Goal: Task Accomplishment & Management: Complete application form

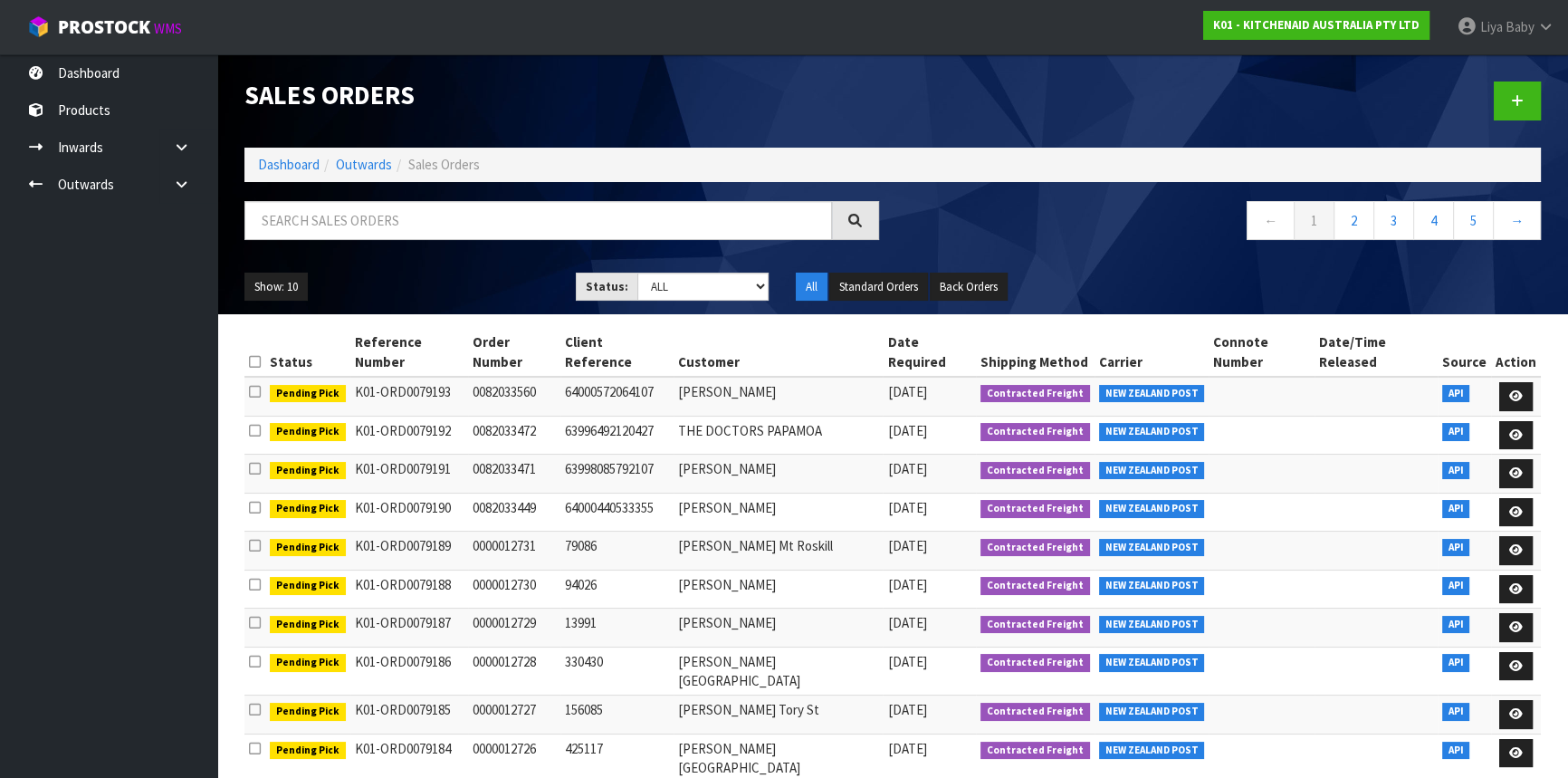
click at [354, 210] on input "text" at bounding box center [539, 220] width 588 height 39
type input "JOB-0412327"
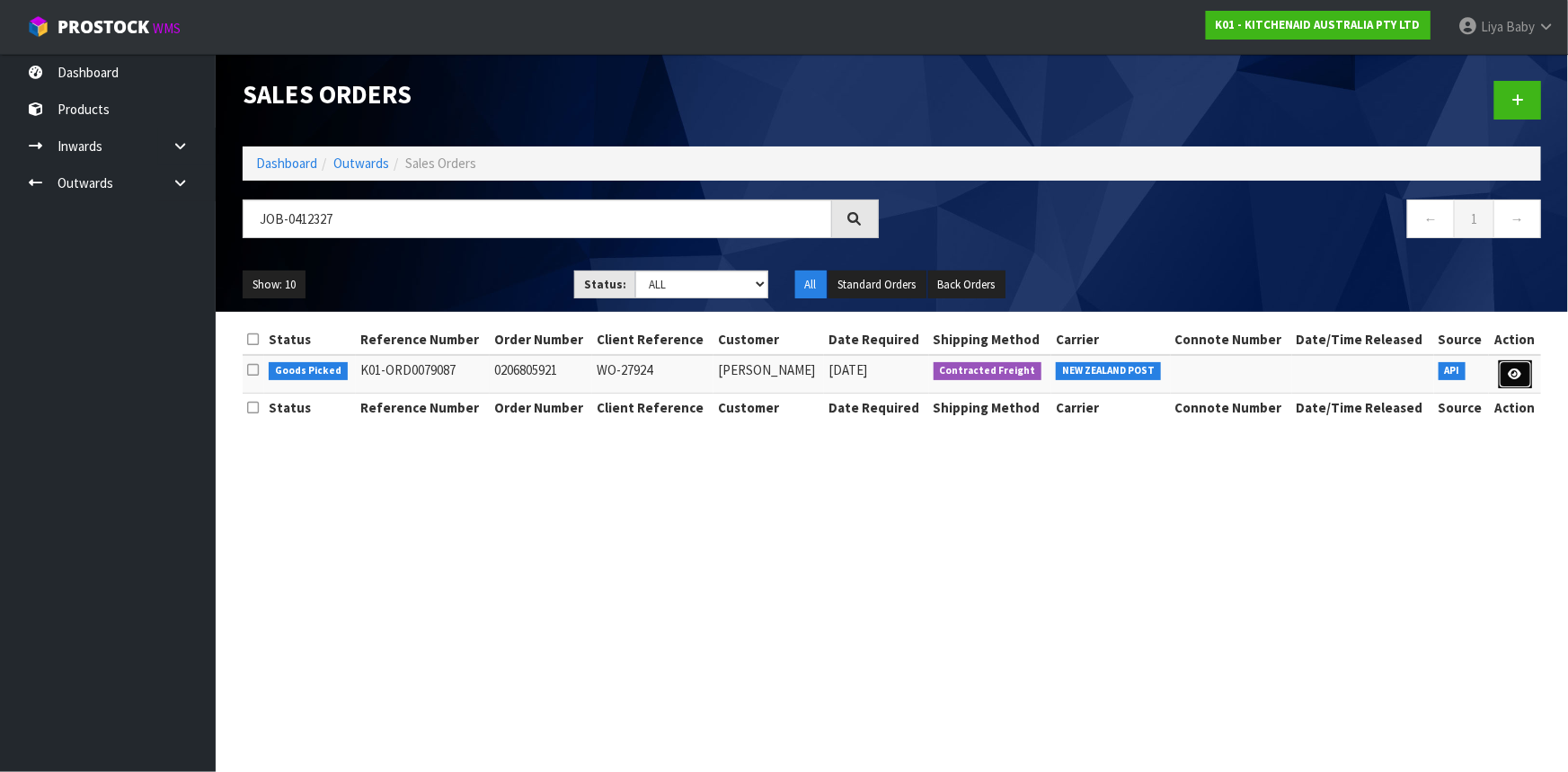
click at [1516, 368] on icon at bounding box center [1516, 374] width 14 height 12
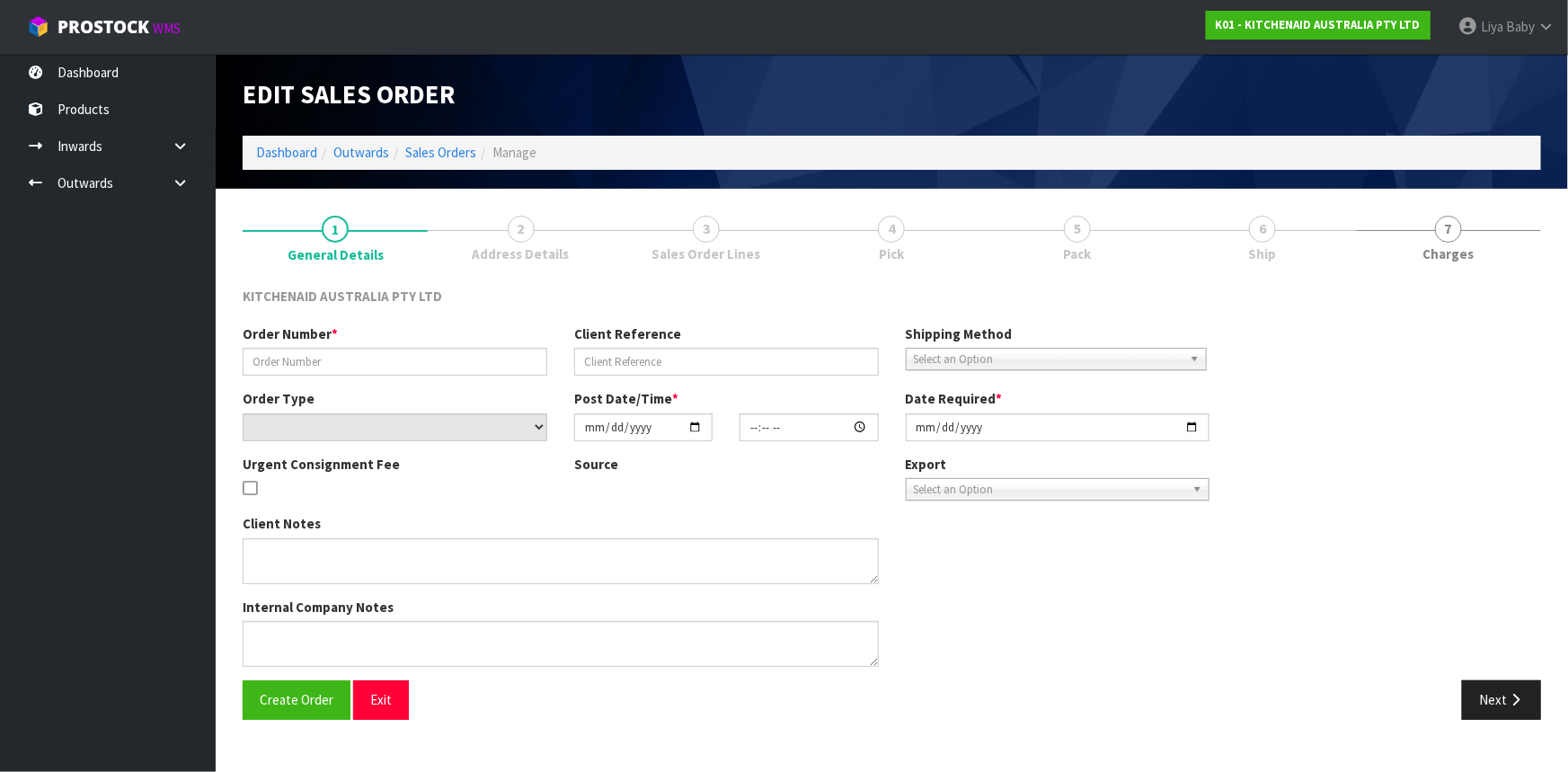
type input "0206805921"
type input "WO-27924"
select select "number:0"
type input "[DATE]"
type input "19:42:09.000"
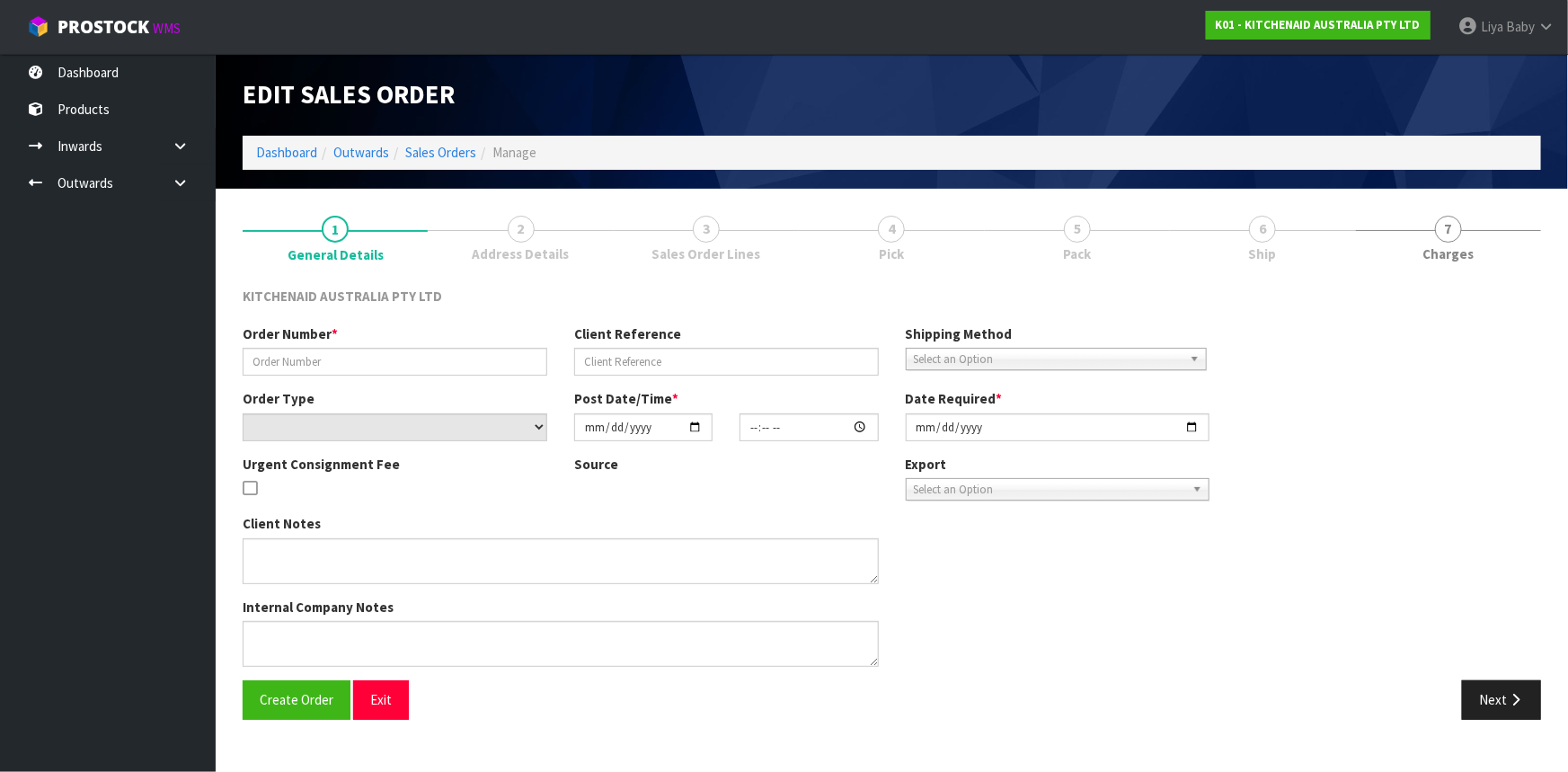
type input "[DATE]"
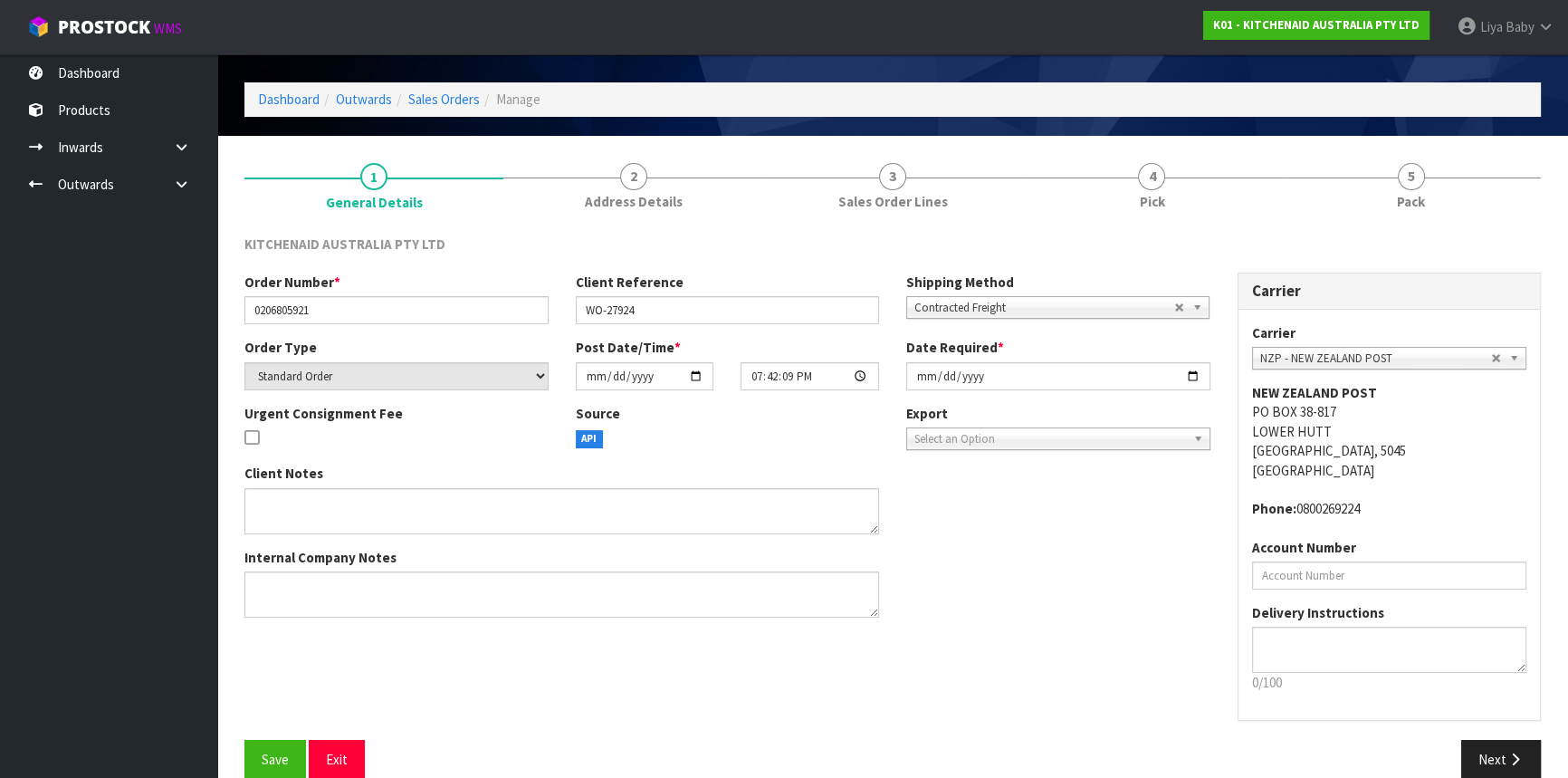
scroll to position [81, 0]
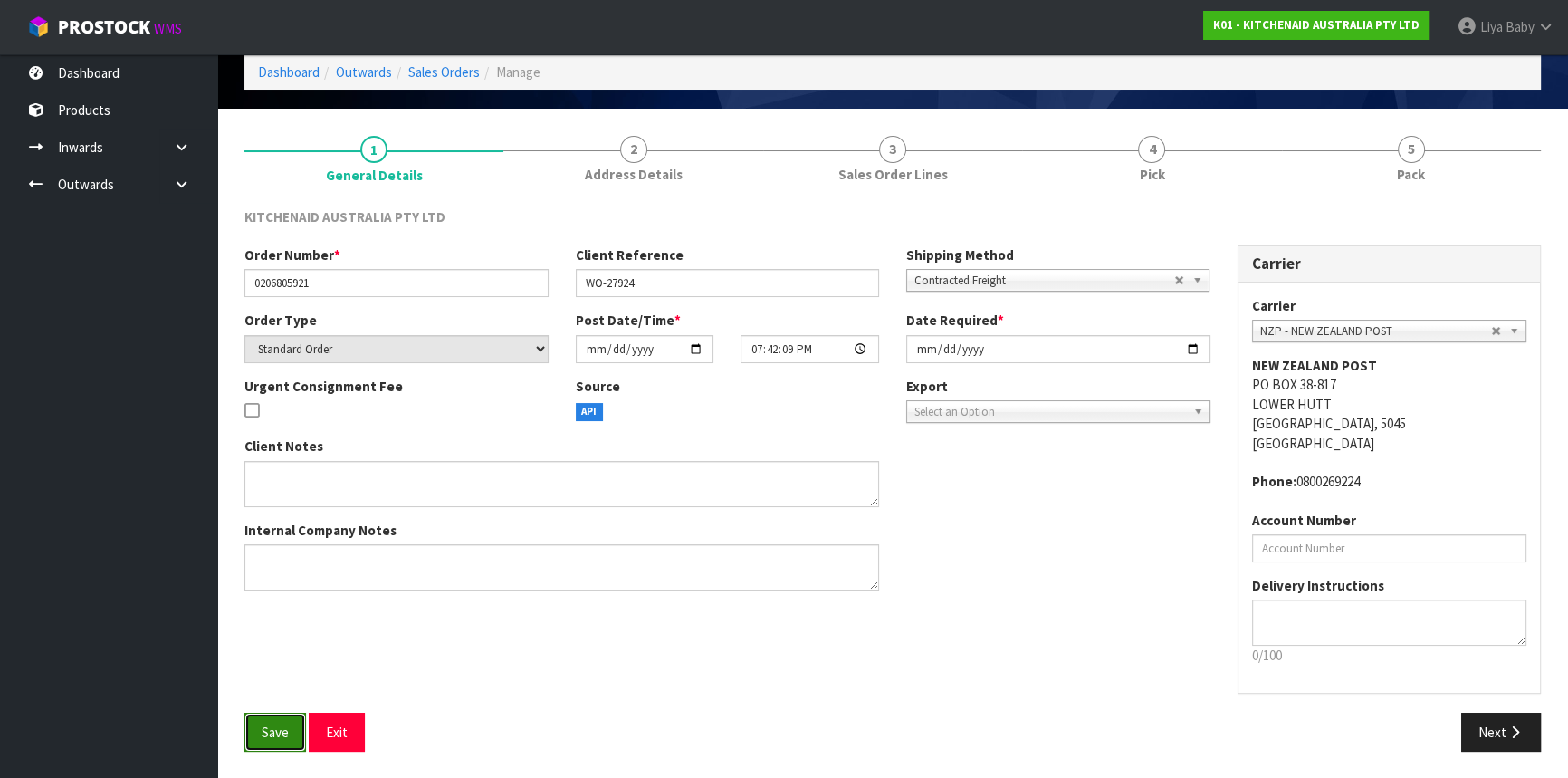
click at [269, 738] on span "Save" at bounding box center [275, 733] width 27 height 18
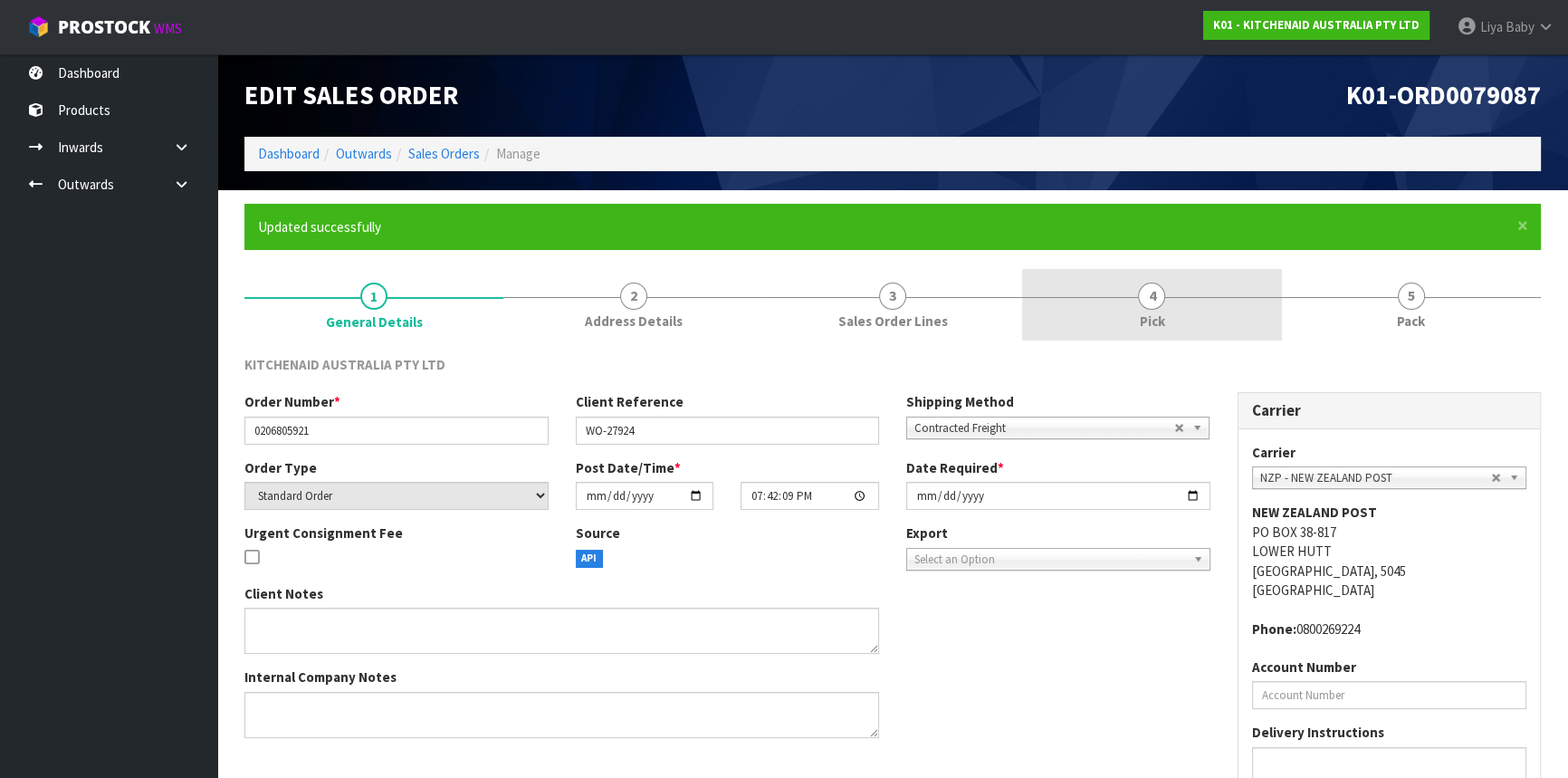
click at [1208, 286] on link "4 Pick" at bounding box center [1152, 305] width 259 height 72
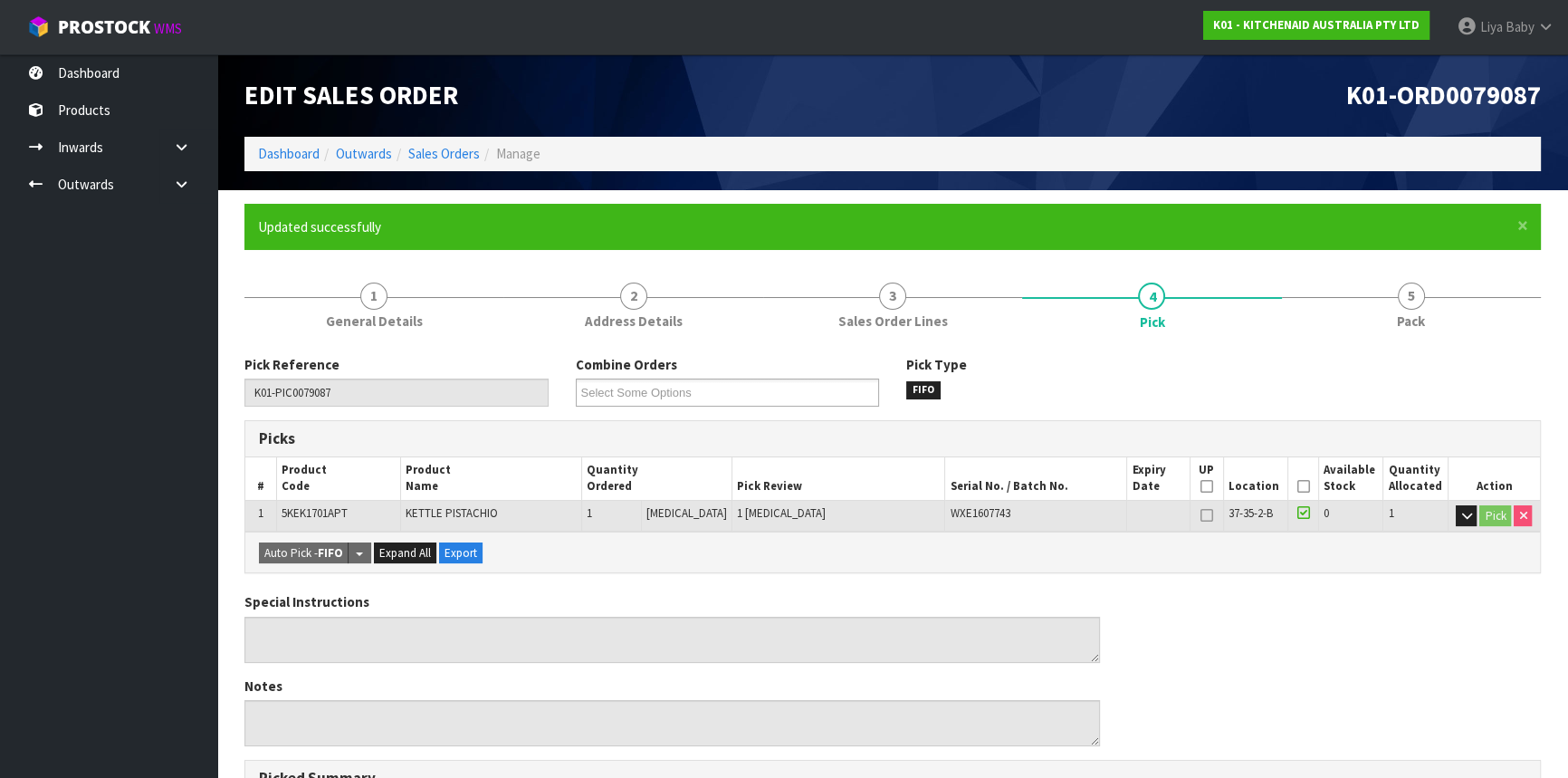
click at [1304, 484] on th "Picked" at bounding box center [1304, 478] width 31 height 42
click at [1301, 486] on icon at bounding box center [1303, 486] width 13 height 1
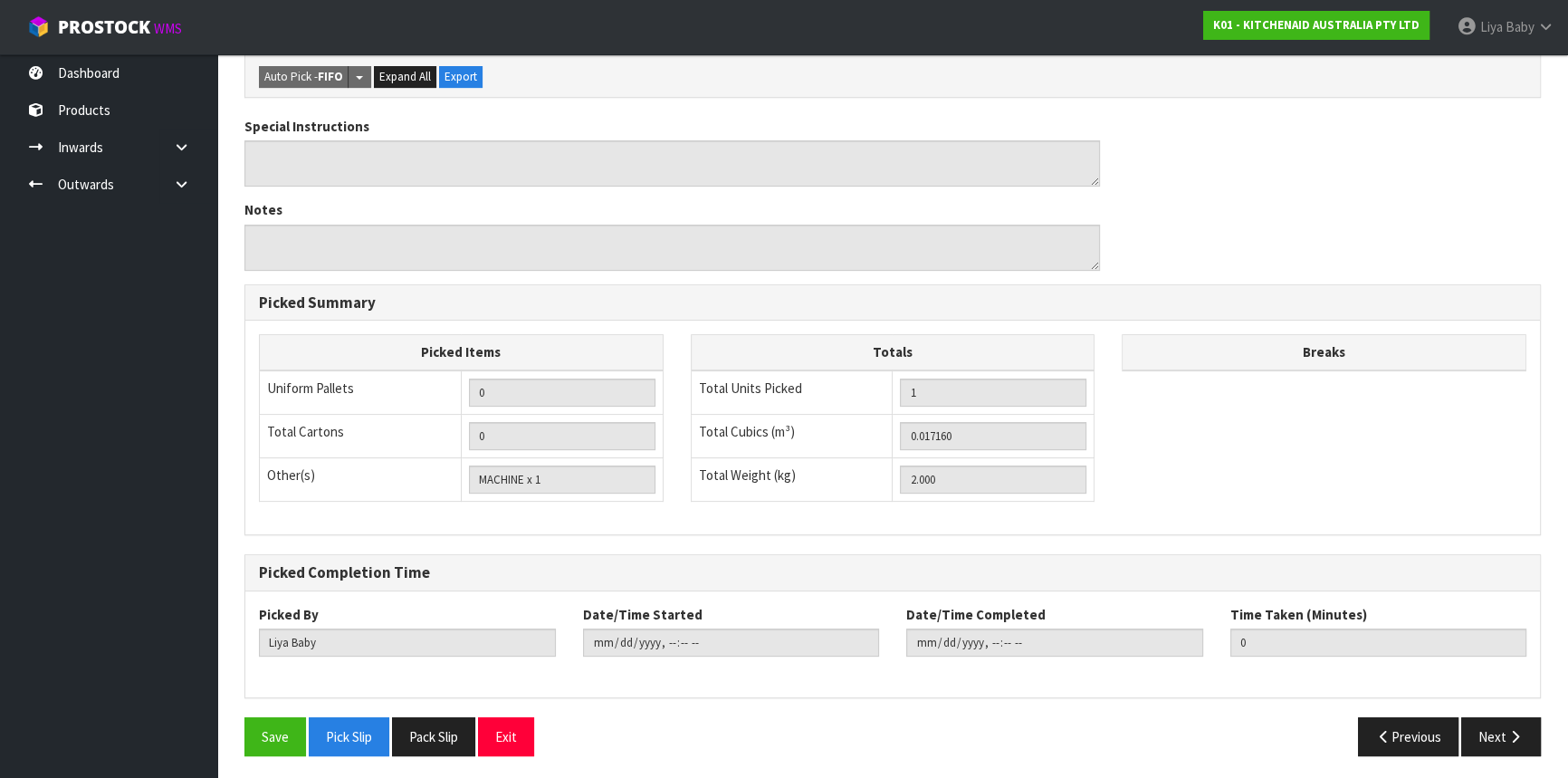
scroll to position [544, 0]
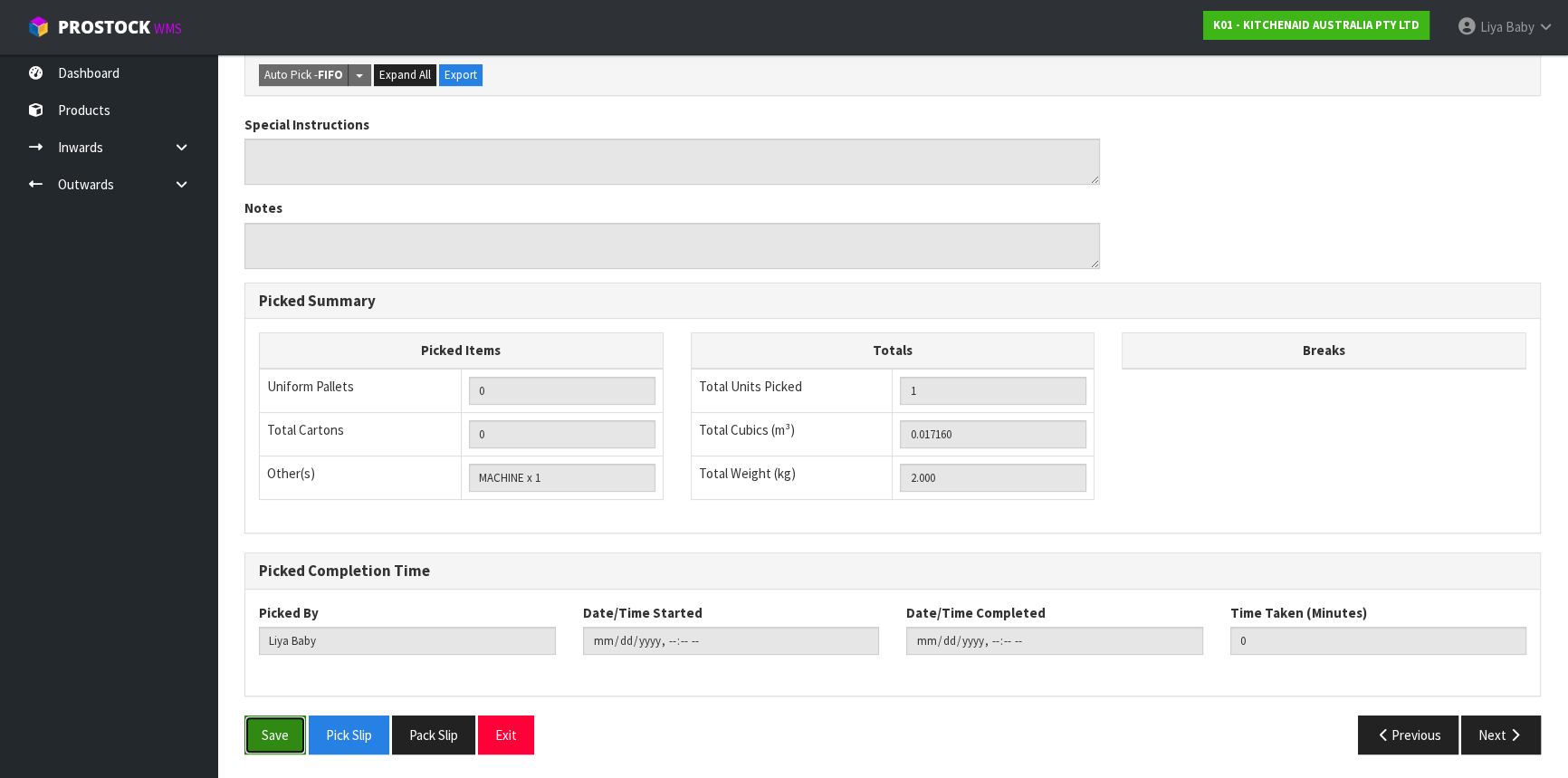
click at [269, 741] on button "Save" at bounding box center [275, 735] width 62 height 39
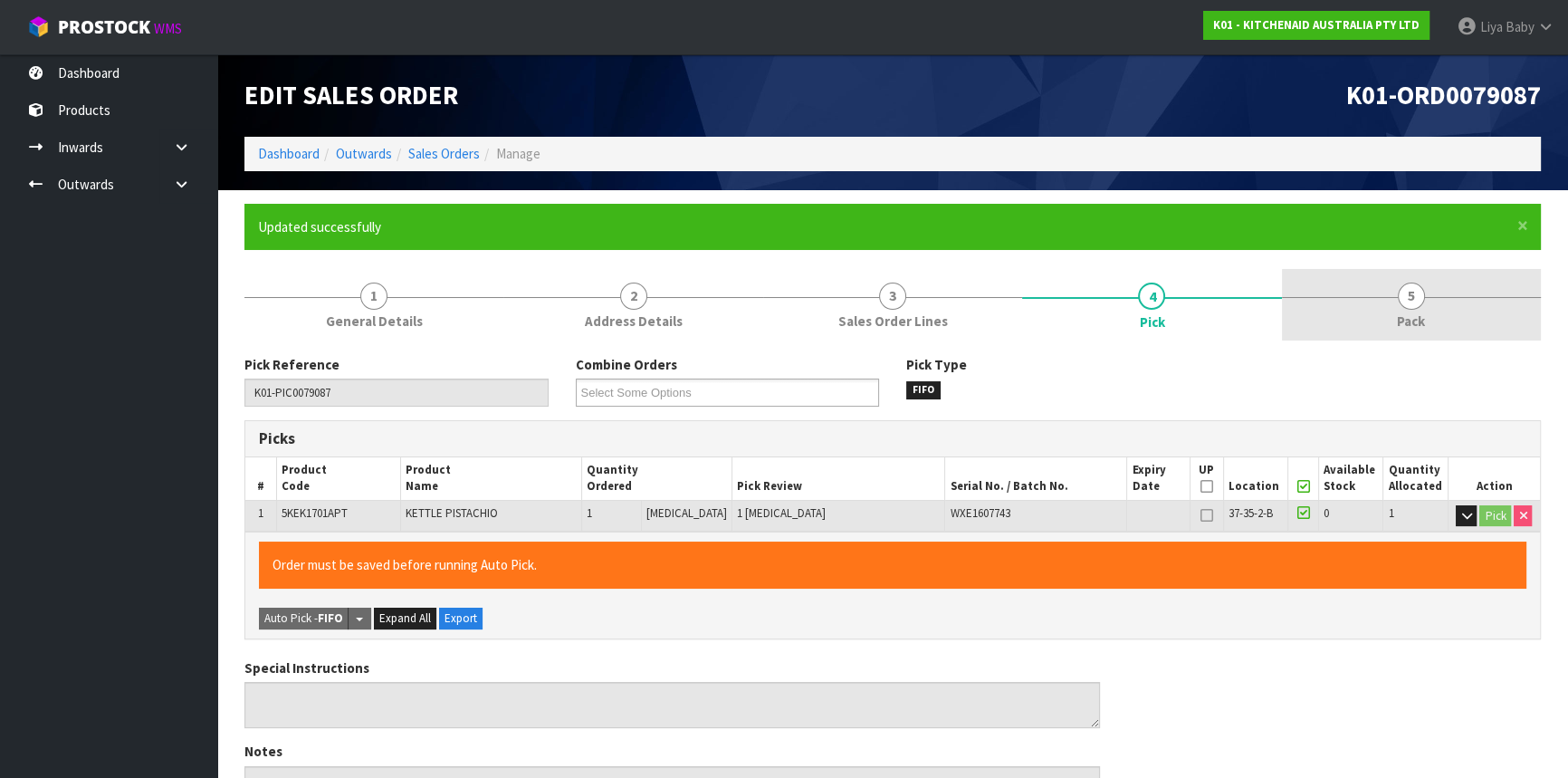
type input "2025-09-15T12:42:09"
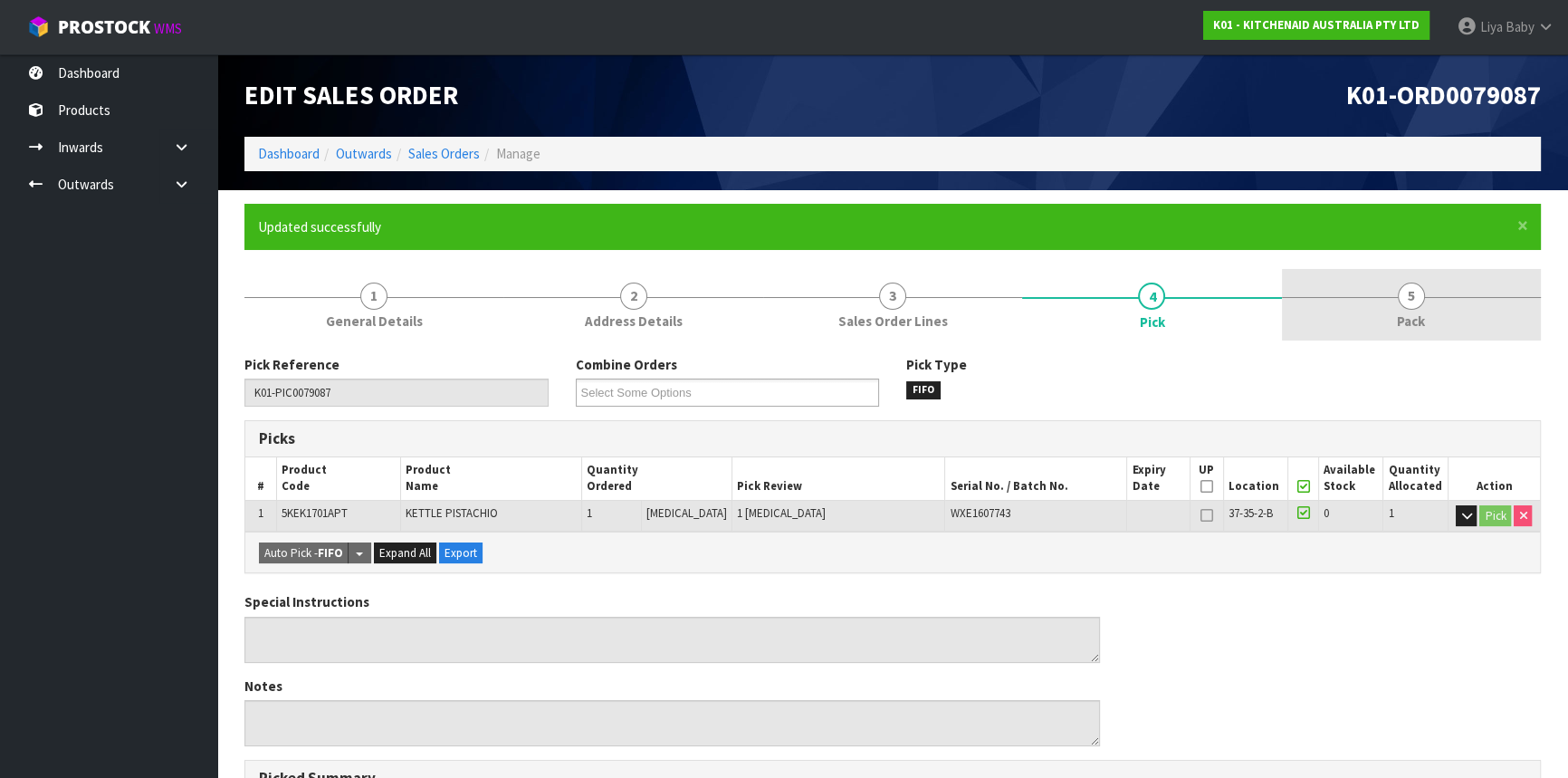
click at [1405, 309] on link "5 Pack" at bounding box center [1411, 305] width 259 height 72
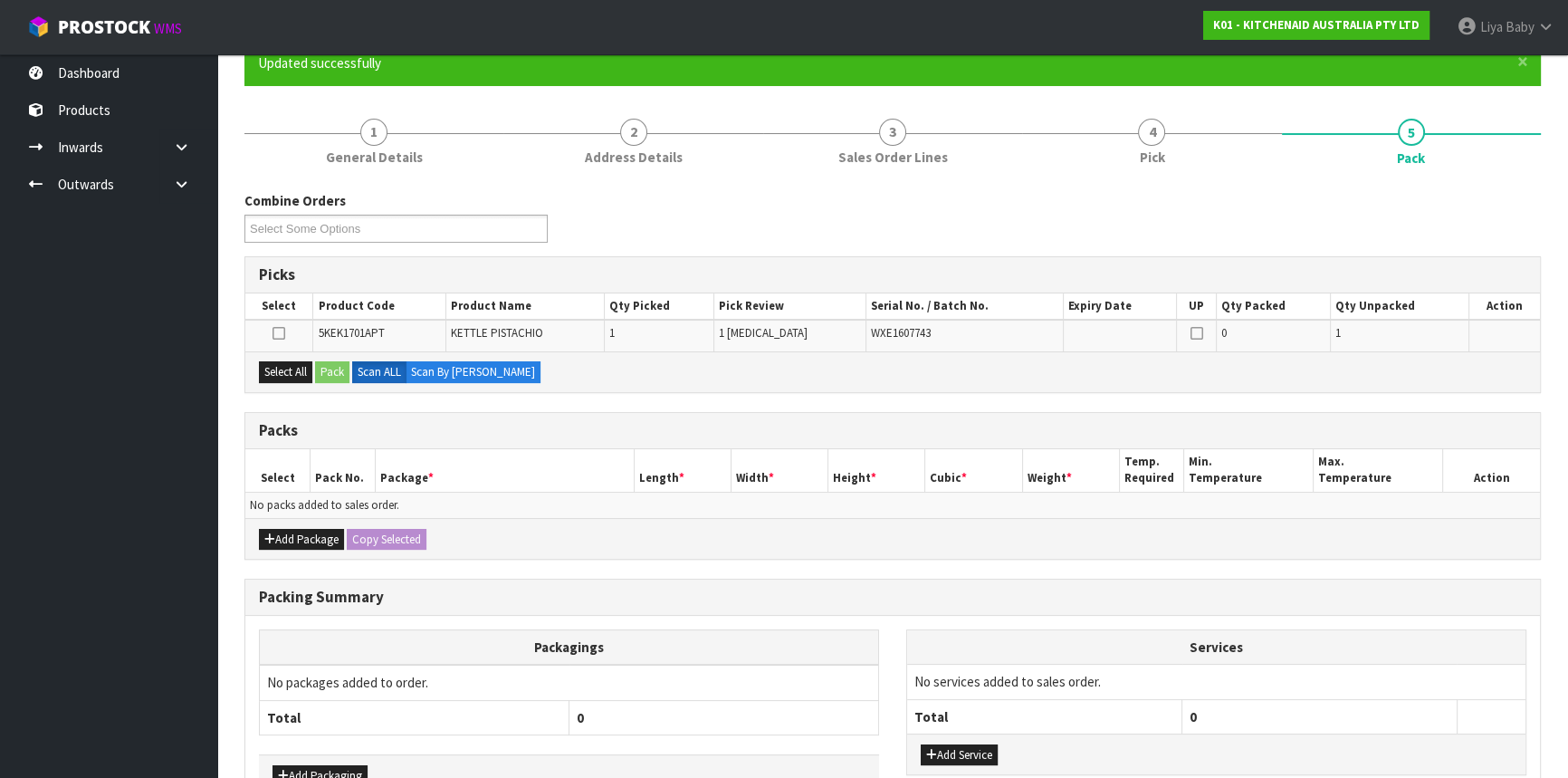
scroll to position [246, 0]
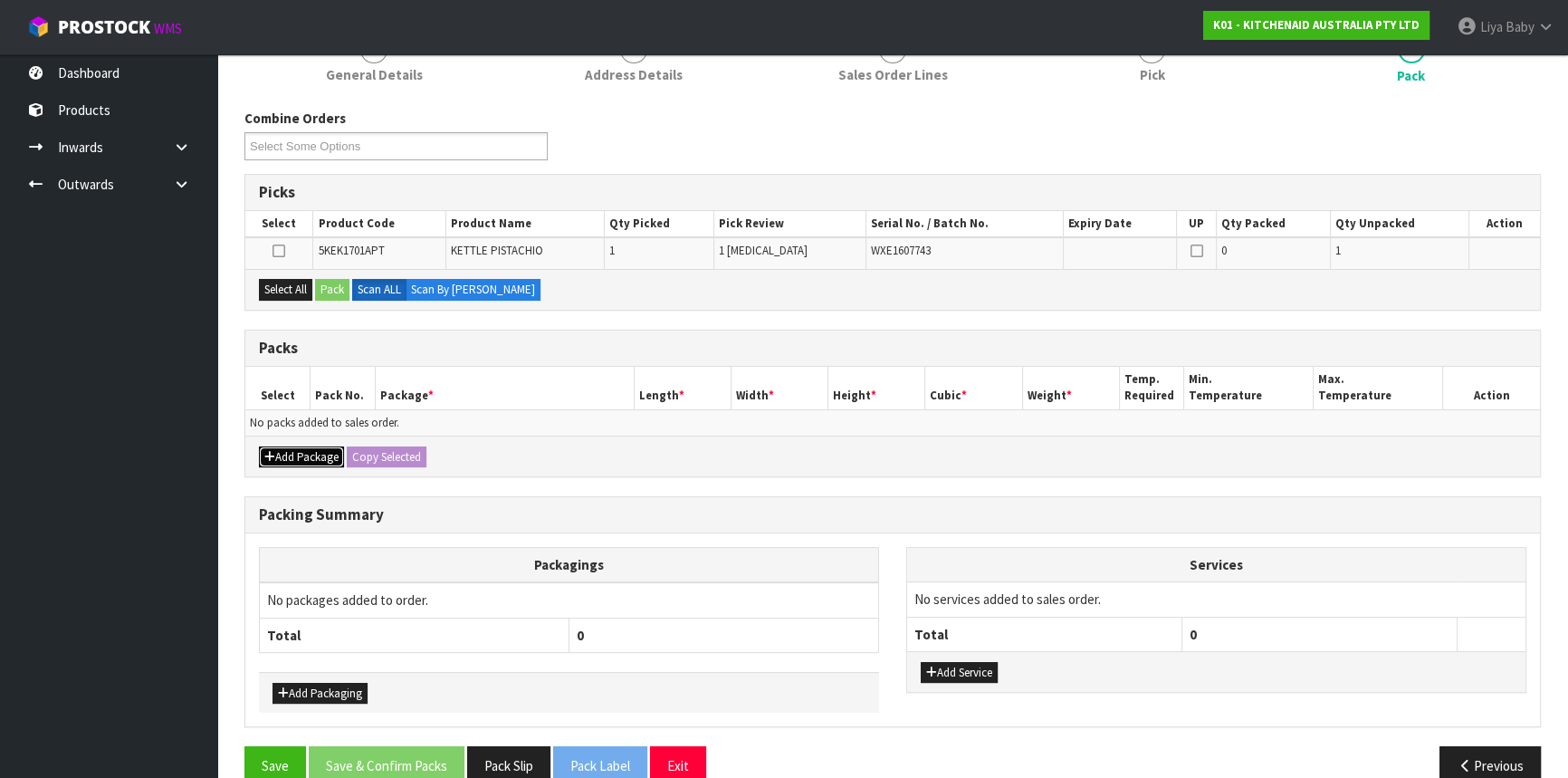
click at [316, 447] on button "Add Package" at bounding box center [301, 458] width 85 height 22
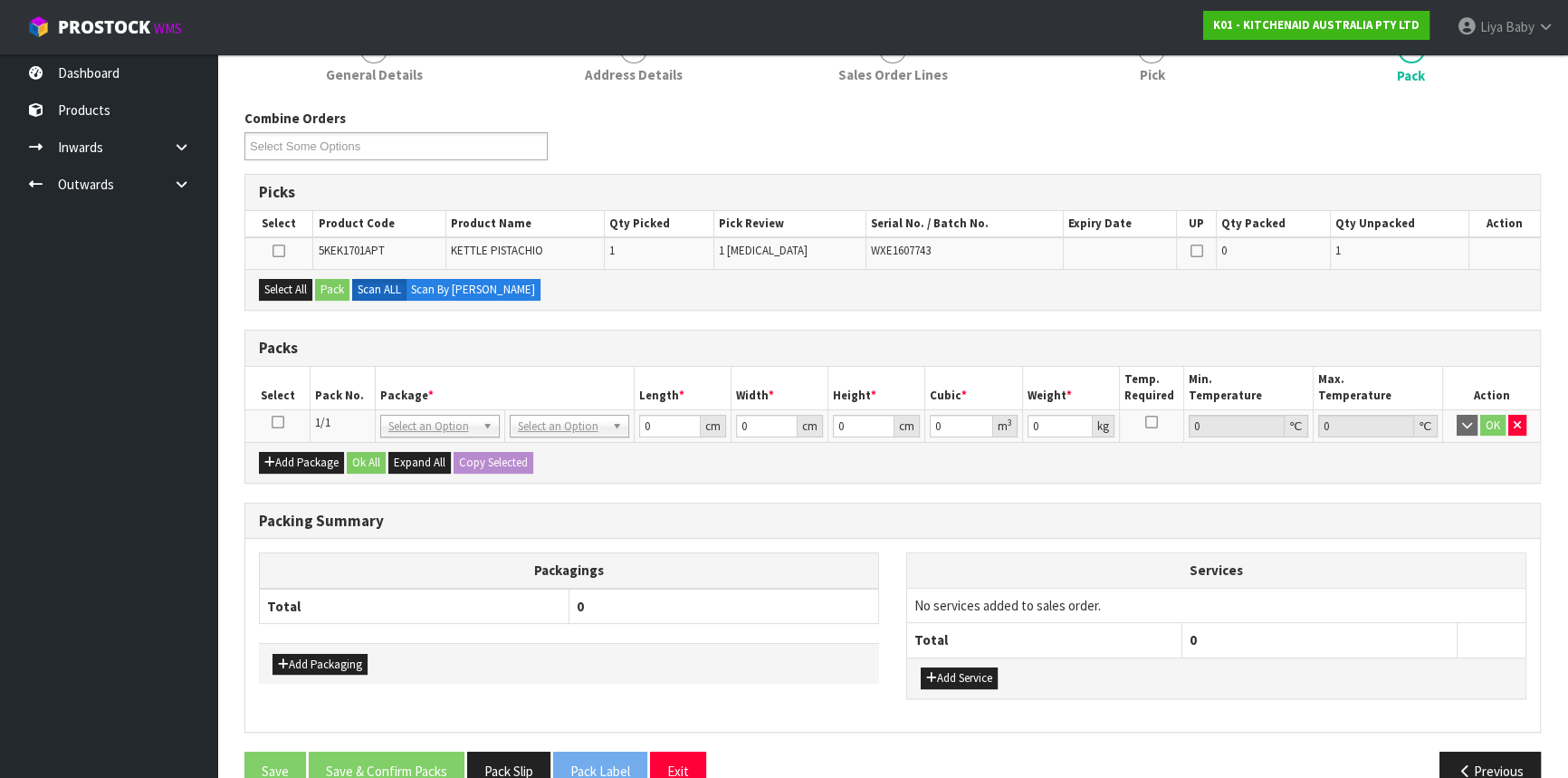
click at [269, 419] on td at bounding box center [278, 425] width 66 height 32
click at [282, 422] on icon at bounding box center [277, 422] width 13 height 1
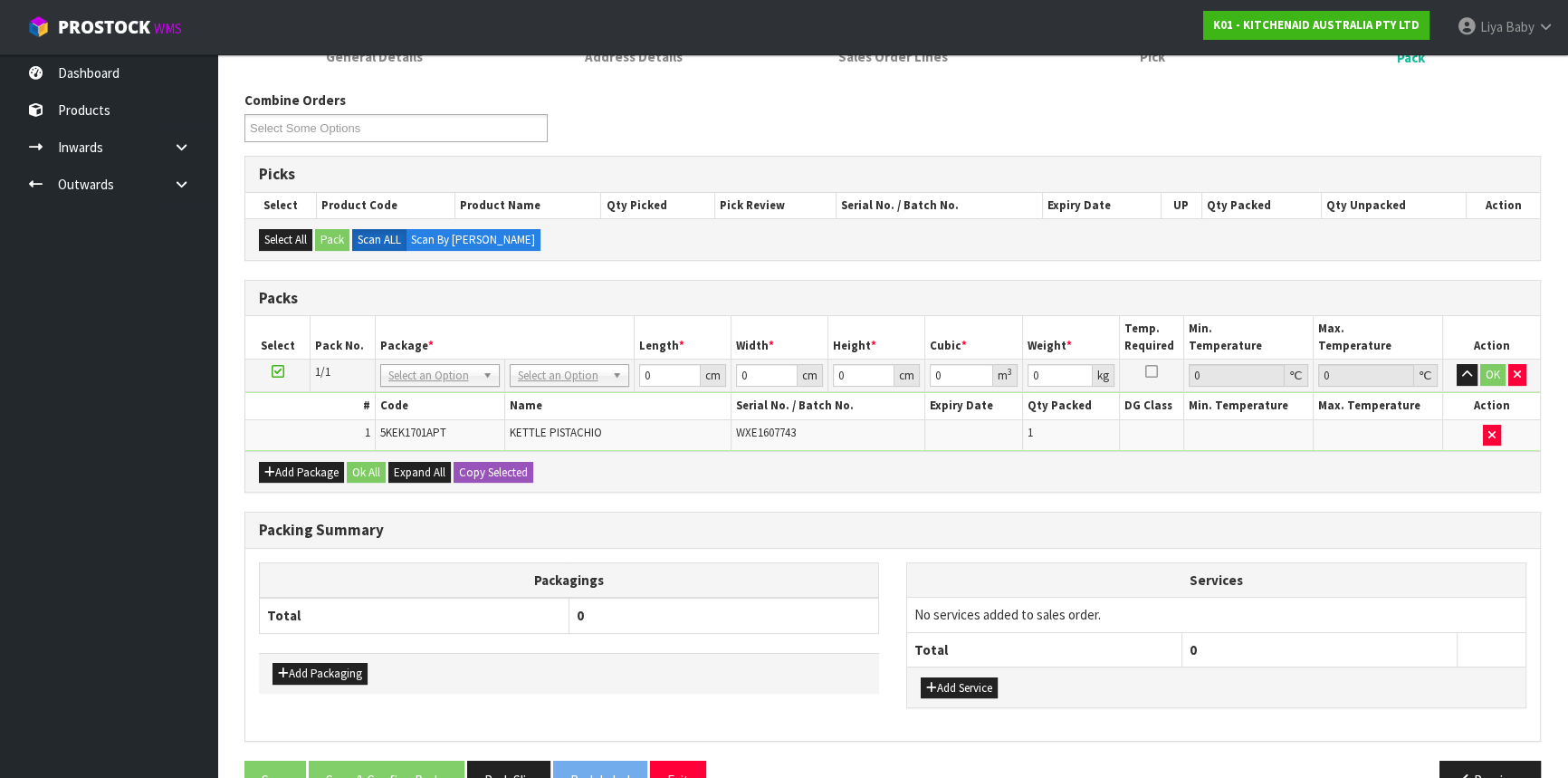
scroll to position [309, 0]
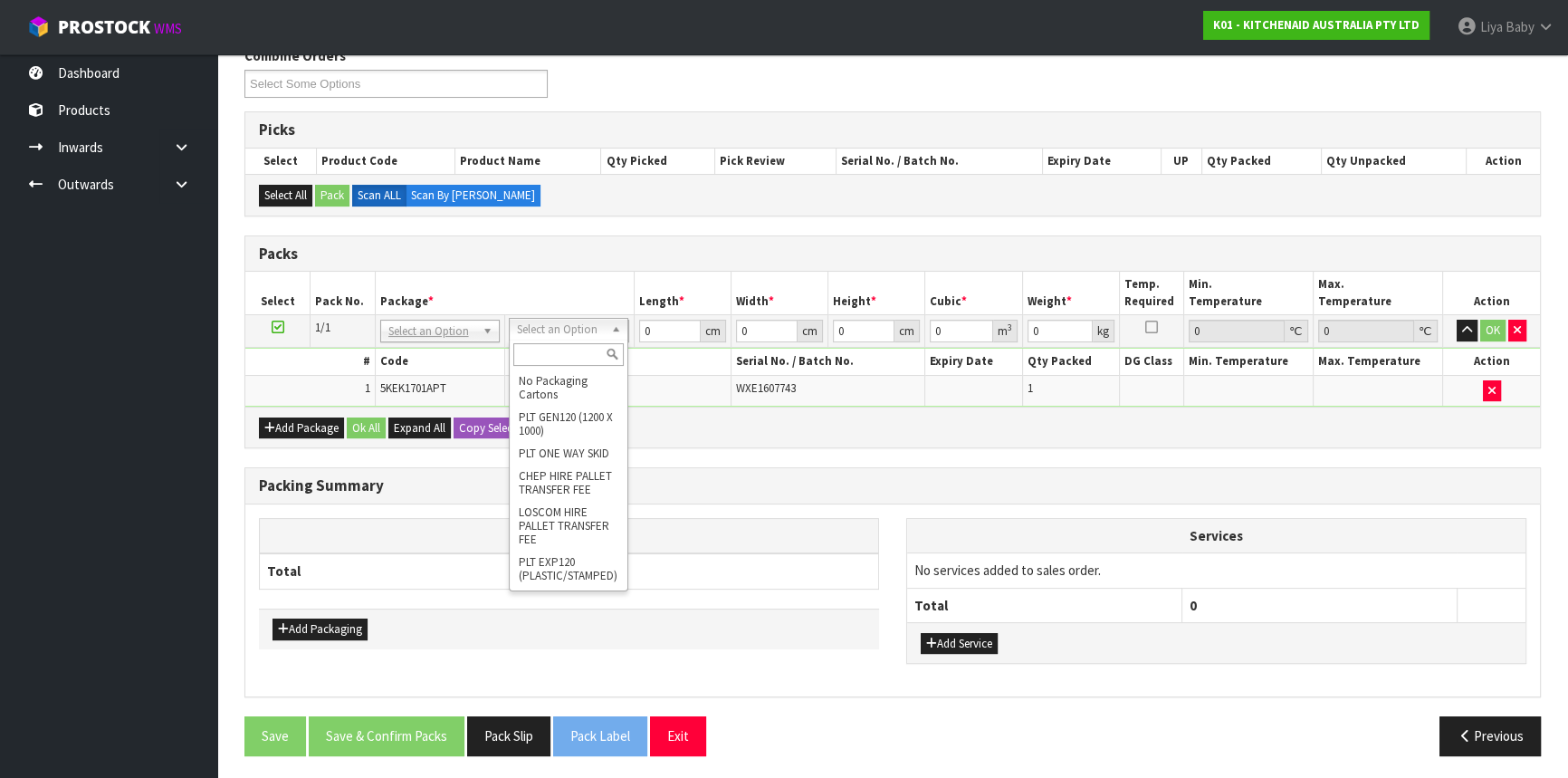
click at [557, 347] on input "text" at bounding box center [568, 354] width 111 height 23
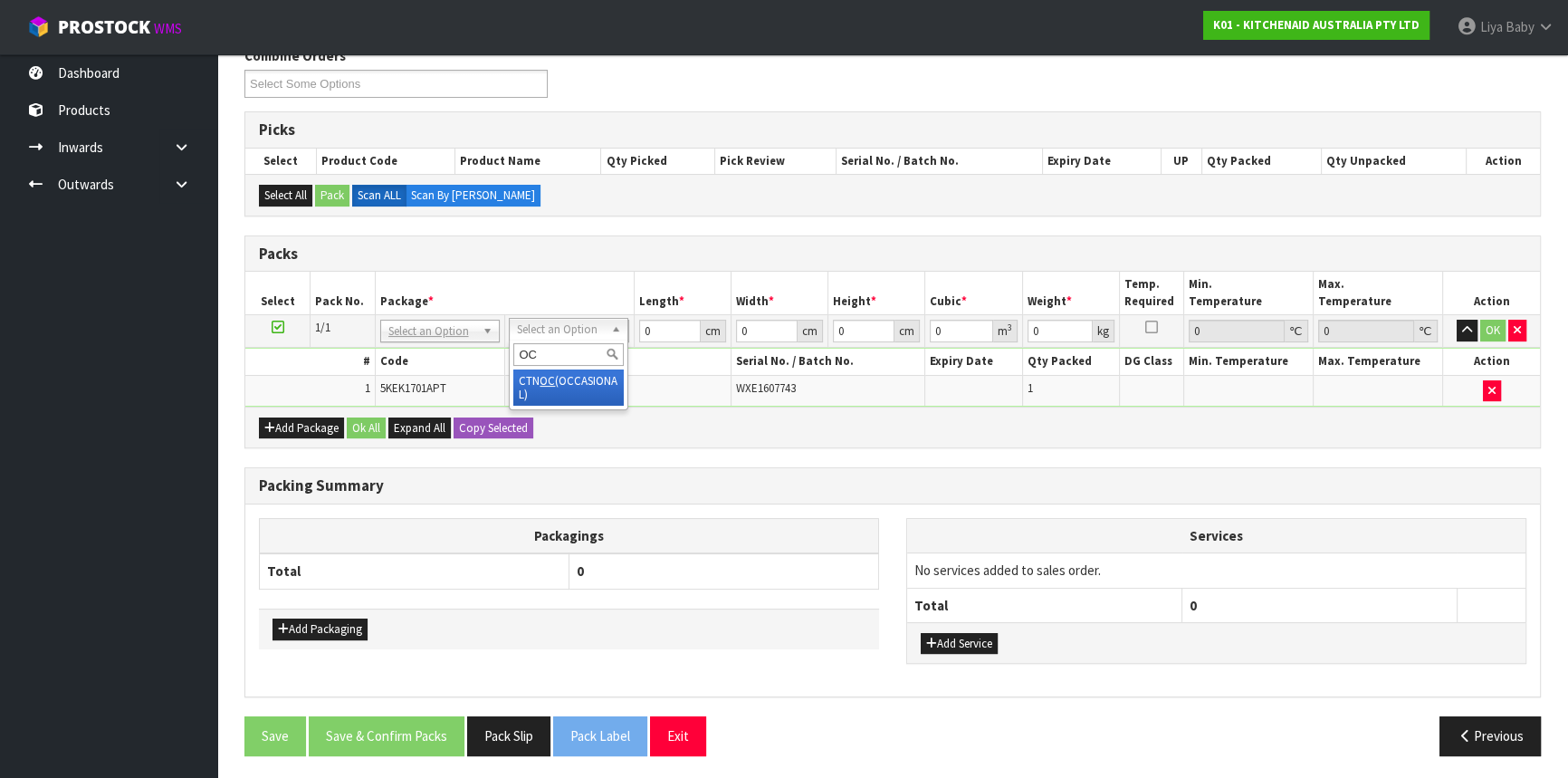
type input "OC"
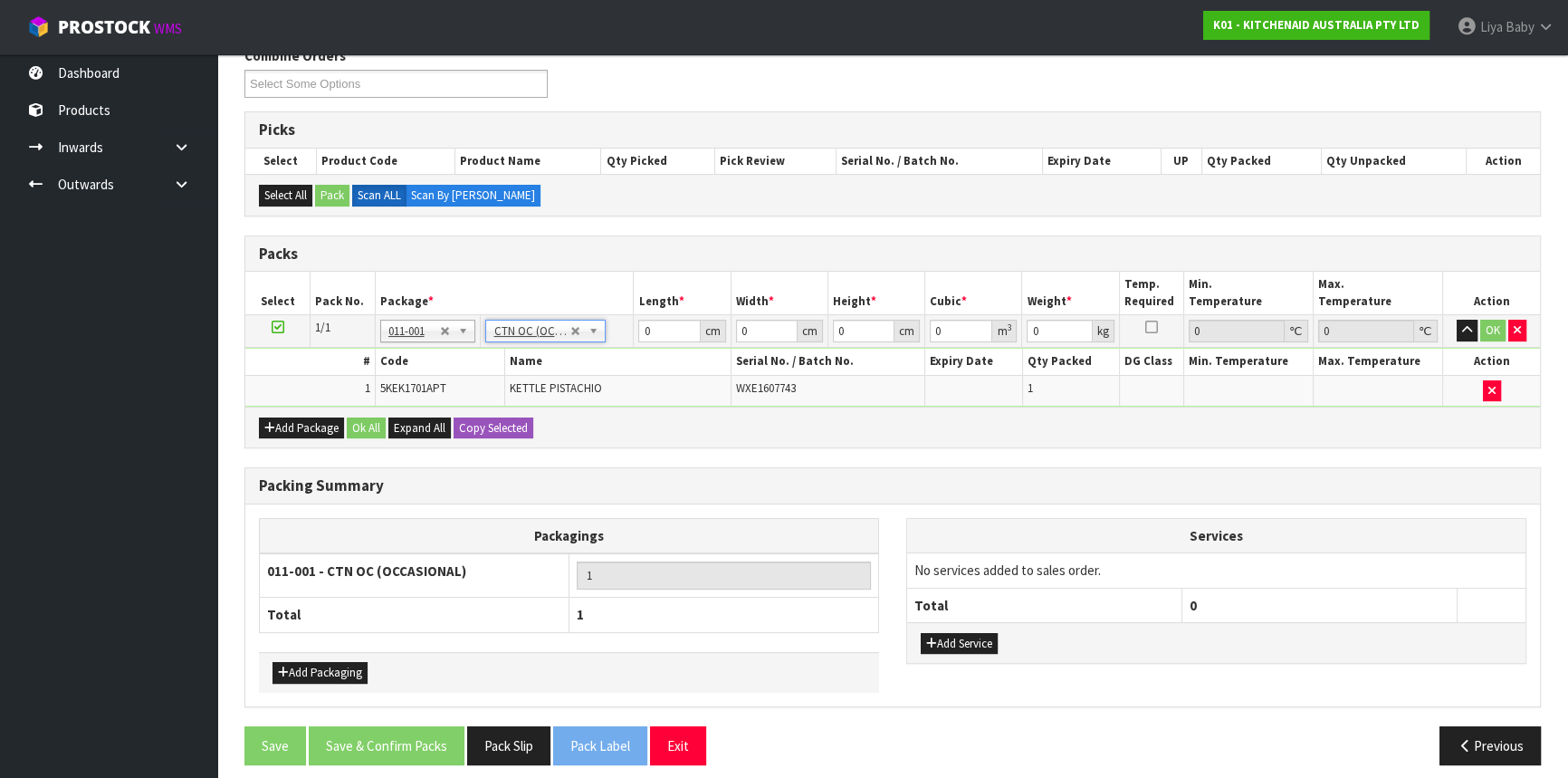
type input "2"
click at [665, 335] on input "0" at bounding box center [669, 330] width 62 height 23
type input "45"
click at [768, 326] on input "0" at bounding box center [767, 330] width 62 height 23
type input "24"
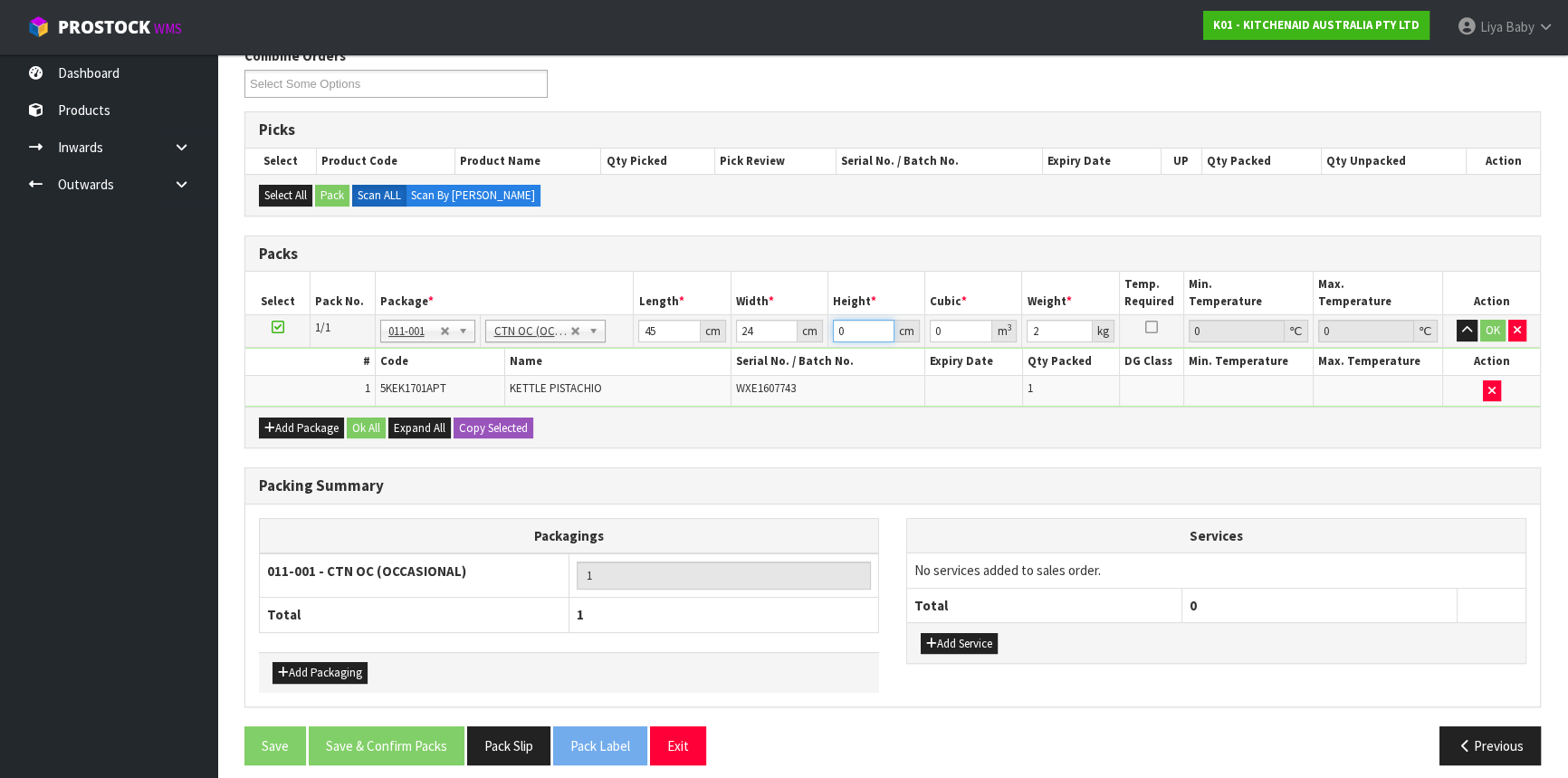
click at [845, 330] on input "0" at bounding box center [863, 330] width 62 height 23
type input "2"
type input "0.00216"
type input "26"
type input "0.02808"
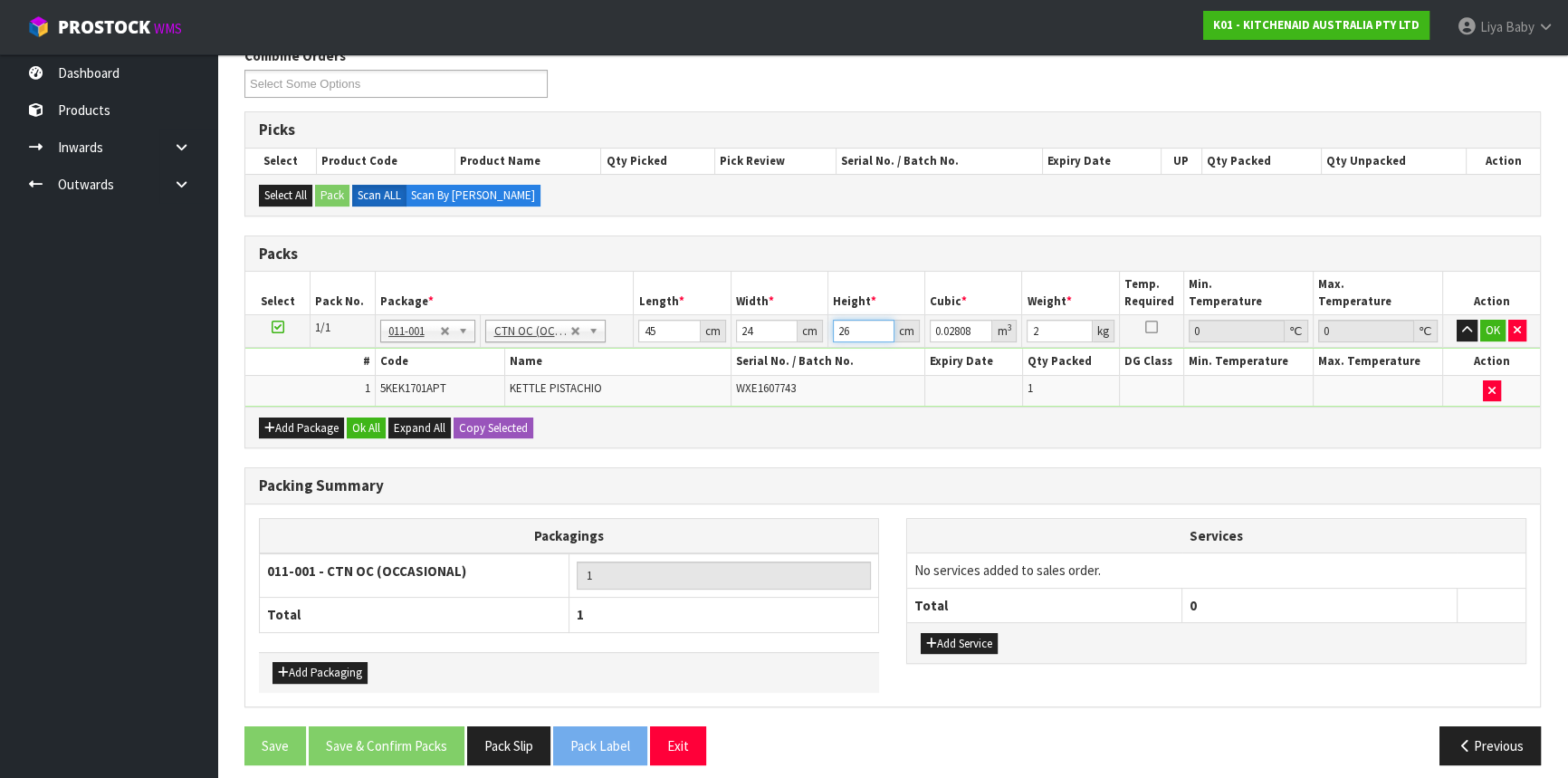
type input "26"
click at [1048, 324] on input "2" at bounding box center [1059, 330] width 66 height 23
type input "3"
click at [360, 424] on button "Ok All" at bounding box center [366, 428] width 39 height 22
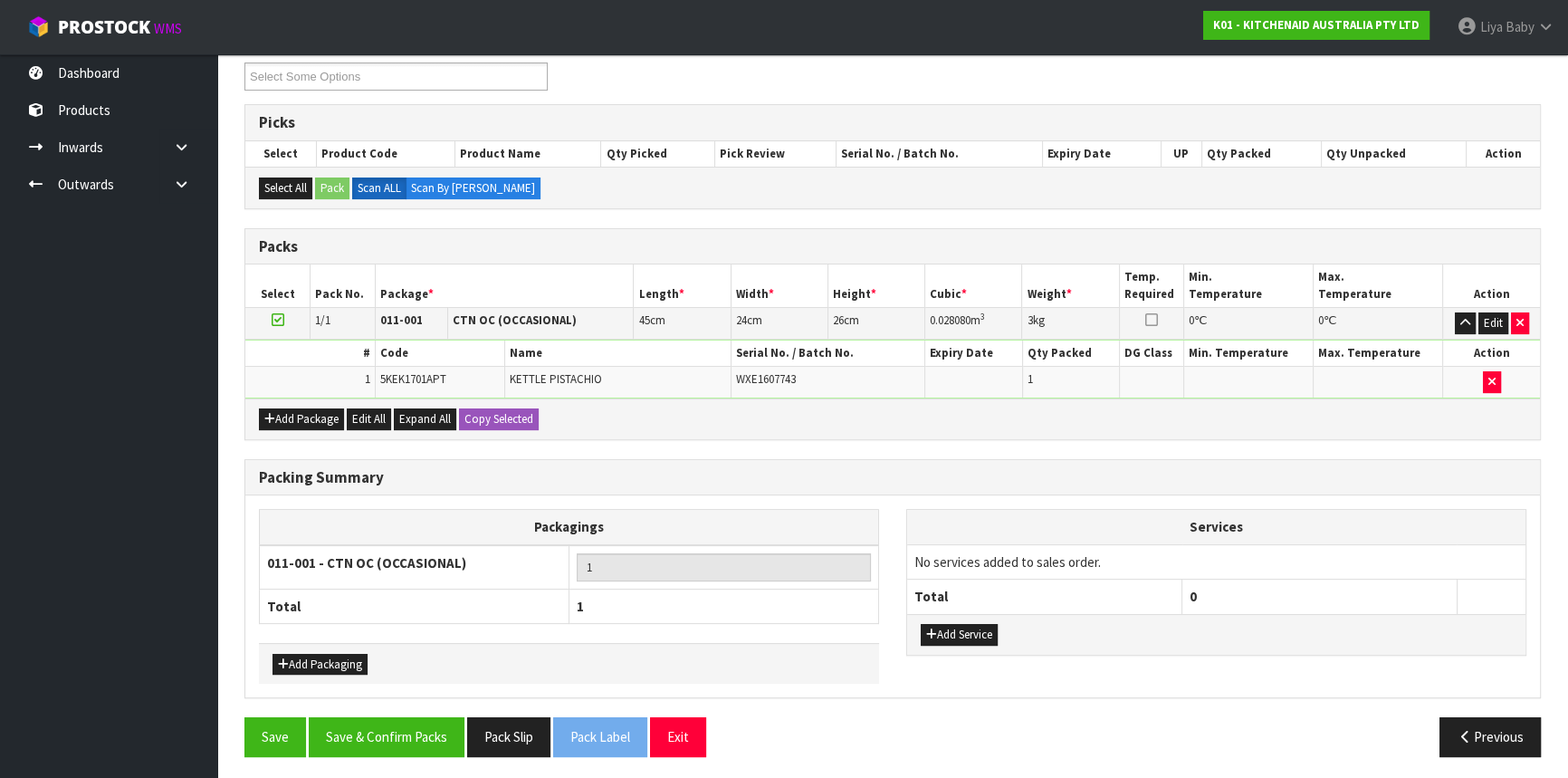
scroll to position [317, 0]
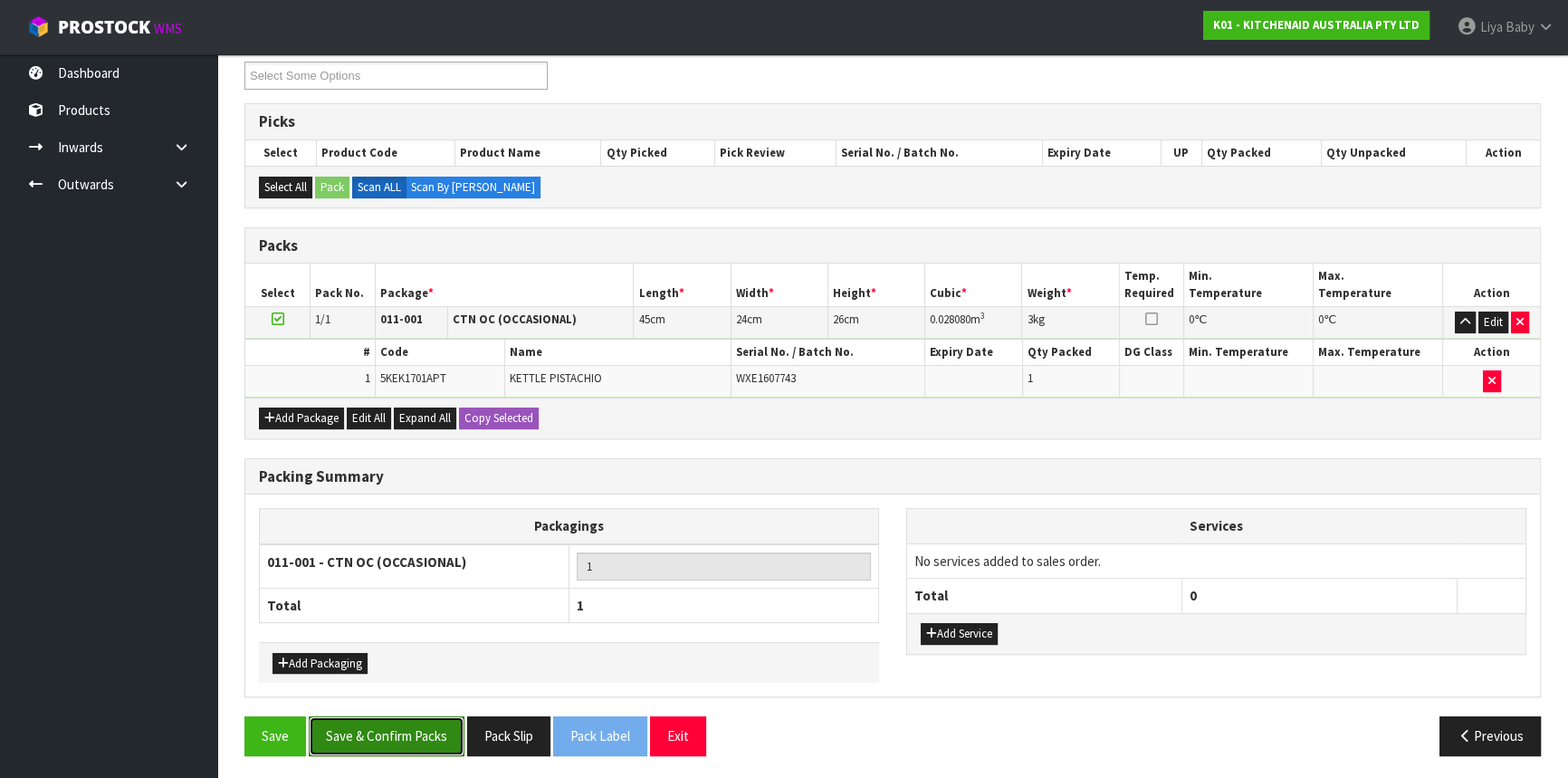
click at [411, 720] on button "Save & Confirm Packs" at bounding box center [386, 736] width 156 height 39
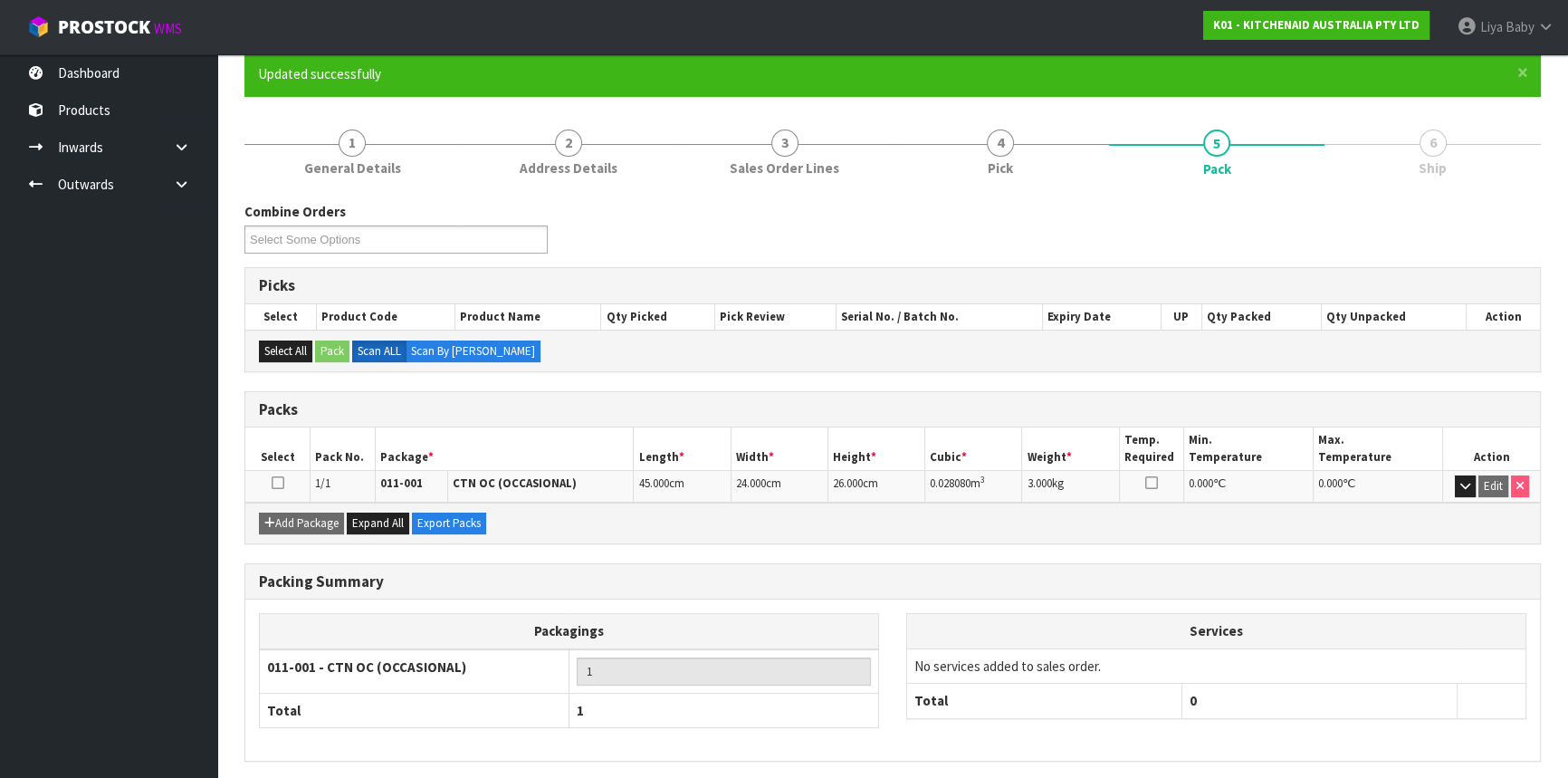
scroll to position [219, 0]
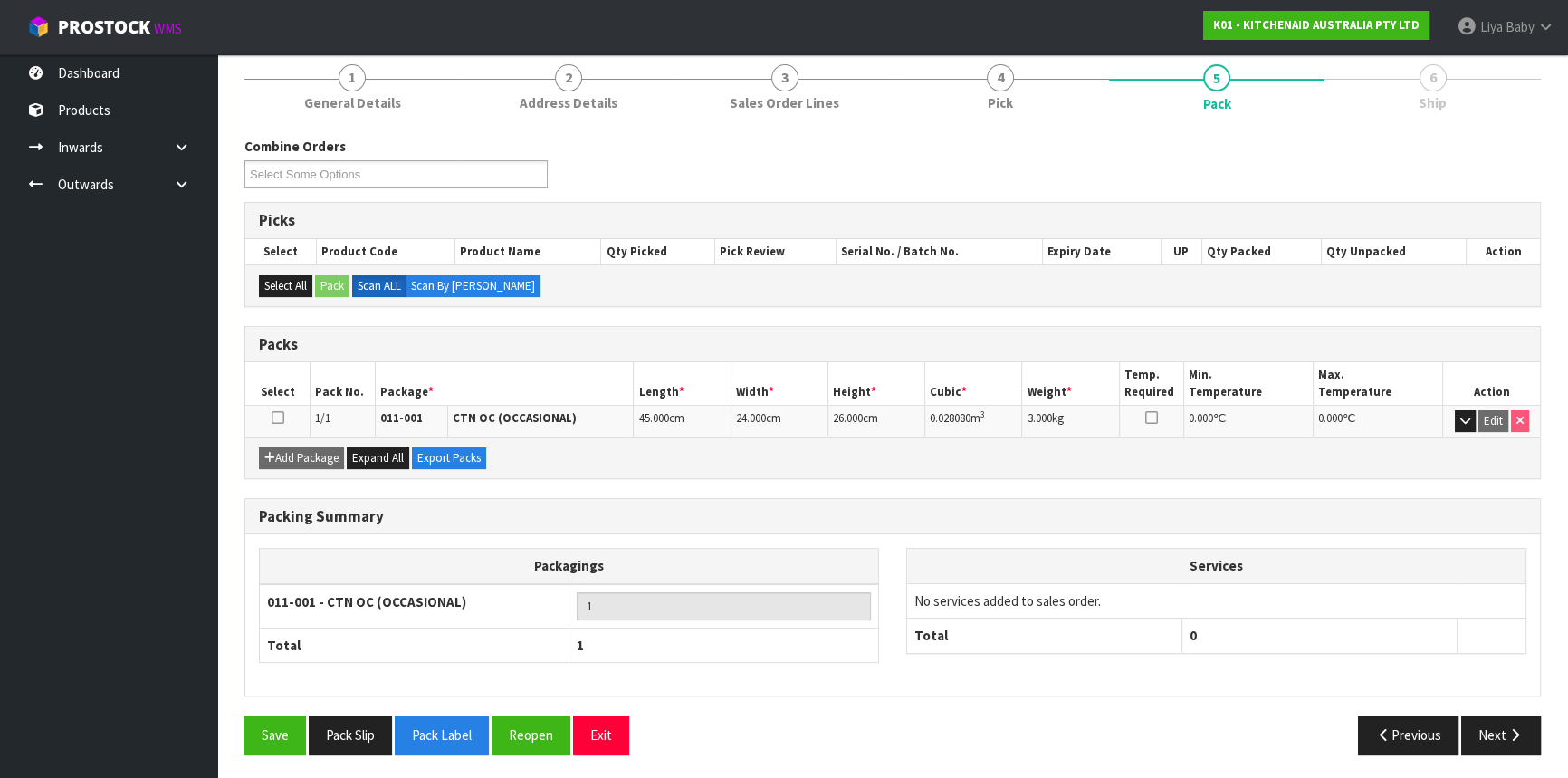
click at [277, 406] on td at bounding box center [278, 421] width 66 height 31
click at [278, 417] on icon at bounding box center [277, 417] width 13 height 1
click at [1472, 723] on button "Next" at bounding box center [1500, 735] width 79 height 39
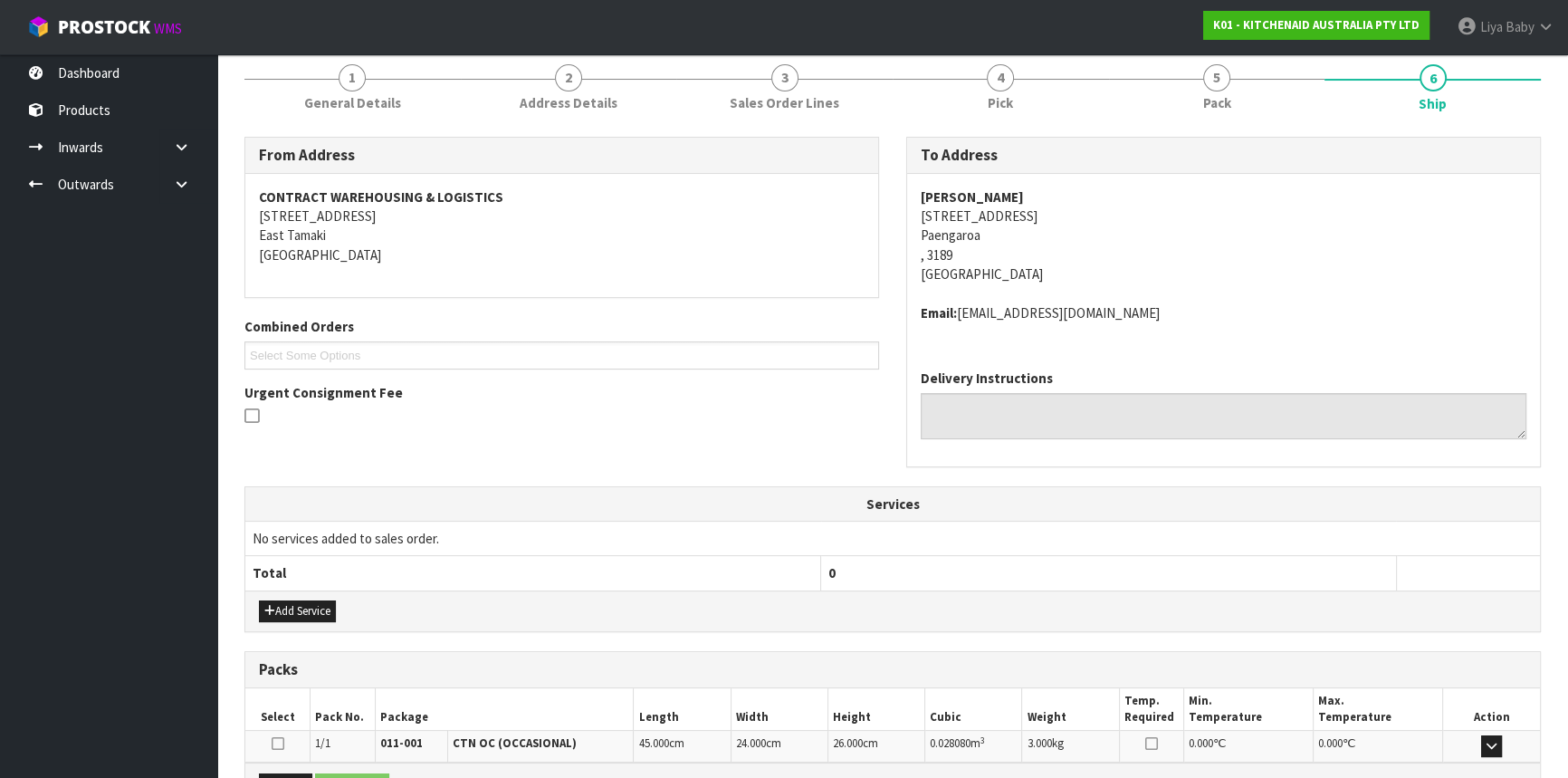
scroll to position [435, 0]
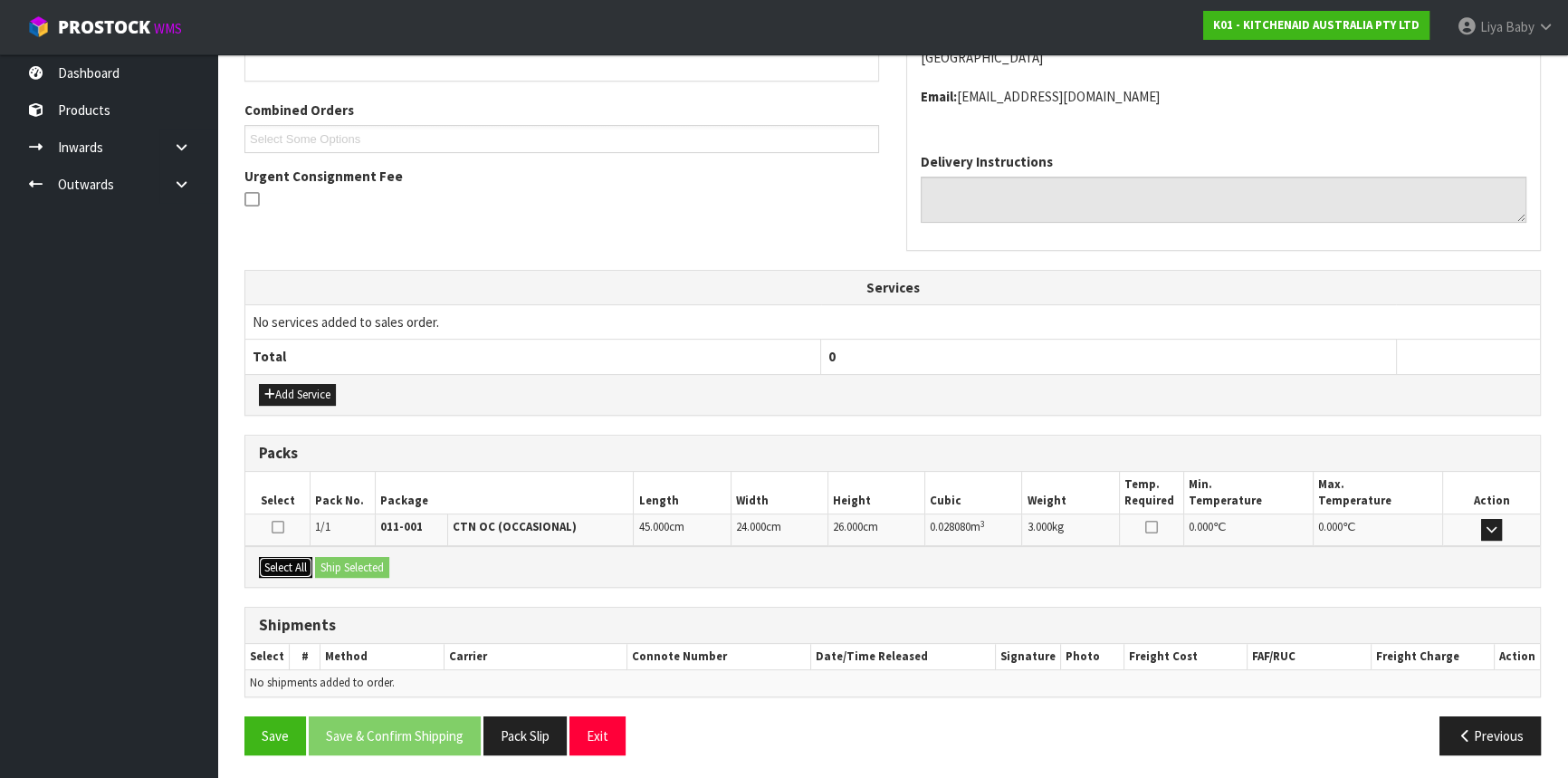
click at [288, 559] on button "Select All" at bounding box center [285, 568] width 54 height 22
click at [384, 559] on button "Ship Selected" at bounding box center [353, 568] width 74 height 22
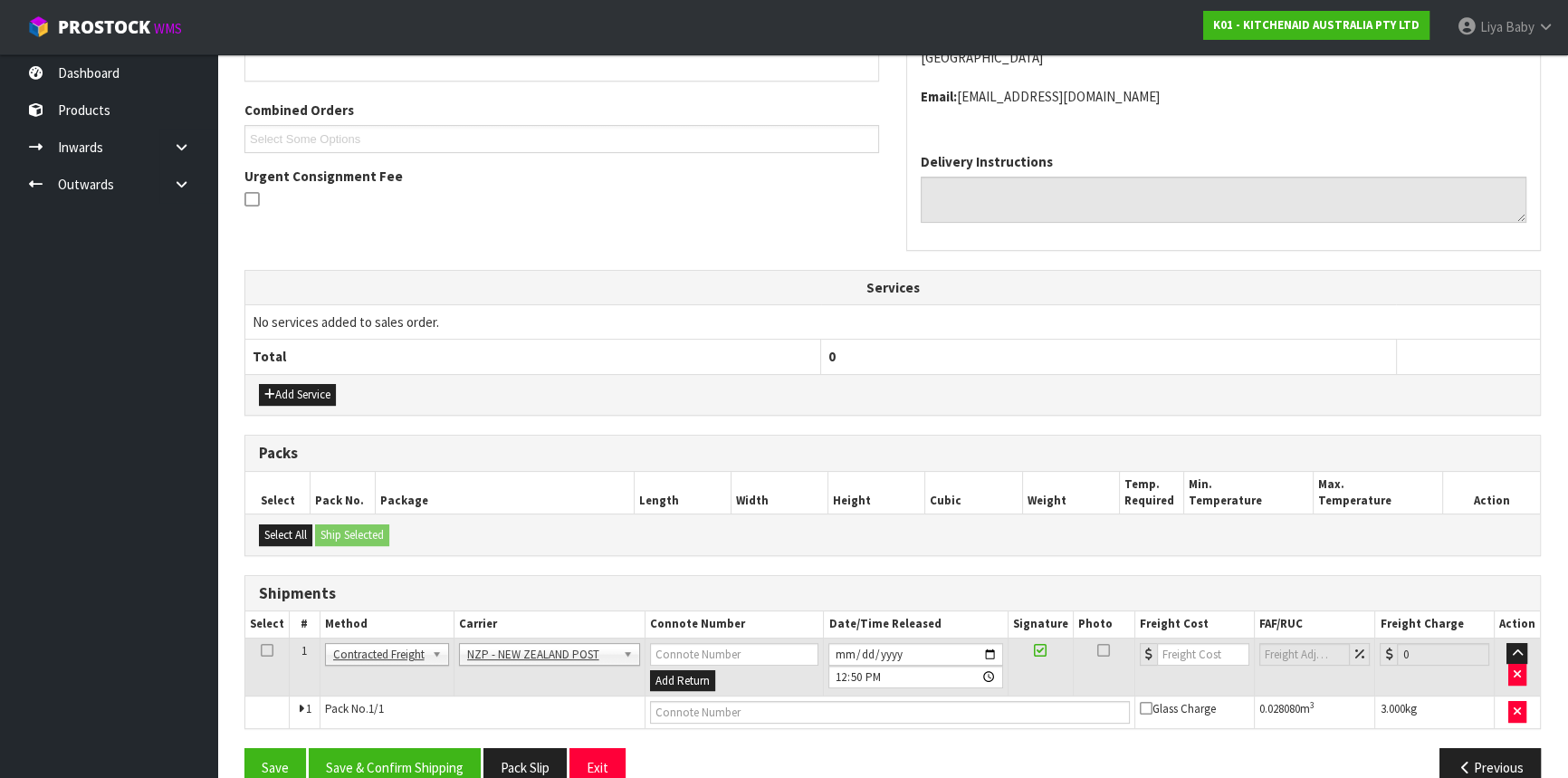
click at [262, 651] on icon at bounding box center [266, 651] width 13 height 1
drag, startPoint x: 391, startPoint y: 752, endPoint x: 400, endPoint y: 738, distance: 16.6
click at [390, 752] on button "Save & Confirm Shipping" at bounding box center [395, 768] width 172 height 39
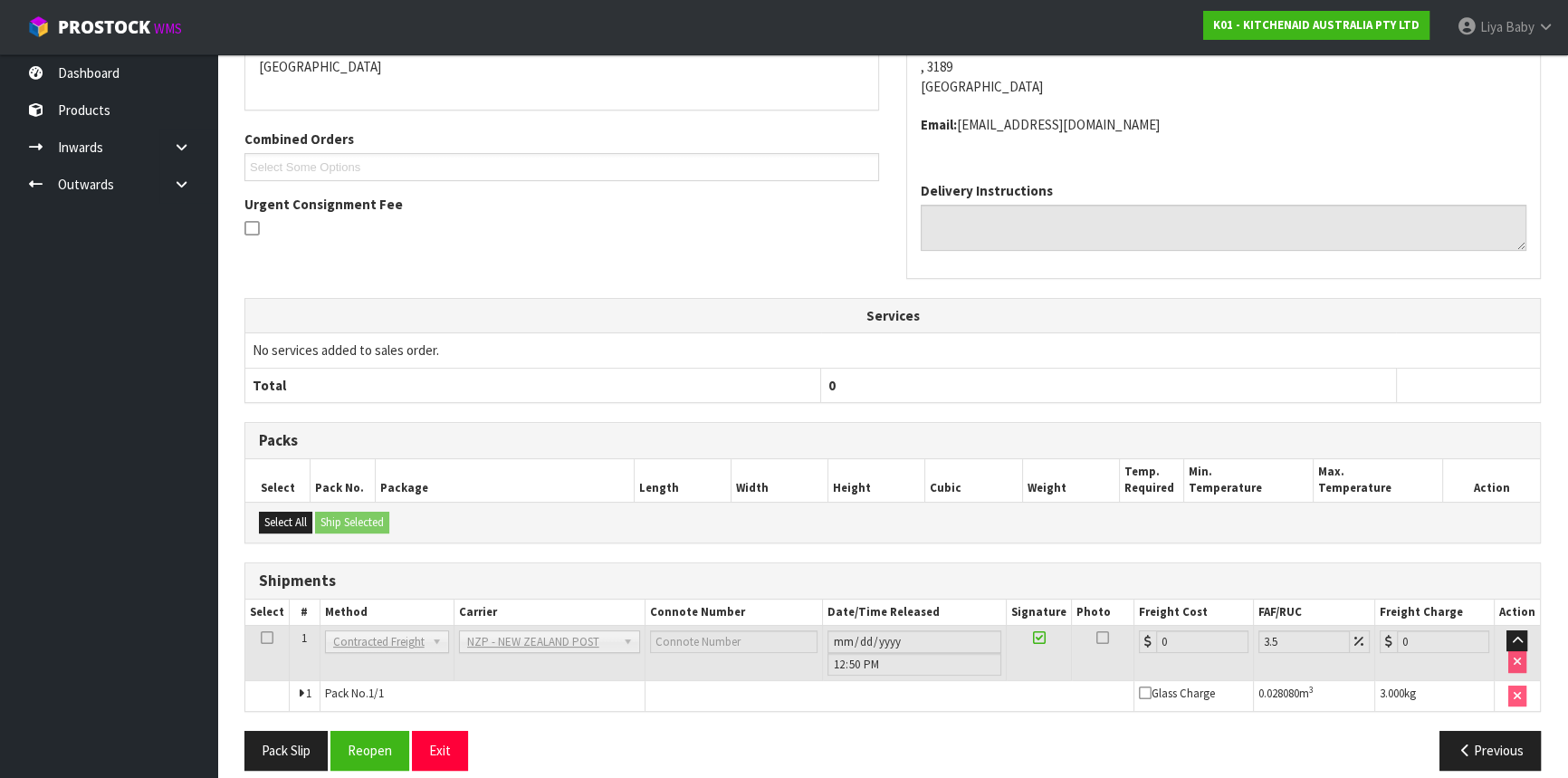
scroll to position [443, 0]
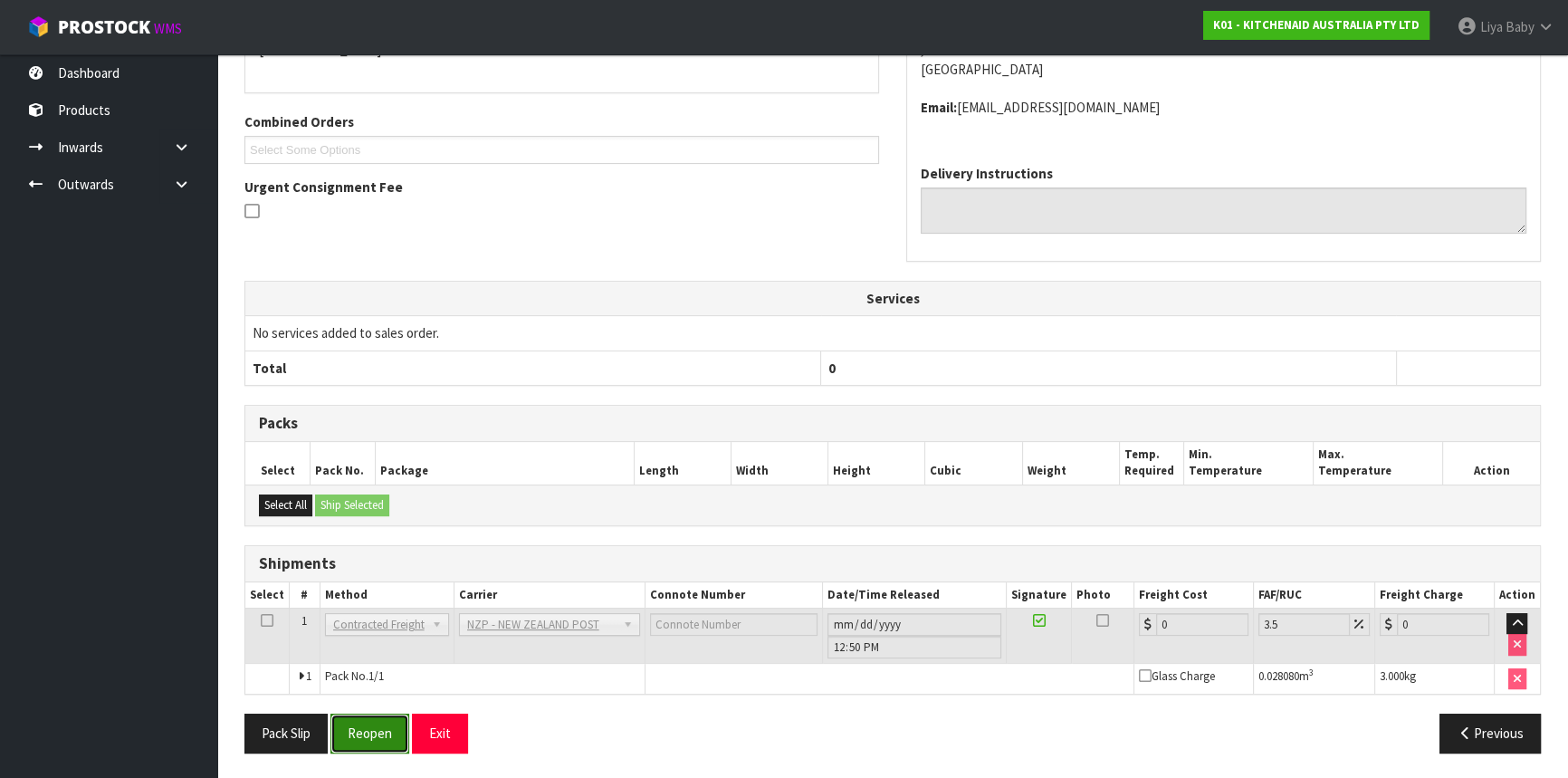
click at [361, 732] on button "Reopen" at bounding box center [369, 733] width 78 height 39
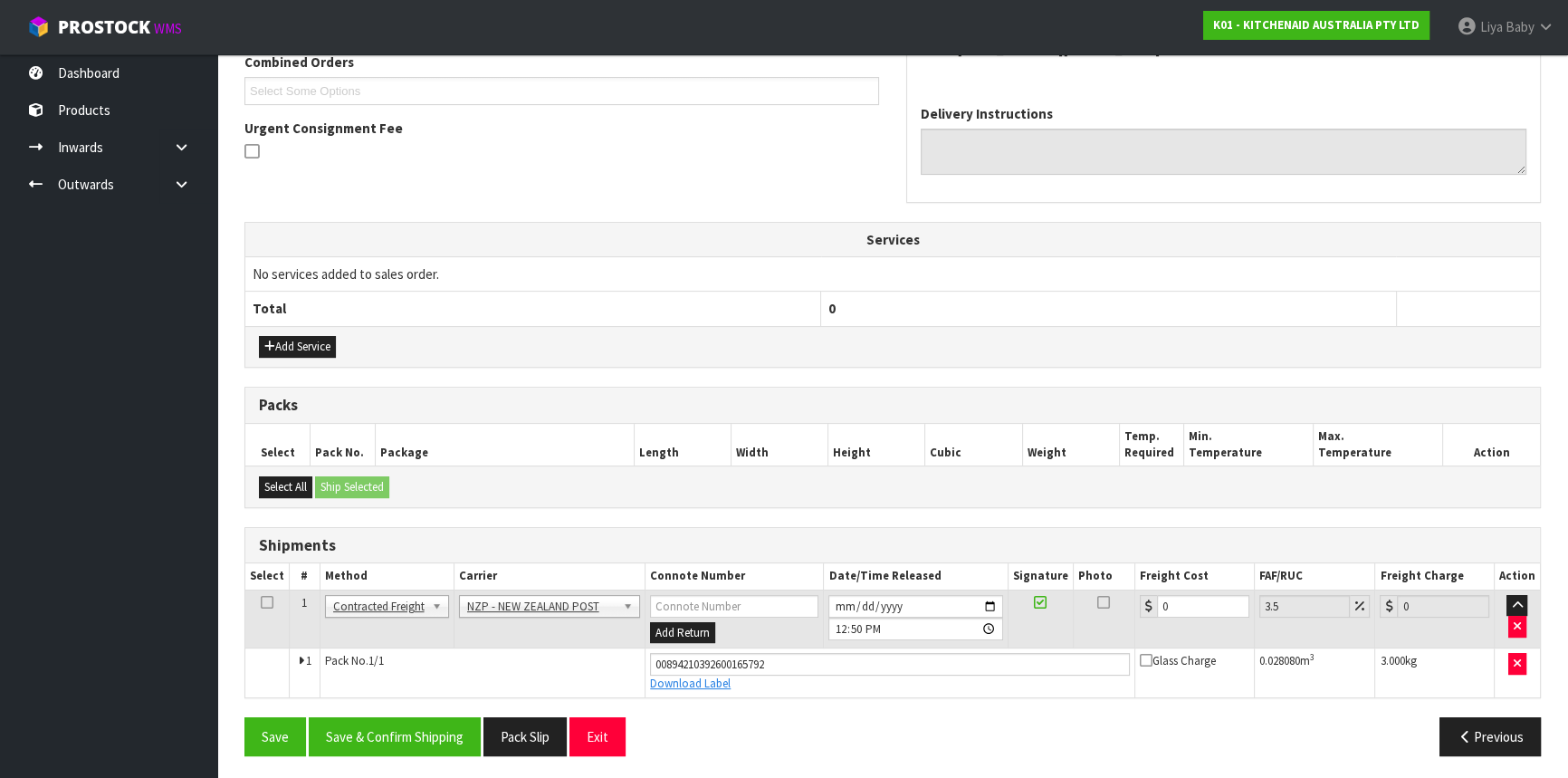
scroll to position [485, 0]
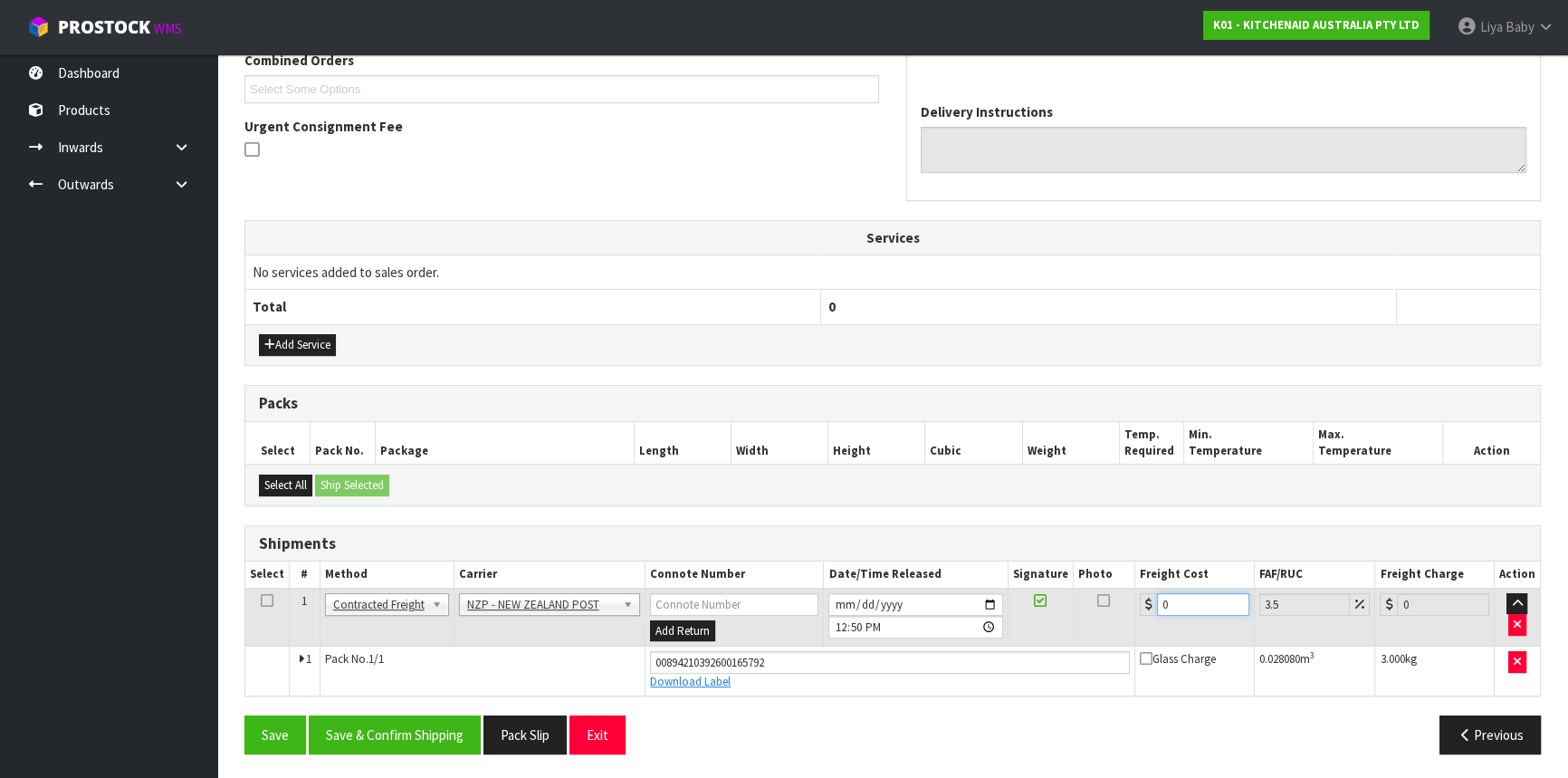
click at [1172, 599] on input "0" at bounding box center [1203, 605] width 92 height 23
type input "1"
type input "1.03"
type input "13"
type input "13.45"
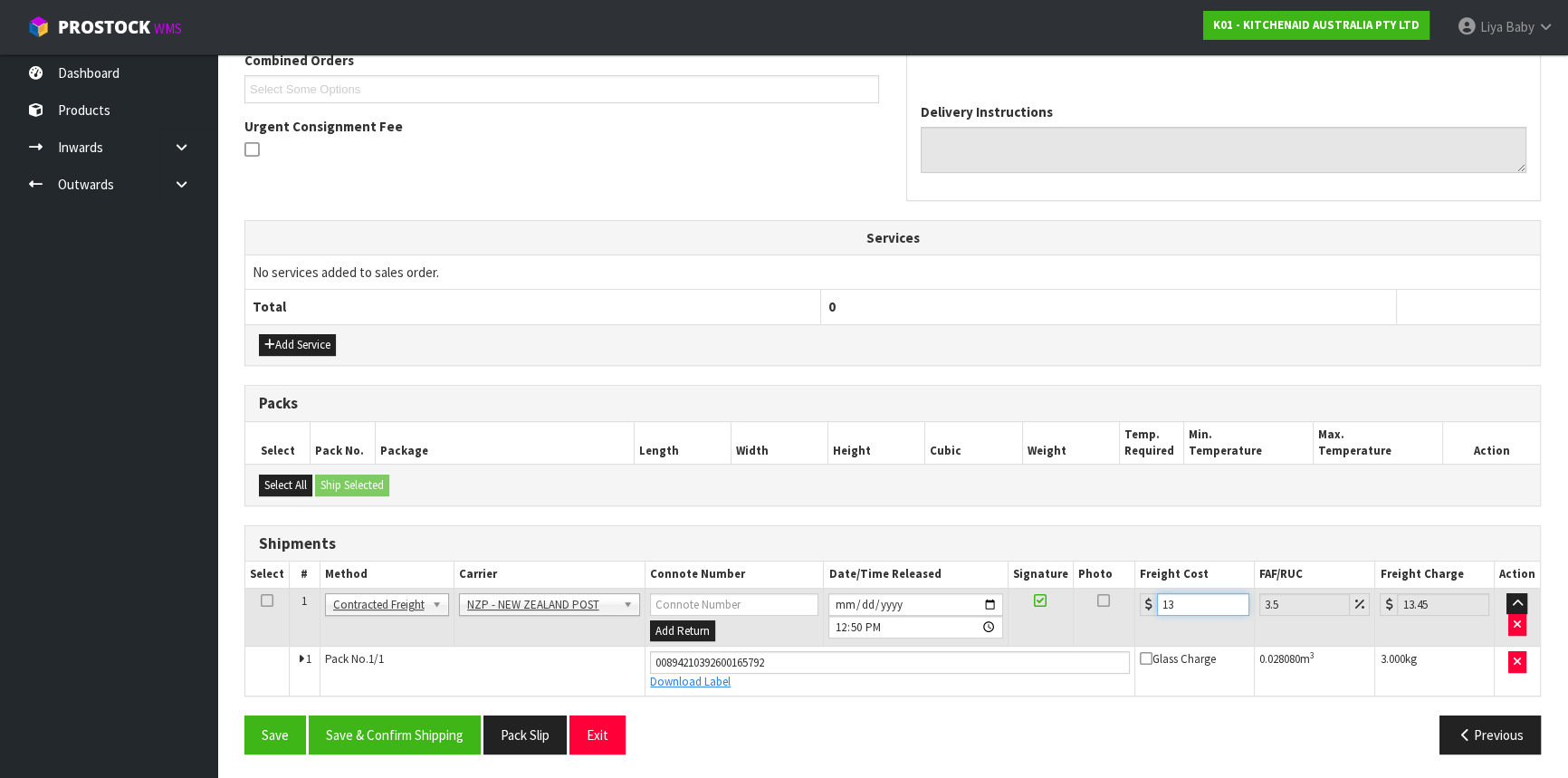
type input "136"
type input "140.76"
type input "136.04"
type input "140.8"
type input "136.0"
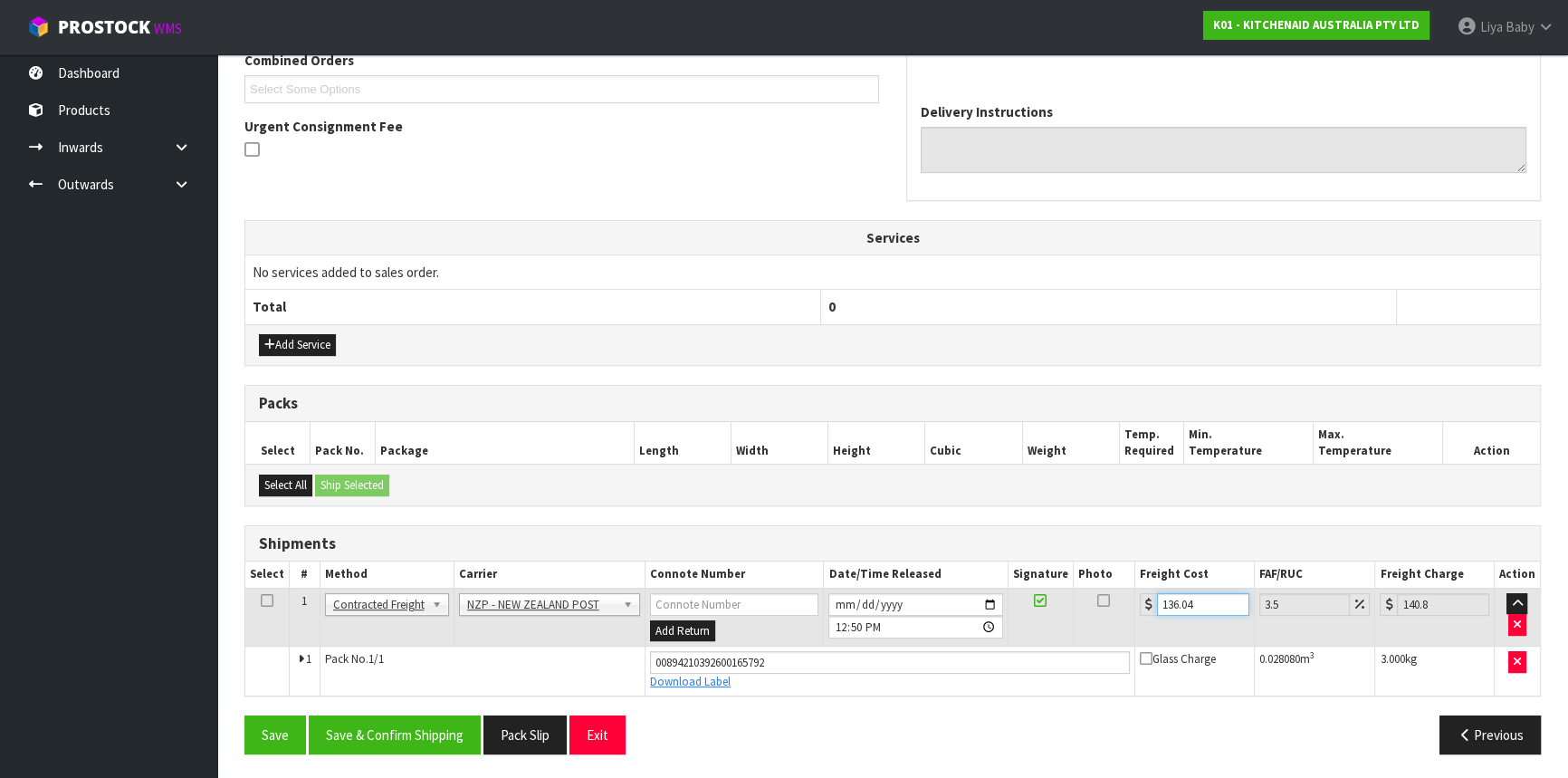
type input "140.76"
type input "13"
type input "13.45"
type input "1"
type input "1.03"
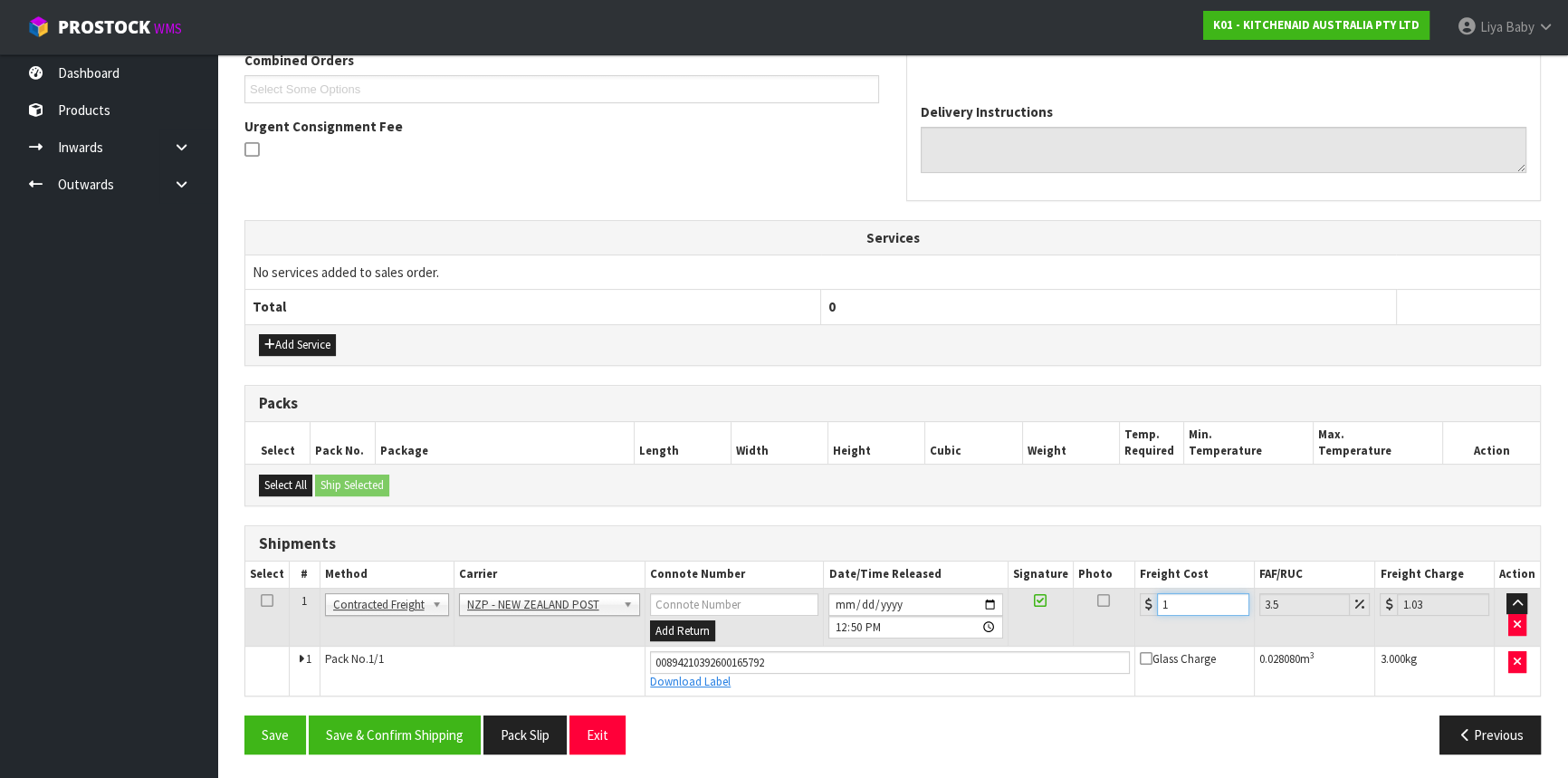
type input "0"
type input "1"
type input "1.03"
type input "13"
type input "13.45"
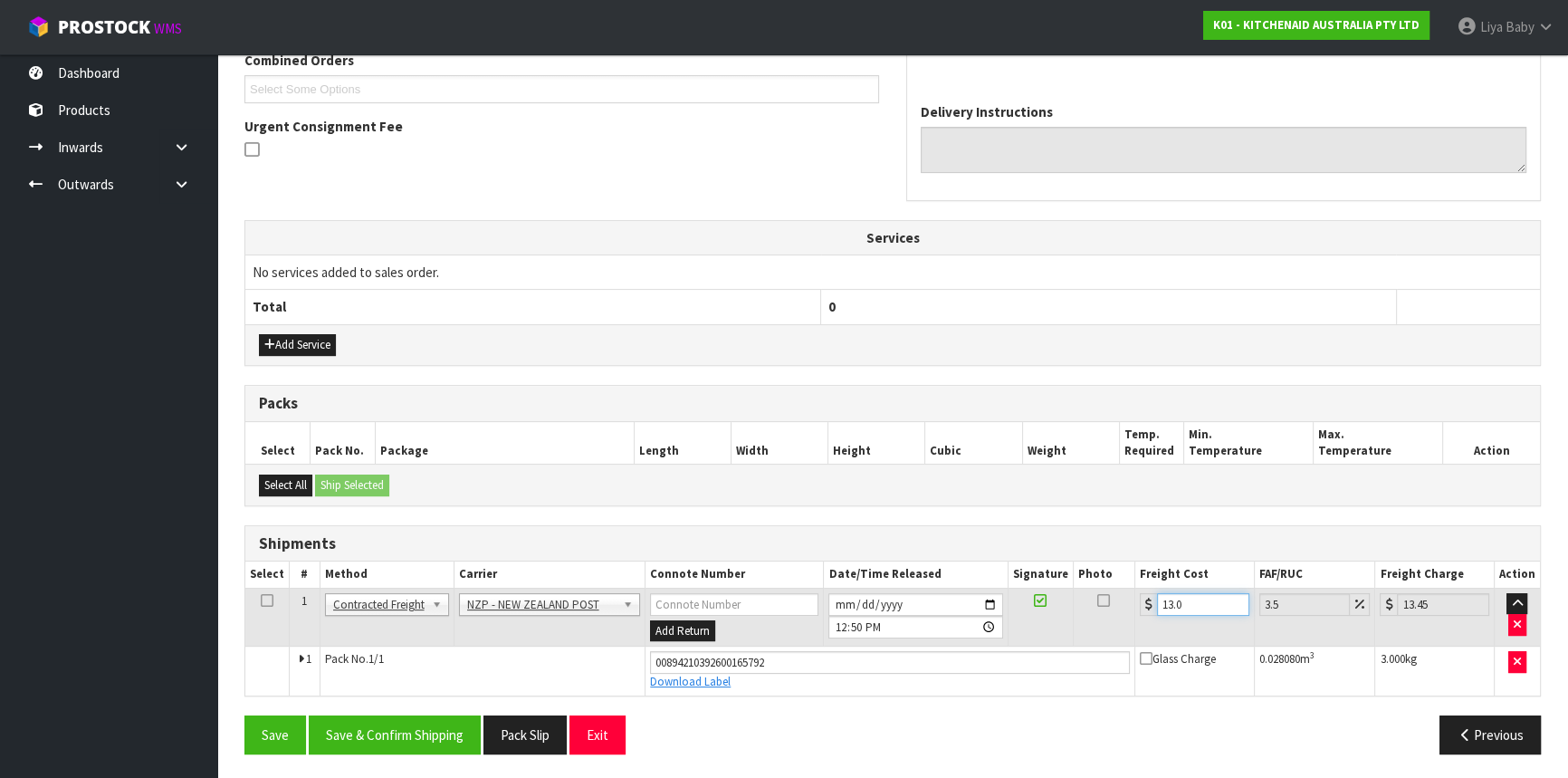
type input "13.04"
type input "13.5"
type input "13.04"
click at [262, 601] on icon at bounding box center [266, 601] width 13 height 1
click at [366, 732] on button "Save & Confirm Shipping" at bounding box center [395, 735] width 172 height 39
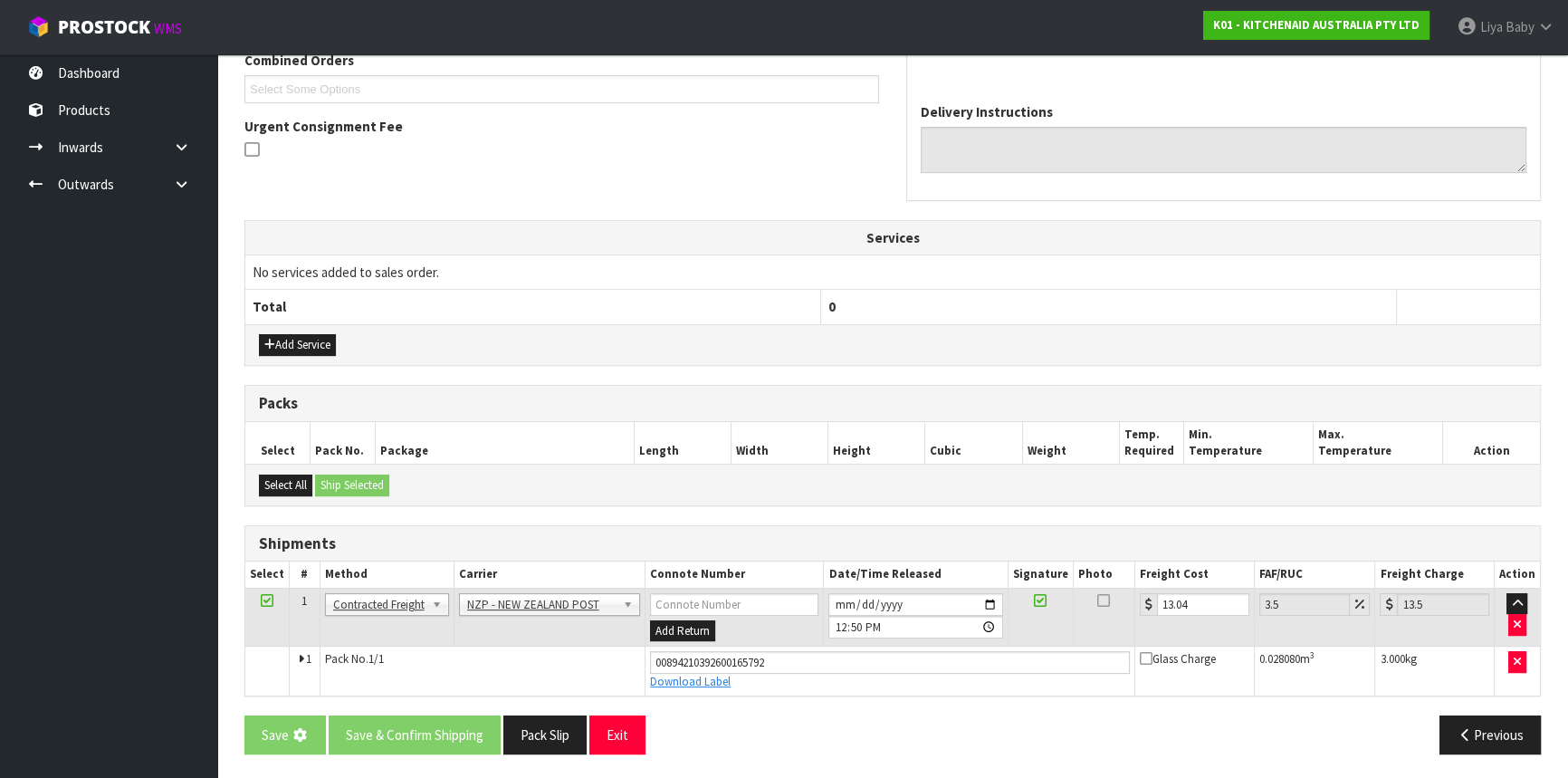
scroll to position [0, 0]
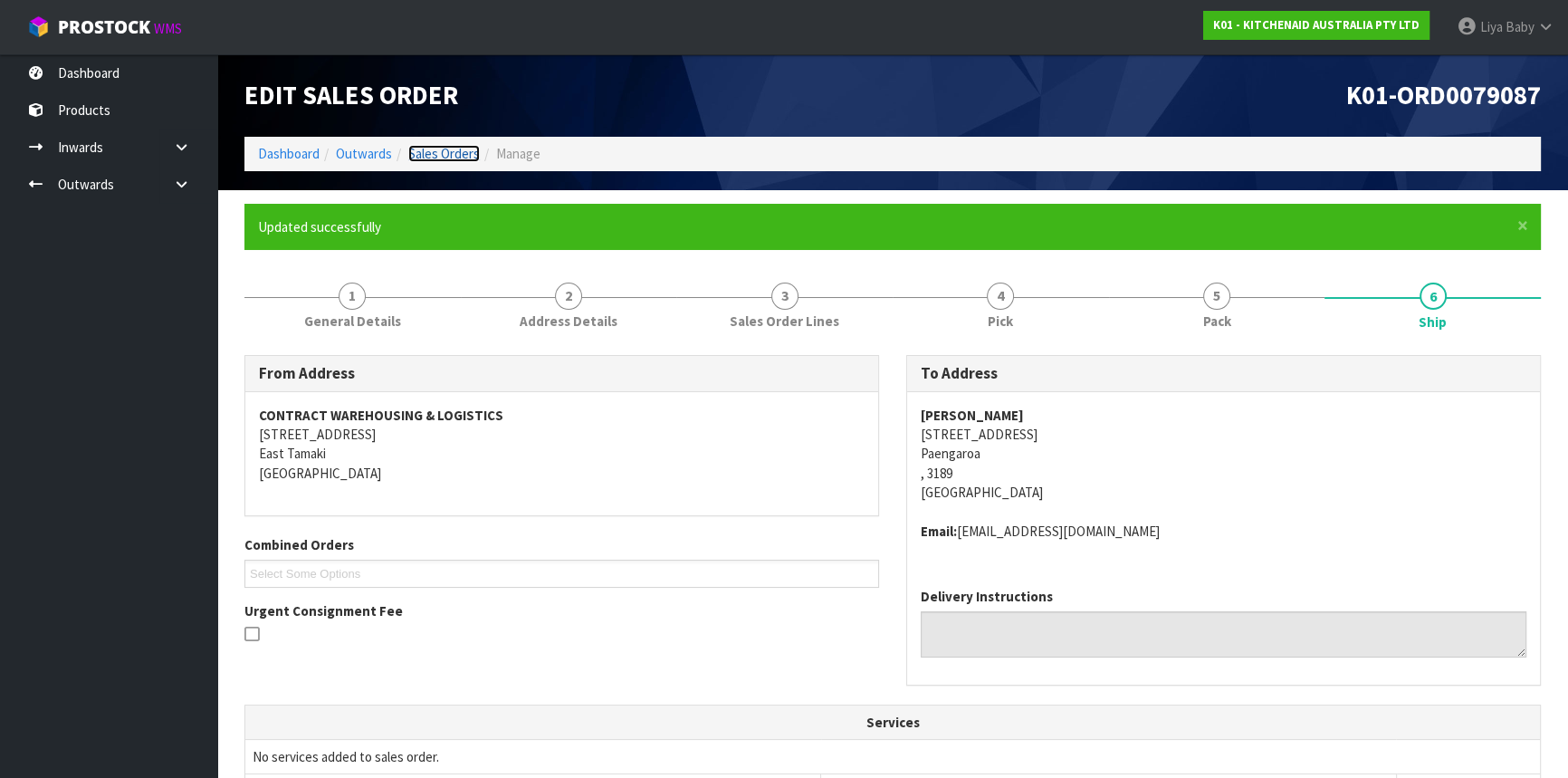
click at [467, 158] on link "Sales Orders" at bounding box center [444, 154] width 71 height 18
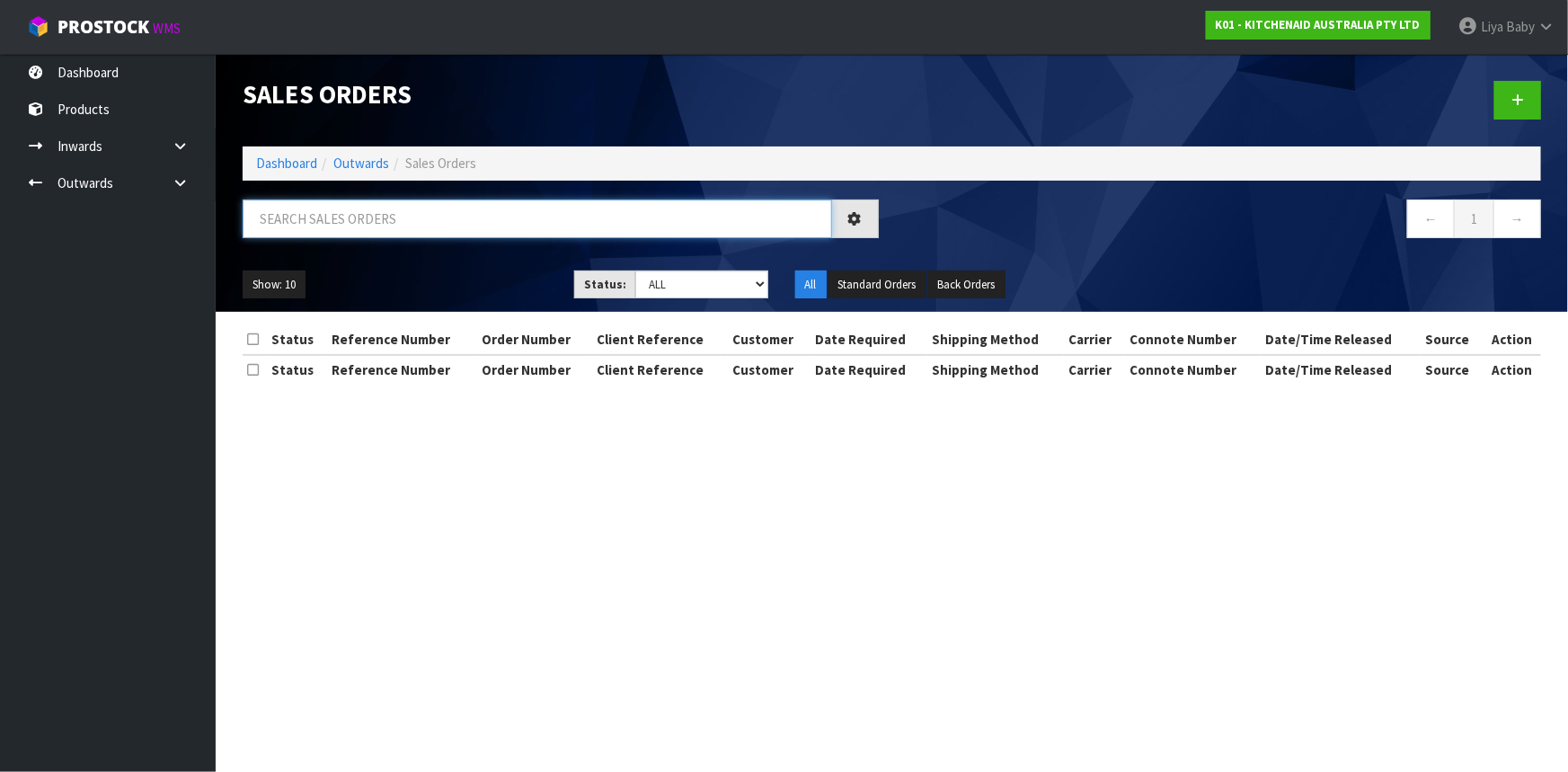
click at [395, 229] on input "text" at bounding box center [538, 219] width 589 height 39
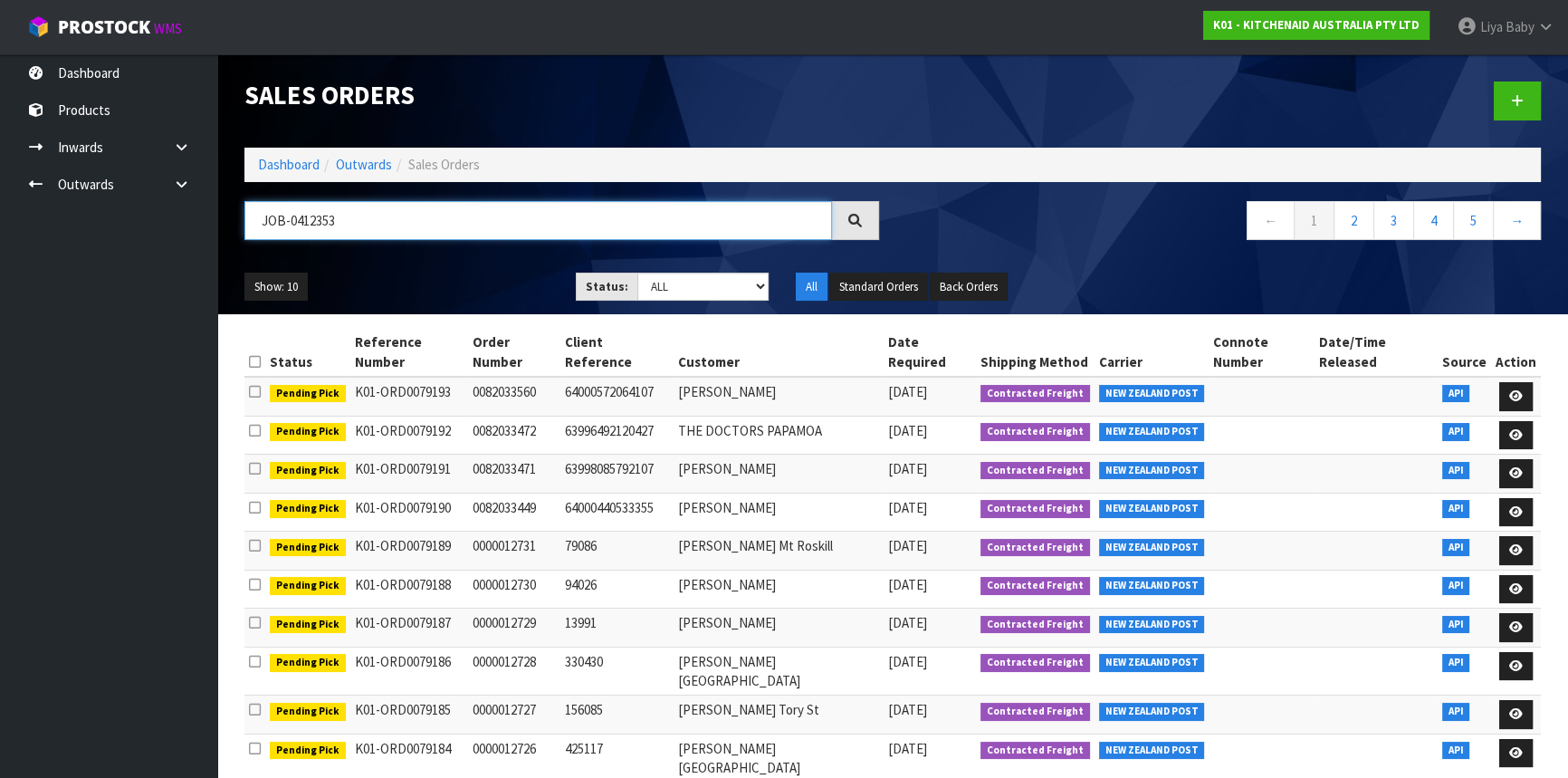
type input "JOB-0412353"
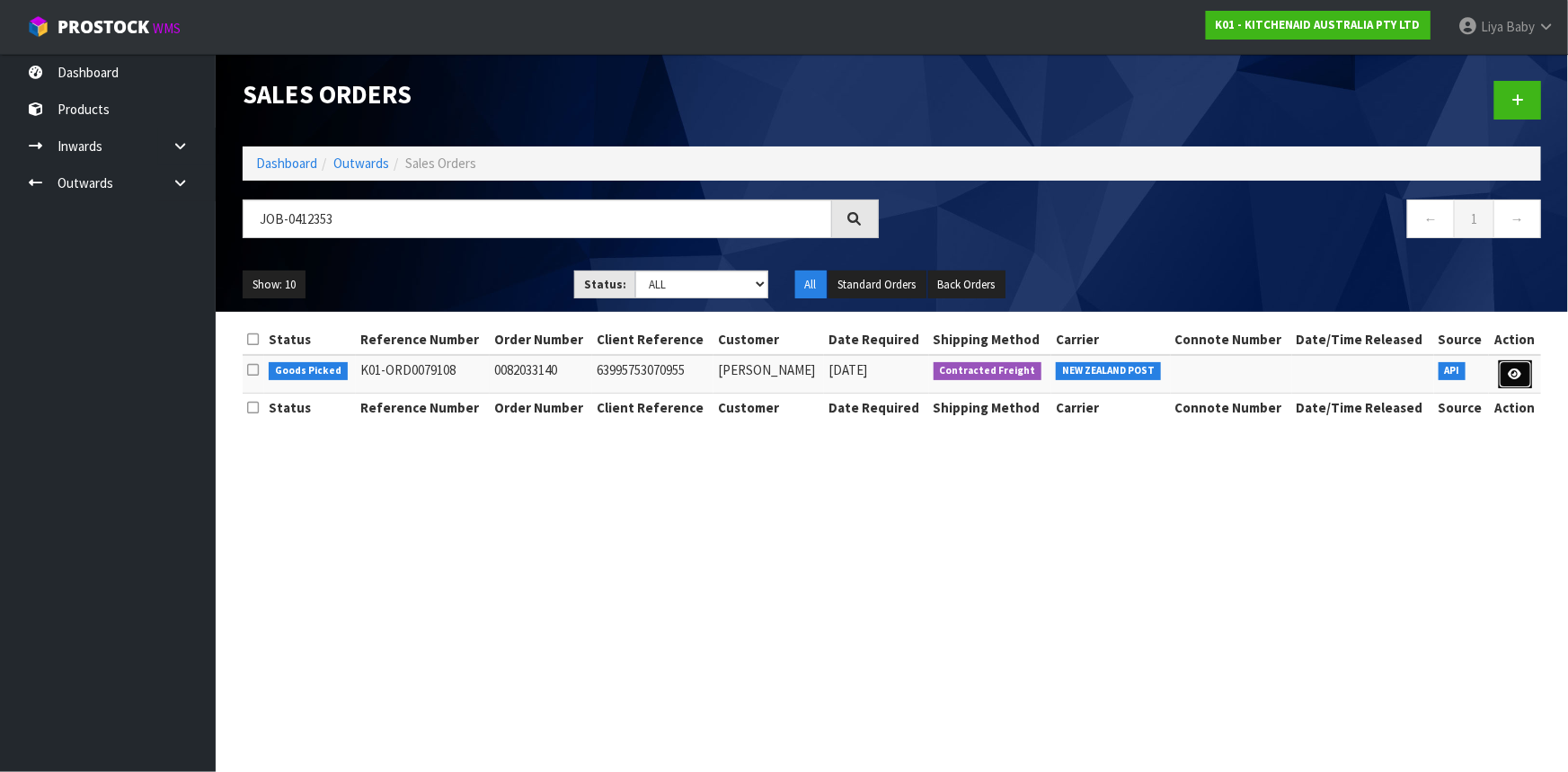
click at [1517, 369] on icon at bounding box center [1516, 374] width 14 height 12
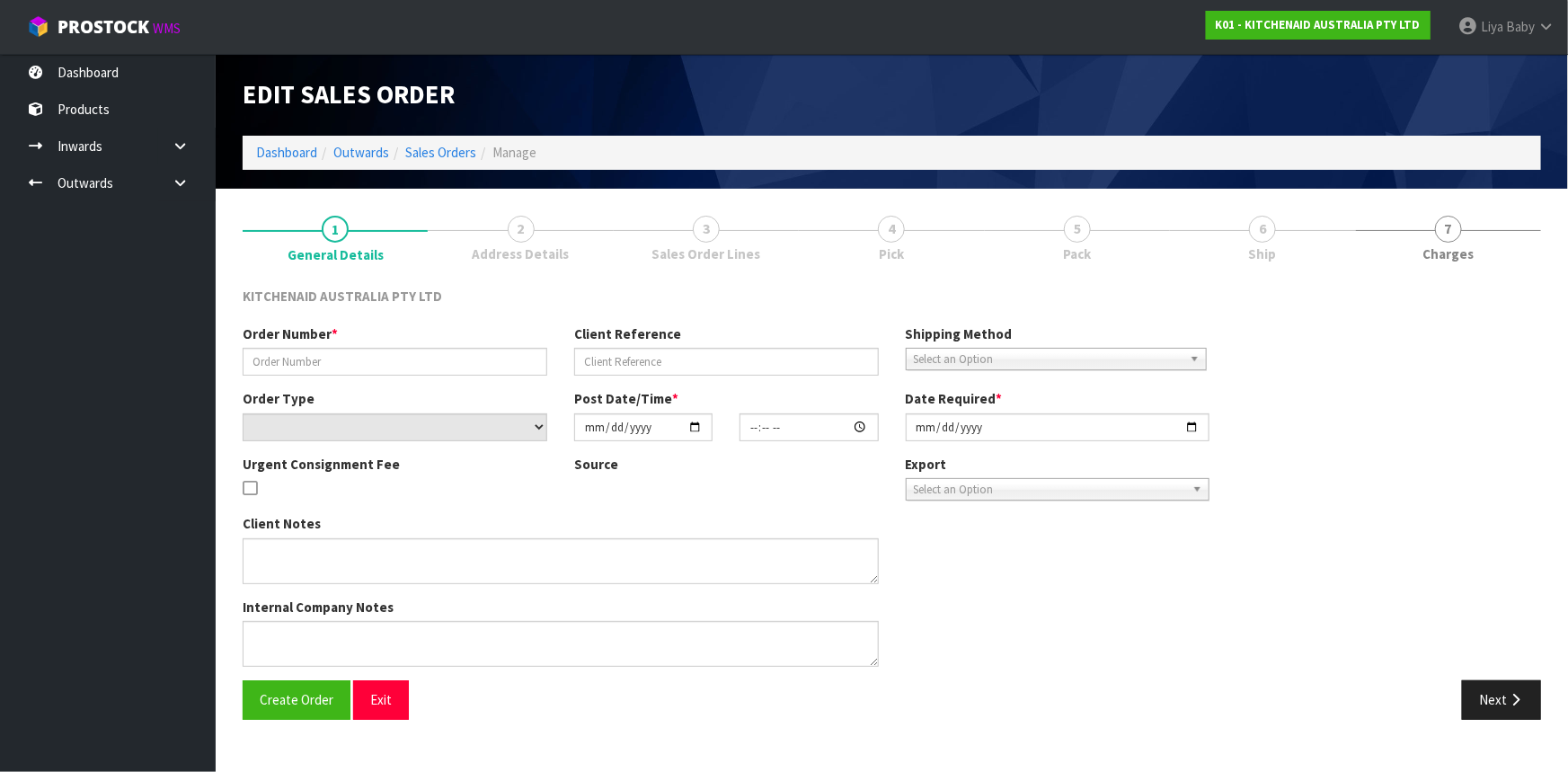
type input "0082033140"
type input "63995753070955"
select select "number:0"
type input "2025-09-13"
type input "13:40:16.000"
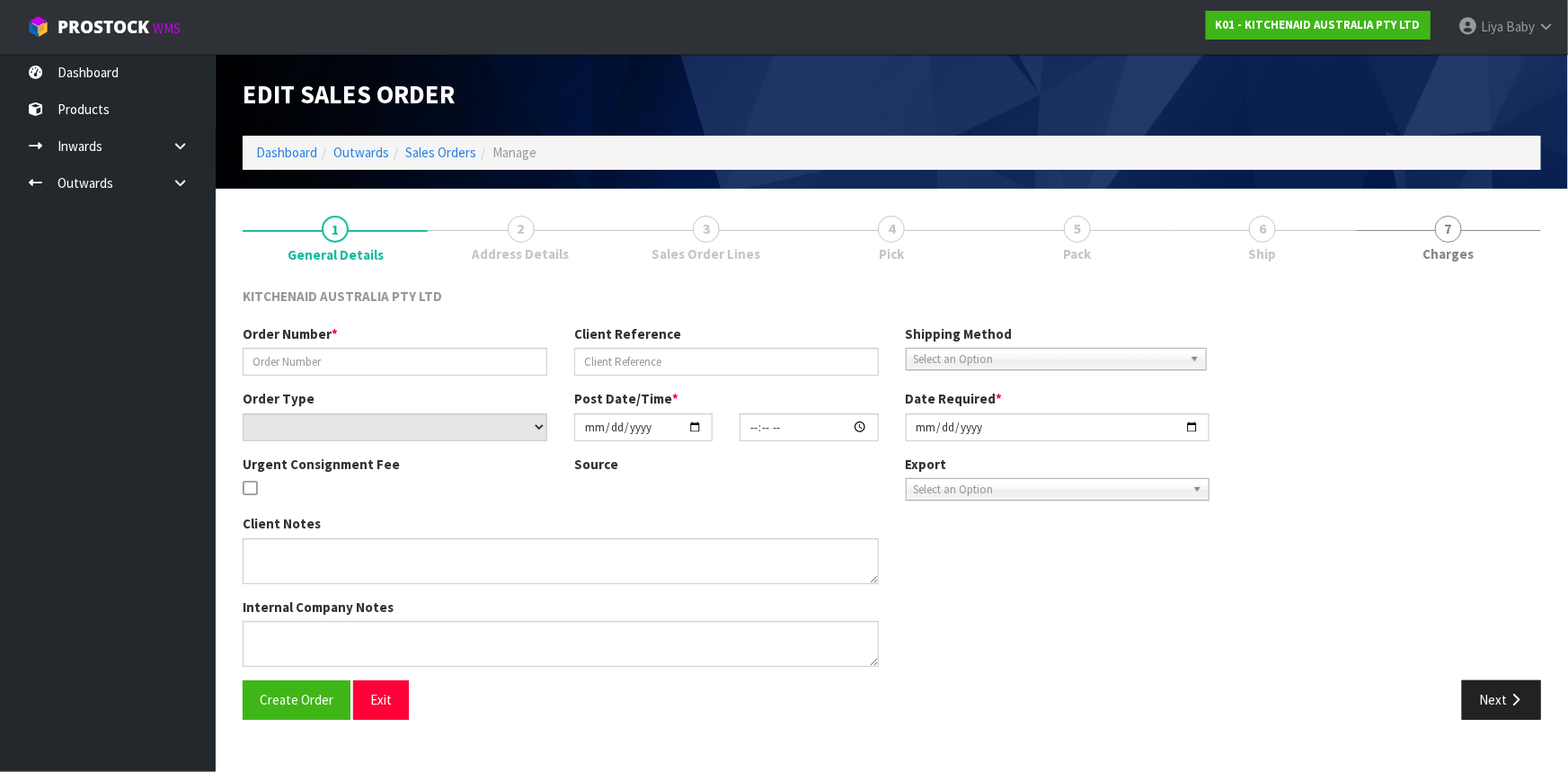
type input "2025-09-13"
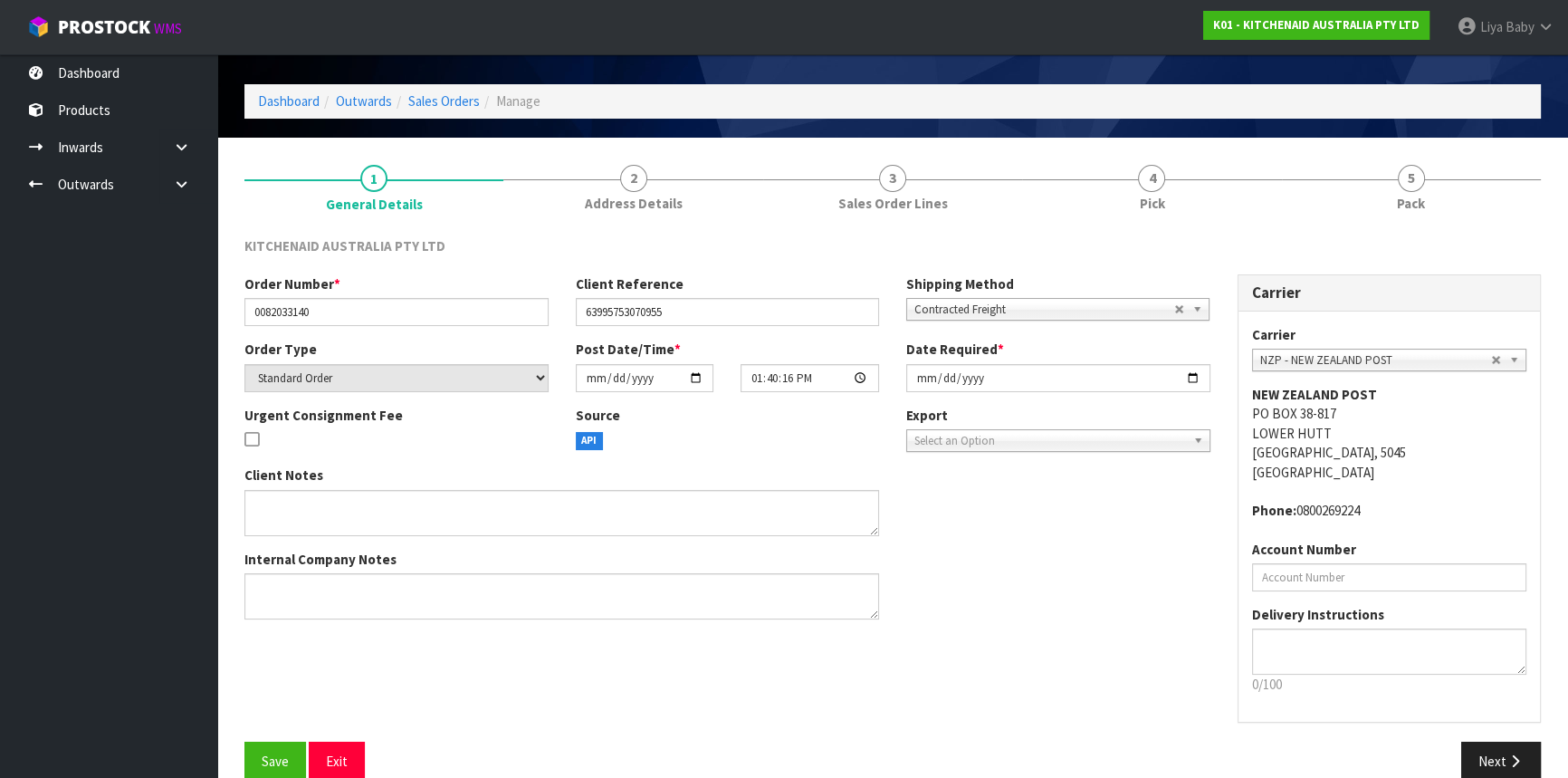
scroll to position [81, 0]
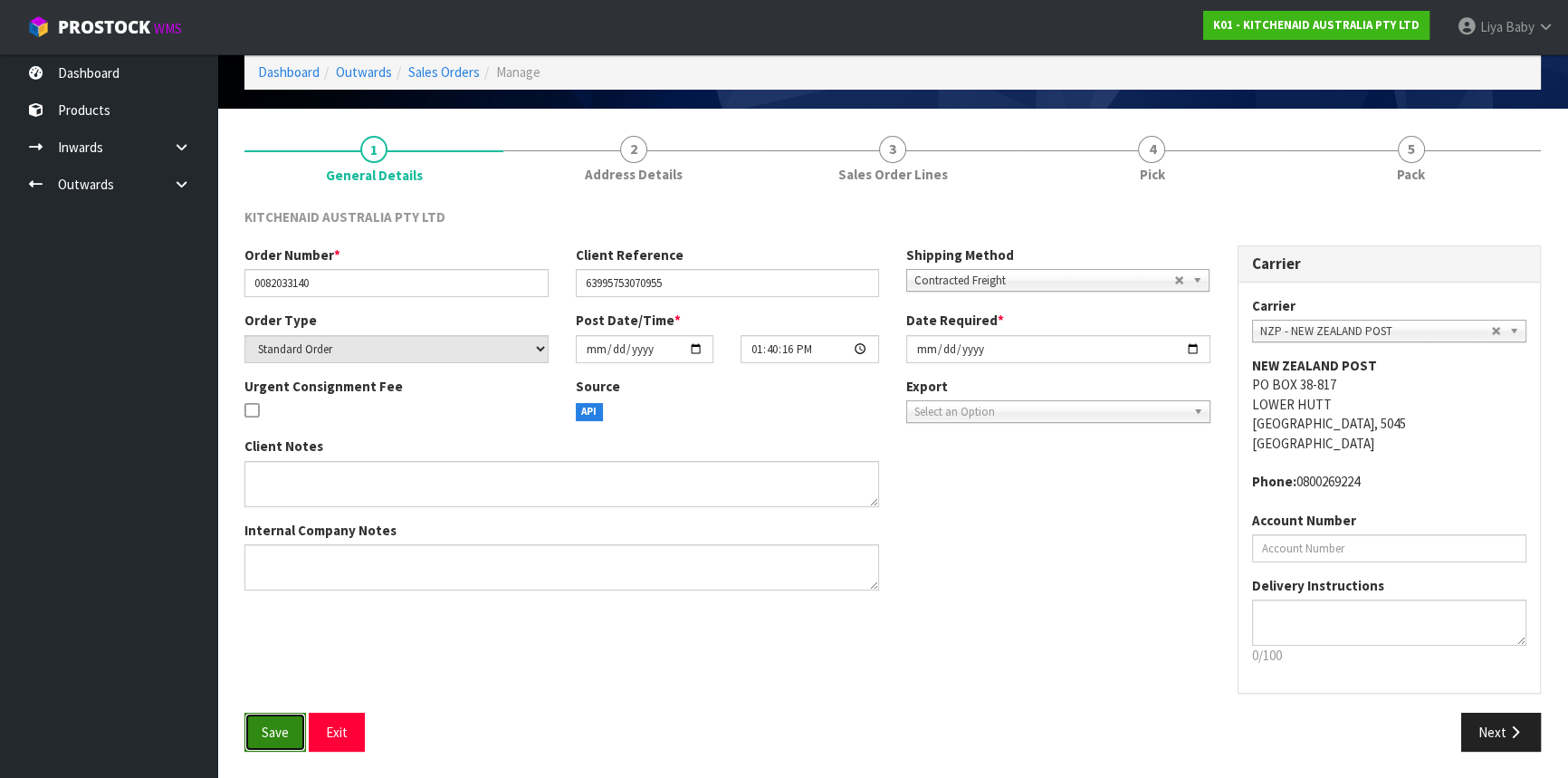
click at [299, 743] on button "Save" at bounding box center [275, 733] width 62 height 39
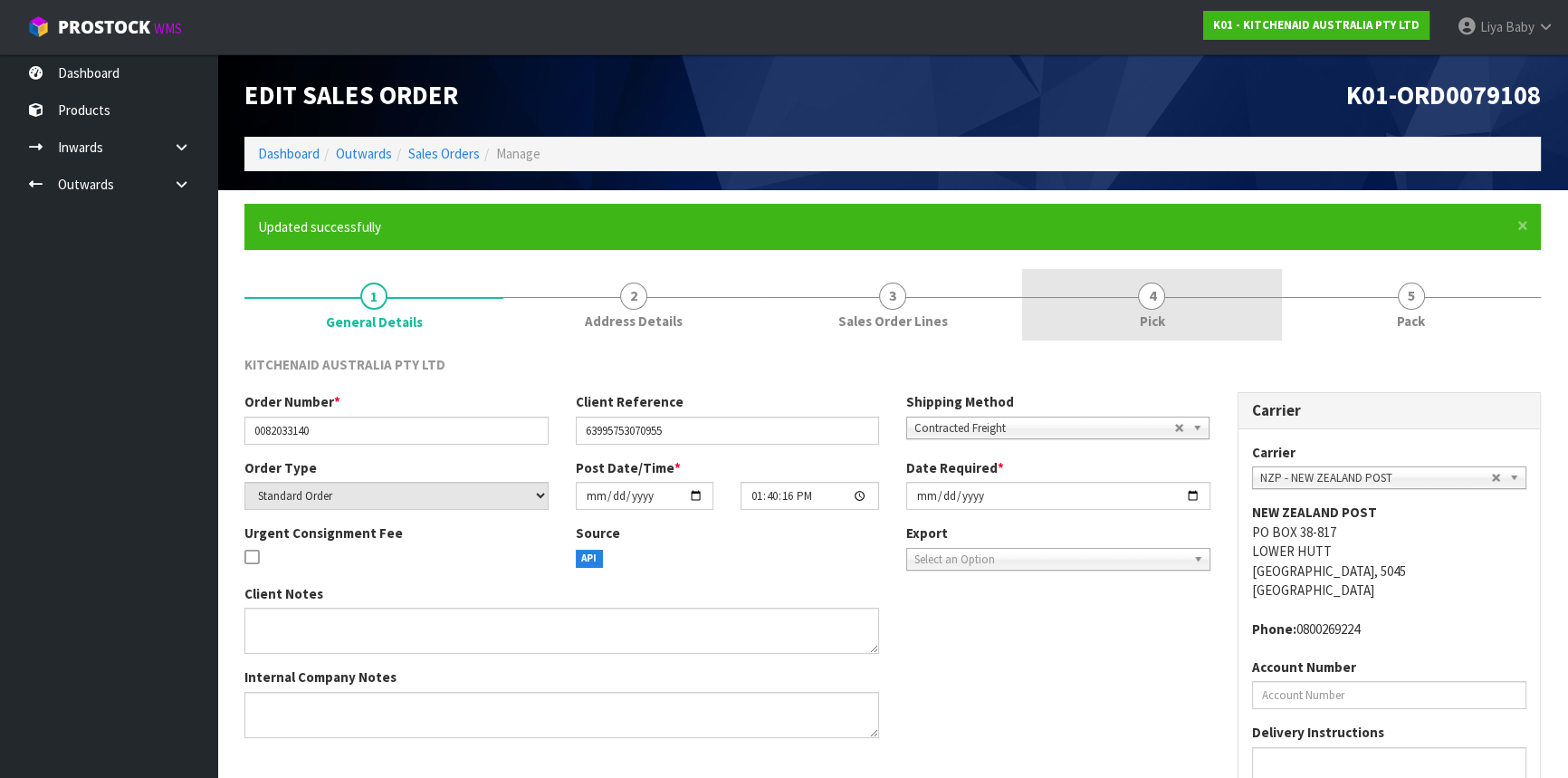
click at [1145, 306] on span "4" at bounding box center [1152, 296] width 27 height 27
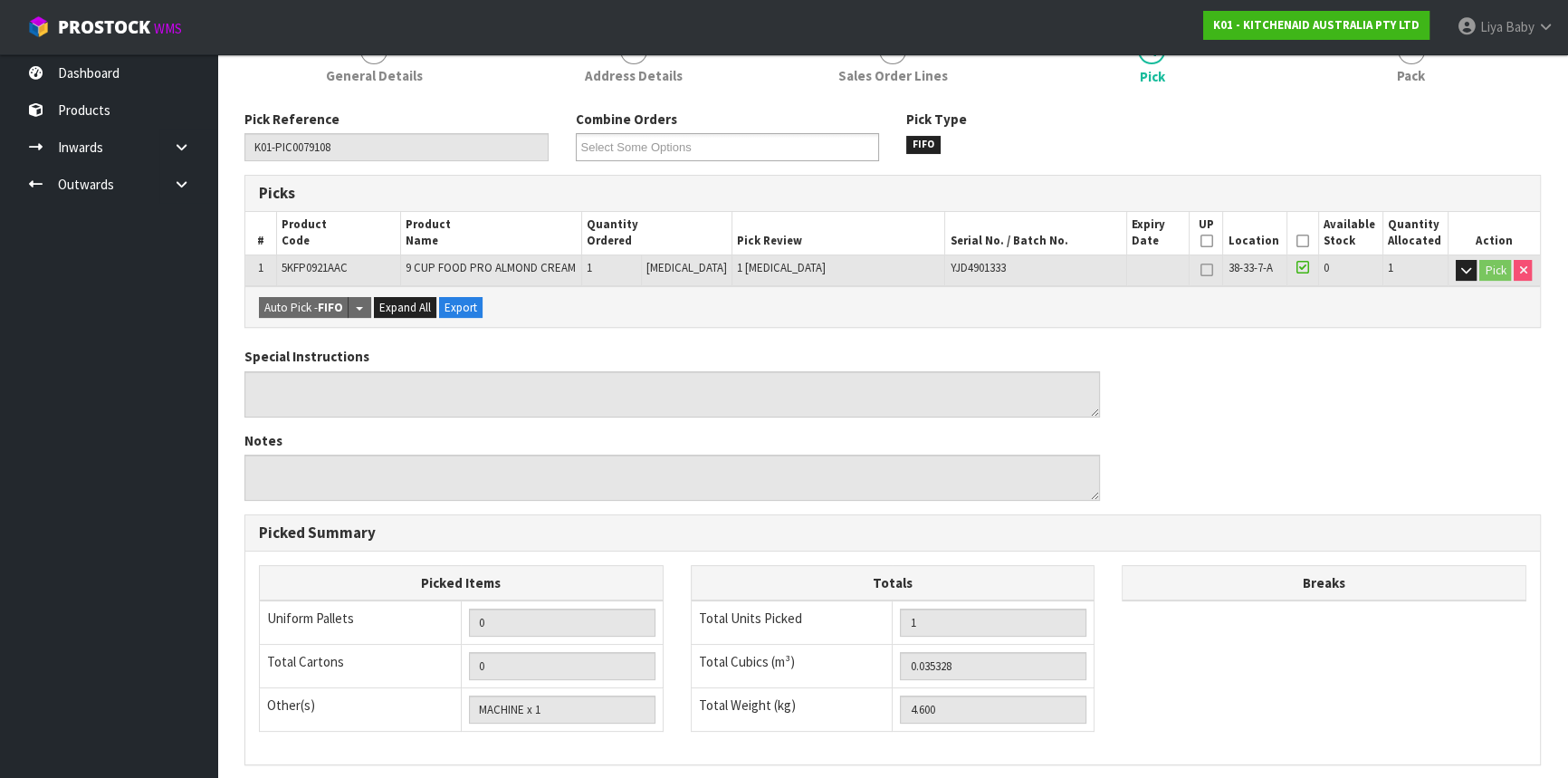
scroll to position [246, 0]
click at [1301, 230] on th "Picked" at bounding box center [1304, 231] width 31 height 42
click at [1299, 240] on icon at bounding box center [1303, 240] width 13 height 1
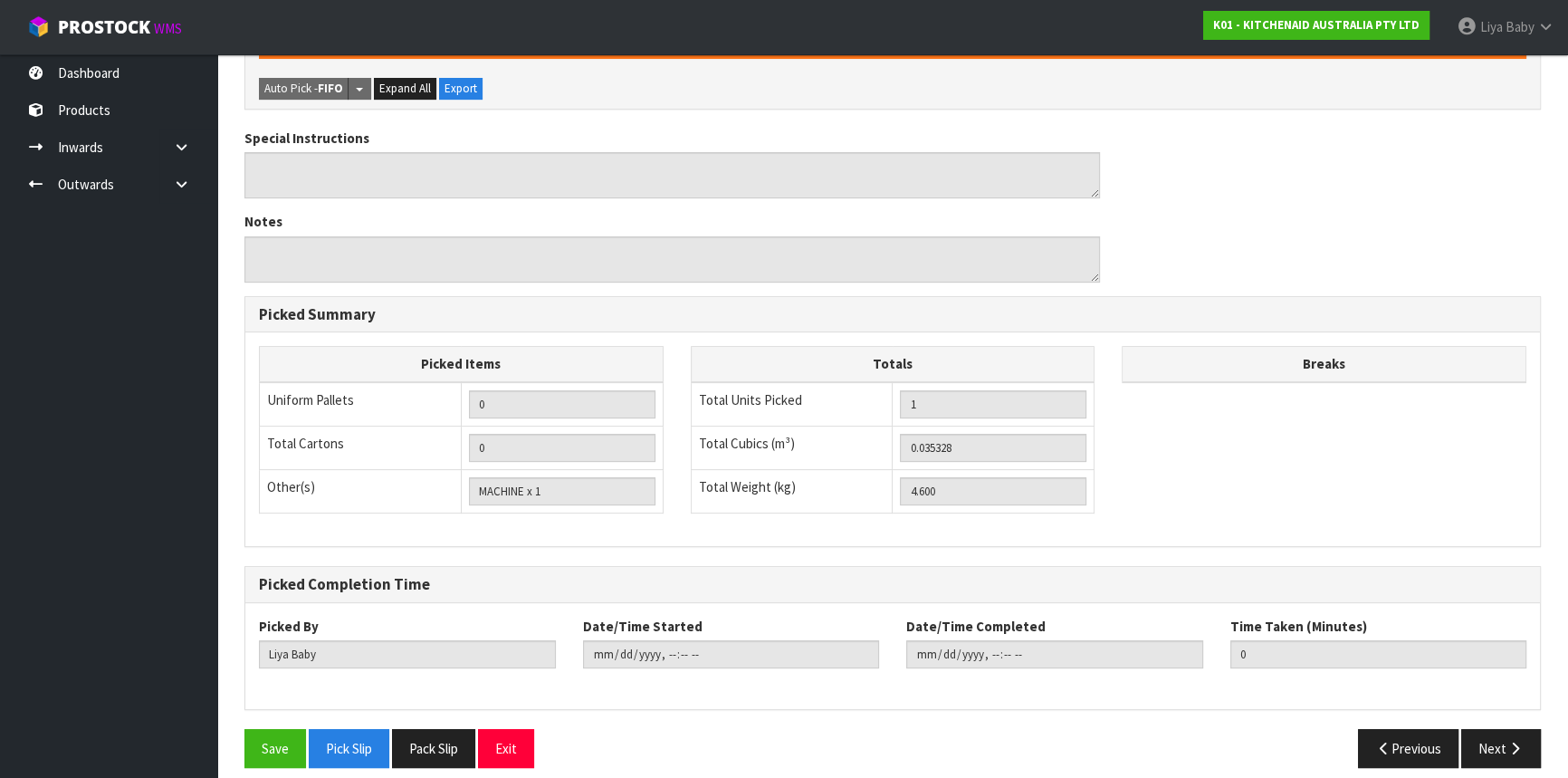
scroll to position [544, 0]
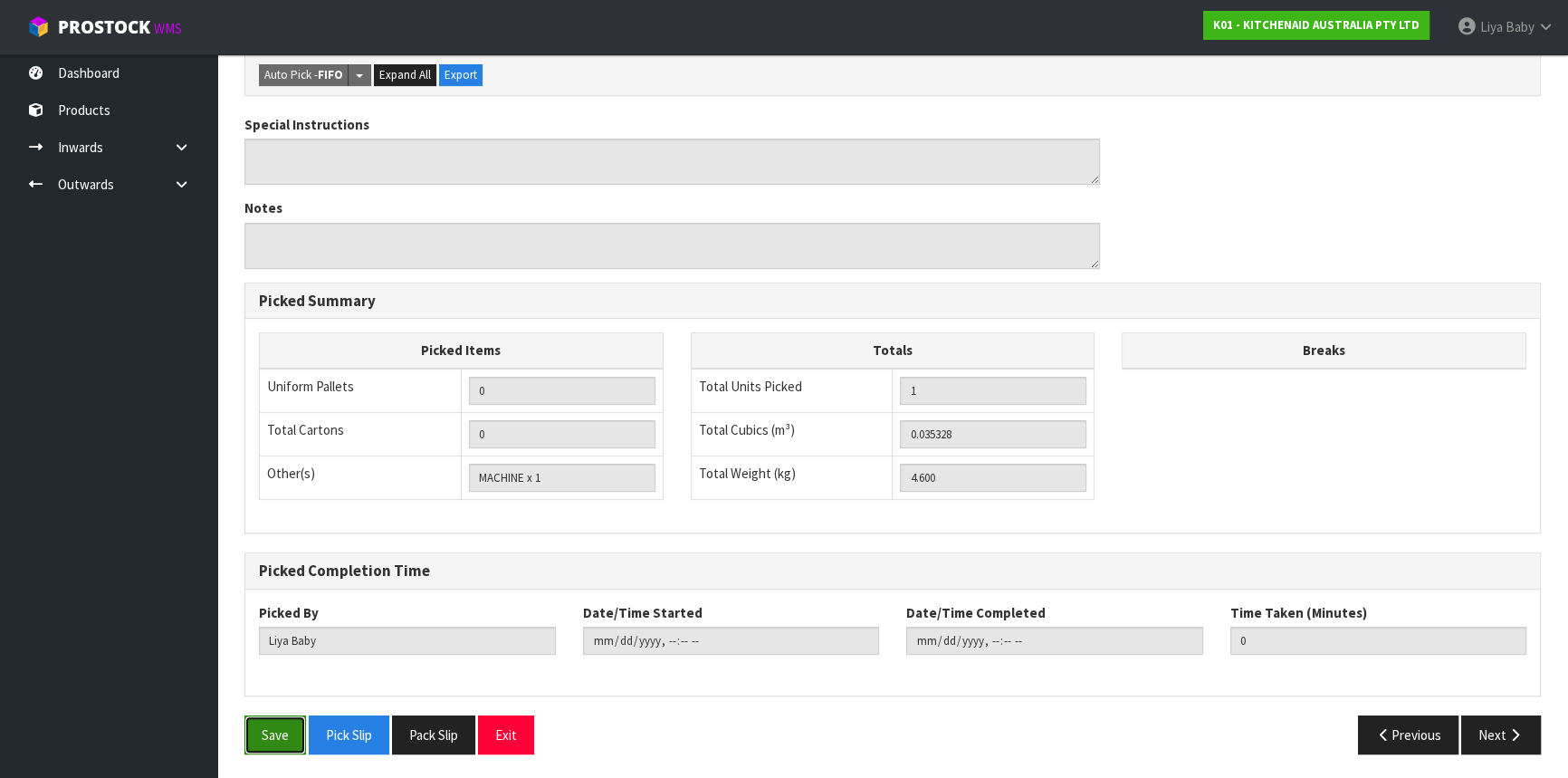
click at [252, 738] on button "Save" at bounding box center [275, 735] width 62 height 39
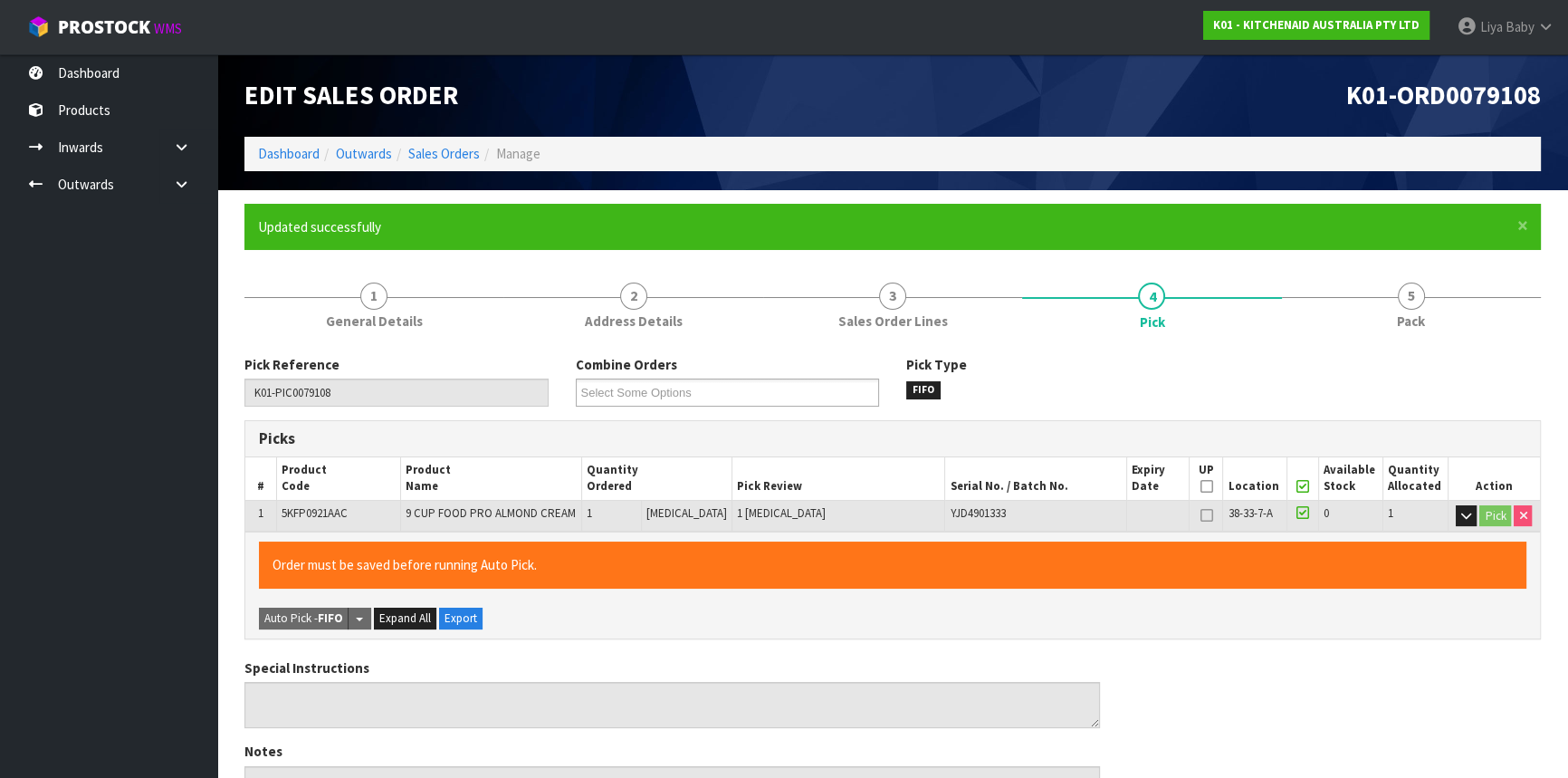
type input "2025-09-15T12:52:41"
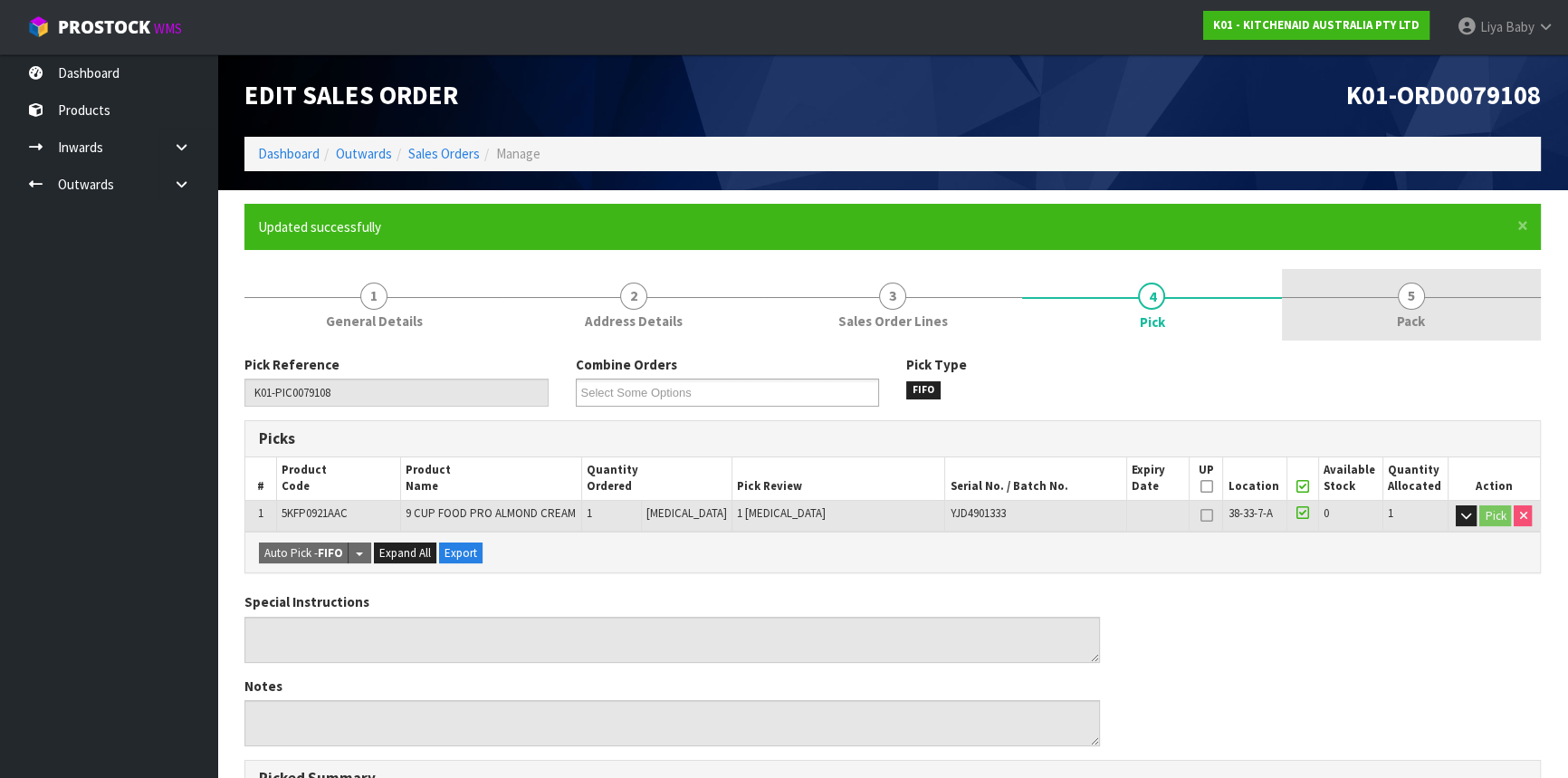
click at [1436, 299] on link "5 Pack" at bounding box center [1411, 305] width 259 height 72
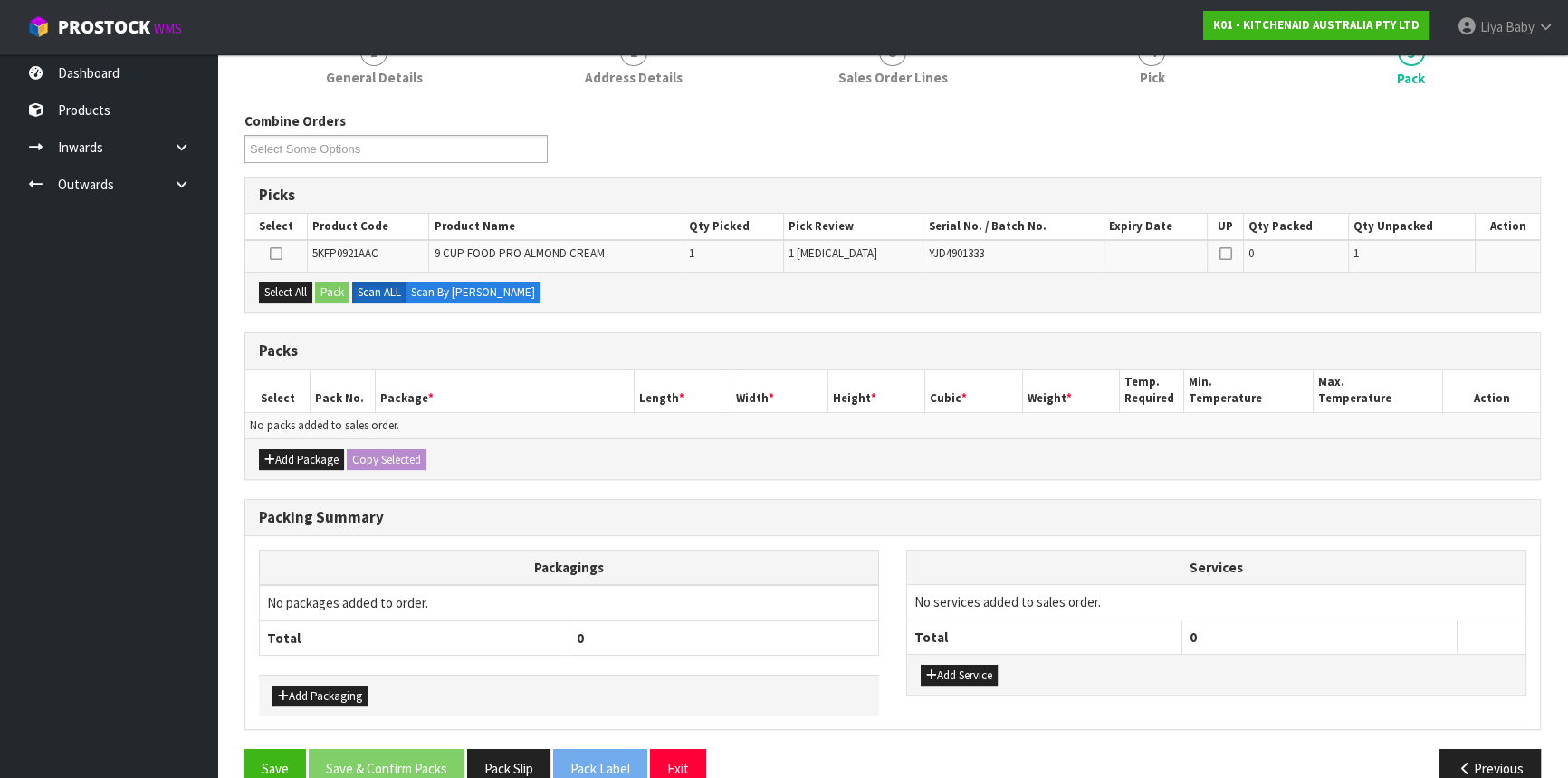
scroll to position [246, 0]
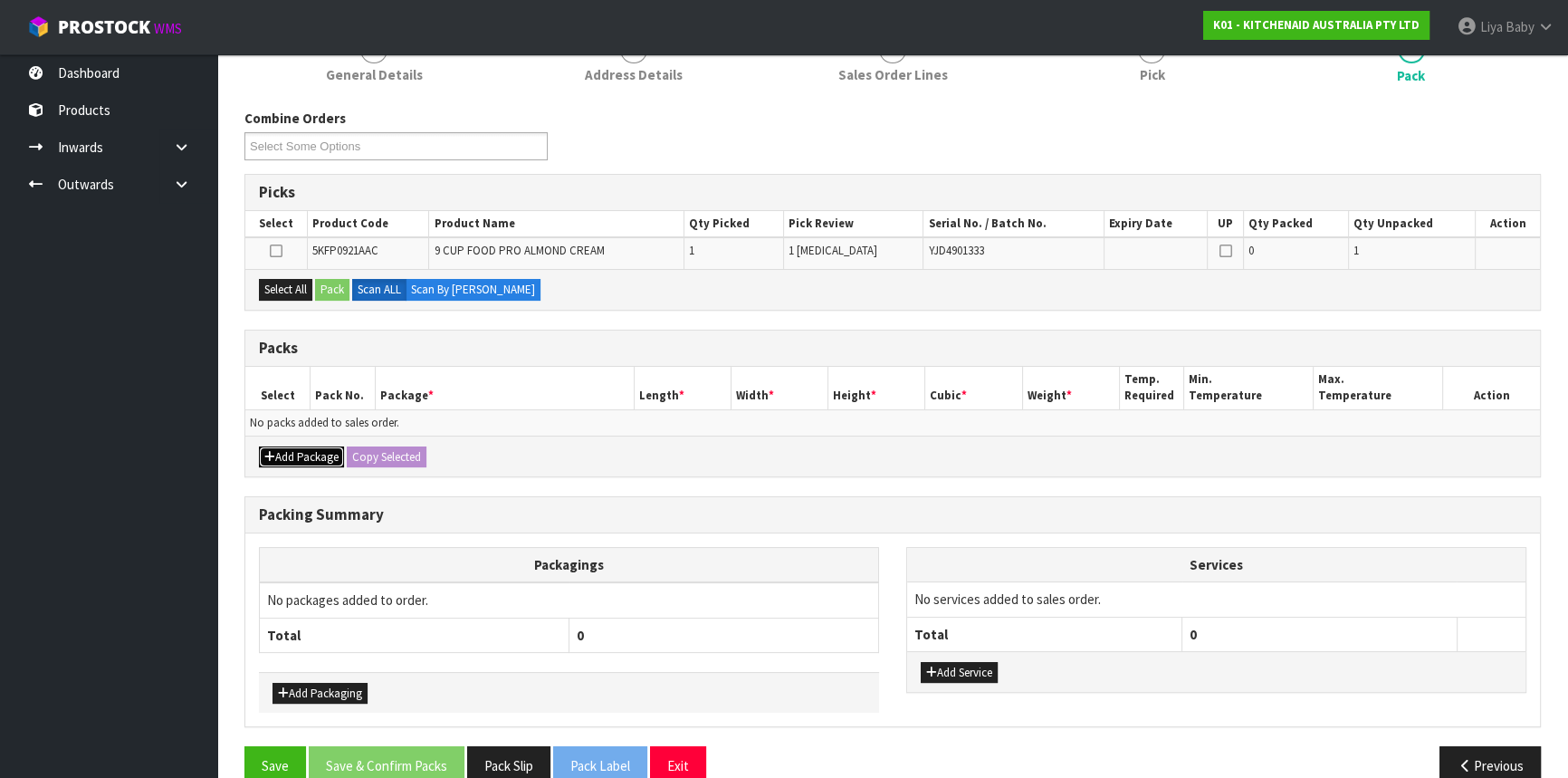
click at [259, 451] on button "Add Package" at bounding box center [301, 458] width 85 height 22
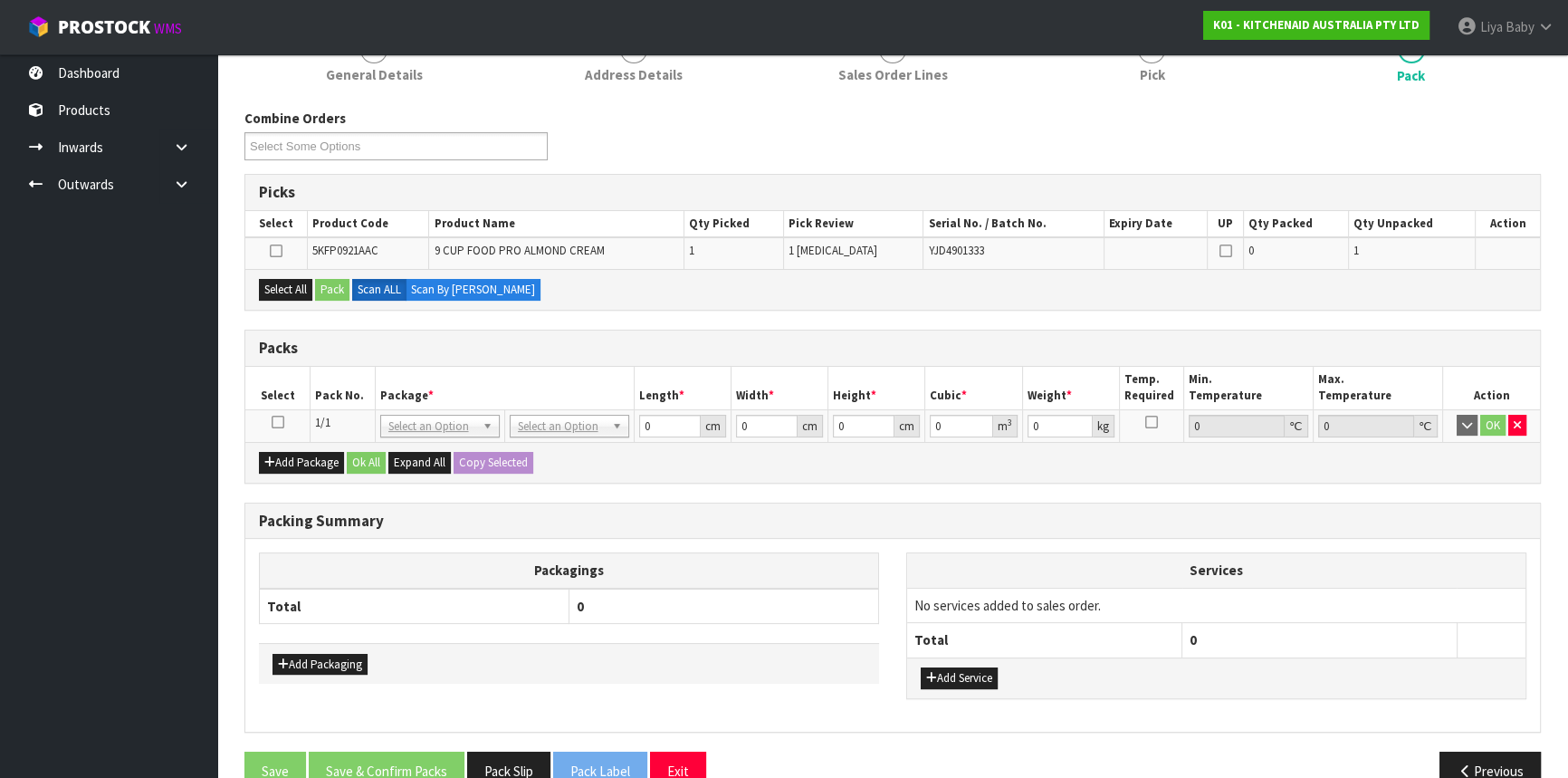
click at [275, 422] on icon at bounding box center [277, 422] width 13 height 1
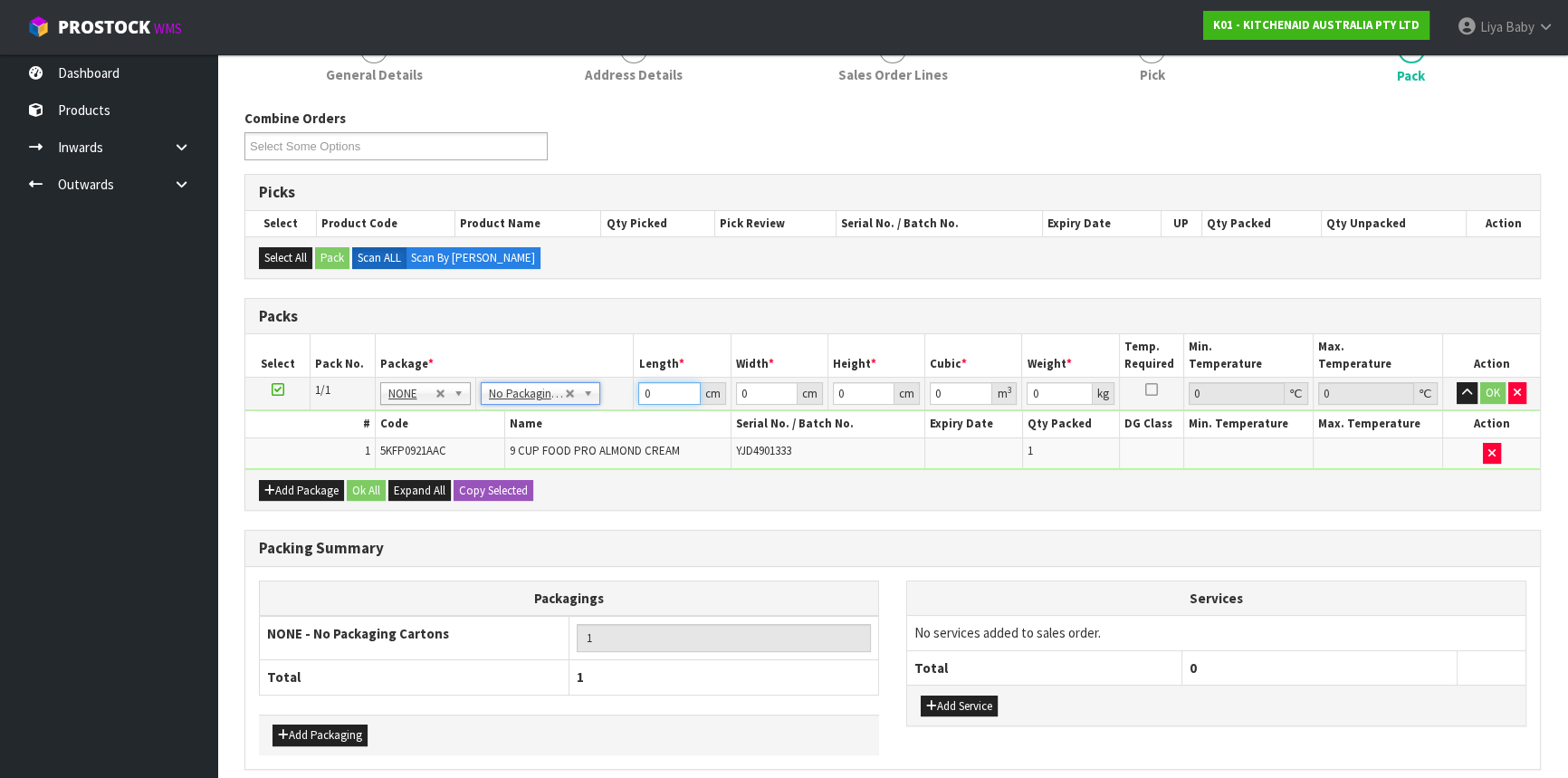
click at [662, 388] on input "0" at bounding box center [669, 393] width 62 height 23
type input "52"
click at [749, 388] on input "0" at bounding box center [767, 393] width 62 height 23
type input "34"
click at [846, 390] on input "0" at bounding box center [863, 393] width 62 height 23
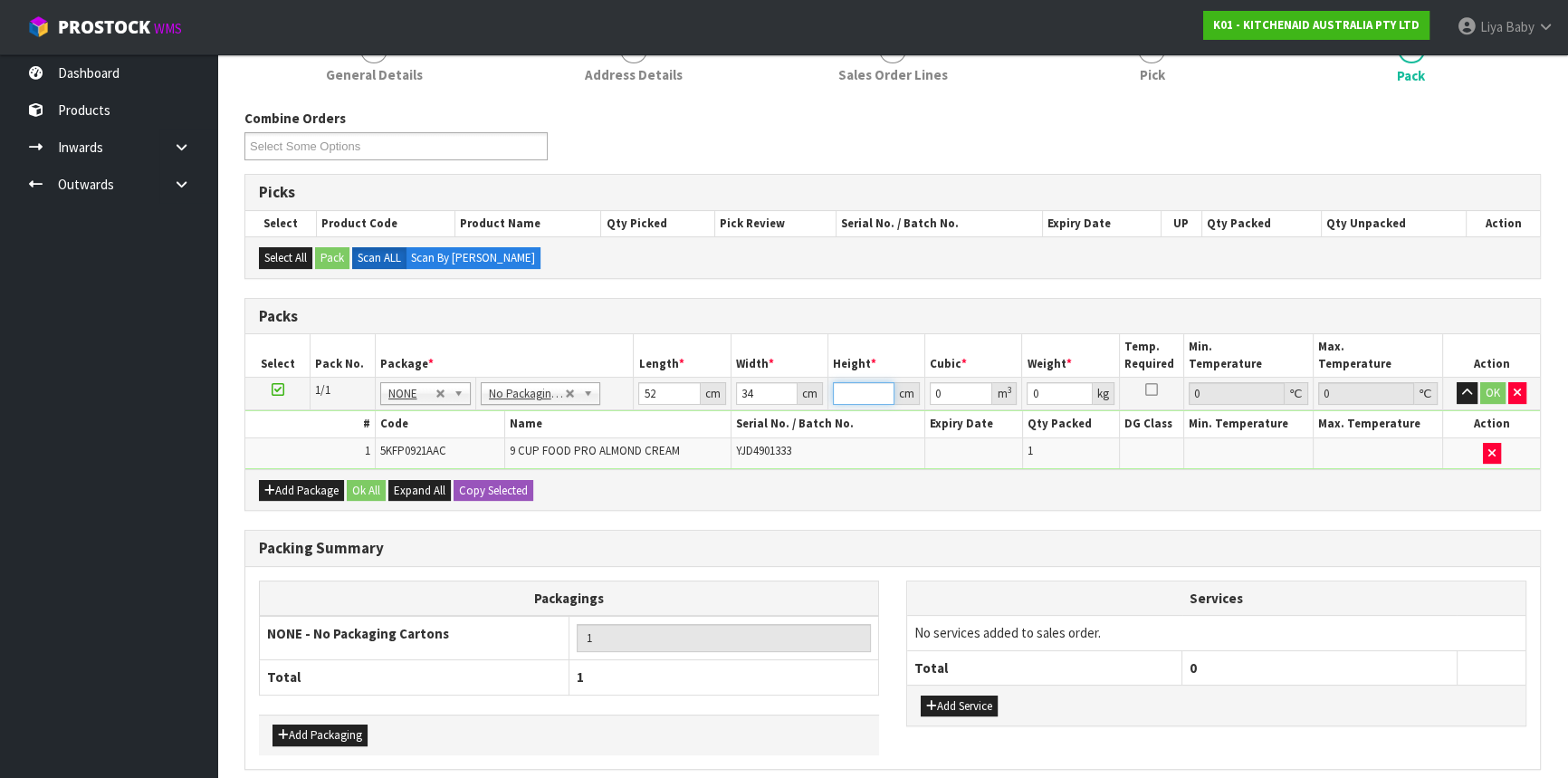
type input "2"
type input "0.003536"
type input "28"
type input "0.049504"
type input "28"
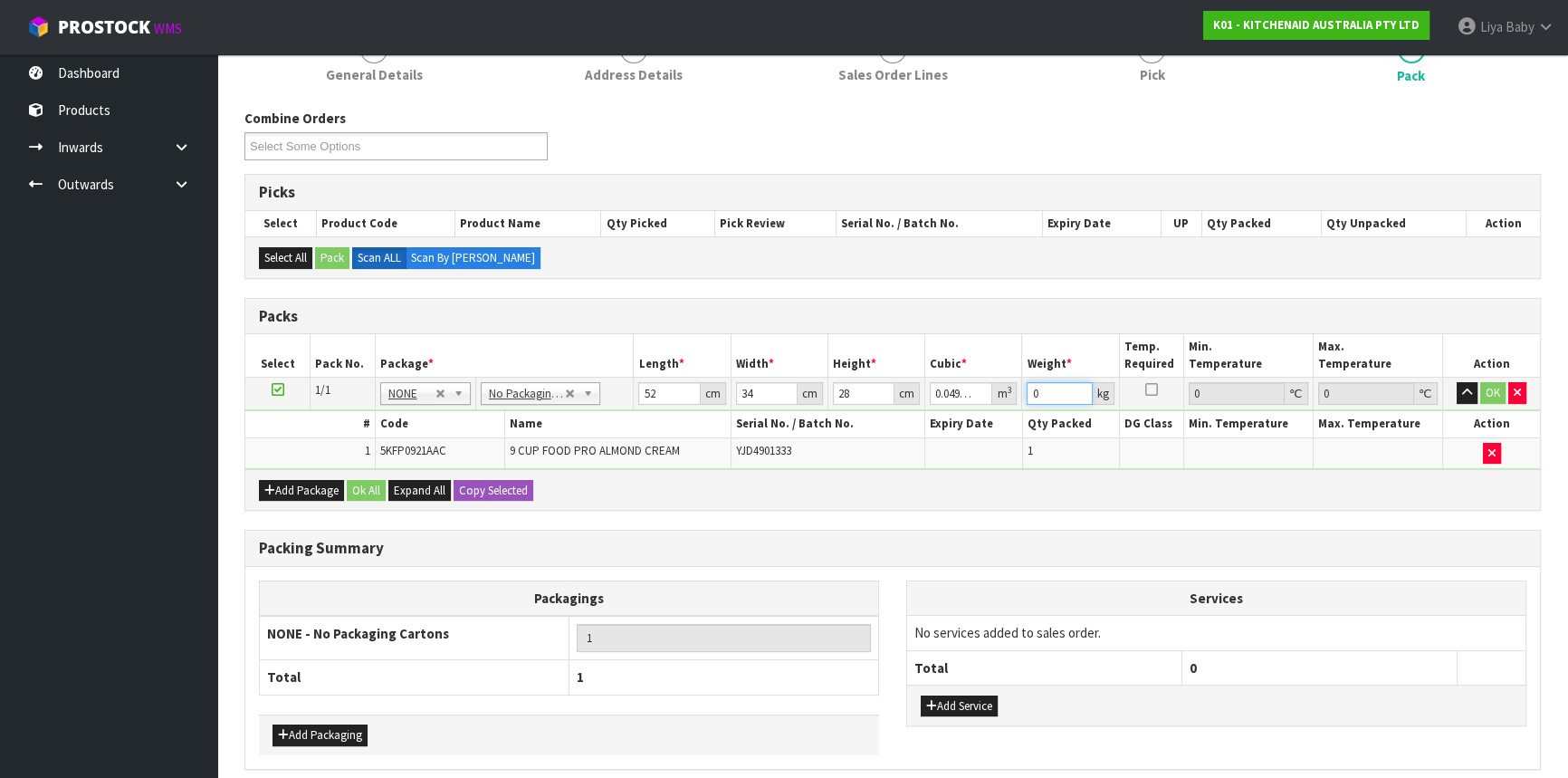
click at [1050, 390] on input "0" at bounding box center [1059, 393] width 66 height 23
type input "6"
click at [371, 485] on button "Ok All" at bounding box center [366, 491] width 39 height 22
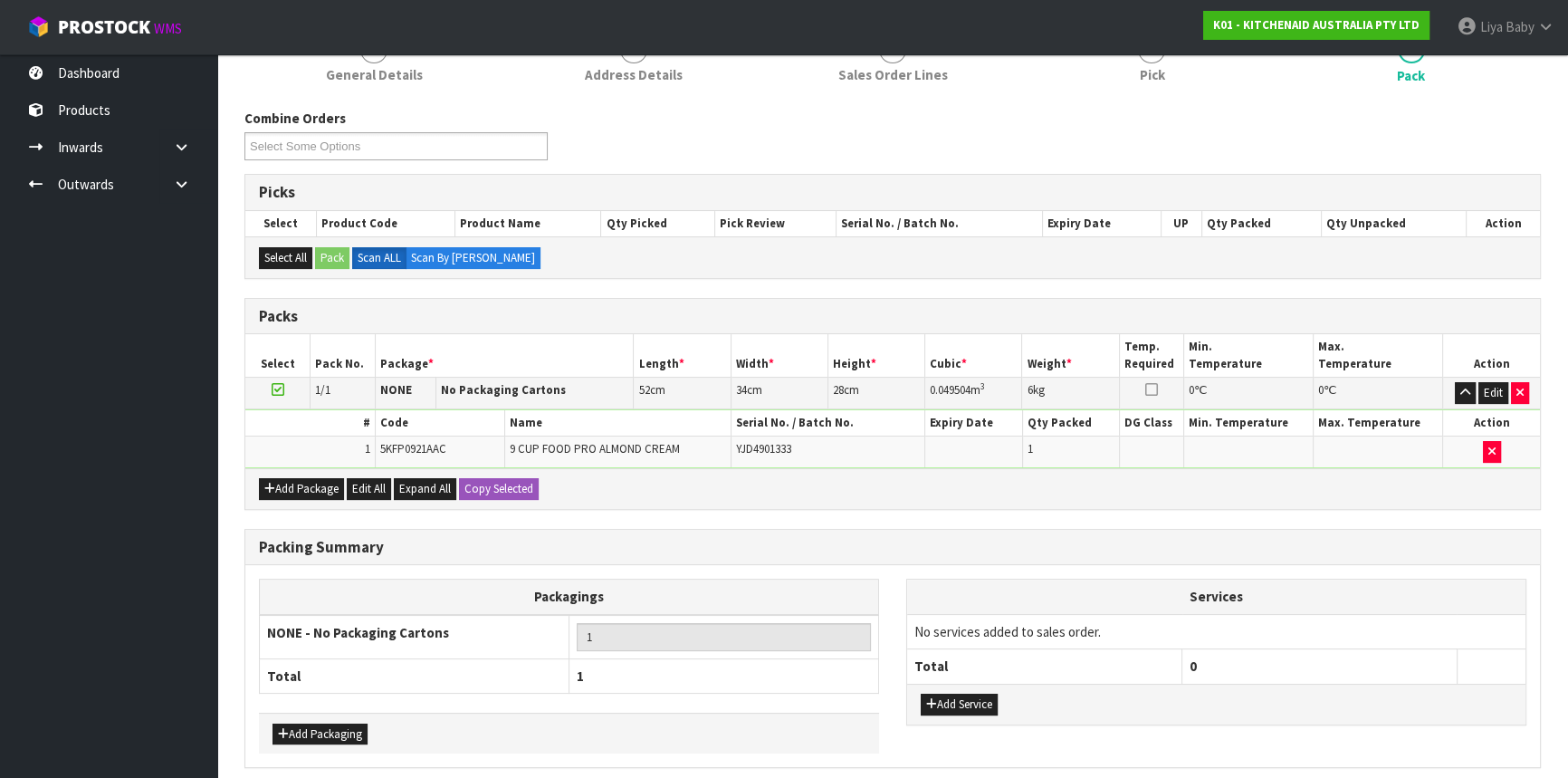
scroll to position [317, 0]
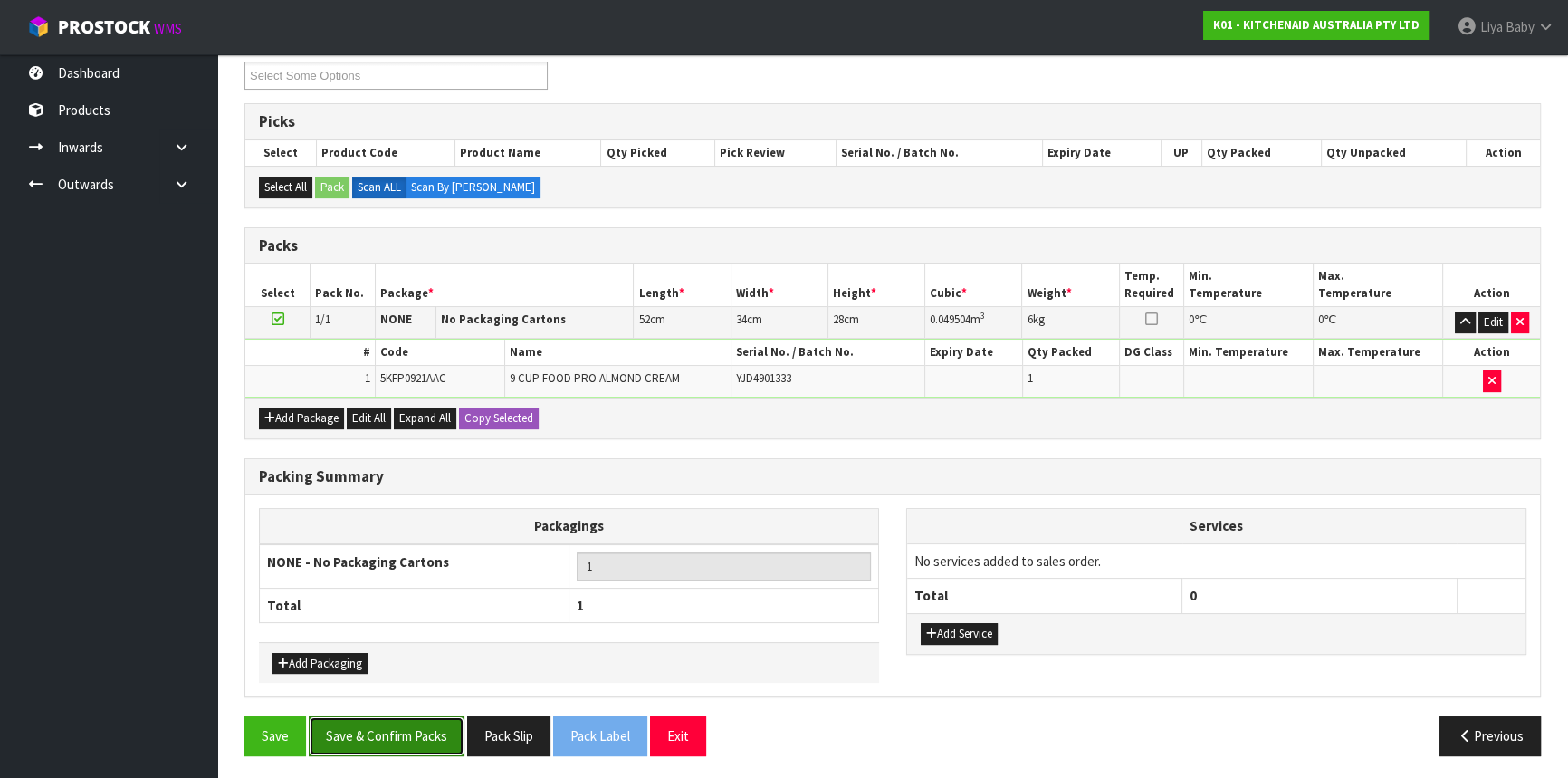
click at [380, 716] on button "Save & Confirm Packs" at bounding box center [386, 736] width 156 height 39
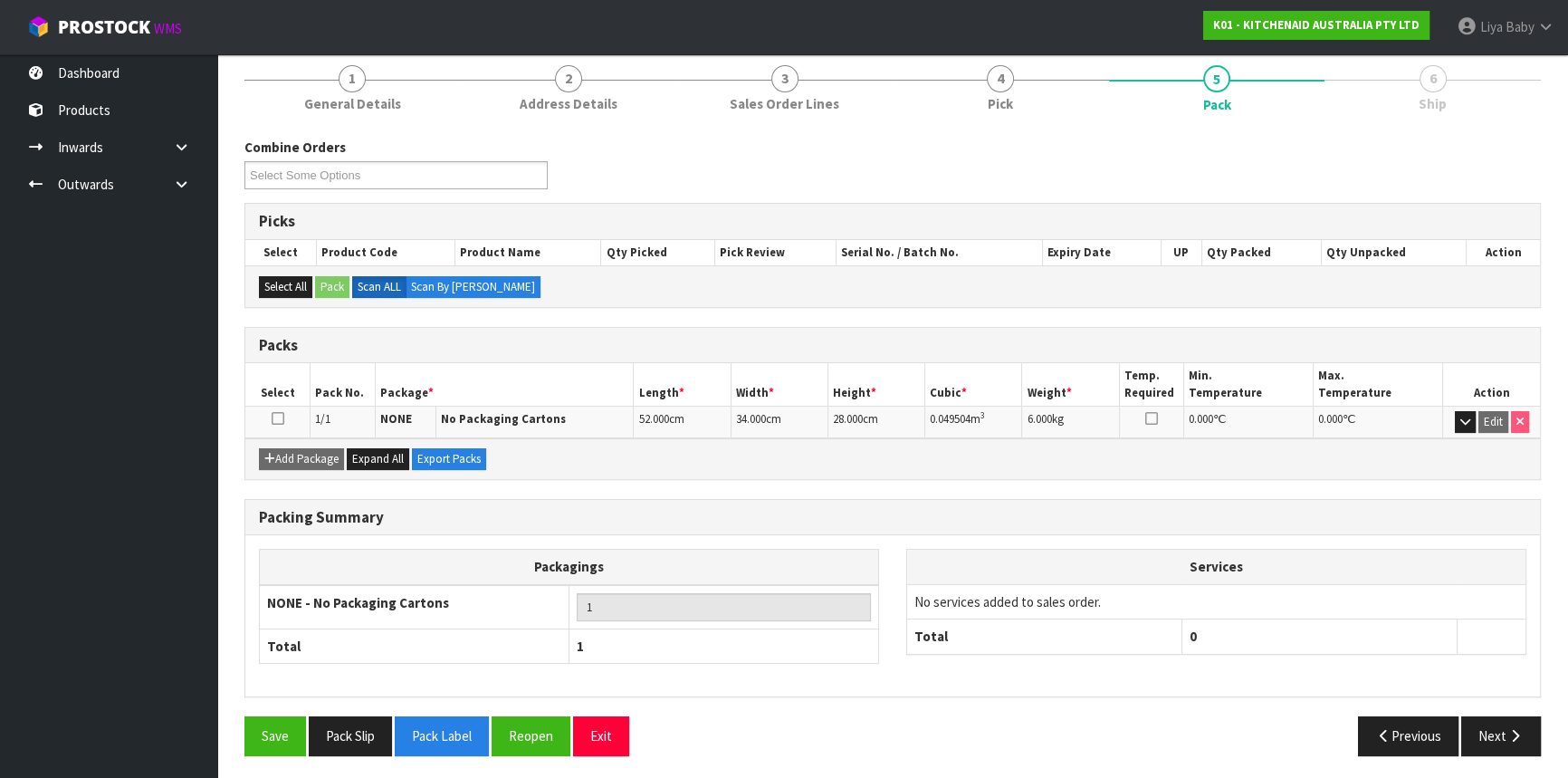
scroll to position [219, 0]
click at [1493, 722] on button "Next" at bounding box center [1500, 735] width 79 height 39
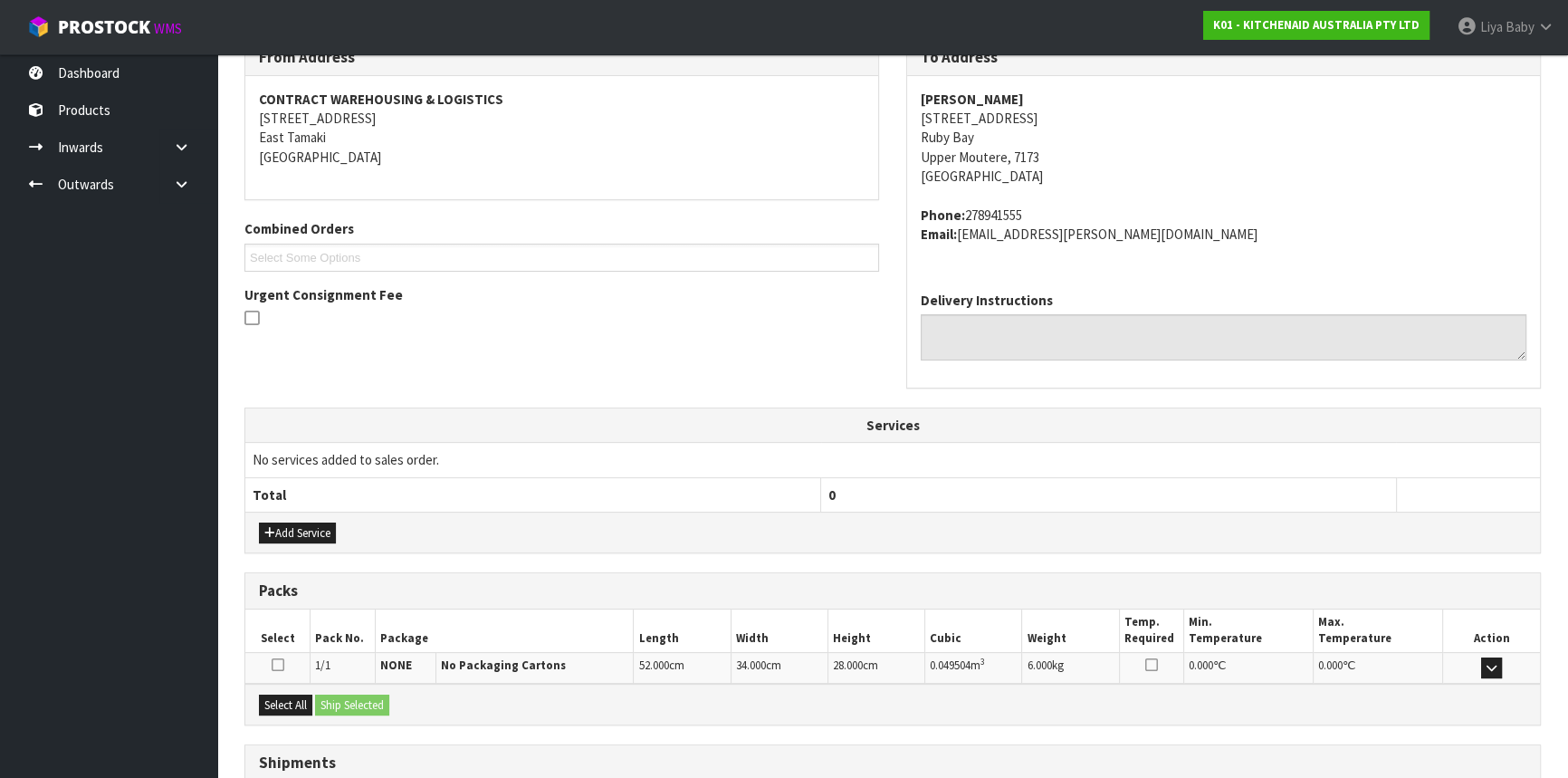
scroll to position [455, 0]
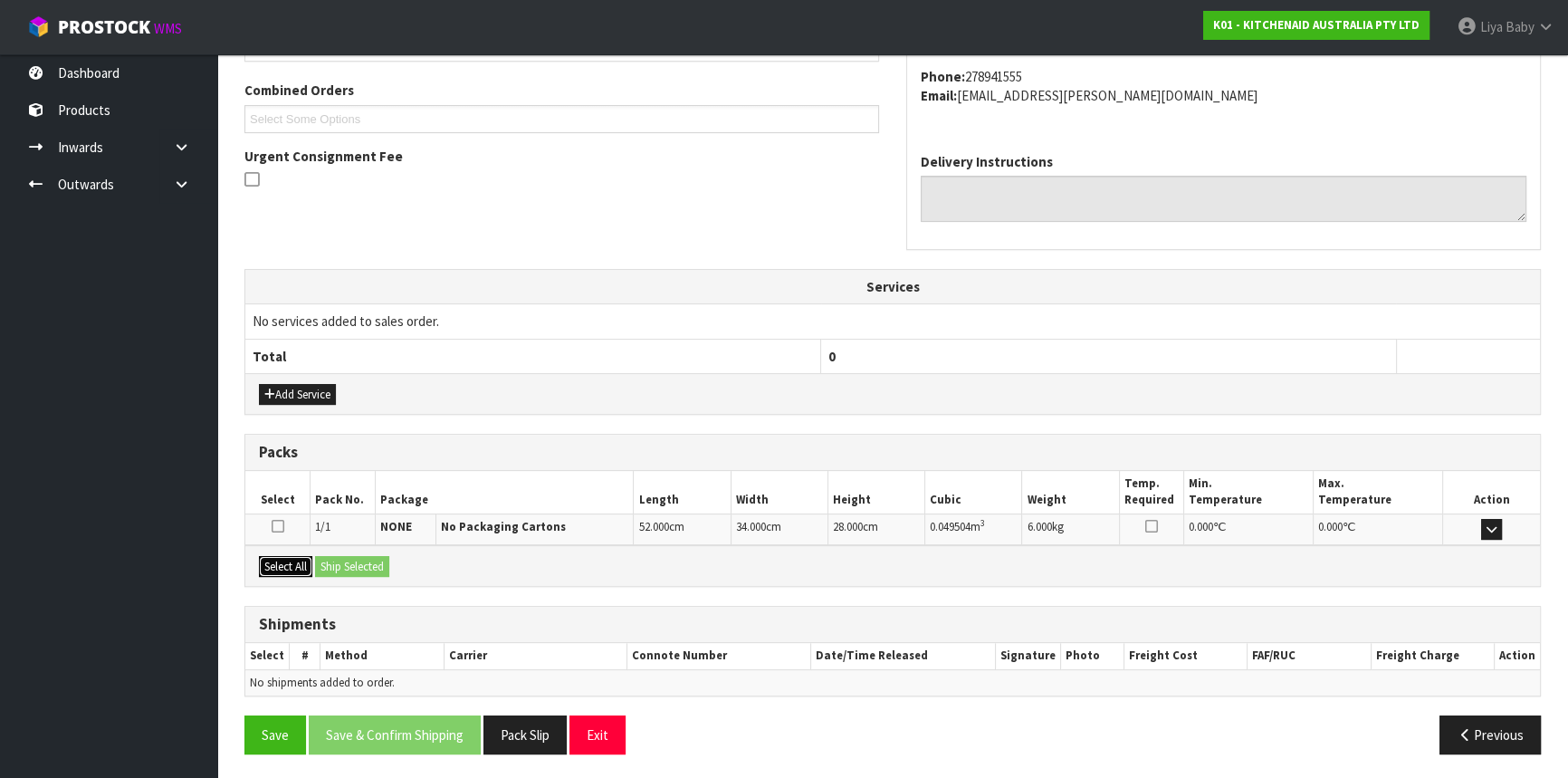
drag, startPoint x: 279, startPoint y: 562, endPoint x: 317, endPoint y: 557, distance: 38.3
click at [280, 563] on button "Select All" at bounding box center [285, 567] width 54 height 22
click at [336, 557] on button "Ship Selected" at bounding box center [353, 567] width 74 height 22
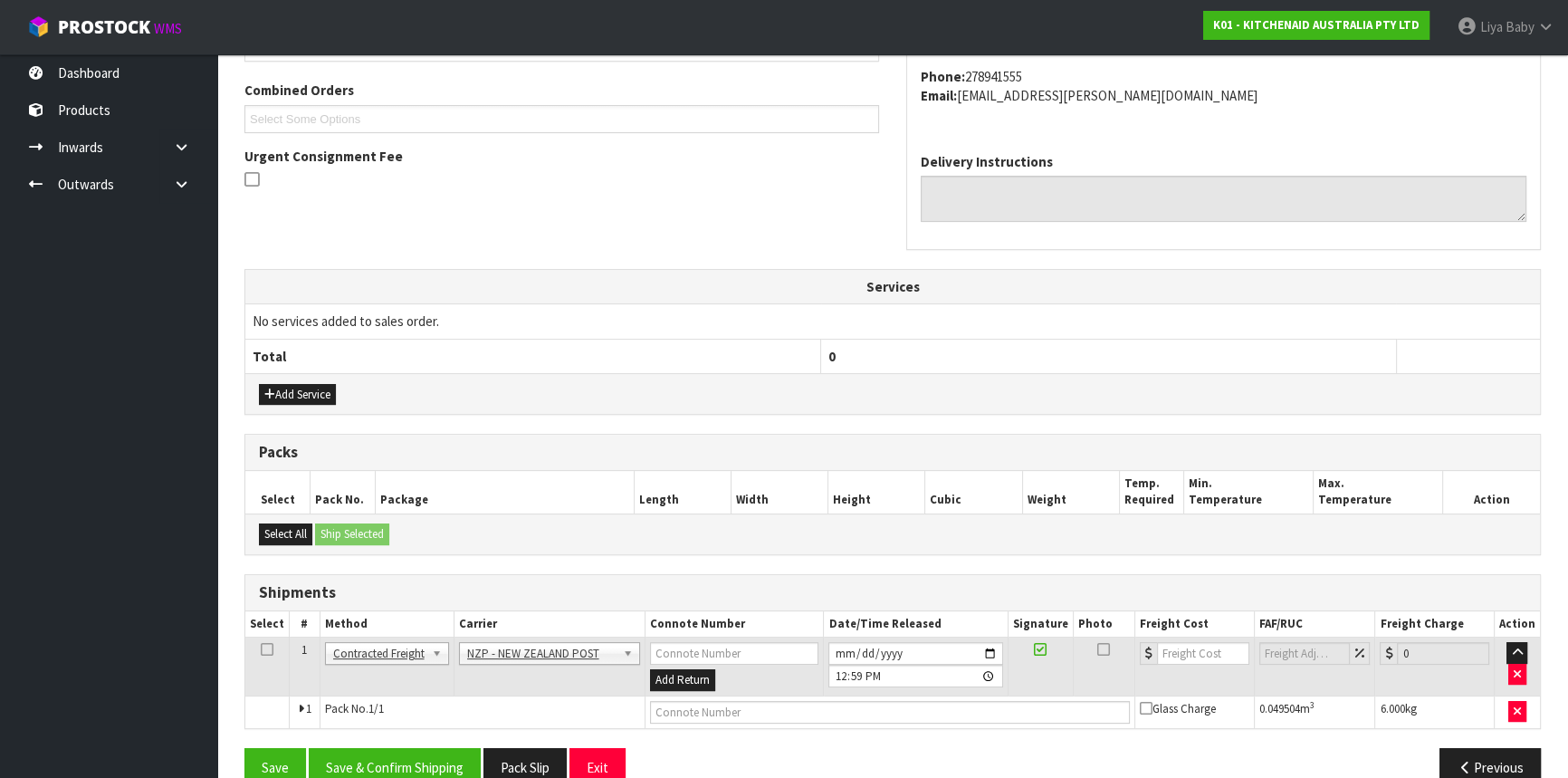
drag, startPoint x: 269, startPoint y: 643, endPoint x: 266, endPoint y: 666, distance: 23.2
click at [266, 650] on icon at bounding box center [266, 650] width 13 height 1
click at [425, 764] on button "Save & Confirm Shipping" at bounding box center [395, 768] width 172 height 39
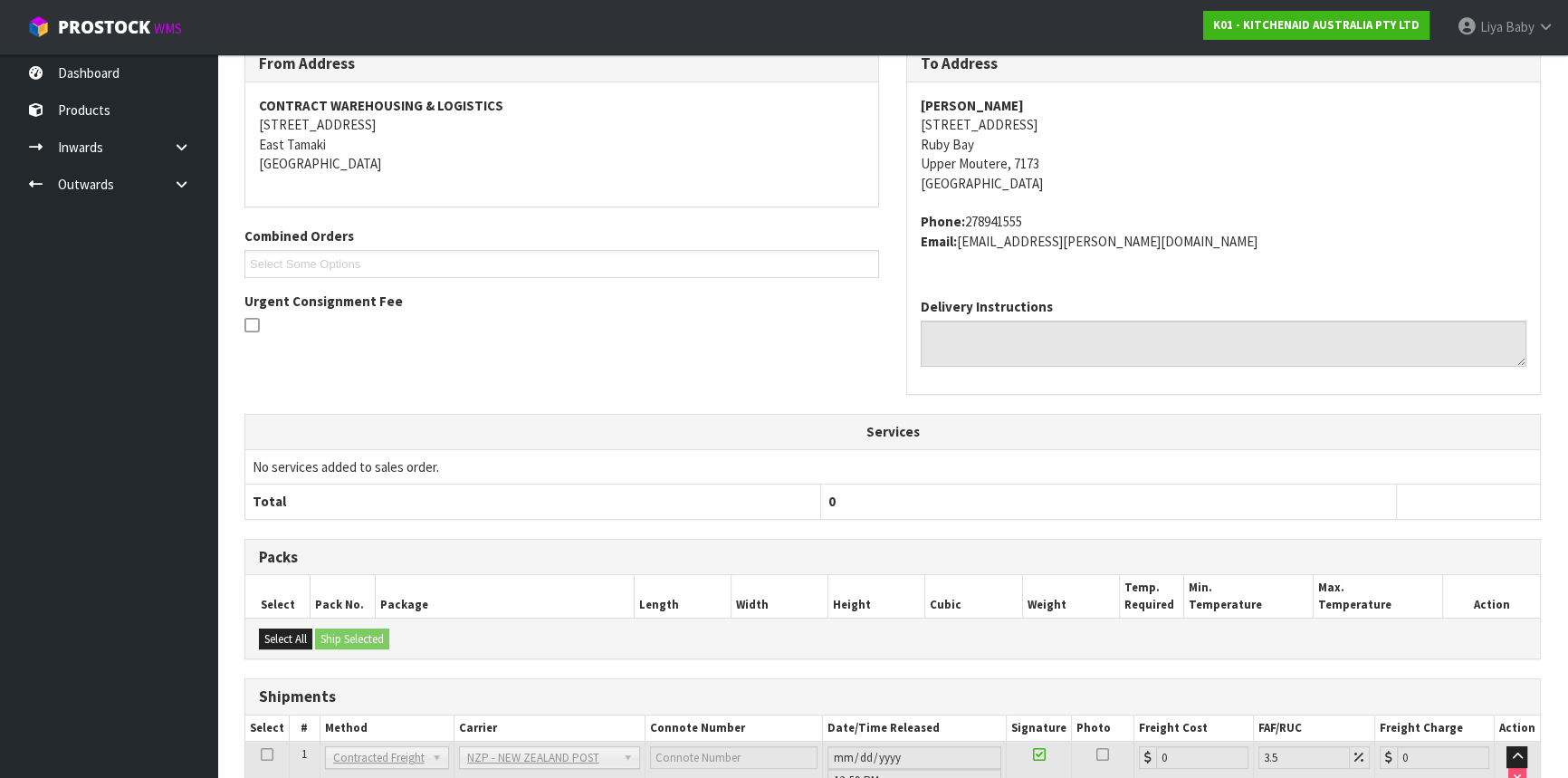
scroll to position [462, 0]
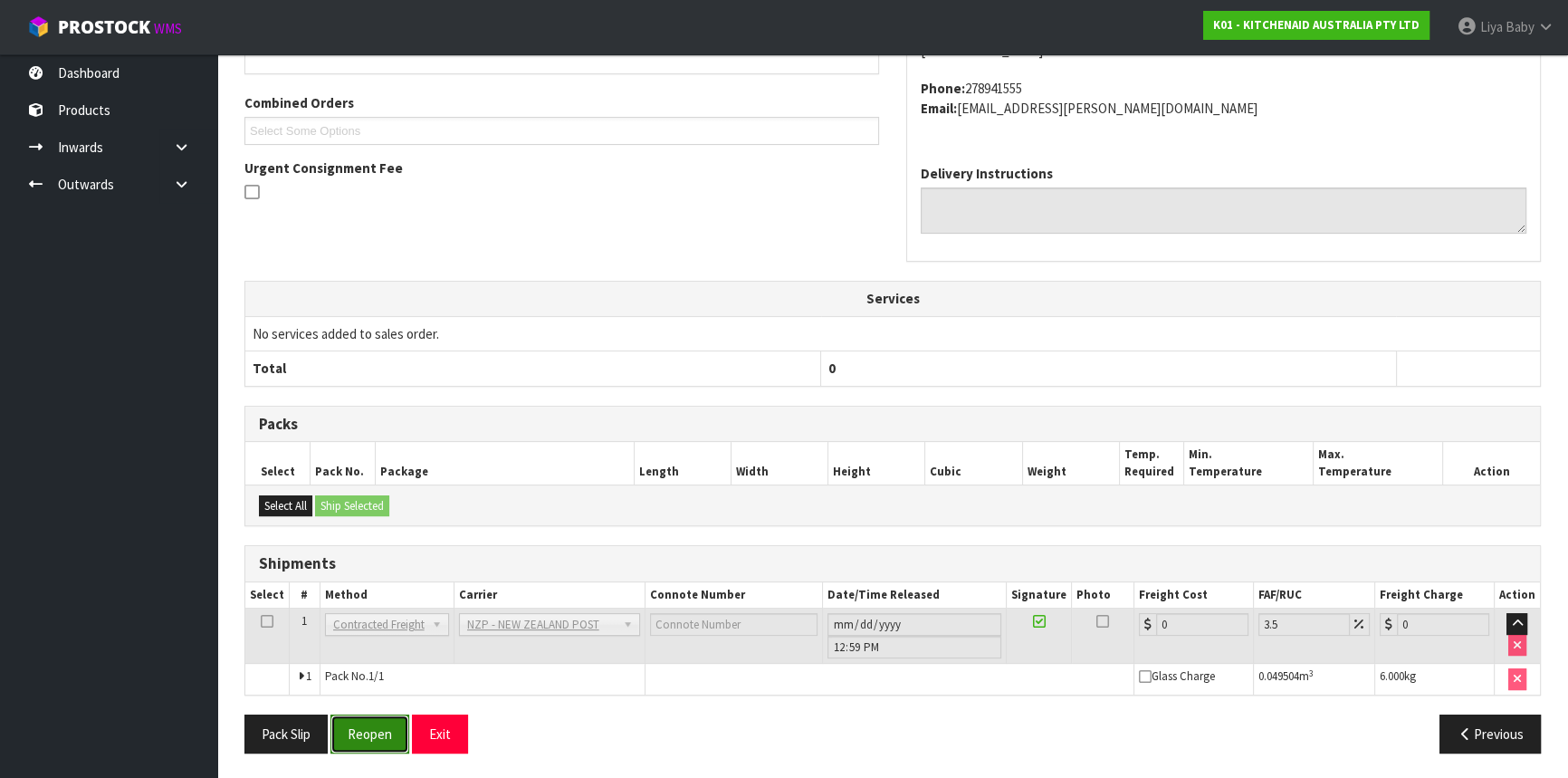
click at [374, 723] on button "Reopen" at bounding box center [369, 734] width 78 height 39
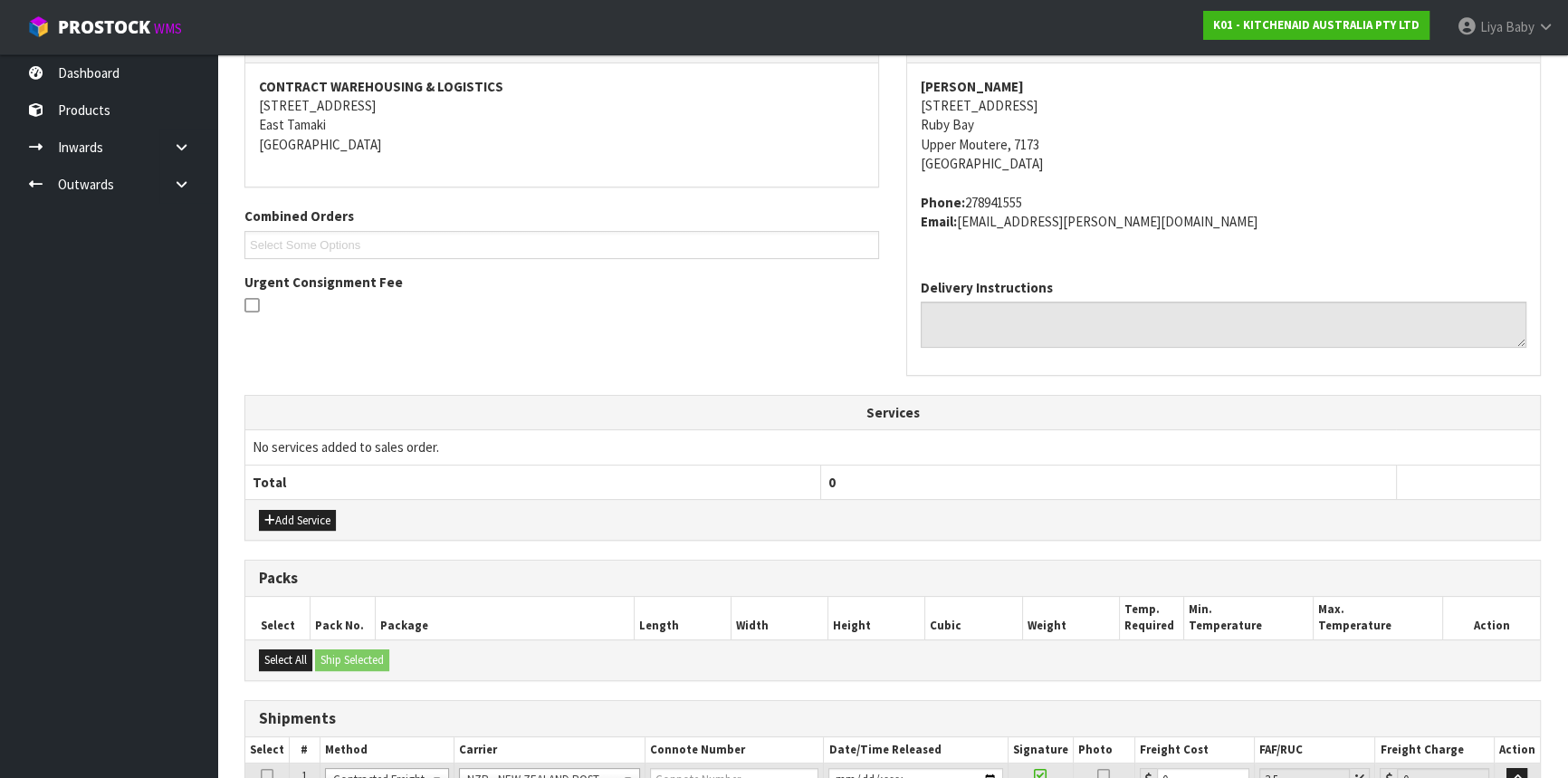
scroll to position [504, 0]
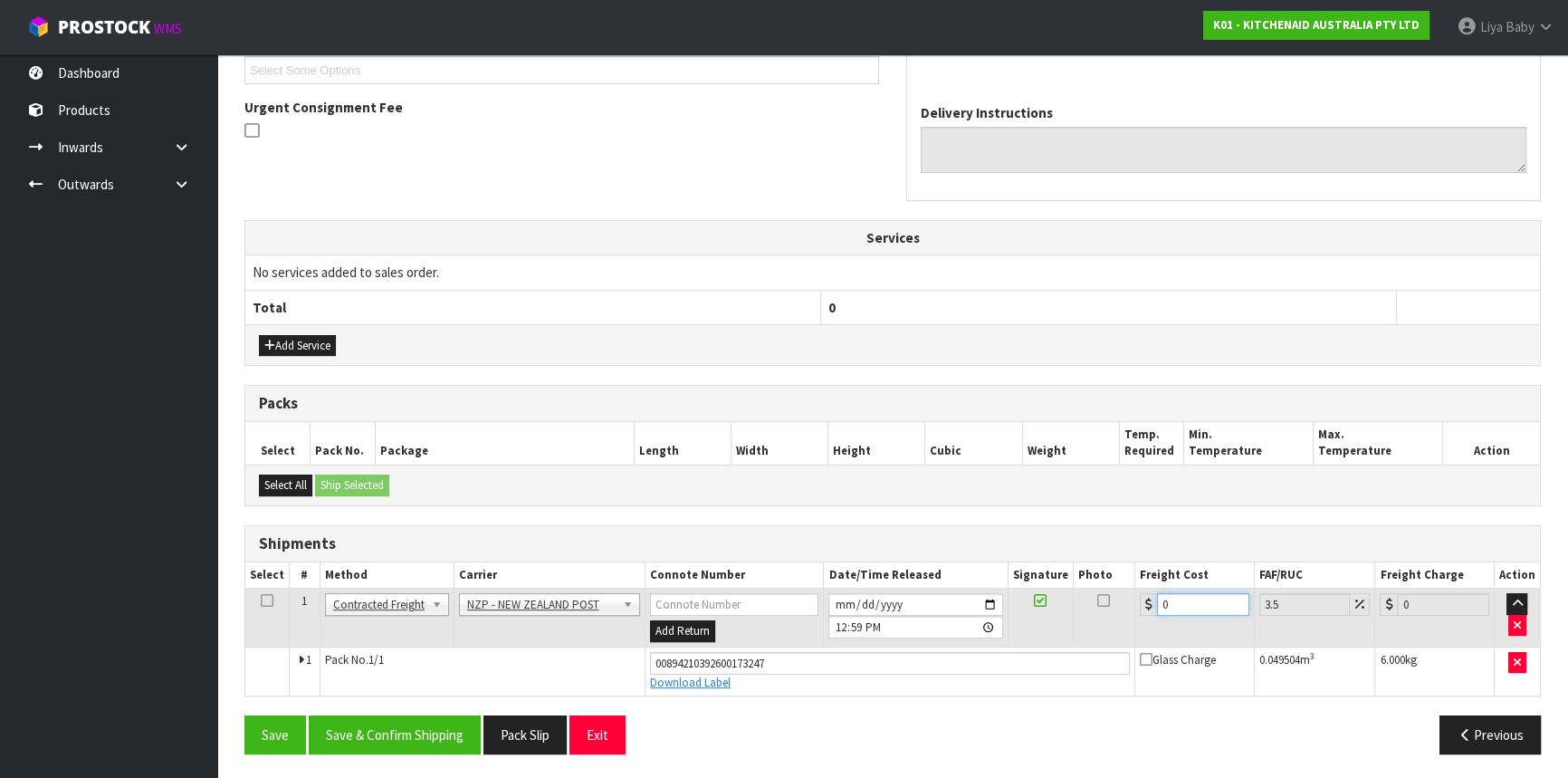
click at [1188, 601] on input "0" at bounding box center [1203, 605] width 92 height 23
type input "1"
type input "1.03"
type input "16"
type input "16.56"
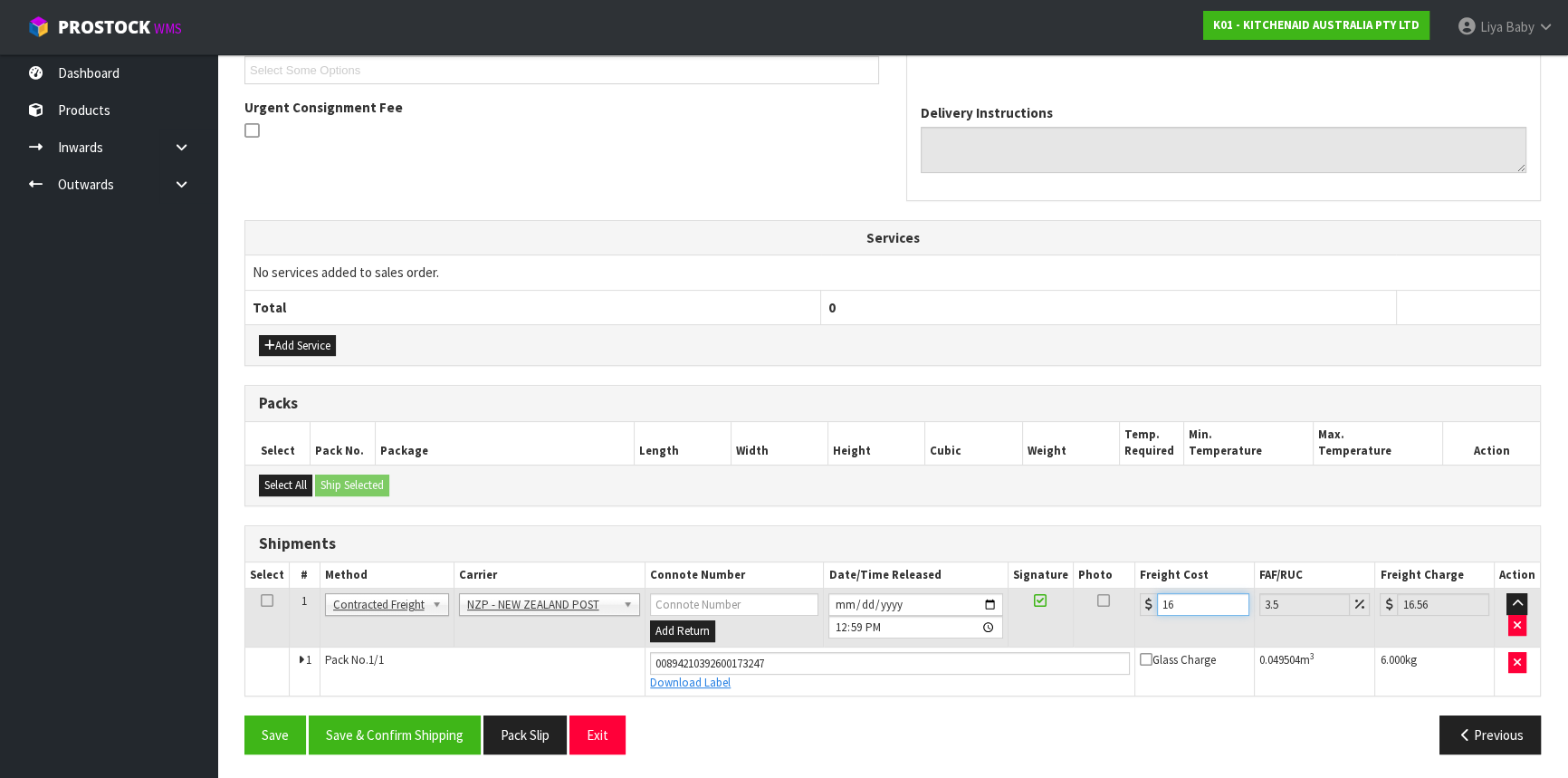
type input "16.2"
type input "16.77"
type input "16.20"
click at [266, 601] on icon at bounding box center [266, 601] width 13 height 1
click at [424, 743] on button "Save & Confirm Shipping" at bounding box center [395, 735] width 172 height 39
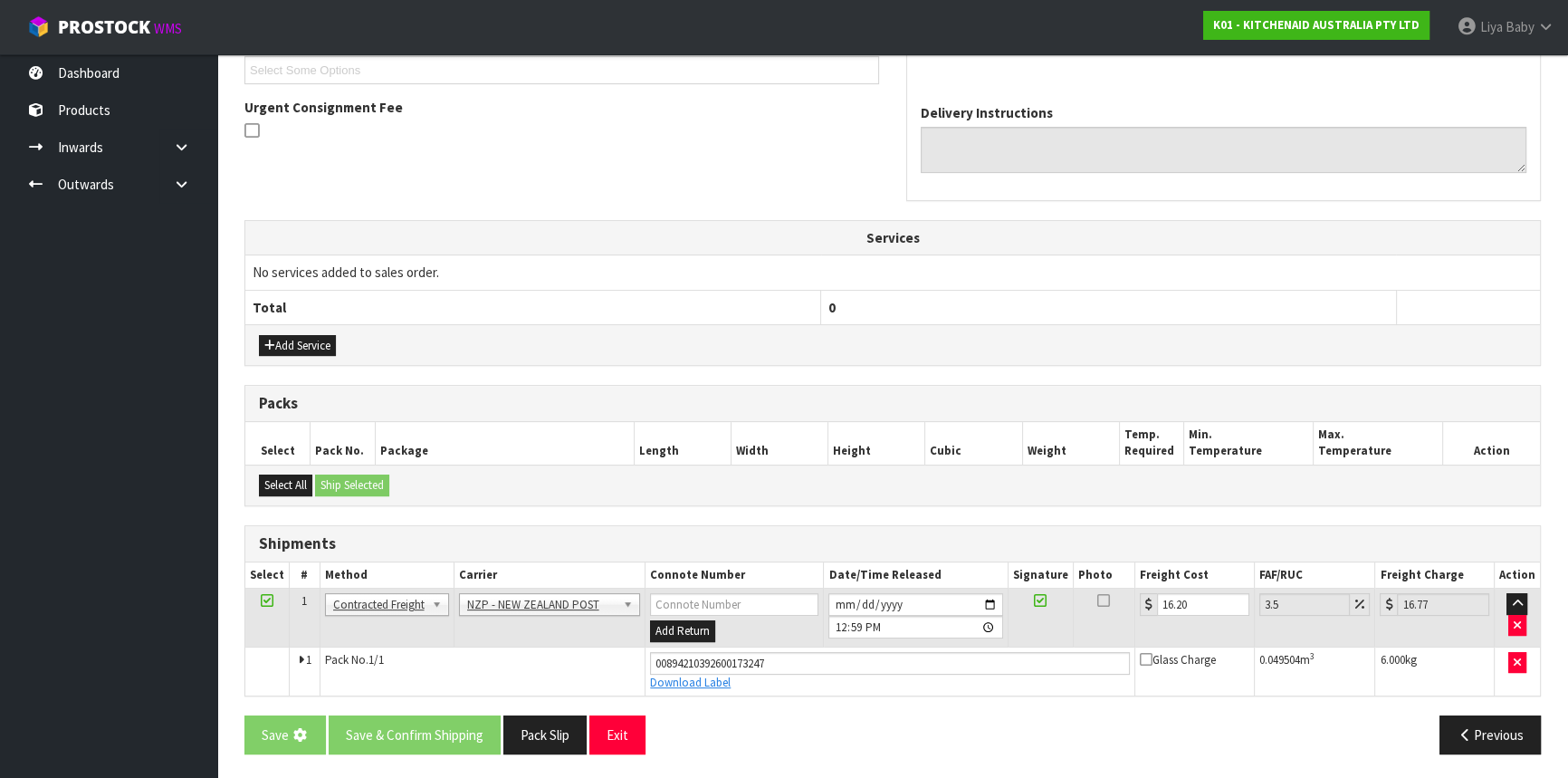
scroll to position [0, 0]
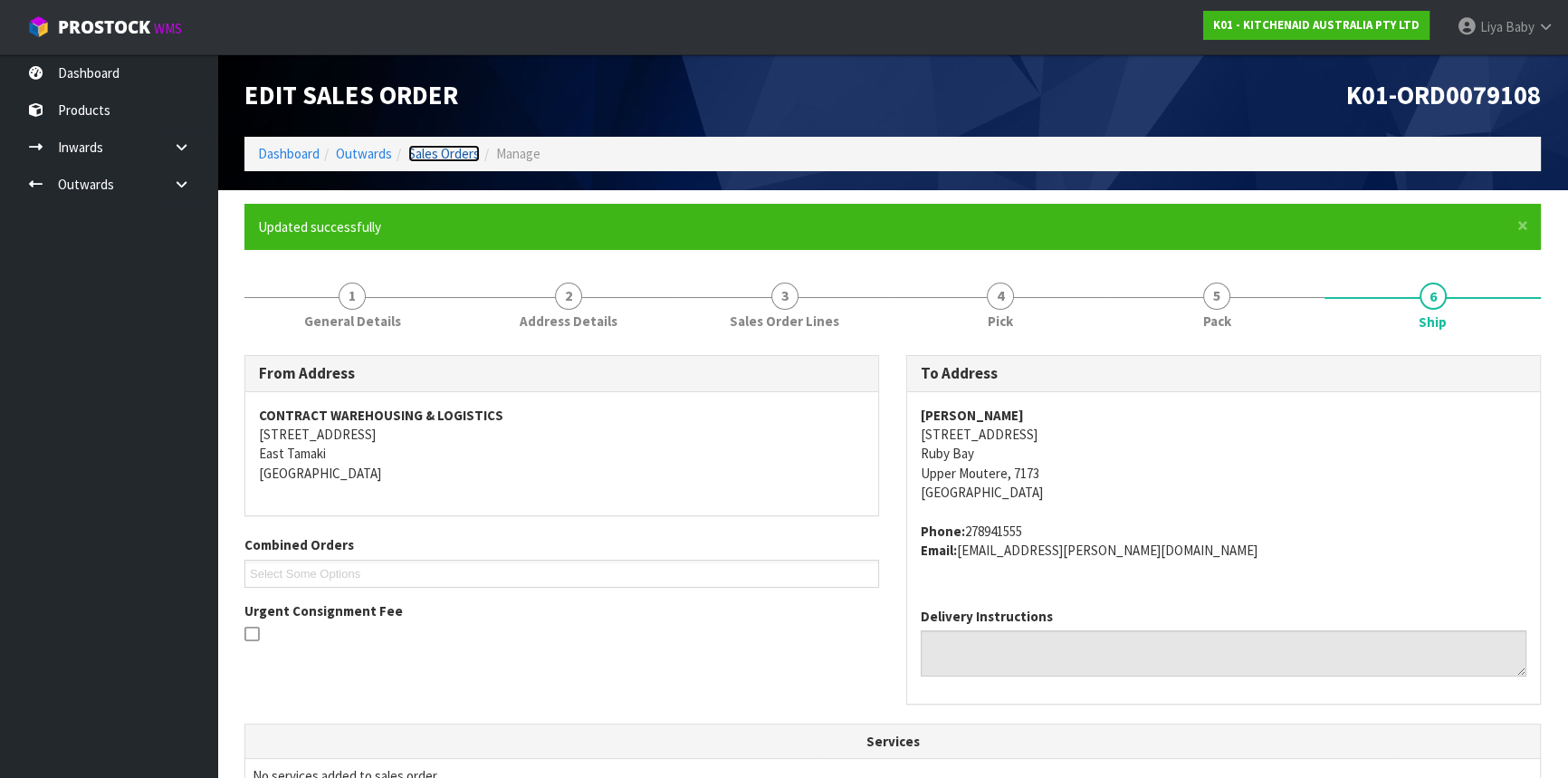
click at [467, 156] on link "Sales Orders" at bounding box center [444, 154] width 71 height 18
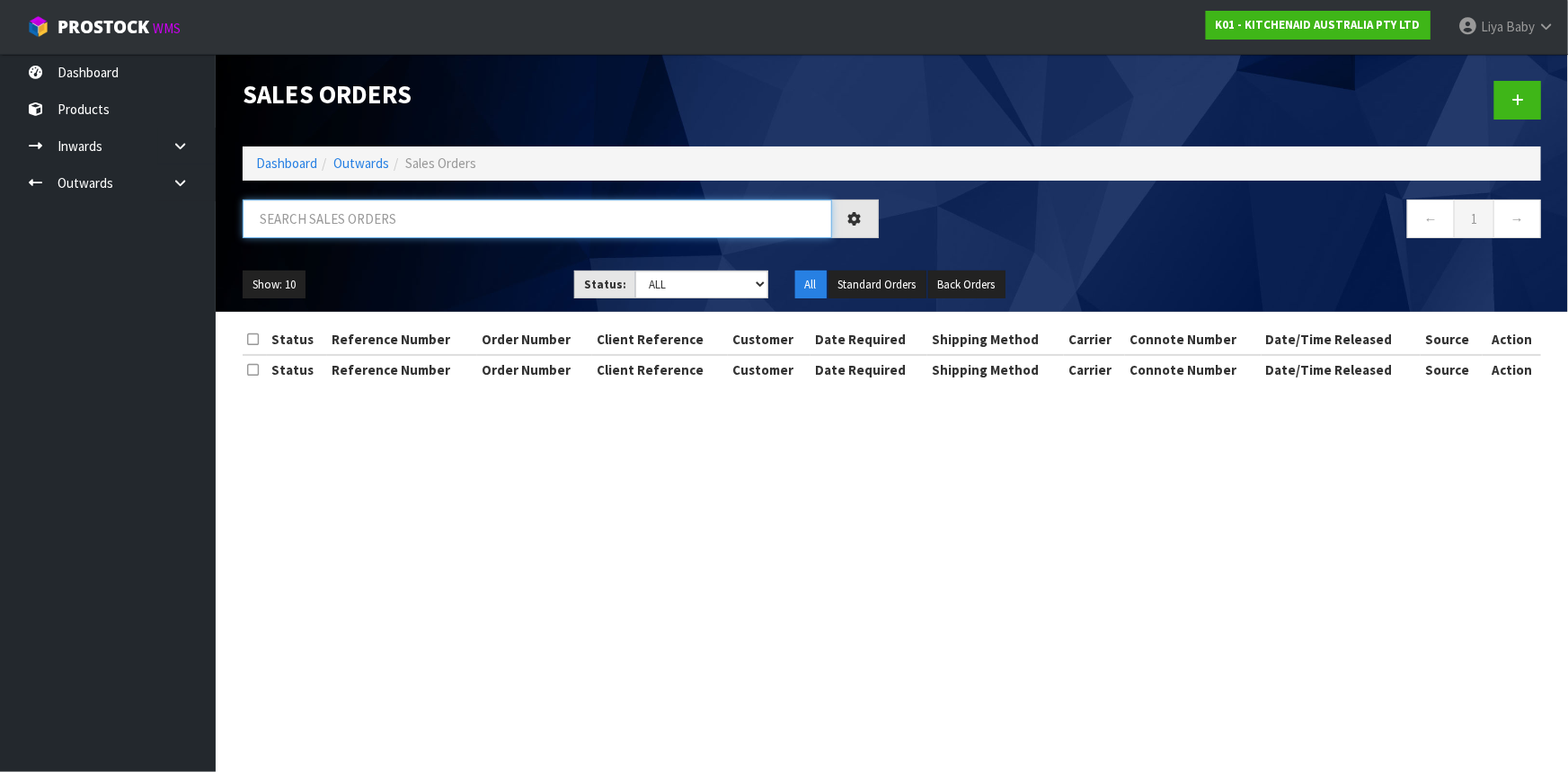
click at [348, 222] on input "text" at bounding box center [538, 219] width 589 height 39
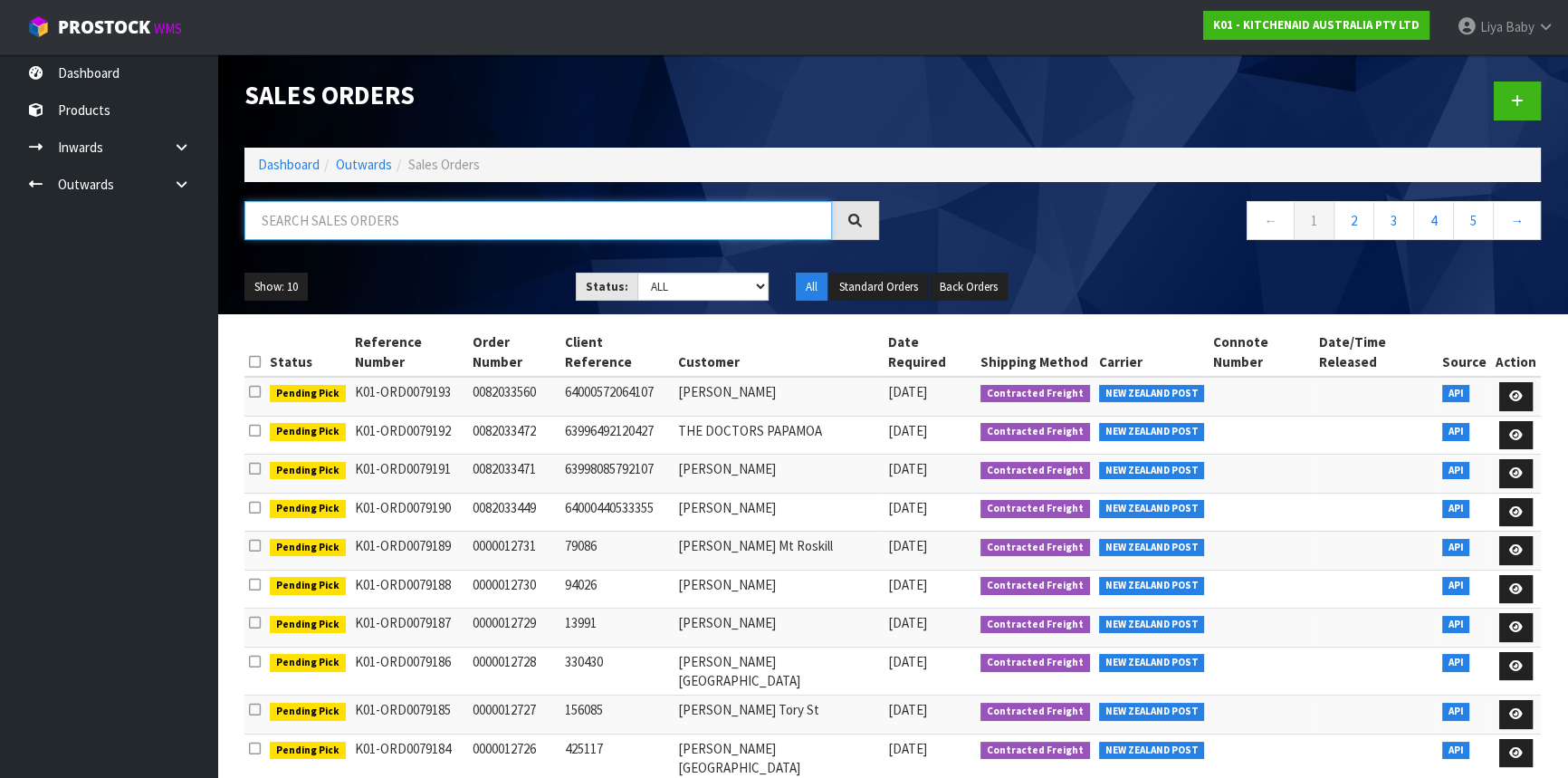
click at [295, 222] on input "text" at bounding box center [539, 220] width 588 height 39
type input "JOB-0412355"
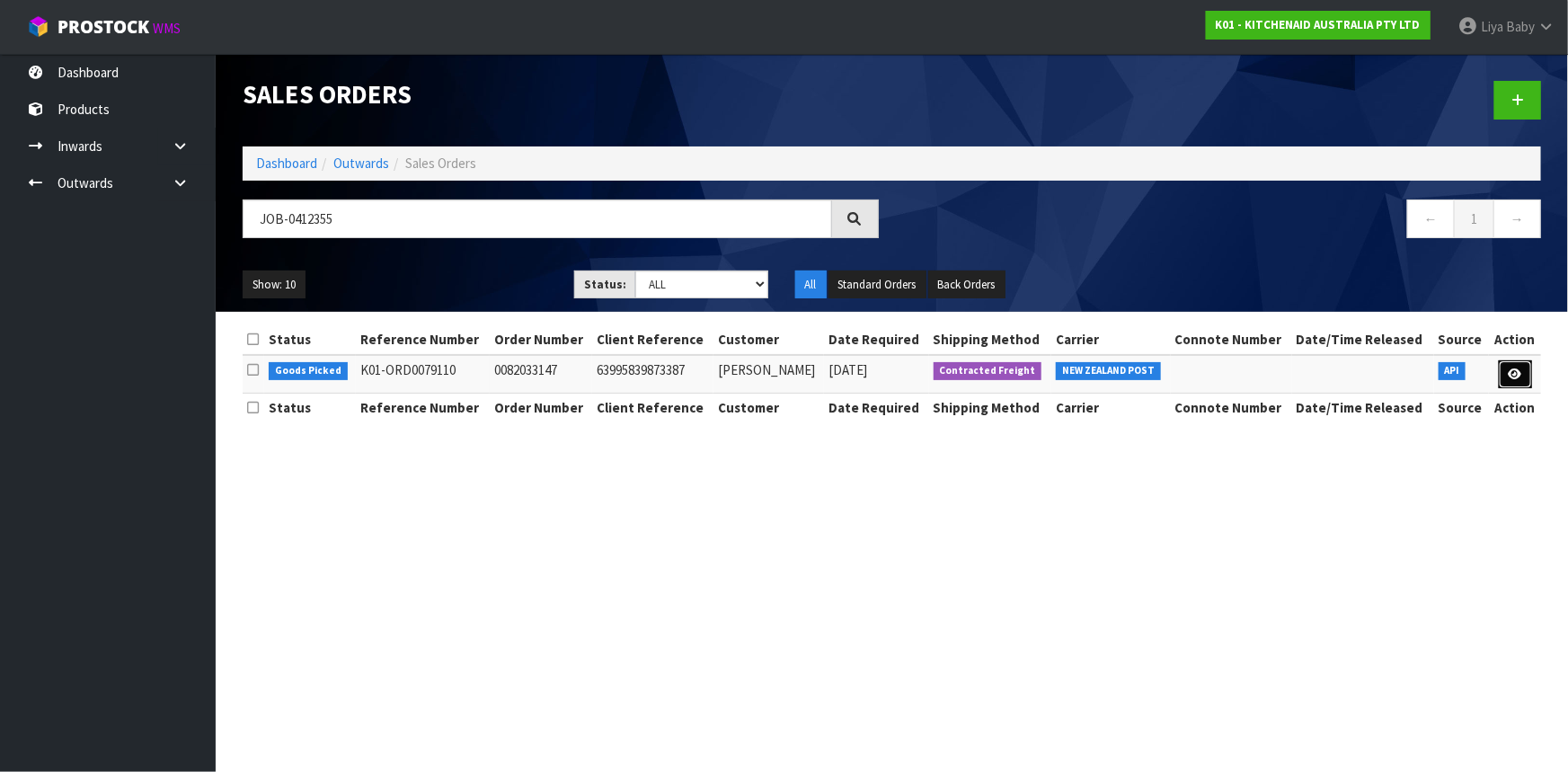
click at [1528, 364] on link at bounding box center [1516, 375] width 33 height 29
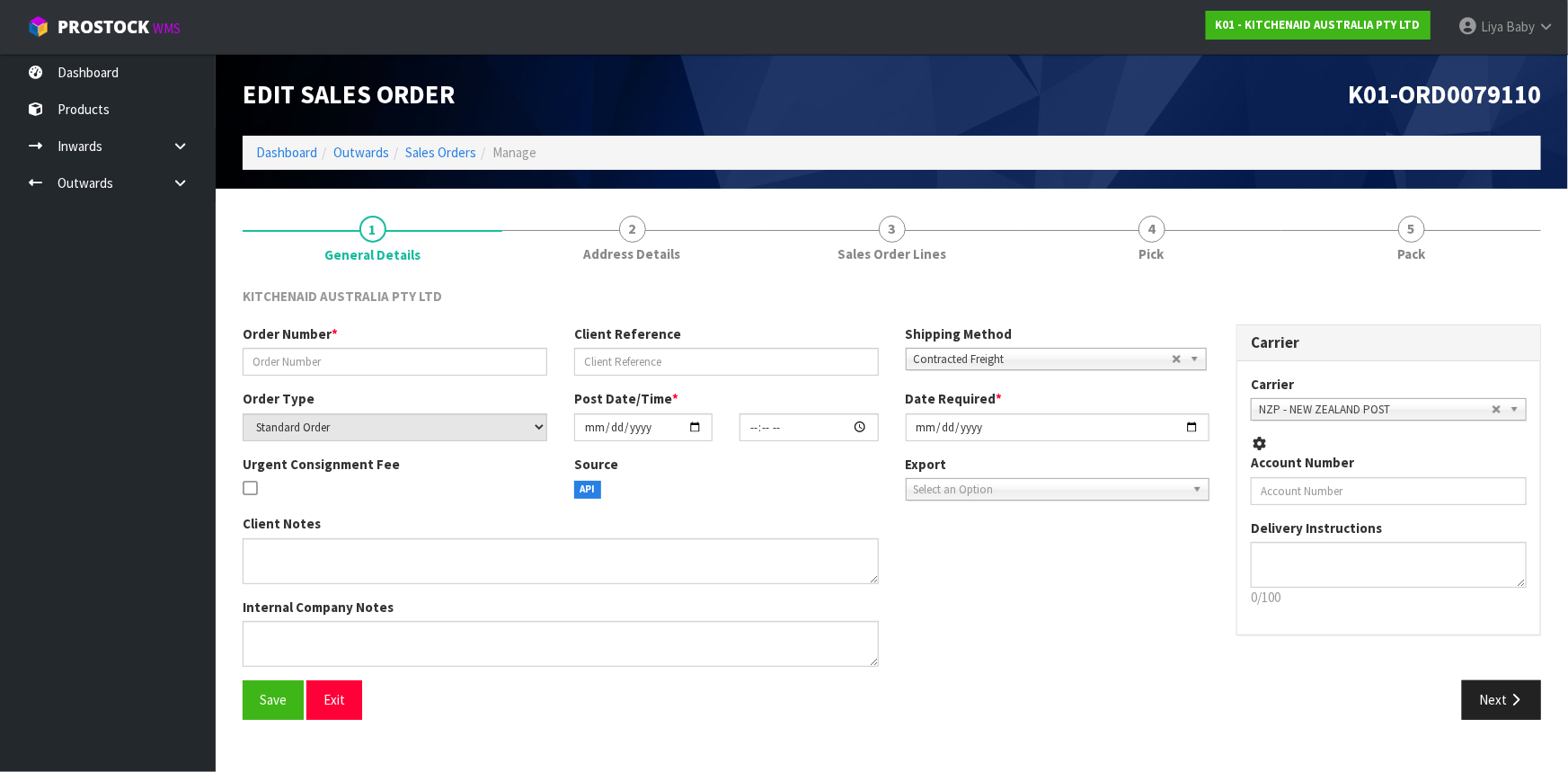
type input "0082033147"
type input "63995839873387"
select select "number:0"
type input "2025-09-13"
type input "13:40:20.000"
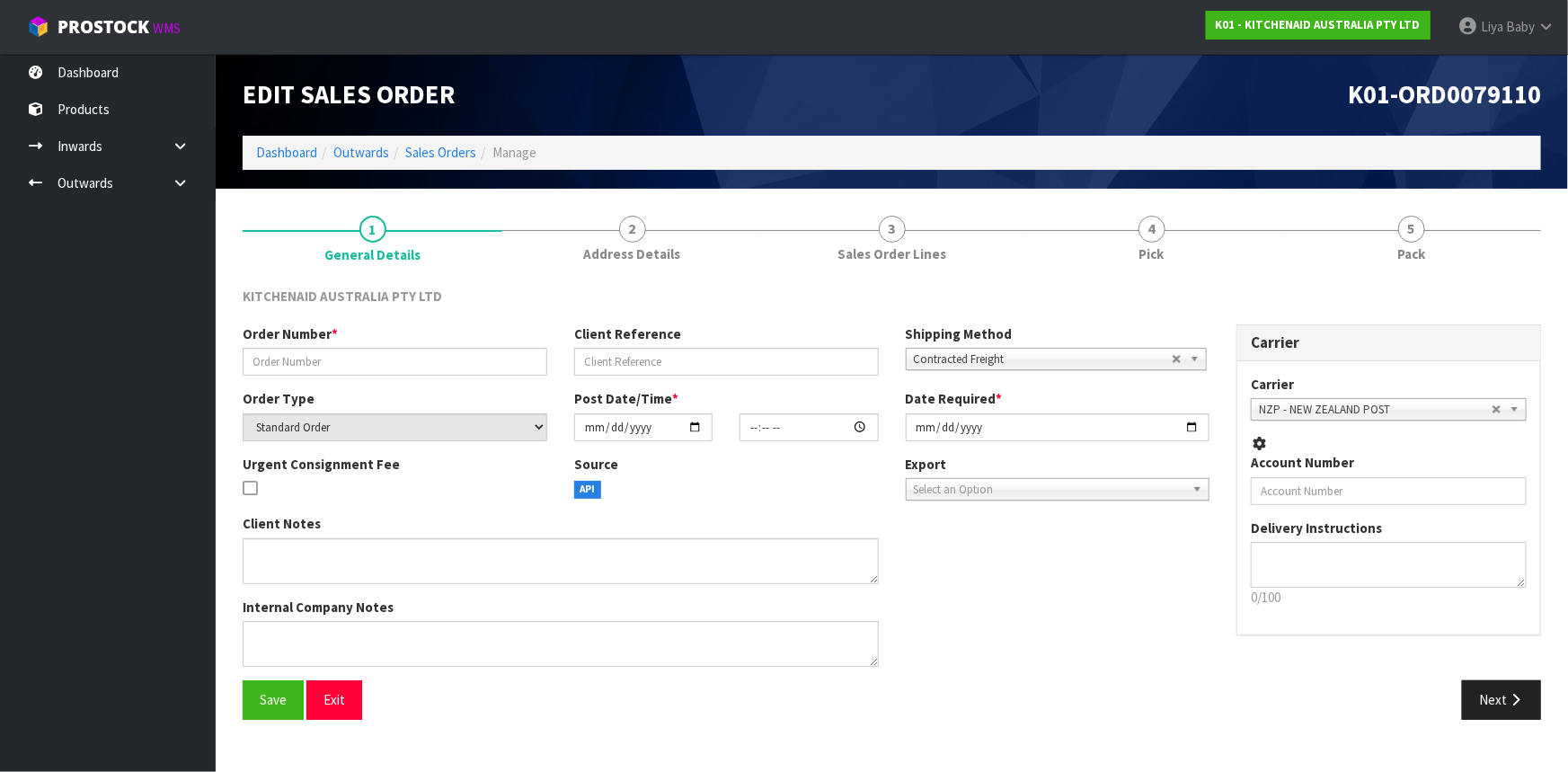
type input "2025-09-13"
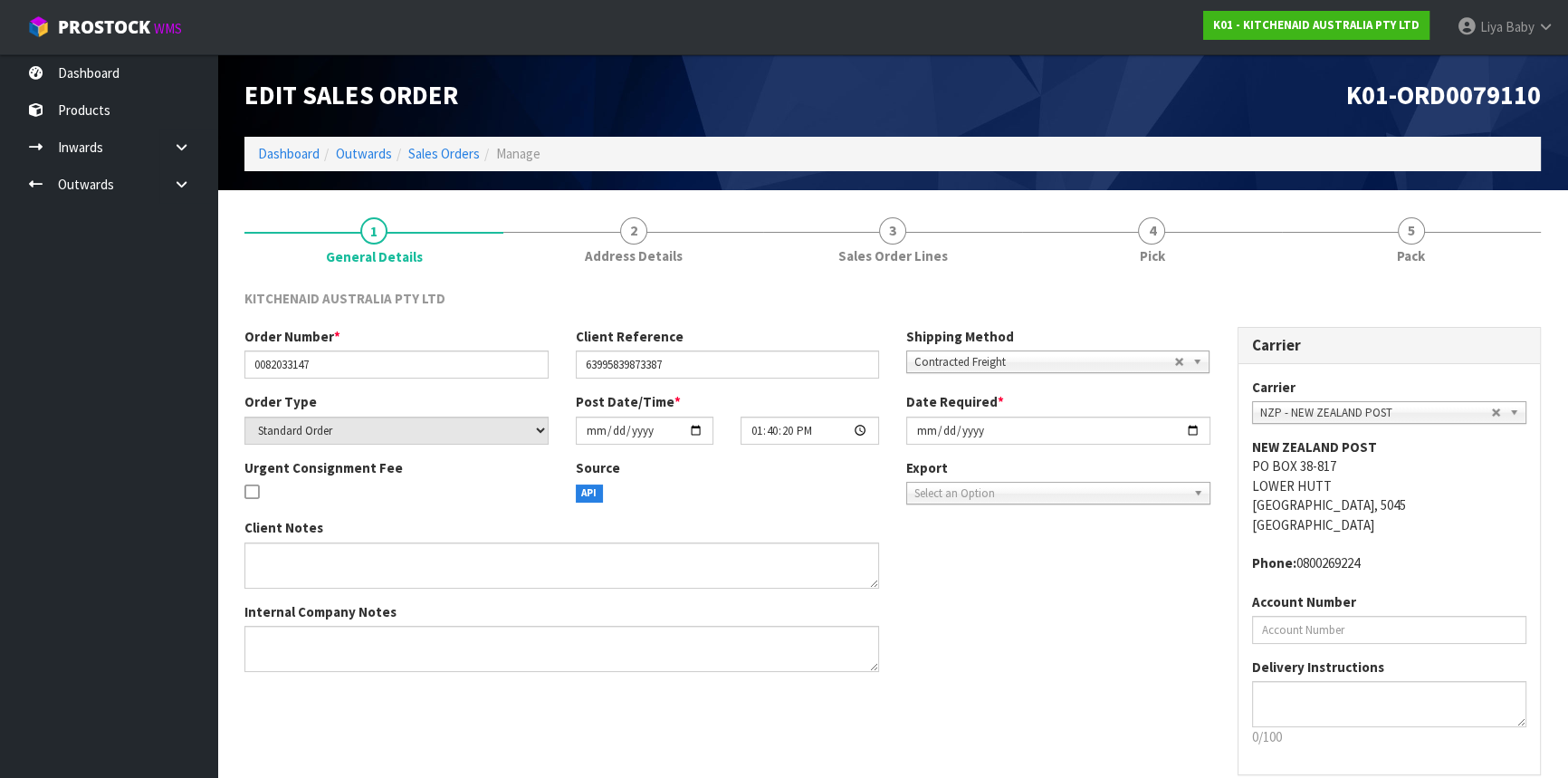
scroll to position [81, 0]
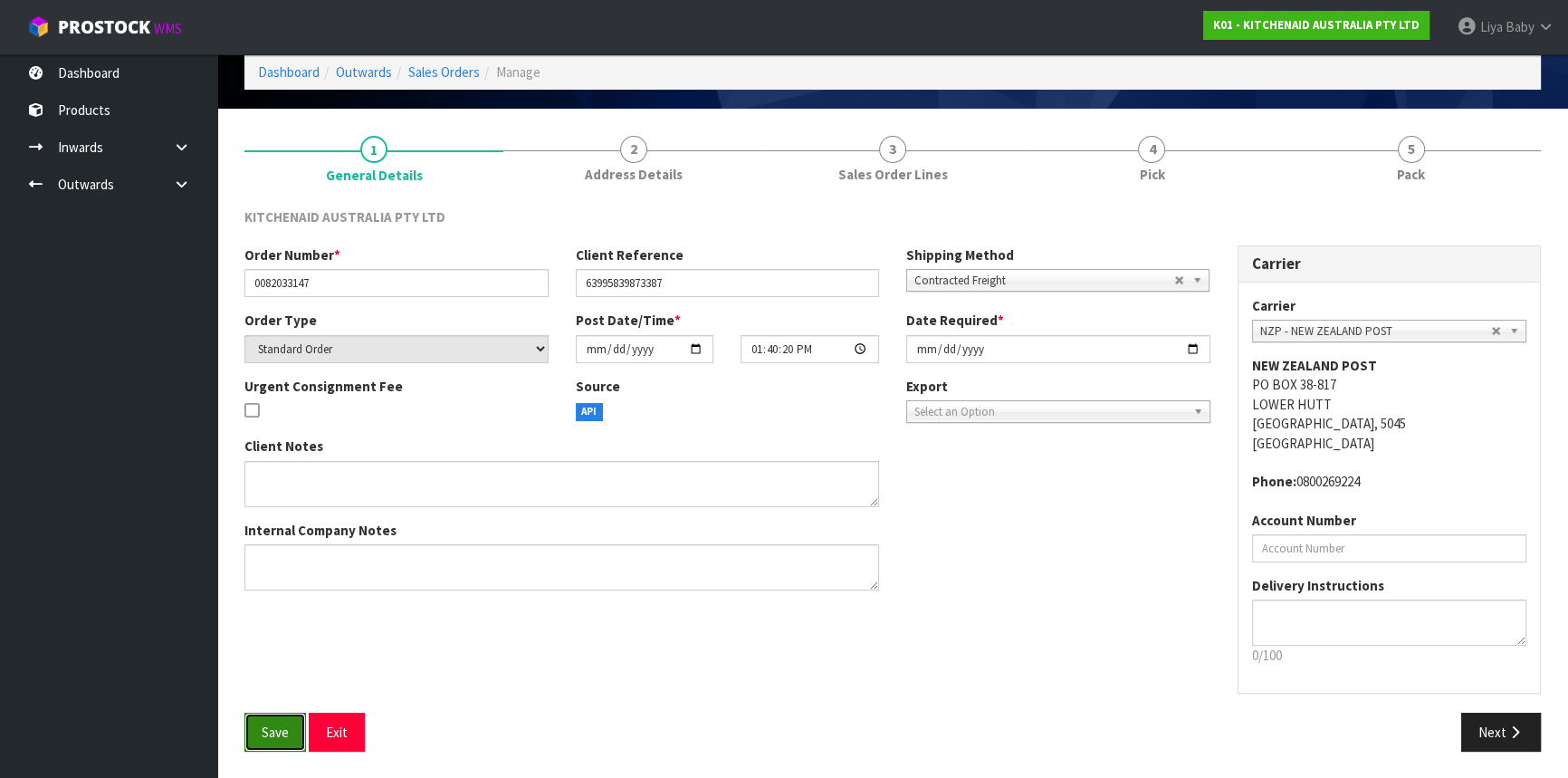
click at [277, 725] on span "Save" at bounding box center [275, 733] width 27 height 18
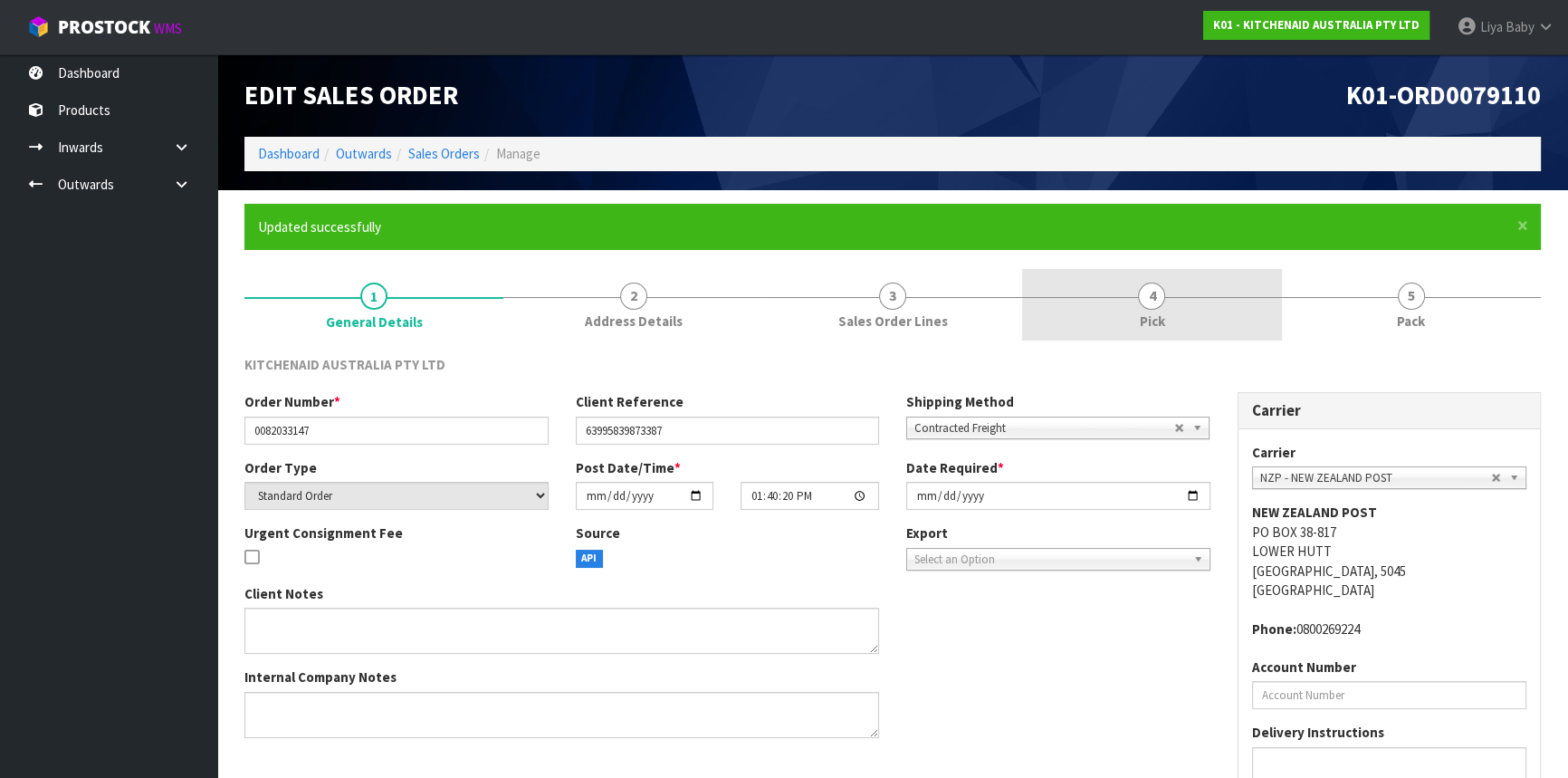
click at [1147, 316] on span "Pick" at bounding box center [1152, 320] width 25 height 19
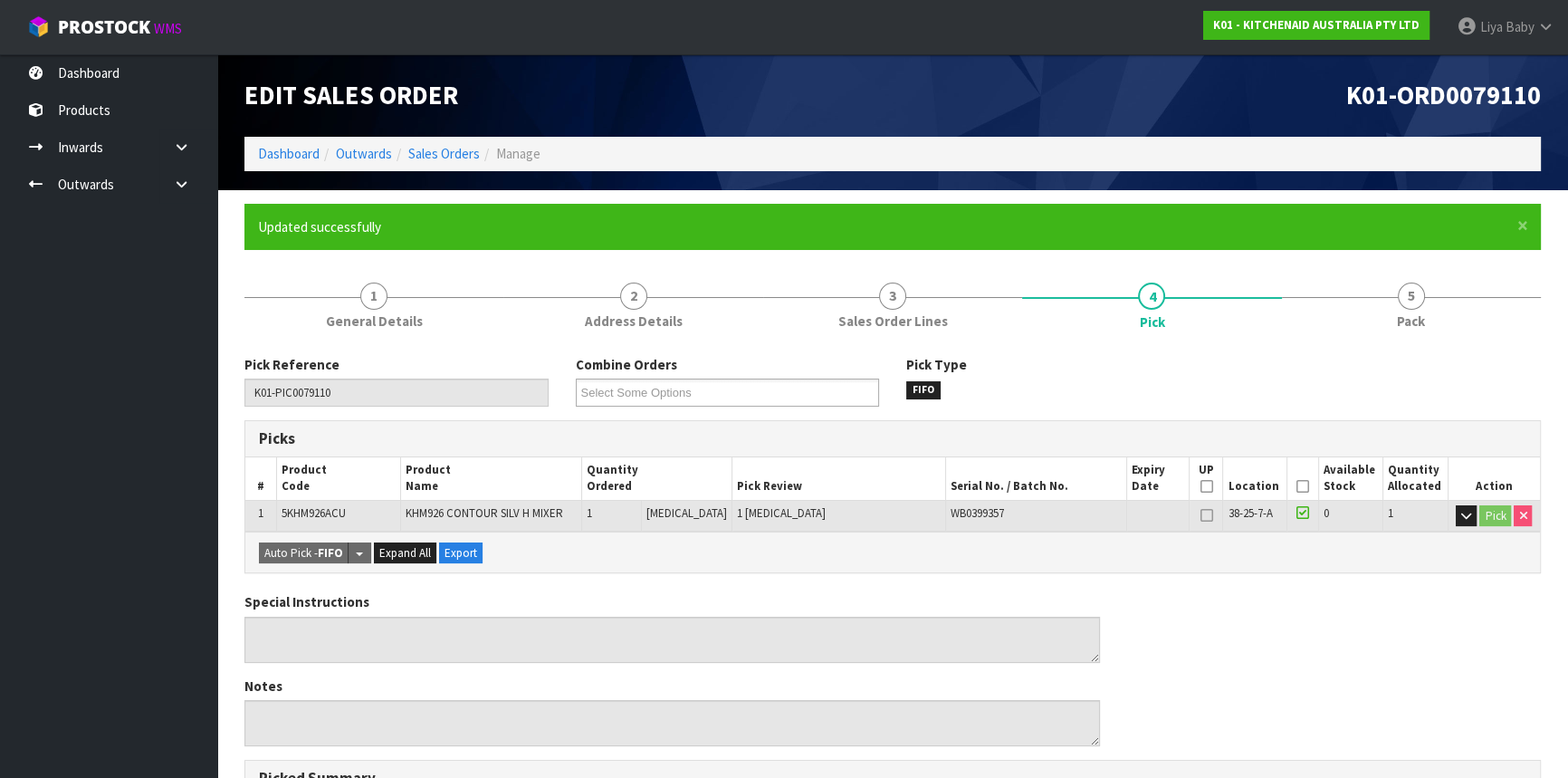
click at [1301, 486] on icon at bounding box center [1303, 486] width 13 height 1
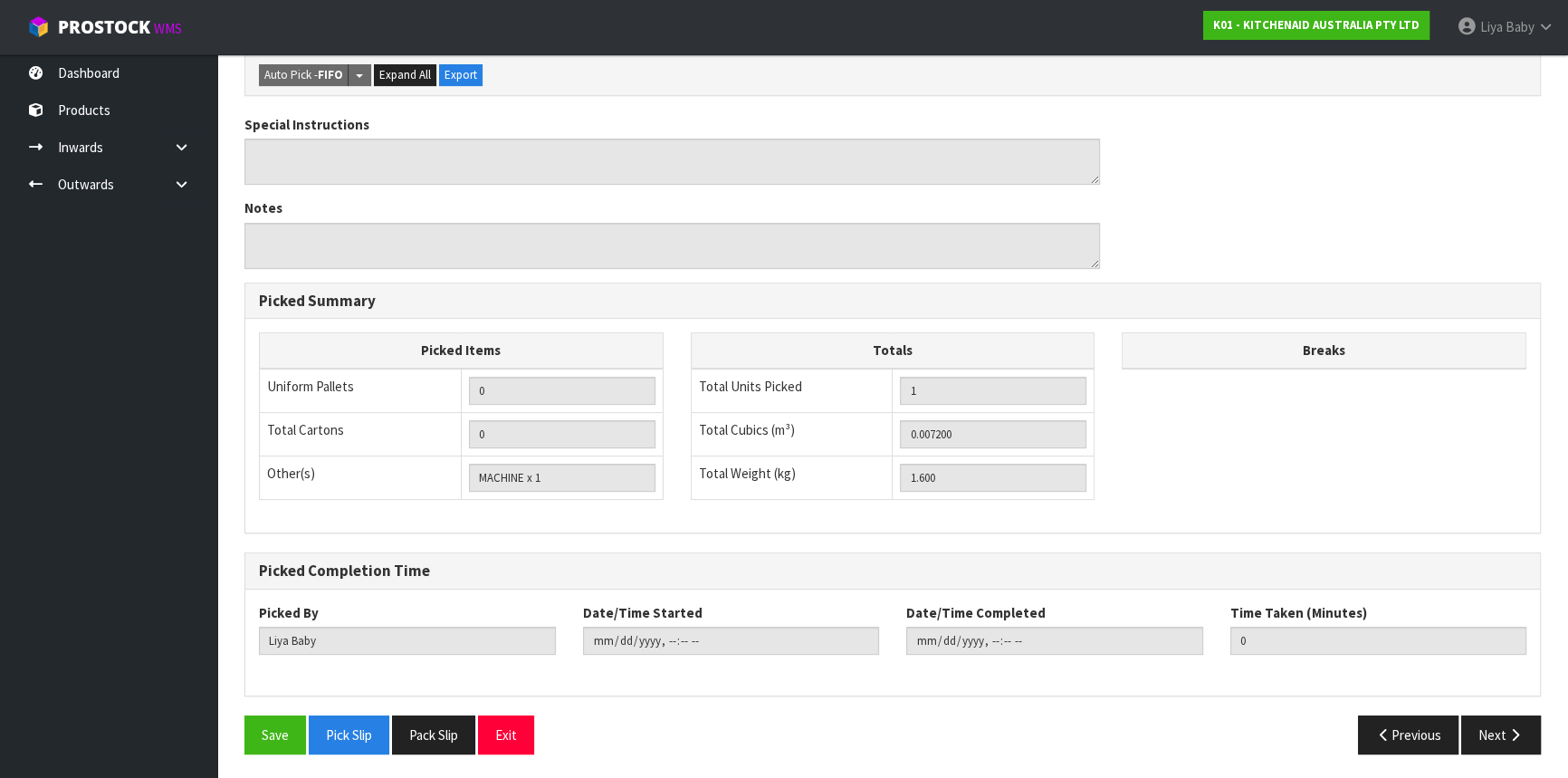
scroll to position [544, 0]
click at [258, 747] on button "Save" at bounding box center [275, 735] width 62 height 39
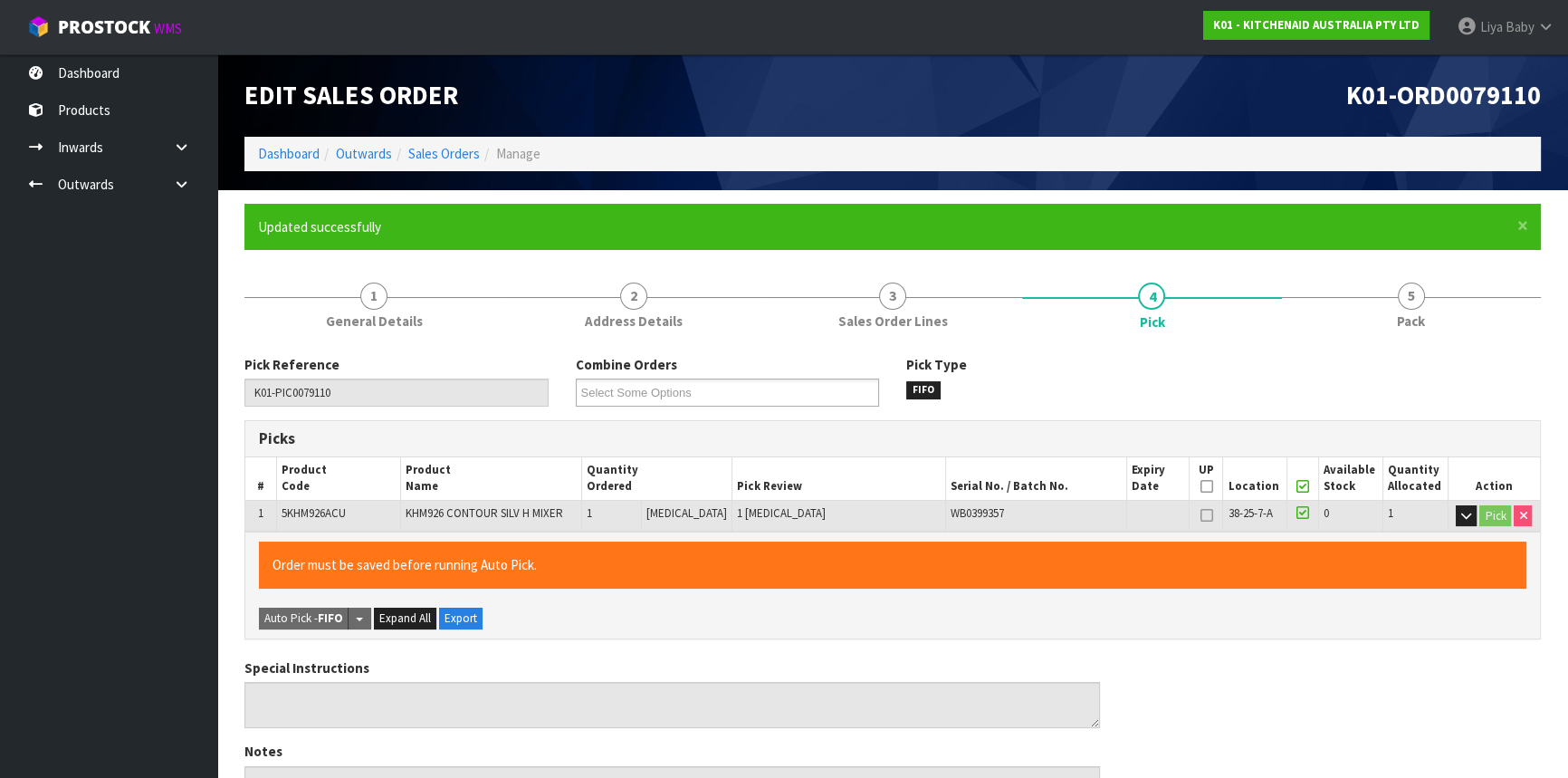
type input "2025-09-15T13:01:58"
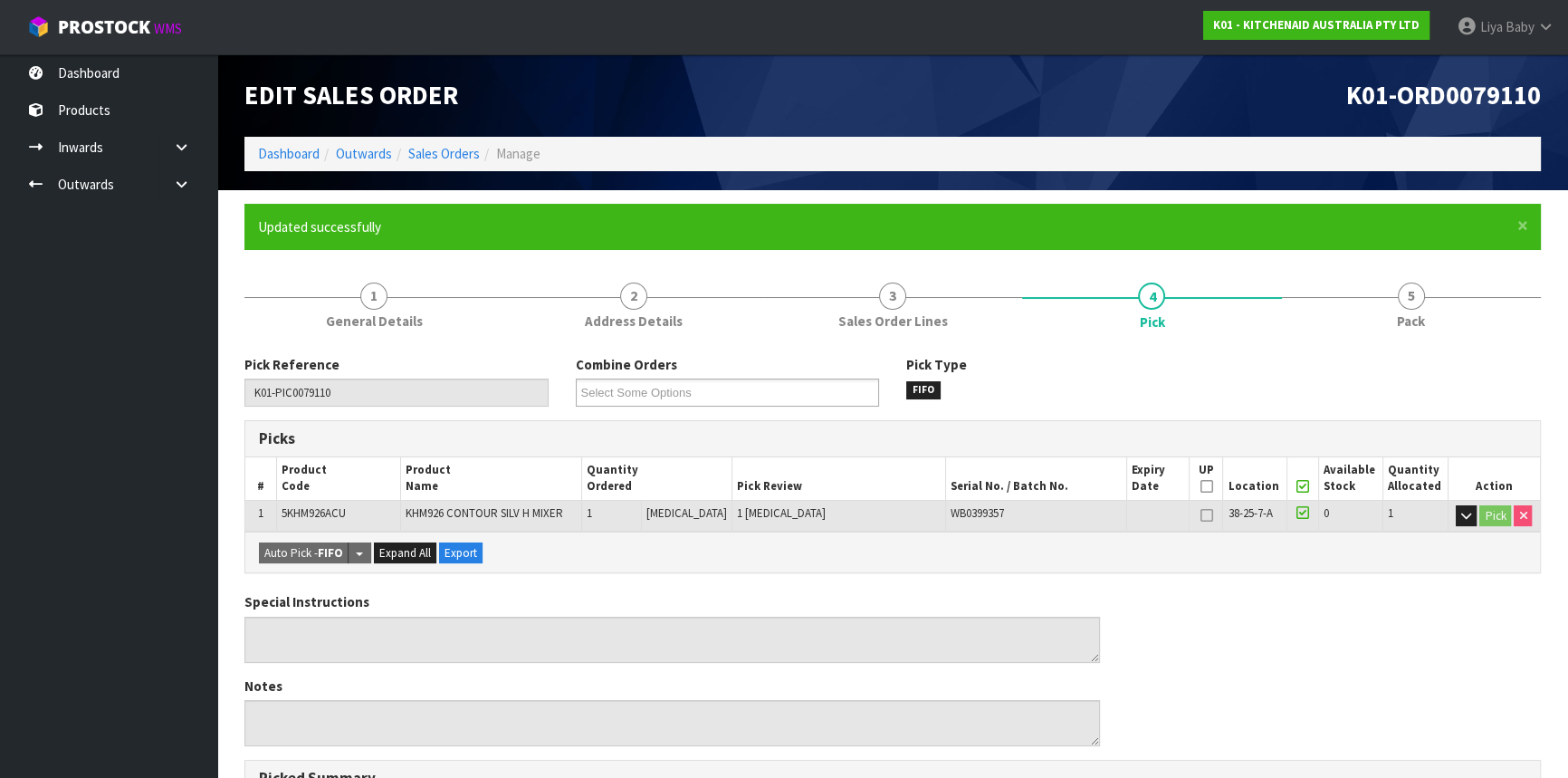
click at [1393, 341] on li "5 Pack" at bounding box center [1411, 306] width 259 height 73
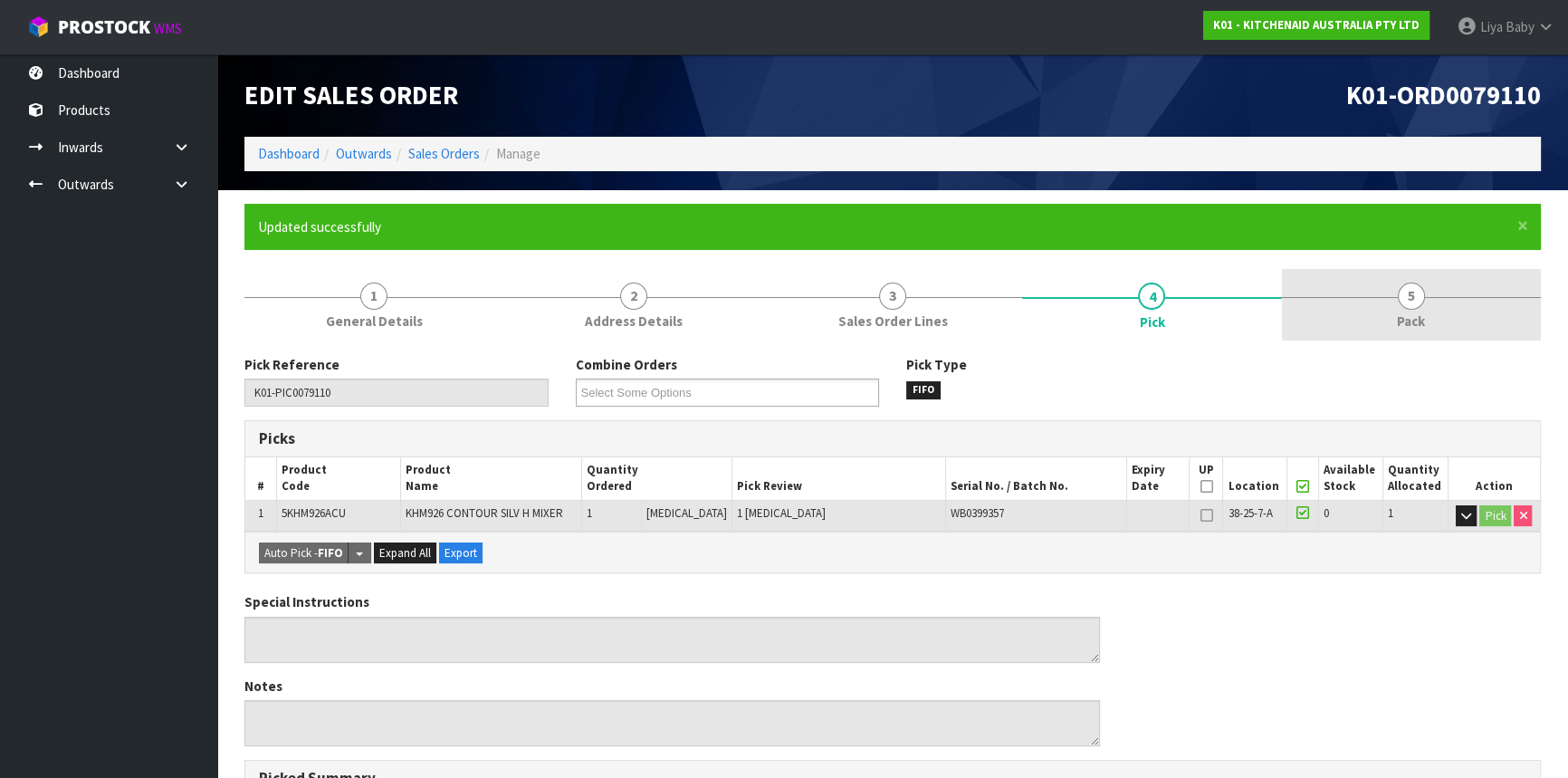
click at [1403, 320] on span "Pack" at bounding box center [1410, 320] width 28 height 19
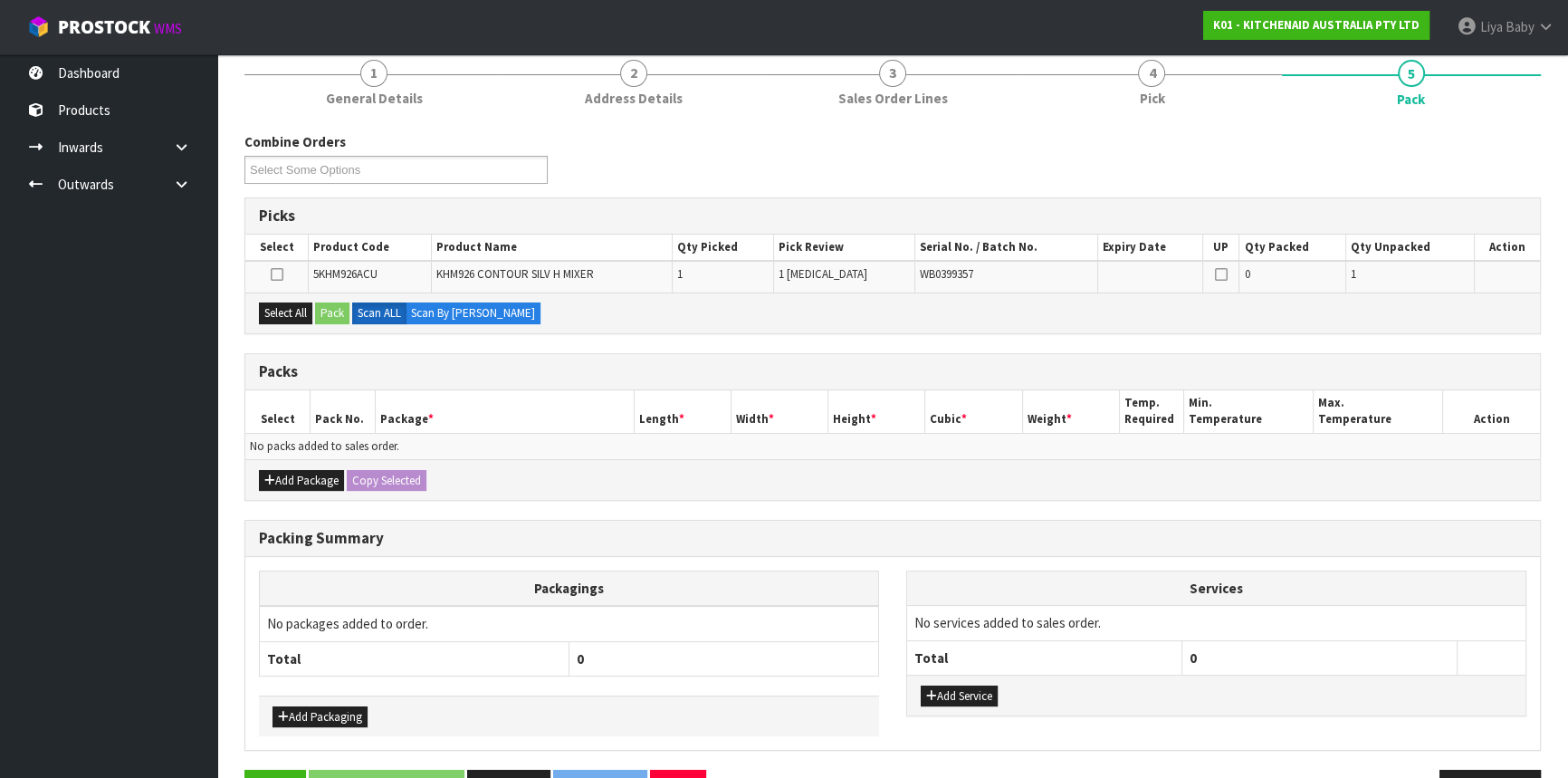
scroll to position [246, 0]
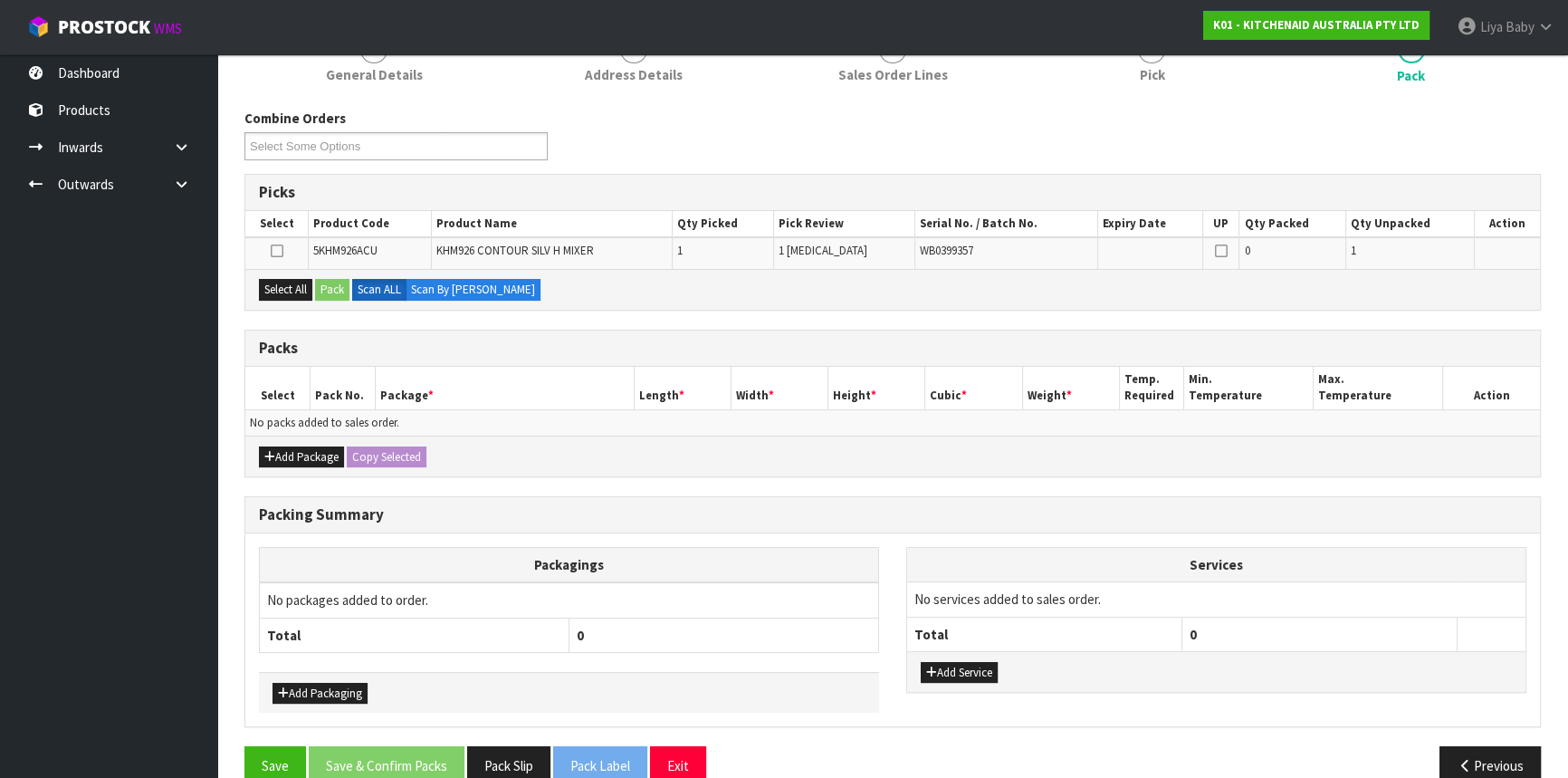
click at [298, 464] on div "Add Package Copy Selected" at bounding box center [893, 457] width 1295 height 41
click at [298, 452] on button "Add Package" at bounding box center [301, 458] width 85 height 22
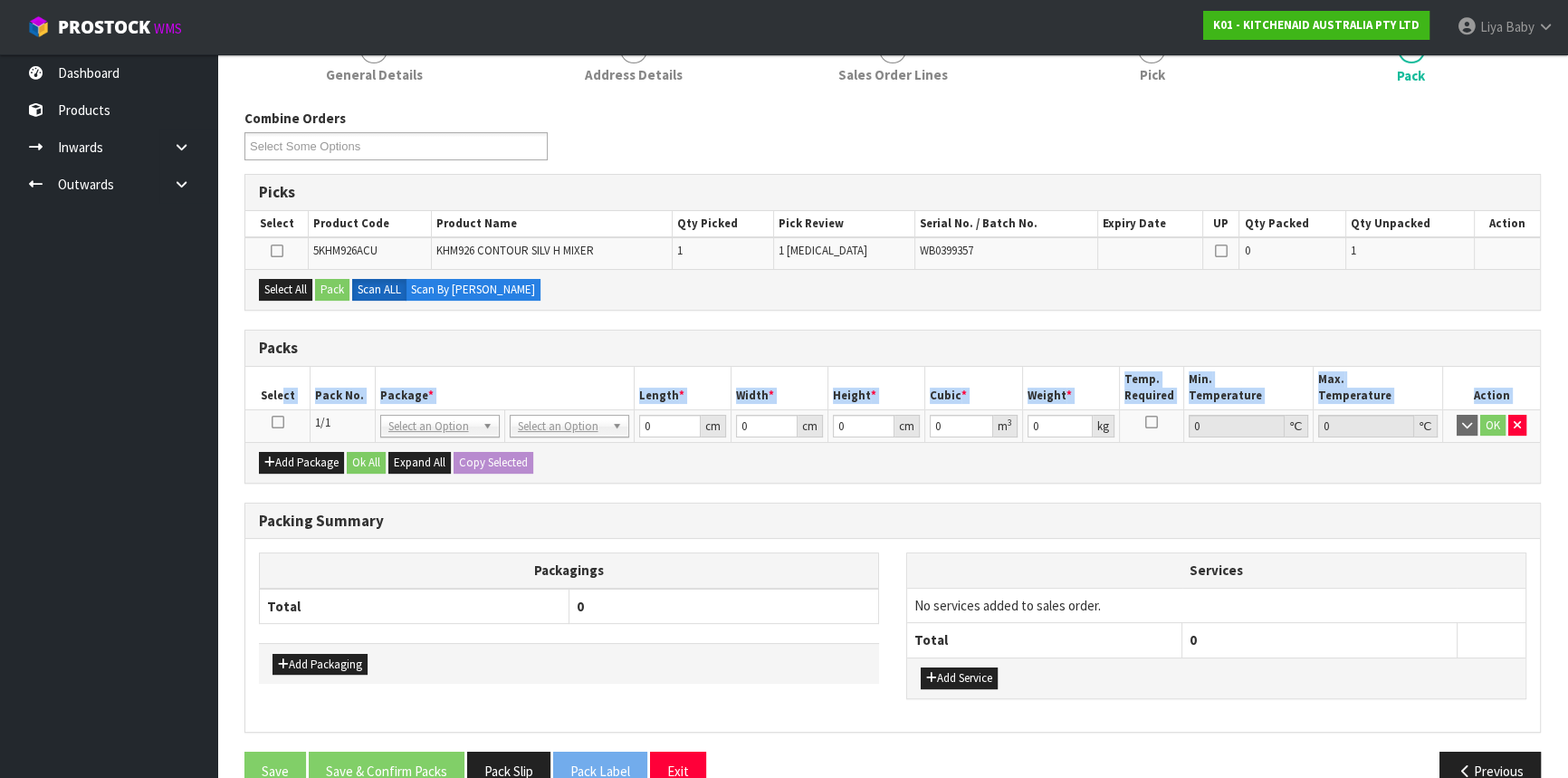
drag, startPoint x: 272, startPoint y: 415, endPoint x: 281, endPoint y: 381, distance: 35.2
click at [281, 381] on table "Select Pack No. Package * Length * Width * Height * Cubic * Weight * Temp. Requ…" at bounding box center [893, 404] width 1295 height 75
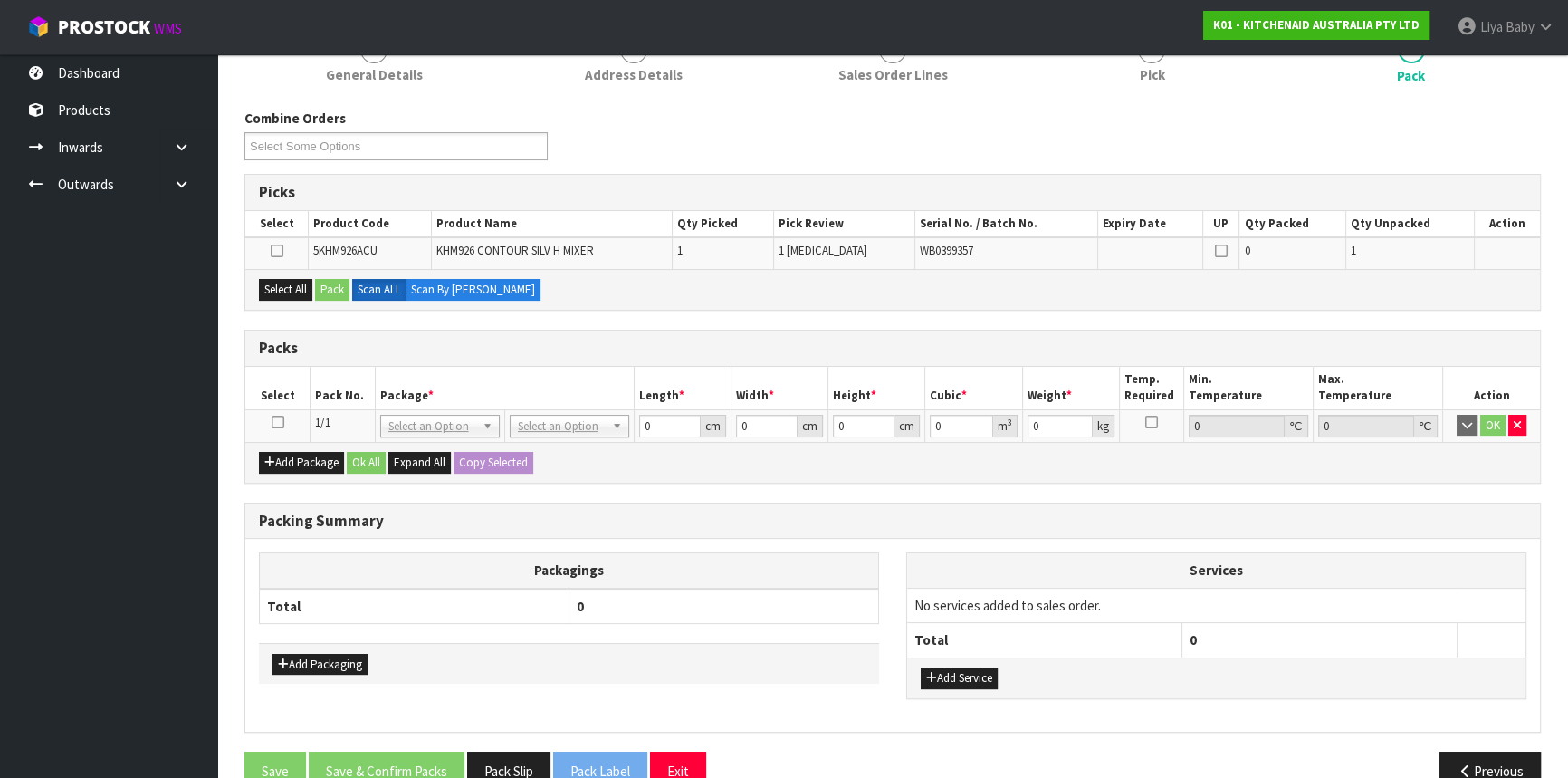
click at [362, 361] on div "Packs" at bounding box center [893, 348] width 1295 height 36
click at [273, 422] on icon at bounding box center [277, 422] width 13 height 1
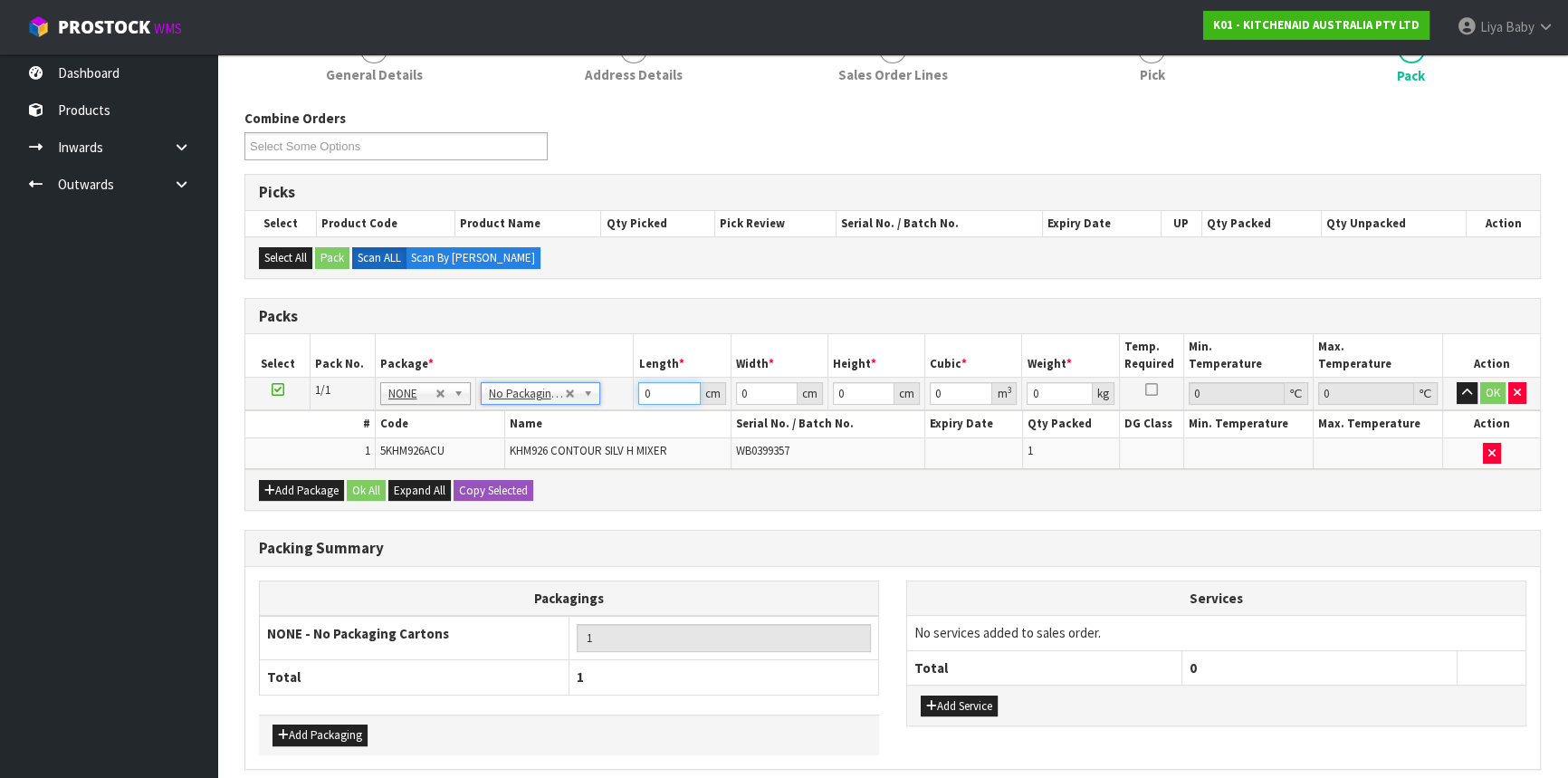
click at [666, 389] on input "0" at bounding box center [669, 393] width 62 height 23
type input "30"
click at [765, 389] on input "0" at bounding box center [767, 393] width 62 height 23
type input "25"
click at [853, 395] on input "0" at bounding box center [863, 393] width 62 height 23
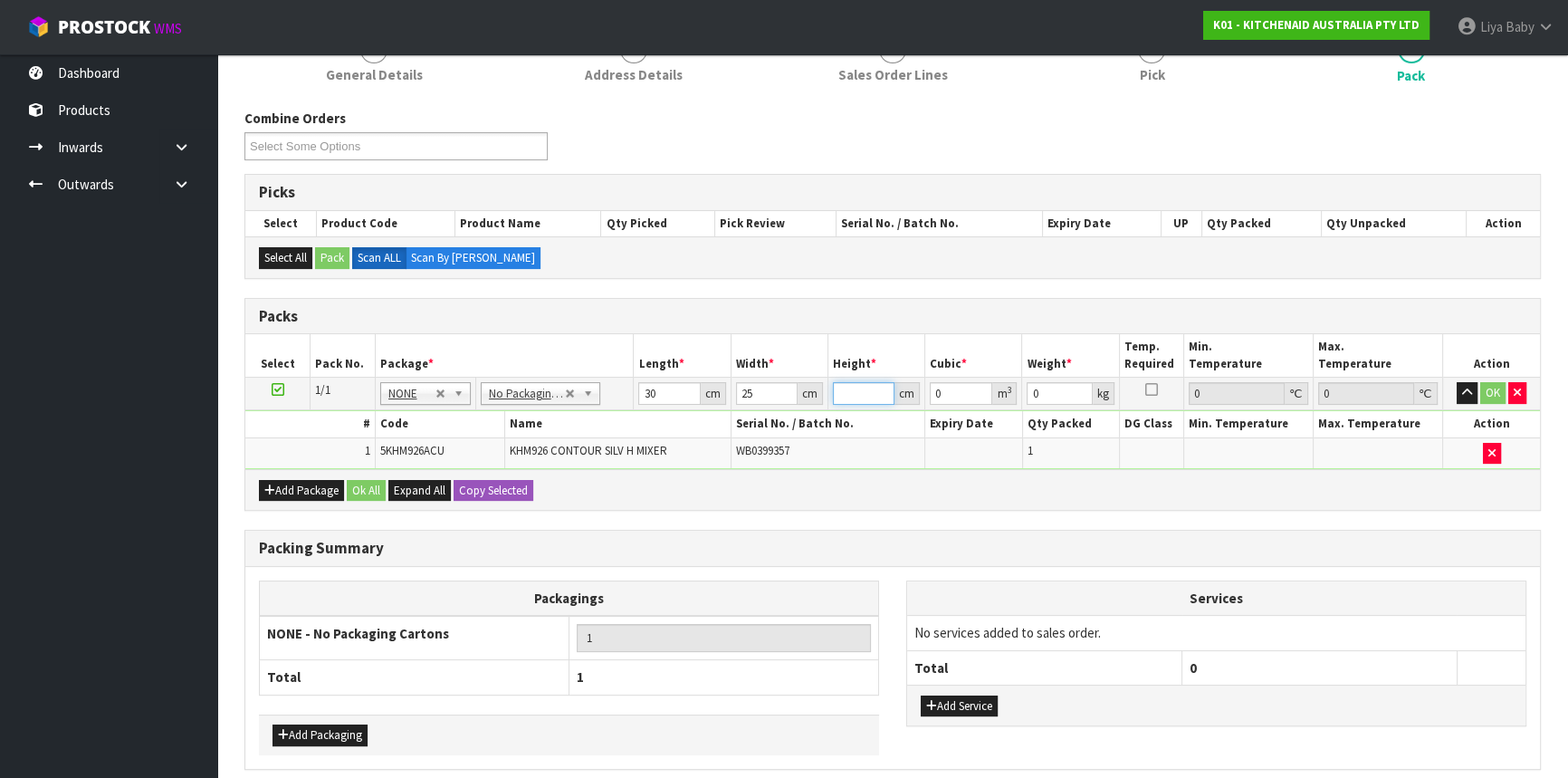
type input "2"
type input "0.0015"
type input "22"
type input "0.0165"
type input "22"
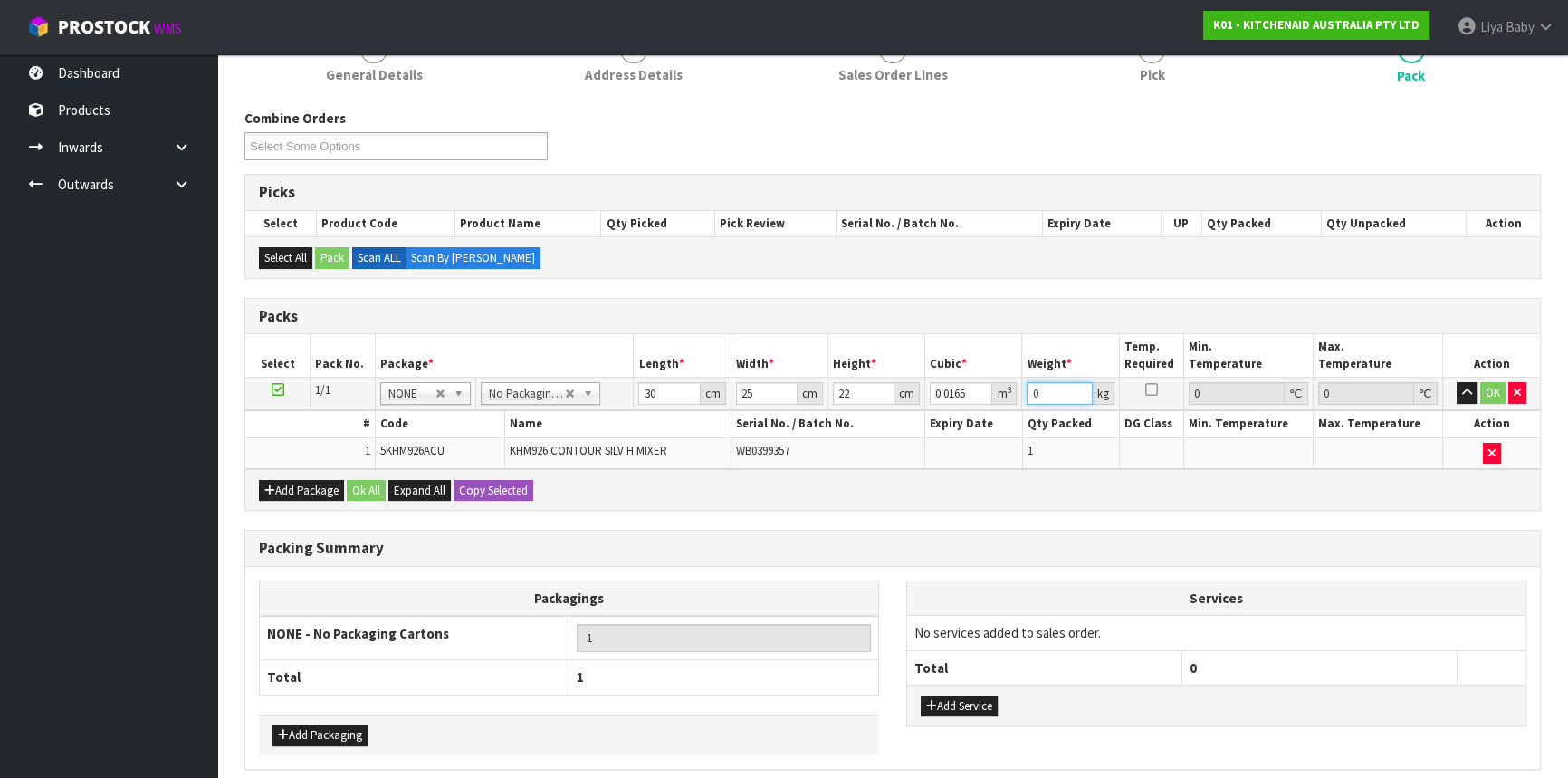
click at [1050, 393] on input "0" at bounding box center [1059, 393] width 66 height 23
type input "2"
click at [371, 483] on button "Ok All" at bounding box center [366, 491] width 39 height 22
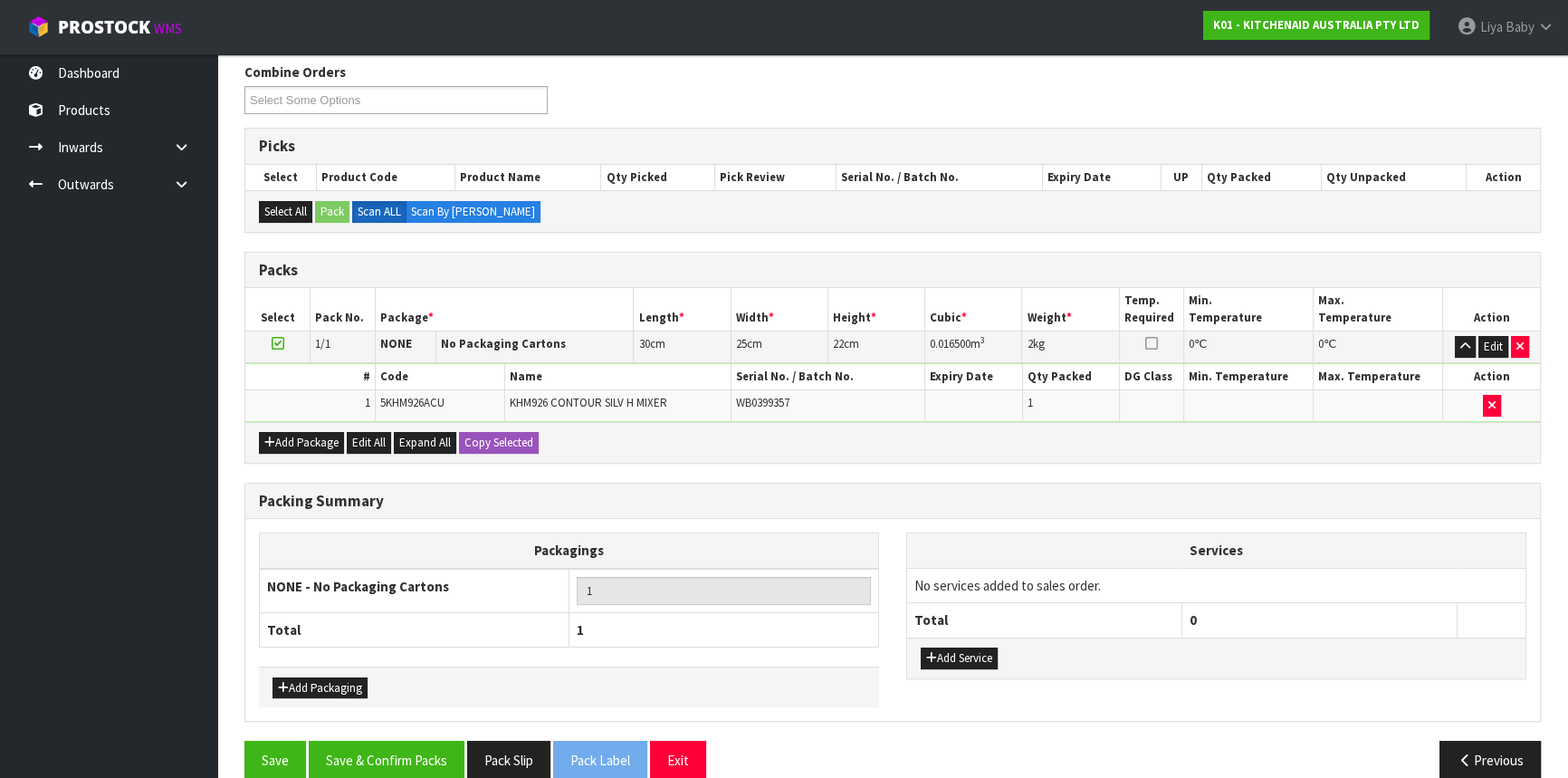
scroll to position [317, 0]
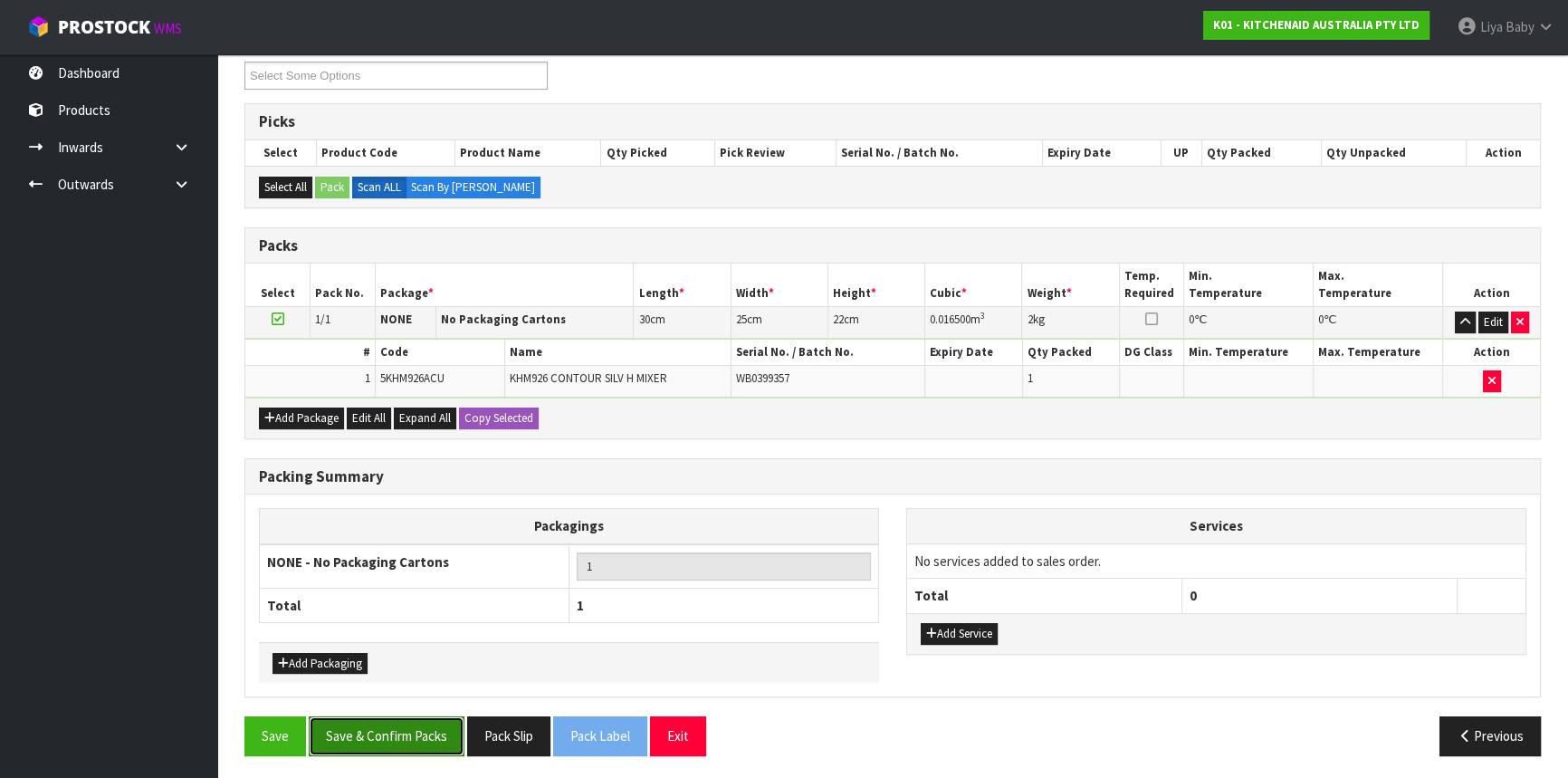
click at [394, 718] on button "Save & Confirm Packs" at bounding box center [386, 736] width 156 height 39
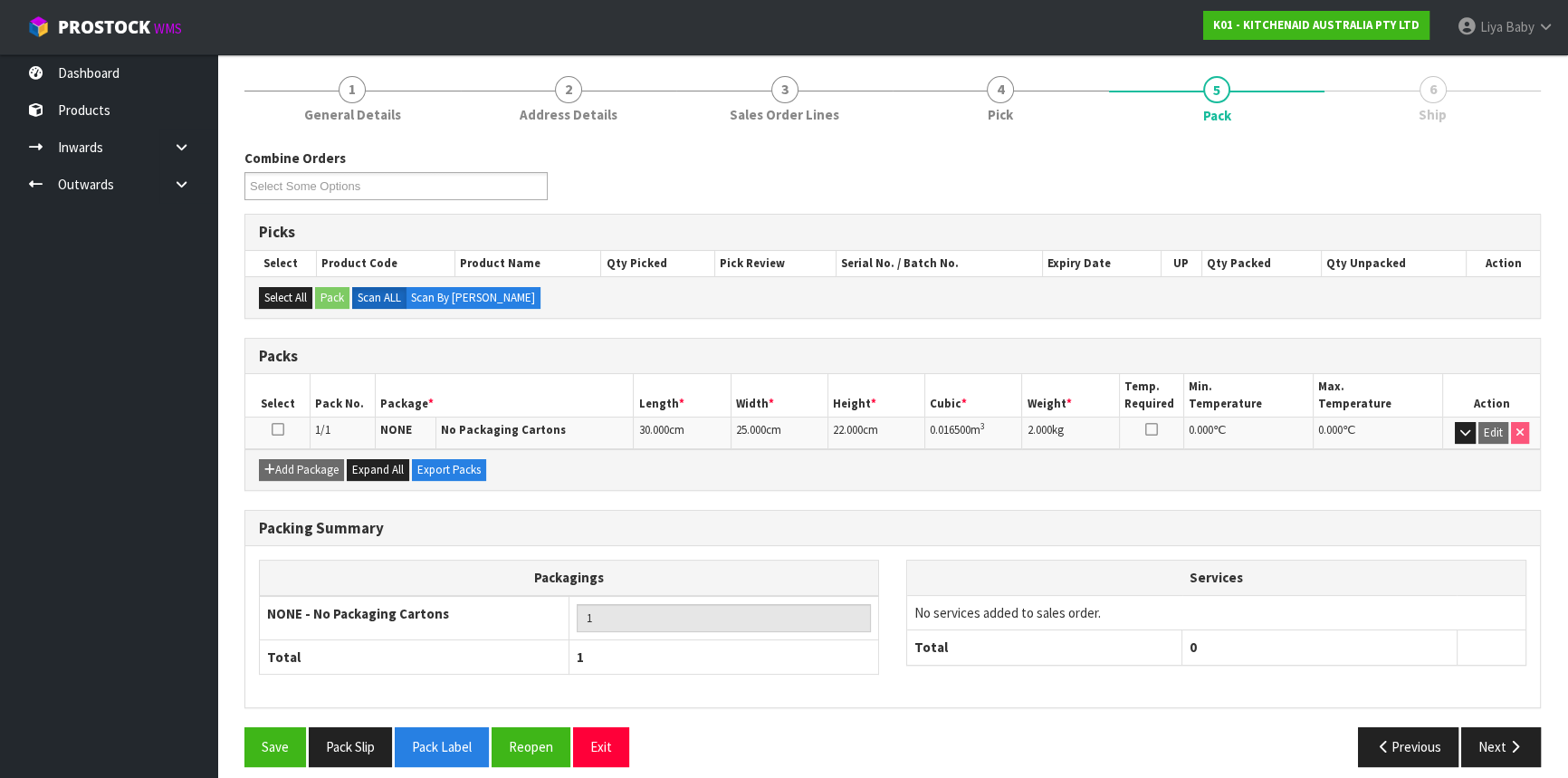
scroll to position [219, 0]
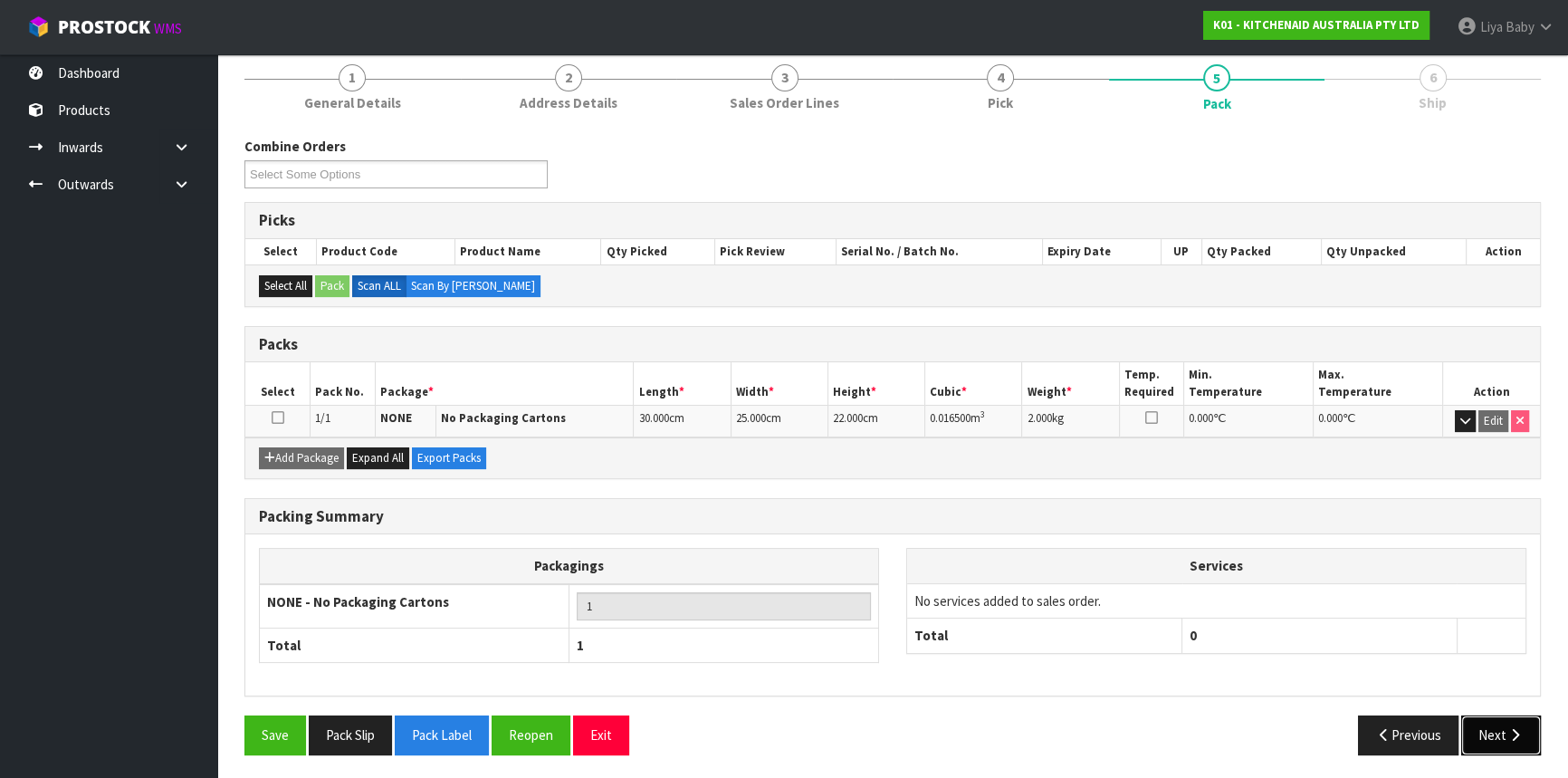
click at [1494, 727] on button "Next" at bounding box center [1500, 735] width 79 height 39
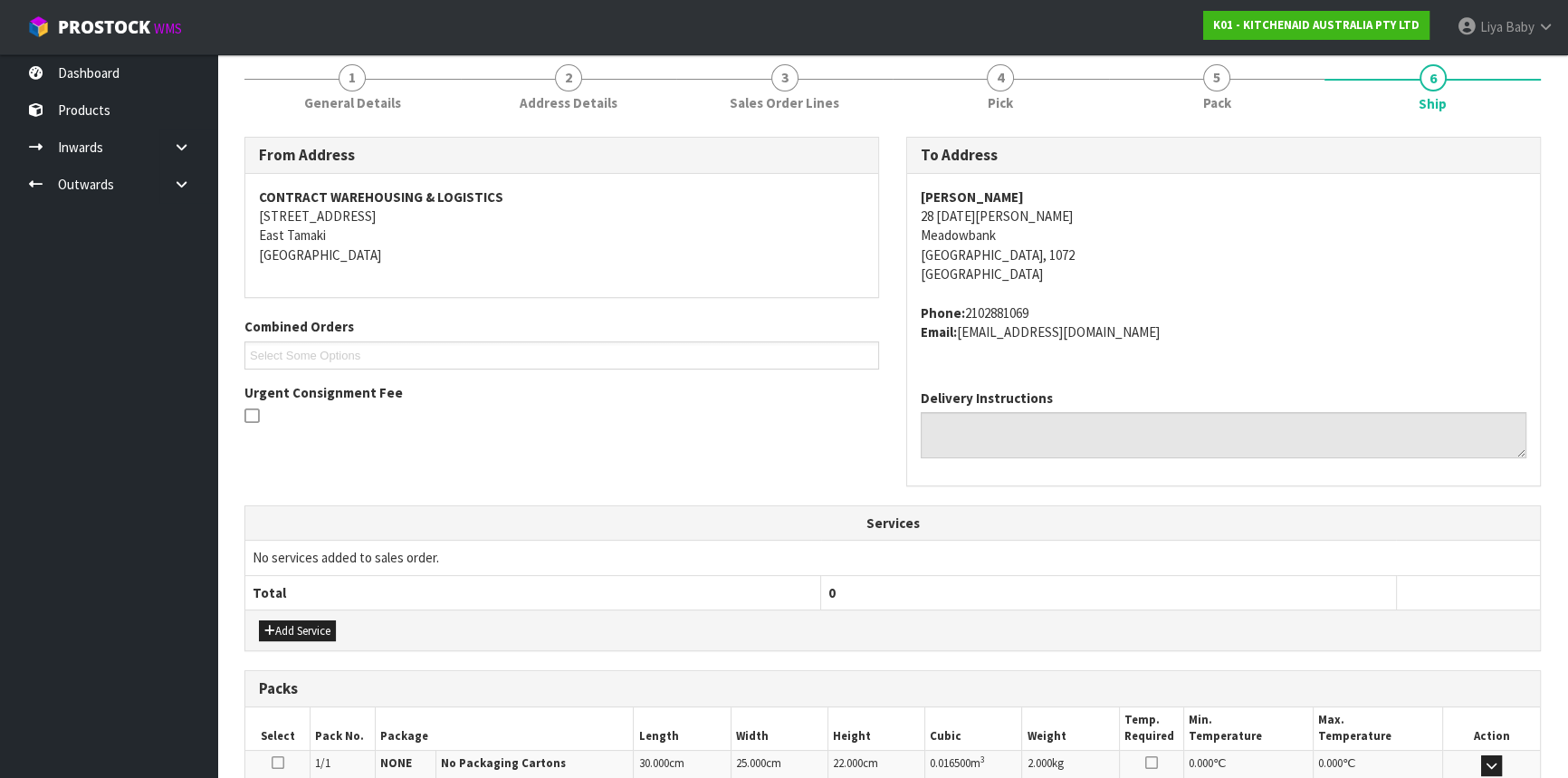
scroll to position [455, 0]
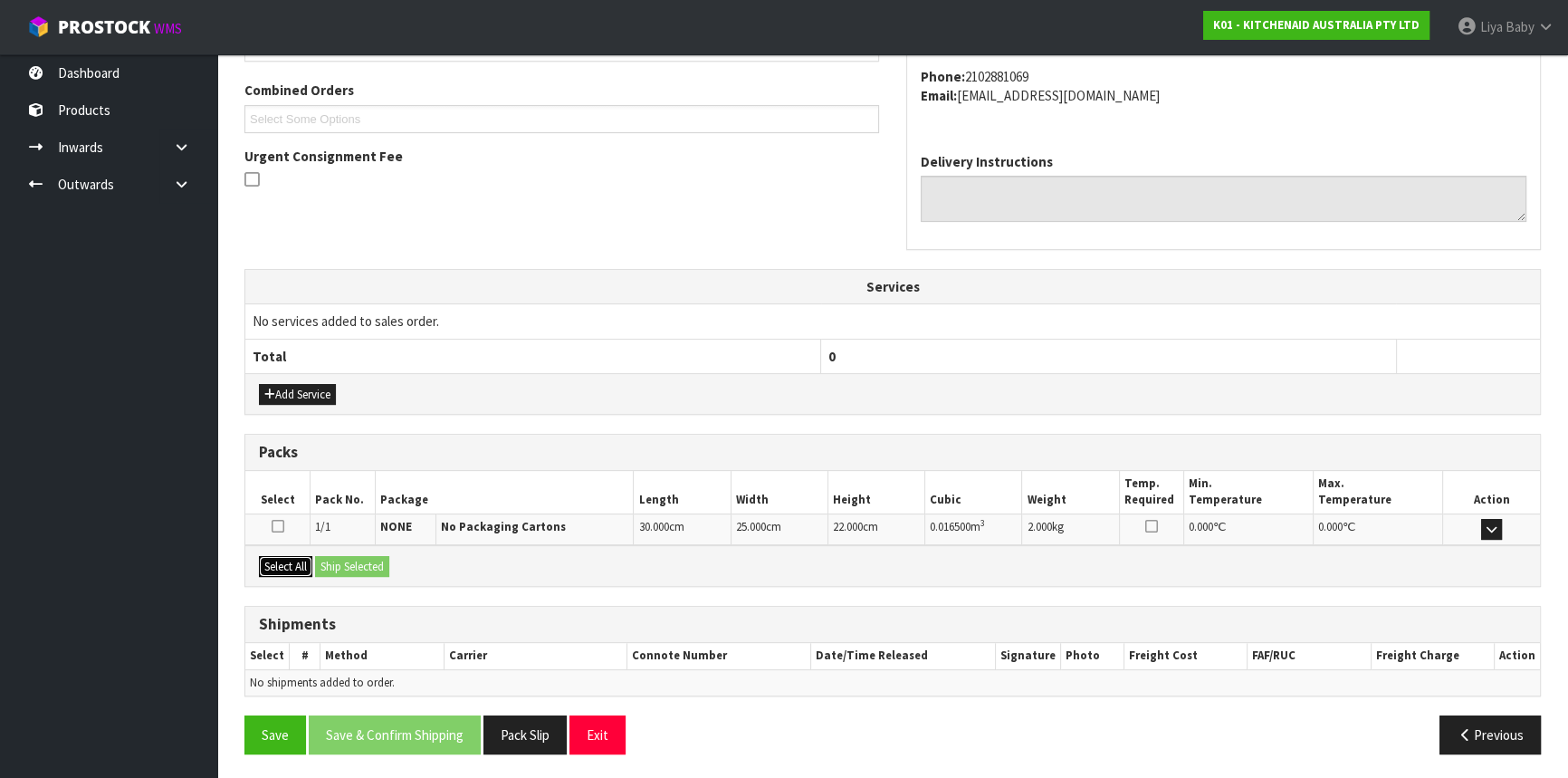
click at [271, 564] on button "Select All" at bounding box center [285, 567] width 54 height 22
click at [388, 564] on button "Ship Selected" at bounding box center [353, 567] width 74 height 22
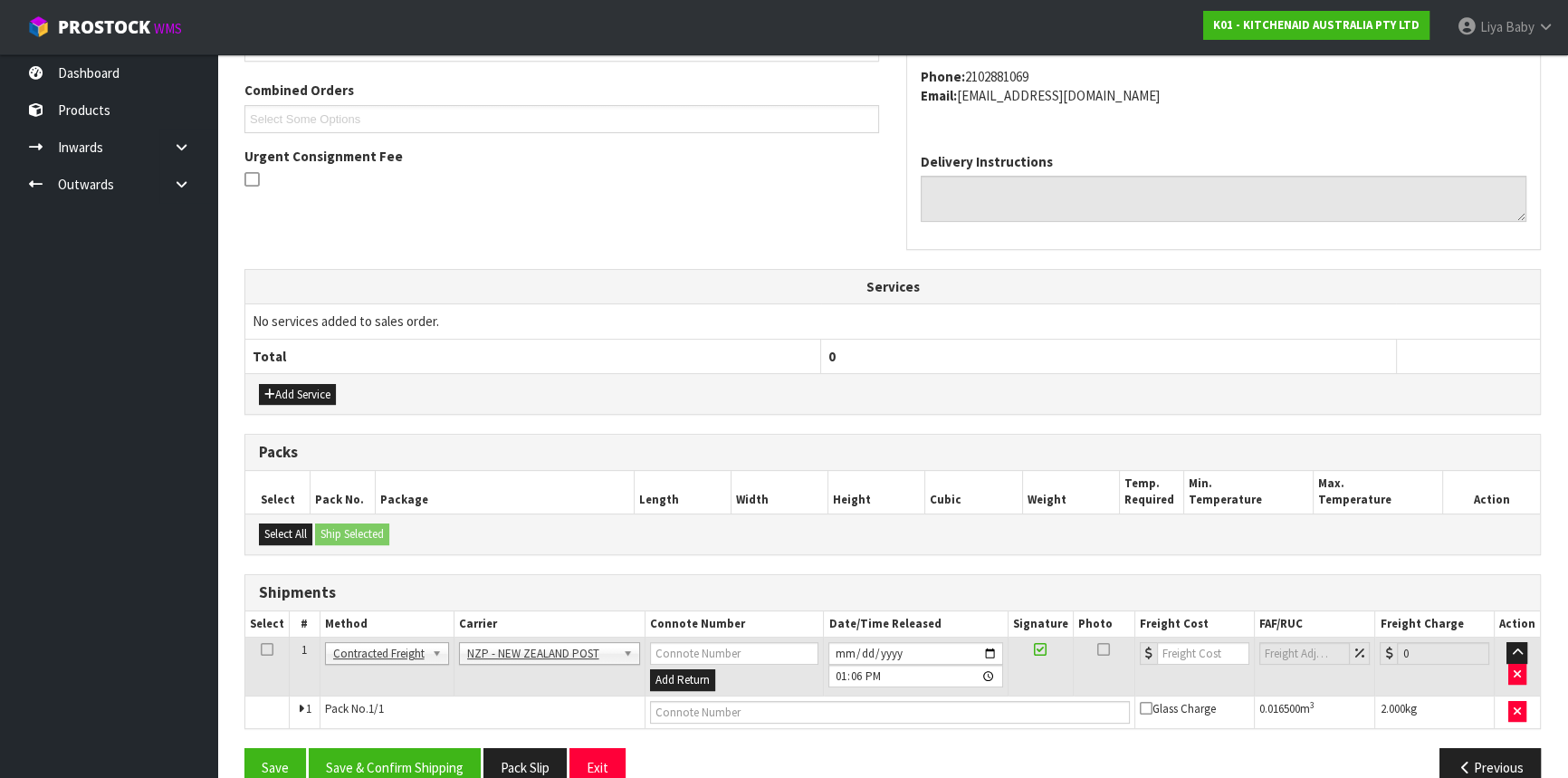
click at [271, 647] on td at bounding box center [267, 667] width 44 height 59
click at [264, 650] on icon at bounding box center [266, 650] width 13 height 1
click at [411, 762] on button "Save & Confirm Shipping" at bounding box center [395, 768] width 172 height 39
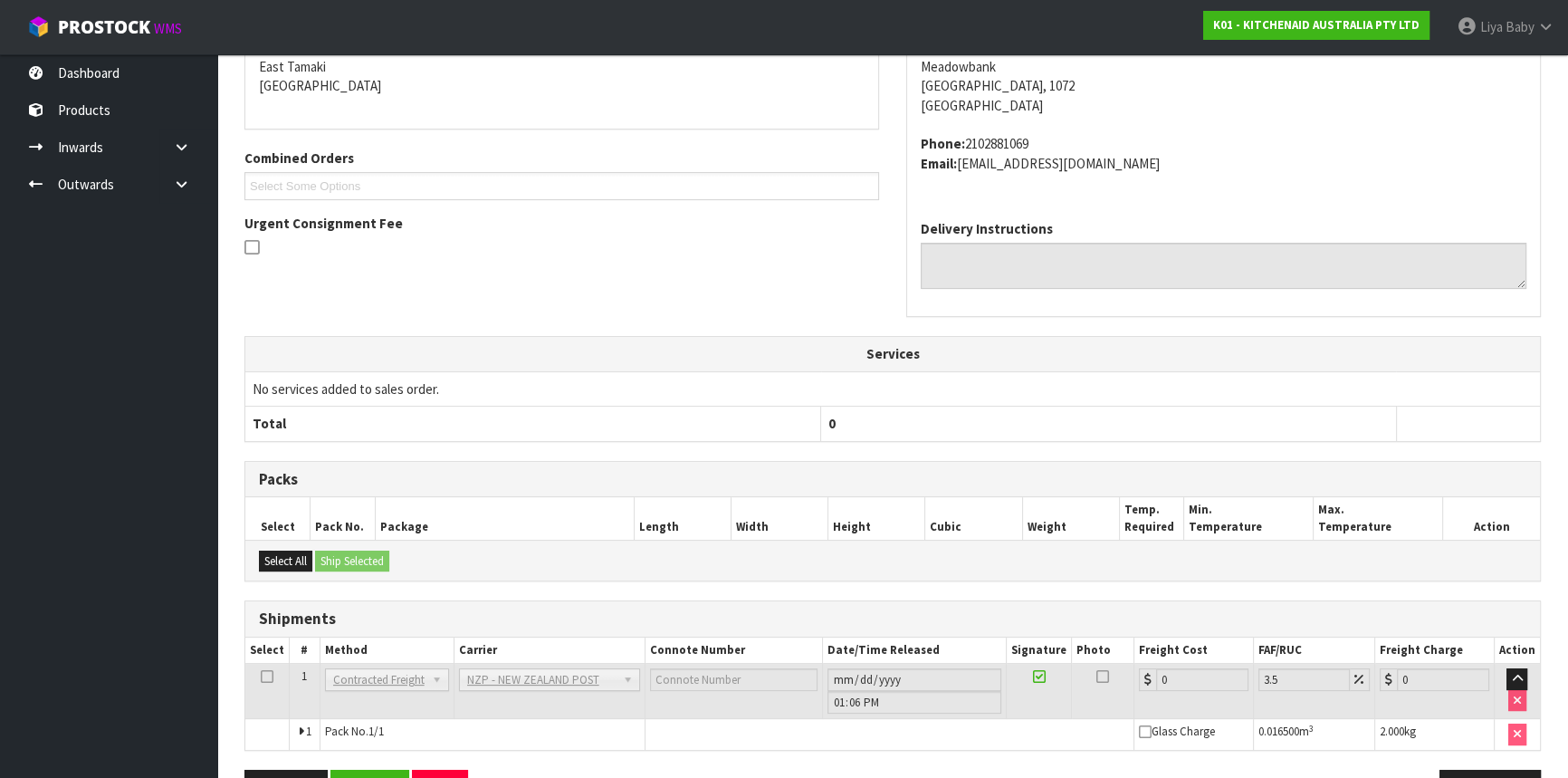
scroll to position [462, 0]
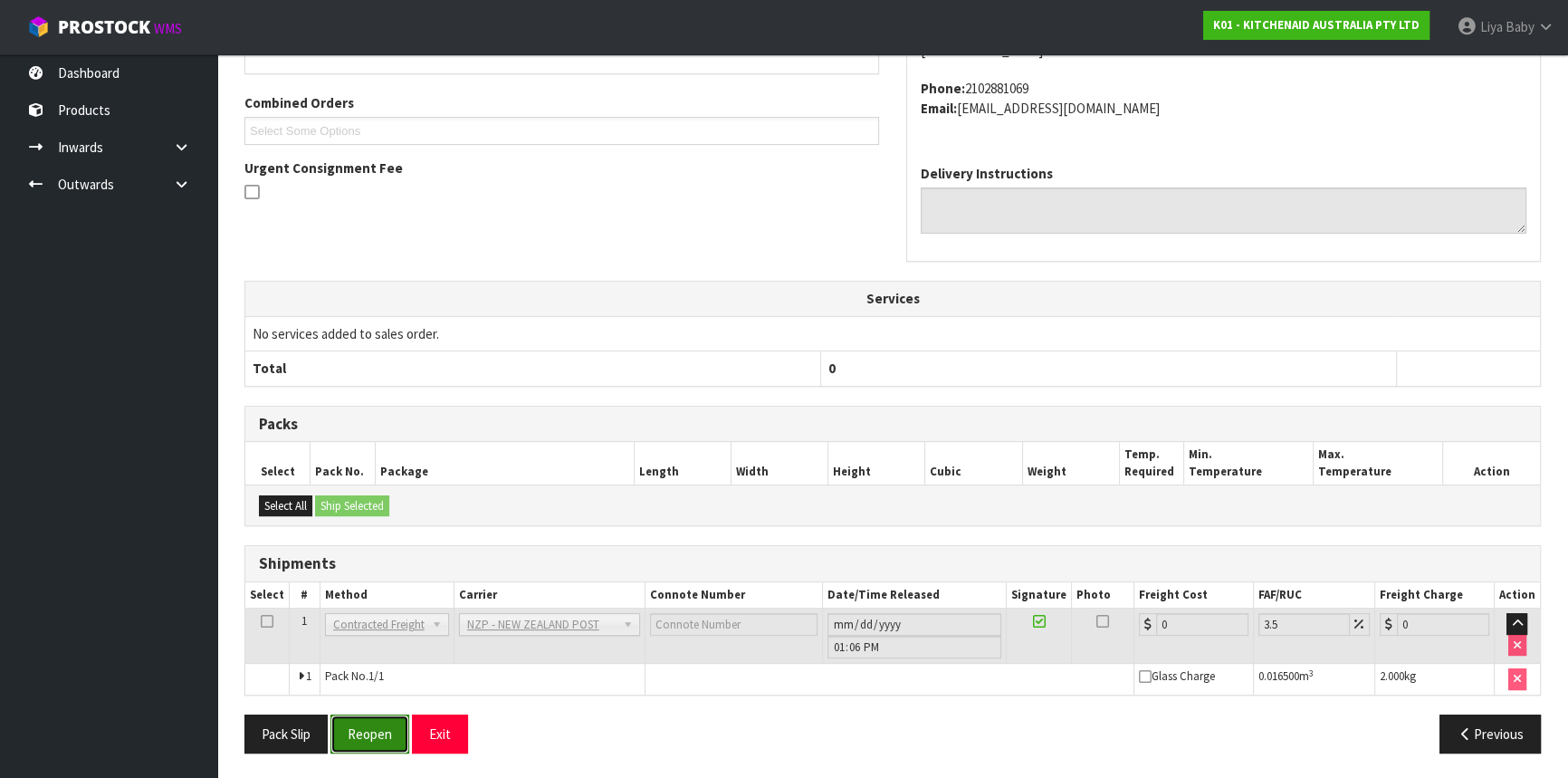
click at [378, 743] on button "Reopen" at bounding box center [369, 734] width 78 height 39
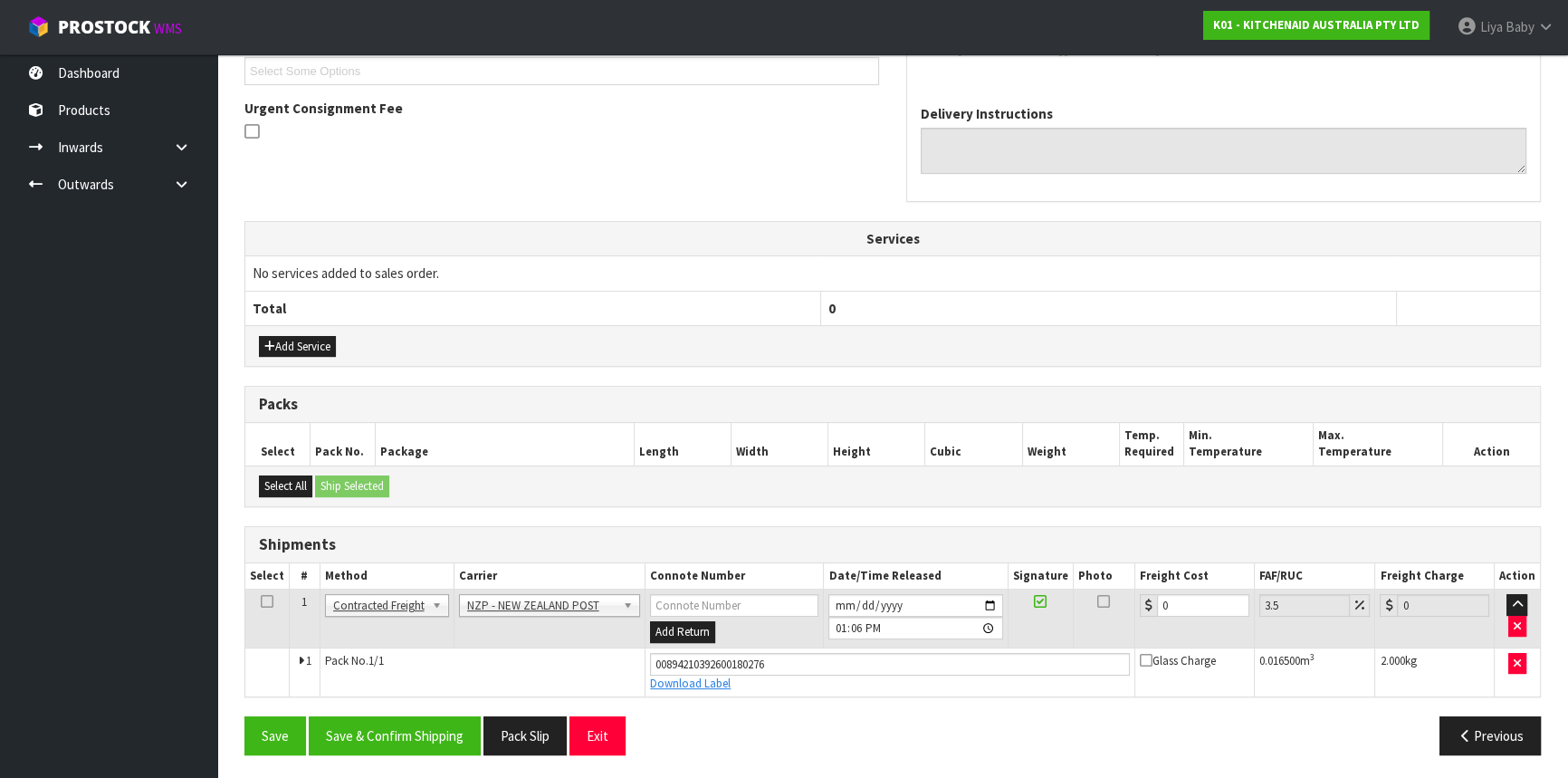
scroll to position [504, 0]
click at [1190, 594] on input "0" at bounding box center [1203, 605] width 92 height 23
type input "4"
type input "4.14"
type input "4.3"
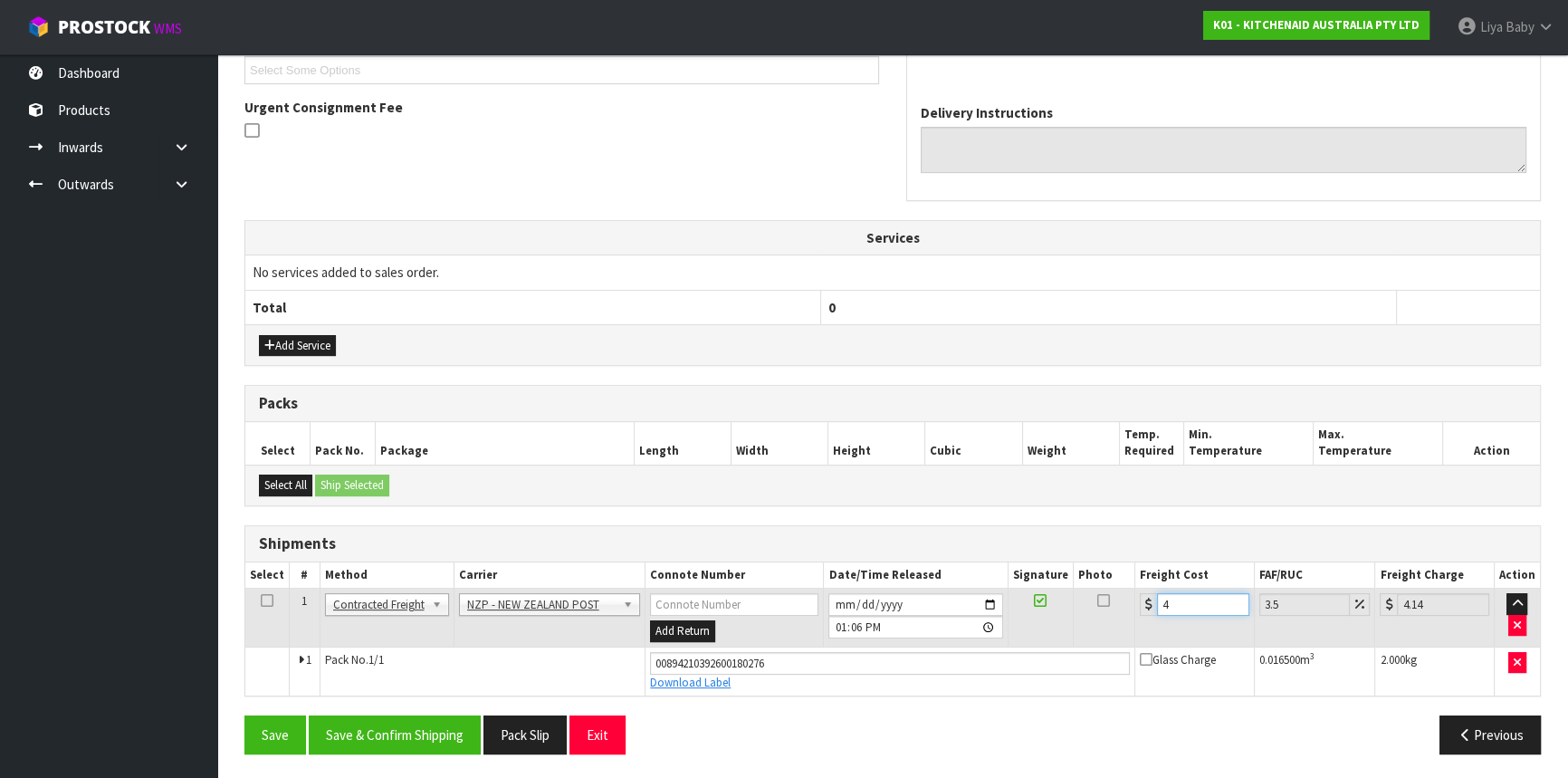
type input "4.45"
type input "4.33"
type input "4.48"
type input "4.33"
click at [267, 601] on icon at bounding box center [266, 601] width 13 height 1
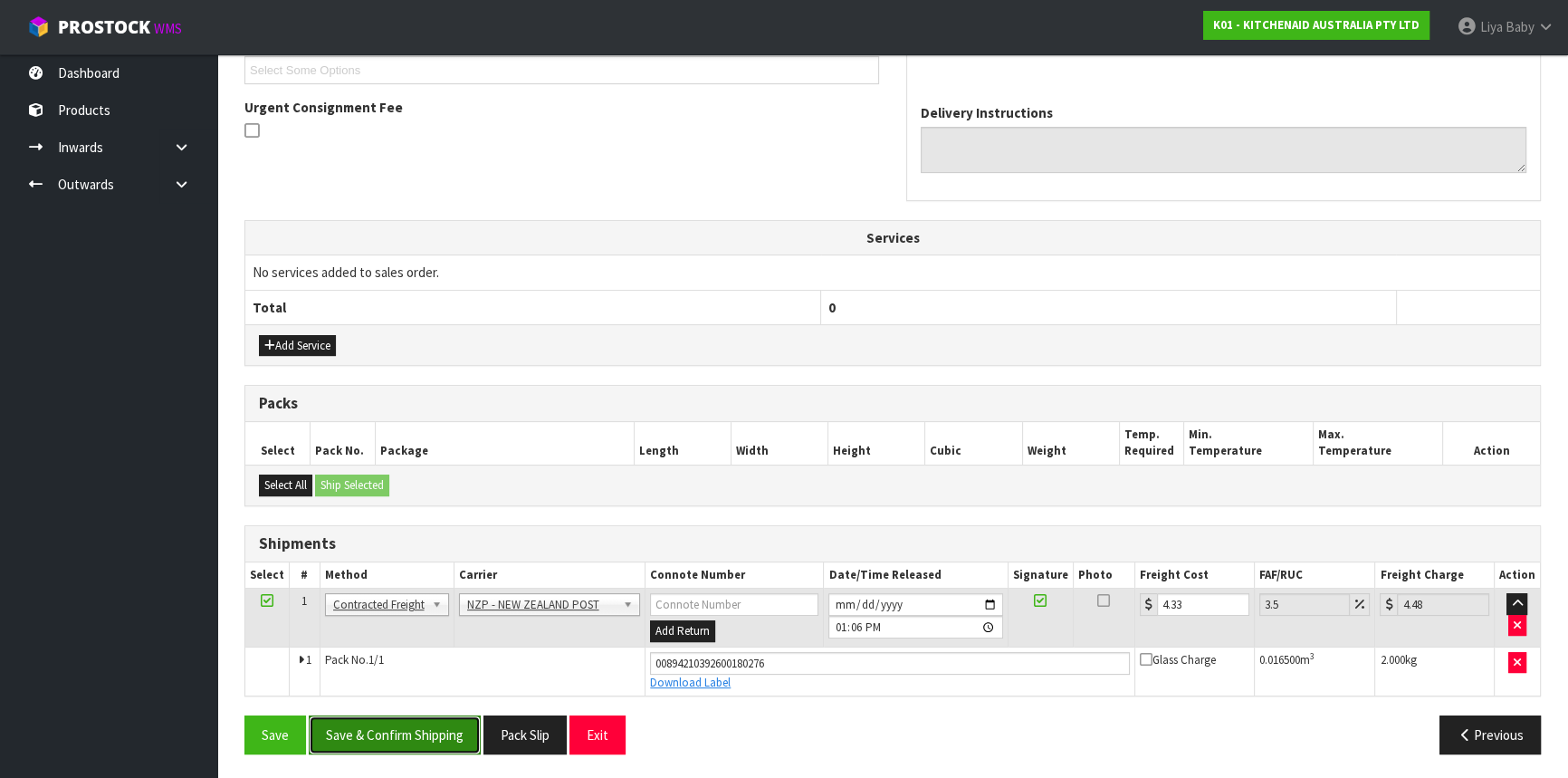
click at [389, 732] on button "Save & Confirm Shipping" at bounding box center [395, 735] width 172 height 39
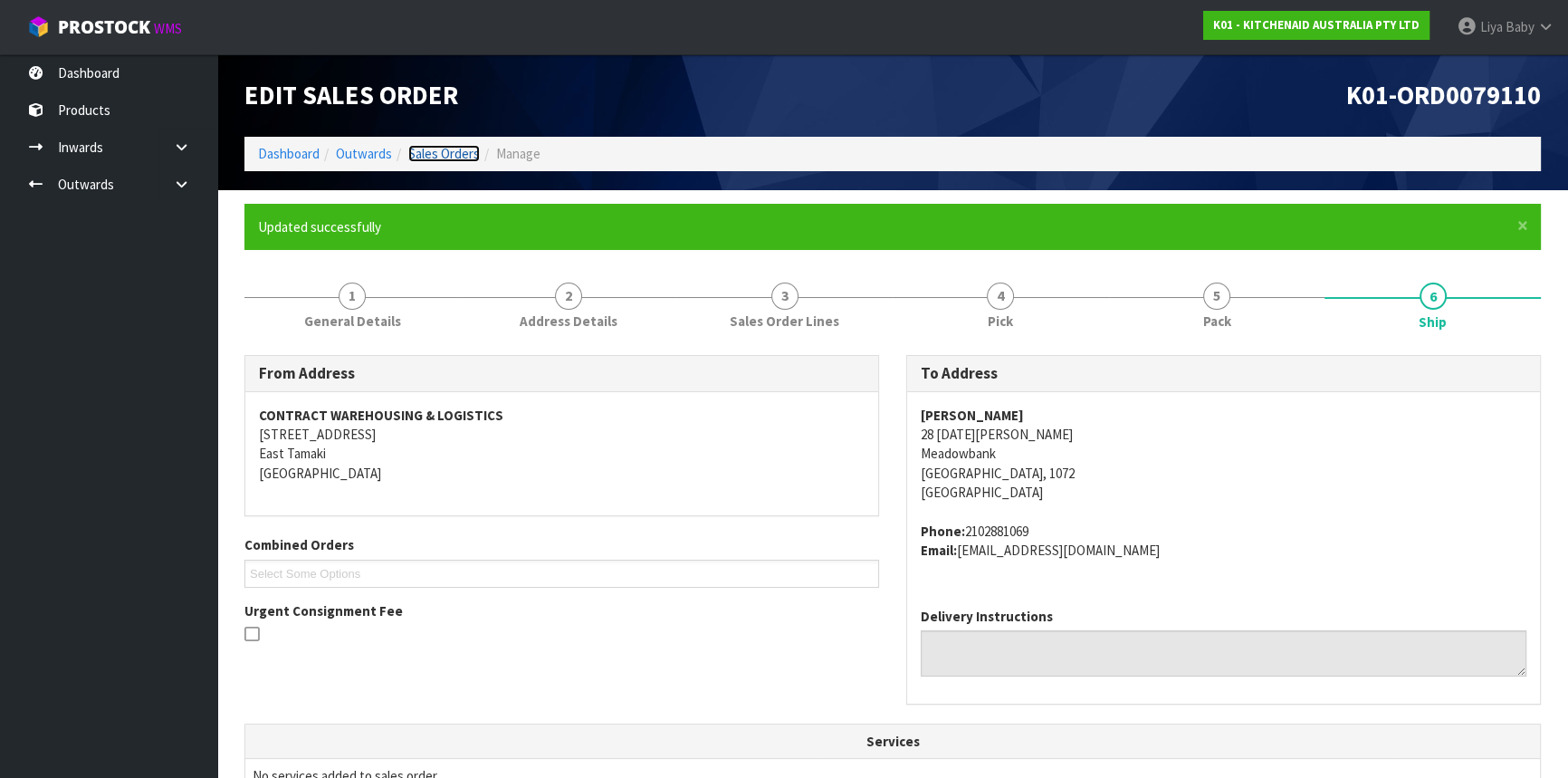
click at [430, 150] on link "Sales Orders" at bounding box center [444, 154] width 71 height 18
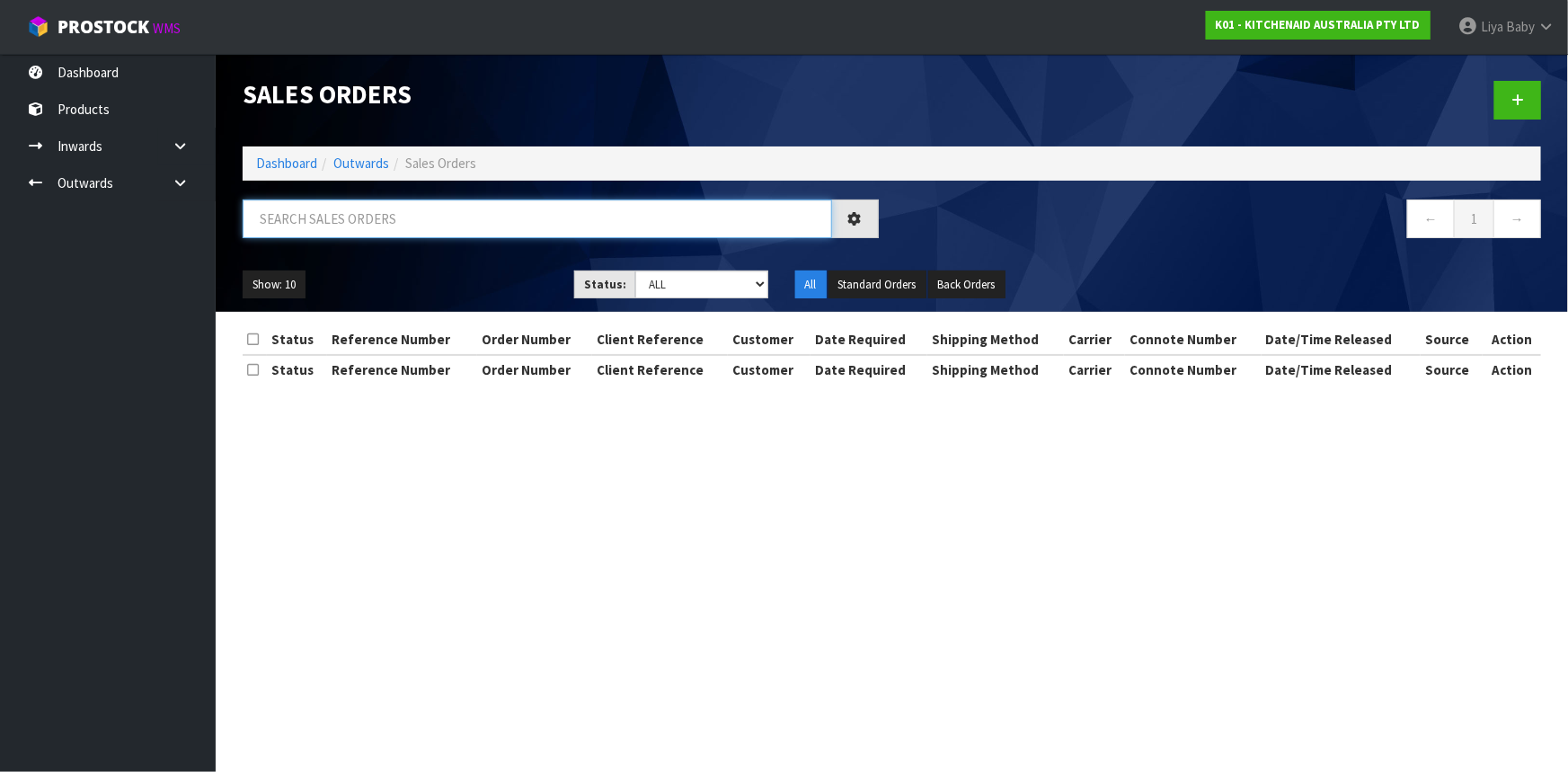
click at [389, 208] on input "text" at bounding box center [538, 219] width 589 height 39
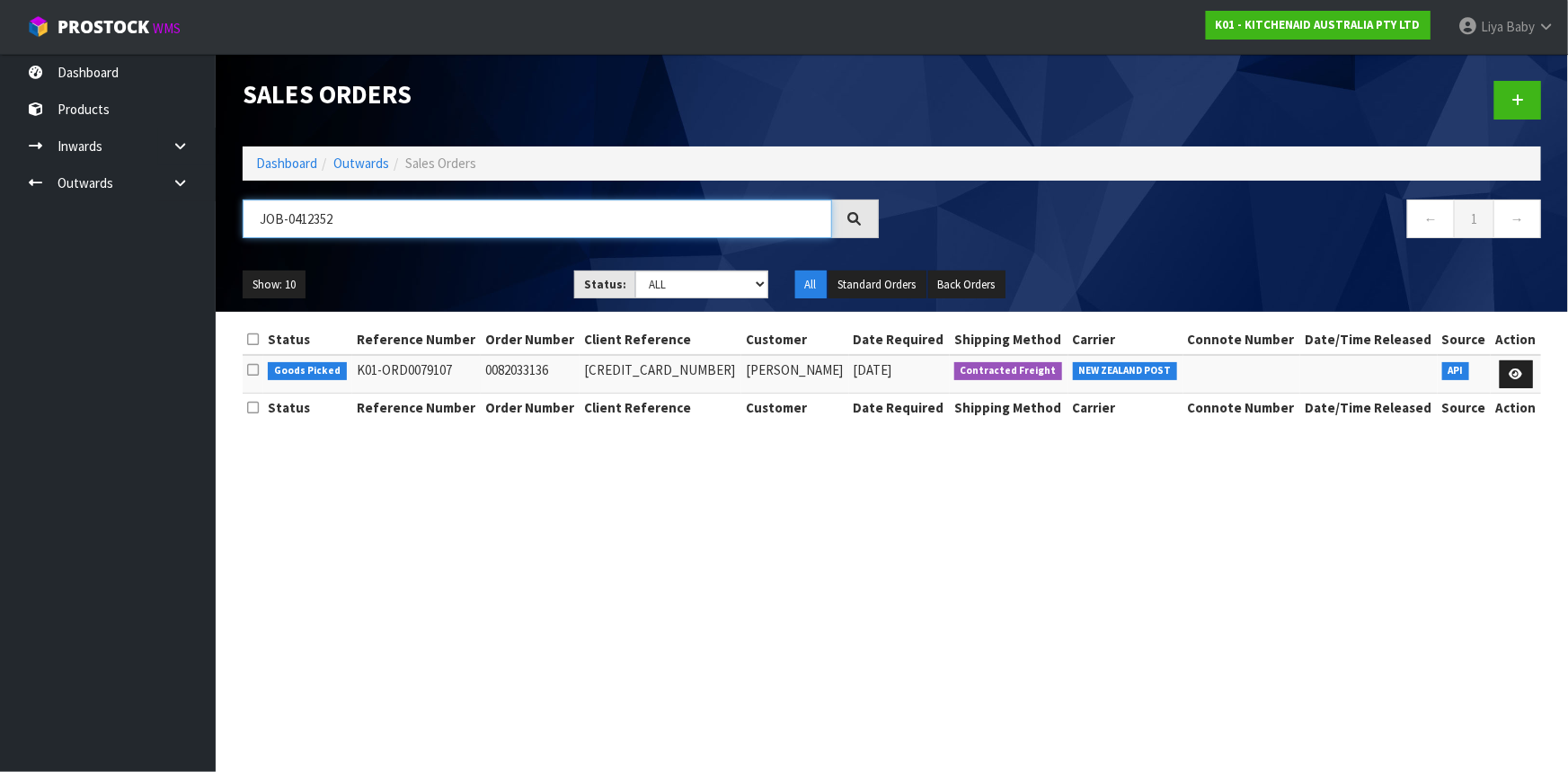
click at [494, 220] on input "JOB-0412352" at bounding box center [538, 219] width 589 height 39
type input "J"
type input "JOB-0412352"
click at [1516, 377] on icon at bounding box center [1516, 374] width 14 height 12
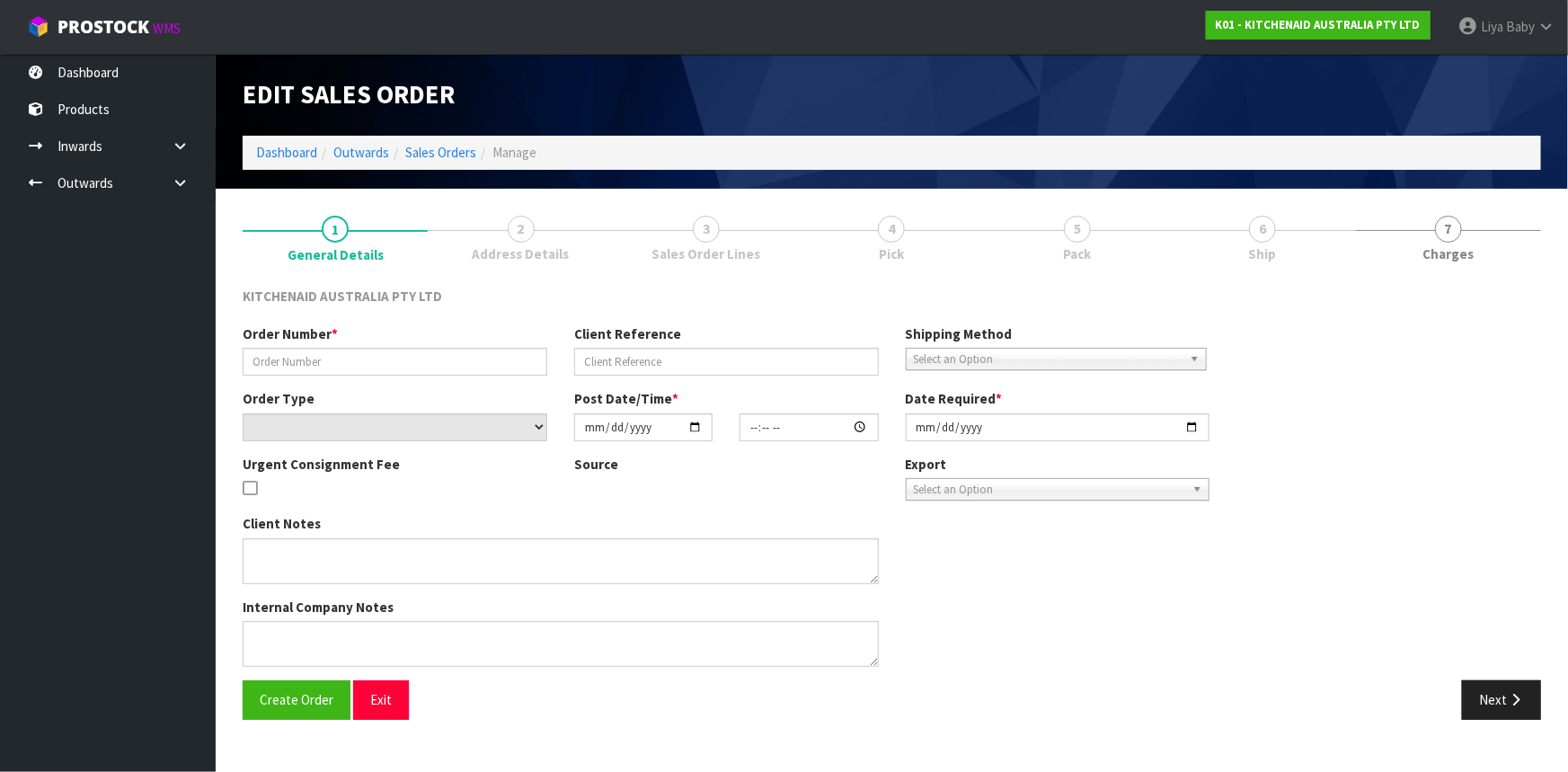
type input "0082033136"
type input "63995696251243"
select select "number:0"
type input "2025-09-13"
type input "13:40:14.000"
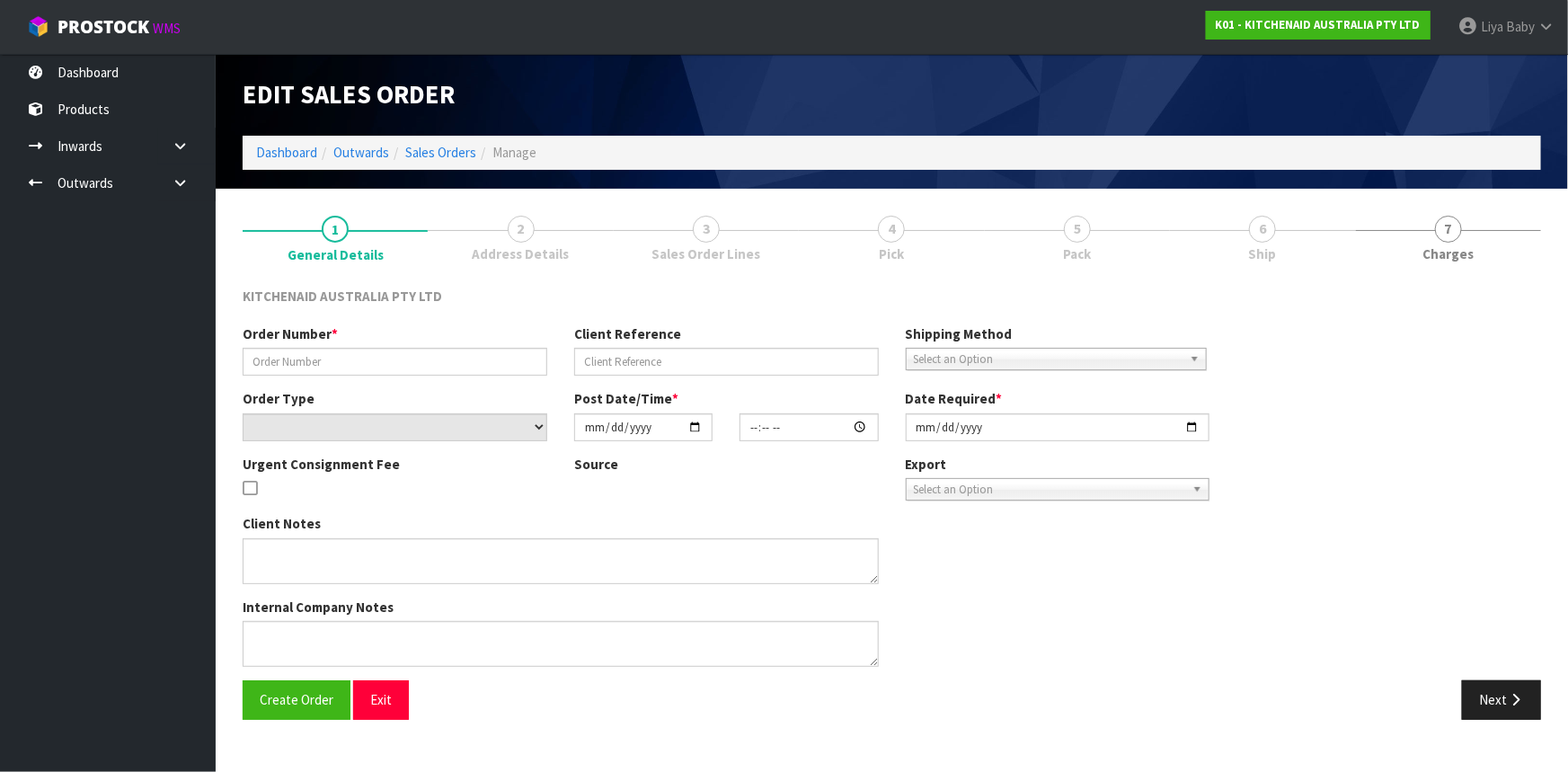
type input "2025-09-13"
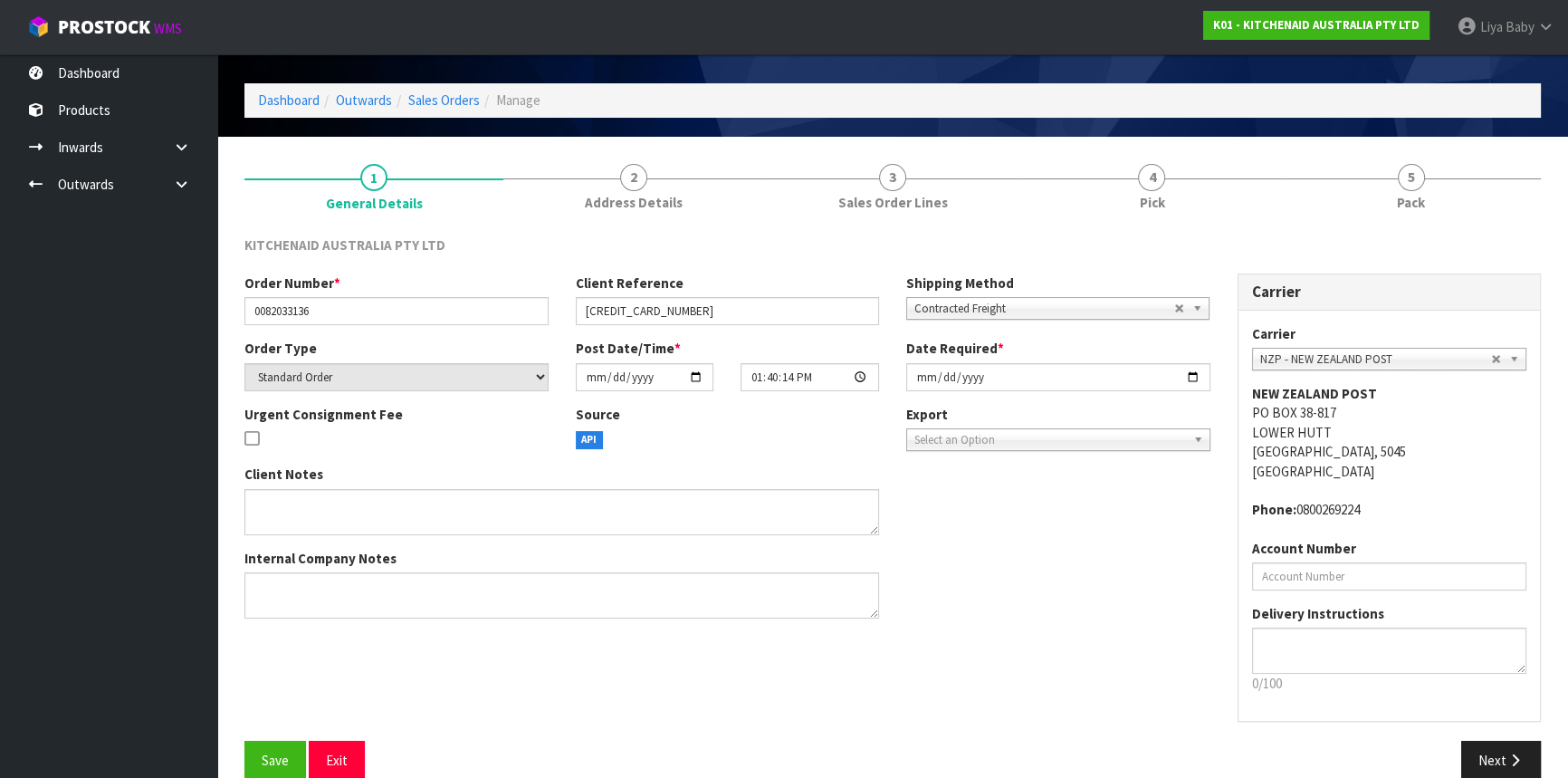
scroll to position [81, 0]
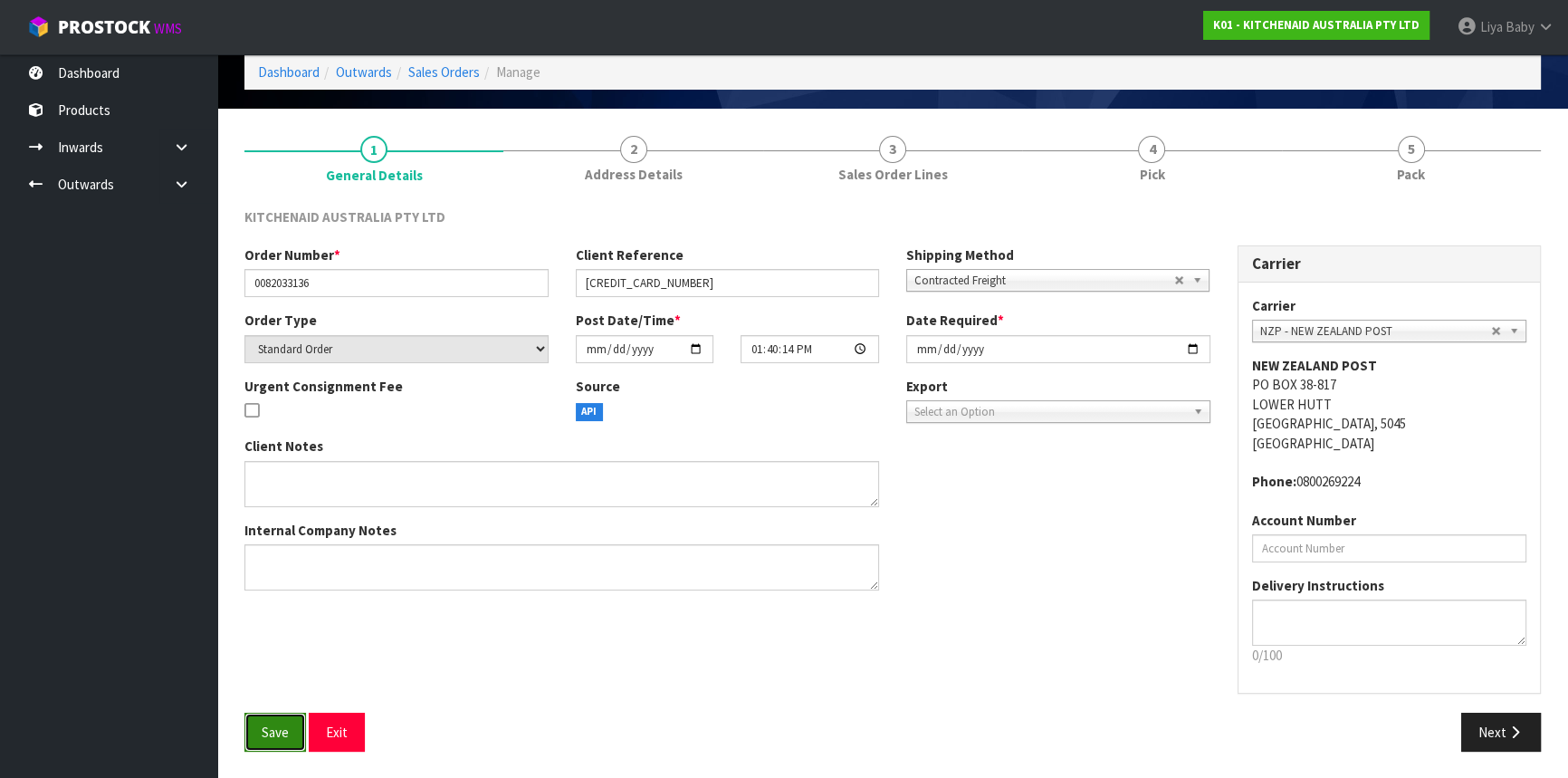
click at [273, 736] on span "Save" at bounding box center [275, 733] width 27 height 18
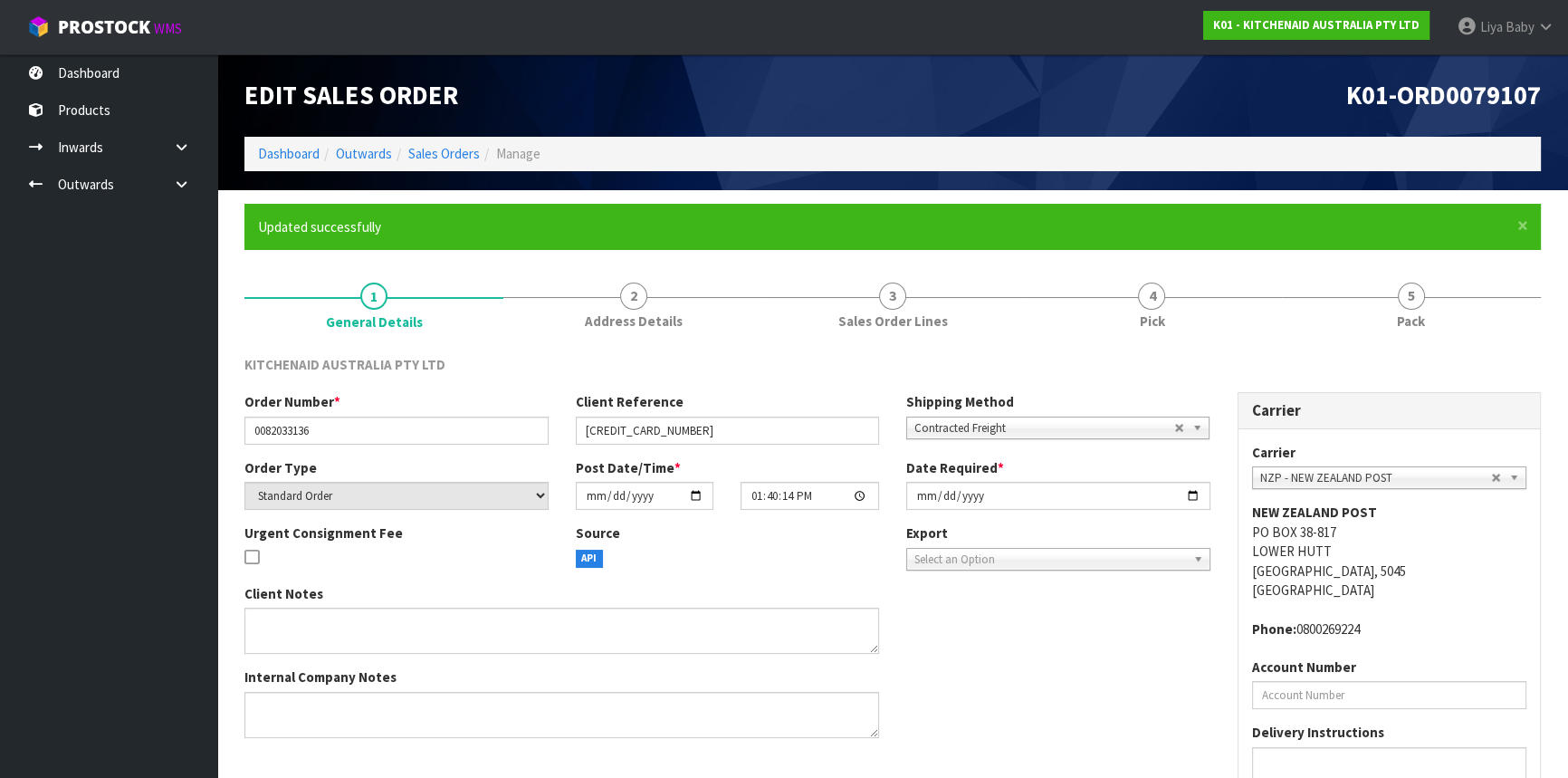
click at [1145, 342] on div "KITCHENAID AUSTRALIA PTY LTD Order Number * 0082033136 Client Reference 6399569…" at bounding box center [893, 627] width 1297 height 571
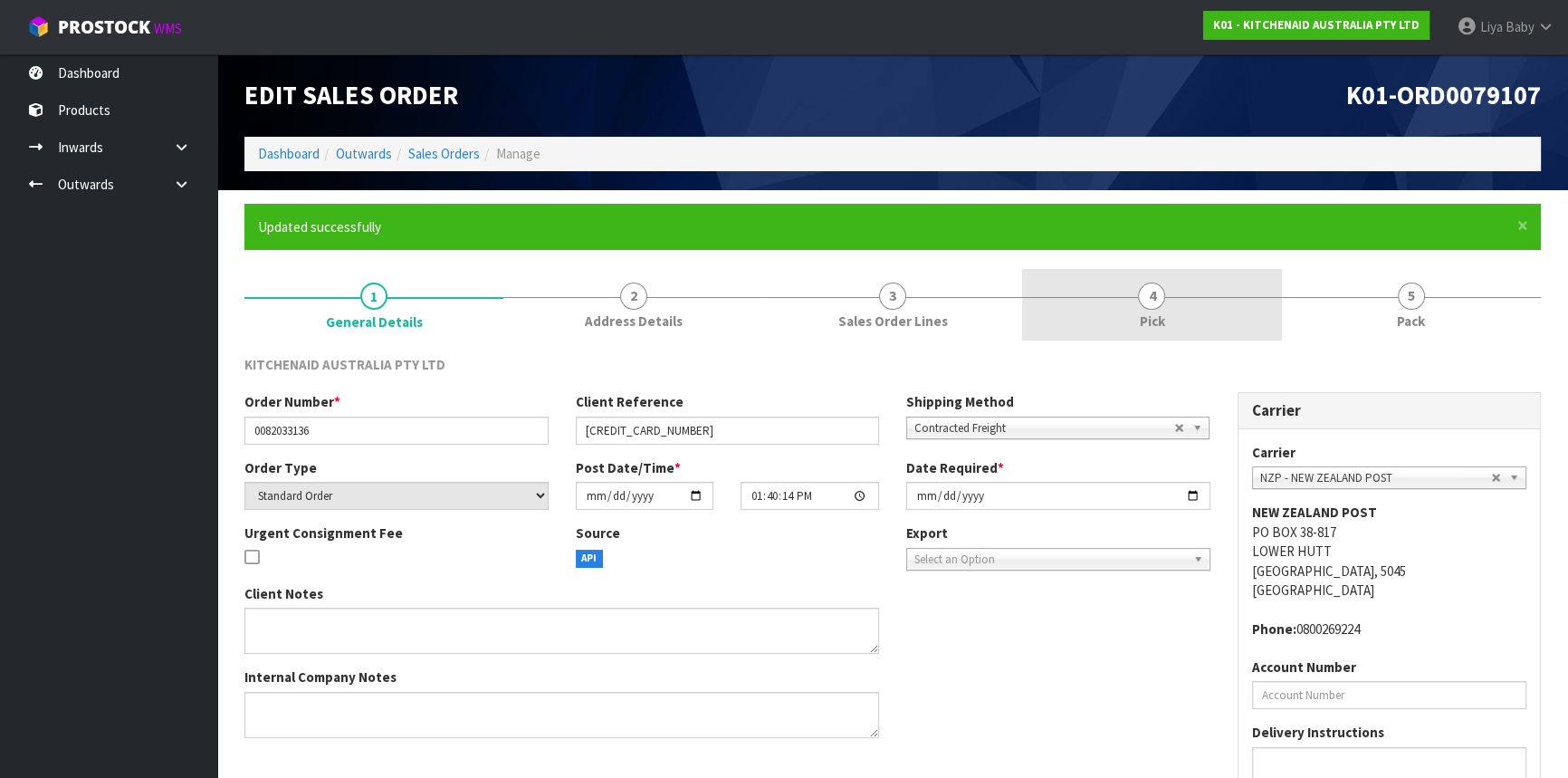
click at [1144, 316] on span "Pick" at bounding box center [1152, 320] width 25 height 19
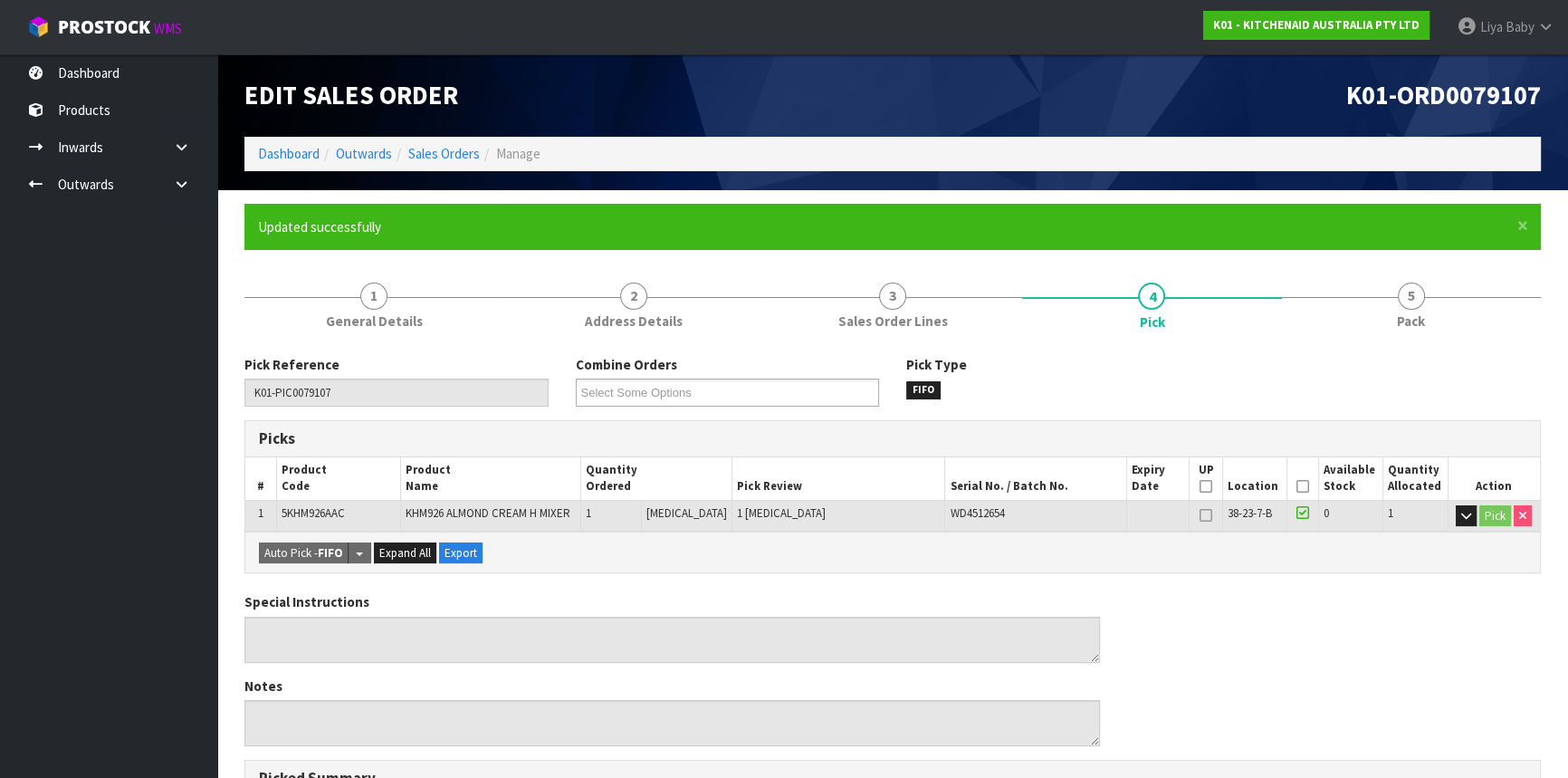
click at [1297, 486] on icon at bounding box center [1303, 486] width 13 height 1
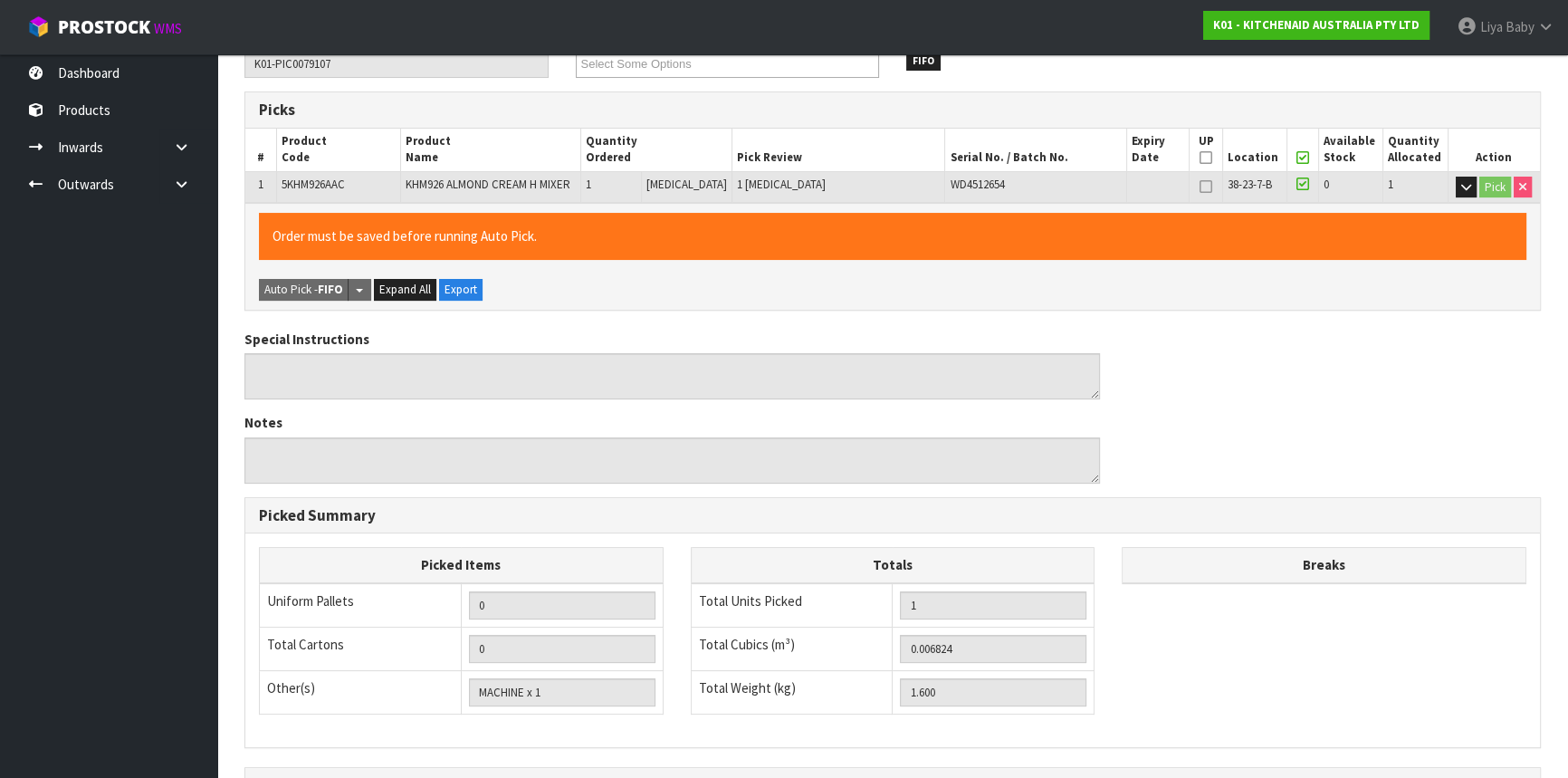
scroll to position [544, 0]
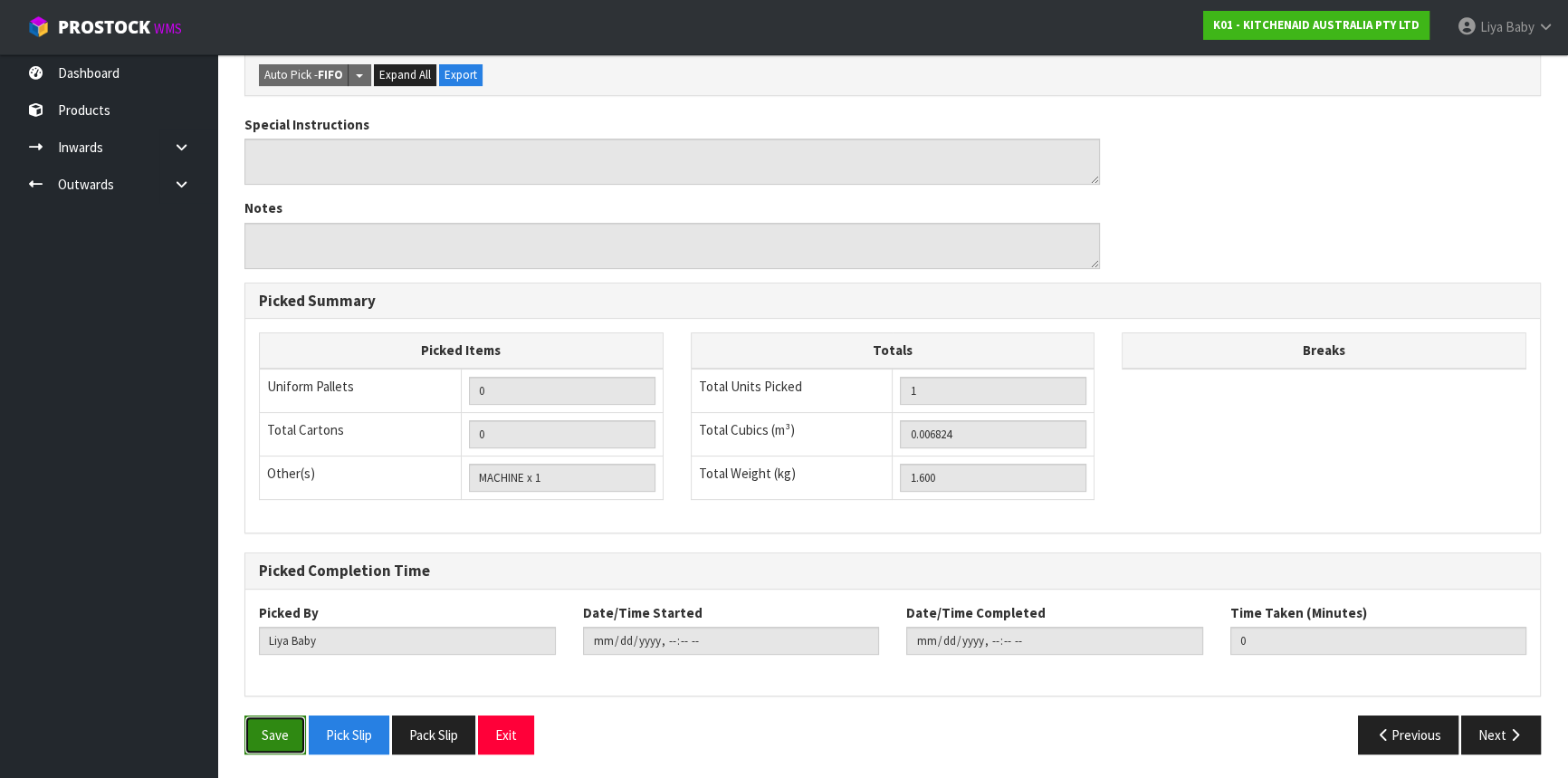
click at [282, 737] on button "Save" at bounding box center [275, 735] width 62 height 39
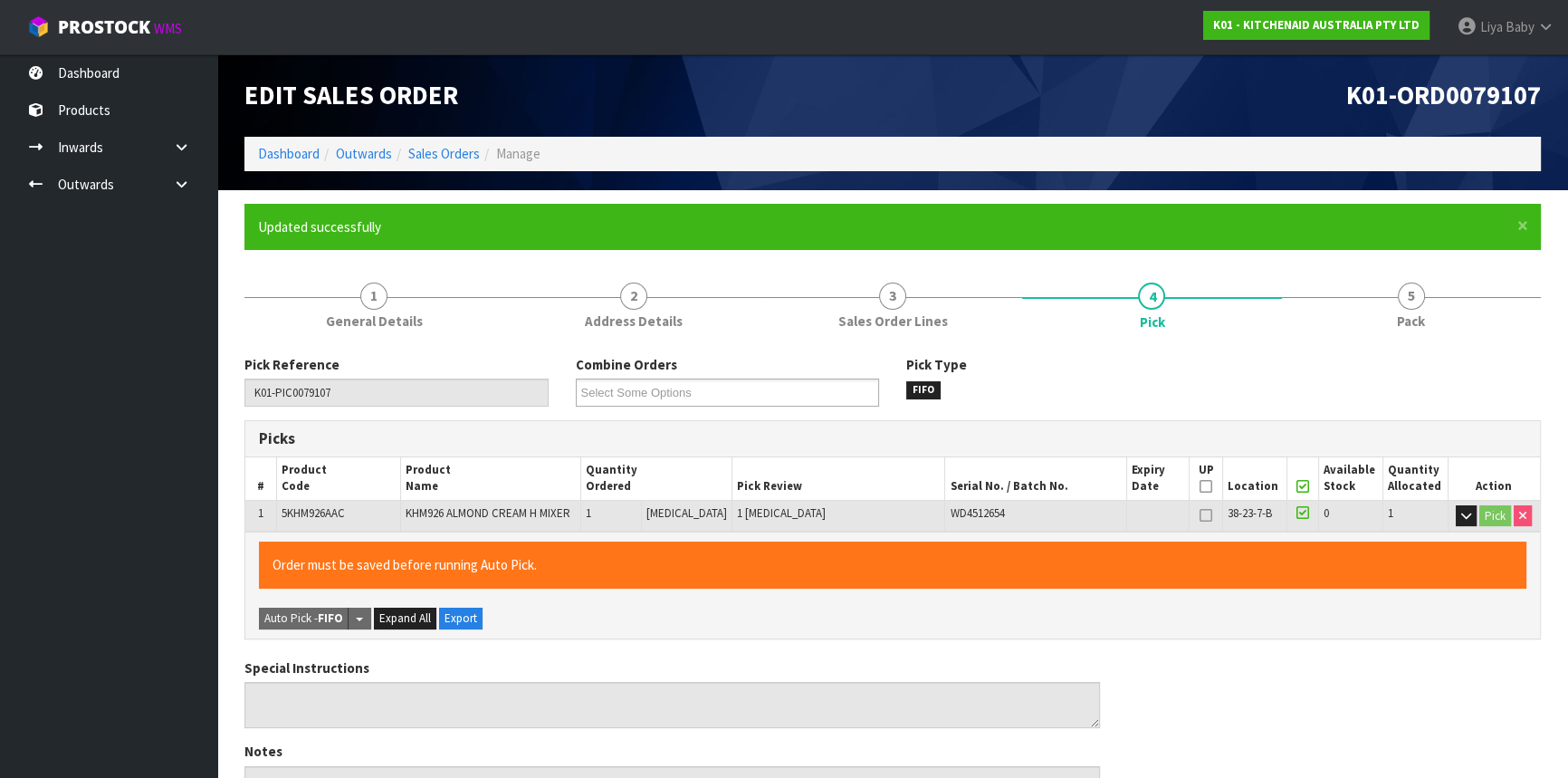
type input "2025-09-15T13:09:46"
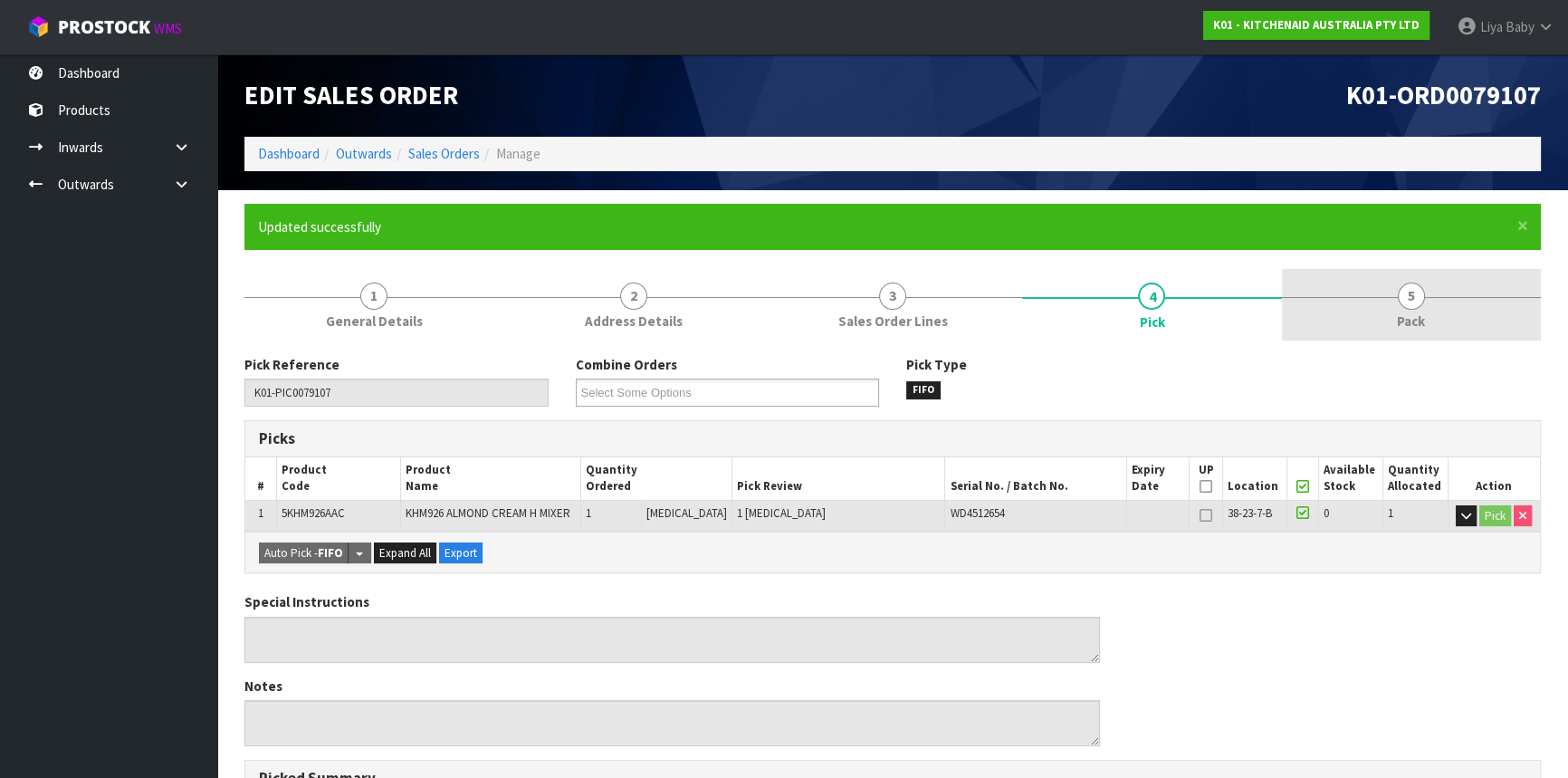
click at [1474, 322] on link "5 Pack" at bounding box center [1411, 305] width 259 height 72
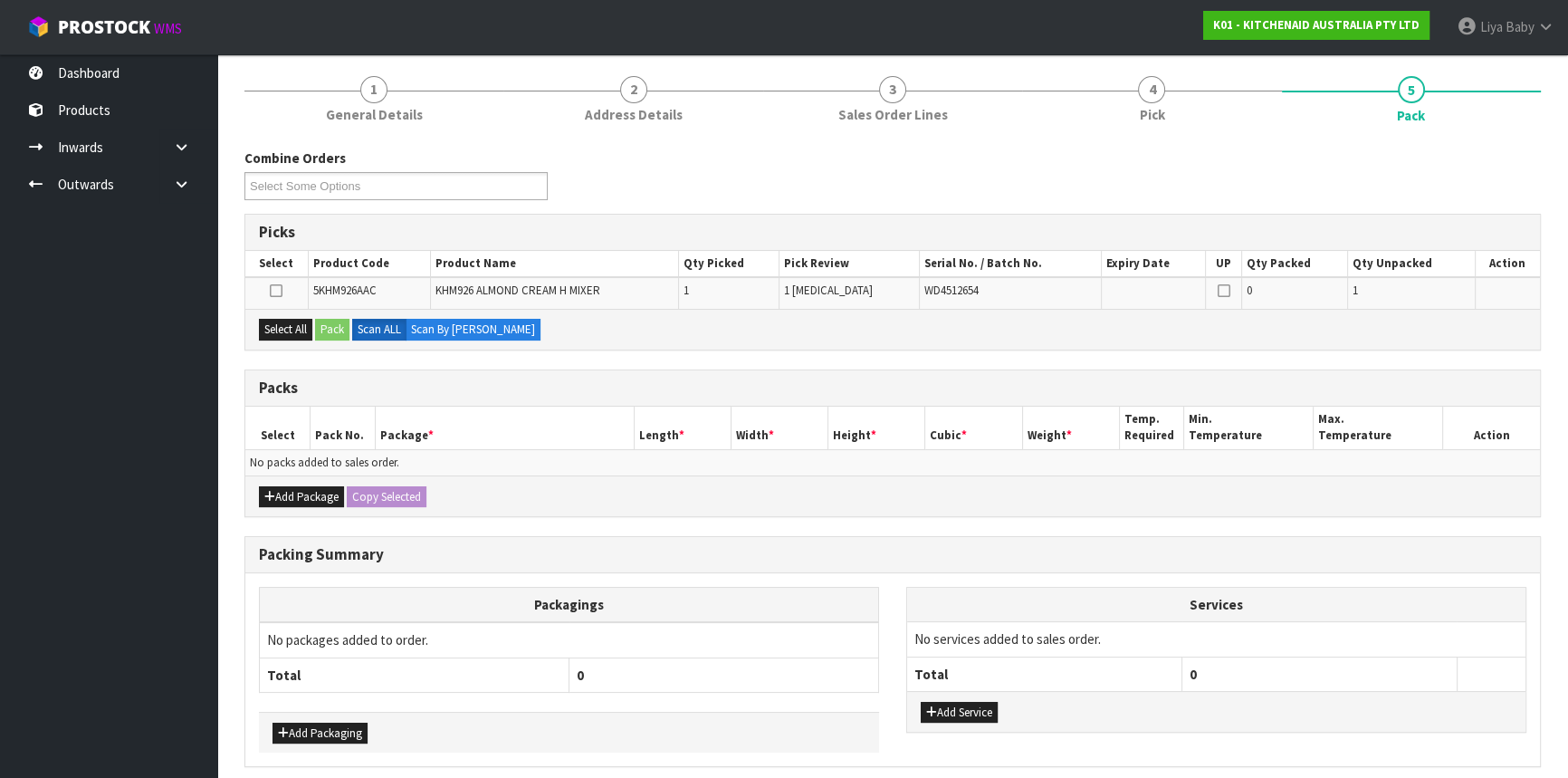
scroll to position [246, 0]
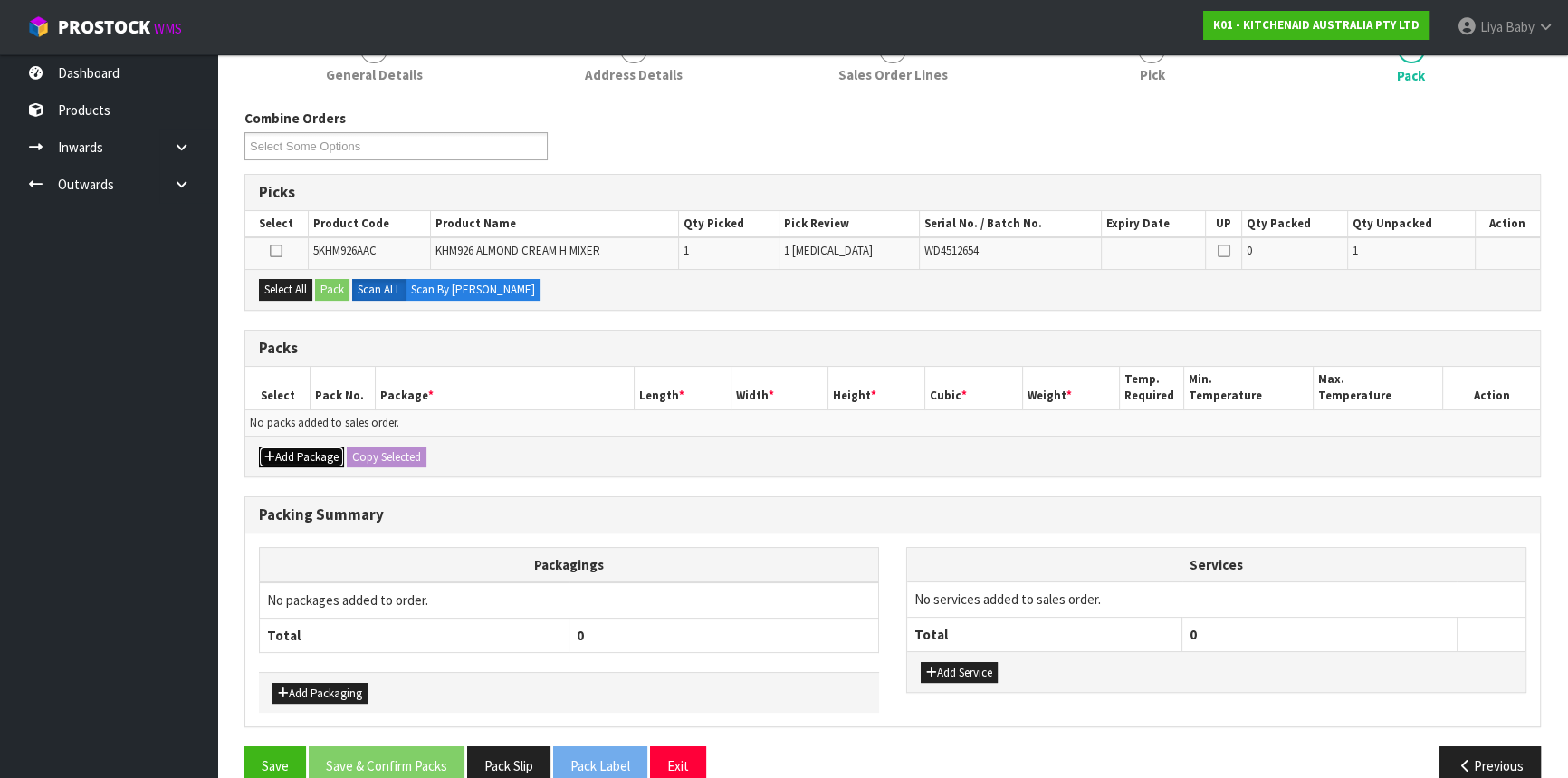
click at [292, 451] on button "Add Package" at bounding box center [301, 458] width 85 height 22
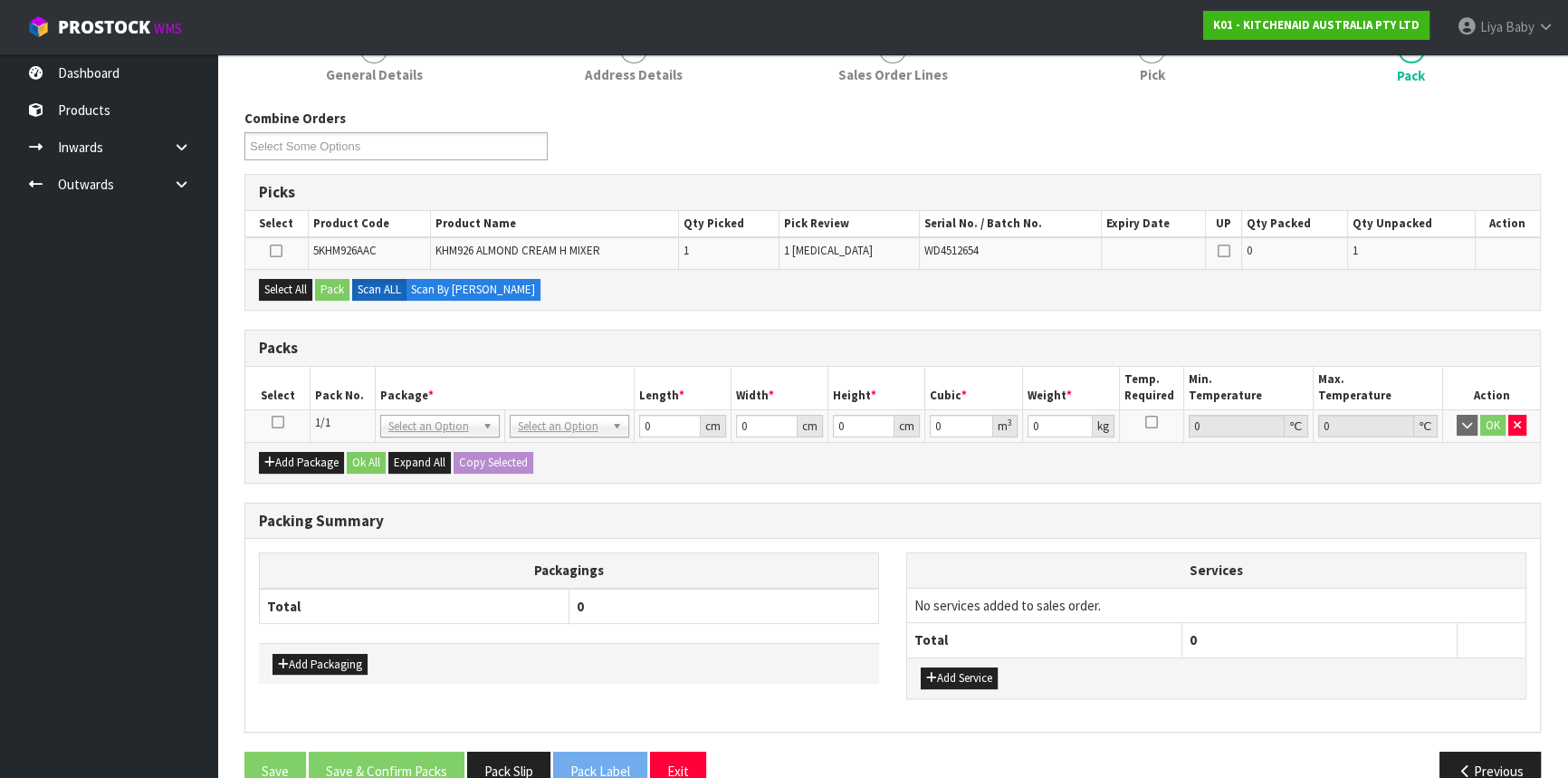
click at [273, 422] on icon at bounding box center [277, 422] width 13 height 1
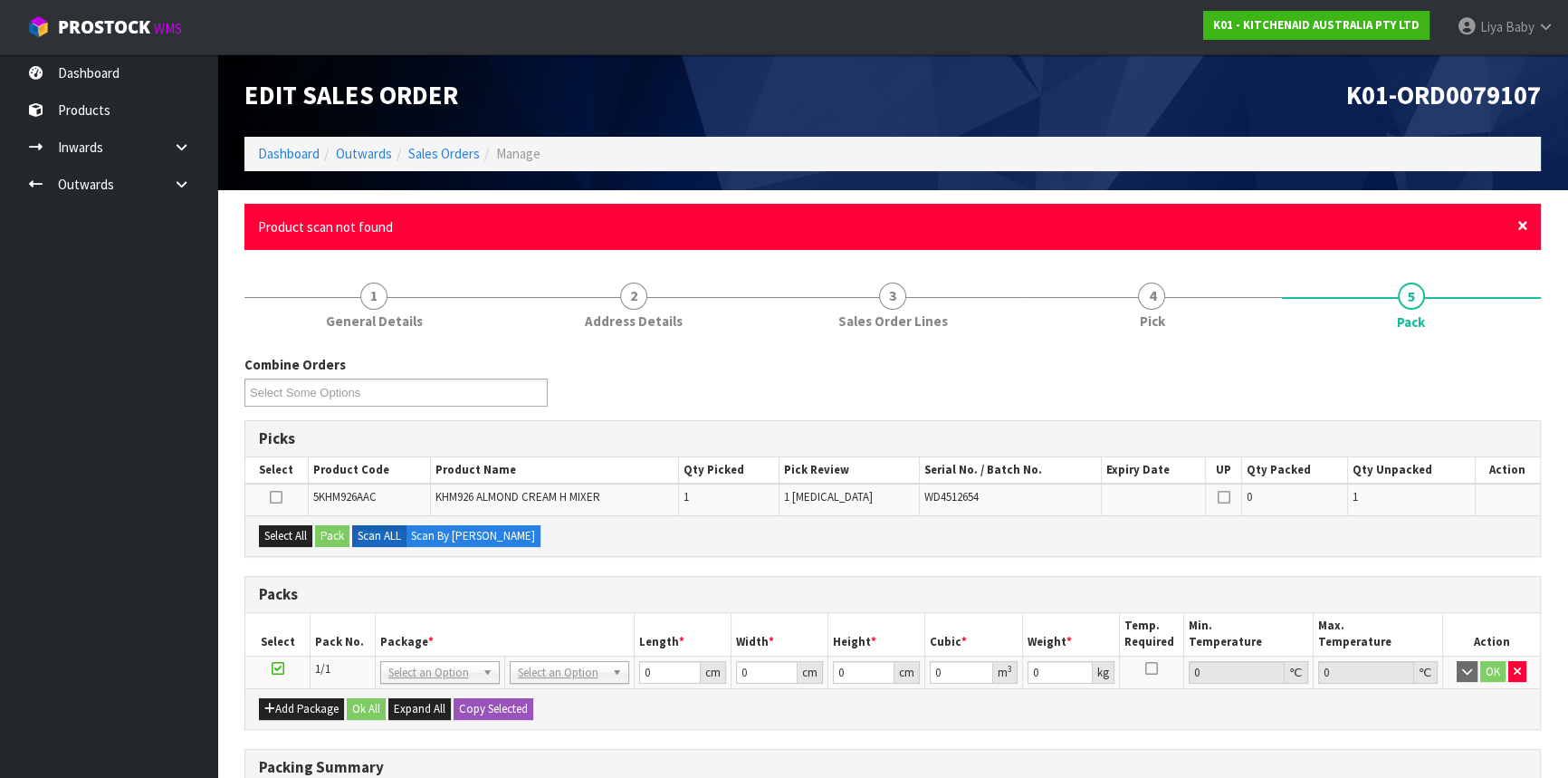
click at [1517, 218] on span "×" at bounding box center [1522, 225] width 11 height 25
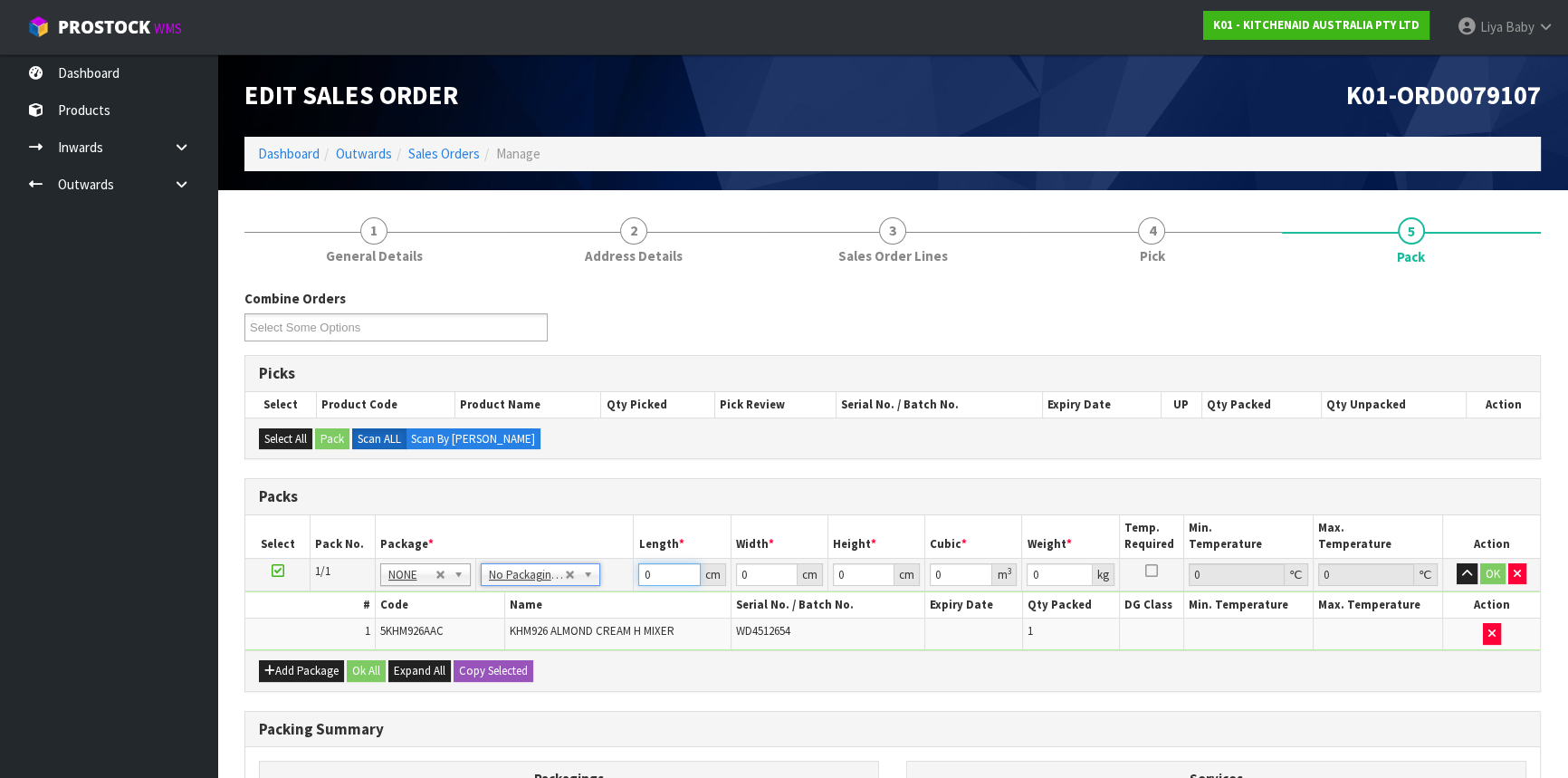
click at [662, 571] on input "0" at bounding box center [669, 574] width 62 height 23
type input "30"
click at [749, 569] on input "0" at bounding box center [767, 574] width 62 height 23
type input "25"
click at [853, 569] on input "0" at bounding box center [863, 574] width 62 height 23
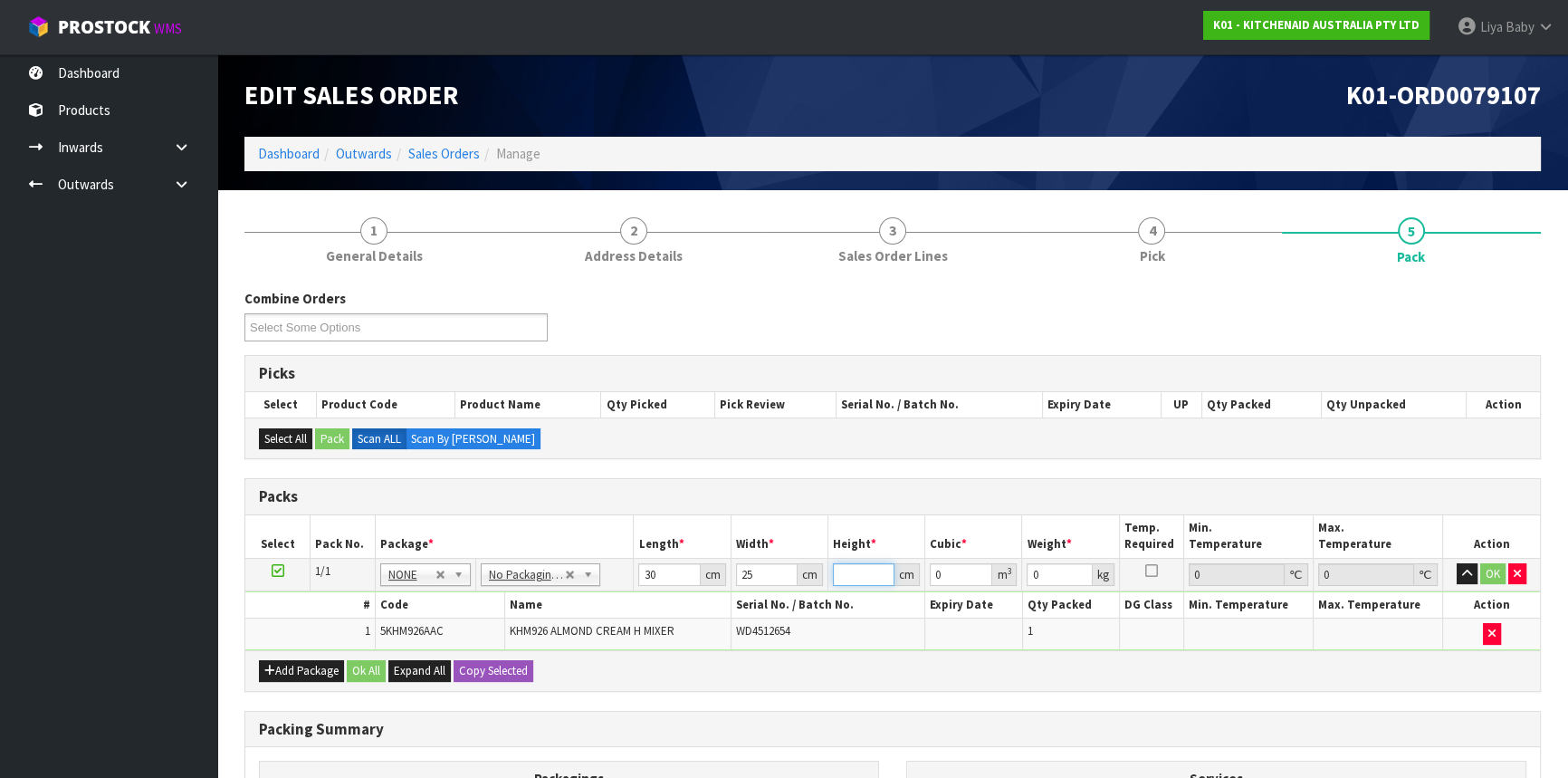
type input "2"
type input "0.0015"
type input "21"
type input "0.01575"
type input "21"
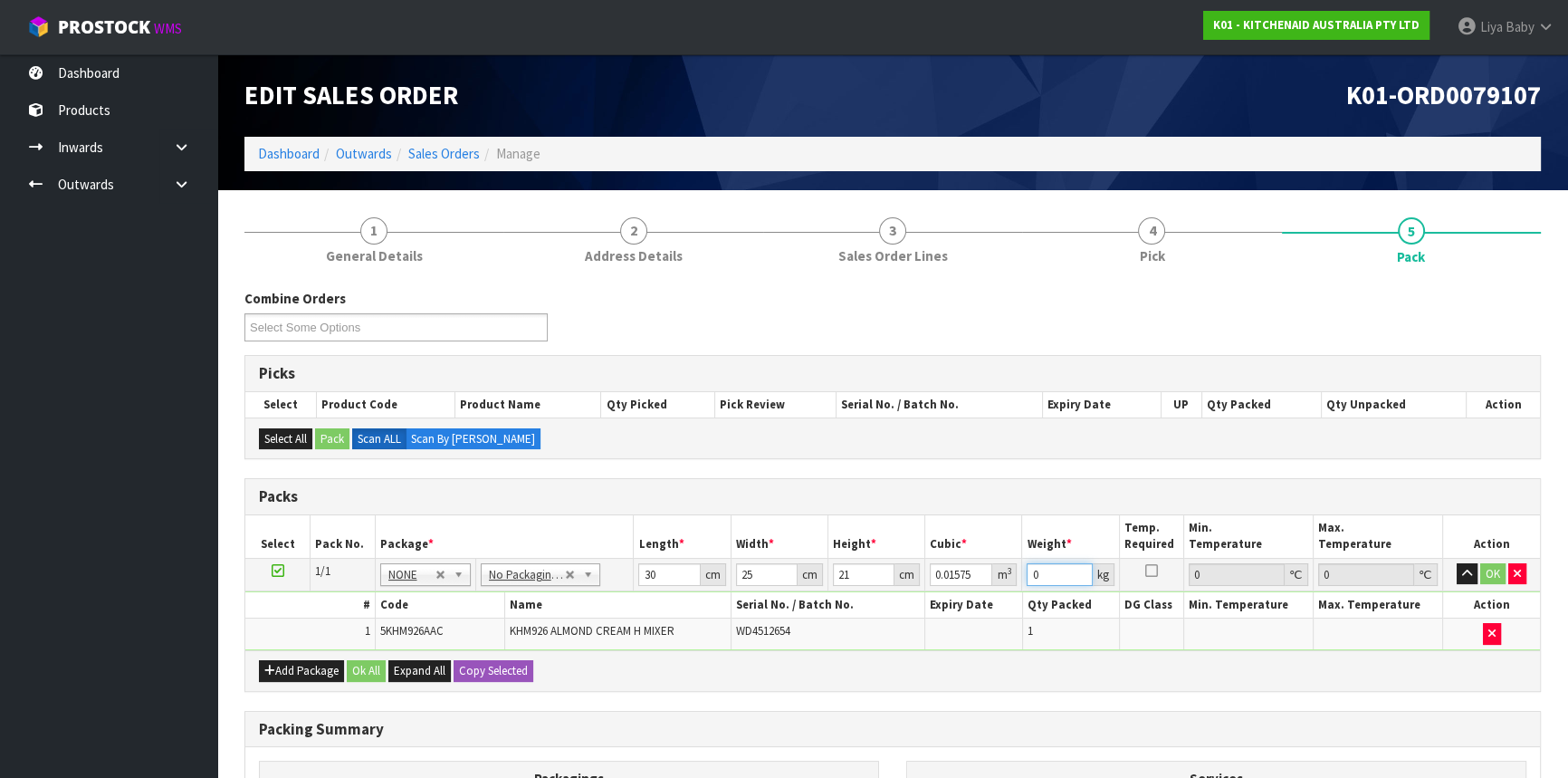
click at [1049, 569] on input "0" at bounding box center [1059, 574] width 66 height 23
type input "2"
click at [1493, 569] on button "OK" at bounding box center [1493, 574] width 25 height 22
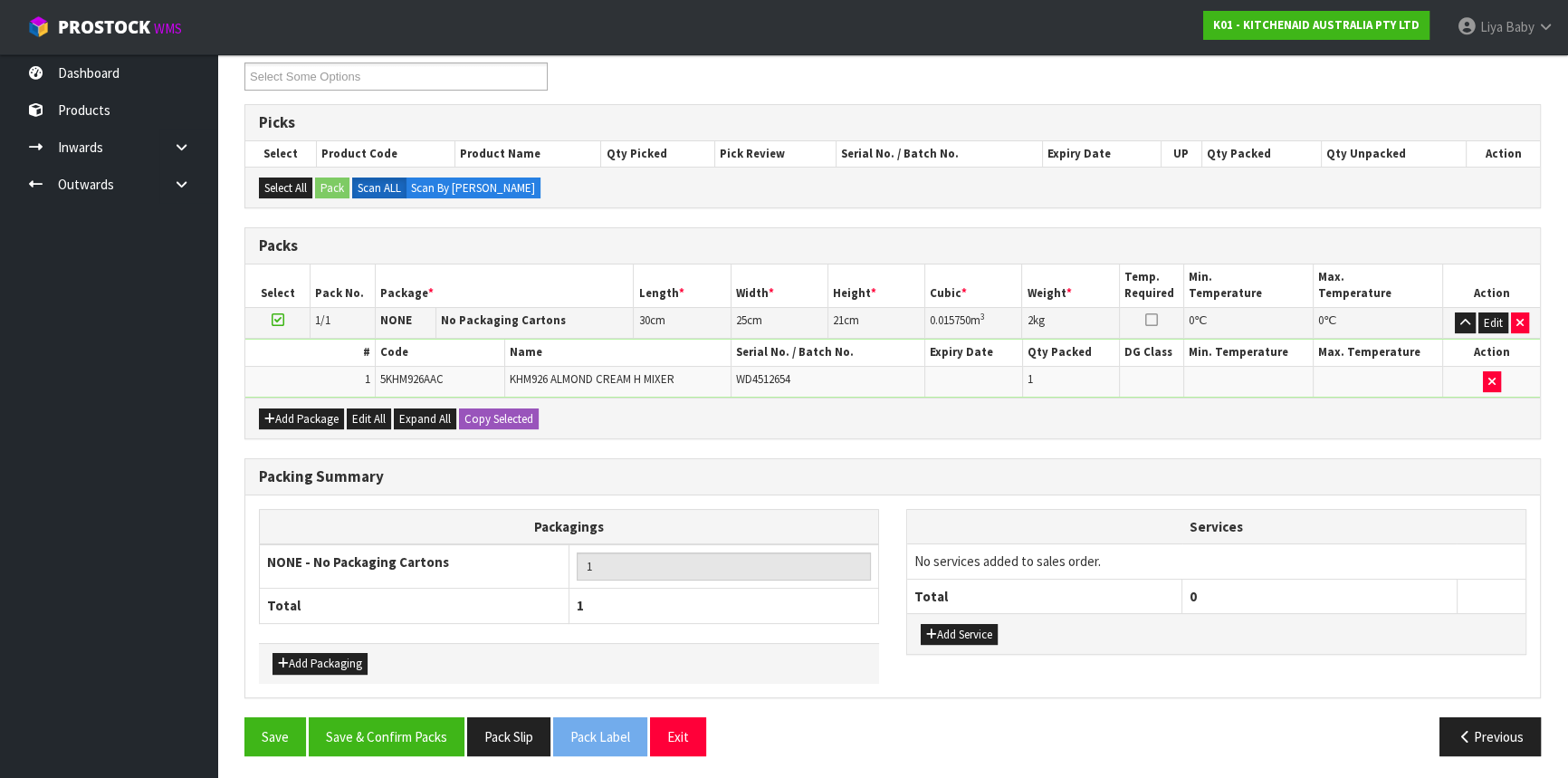
scroll to position [252, 0]
click at [427, 722] on button "Save & Confirm Packs" at bounding box center [386, 736] width 156 height 39
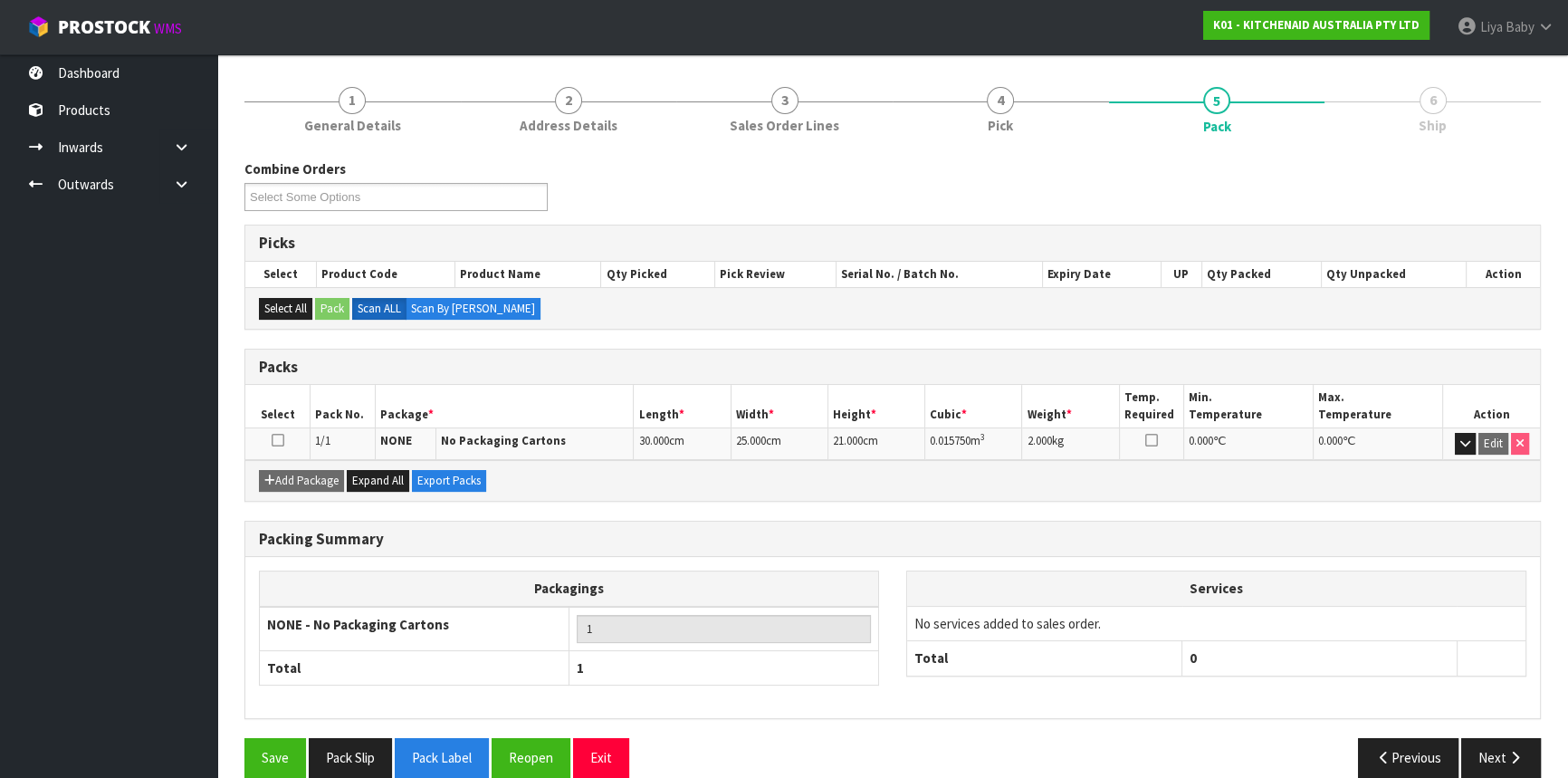
scroll to position [219, 0]
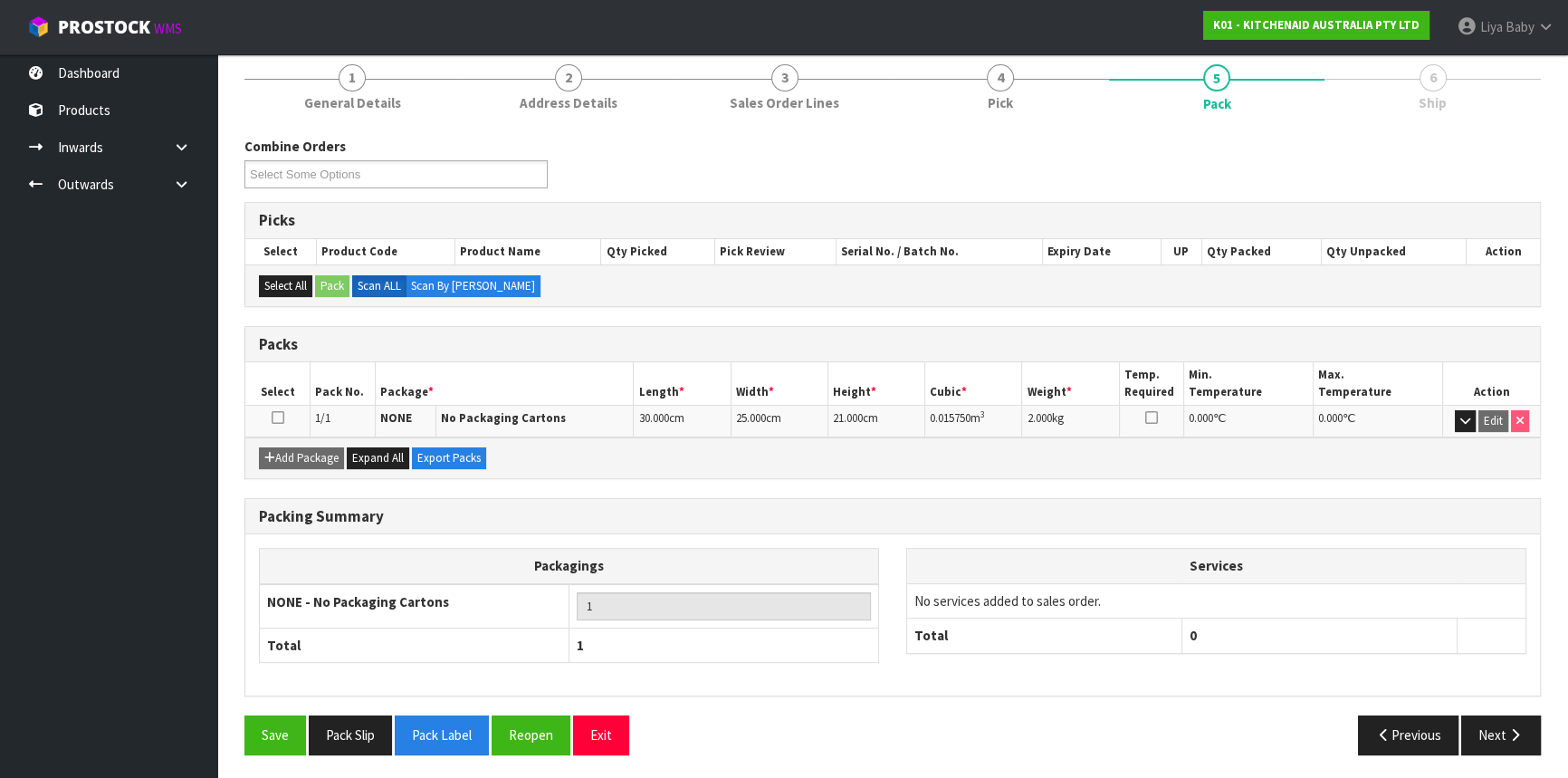
click at [1540, 727] on div "Previous Next" at bounding box center [1224, 735] width 662 height 39
click at [1522, 728] on icon "button" at bounding box center [1515, 735] width 18 height 14
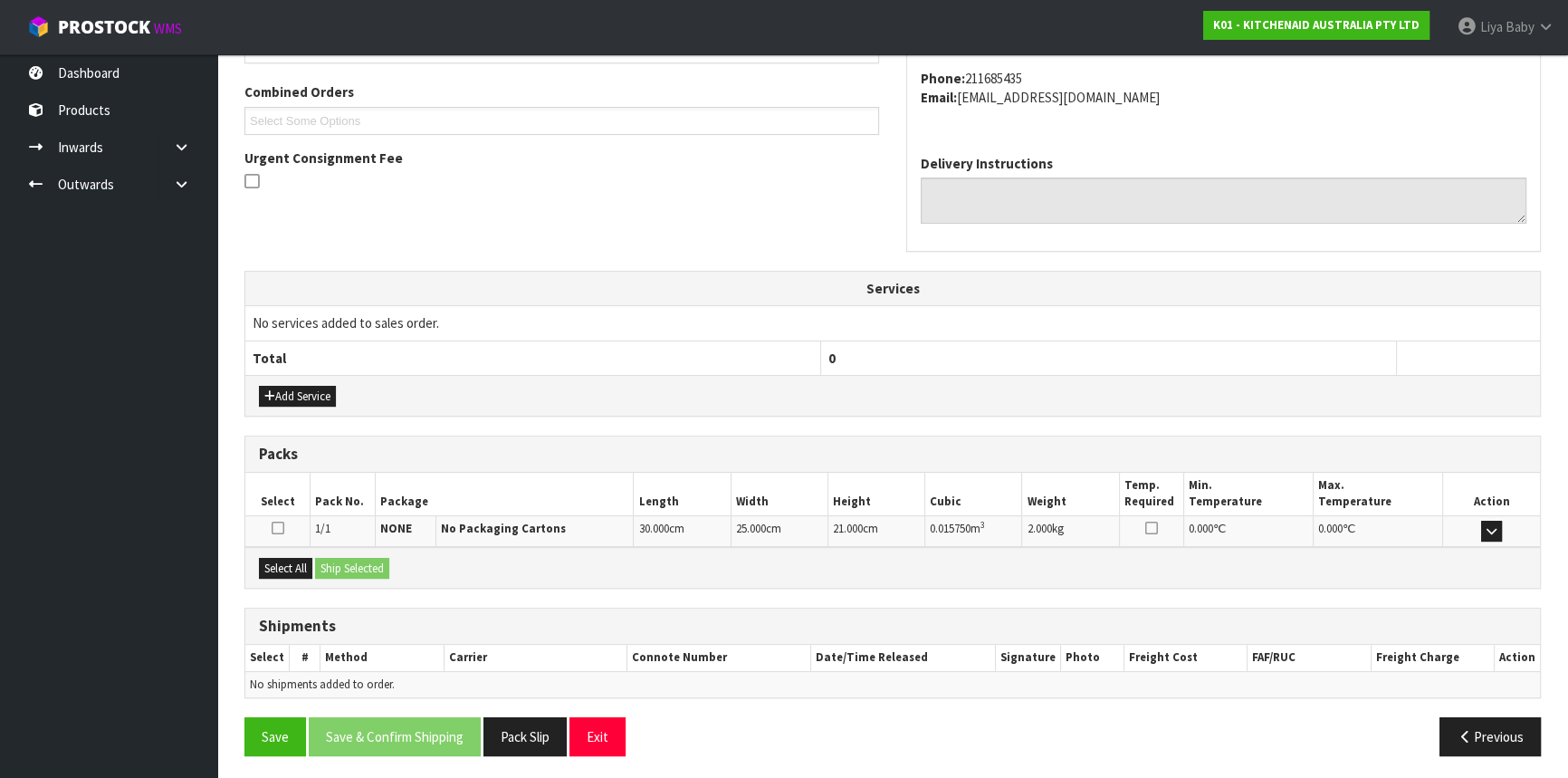
scroll to position [455, 0]
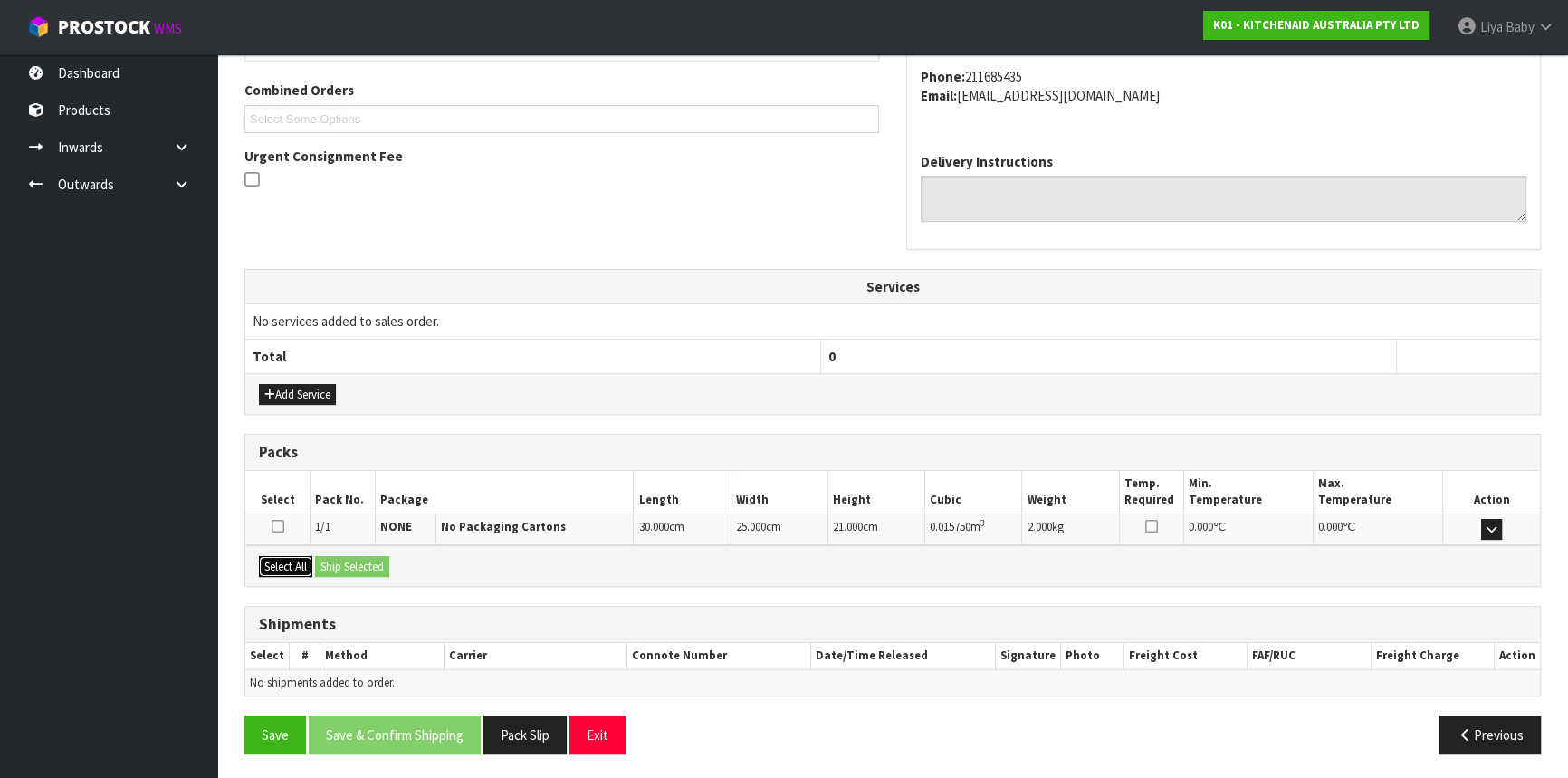
click at [290, 571] on button "Select All" at bounding box center [285, 567] width 54 height 22
click at [333, 569] on button "Ship Selected" at bounding box center [353, 567] width 74 height 22
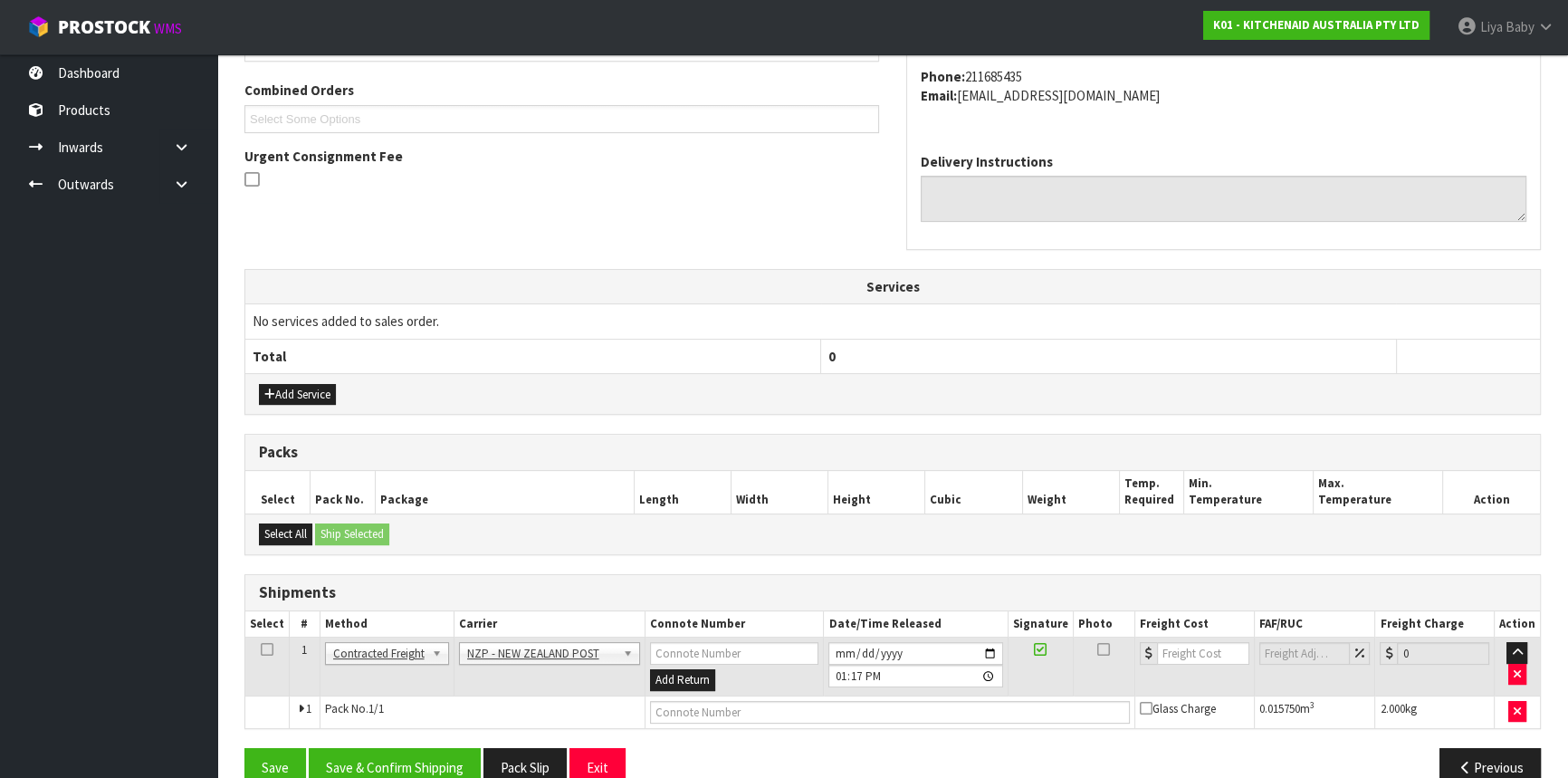
click at [271, 643] on td at bounding box center [267, 667] width 44 height 59
click at [267, 650] on icon at bounding box center [266, 650] width 13 height 1
click at [389, 764] on button "Save & Confirm Shipping" at bounding box center [395, 768] width 172 height 39
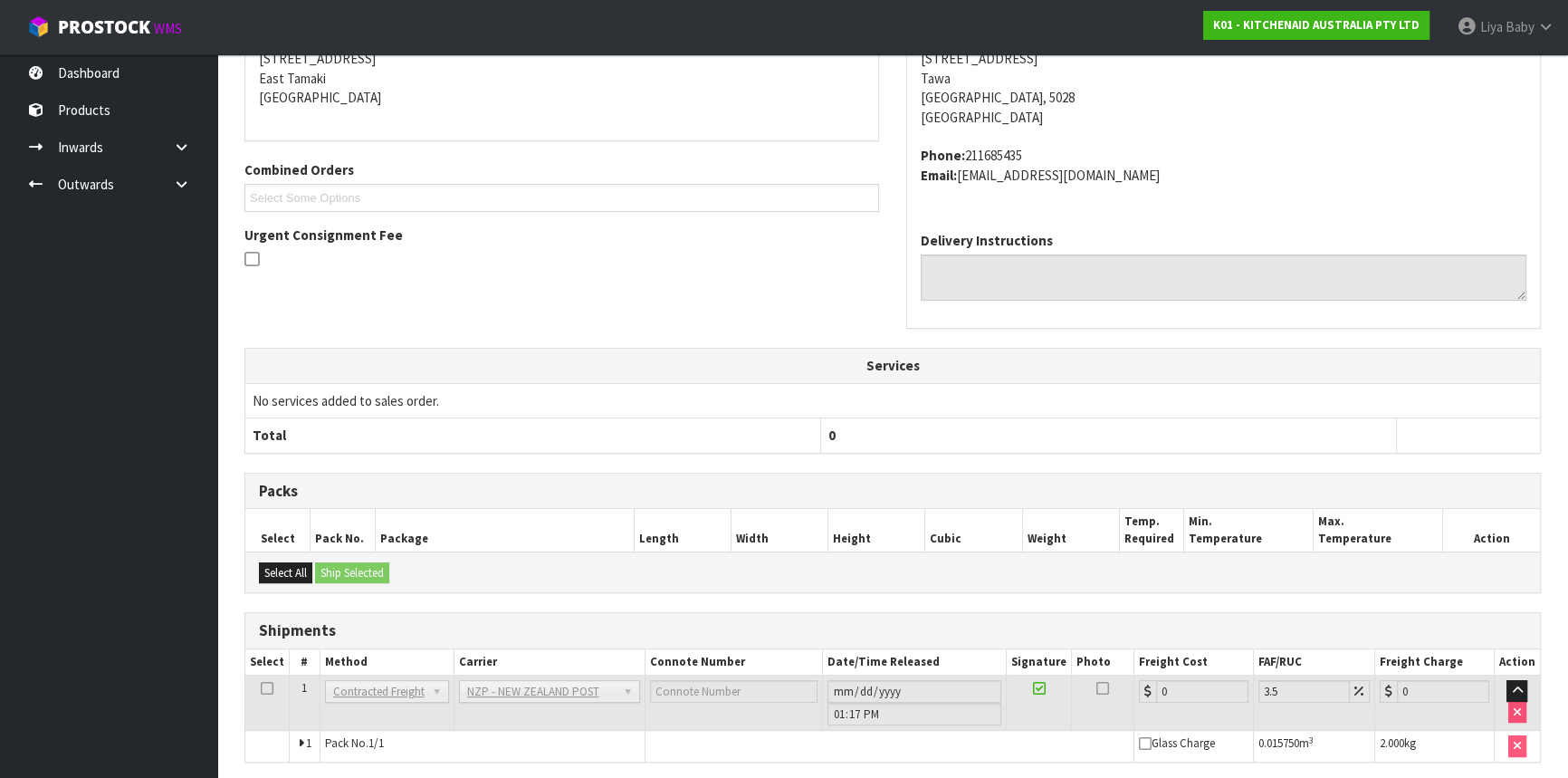
scroll to position [462, 0]
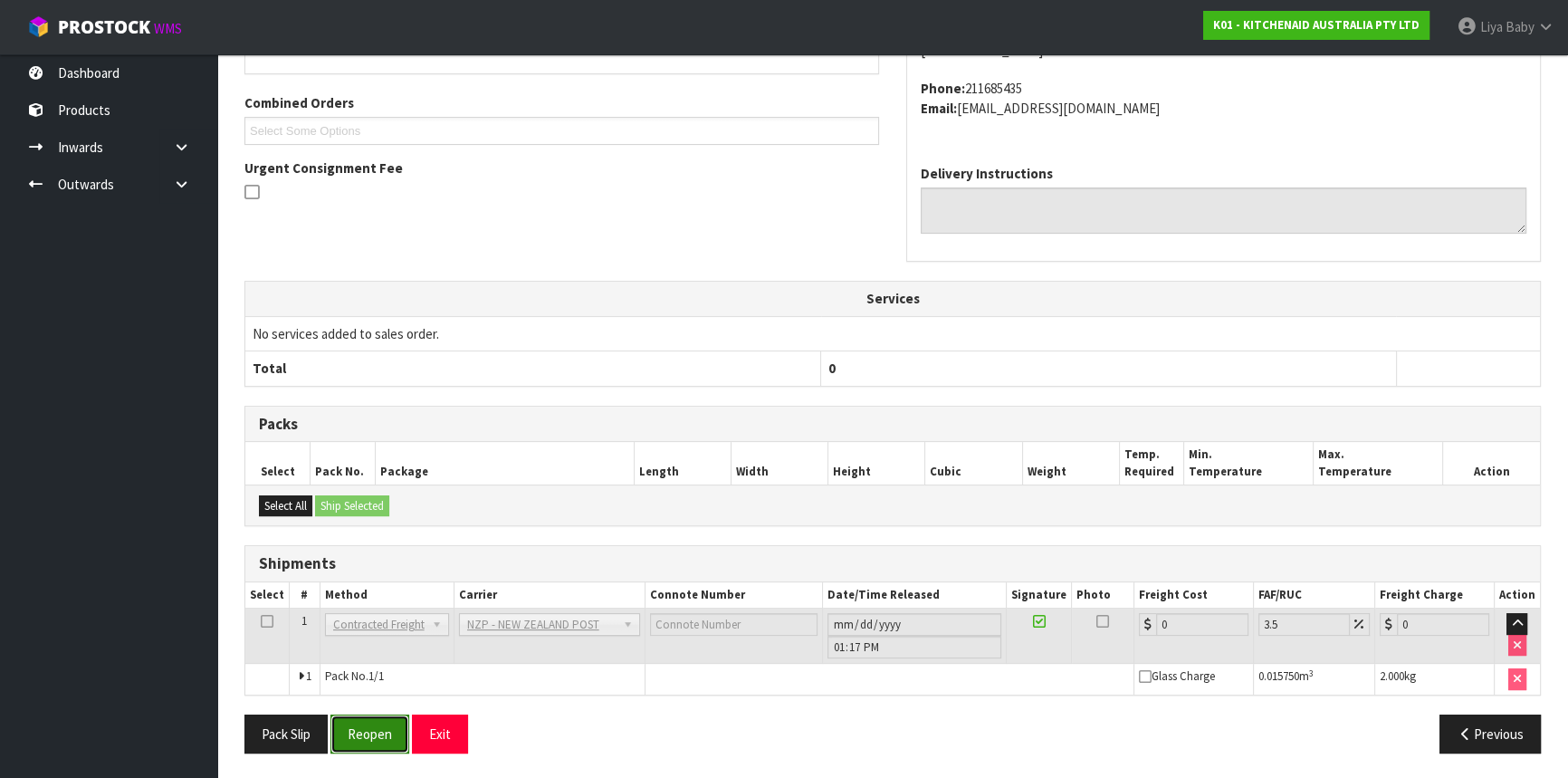
click at [357, 734] on button "Reopen" at bounding box center [369, 734] width 78 height 39
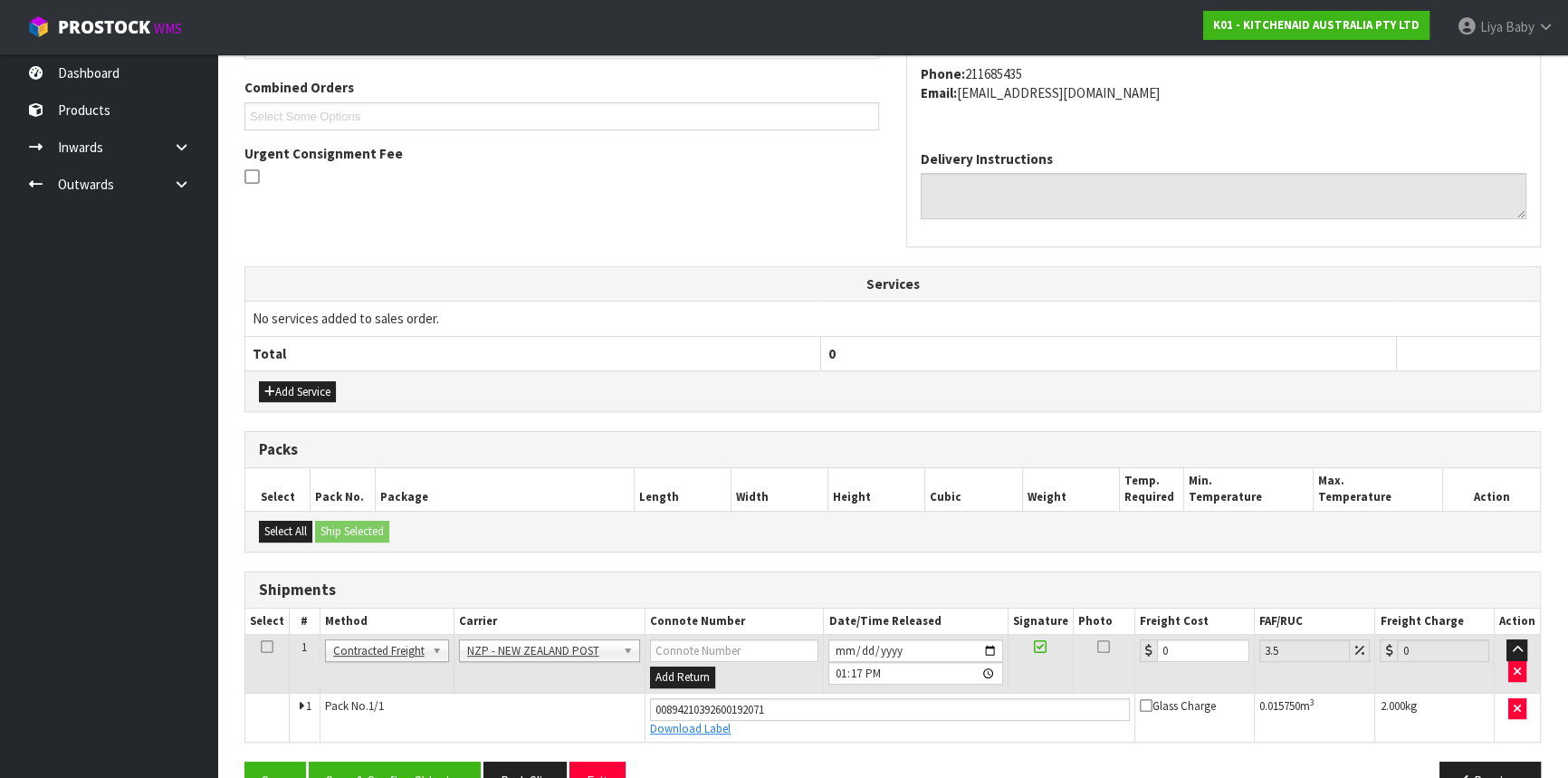
scroll to position [504, 0]
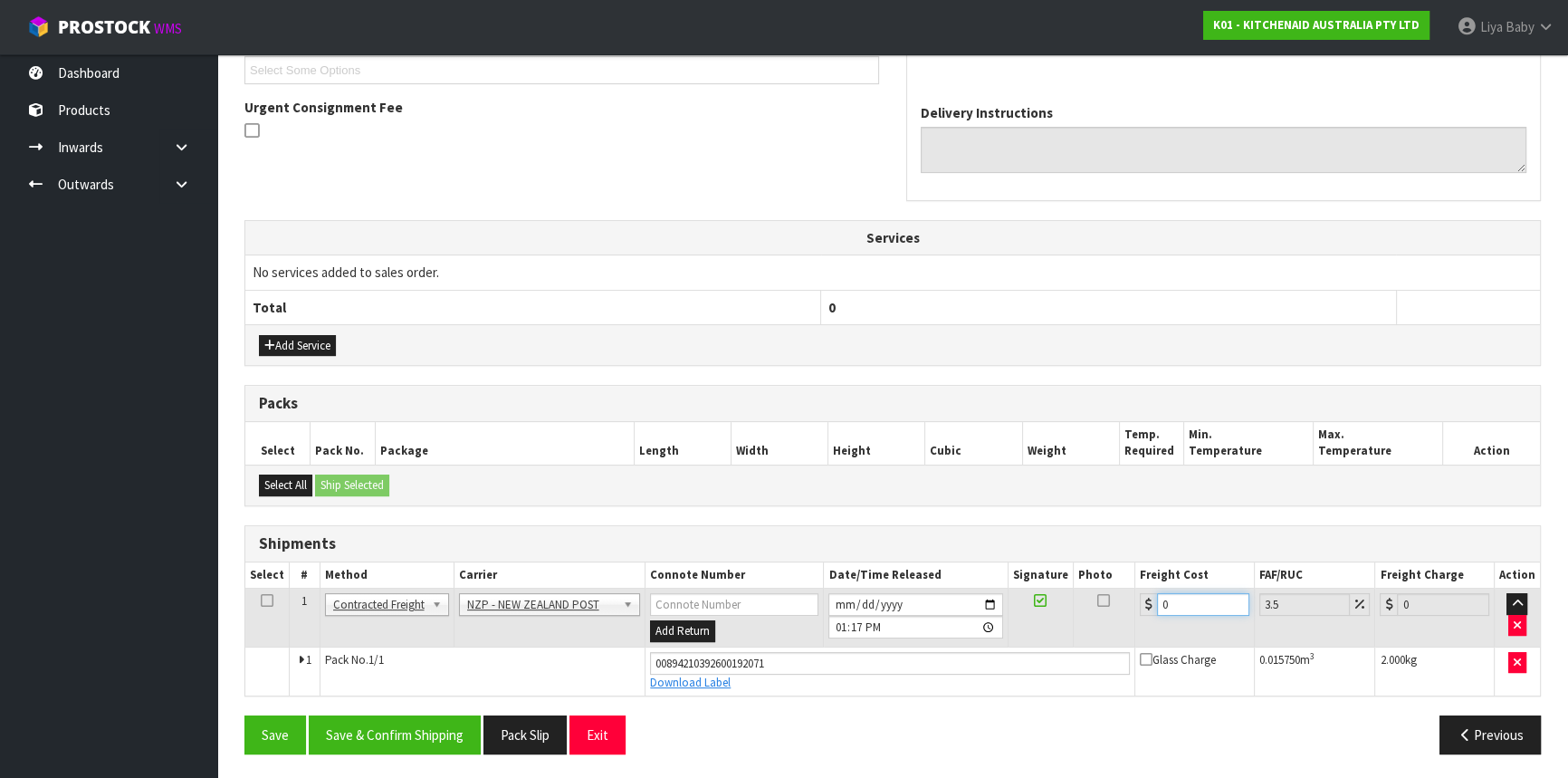
click at [1193, 603] on input "0" at bounding box center [1203, 605] width 92 height 23
type input "8"
type input "8.28"
type input "8.4"
type input "8.69"
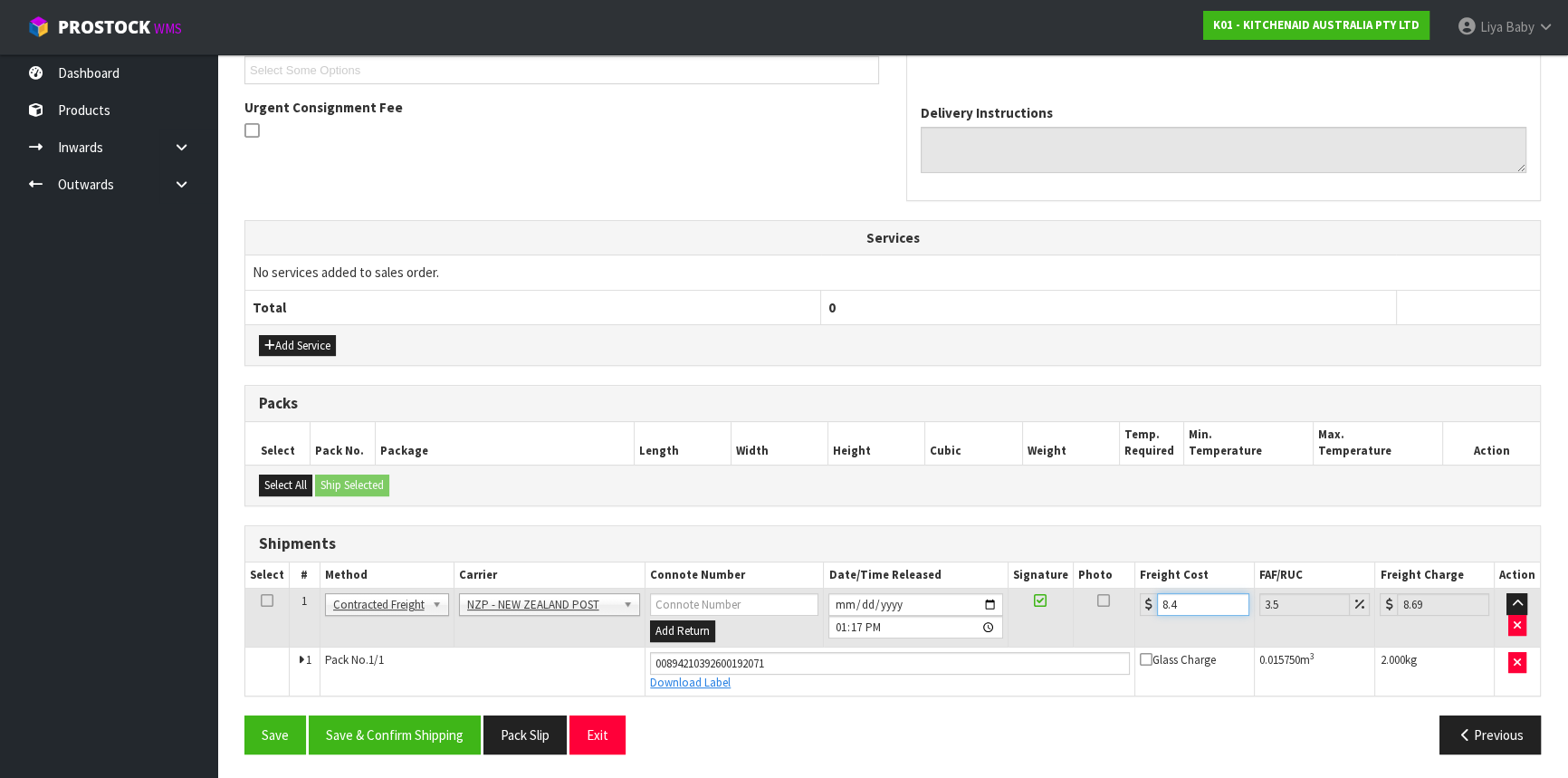
type input "8.45"
type input "8.75"
type input "8.45"
click at [266, 601] on icon at bounding box center [266, 601] width 13 height 1
click at [349, 730] on button "Save & Confirm Shipping" at bounding box center [395, 735] width 172 height 39
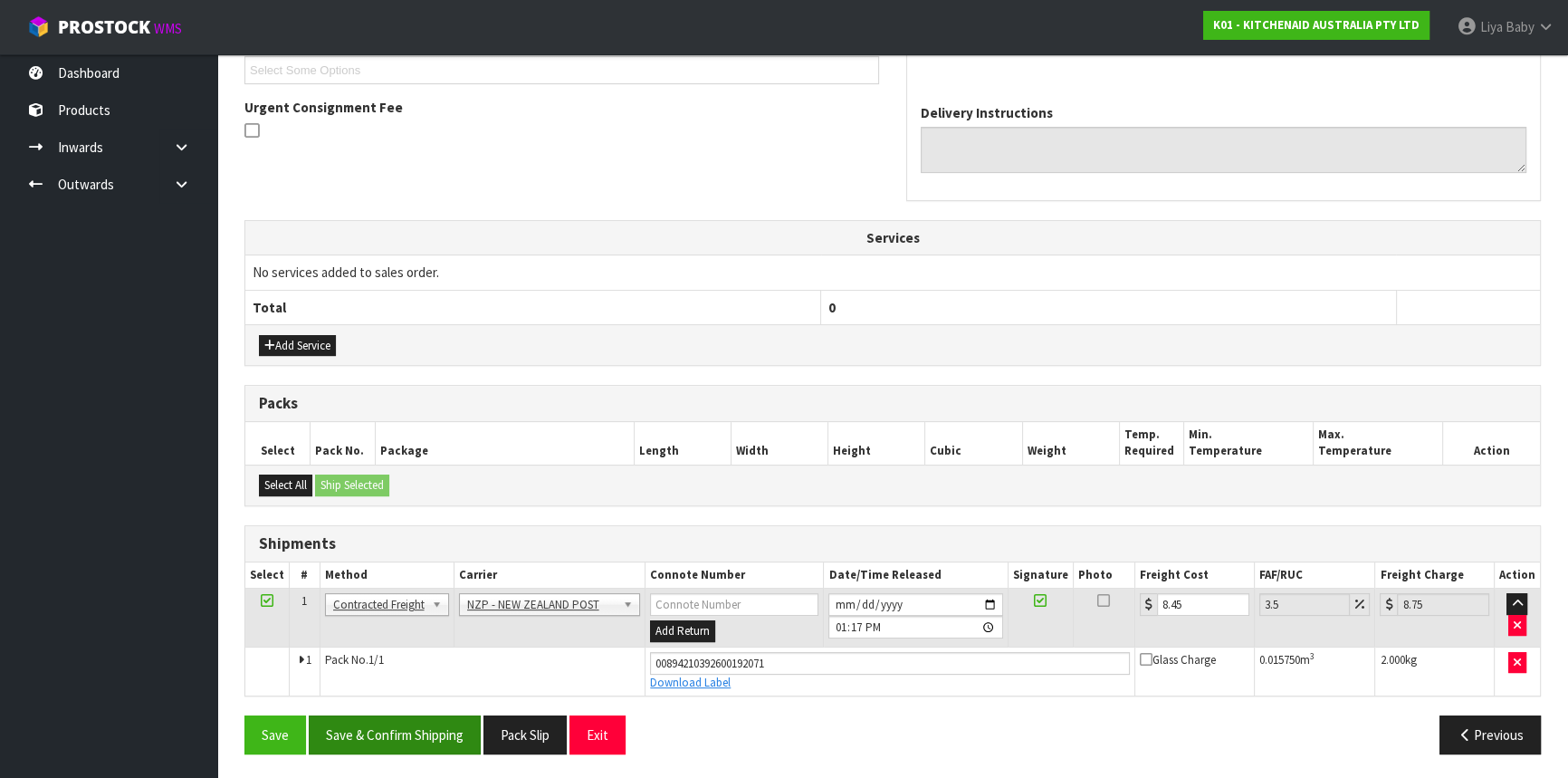
scroll to position [0, 0]
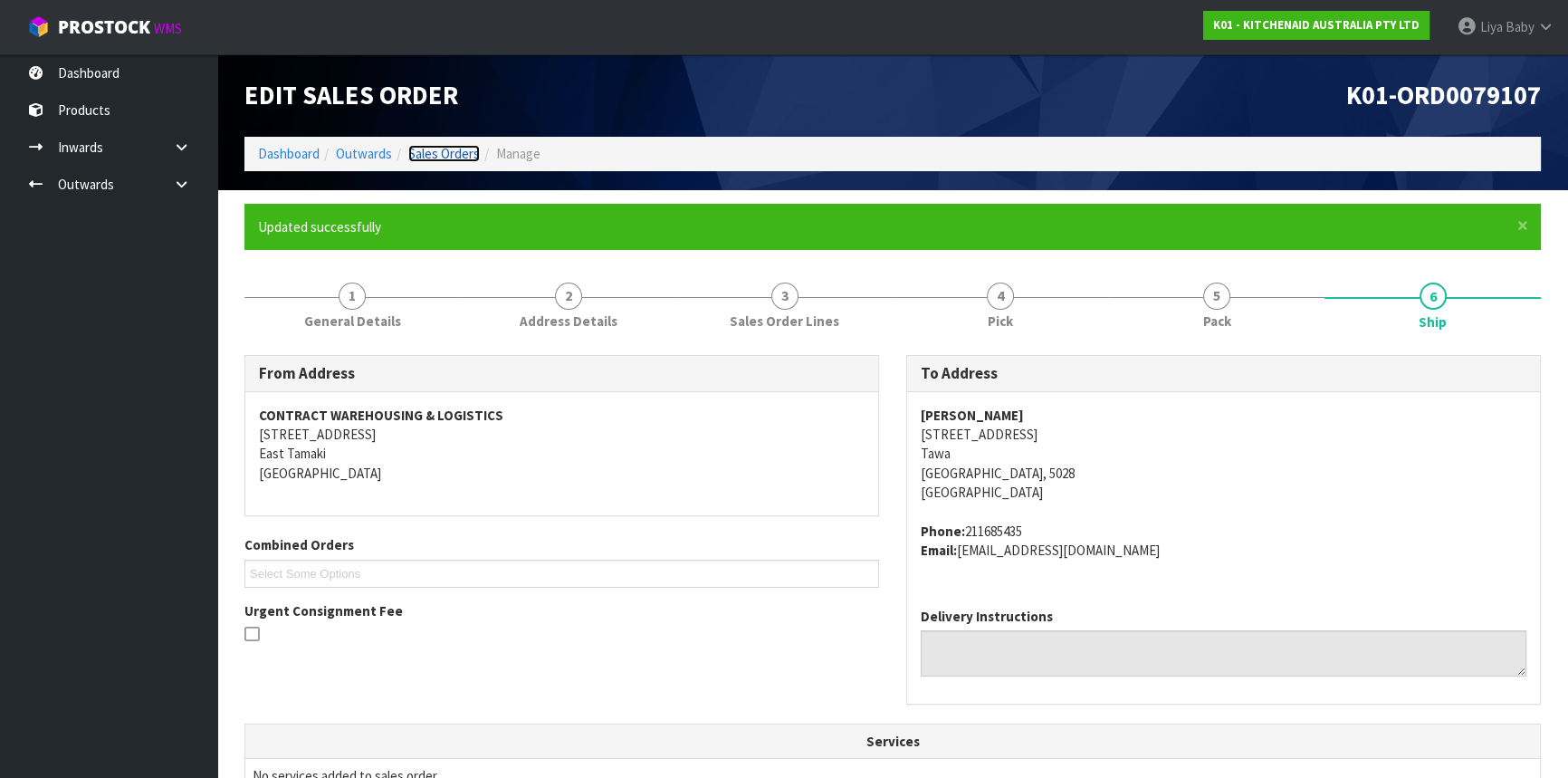
click at [434, 157] on link "Sales Orders" at bounding box center [444, 154] width 71 height 18
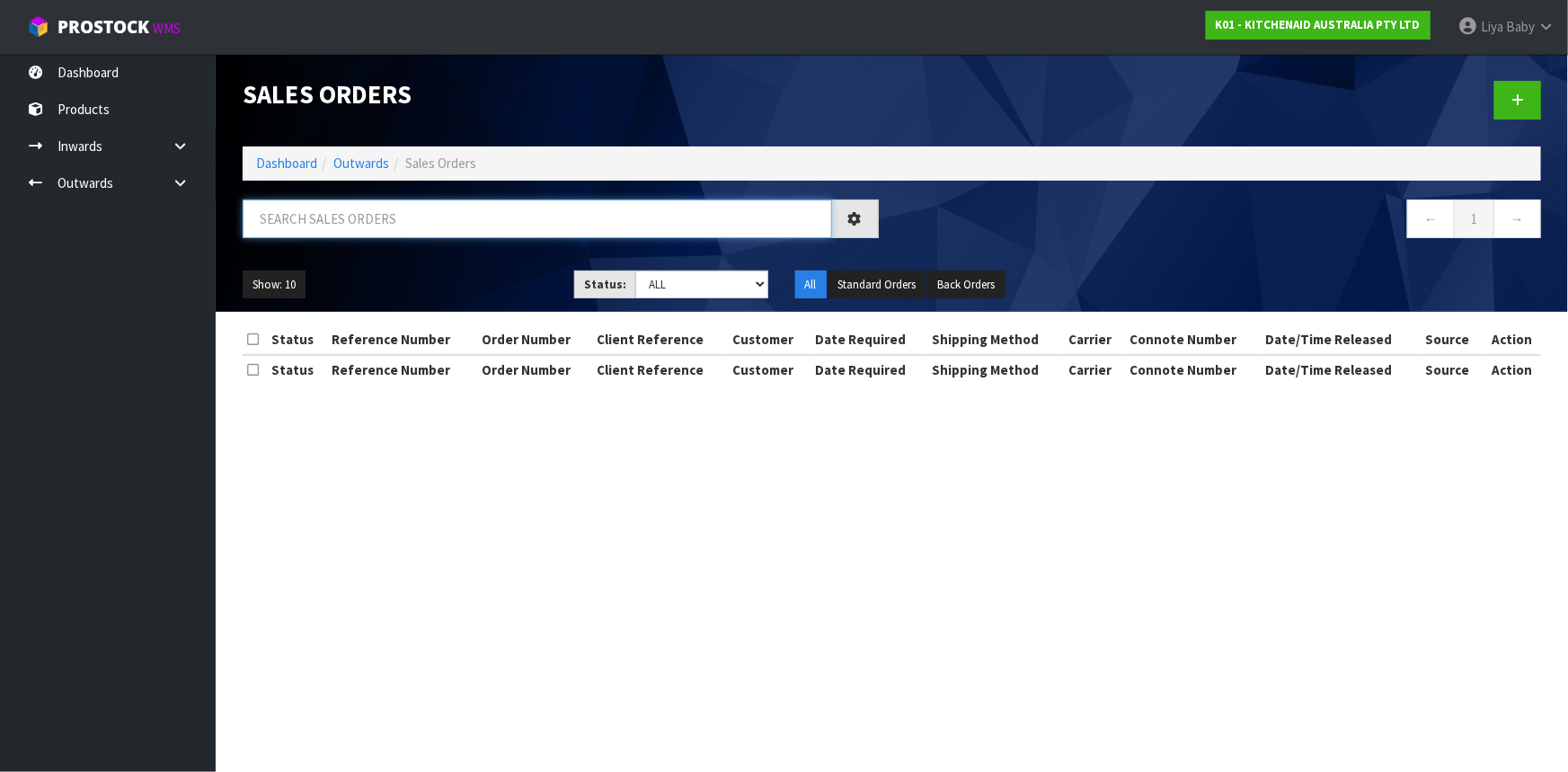
click at [412, 207] on input "text" at bounding box center [538, 219] width 589 height 39
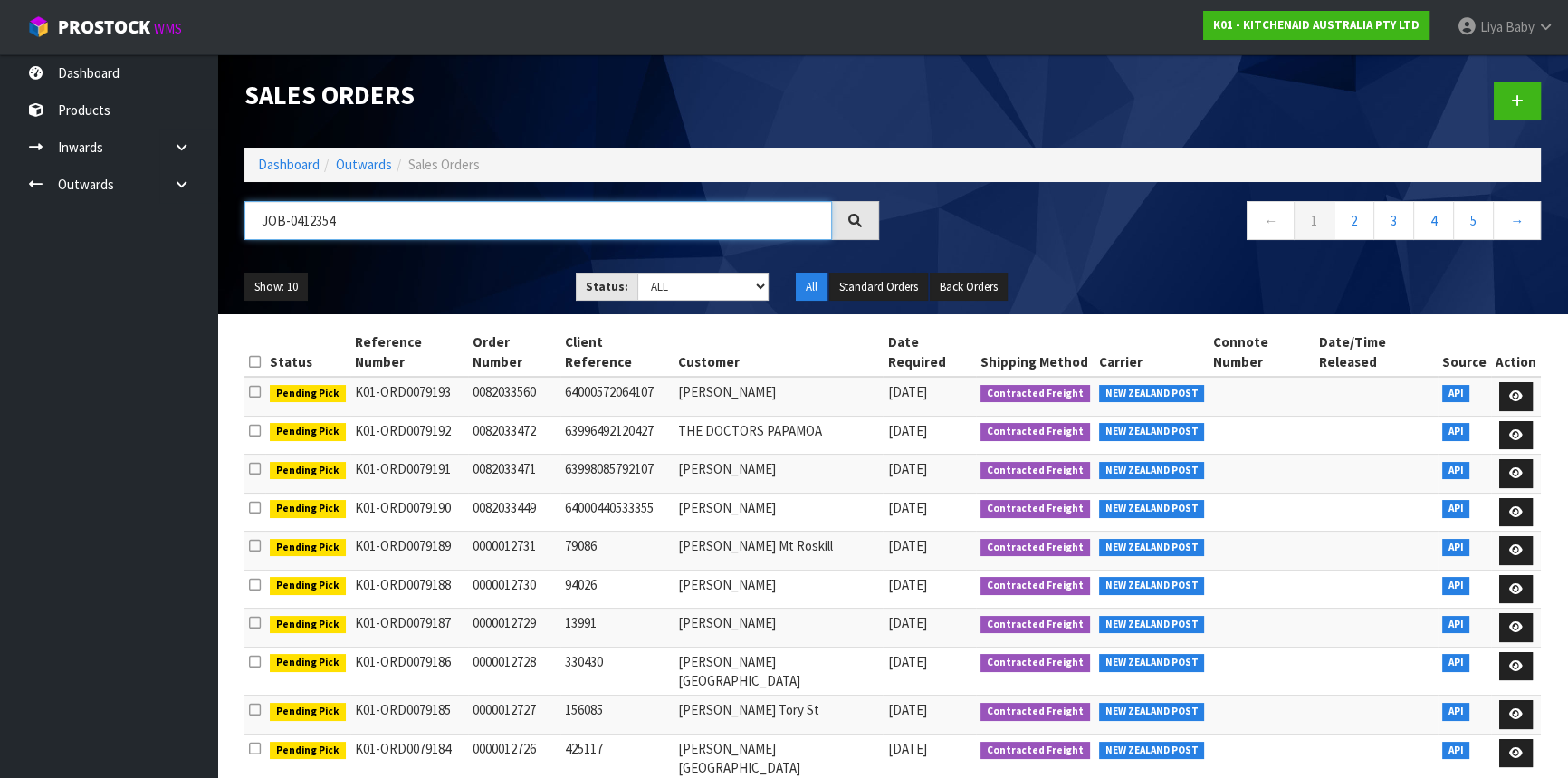
type input "JOB-0412354"
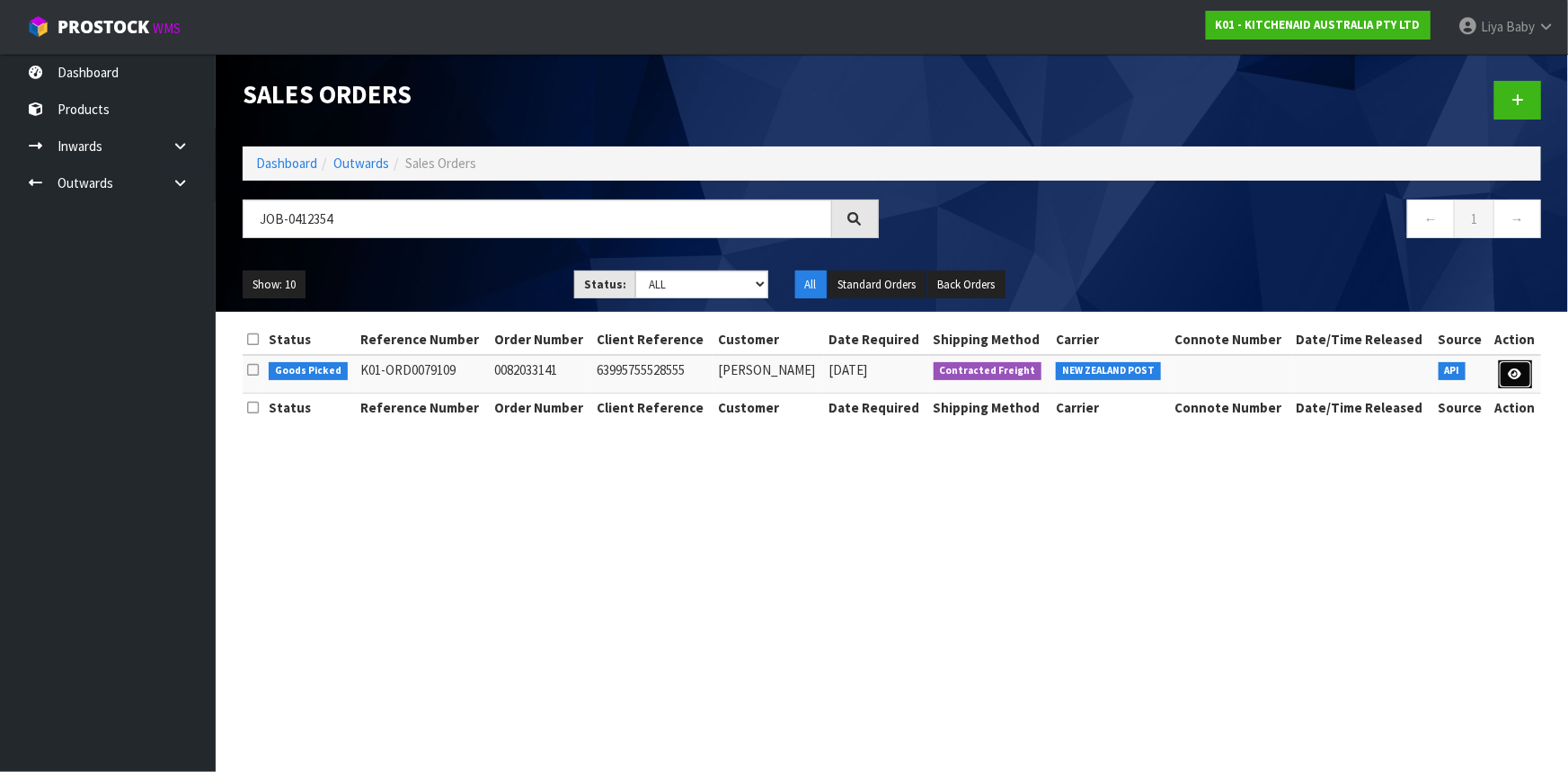
click at [1516, 368] on icon at bounding box center [1516, 374] width 14 height 12
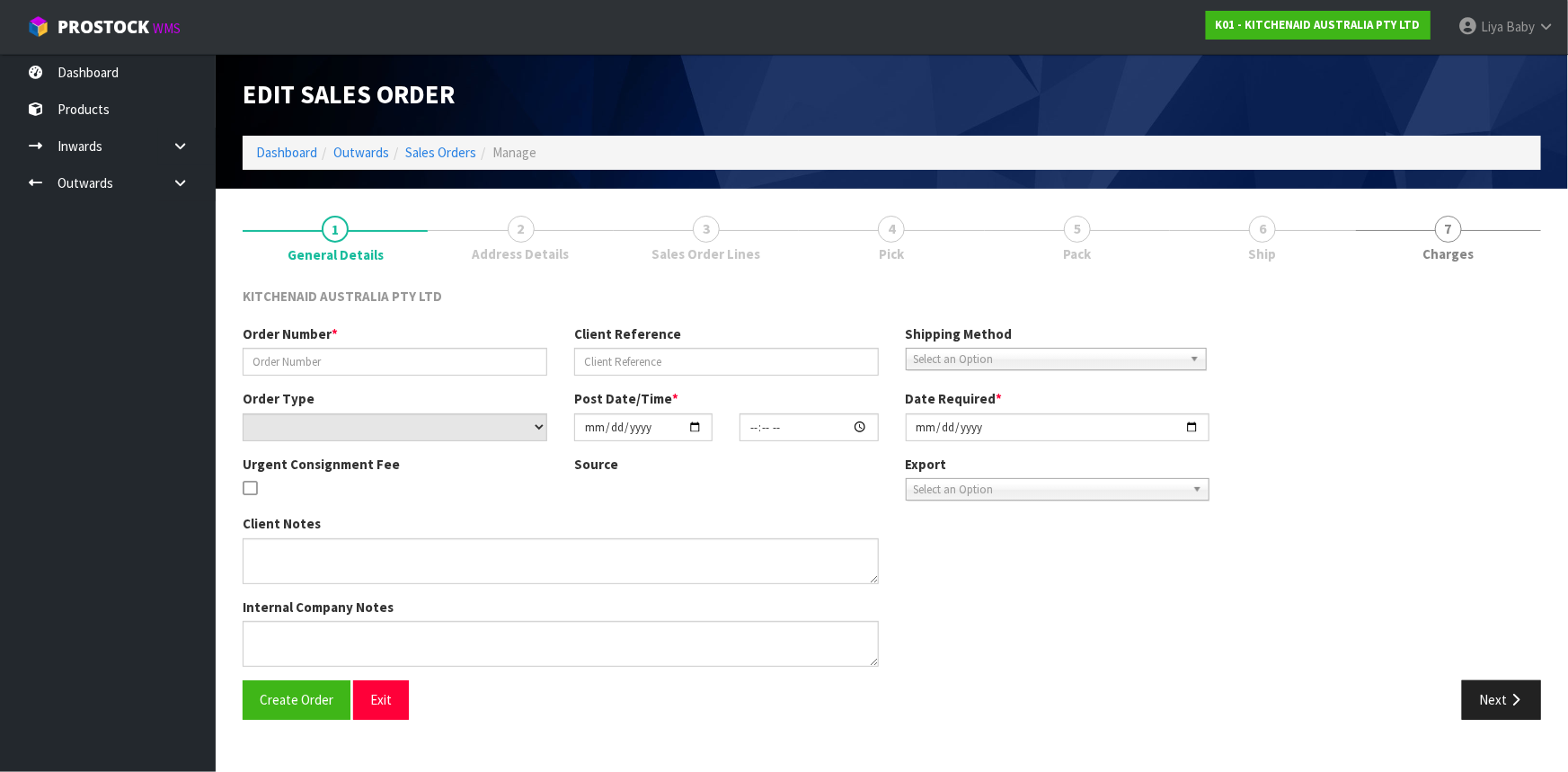
type input "0082033141"
type input "63995755528555"
select select "number:0"
type input "2025-09-13"
type input "13:40:18.000"
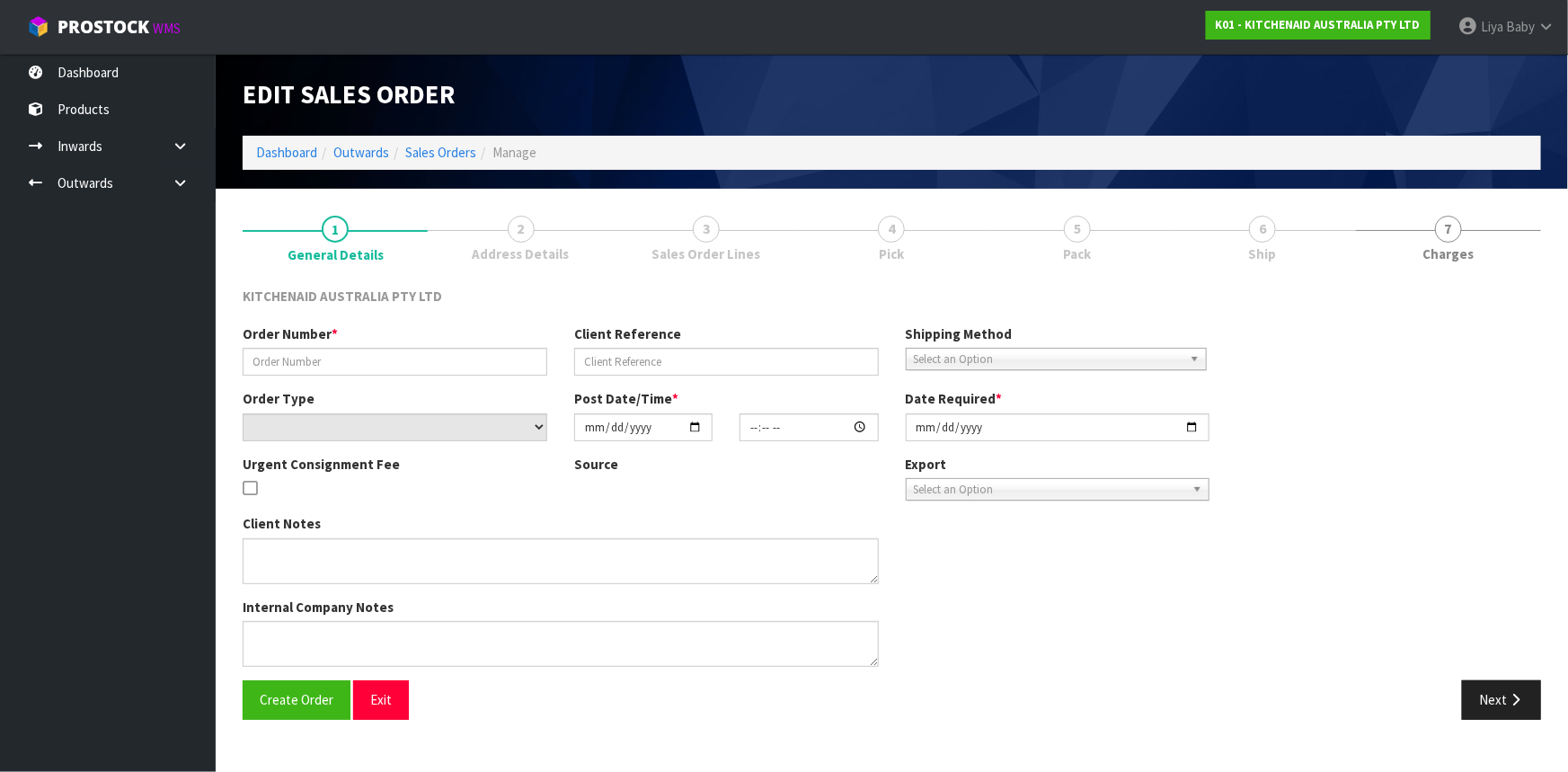
type input "2025-09-13"
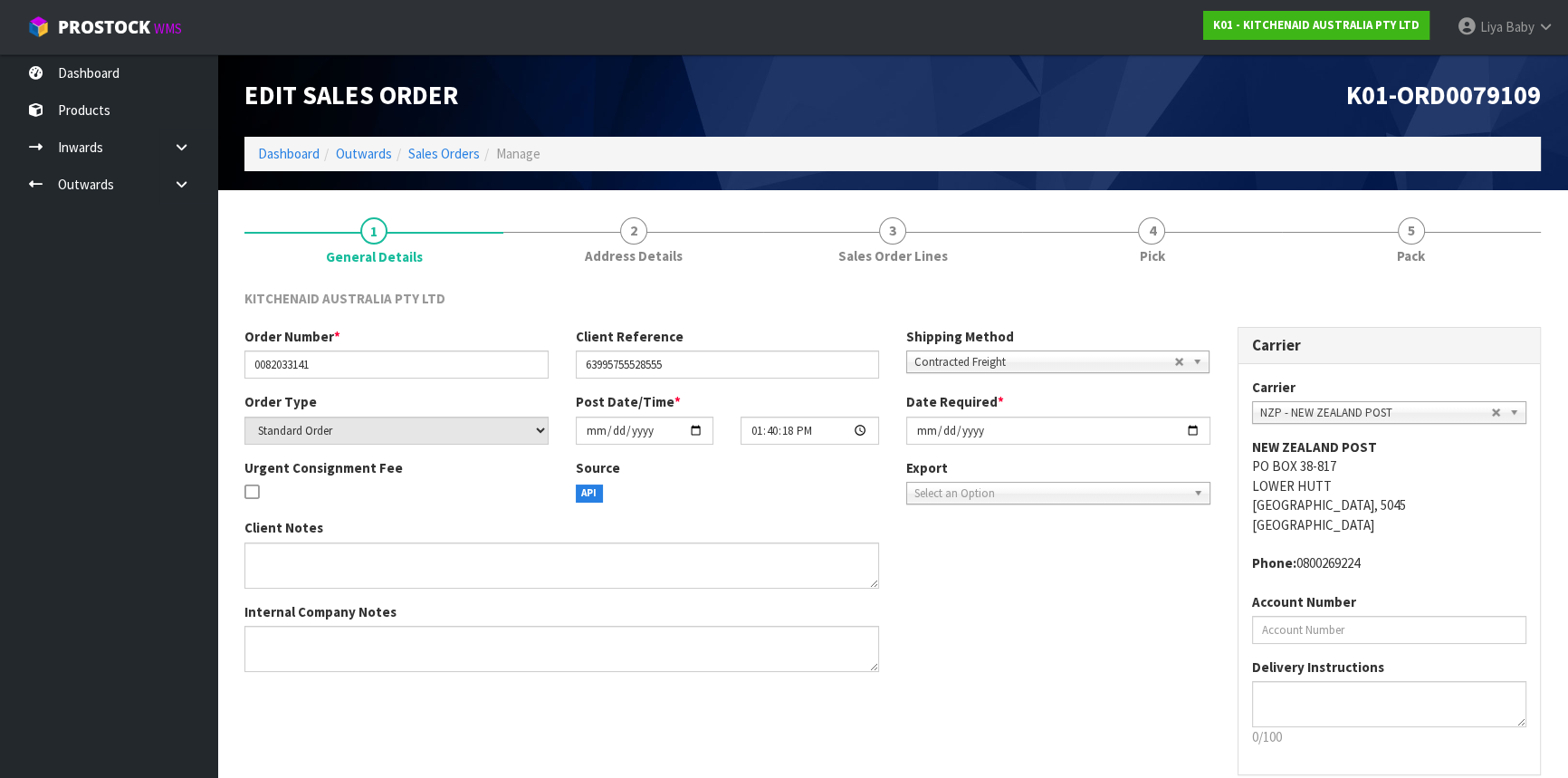
scroll to position [81, 0]
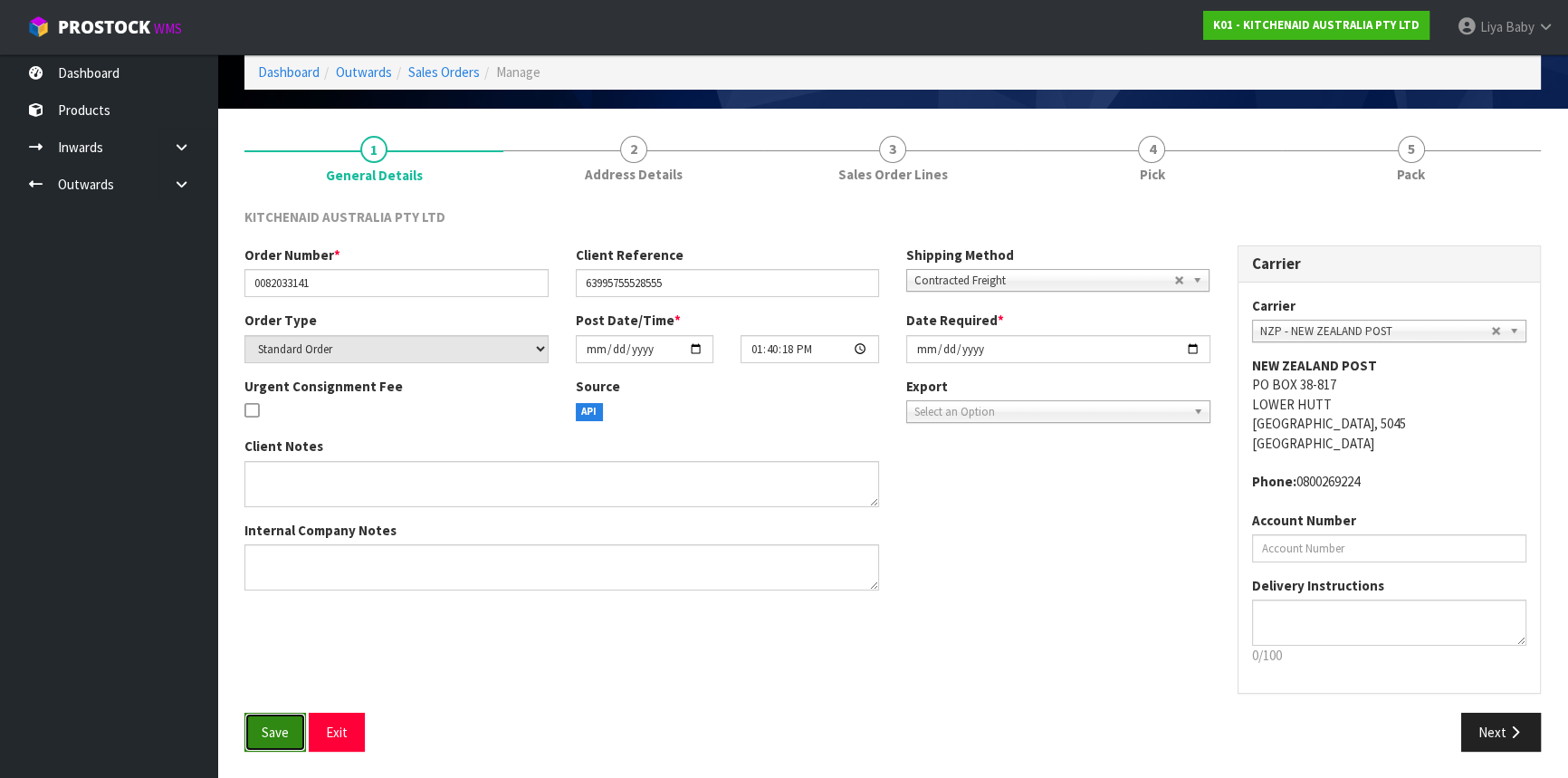
click at [282, 743] on button "Save" at bounding box center [275, 733] width 62 height 39
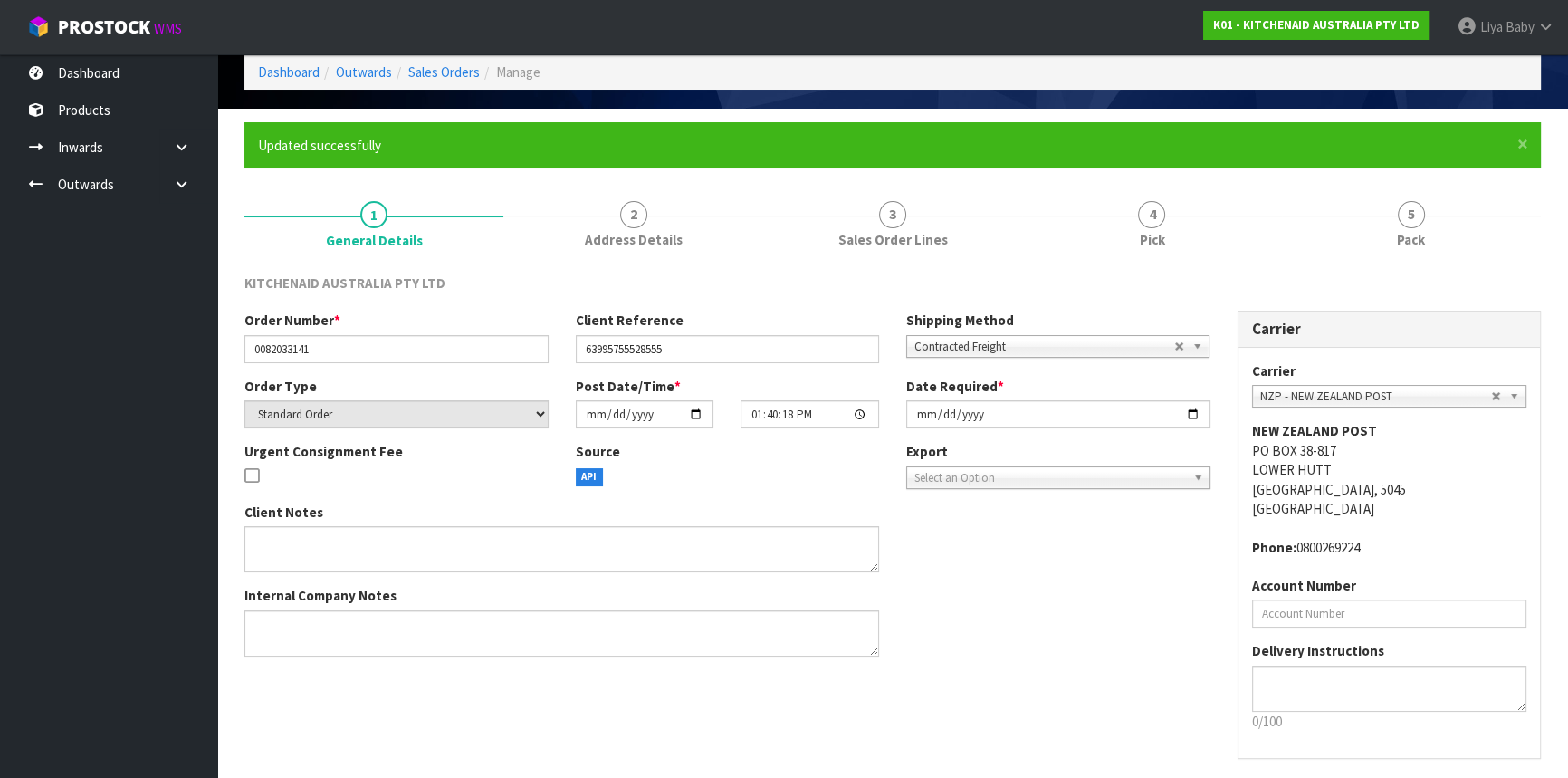
scroll to position [0, 0]
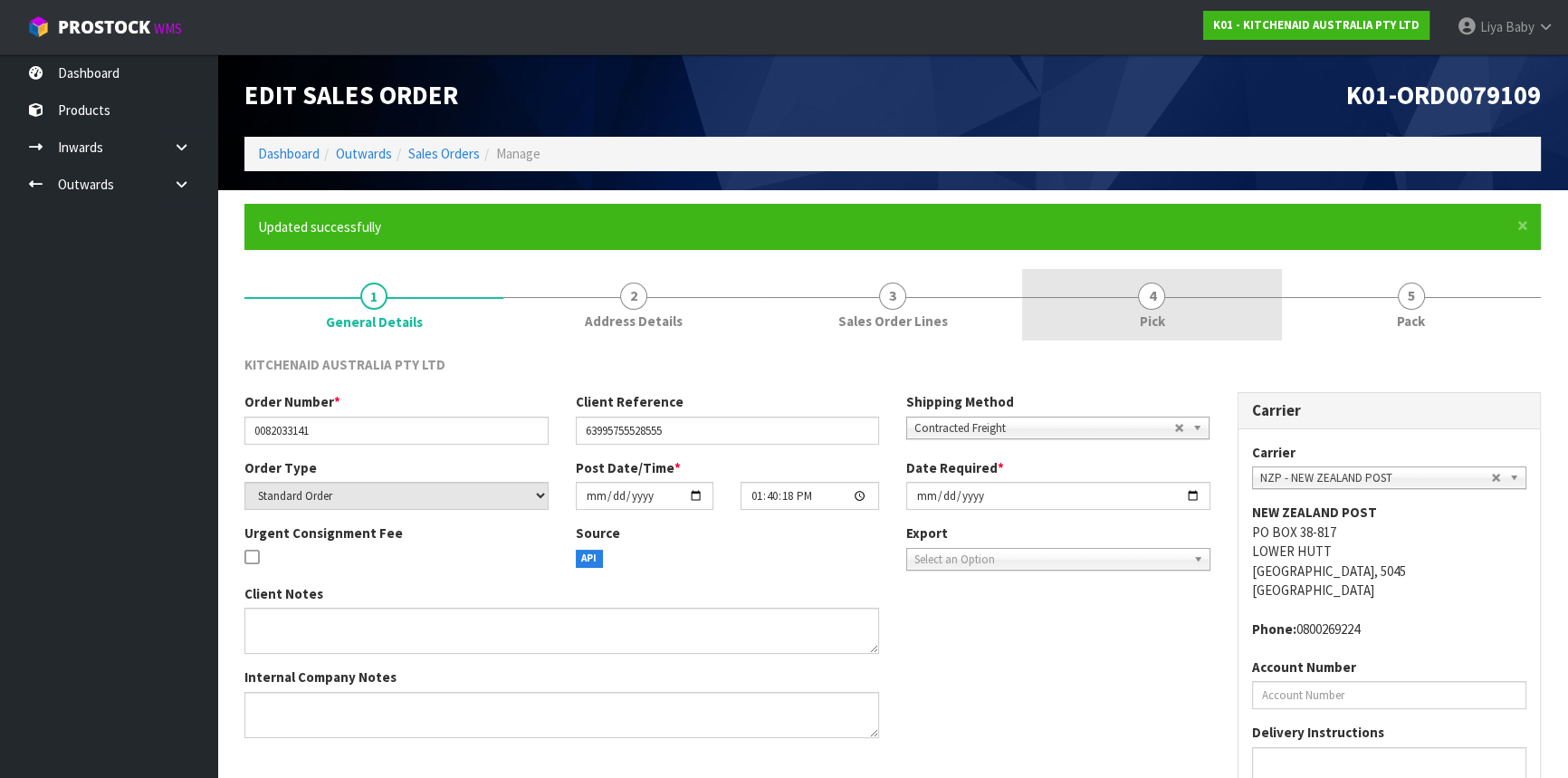
click at [1217, 302] on link "4 Pick" at bounding box center [1152, 305] width 259 height 72
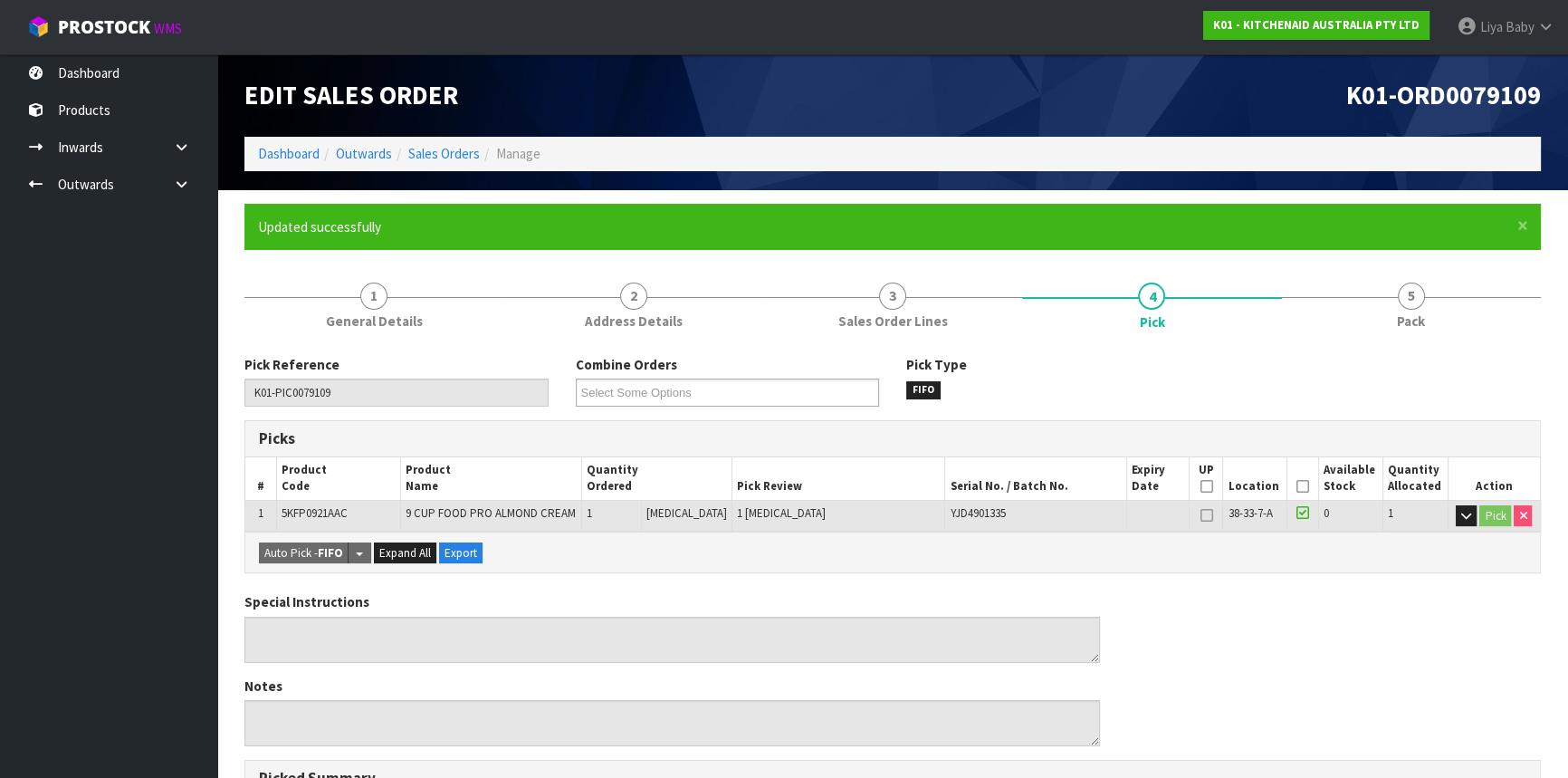
click at [1297, 486] on icon at bounding box center [1303, 486] width 13 height 1
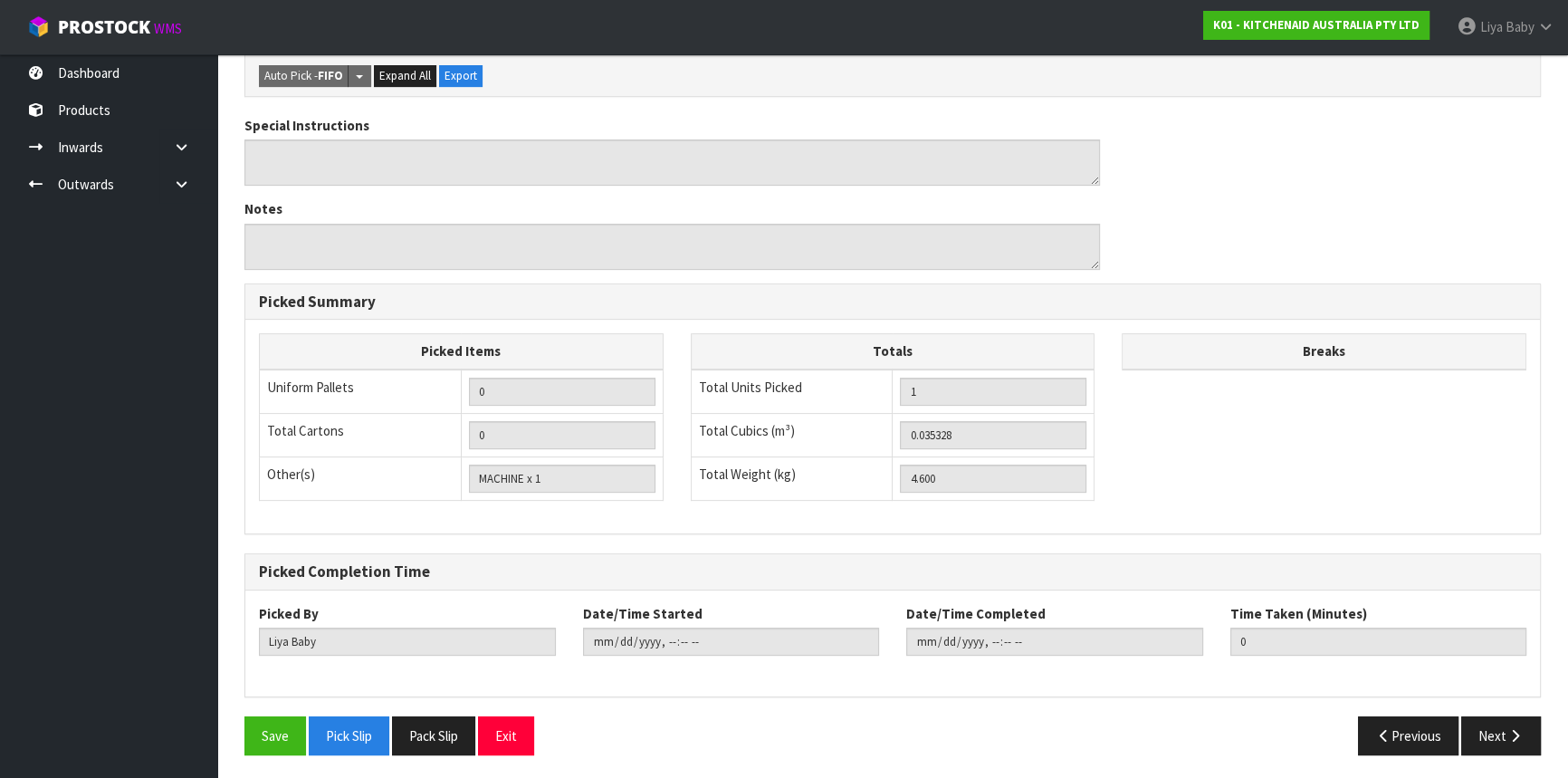
scroll to position [544, 0]
click at [286, 731] on button "Save" at bounding box center [275, 735] width 62 height 39
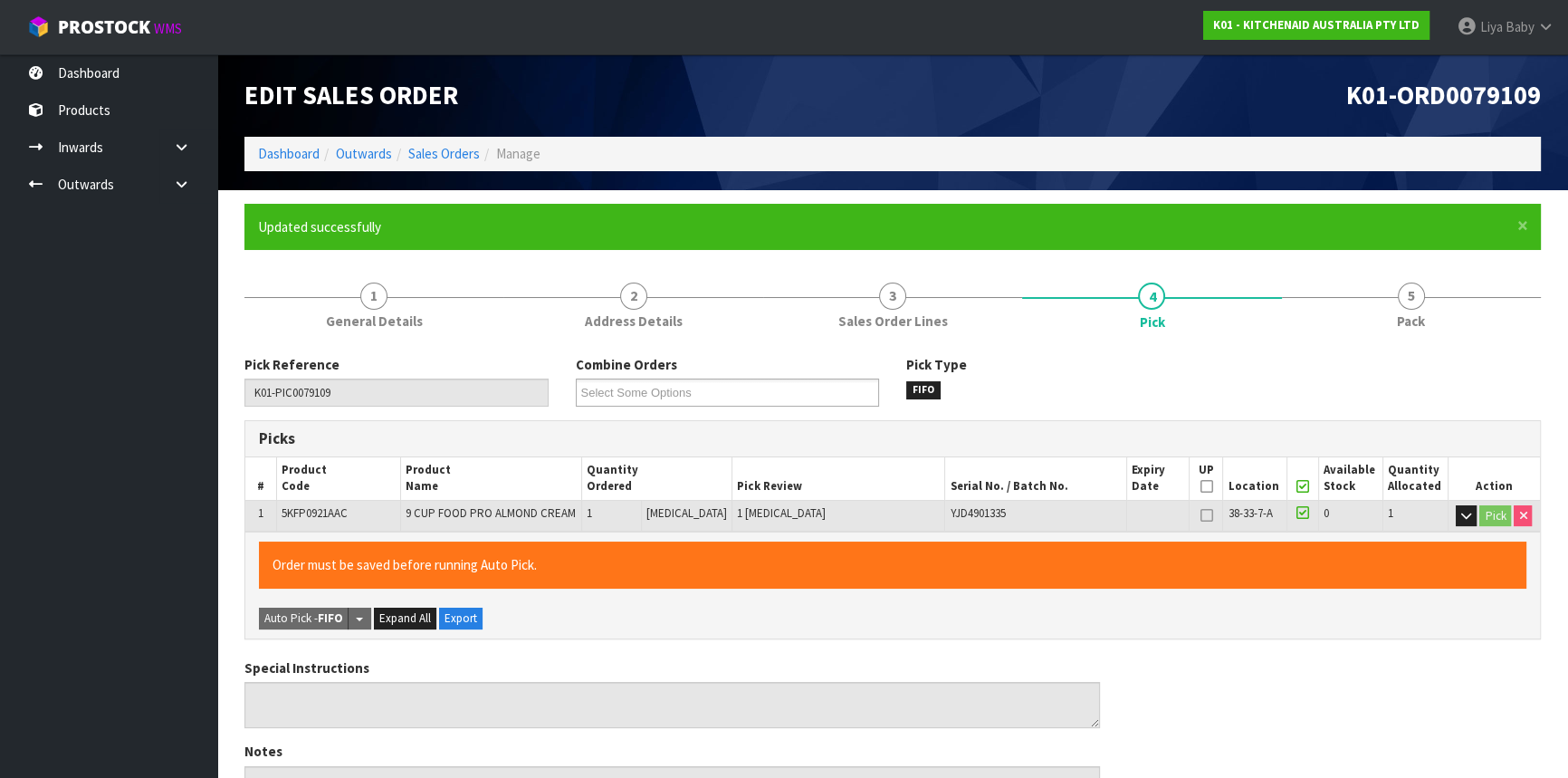
type input "2025-09-15T13:20:49"
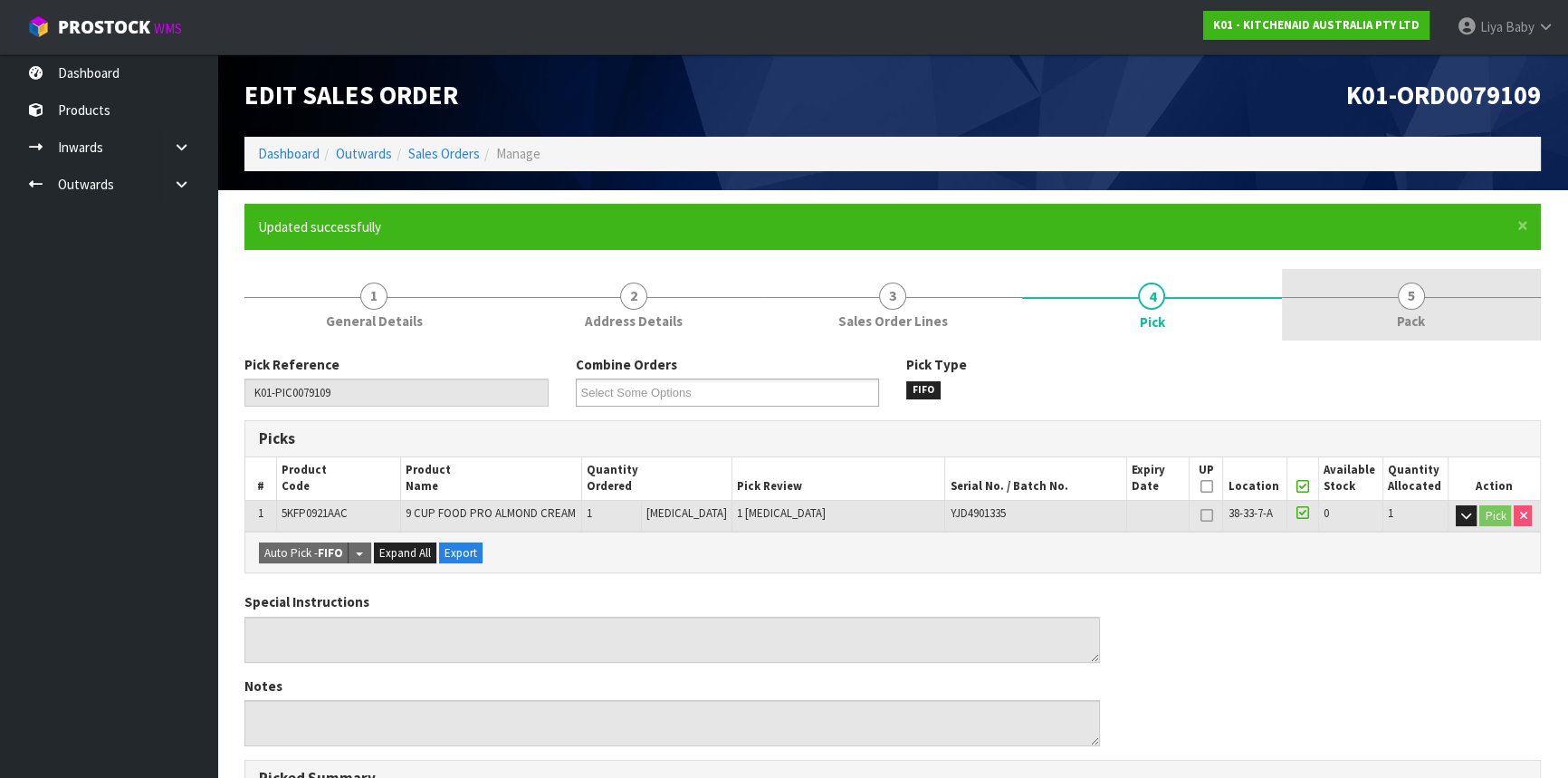
click at [1459, 290] on link "5 Pack" at bounding box center [1411, 305] width 259 height 72
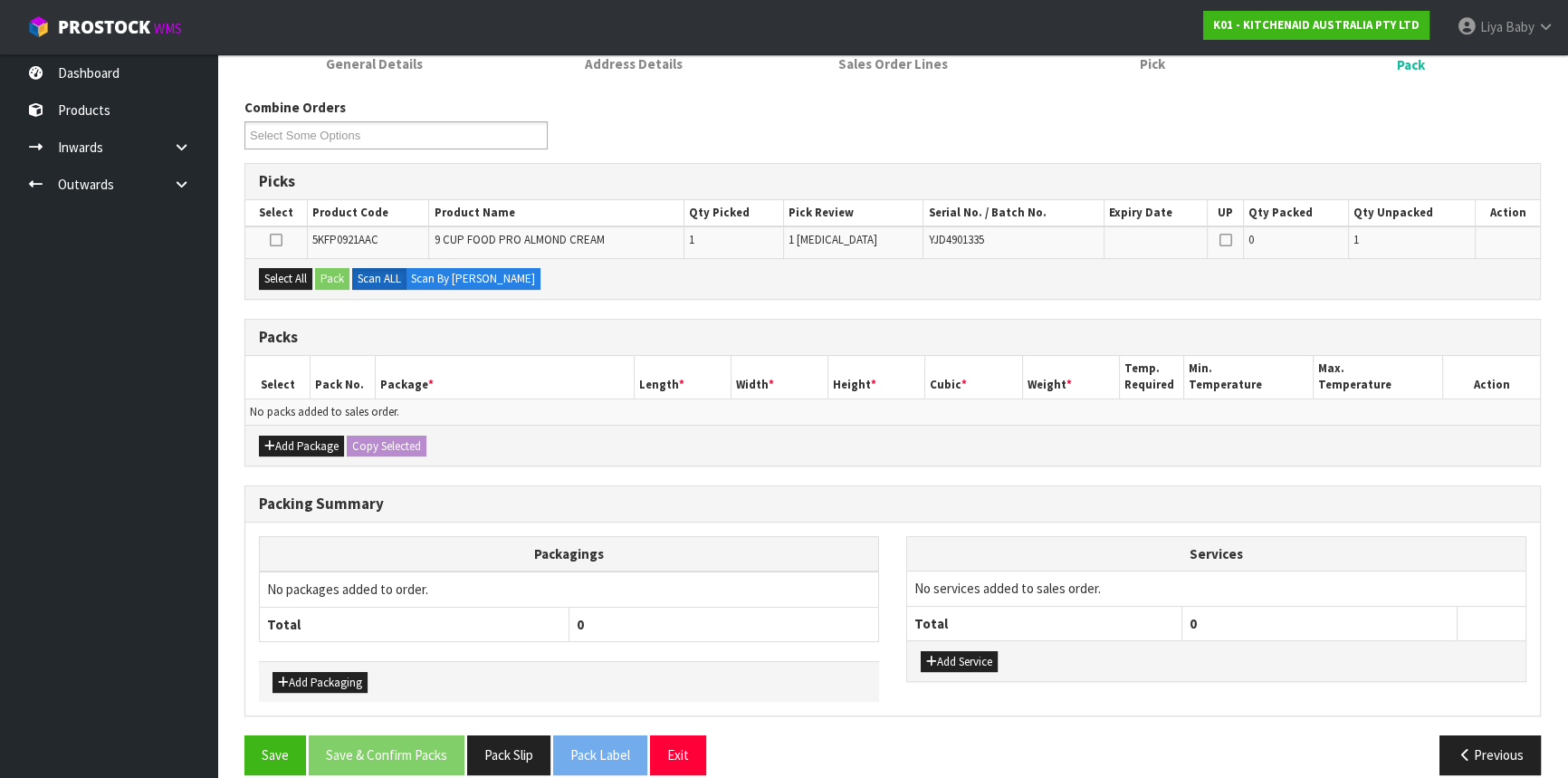
scroll to position [277, 0]
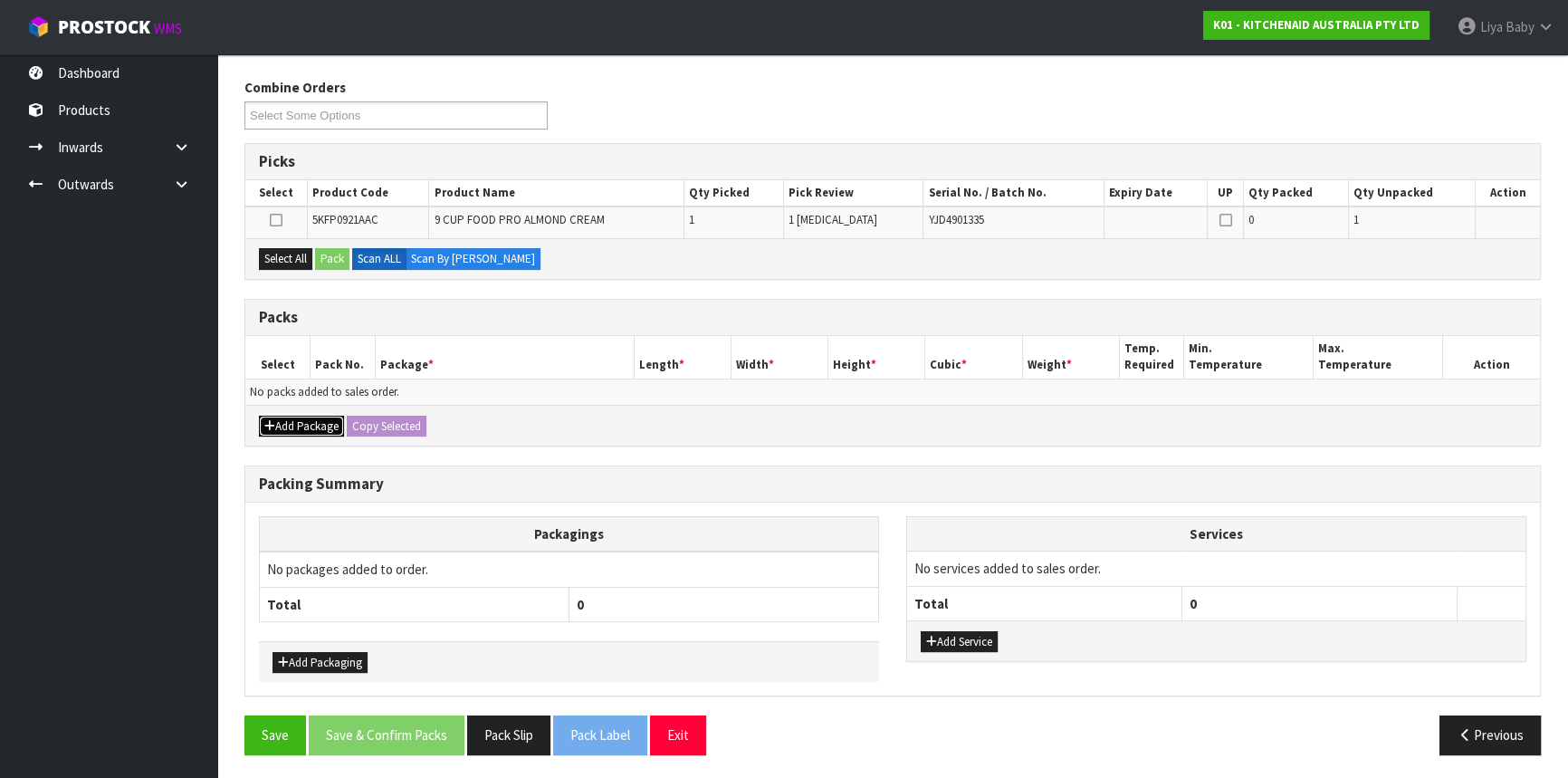
click at [296, 432] on button "Add Package" at bounding box center [301, 426] width 85 height 22
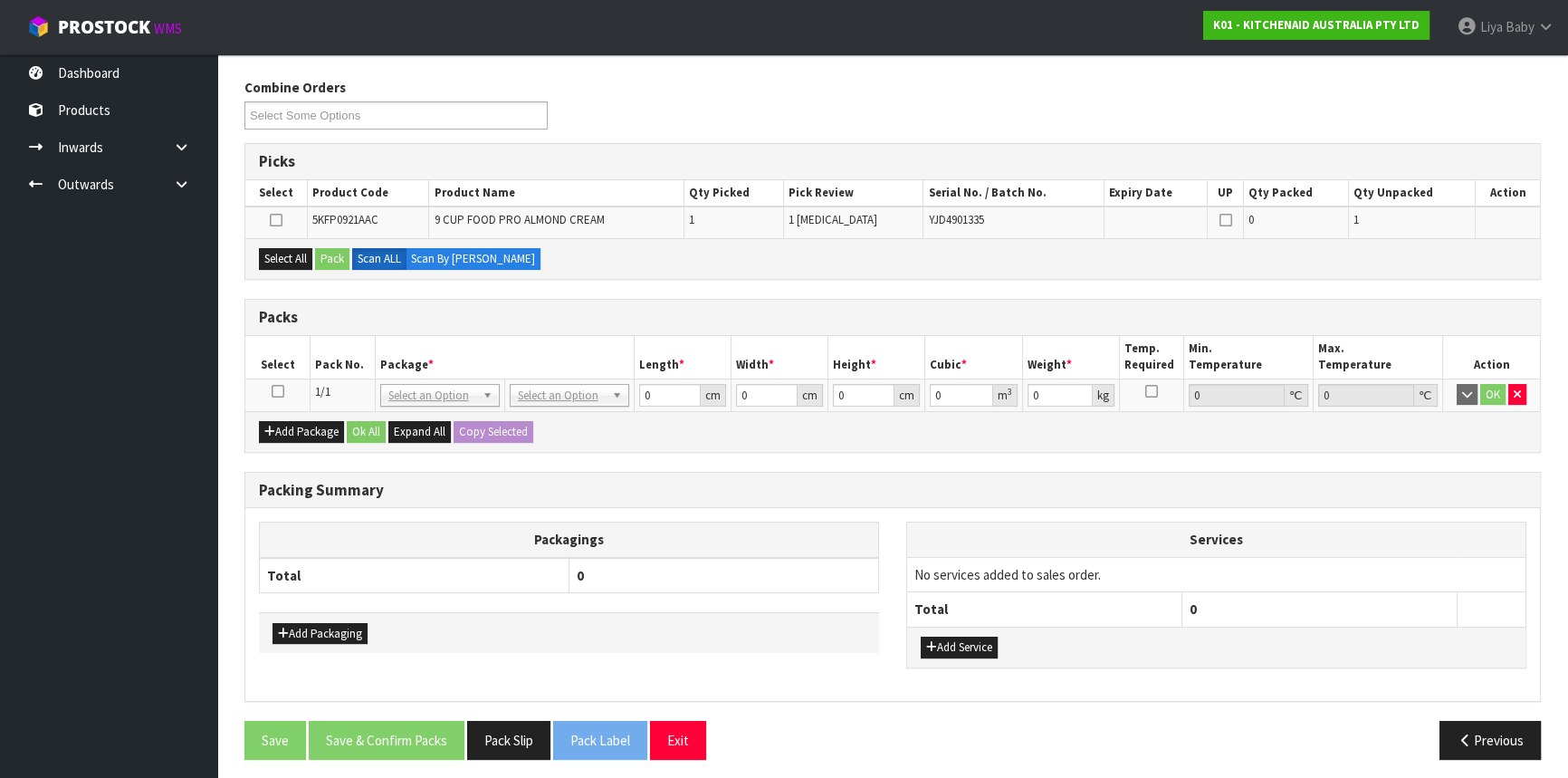
click at [281, 391] on icon at bounding box center [277, 391] width 13 height 1
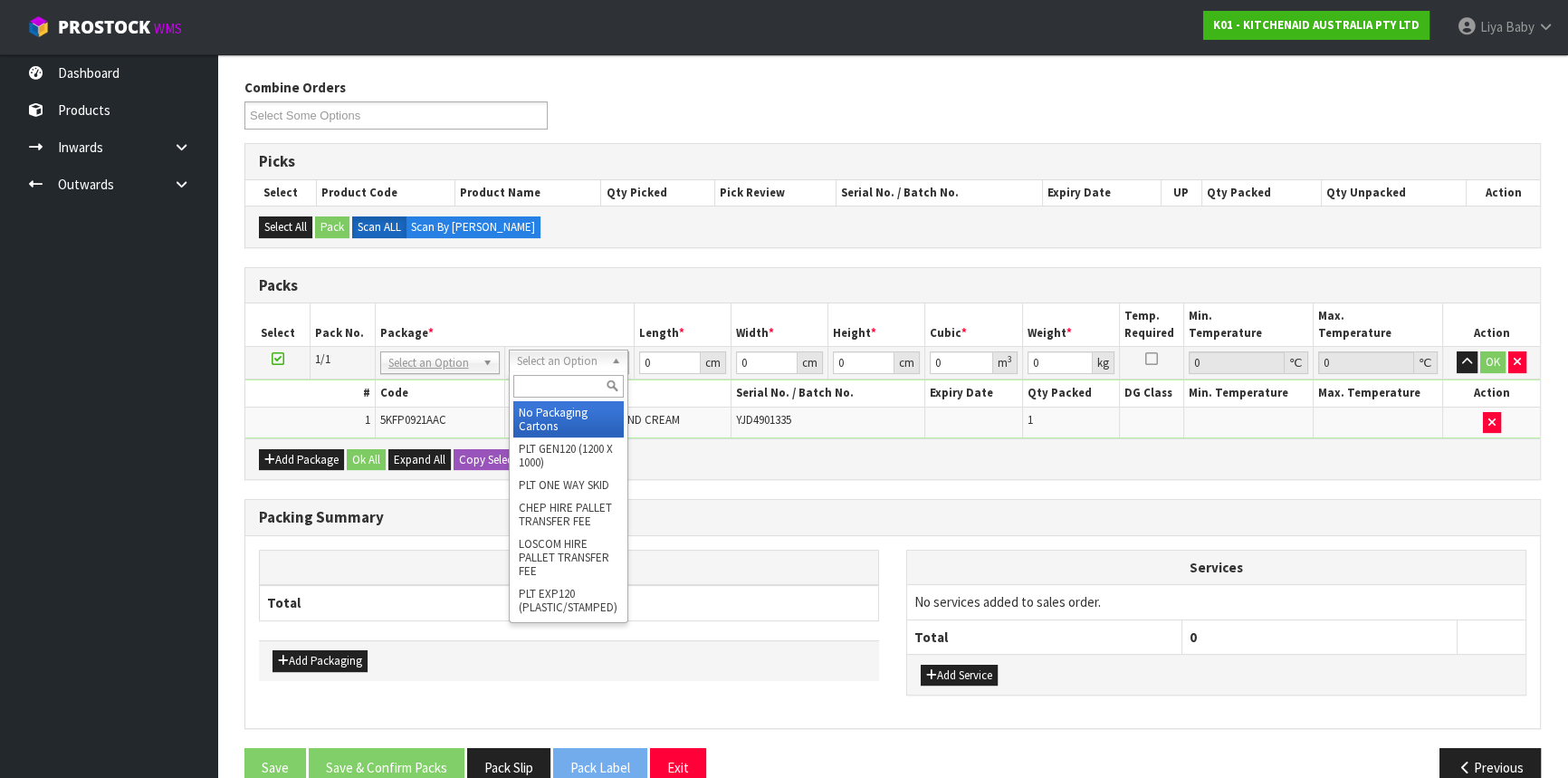
click at [575, 376] on input "text" at bounding box center [568, 386] width 111 height 23
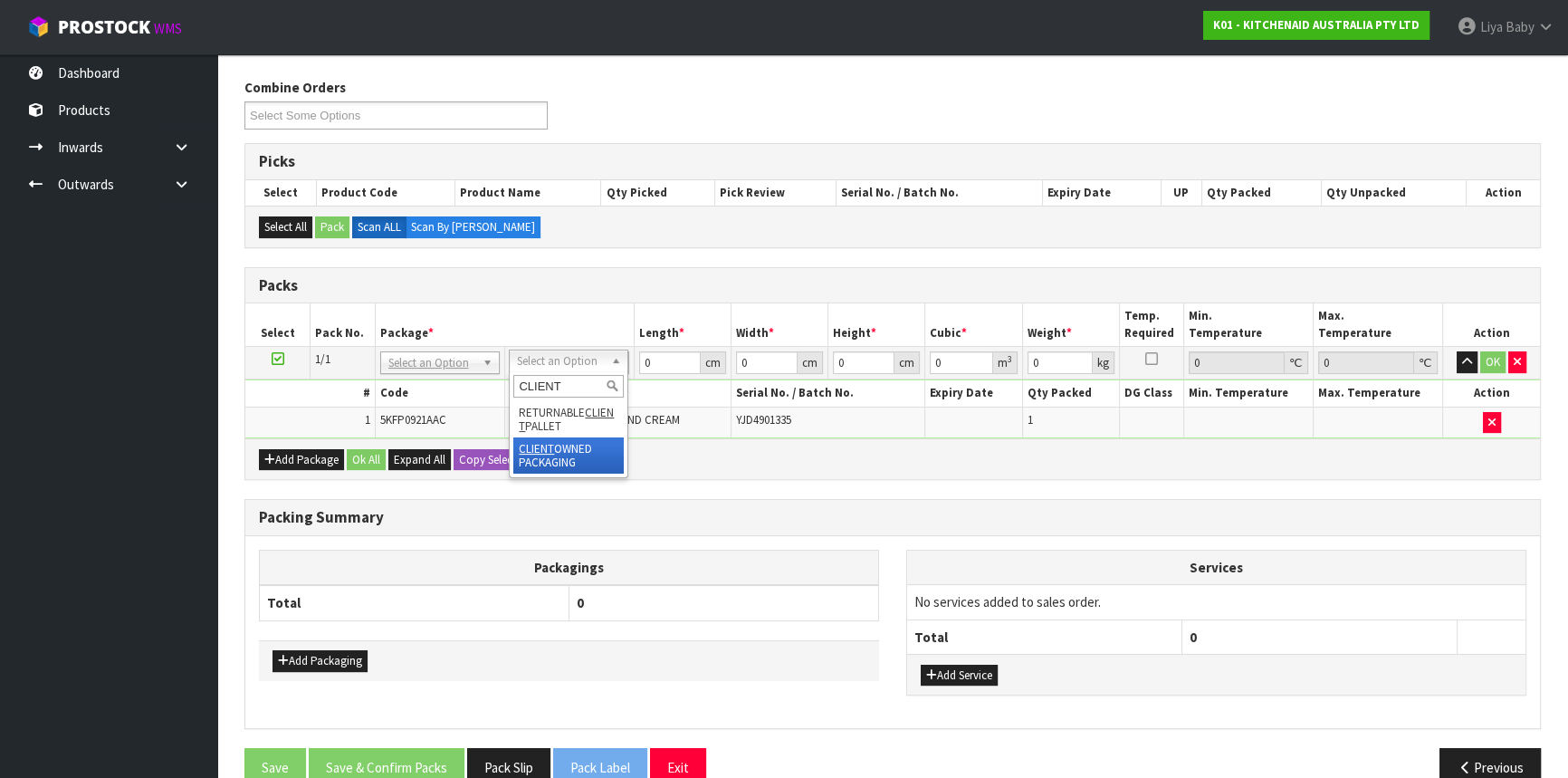
type input "CLIENT"
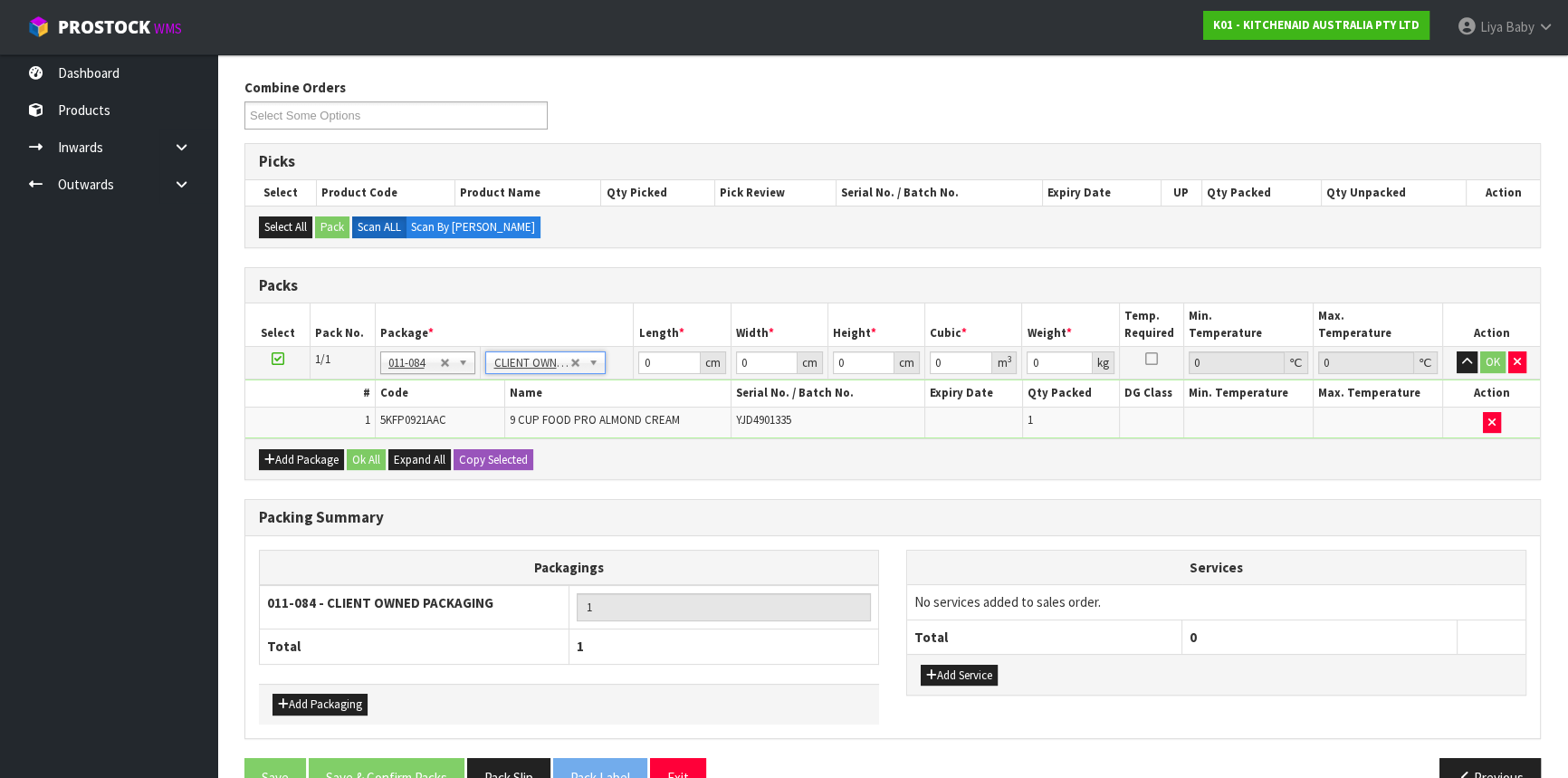
type input "4.6"
click at [655, 357] on input "0" at bounding box center [669, 363] width 62 height 23
type input "51"
click at [773, 360] on input "0" at bounding box center [767, 363] width 62 height 23
type input "28"
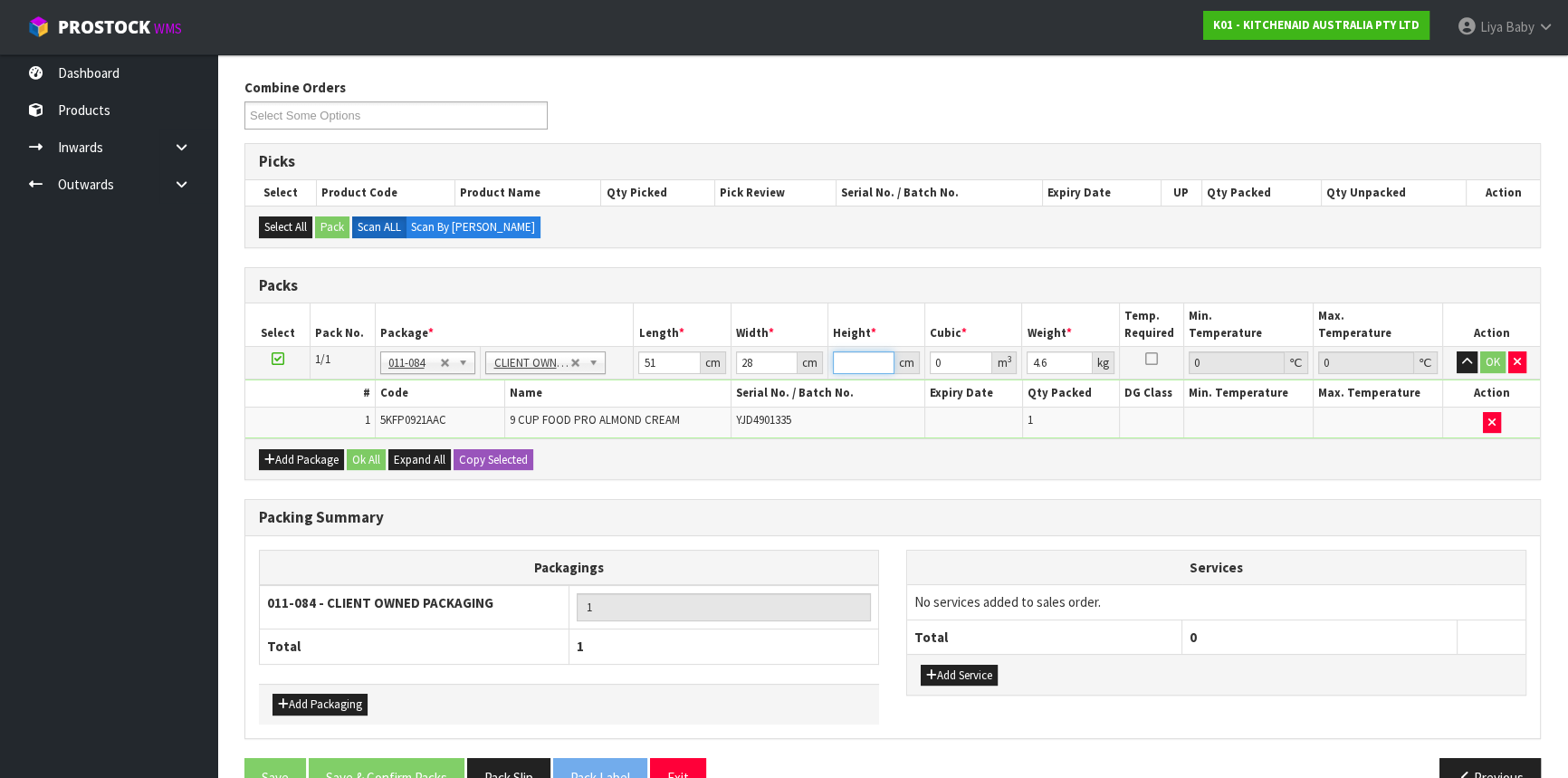
type input "3"
type input "0.004284"
type input "38"
type input "0.054264"
type input "38"
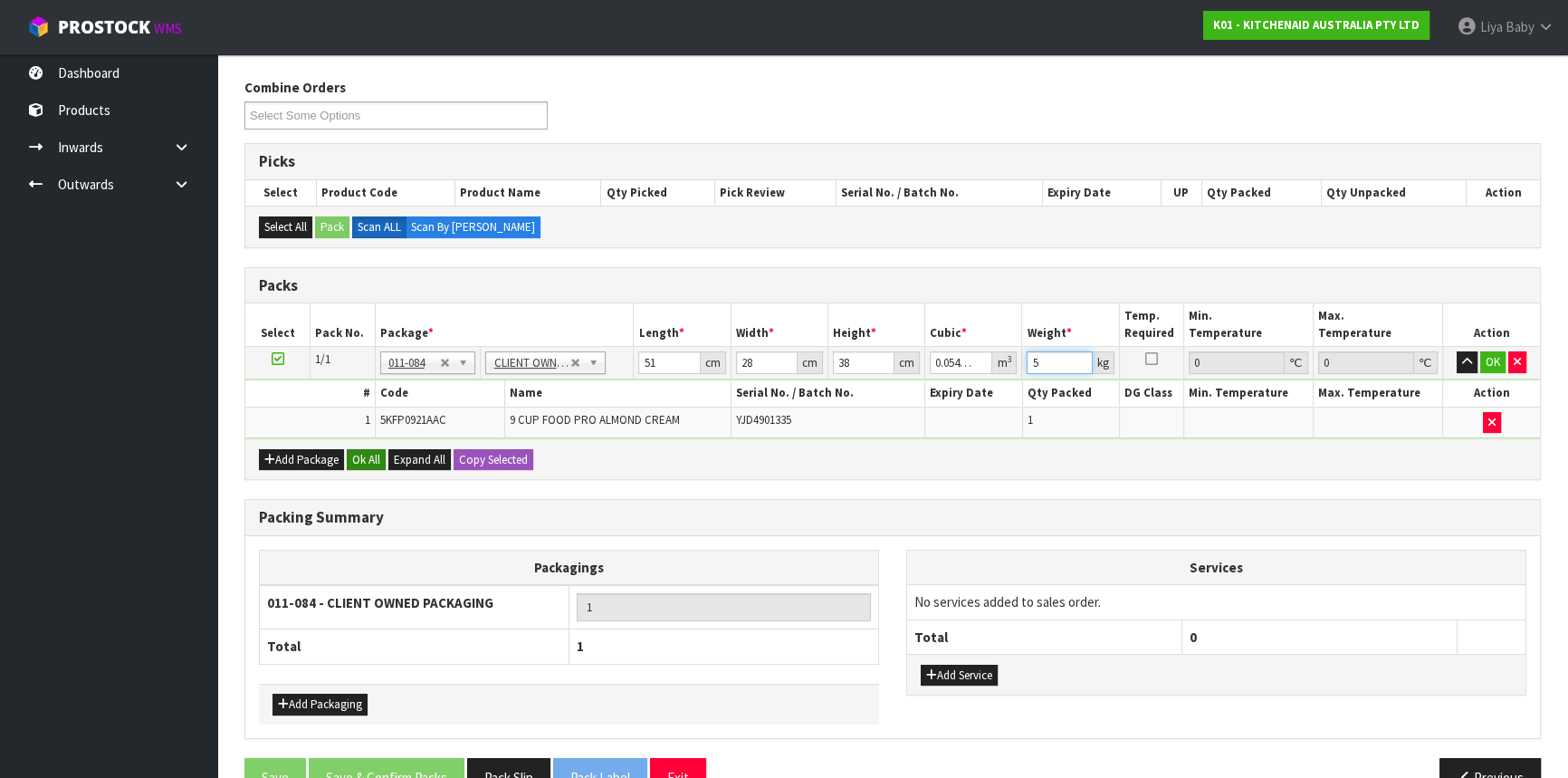
type input "5"
click at [359, 462] on button "Ok All" at bounding box center [366, 461] width 39 height 22
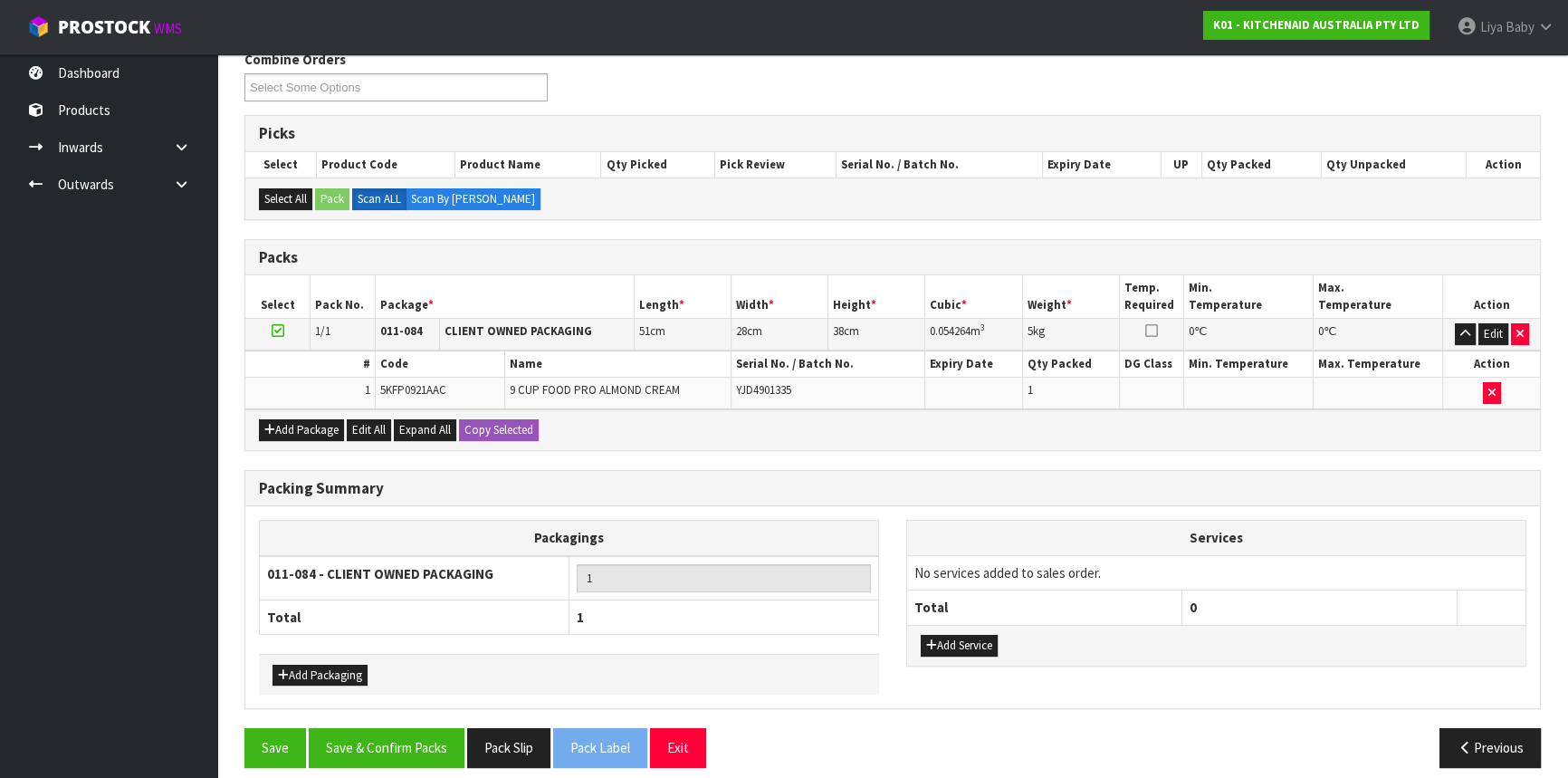
scroll to position [317, 0]
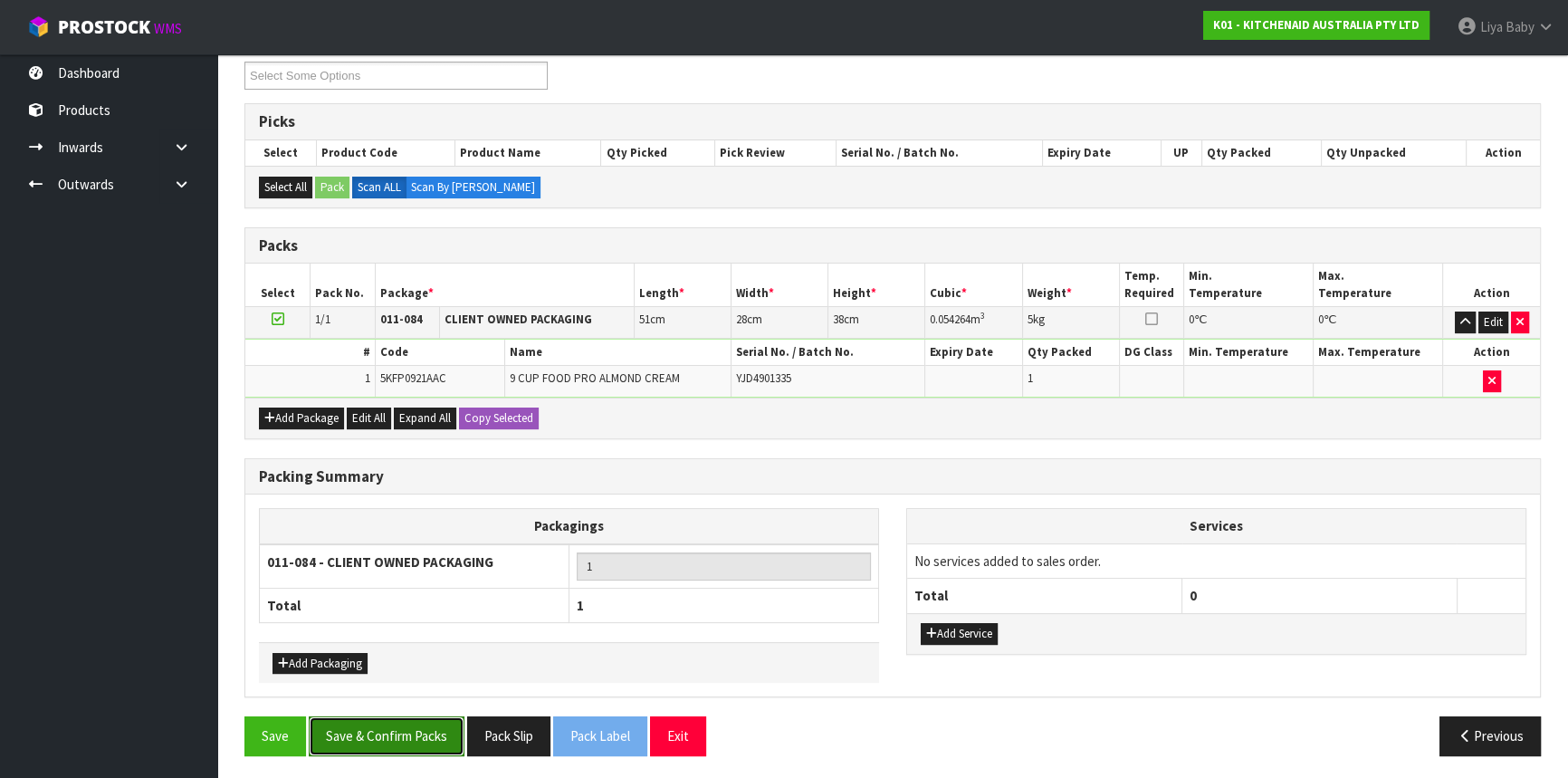
click at [379, 731] on button "Save & Confirm Packs" at bounding box center [386, 736] width 156 height 39
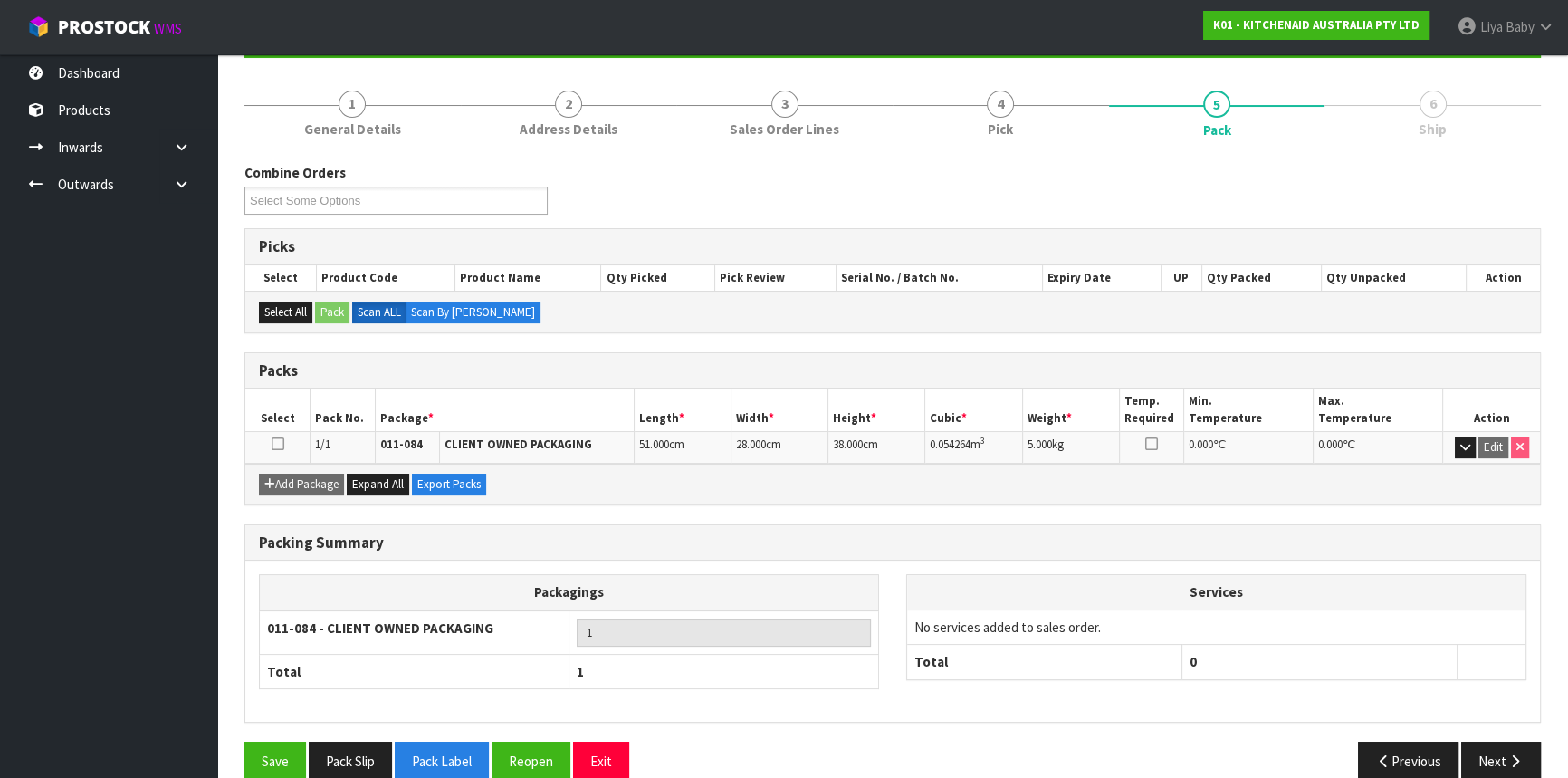
scroll to position [219, 0]
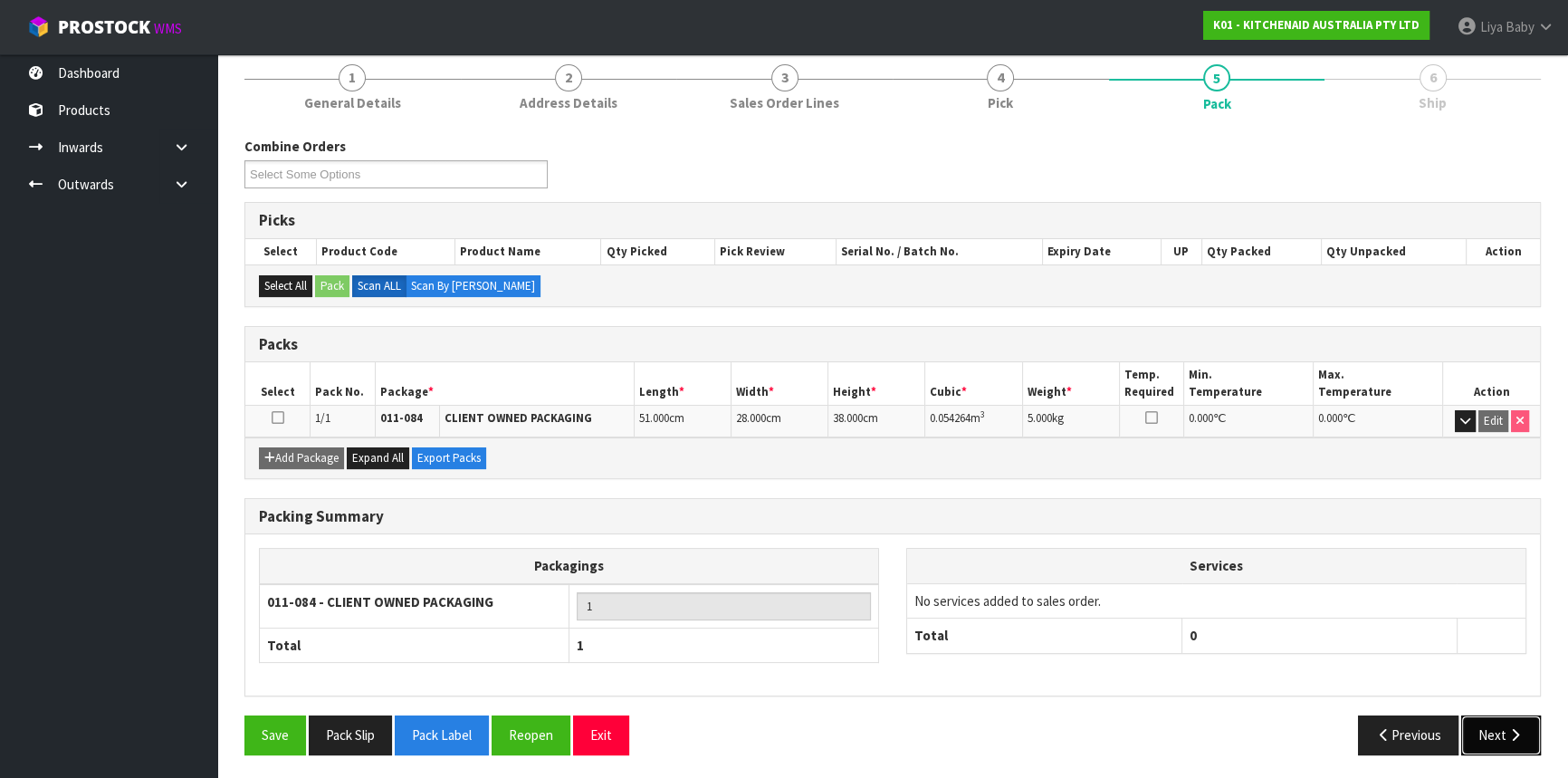
click at [1508, 729] on icon "button" at bounding box center [1515, 735] width 18 height 14
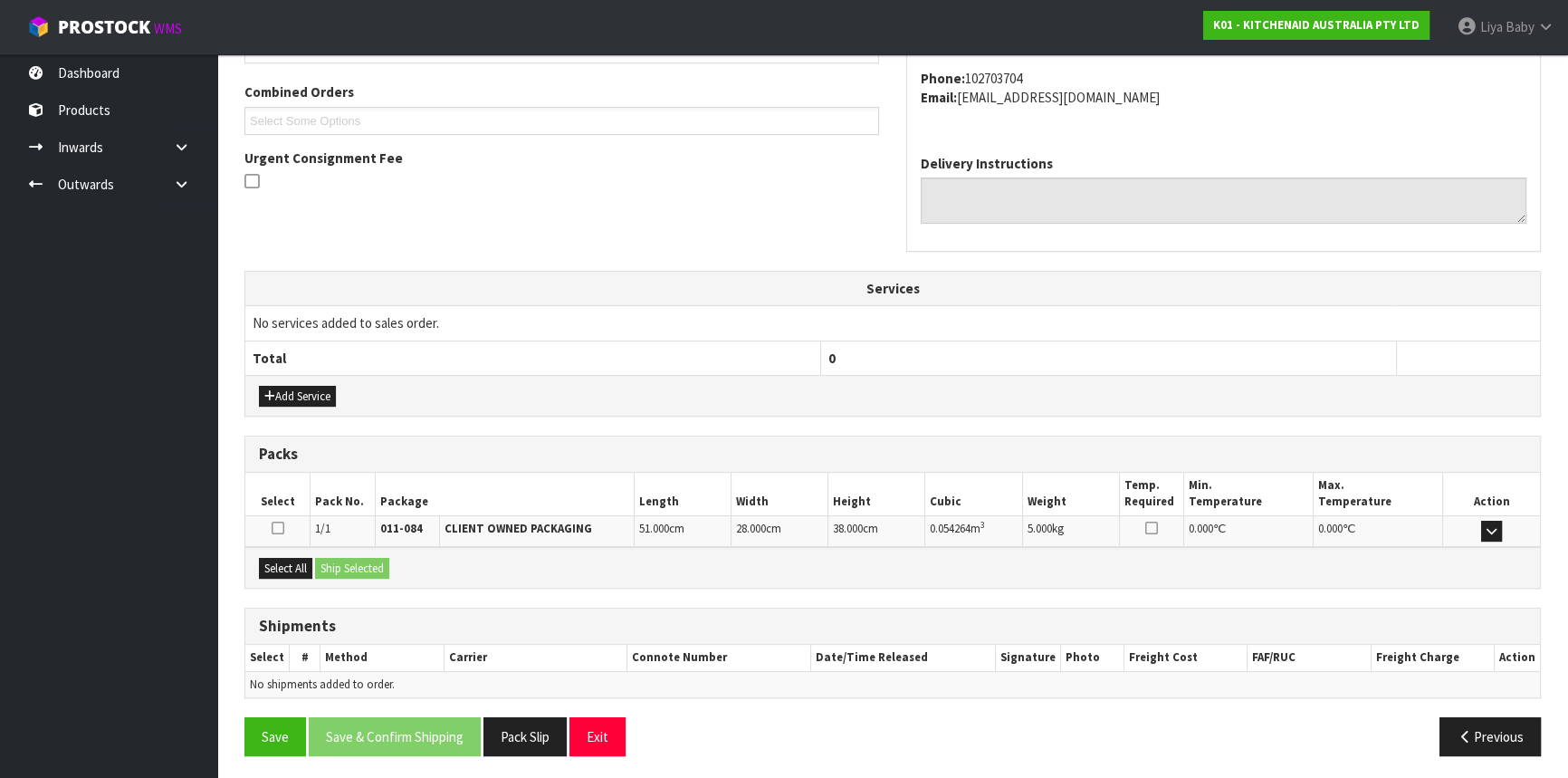
scroll to position [455, 0]
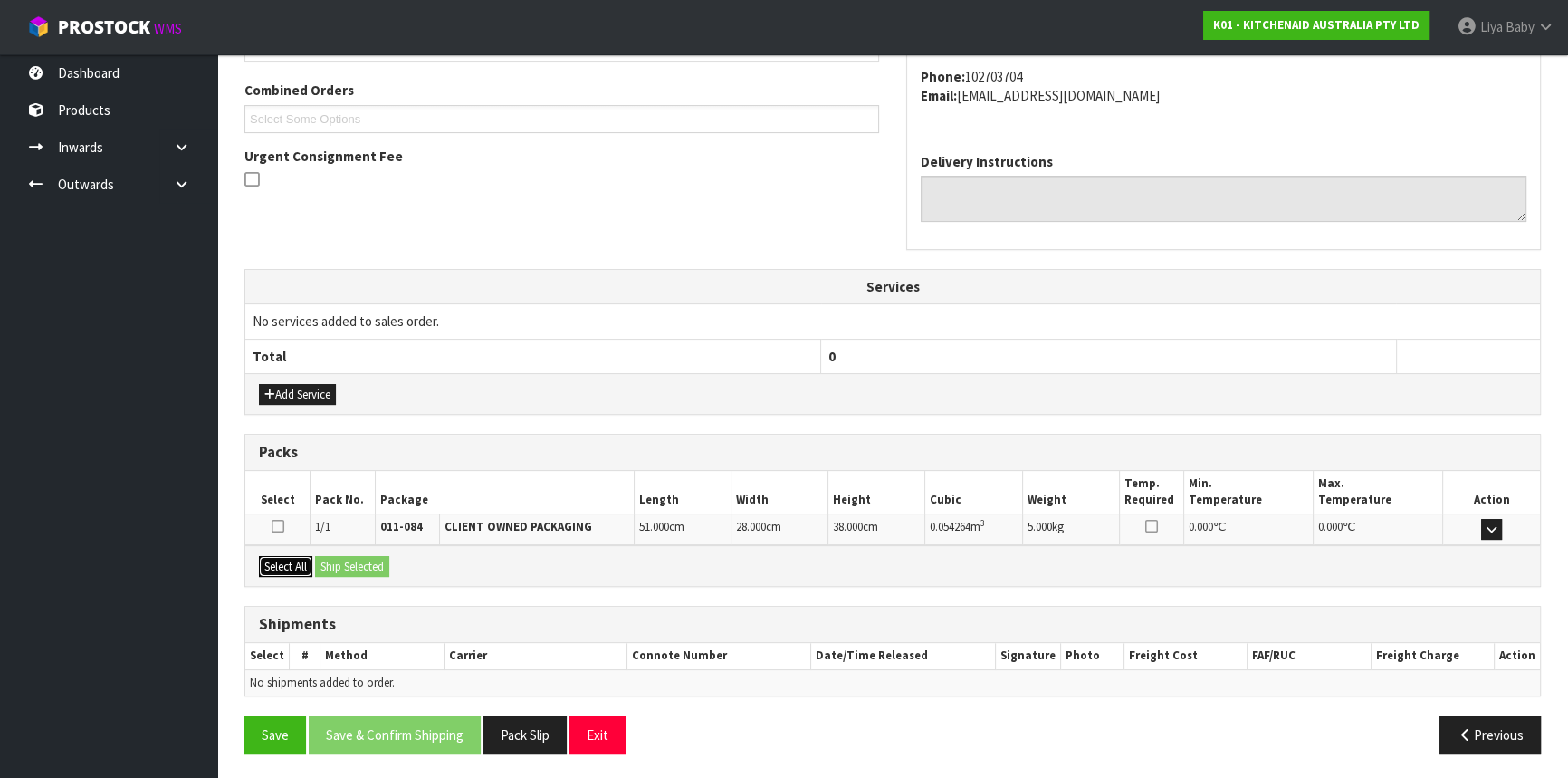
click at [274, 560] on button "Select All" at bounding box center [285, 567] width 54 height 22
click at [355, 557] on button "Ship Selected" at bounding box center [353, 567] width 74 height 22
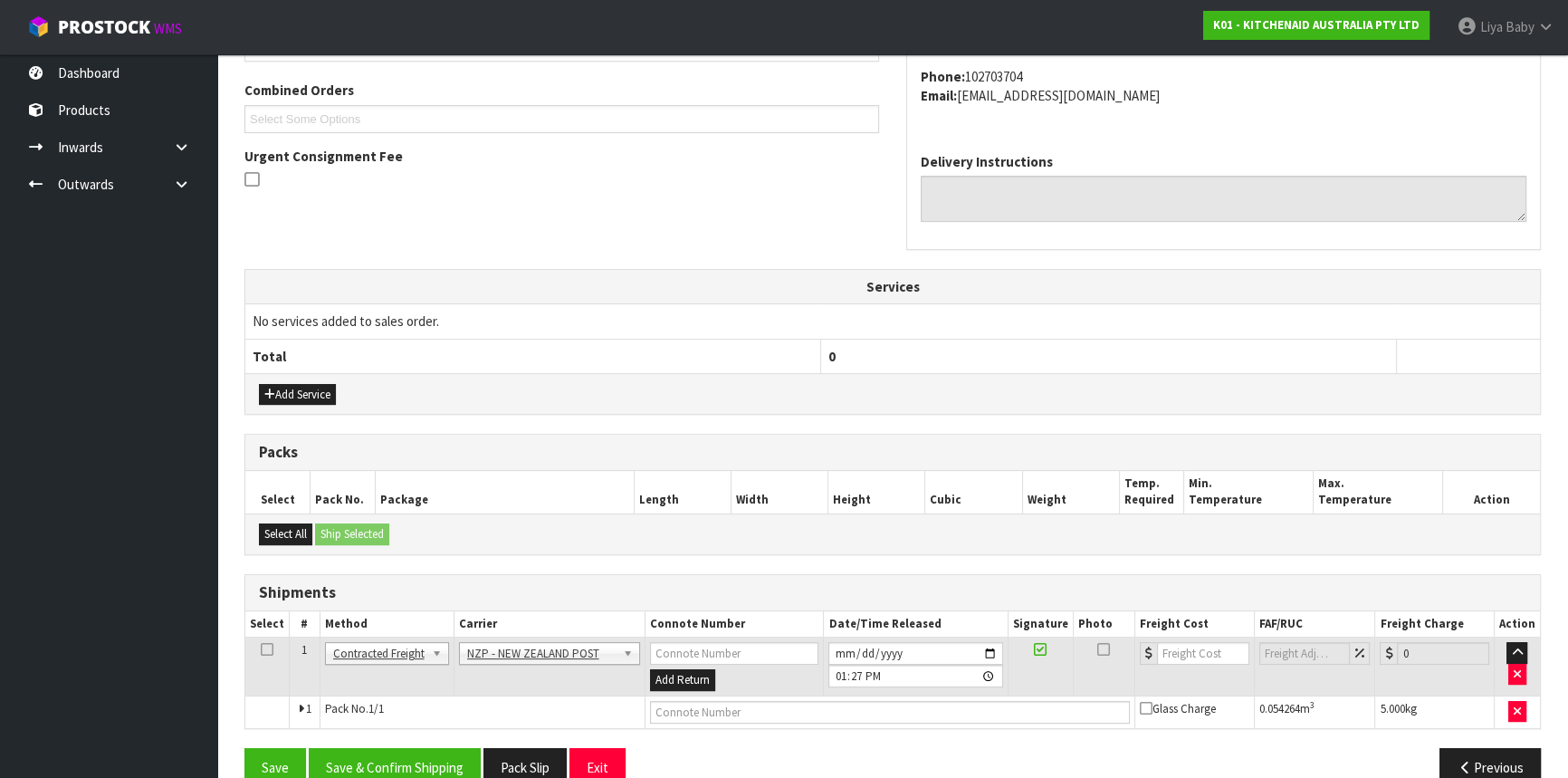
click at [265, 650] on icon at bounding box center [266, 650] width 13 height 1
click at [388, 757] on button "Save & Confirm Shipping" at bounding box center [395, 768] width 172 height 39
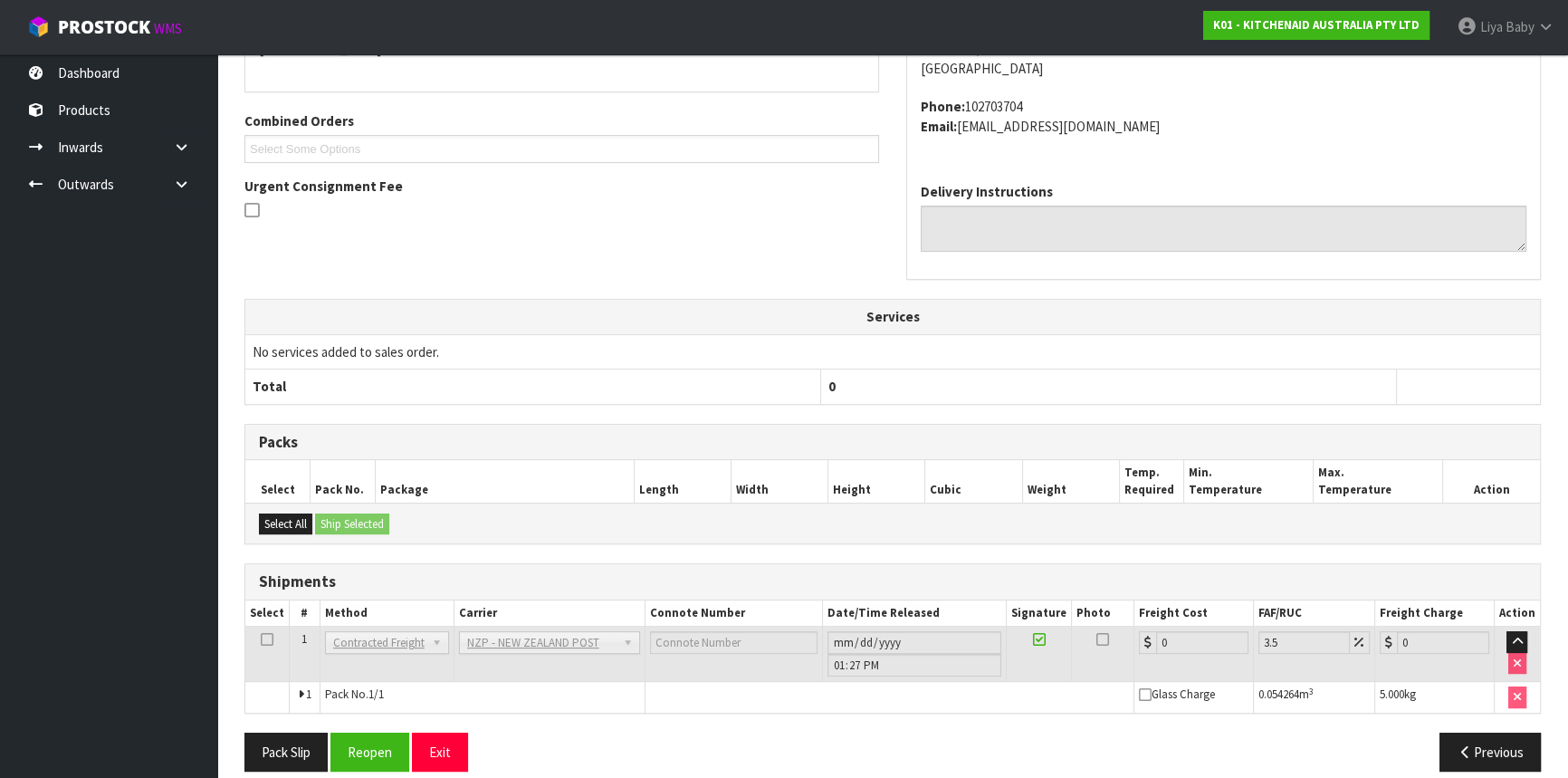
scroll to position [462, 0]
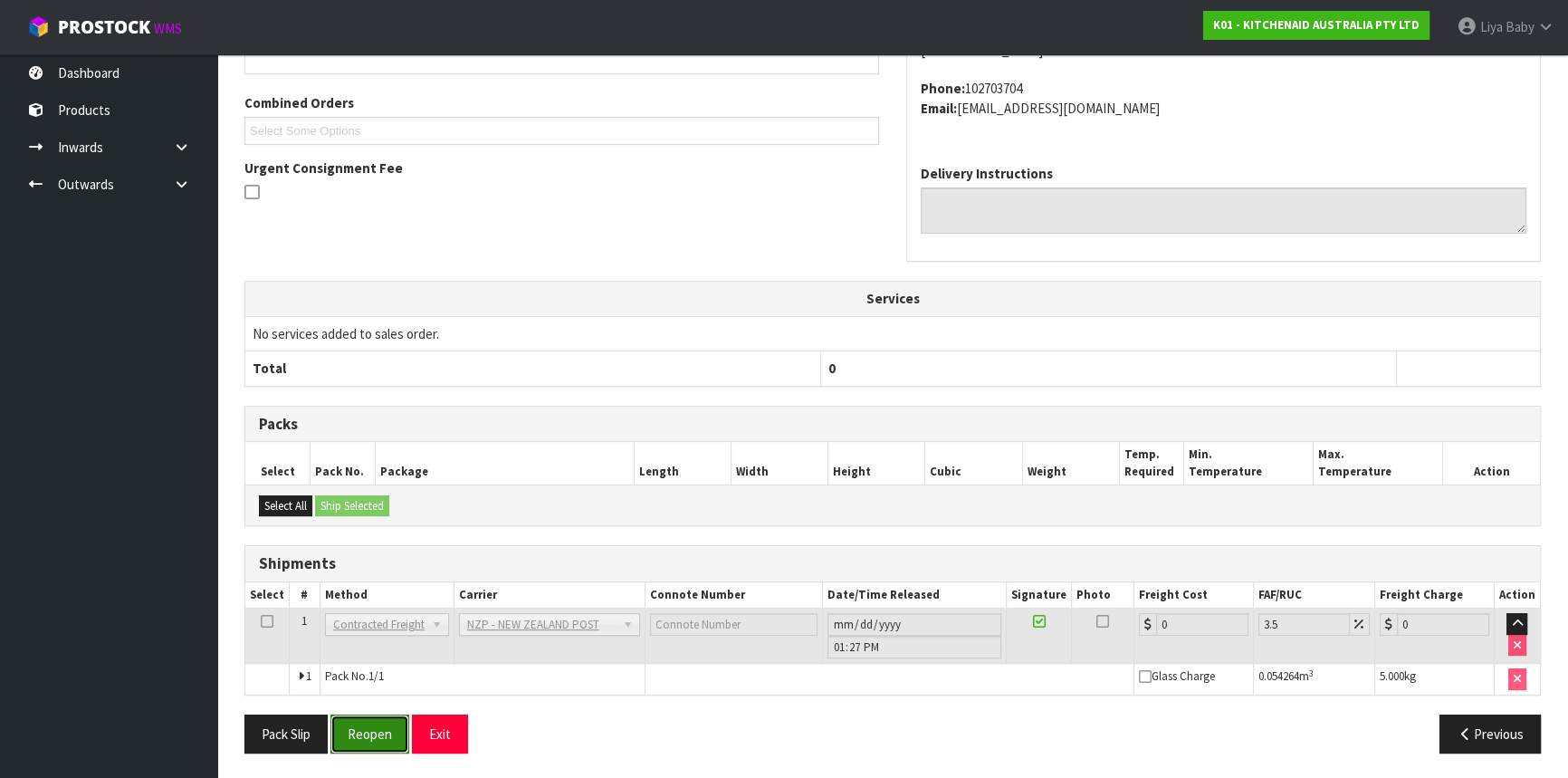
click at [342, 741] on button "Reopen" at bounding box center [369, 734] width 78 height 39
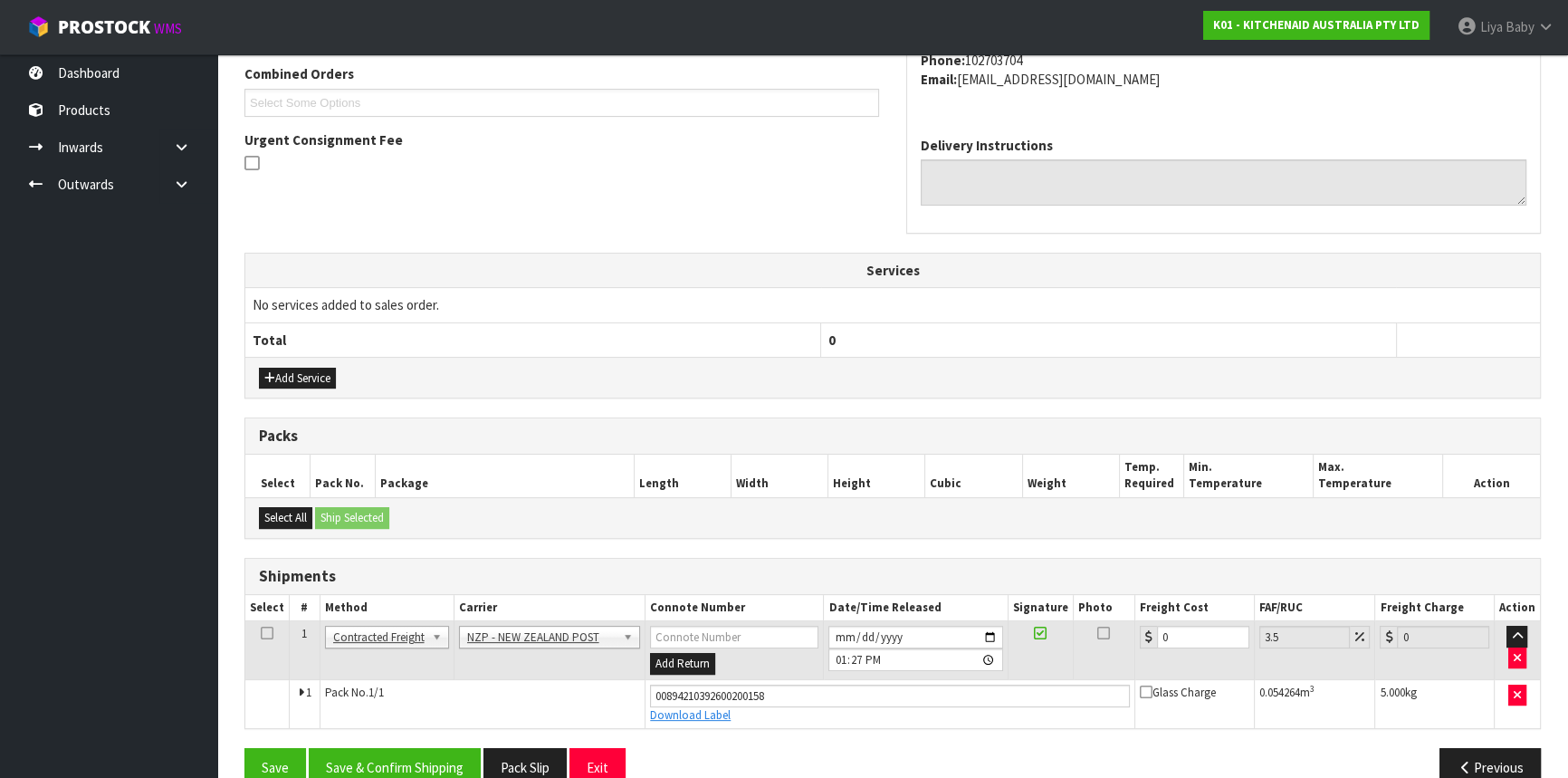
scroll to position [504, 0]
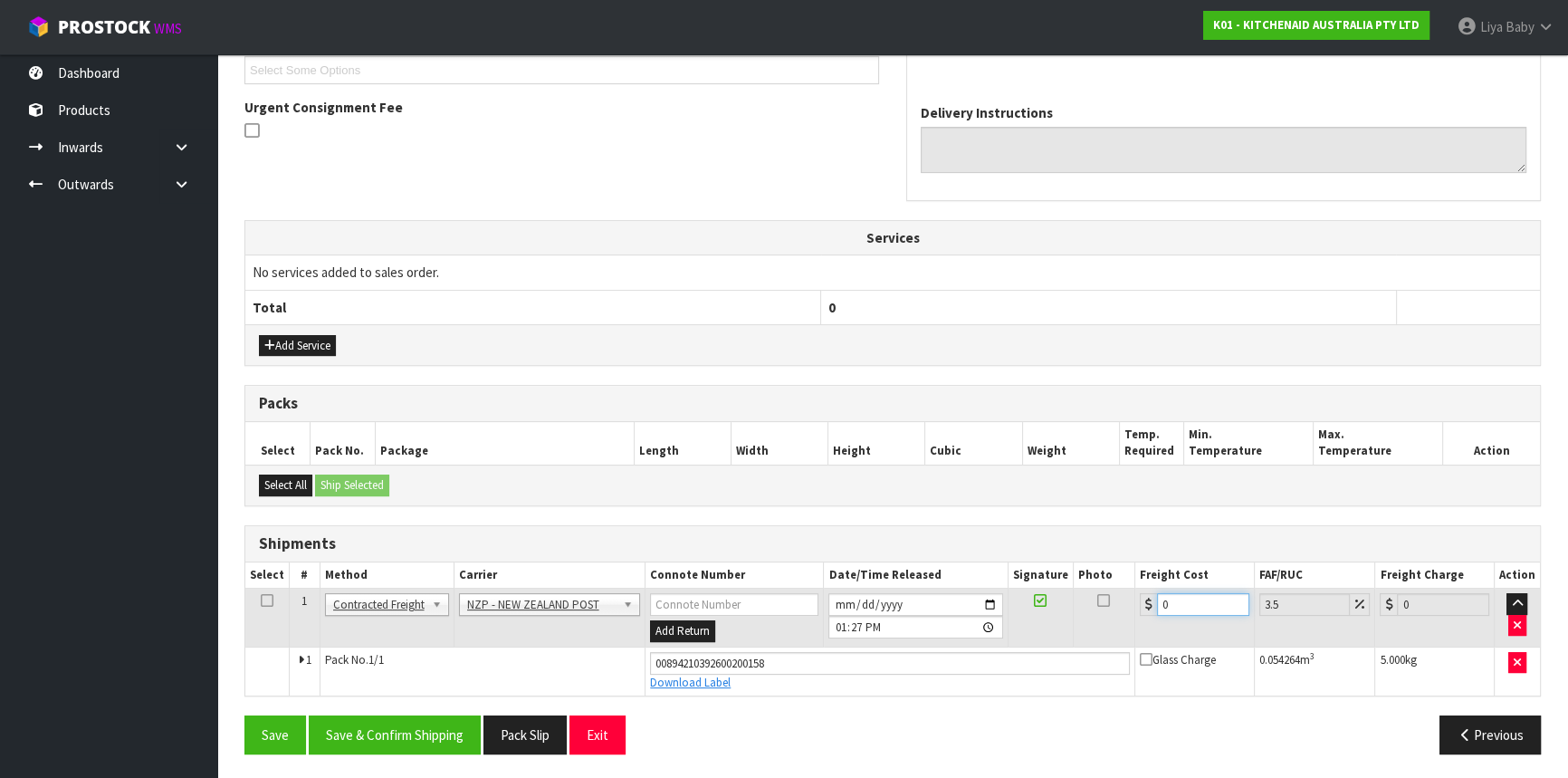
click at [1212, 603] on input "0" at bounding box center [1203, 605] width 92 height 23
type input "7"
type input "7.24"
type input "7.3"
type input "7.56"
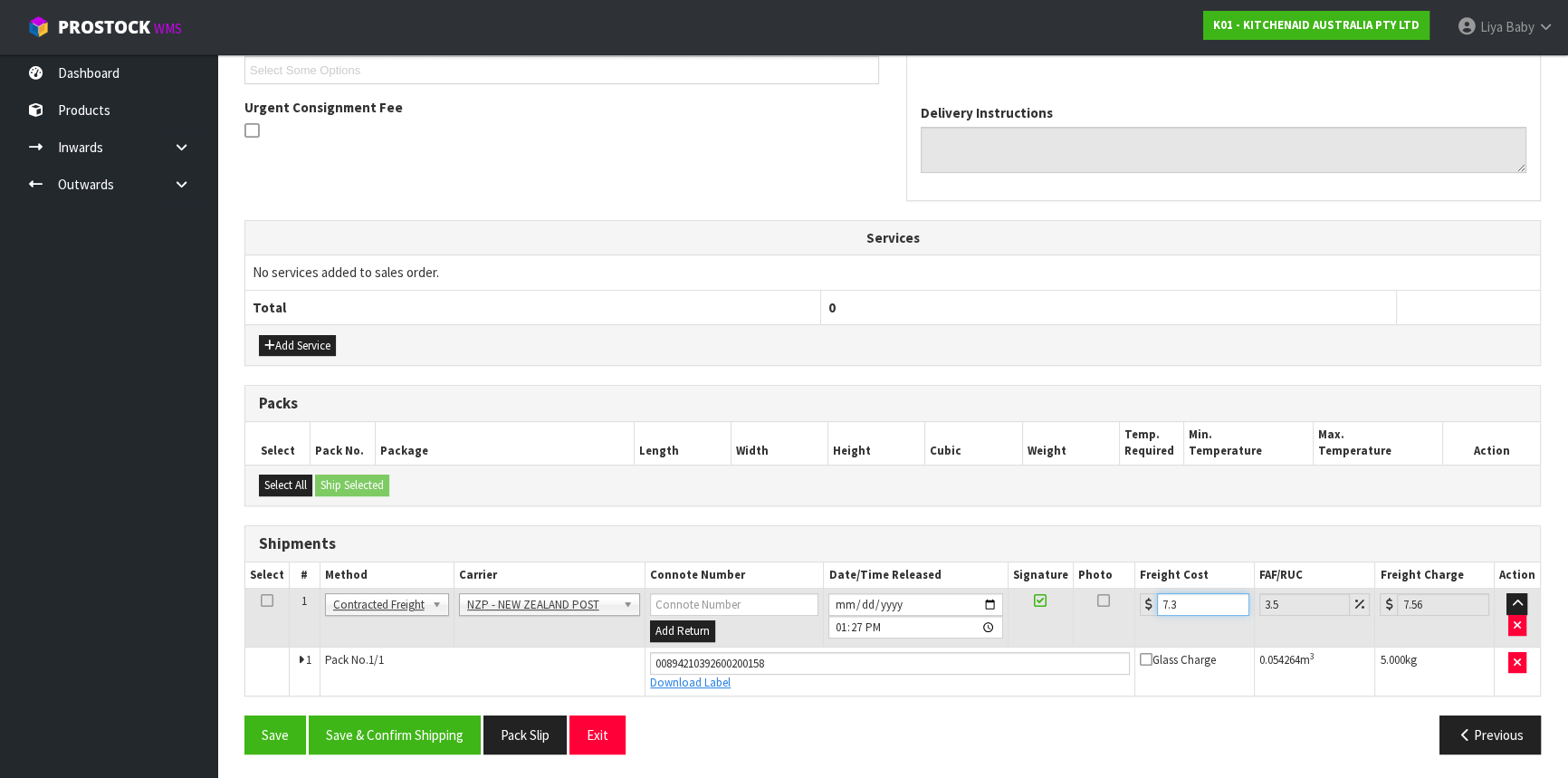
type input "7.31"
type input "7.57"
type input "7.31"
click at [261, 601] on icon at bounding box center [266, 601] width 13 height 1
click at [371, 727] on button "Save & Confirm Shipping" at bounding box center [395, 735] width 172 height 39
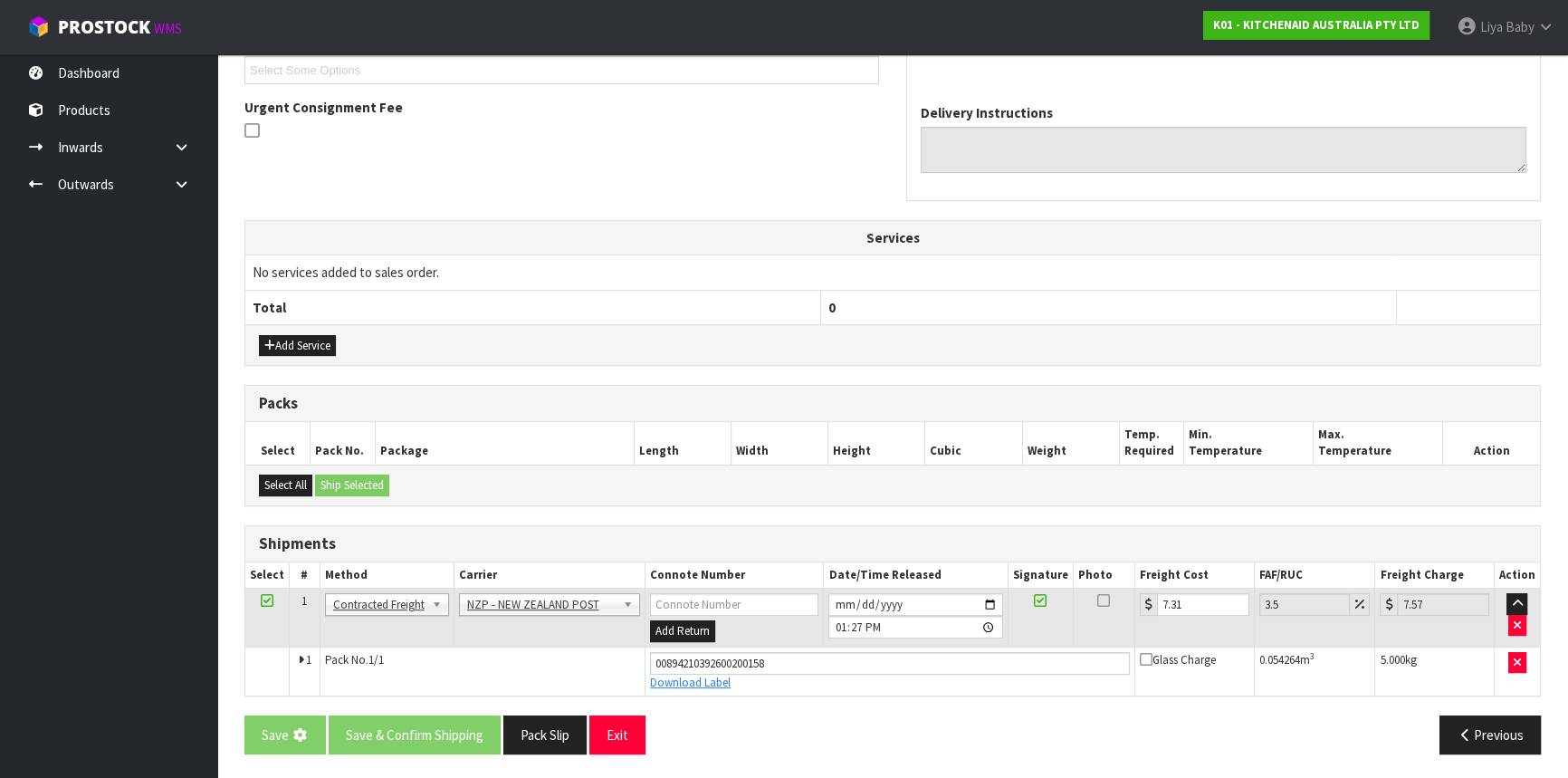
scroll to position [0, 0]
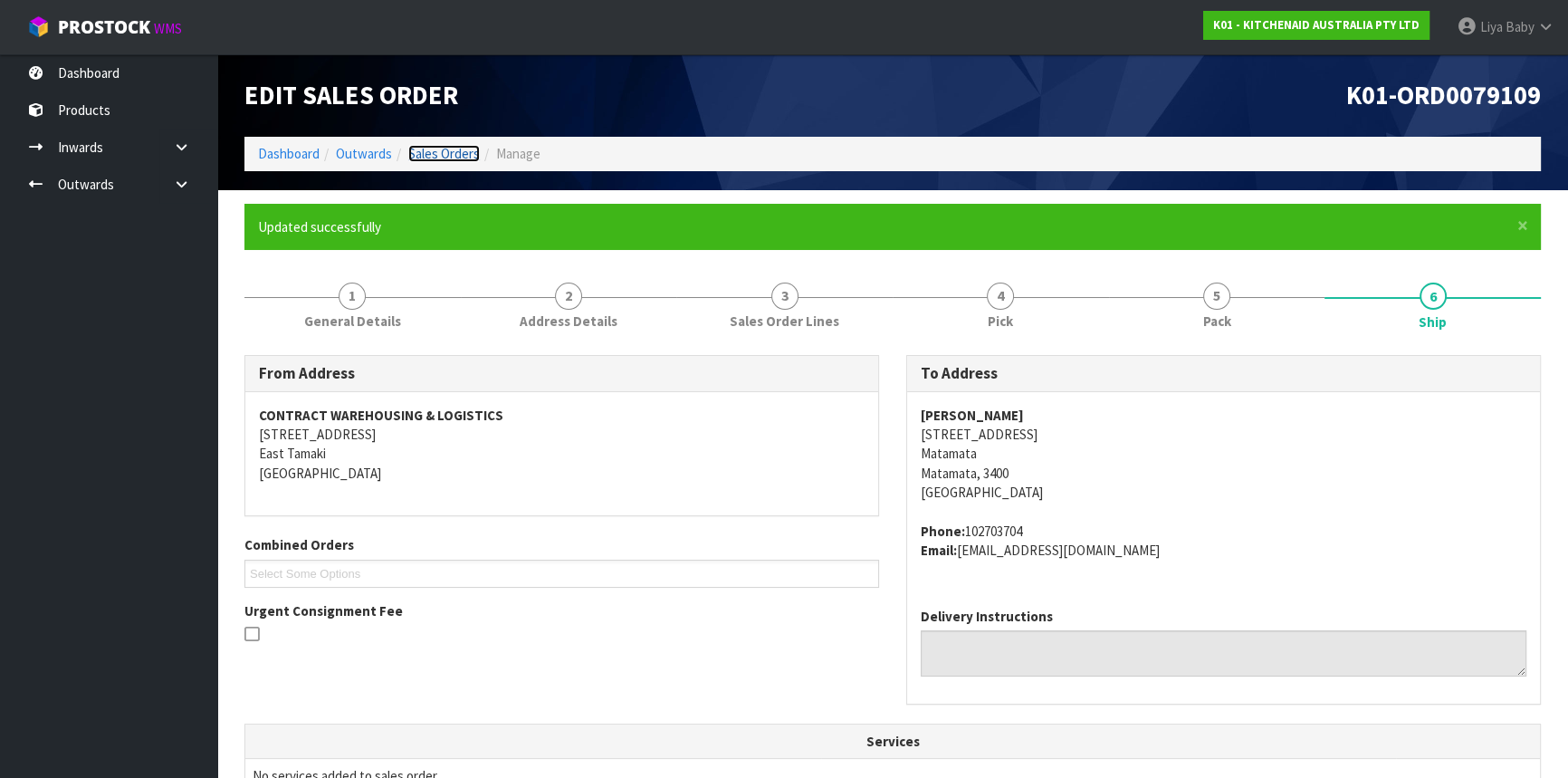
click at [431, 159] on link "Sales Orders" at bounding box center [444, 154] width 71 height 18
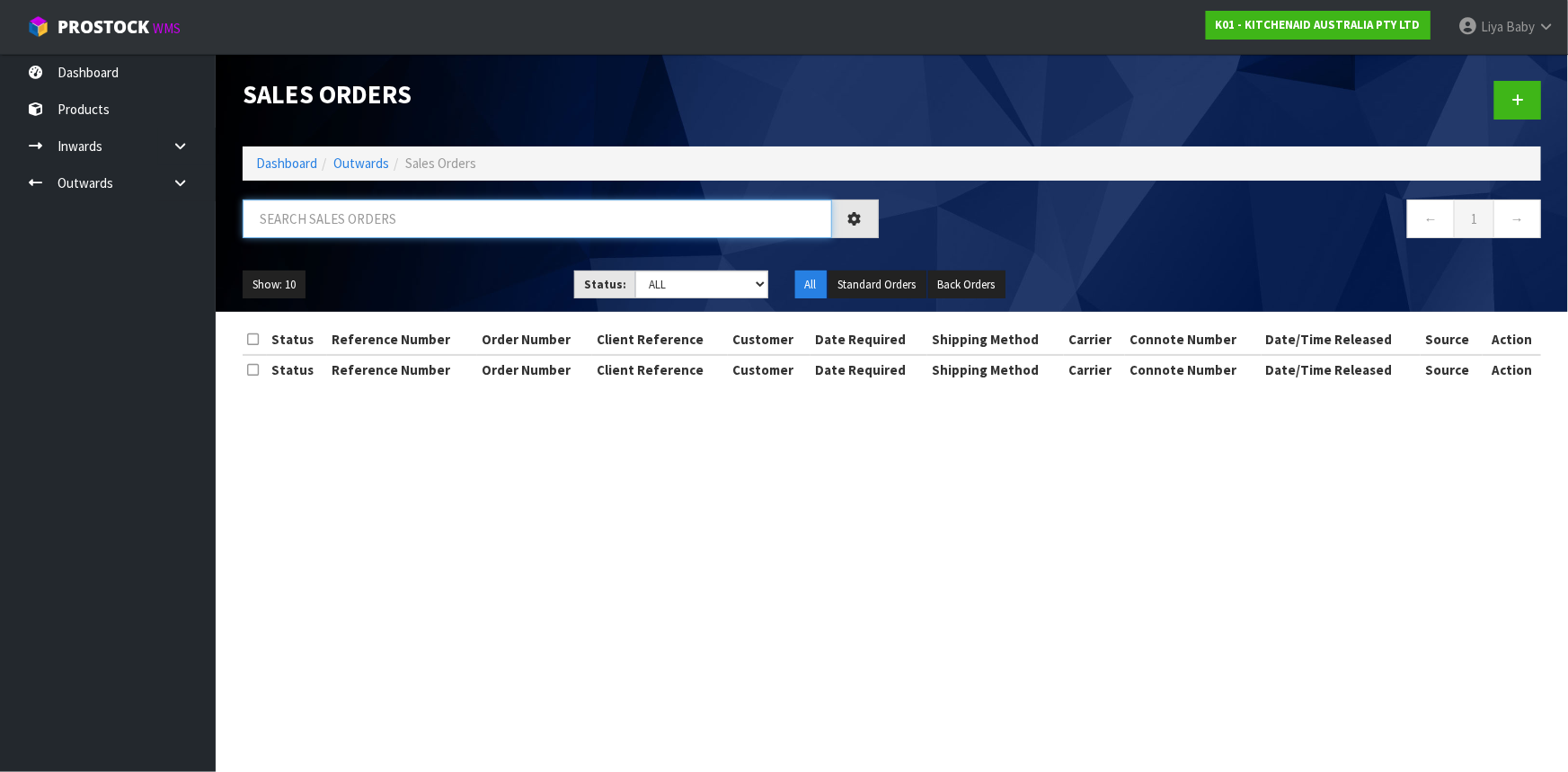
click at [366, 221] on input "text" at bounding box center [538, 219] width 589 height 39
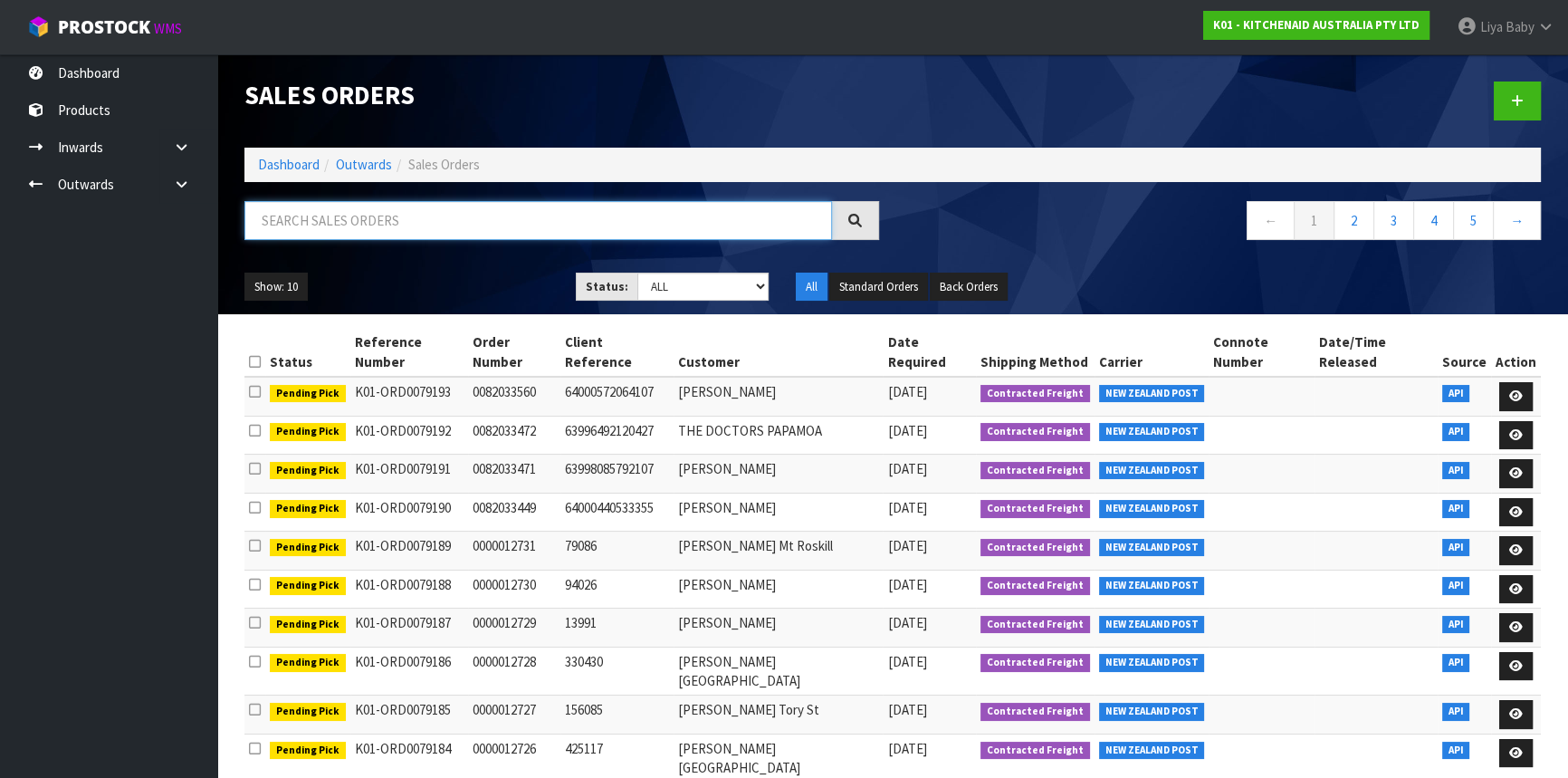
click at [320, 229] on input "text" at bounding box center [539, 220] width 588 height 39
type input "JOB-0412321"
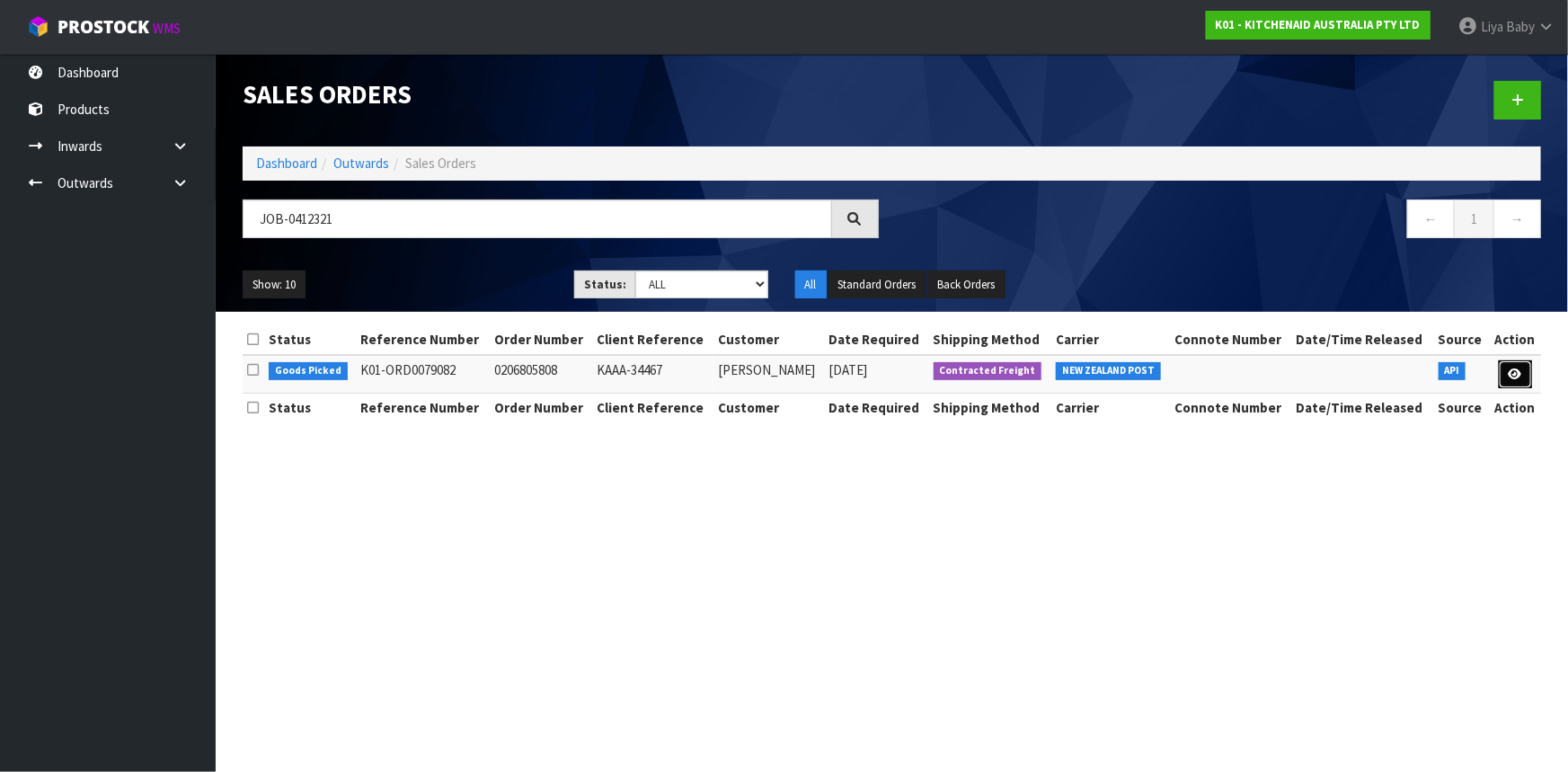
click at [1514, 365] on link at bounding box center [1516, 375] width 33 height 29
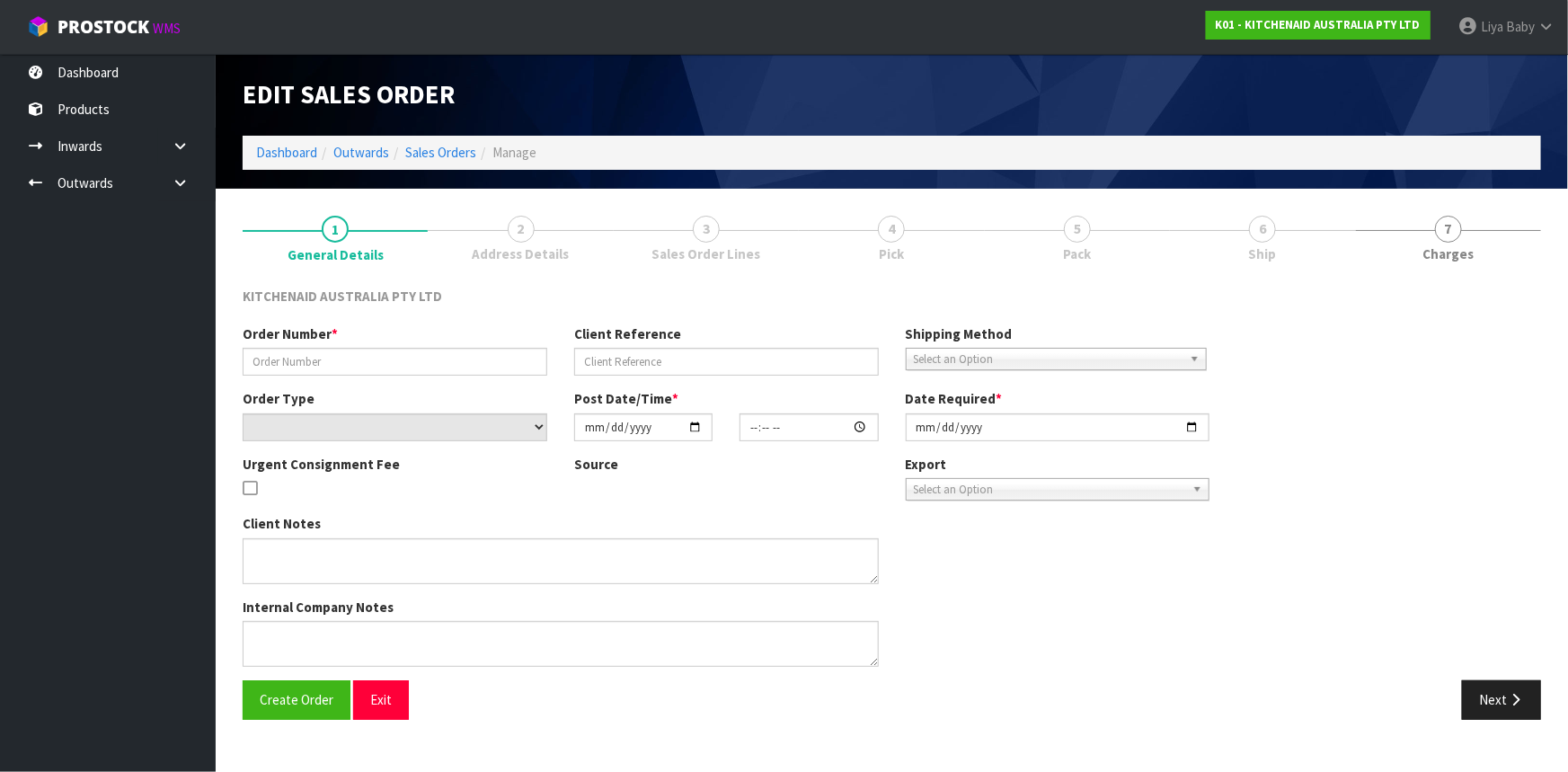
type input "0206805808"
type input "KAAA-34467"
select select "number:0"
type input "2025-09-12"
type input "17:42:28.000"
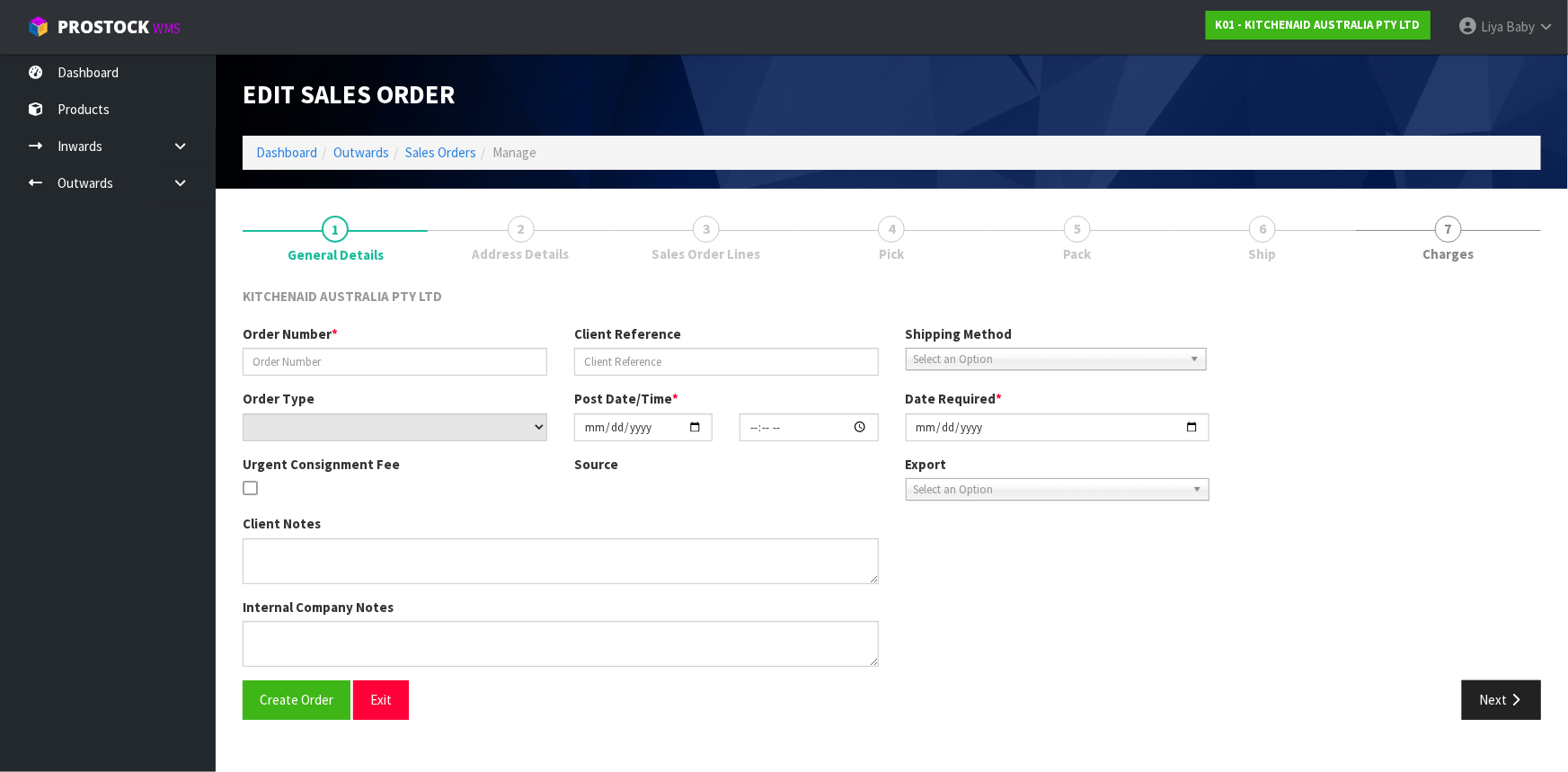
type input "2025-09-12"
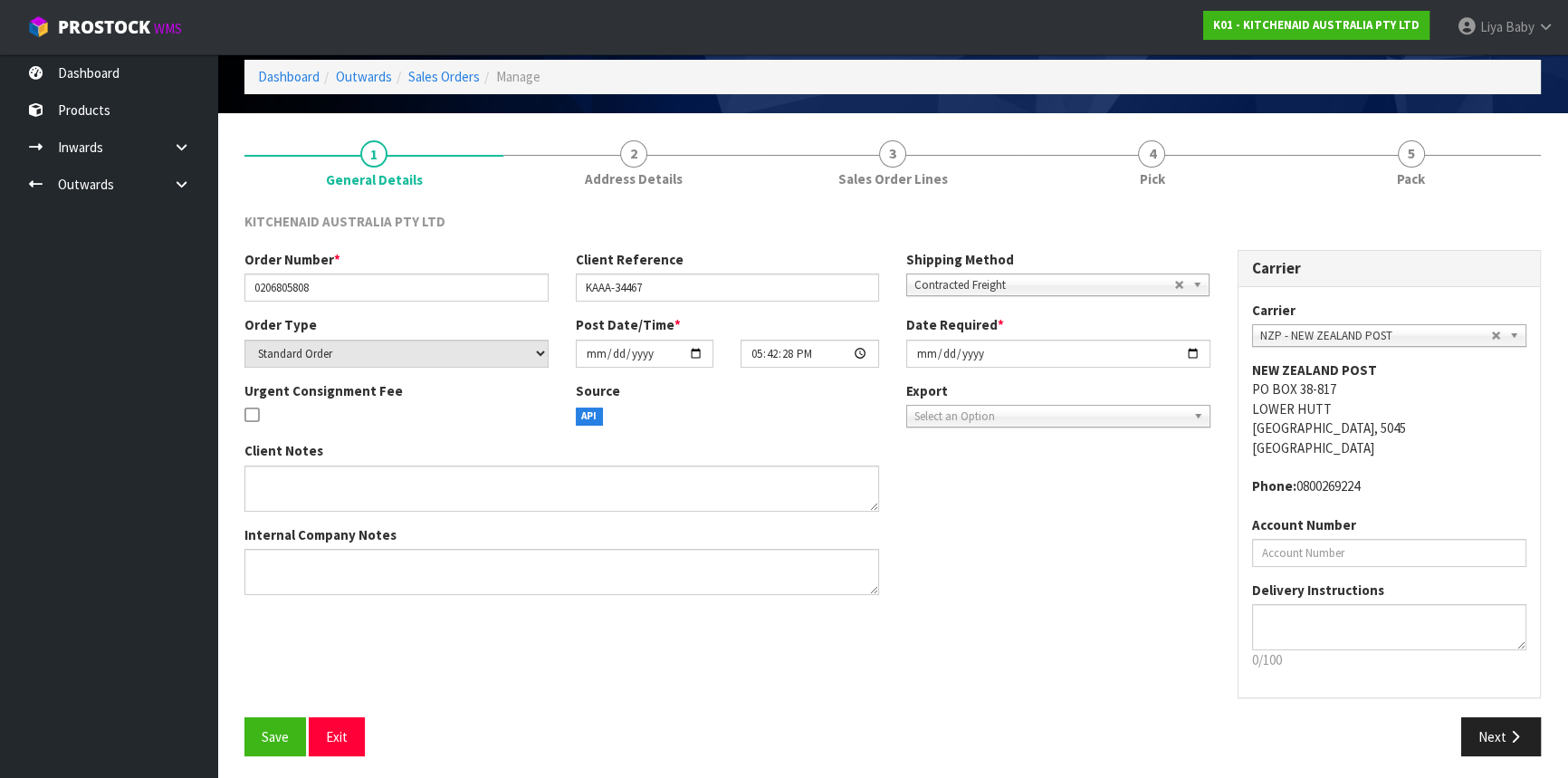
scroll to position [81, 0]
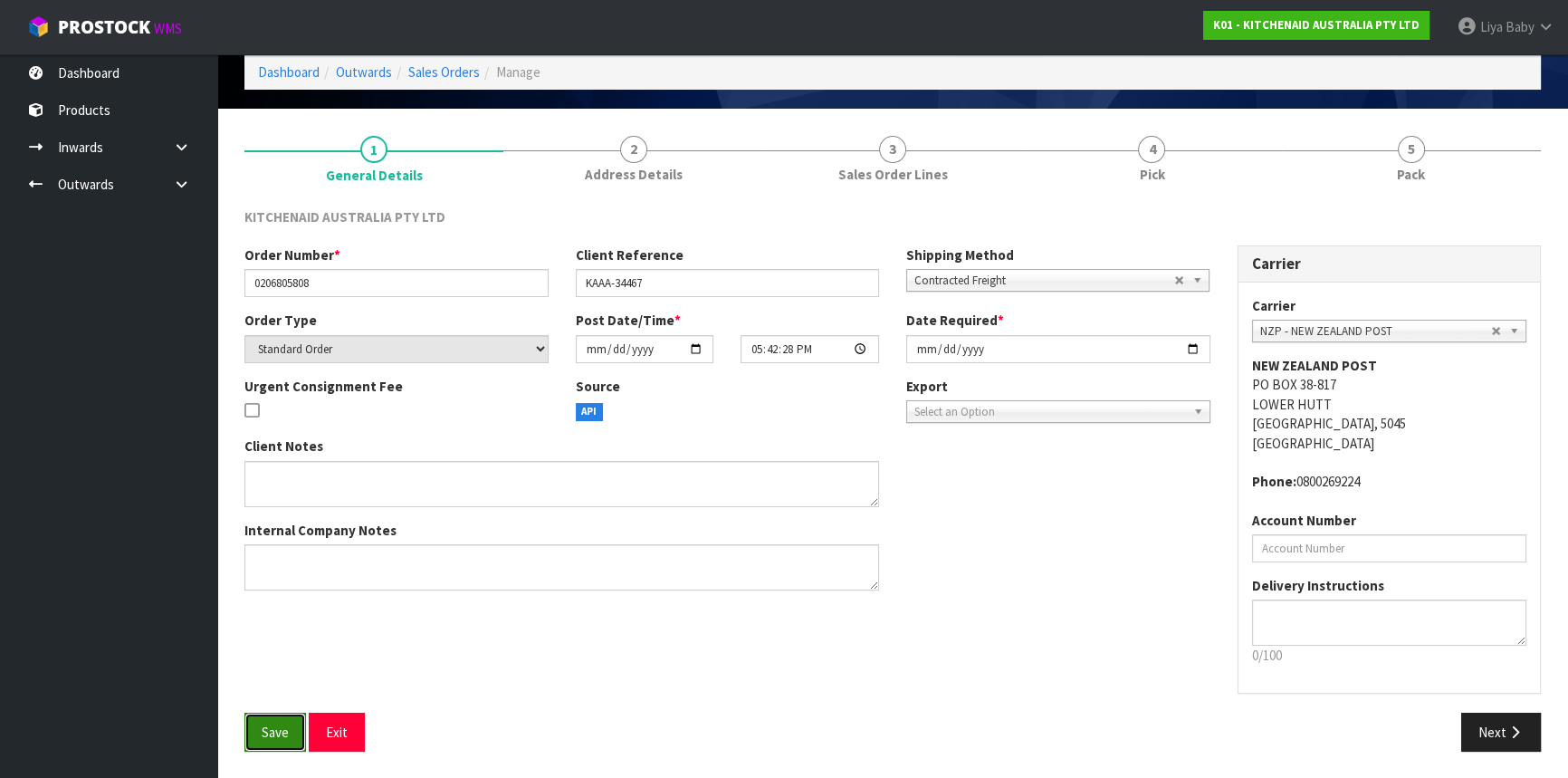
click at [292, 738] on button "Save" at bounding box center [275, 733] width 62 height 39
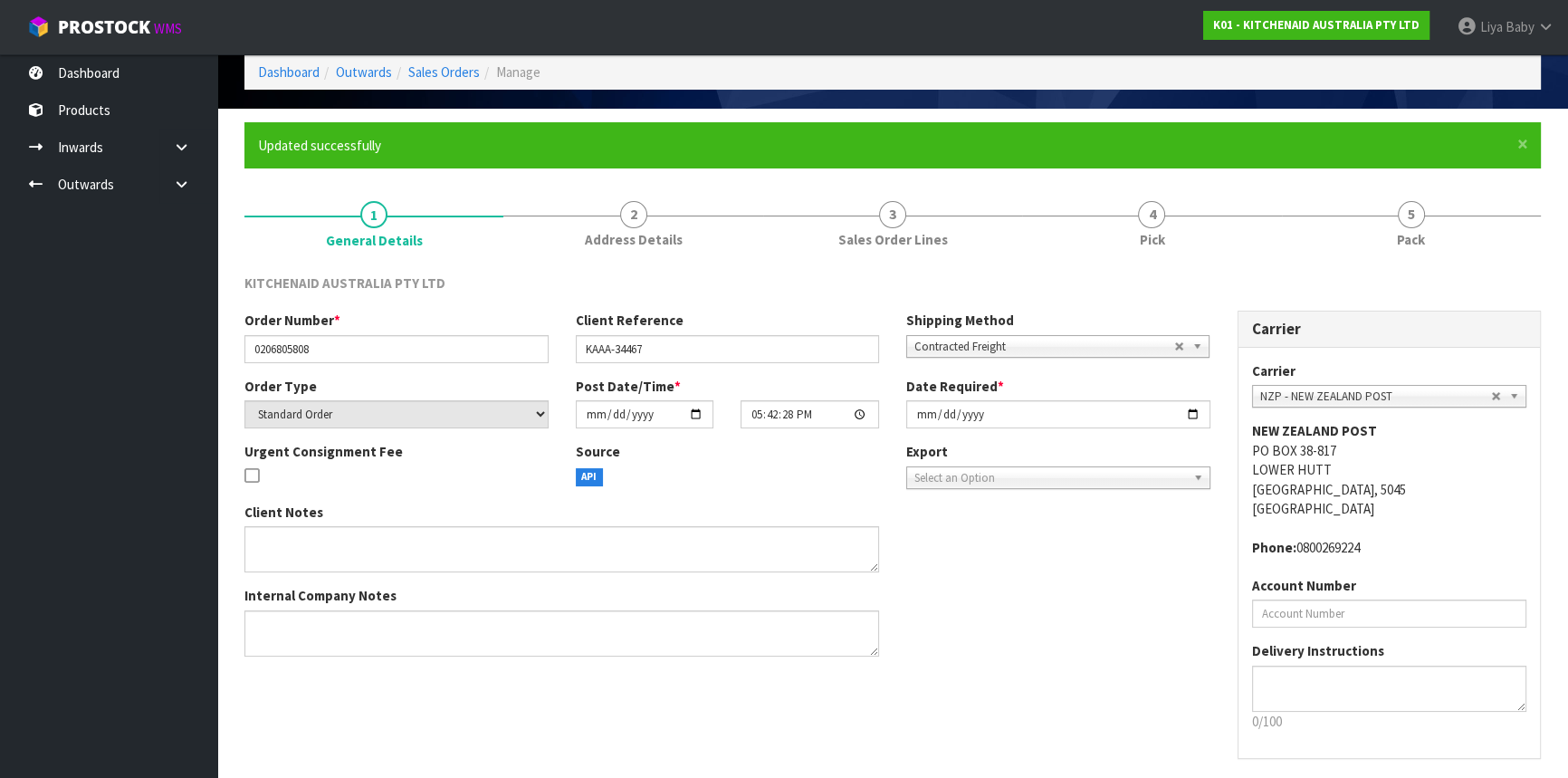
scroll to position [0, 0]
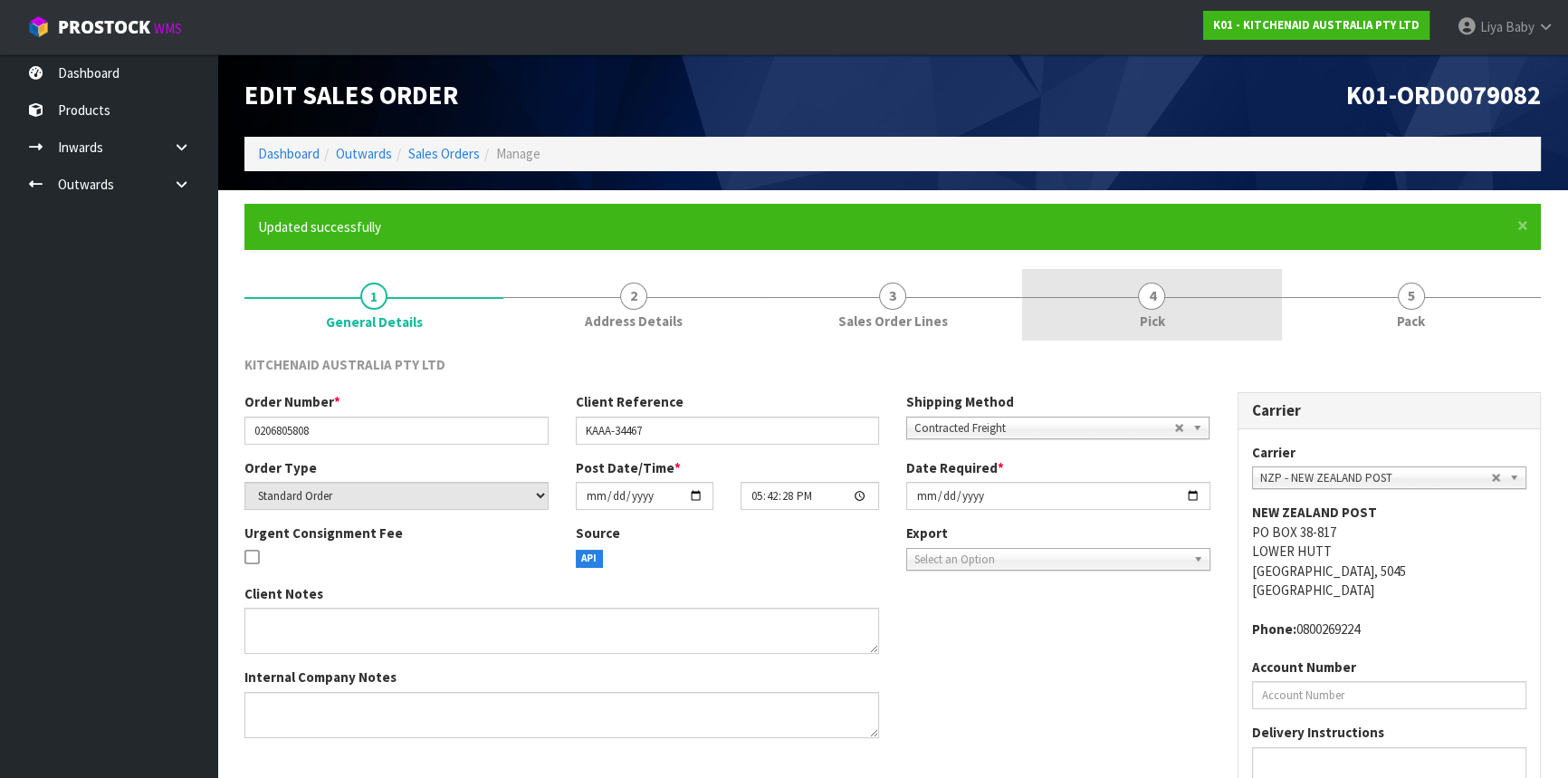
click at [1194, 302] on link "4 Pick" at bounding box center [1152, 305] width 259 height 72
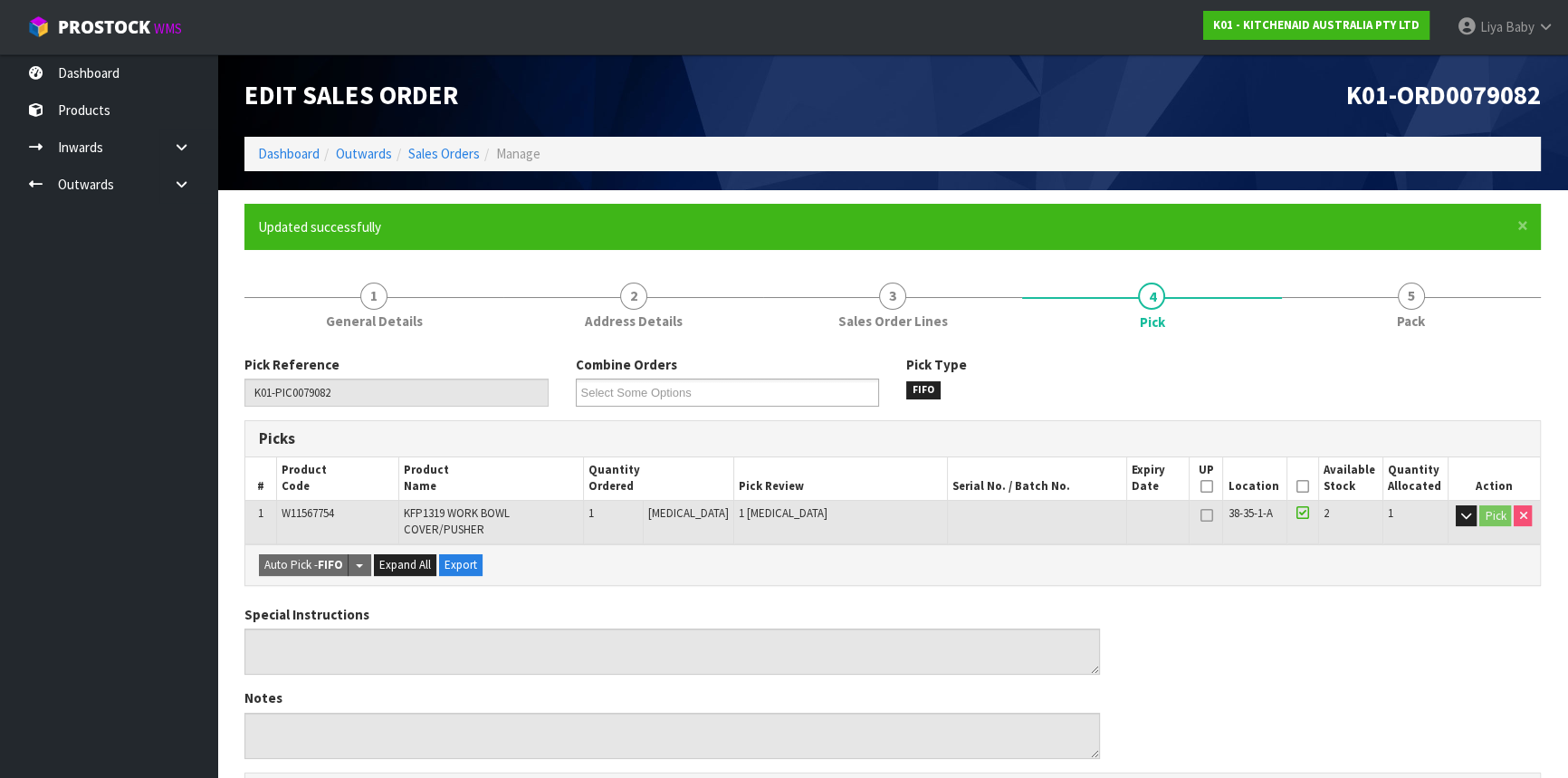
click at [1297, 486] on icon at bounding box center [1303, 486] width 13 height 1
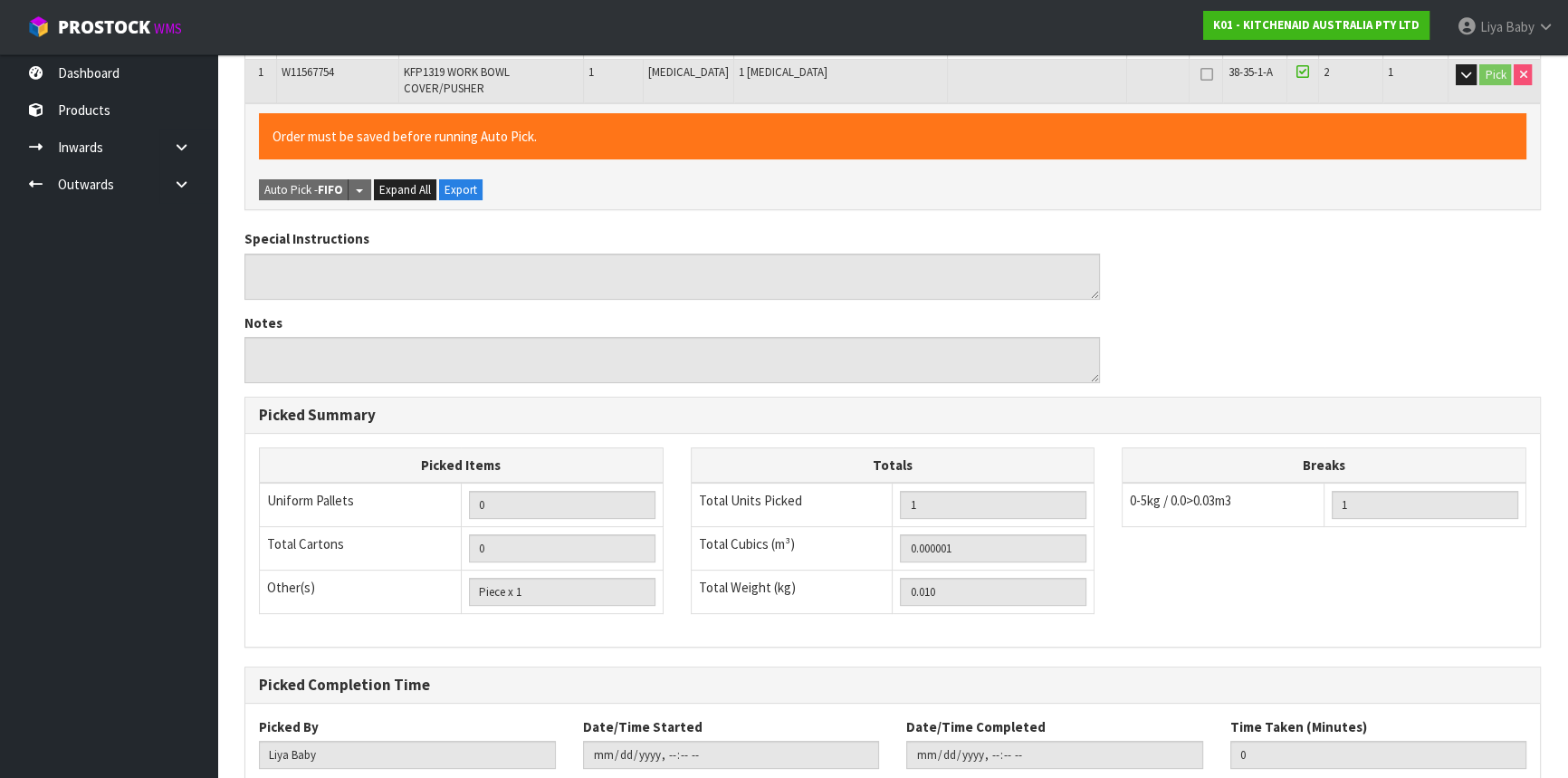
scroll to position [557, 0]
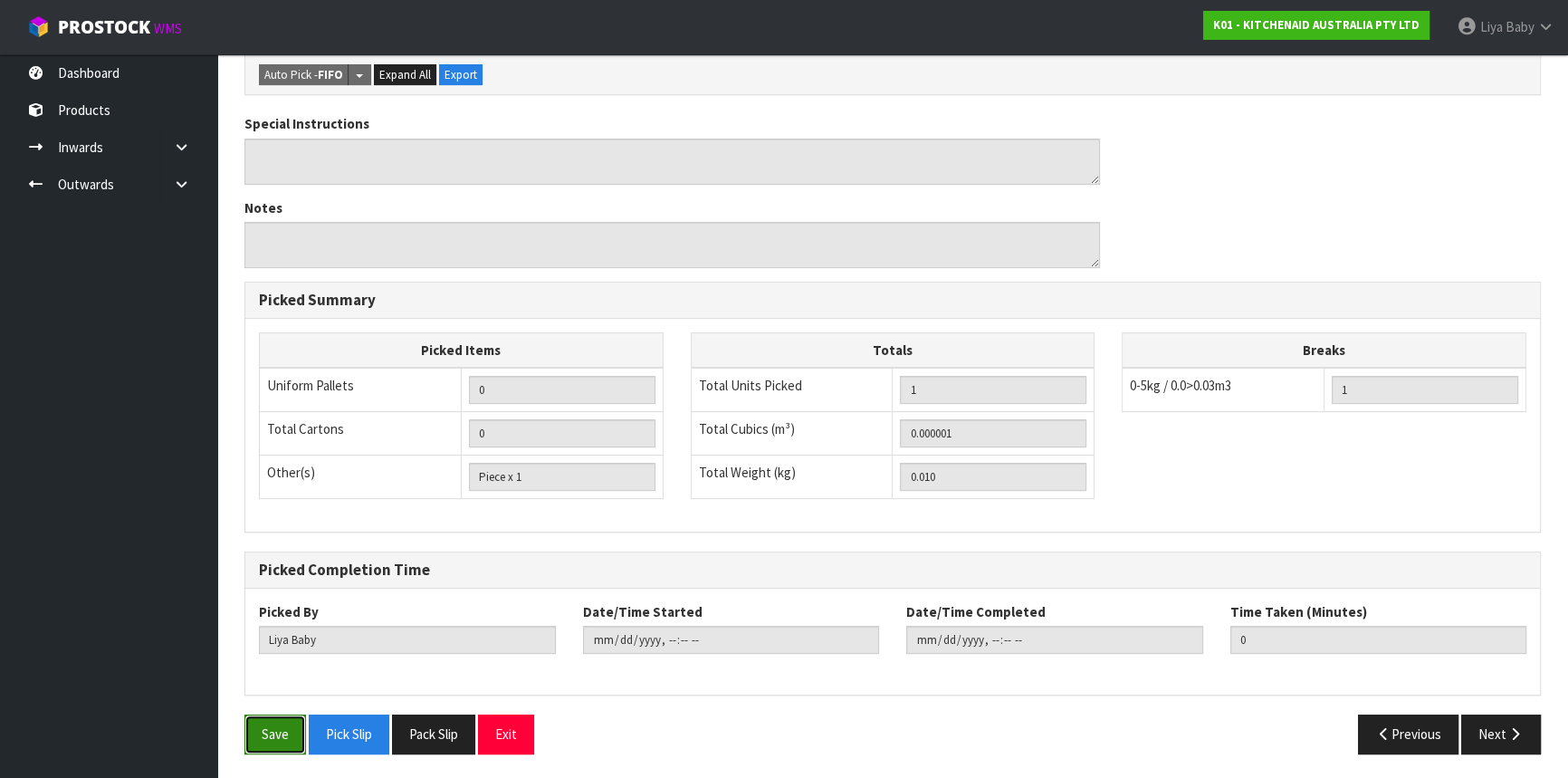
click at [271, 725] on button "Save" at bounding box center [275, 734] width 62 height 39
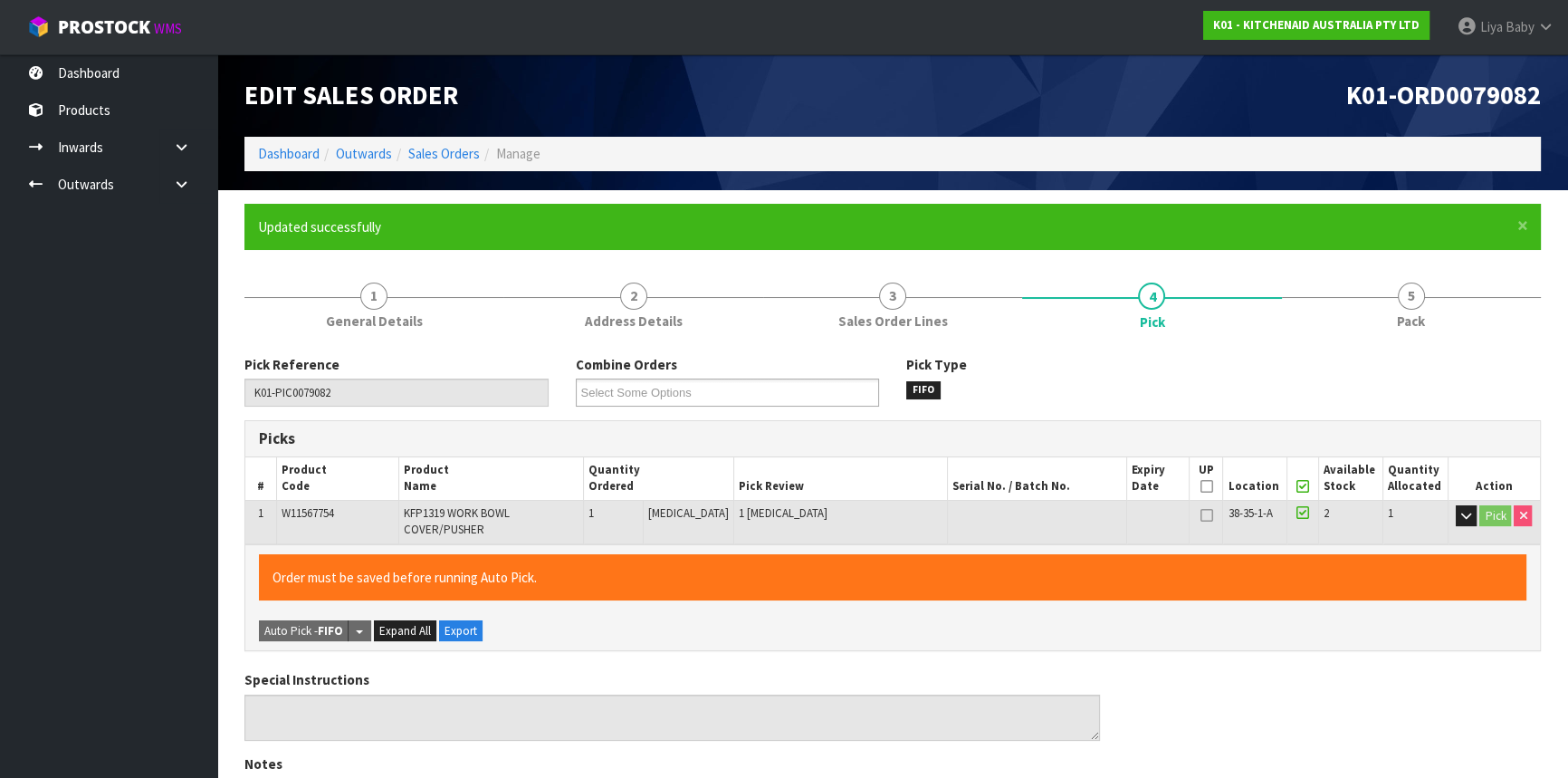
type input "2025-09-15T13:29:36"
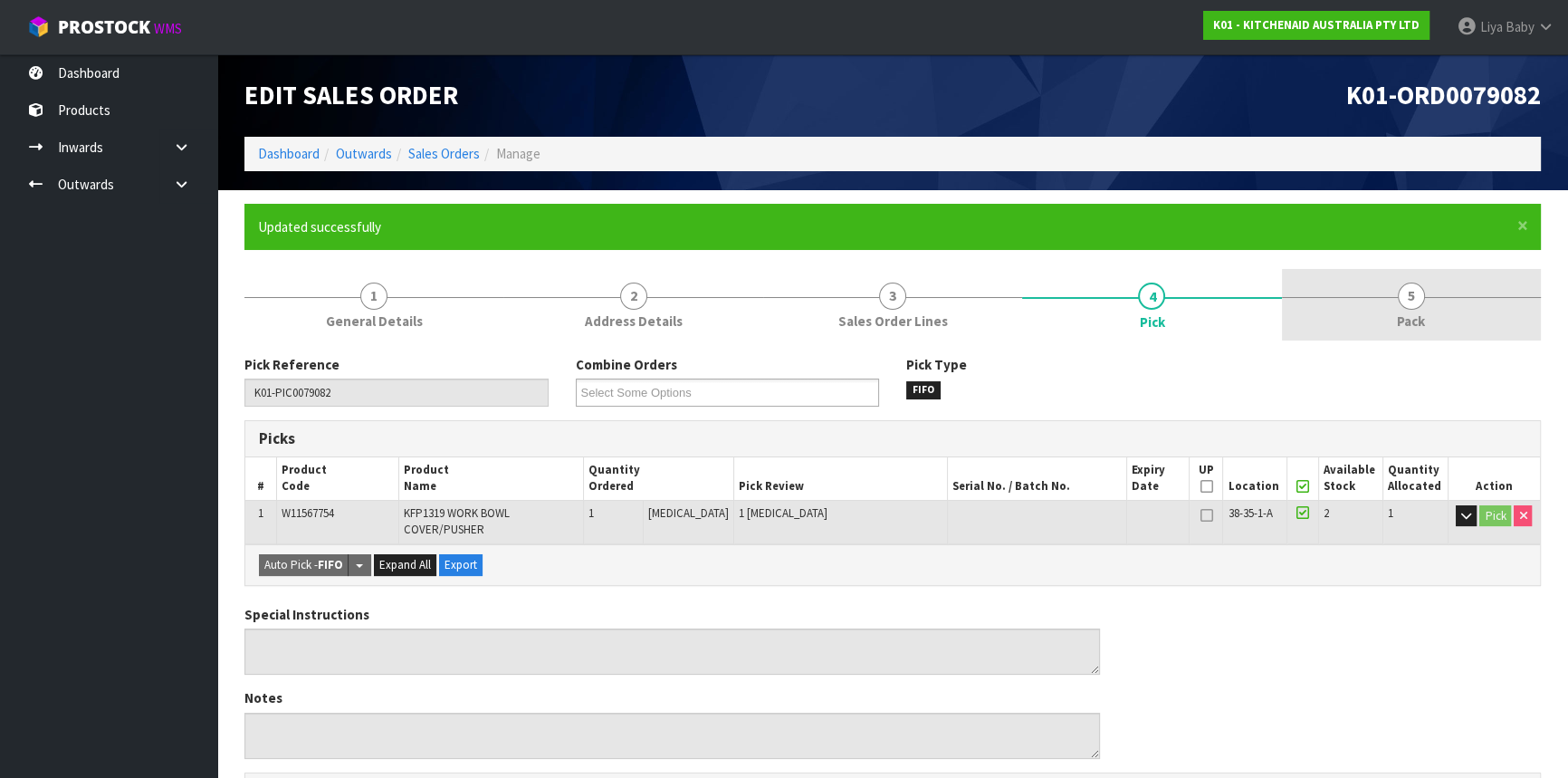
click at [1398, 322] on span "Pack" at bounding box center [1410, 320] width 28 height 19
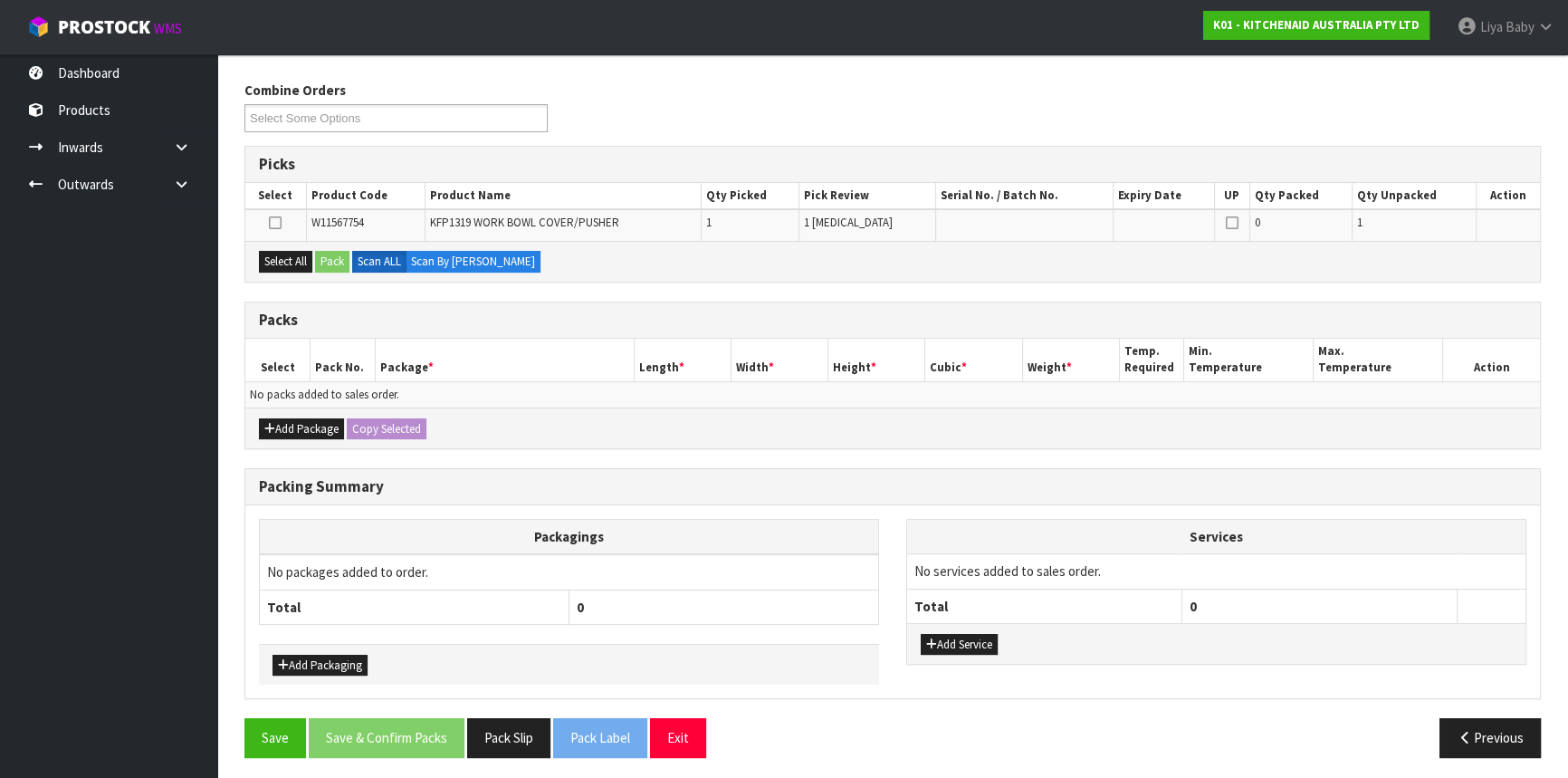
scroll to position [277, 0]
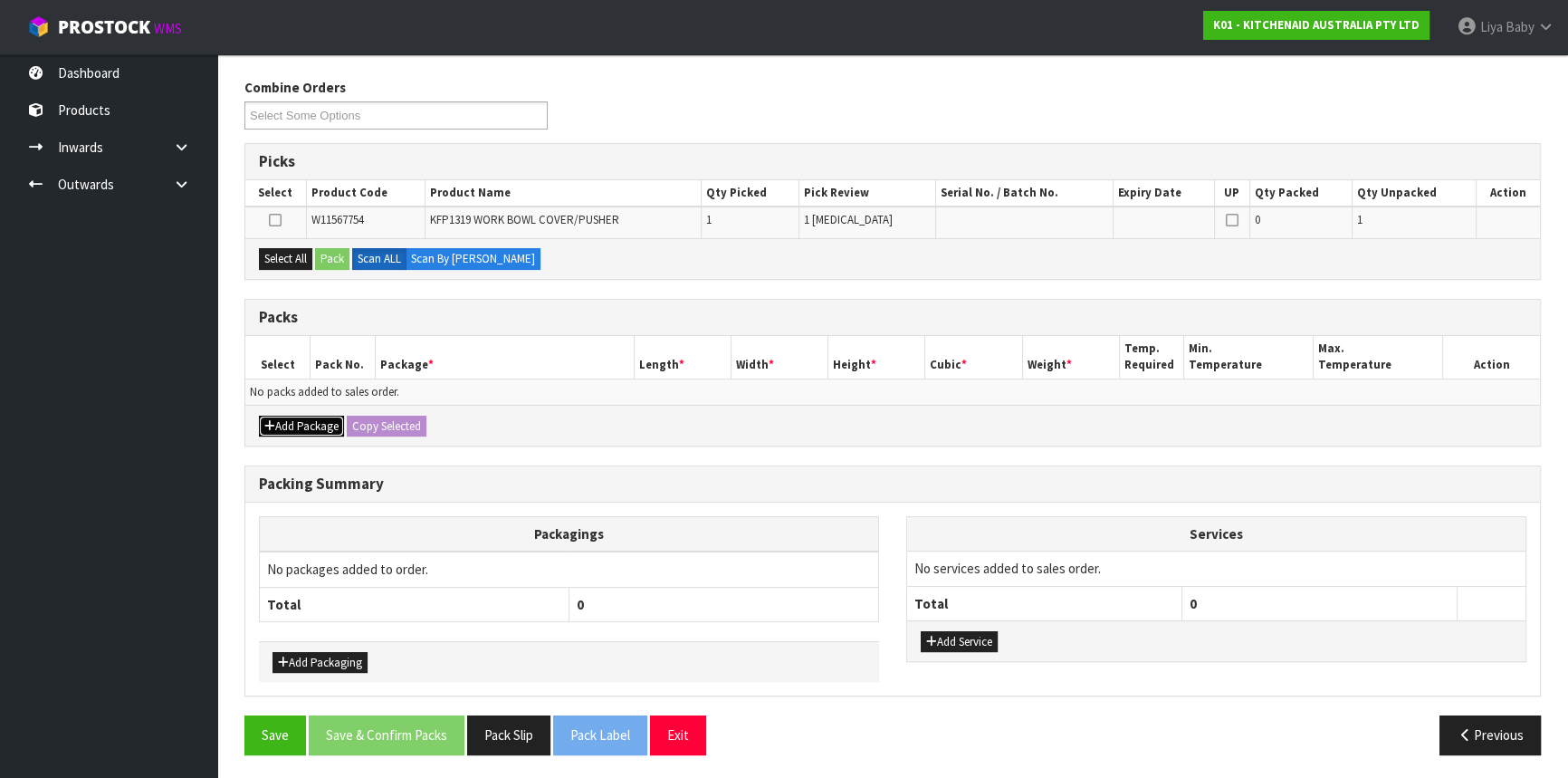
click at [304, 422] on button "Add Package" at bounding box center [301, 426] width 85 height 22
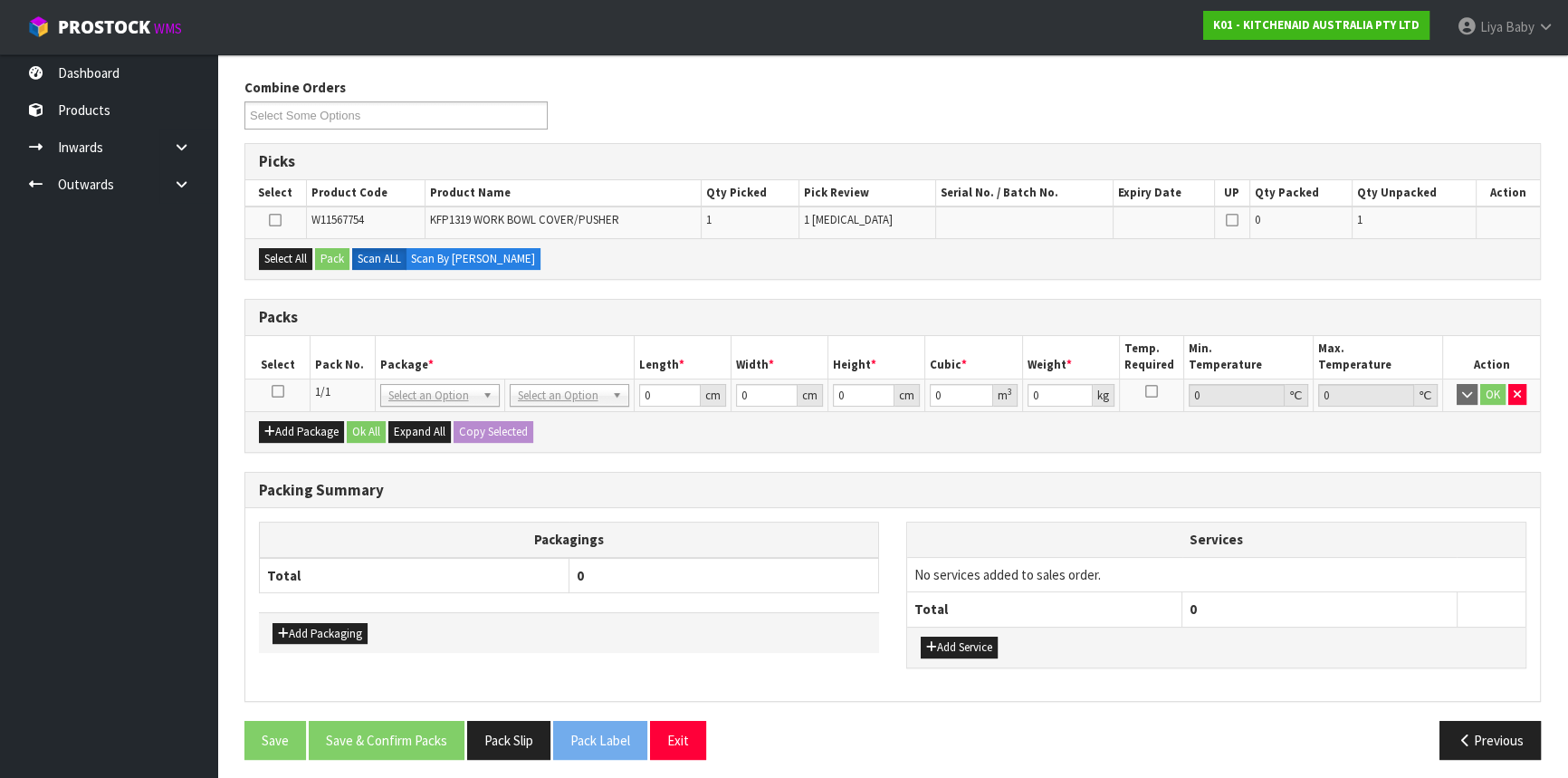
click at [281, 391] on icon at bounding box center [277, 391] width 13 height 1
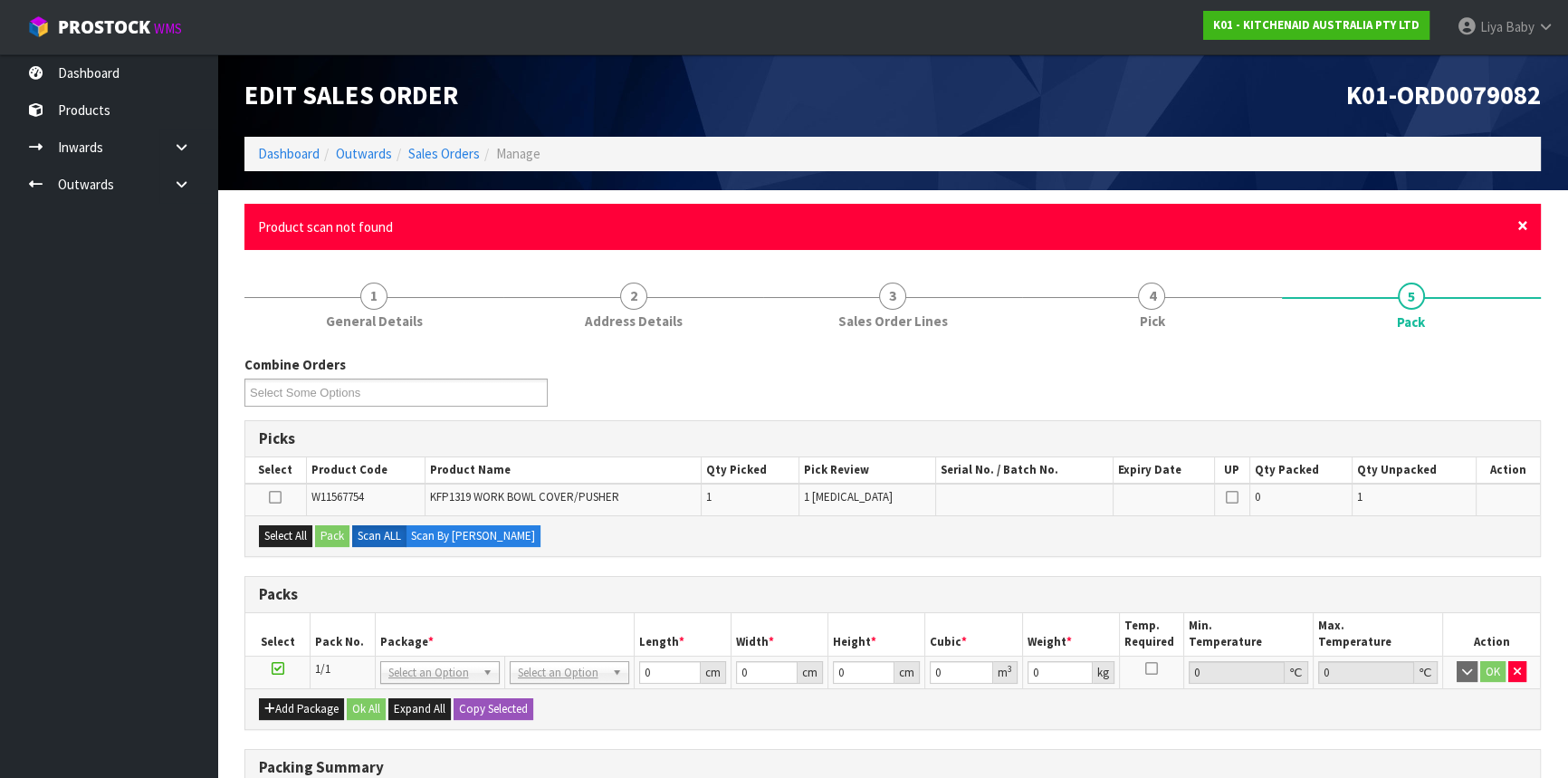
click at [1518, 225] on span "×" at bounding box center [1522, 225] width 11 height 25
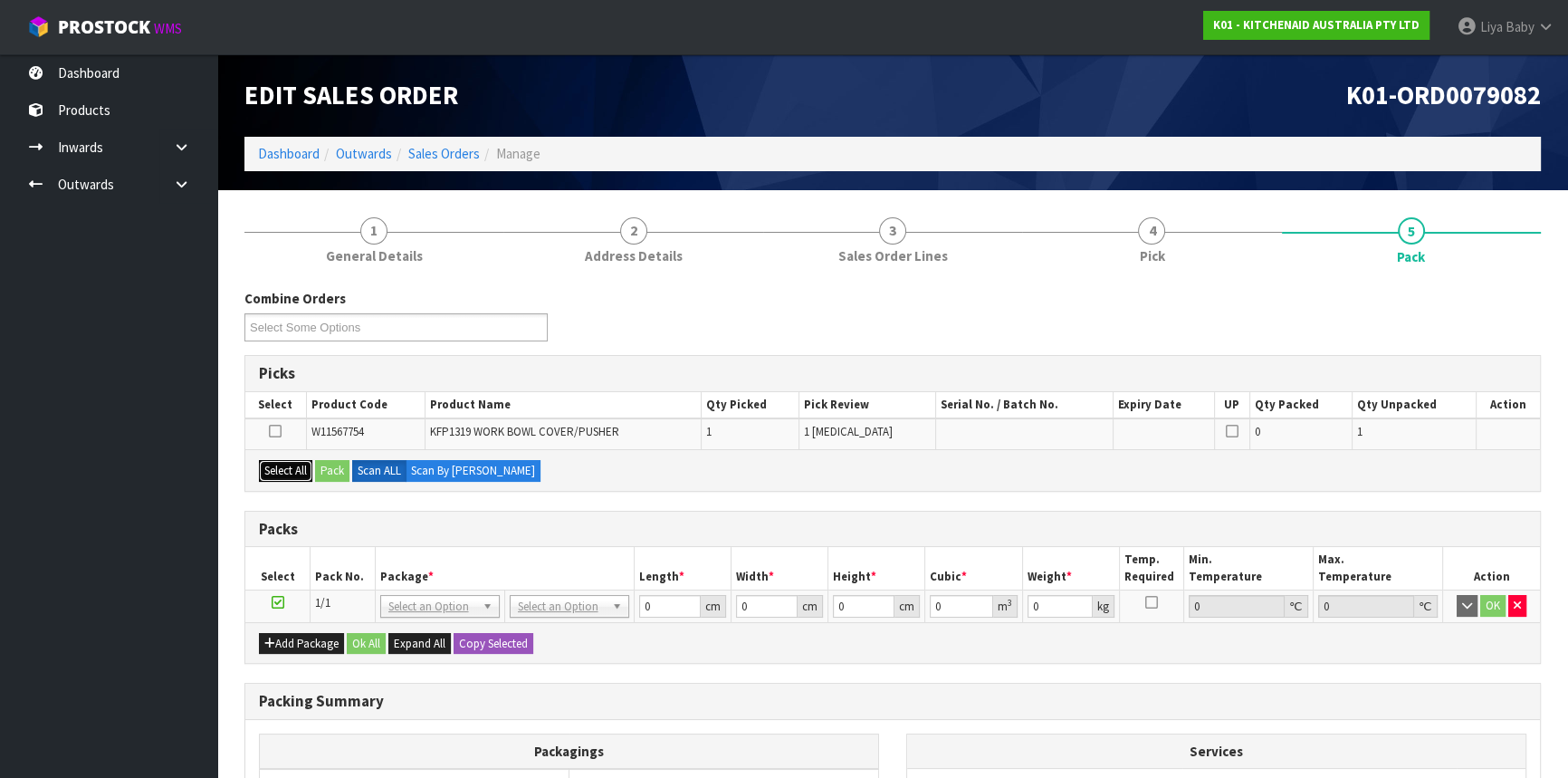
click at [275, 469] on button "Select All" at bounding box center [285, 471] width 54 height 22
click at [326, 468] on button "Pack" at bounding box center [332, 471] width 34 height 22
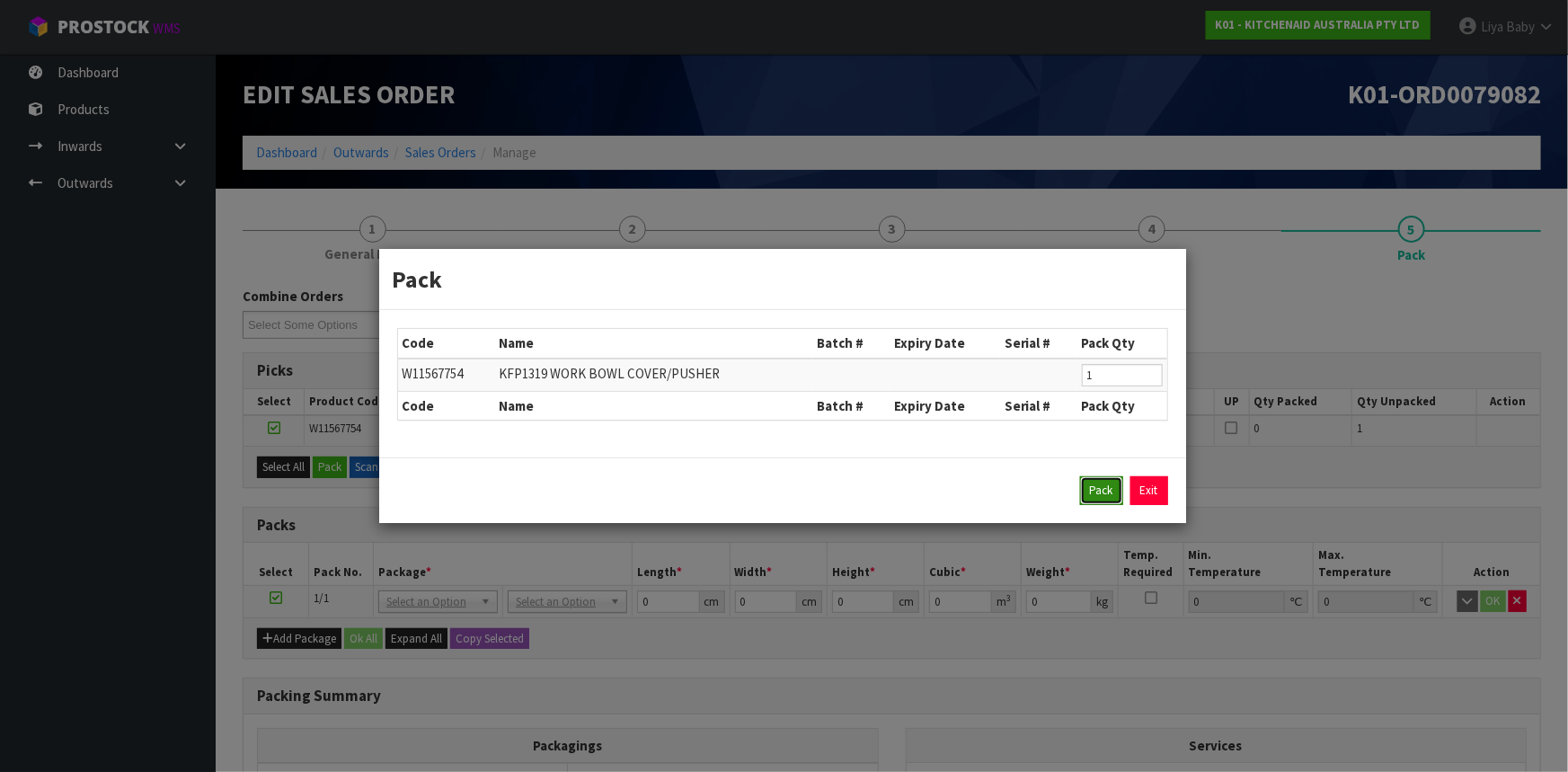
click at [1097, 494] on button "Pack" at bounding box center [1101, 491] width 43 height 29
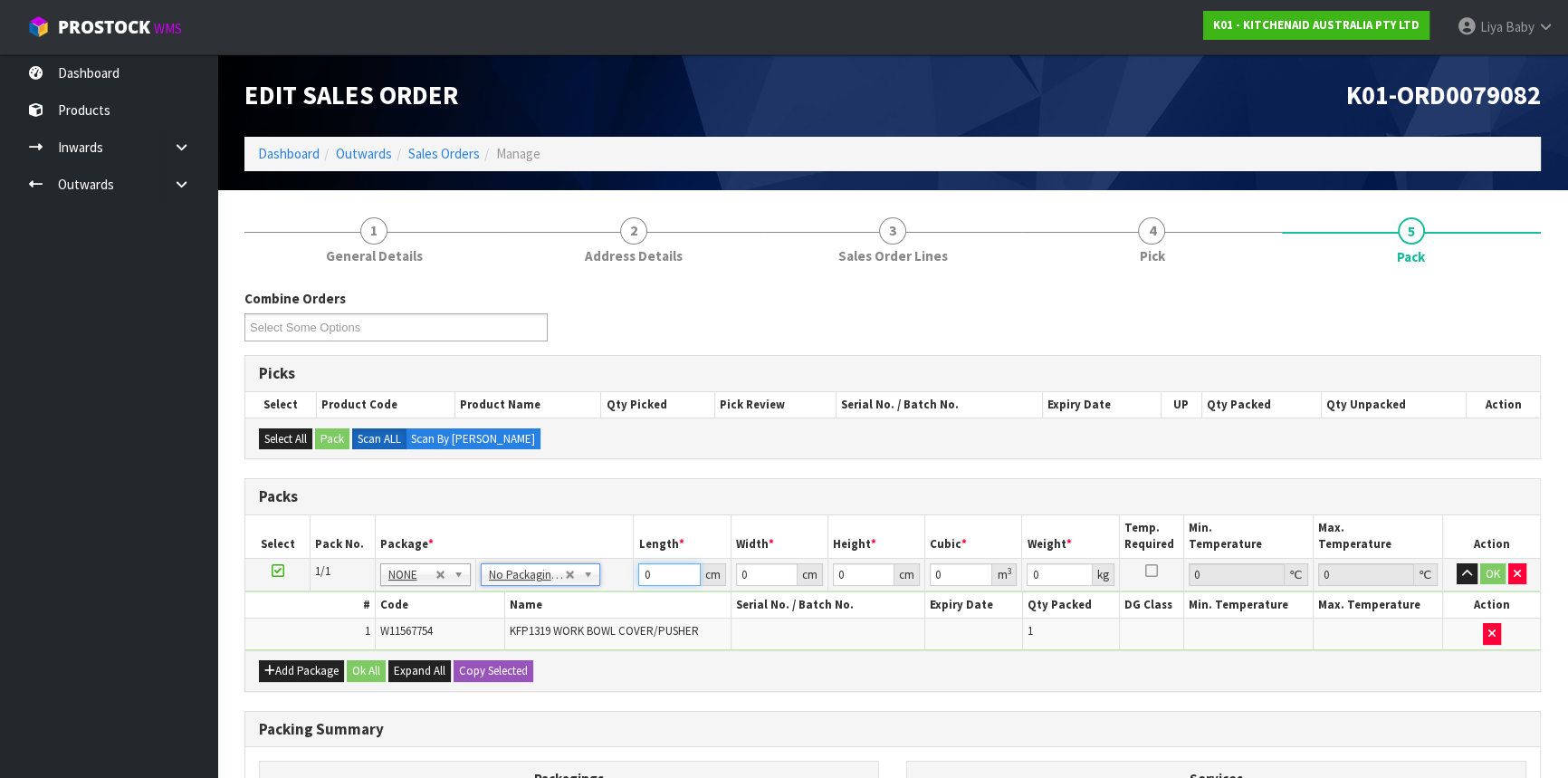
click at [660, 579] on input "0" at bounding box center [669, 574] width 62 height 23
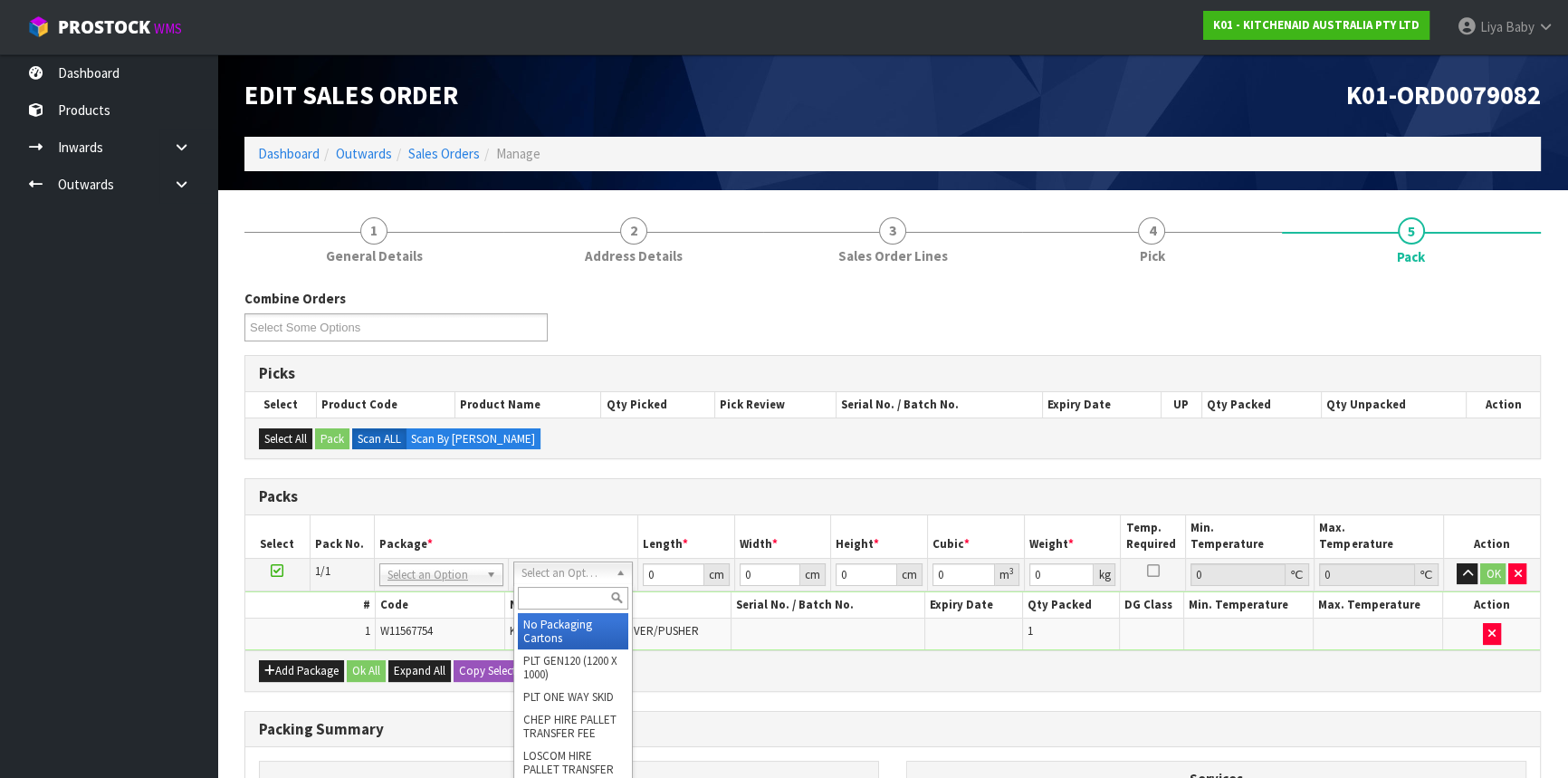
click at [567, 594] on input "text" at bounding box center [573, 598] width 111 height 23
type input "OC"
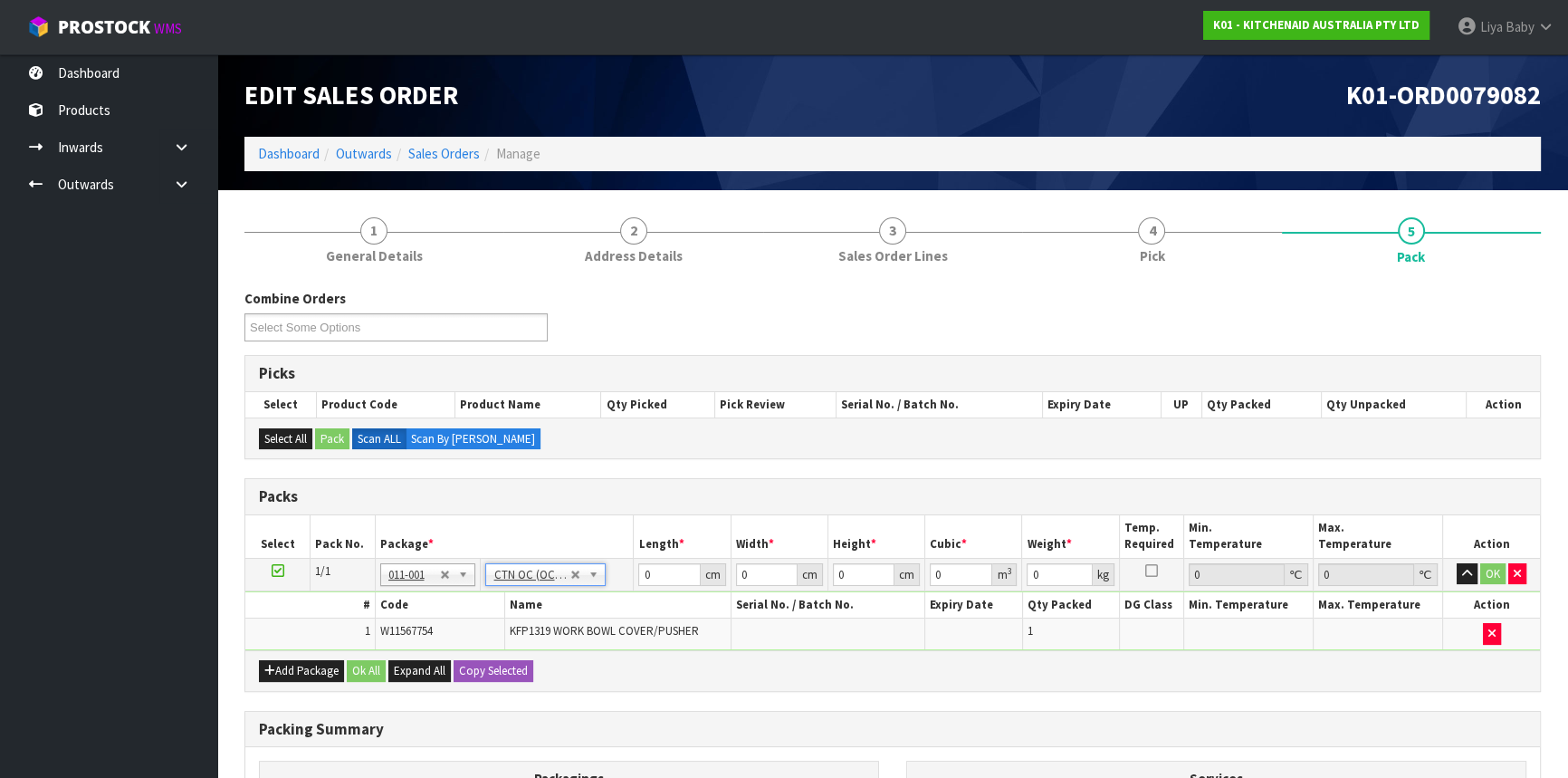
type input "0.01"
click at [656, 574] on input "0" at bounding box center [669, 574] width 62 height 23
type input "36"
click at [744, 568] on input "0" at bounding box center [767, 574] width 62 height 23
type input "24"
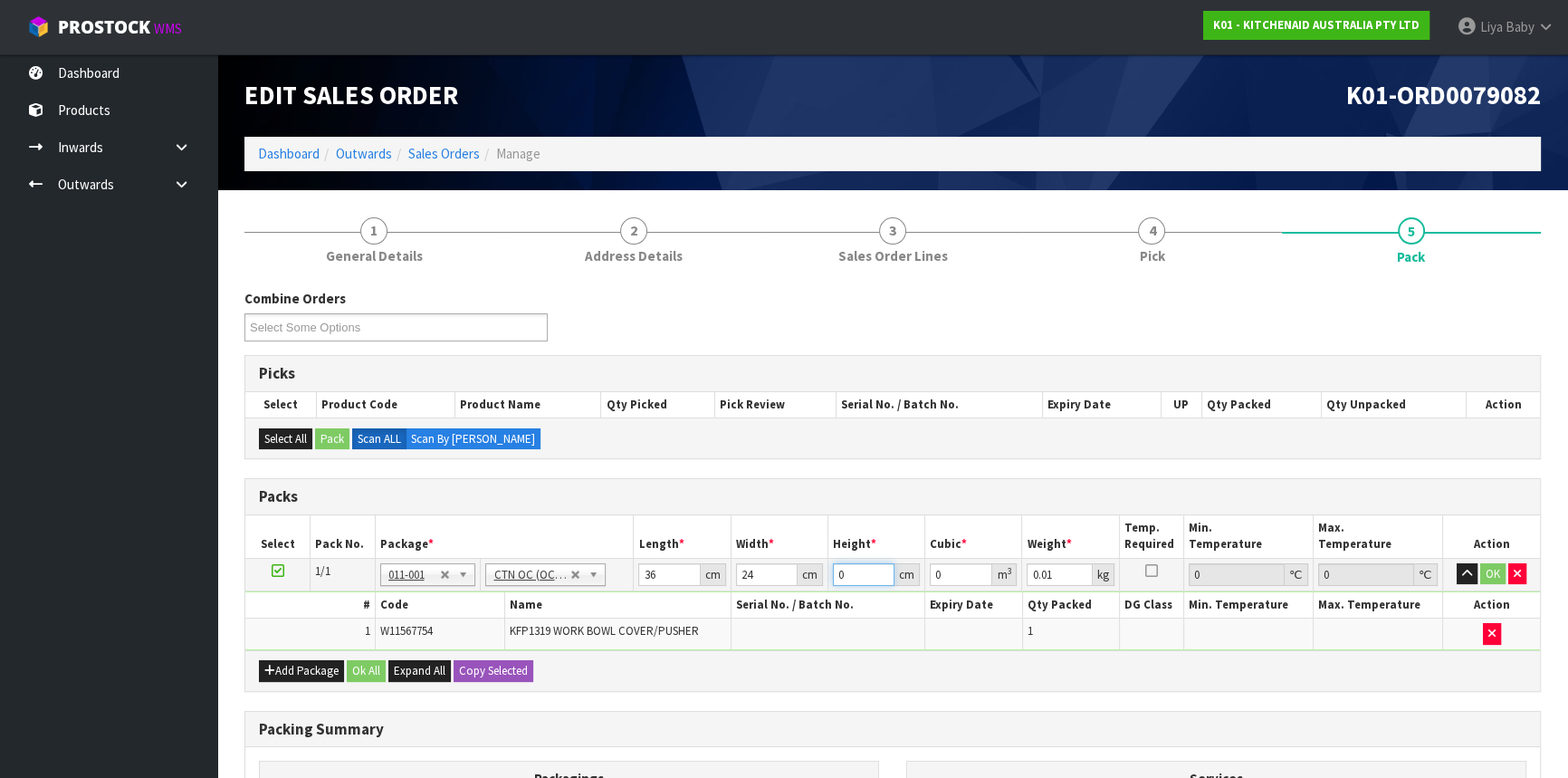
click at [844, 573] on input "0" at bounding box center [863, 574] width 62 height 23
type input "1"
type input "0.000864"
type input "17"
type input "0.014688"
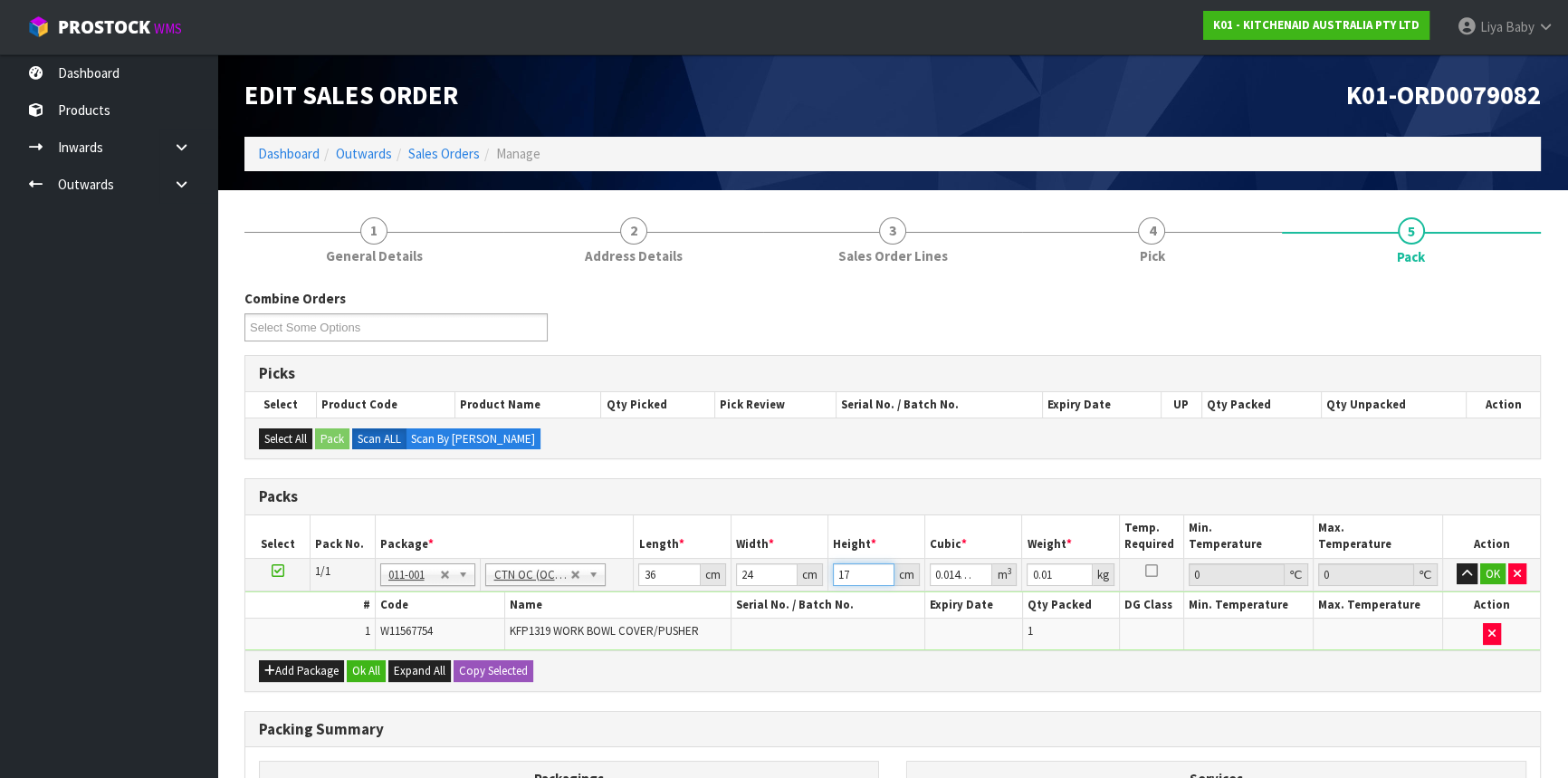
type input "17"
click at [1061, 572] on input "0.01" at bounding box center [1059, 574] width 66 height 23
type input "0"
type input "2"
click at [362, 673] on button "Ok All" at bounding box center [366, 671] width 39 height 22
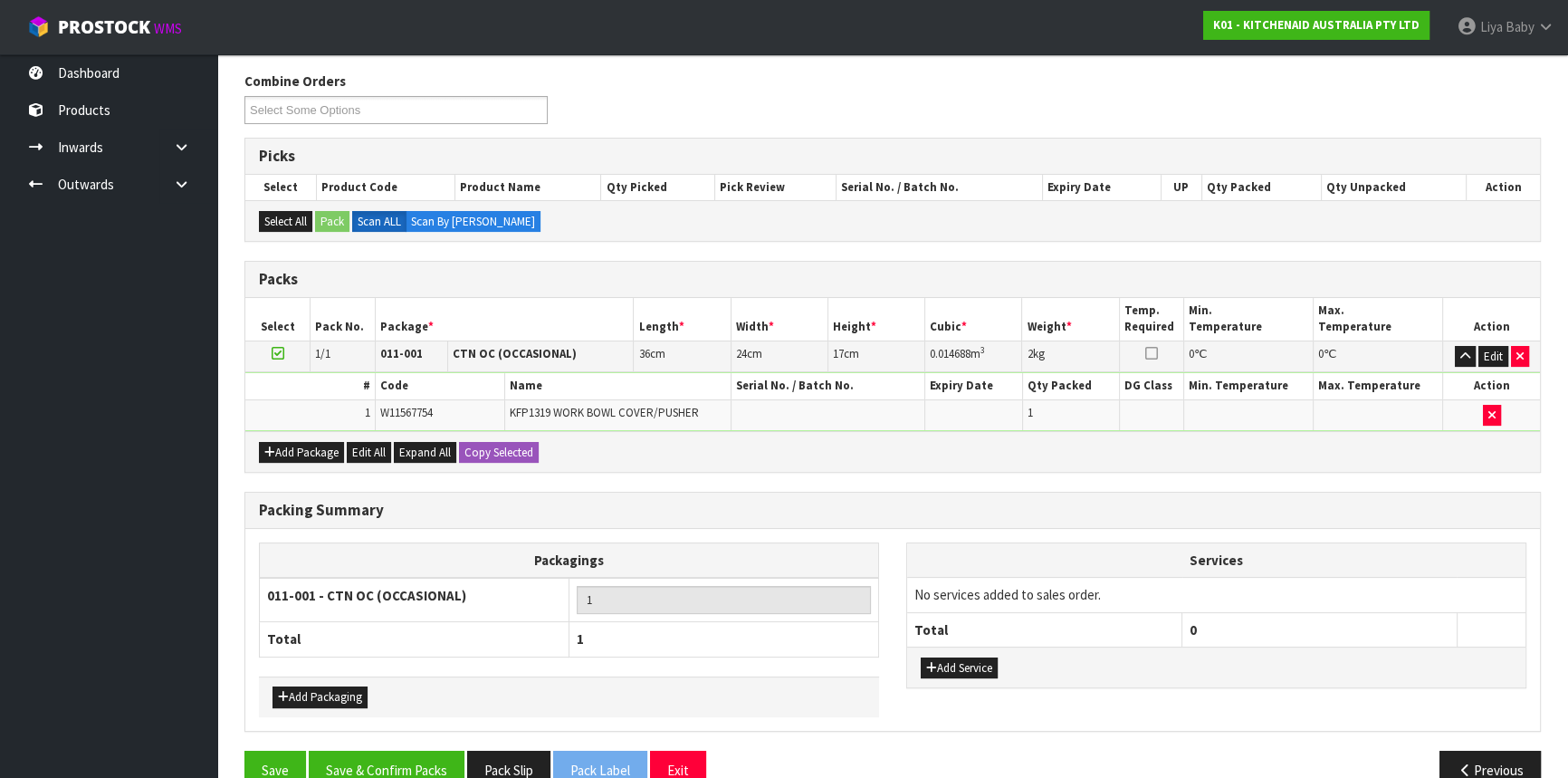
scroll to position [252, 0]
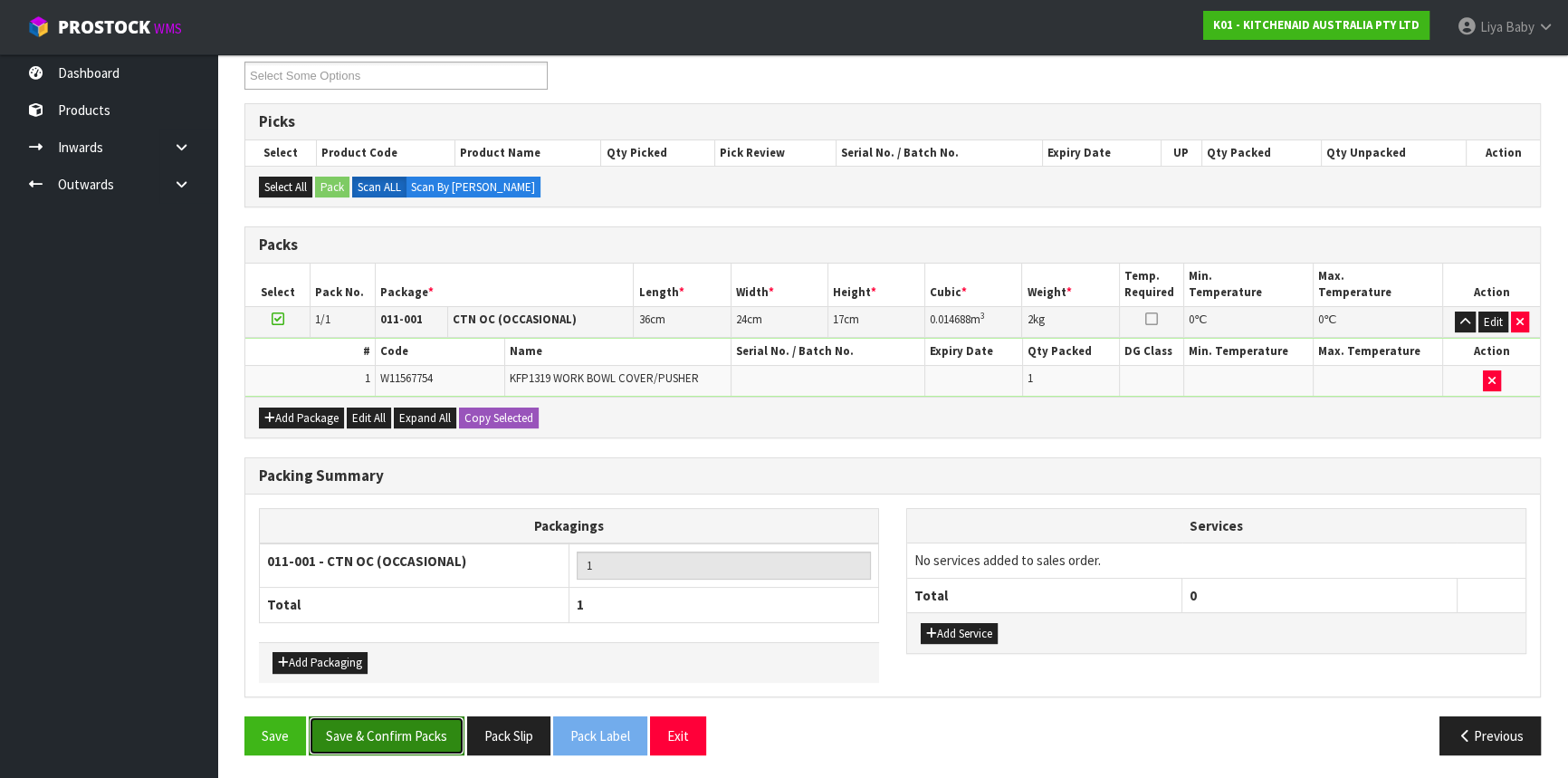
click at [366, 719] on button "Save & Confirm Packs" at bounding box center [386, 736] width 156 height 39
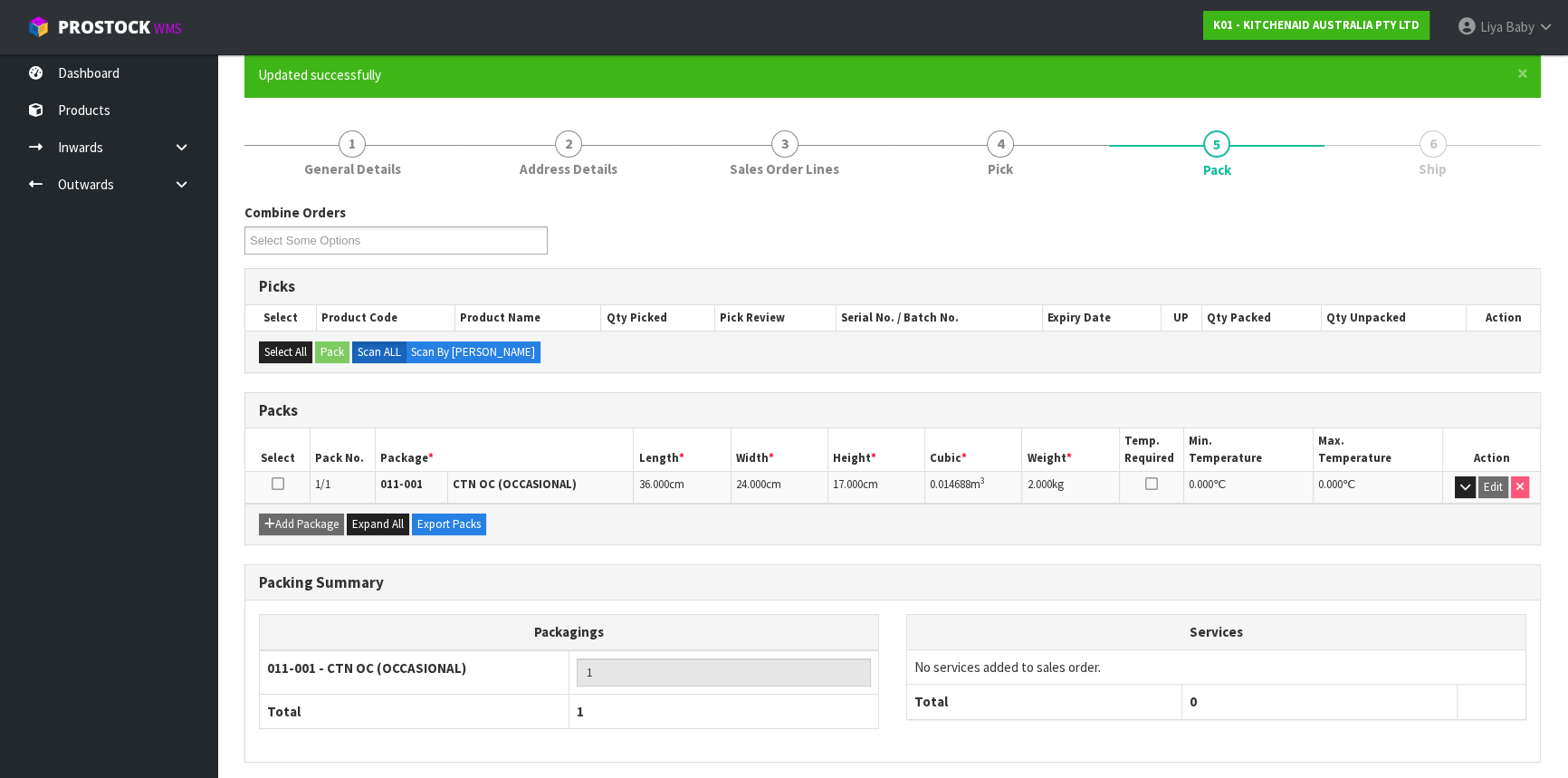
scroll to position [219, 0]
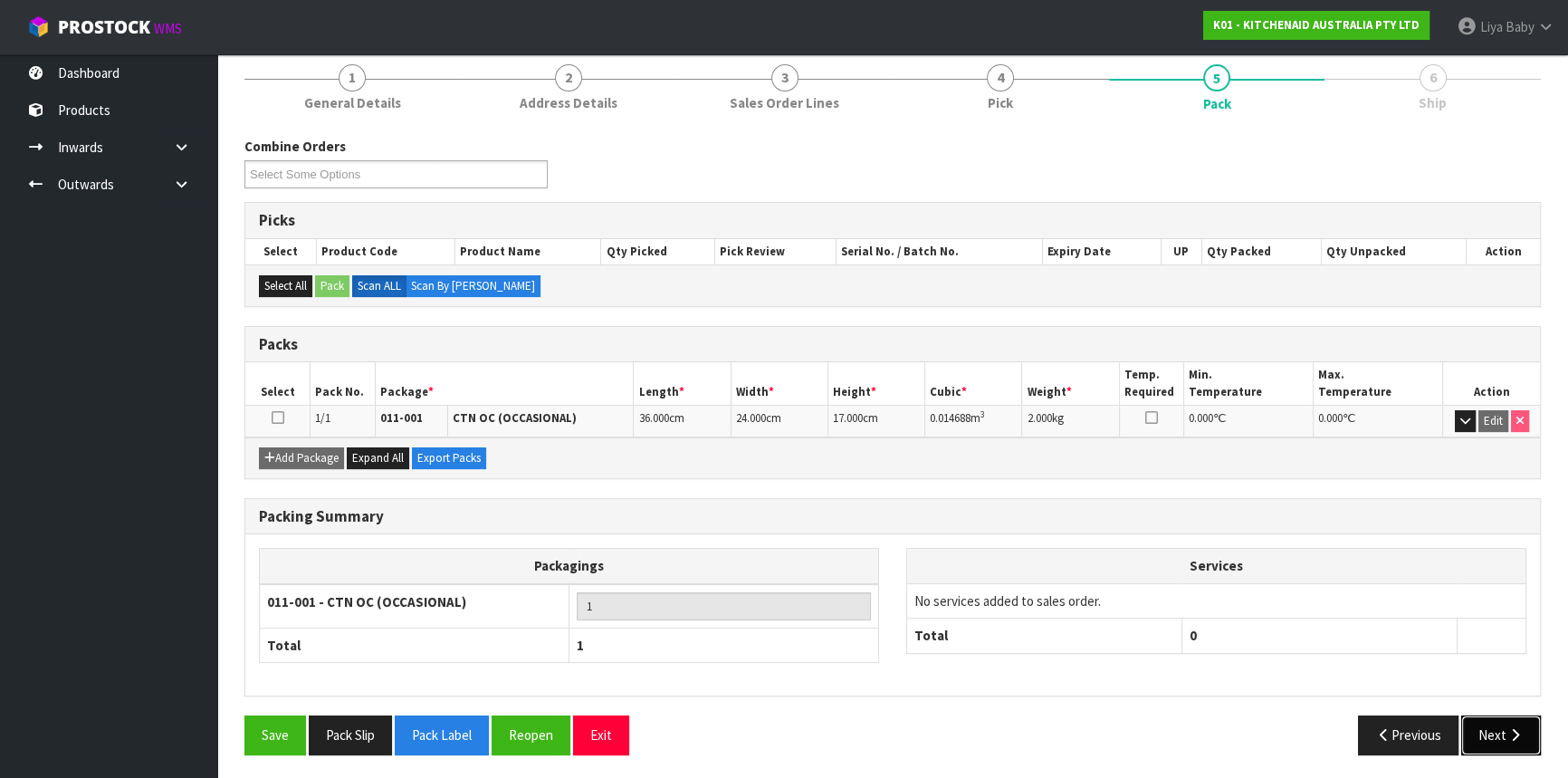
click at [1491, 716] on button "Next" at bounding box center [1500, 735] width 79 height 39
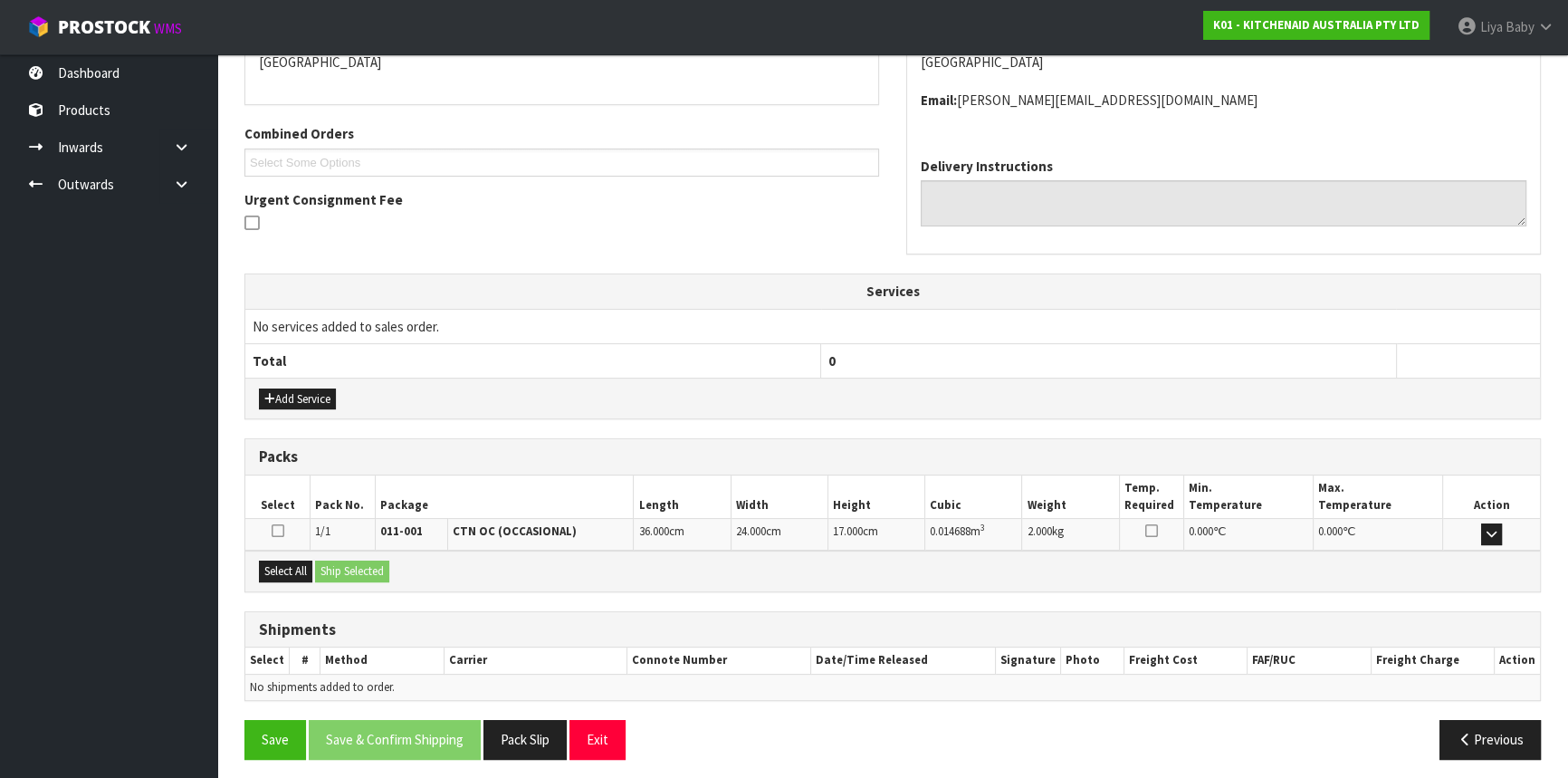
scroll to position [416, 0]
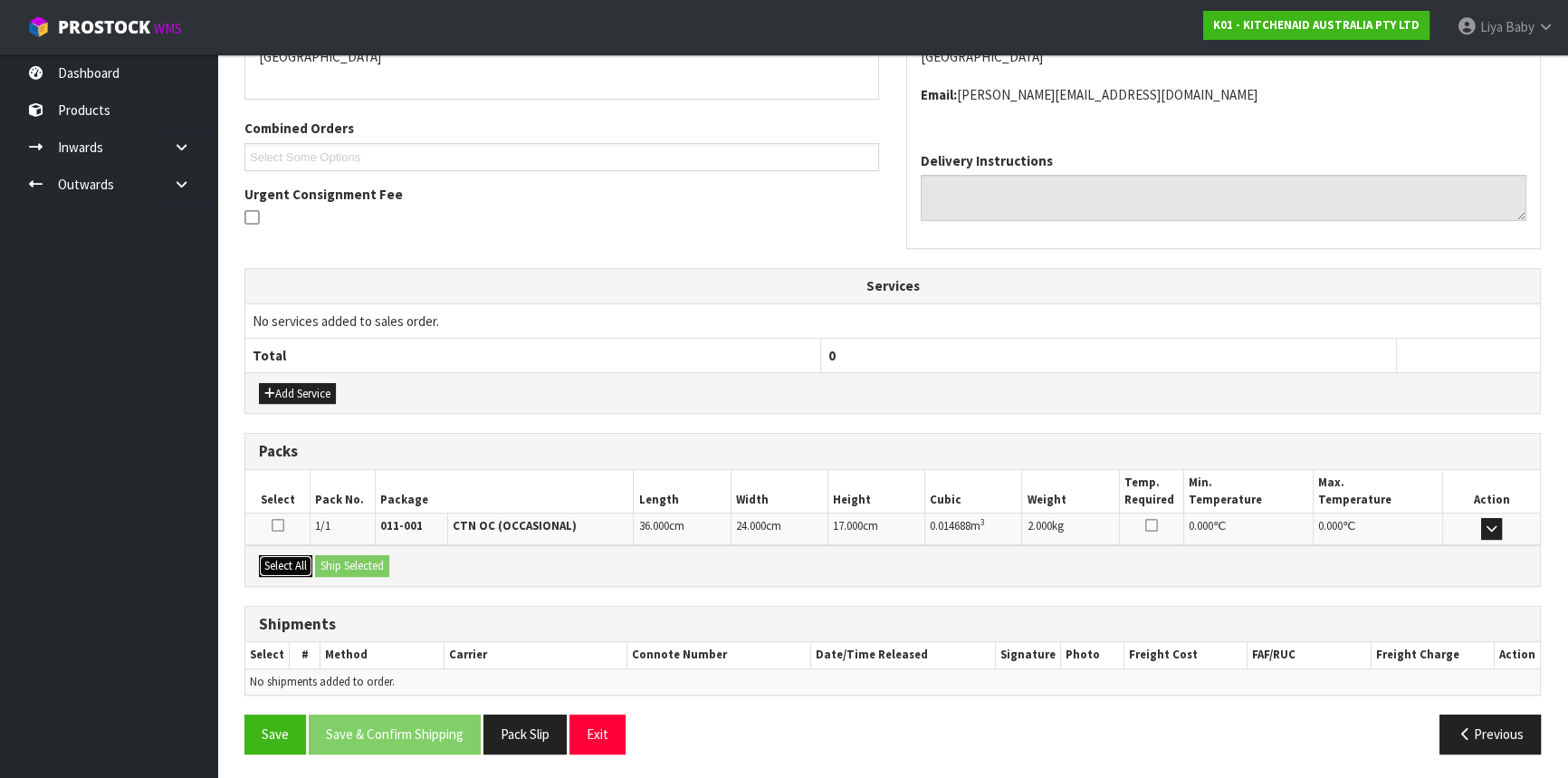
click at [299, 557] on button "Select All" at bounding box center [285, 566] width 54 height 22
click at [366, 560] on button "Ship Selected" at bounding box center [353, 566] width 74 height 22
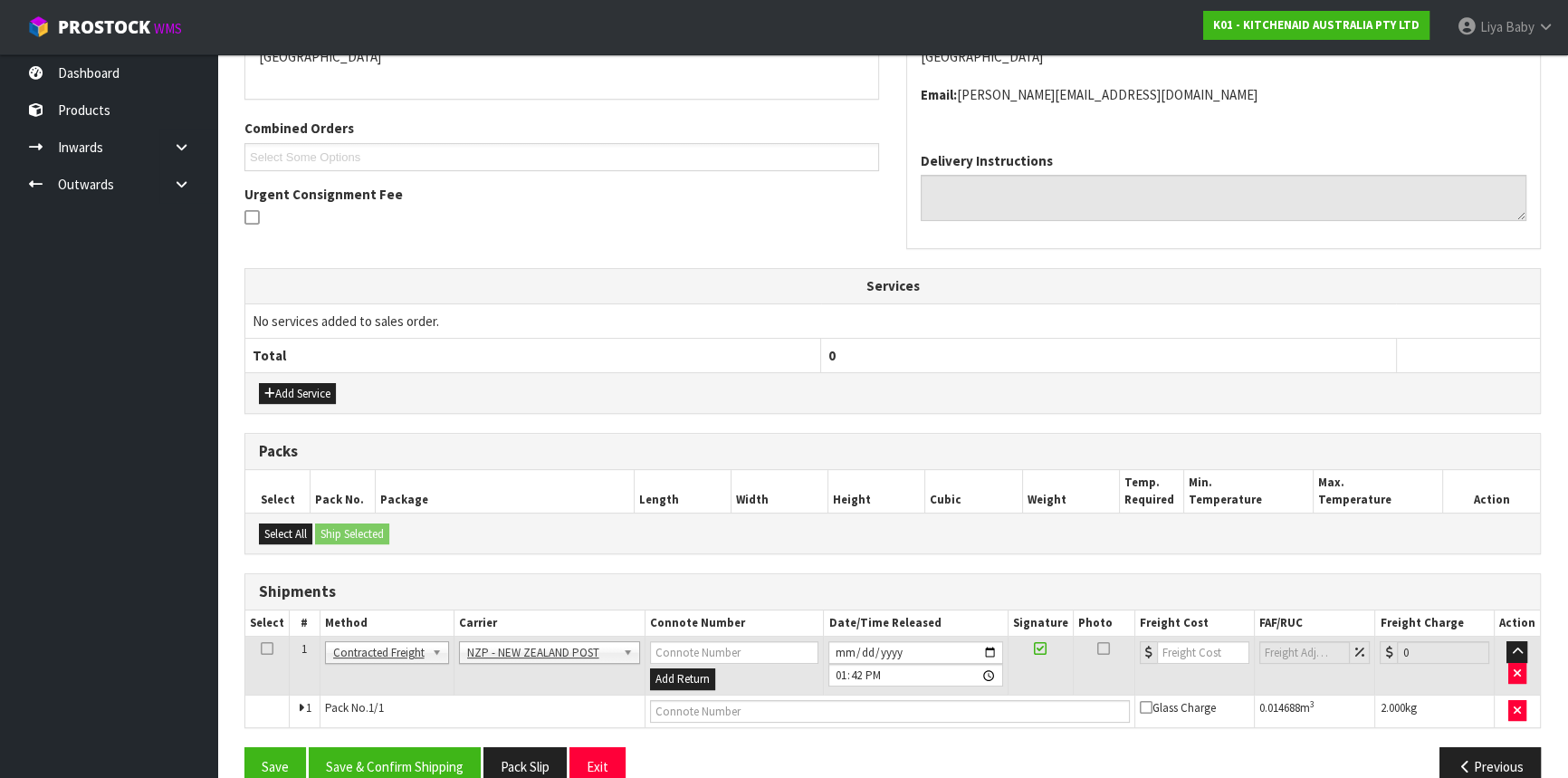
click at [265, 634] on table "Select # Method Carrier Connote Number Date/Time Released Signature Photo Freig…" at bounding box center [893, 668] width 1295 height 117
click at [265, 649] on icon at bounding box center [266, 649] width 13 height 1
click at [391, 754] on button "Save & Confirm Shipping" at bounding box center [395, 767] width 172 height 39
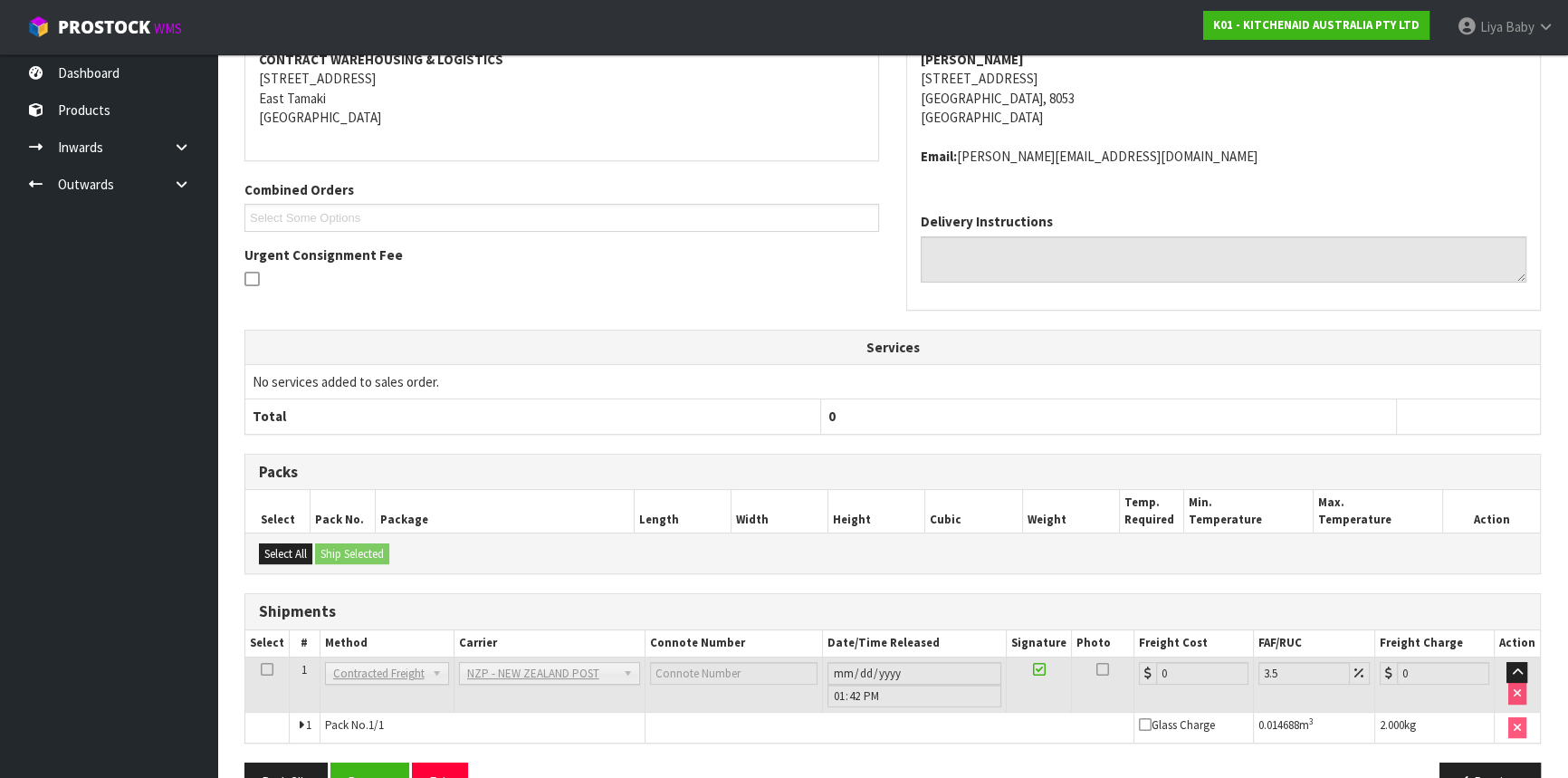
scroll to position [423, 0]
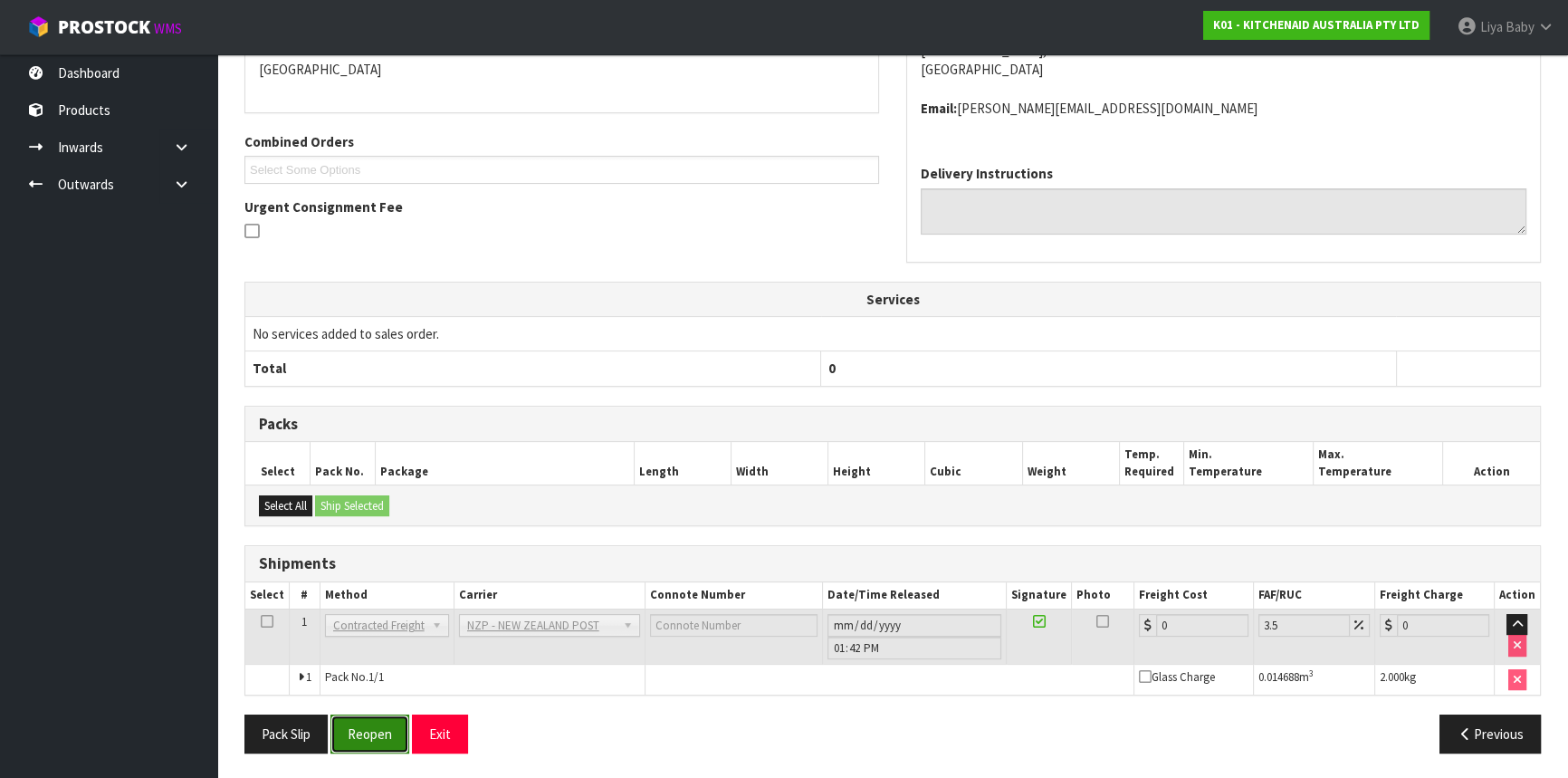
click at [361, 715] on button "Reopen" at bounding box center [369, 734] width 78 height 39
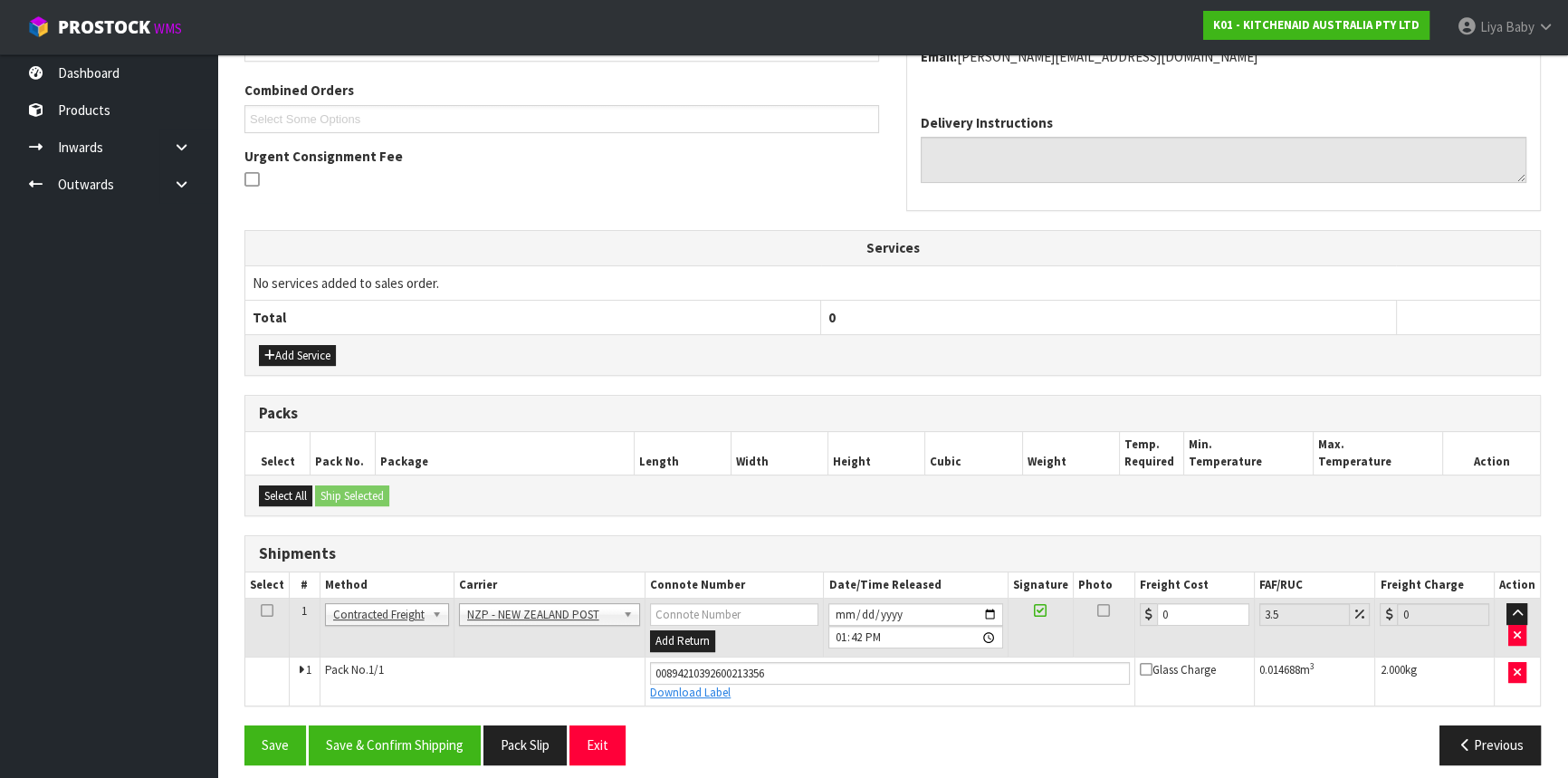
scroll to position [464, 0]
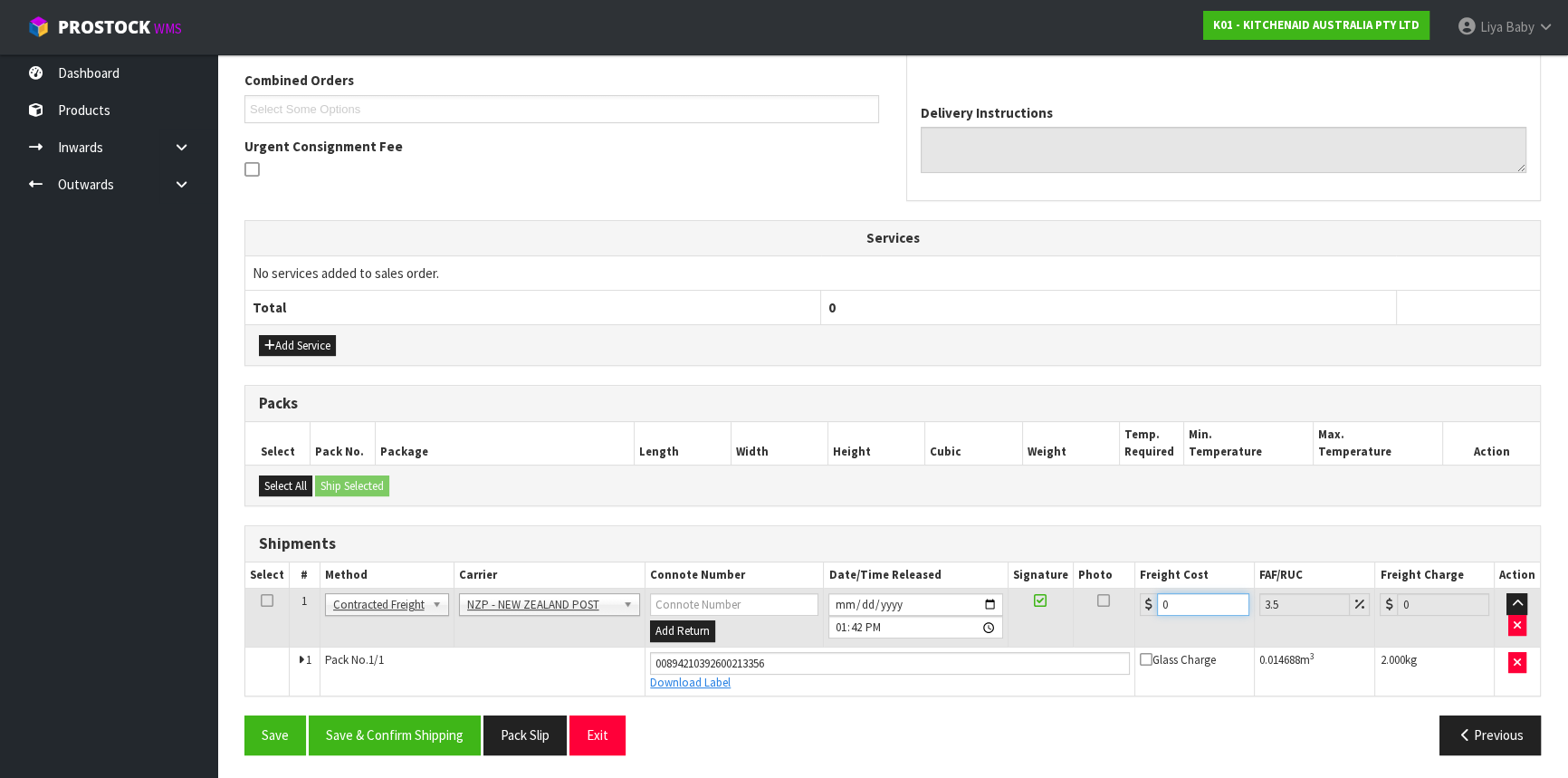
click at [1200, 611] on input "0" at bounding box center [1203, 605] width 92 height 23
type input "1"
type input "1.03"
type input "11"
type input "11.38"
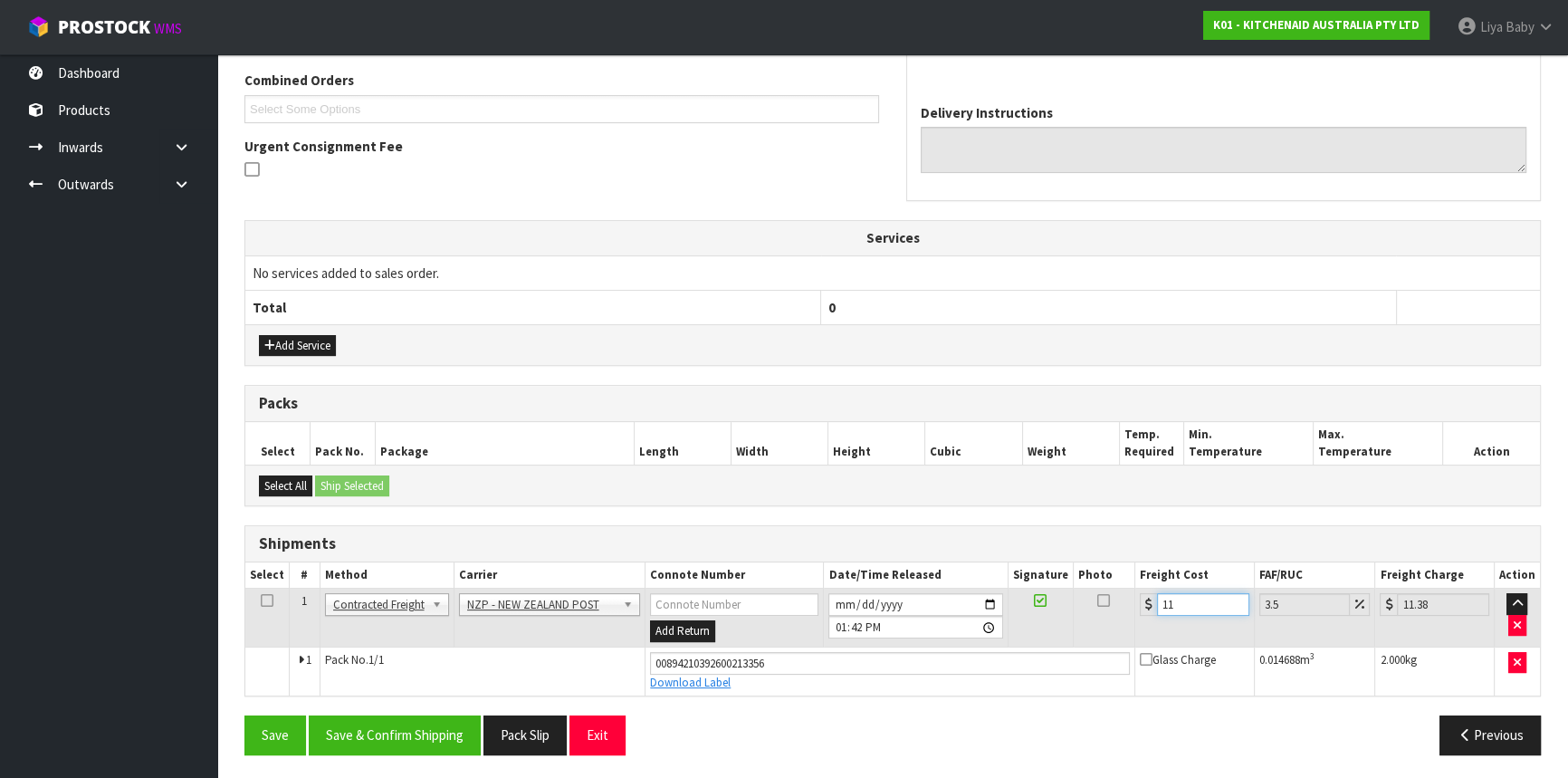
type input "11.6"
type input "12.01"
type input "11.61"
type input "12.02"
type input "11.61"
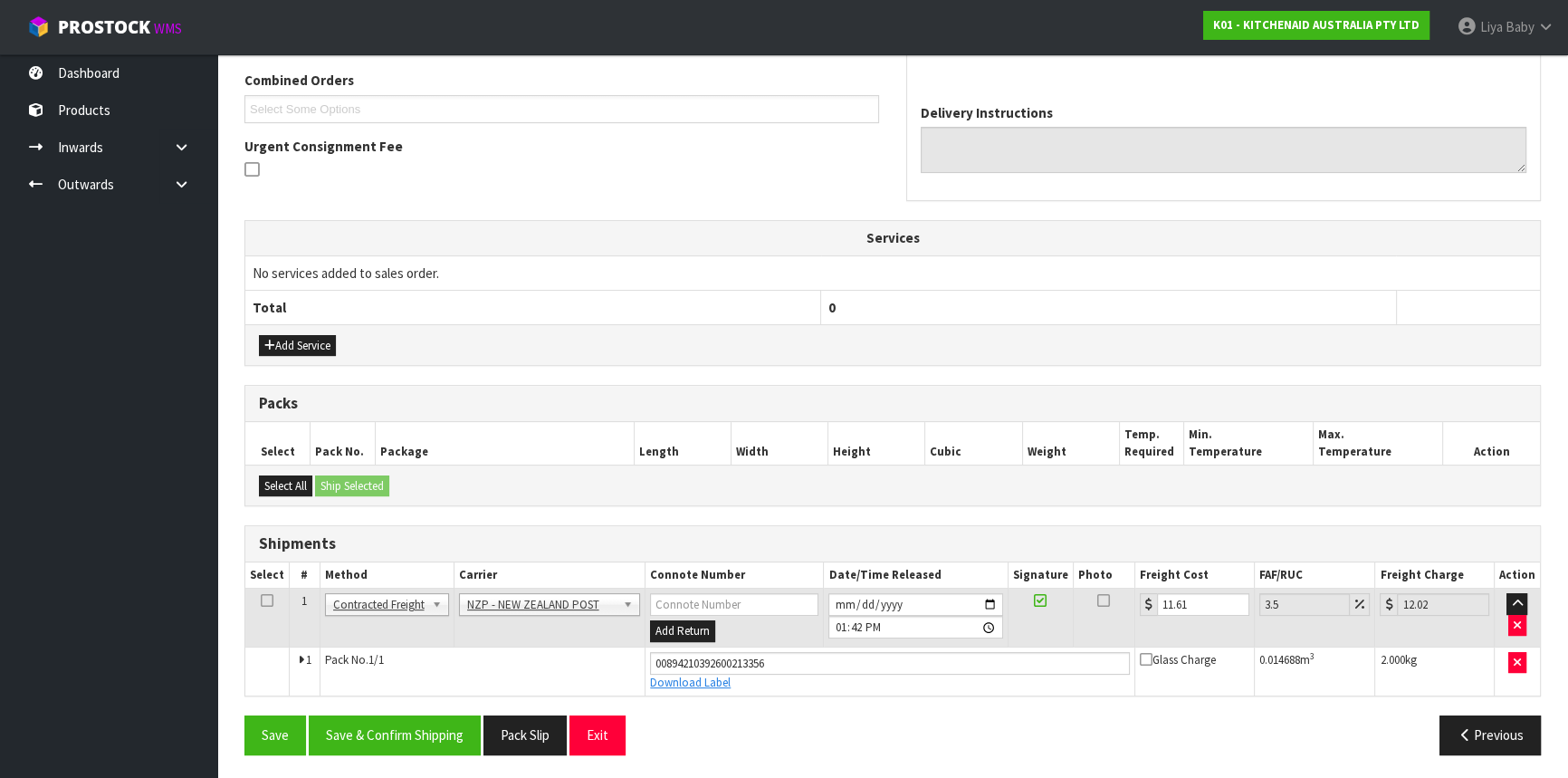
click at [267, 601] on icon at bounding box center [266, 601] width 13 height 1
click at [402, 723] on button "Save & Confirm Shipping" at bounding box center [395, 735] width 172 height 39
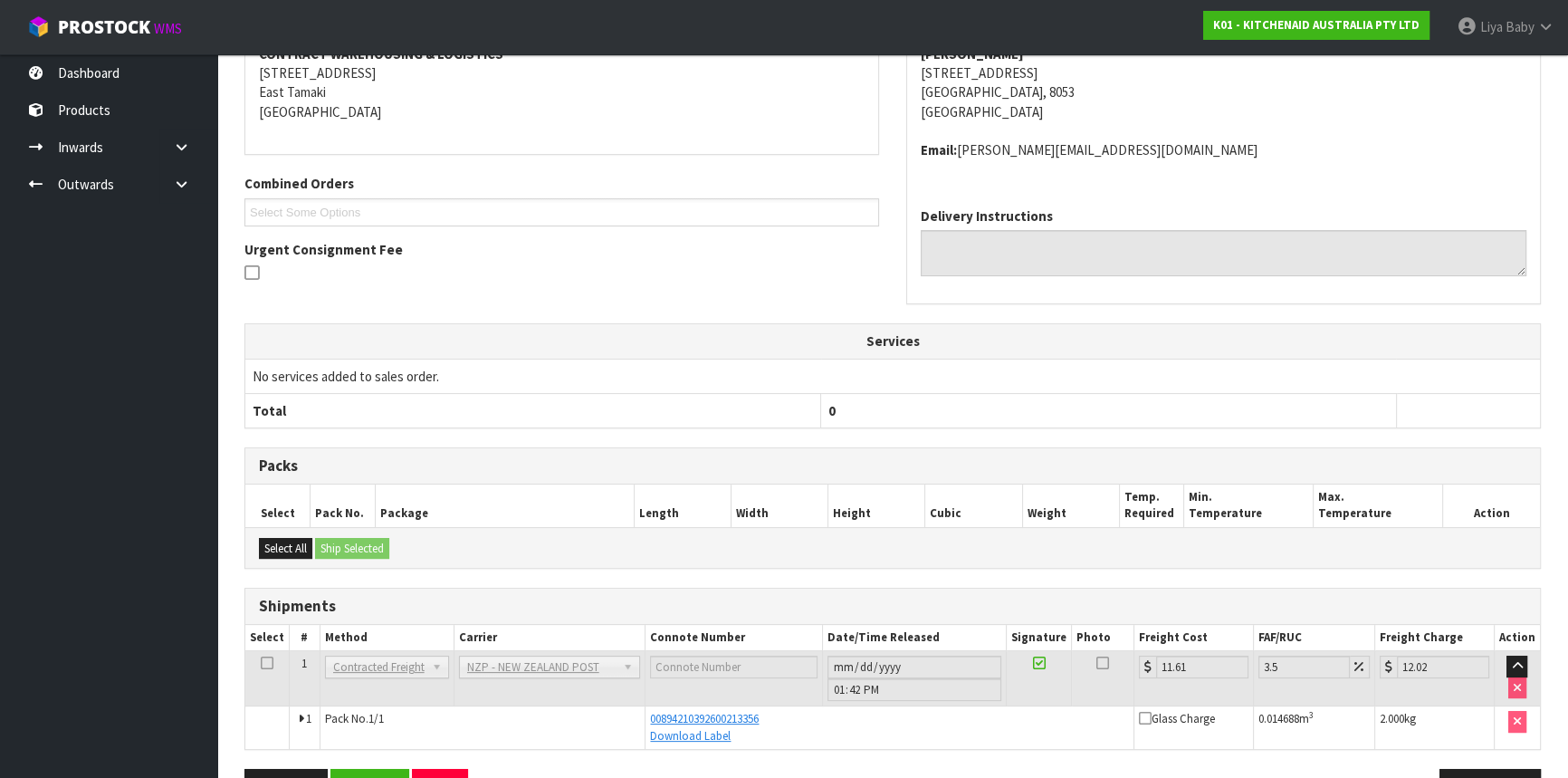
scroll to position [86, 0]
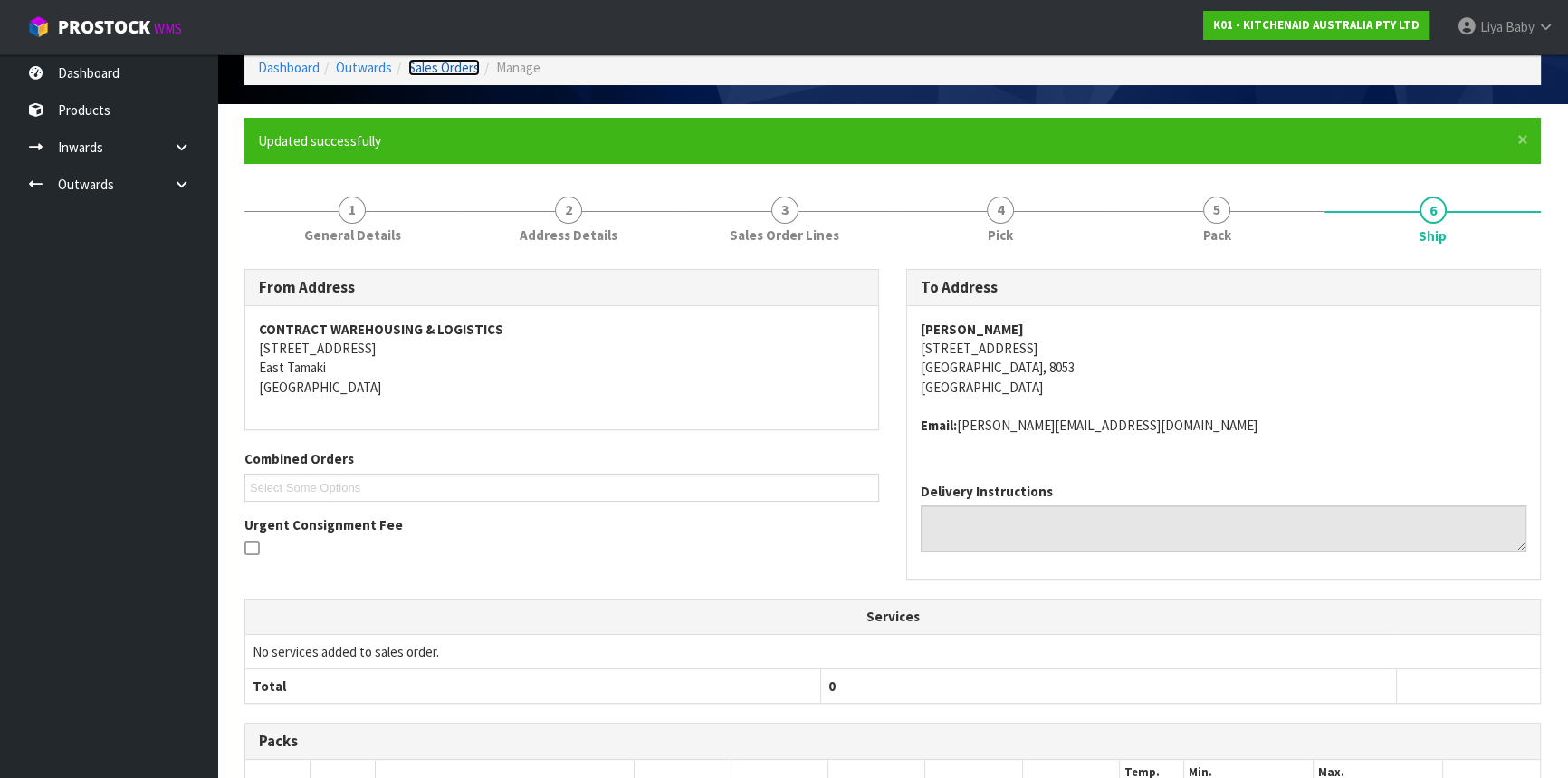
click at [423, 64] on link "Sales Orders" at bounding box center [444, 68] width 71 height 18
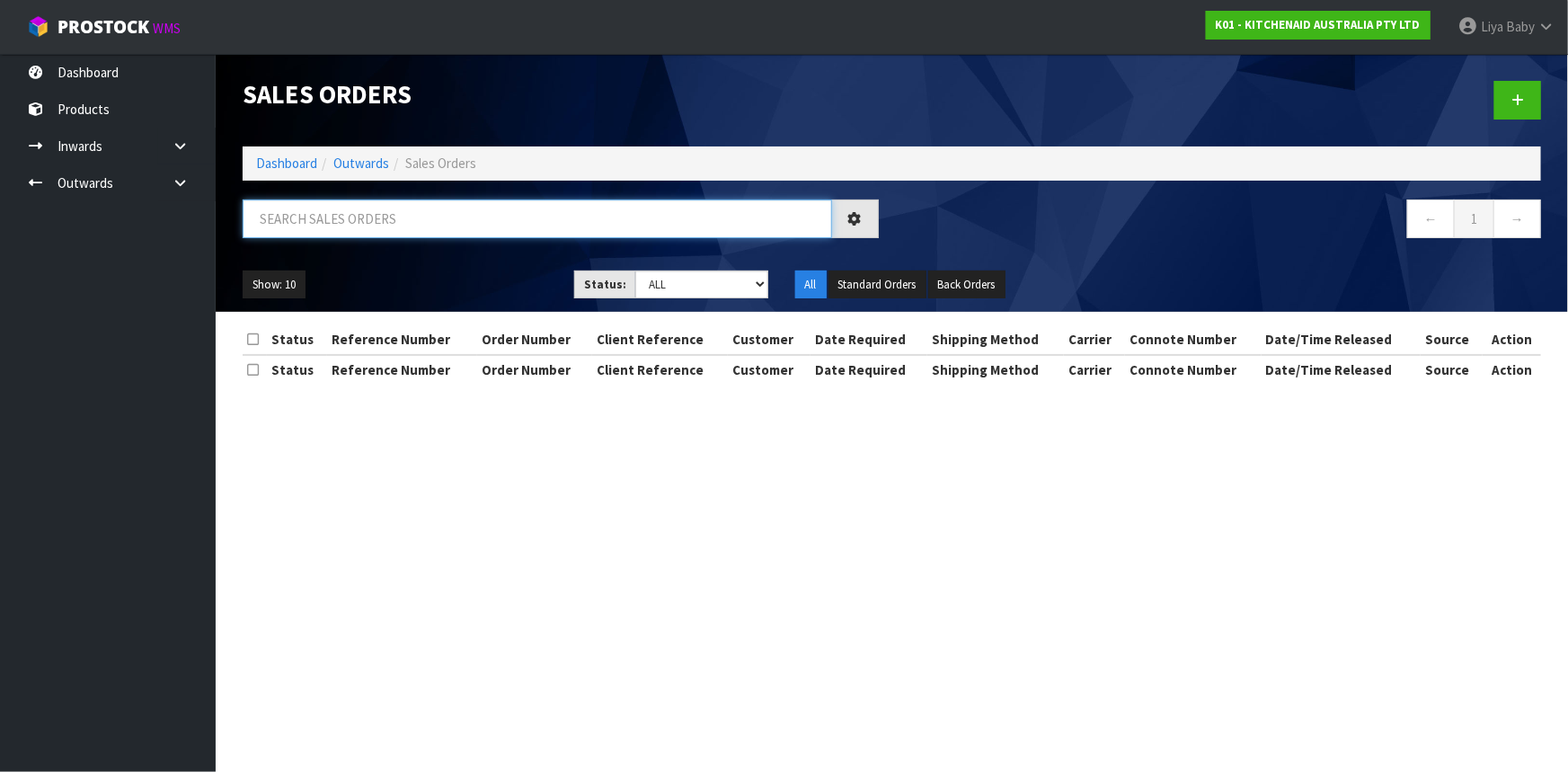
click at [391, 216] on input "text" at bounding box center [538, 219] width 589 height 39
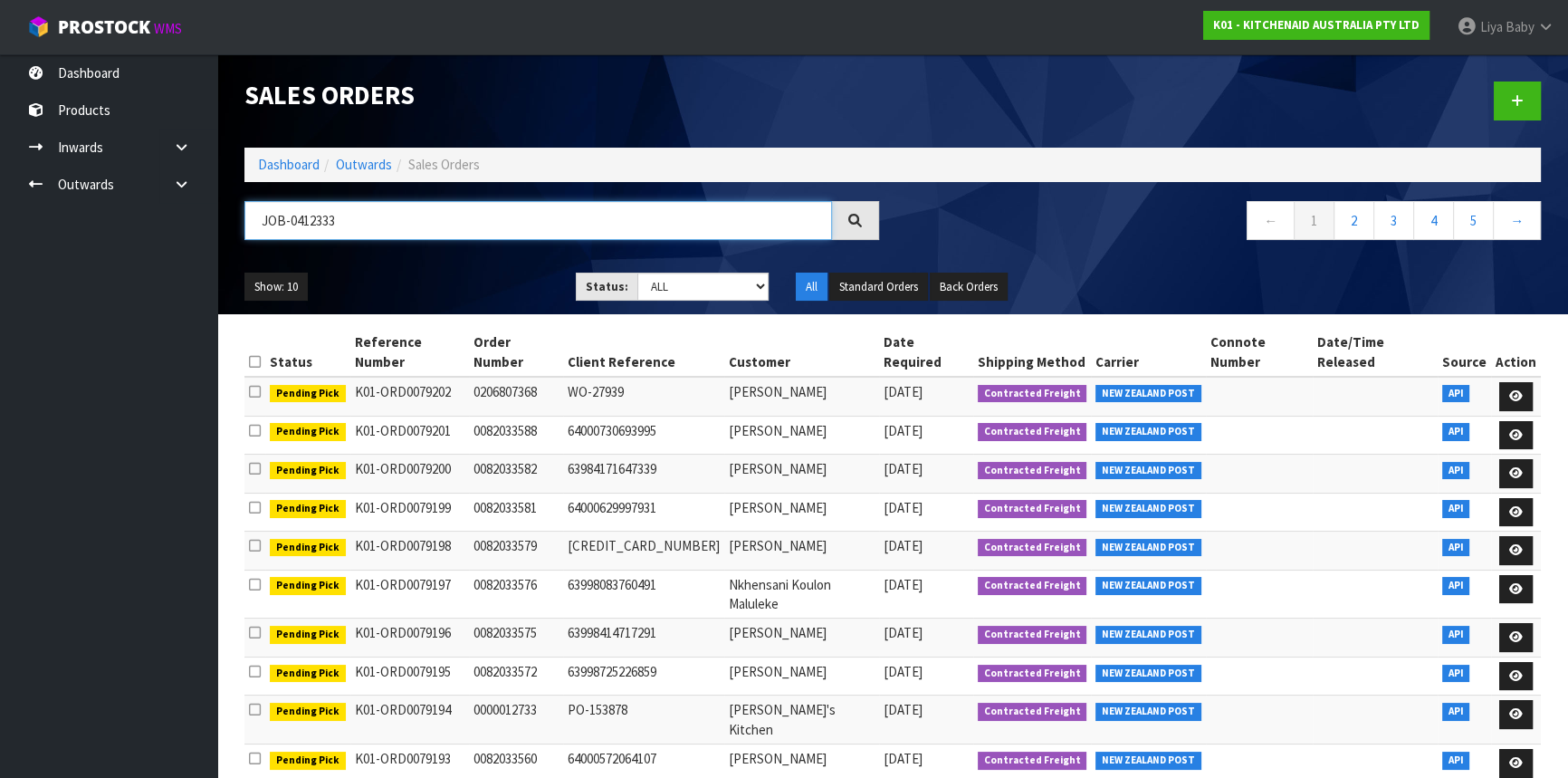
type input "JOB-0412333"
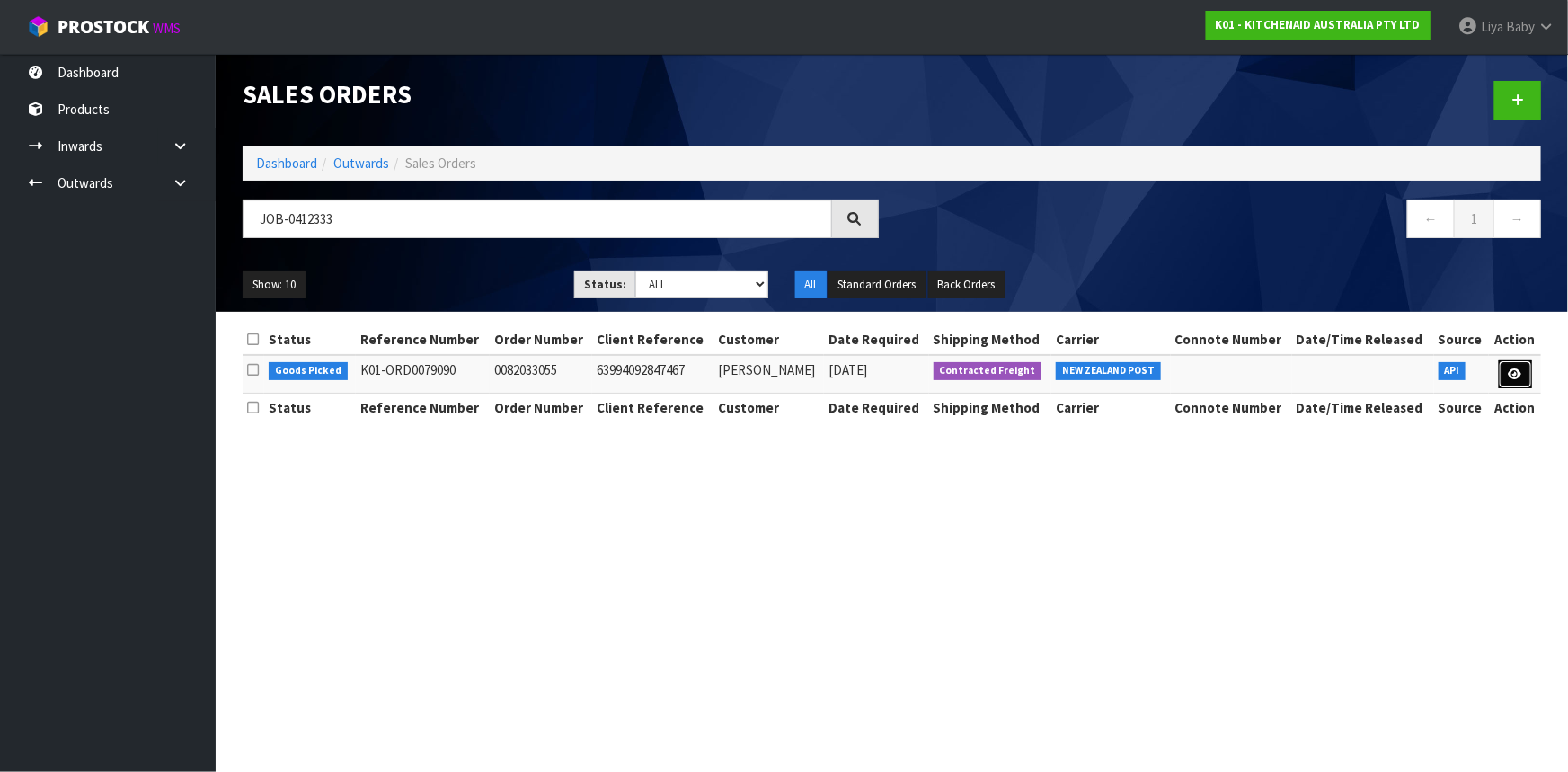
click at [1510, 374] on icon at bounding box center [1516, 374] width 14 height 12
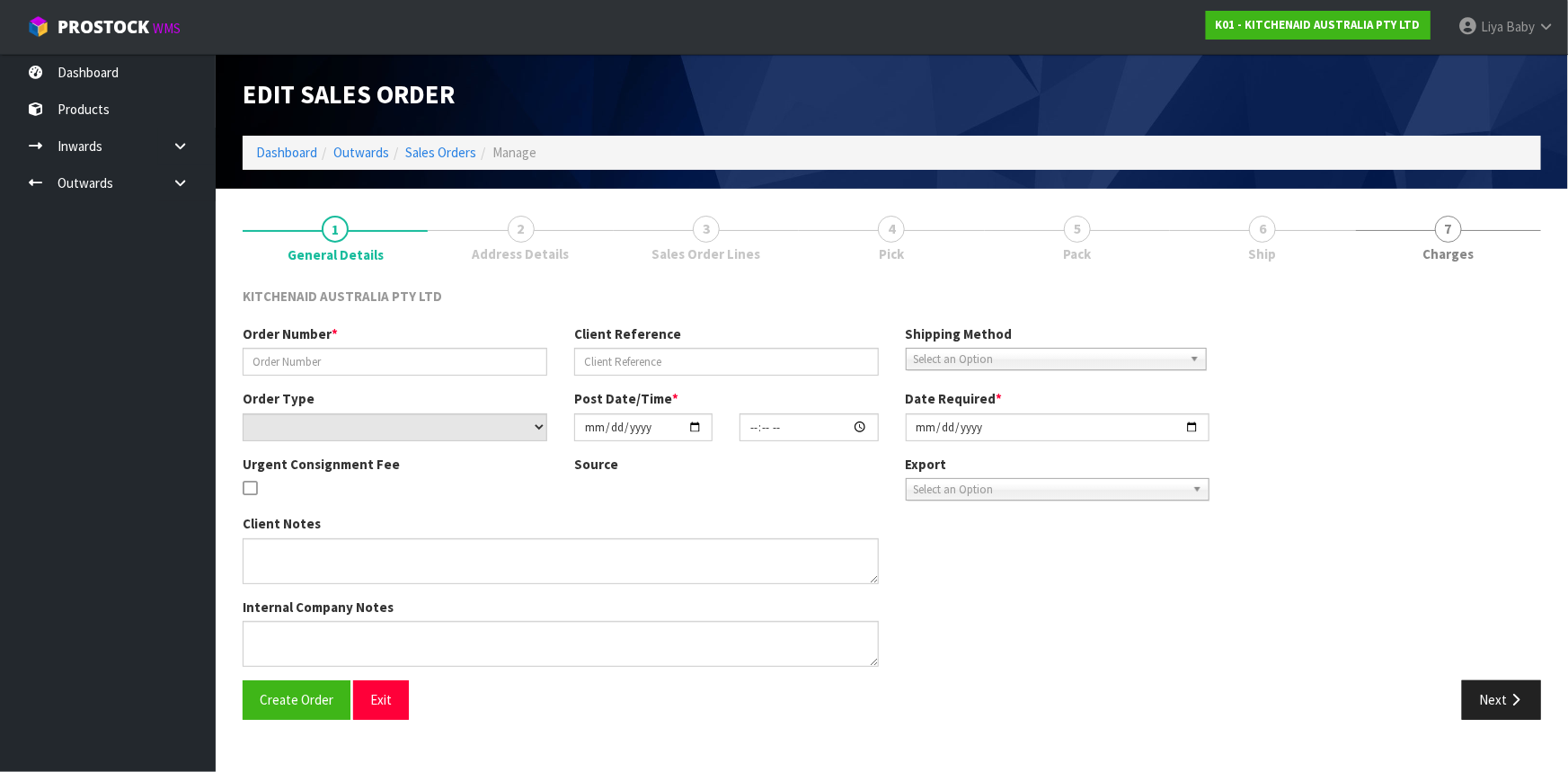
type input "0082033055"
type input "63994092847467"
select select "number:0"
type input "2025-09-12"
type input "21:40:56.000"
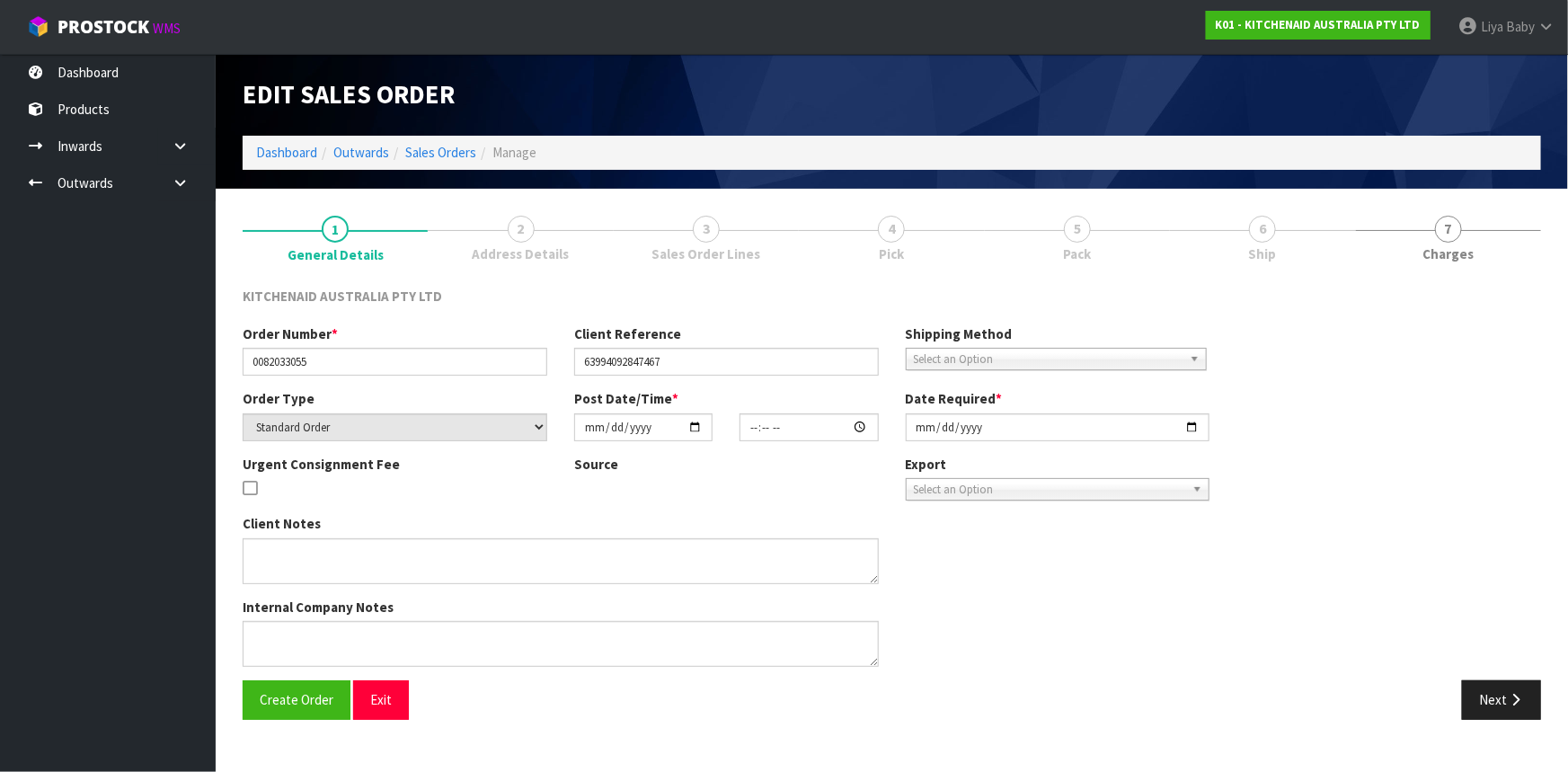
type input "2025-09-12"
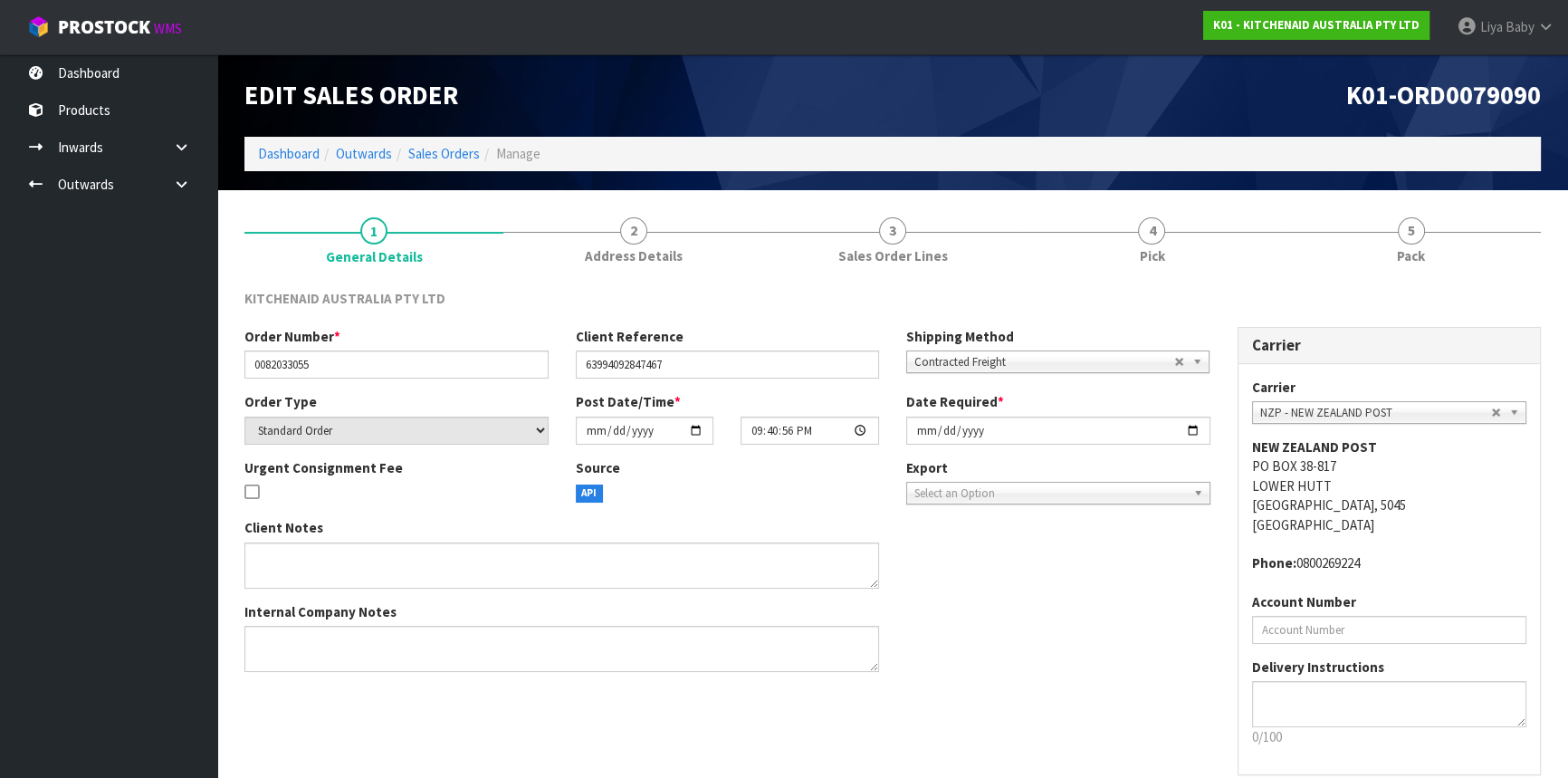
scroll to position [81, 0]
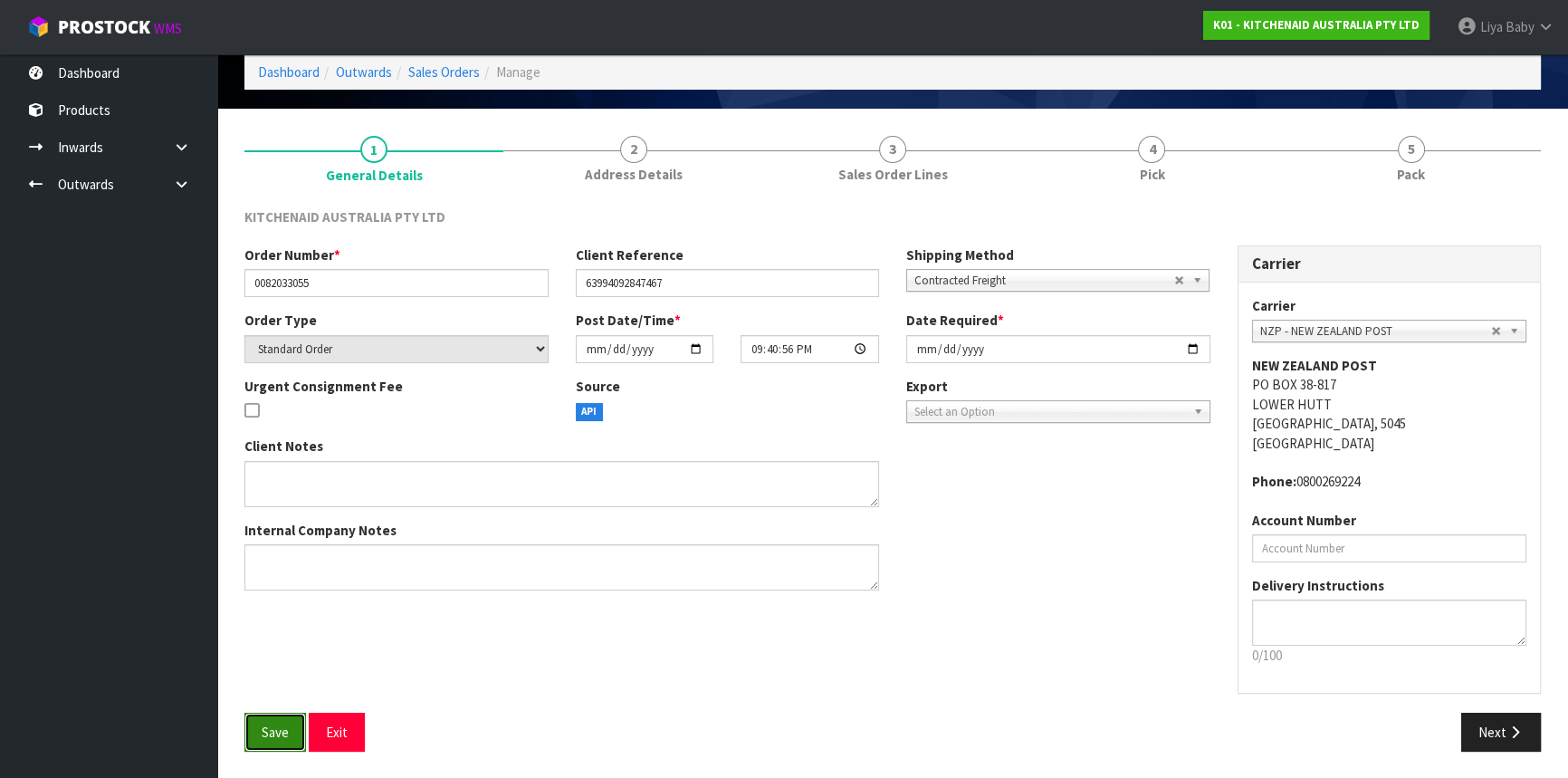
click at [280, 725] on span "Save" at bounding box center [275, 733] width 27 height 18
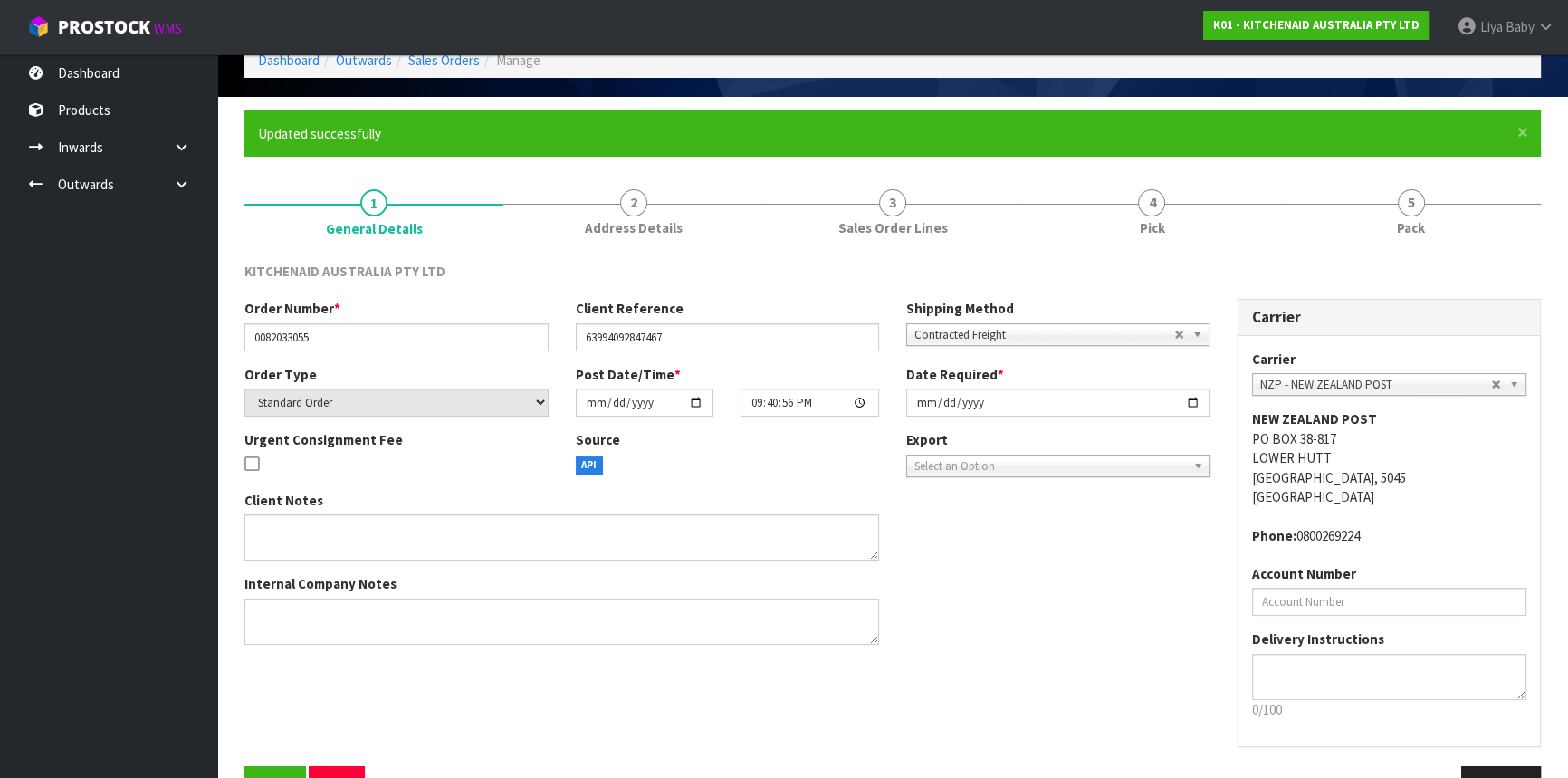
scroll to position [65, 0]
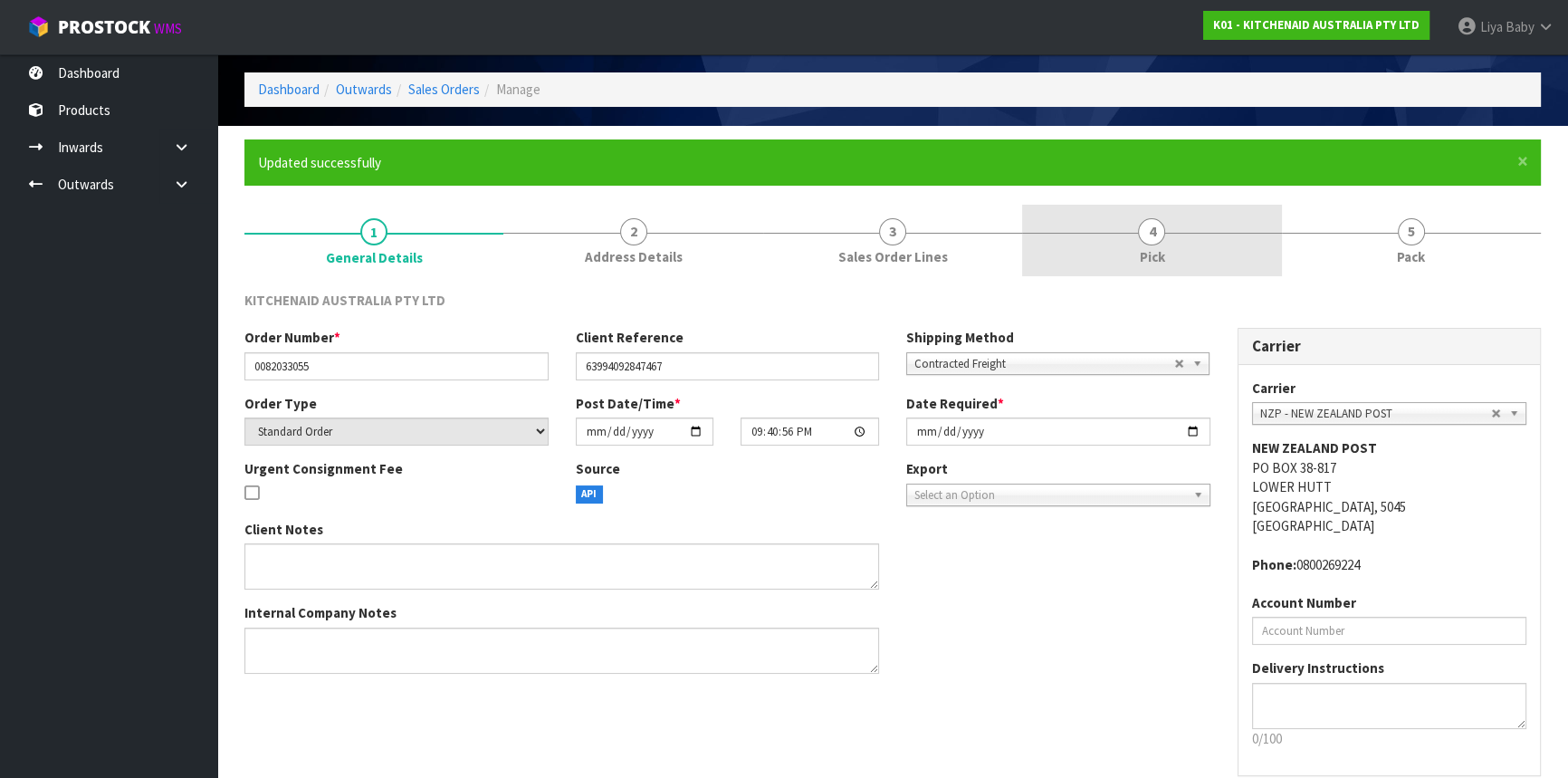
click at [1150, 258] on span "Pick" at bounding box center [1152, 256] width 25 height 19
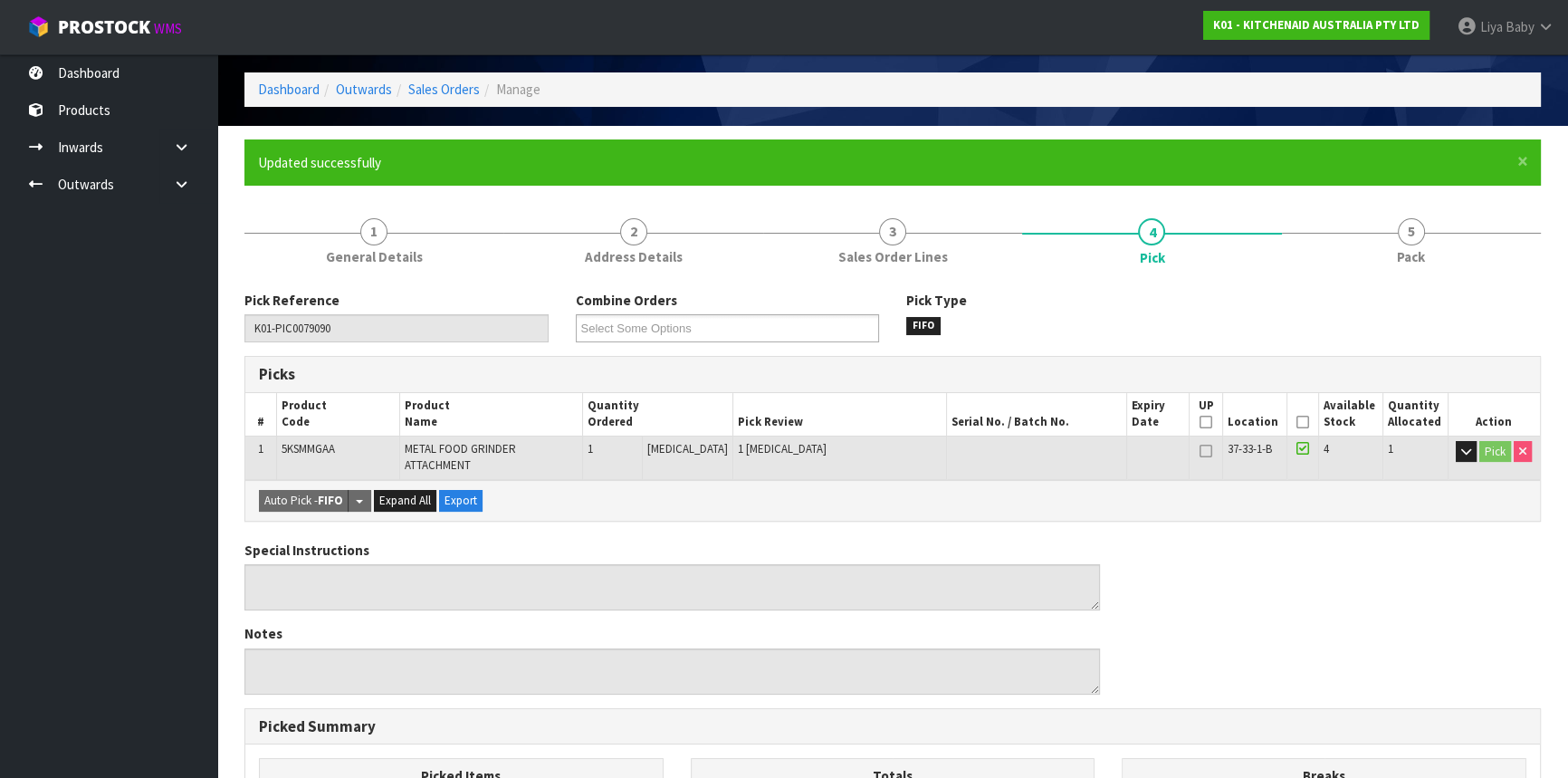
click at [1299, 423] on icon at bounding box center [1303, 422] width 13 height 1
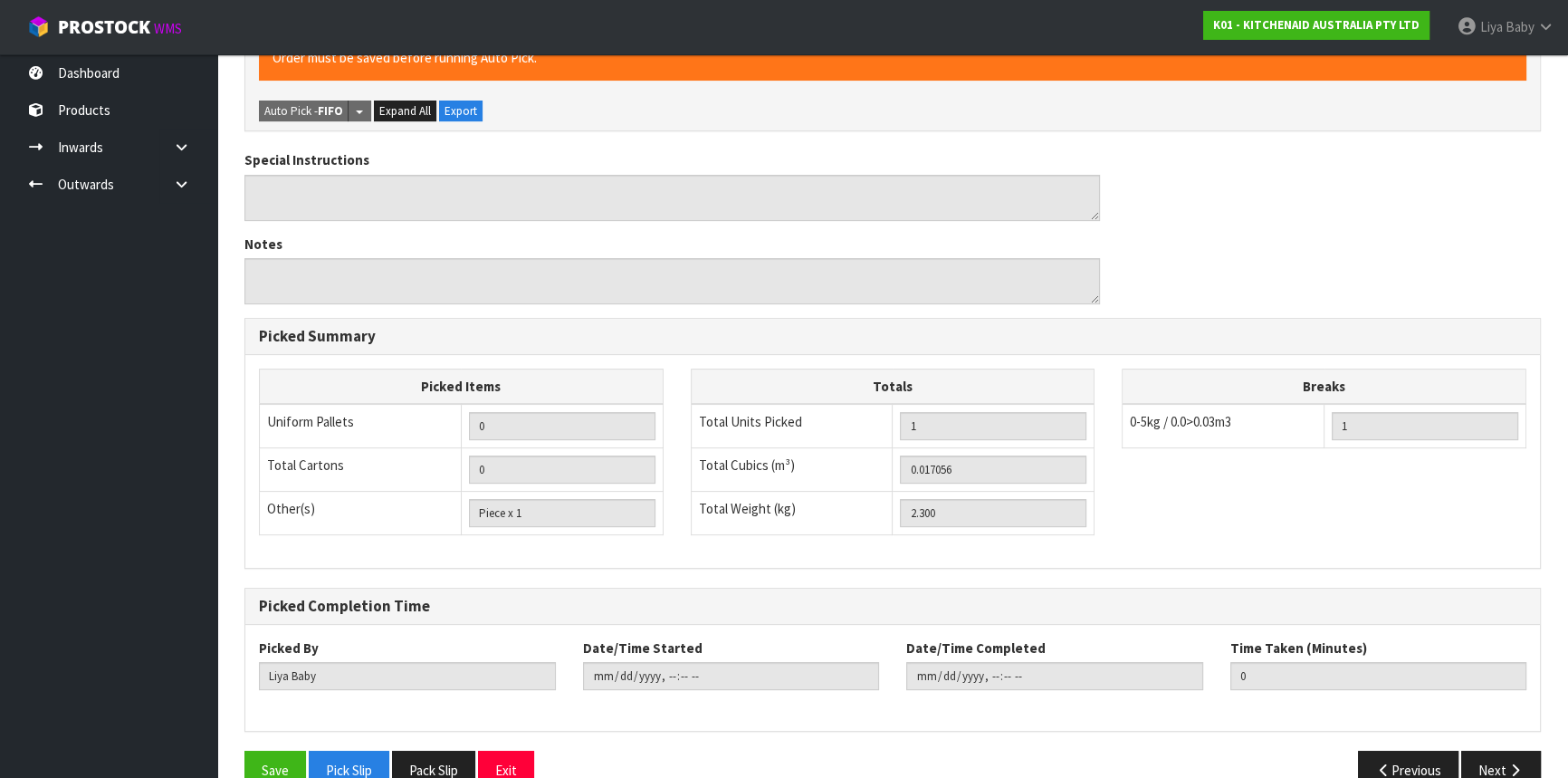
scroll to position [544, 0]
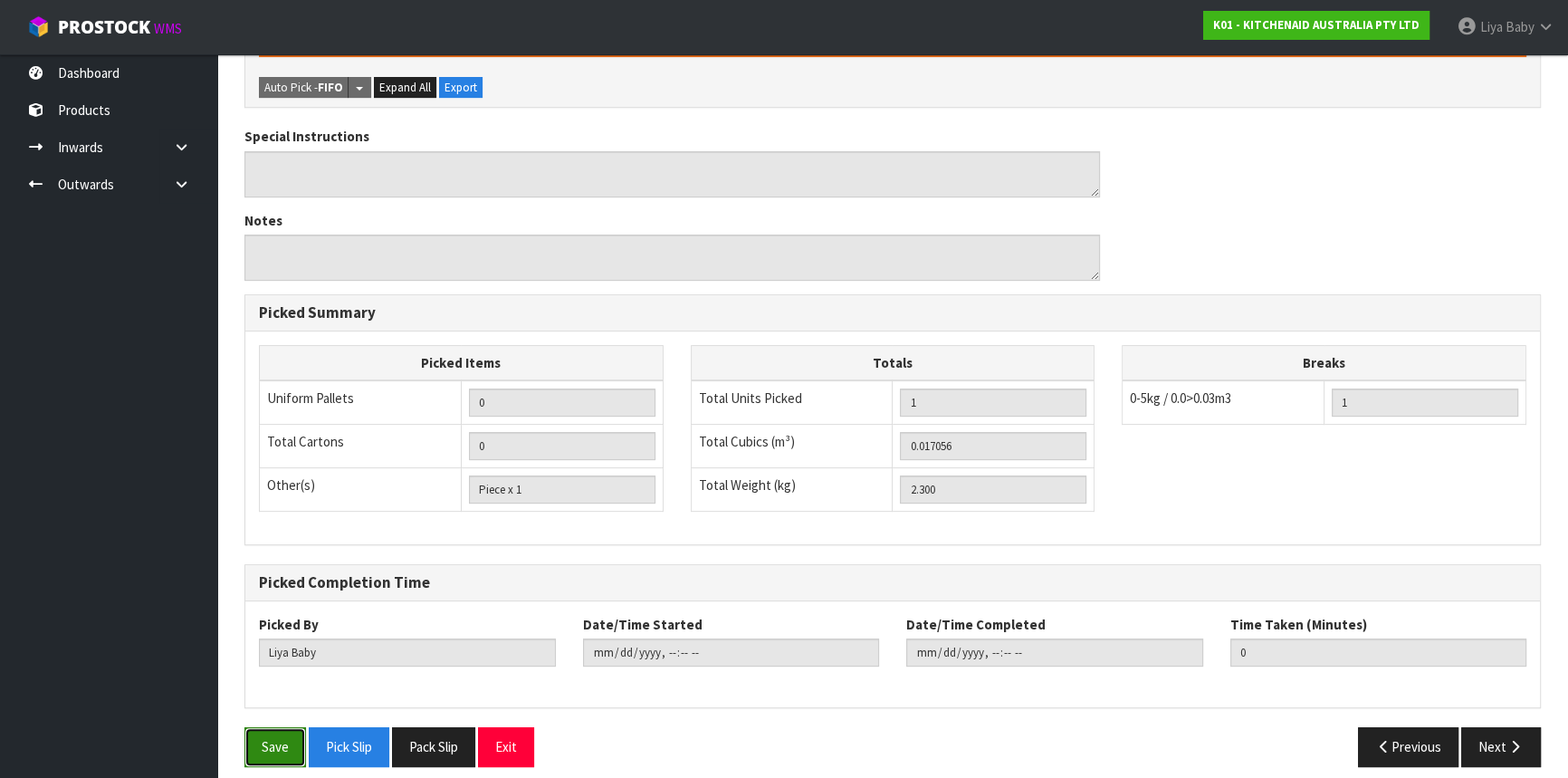
click at [299, 736] on button "Save" at bounding box center [275, 747] width 62 height 39
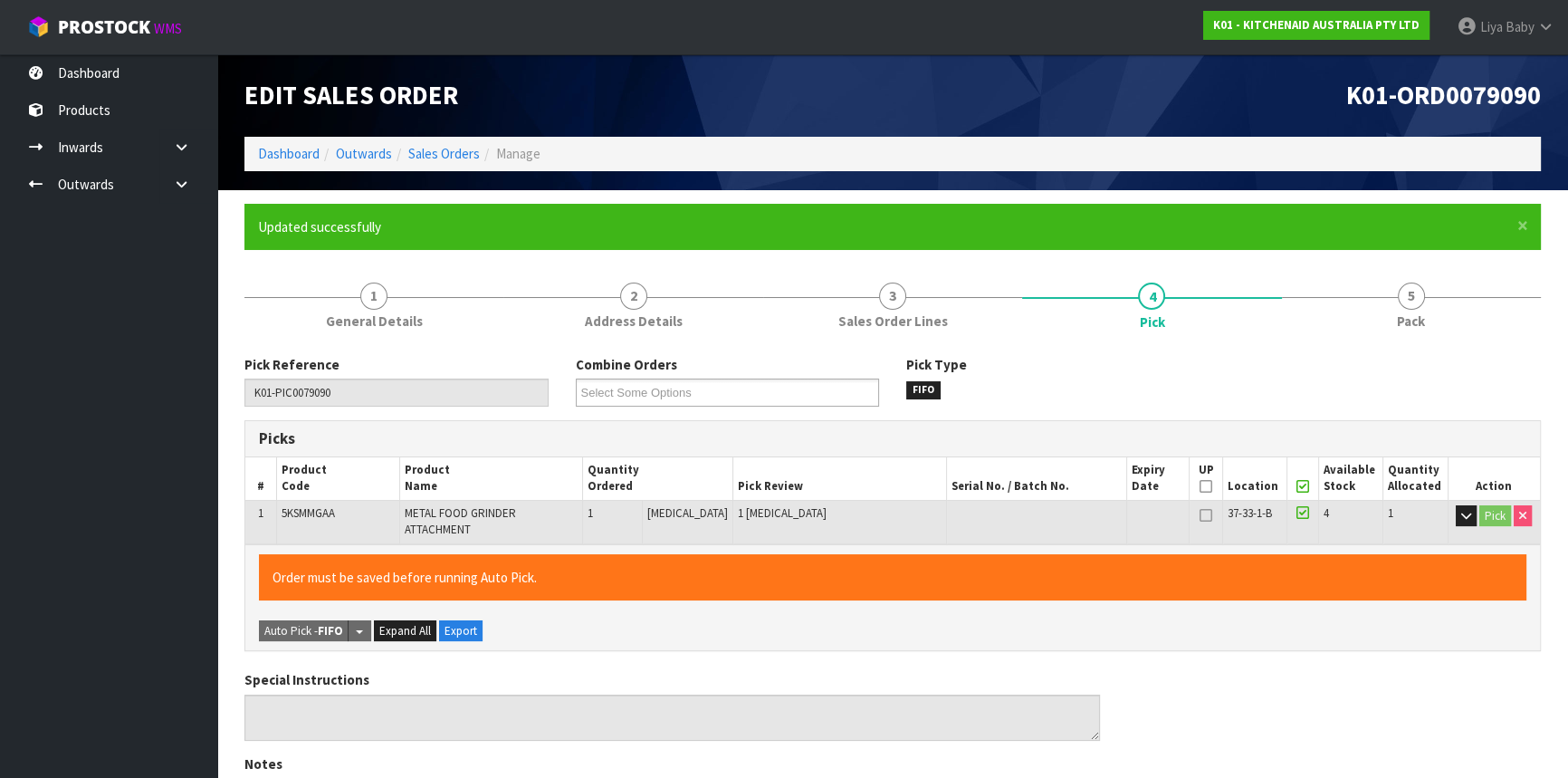
type input "2025-09-15T13:46:35"
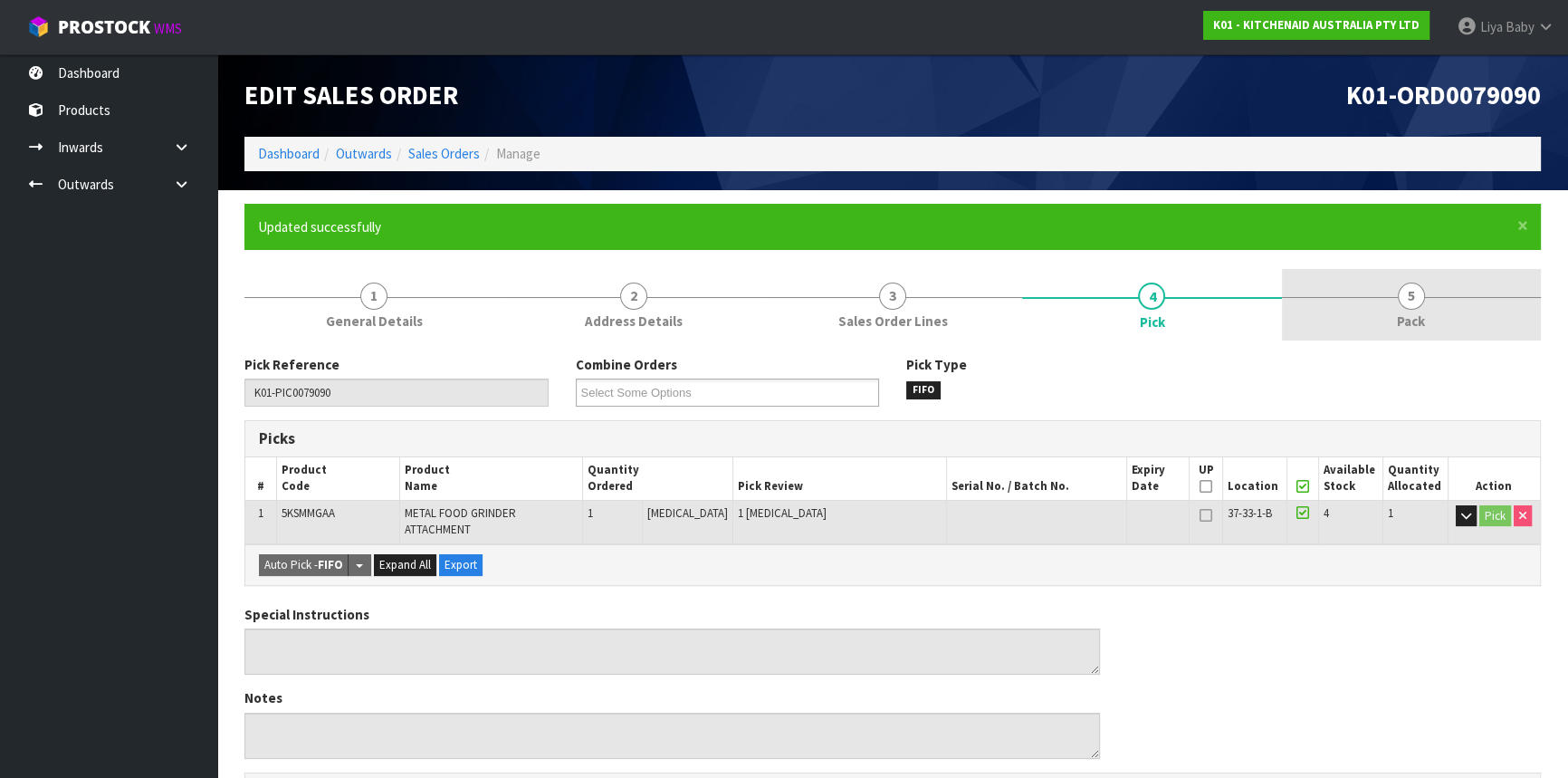
click at [1400, 317] on span "Pack" at bounding box center [1410, 320] width 28 height 19
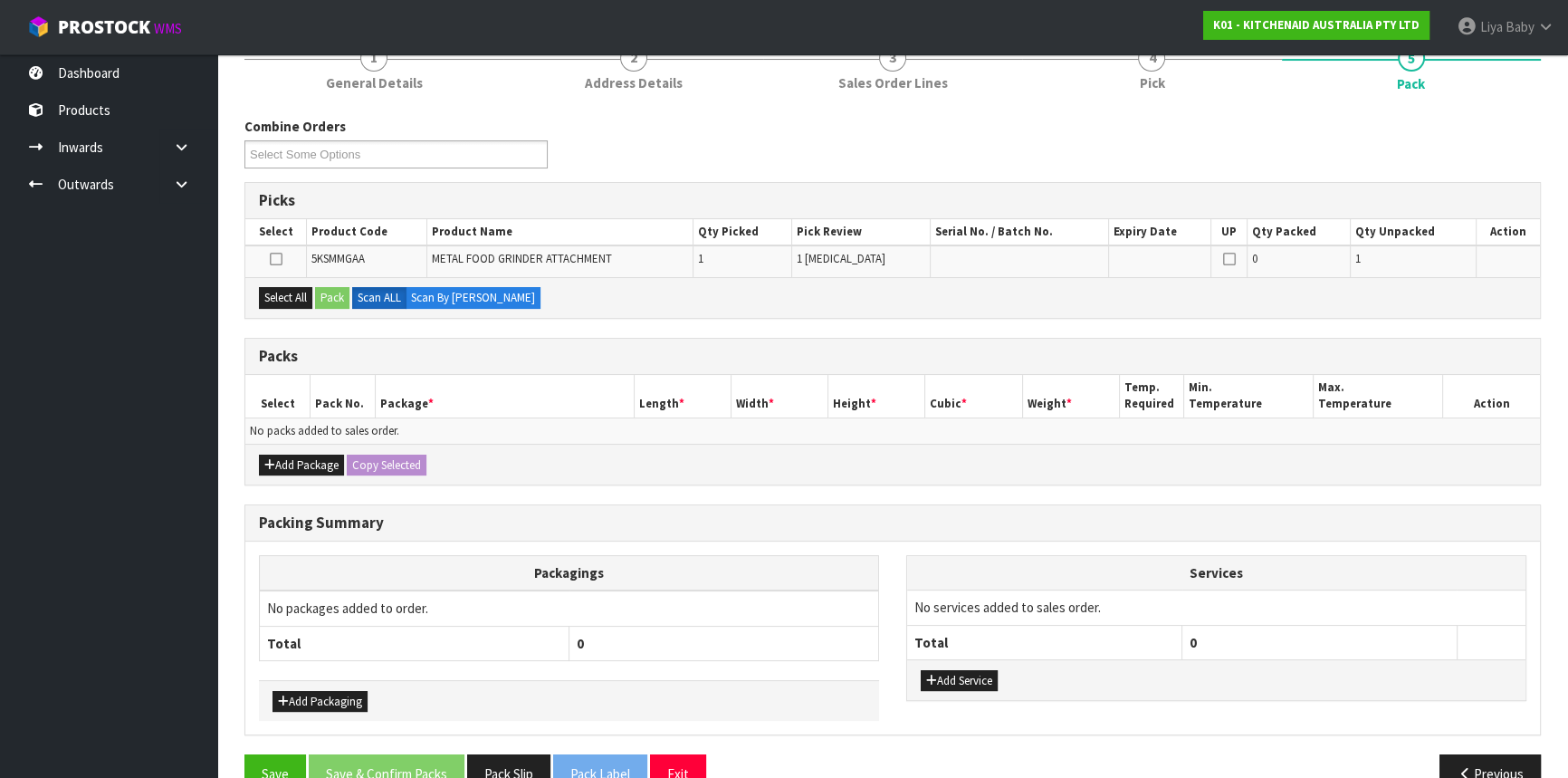
scroll to position [246, 0]
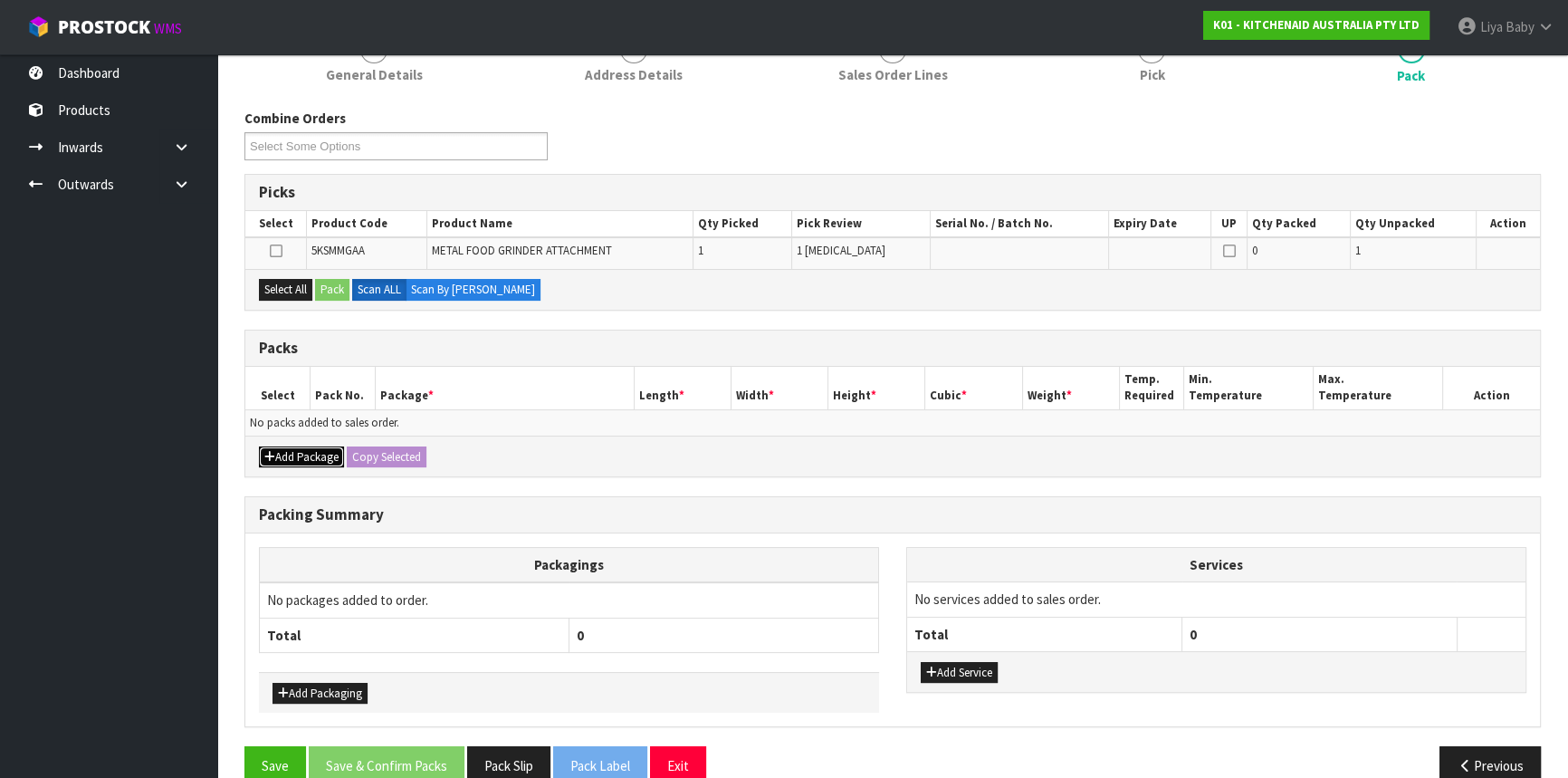
click at [309, 462] on button "Add Package" at bounding box center [301, 458] width 85 height 22
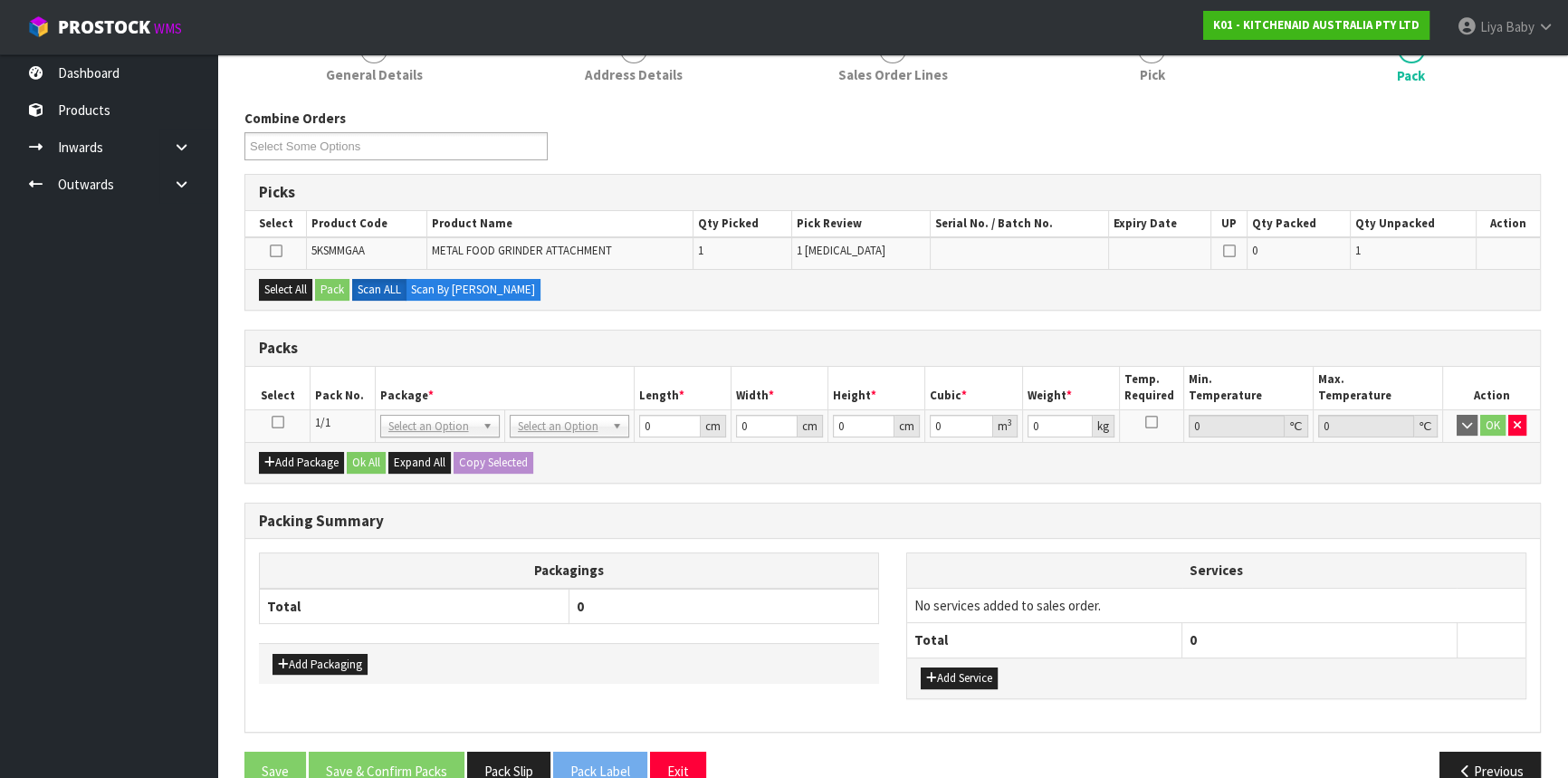
click at [283, 418] on td at bounding box center [278, 425] width 66 height 32
click at [282, 422] on icon at bounding box center [277, 422] width 13 height 1
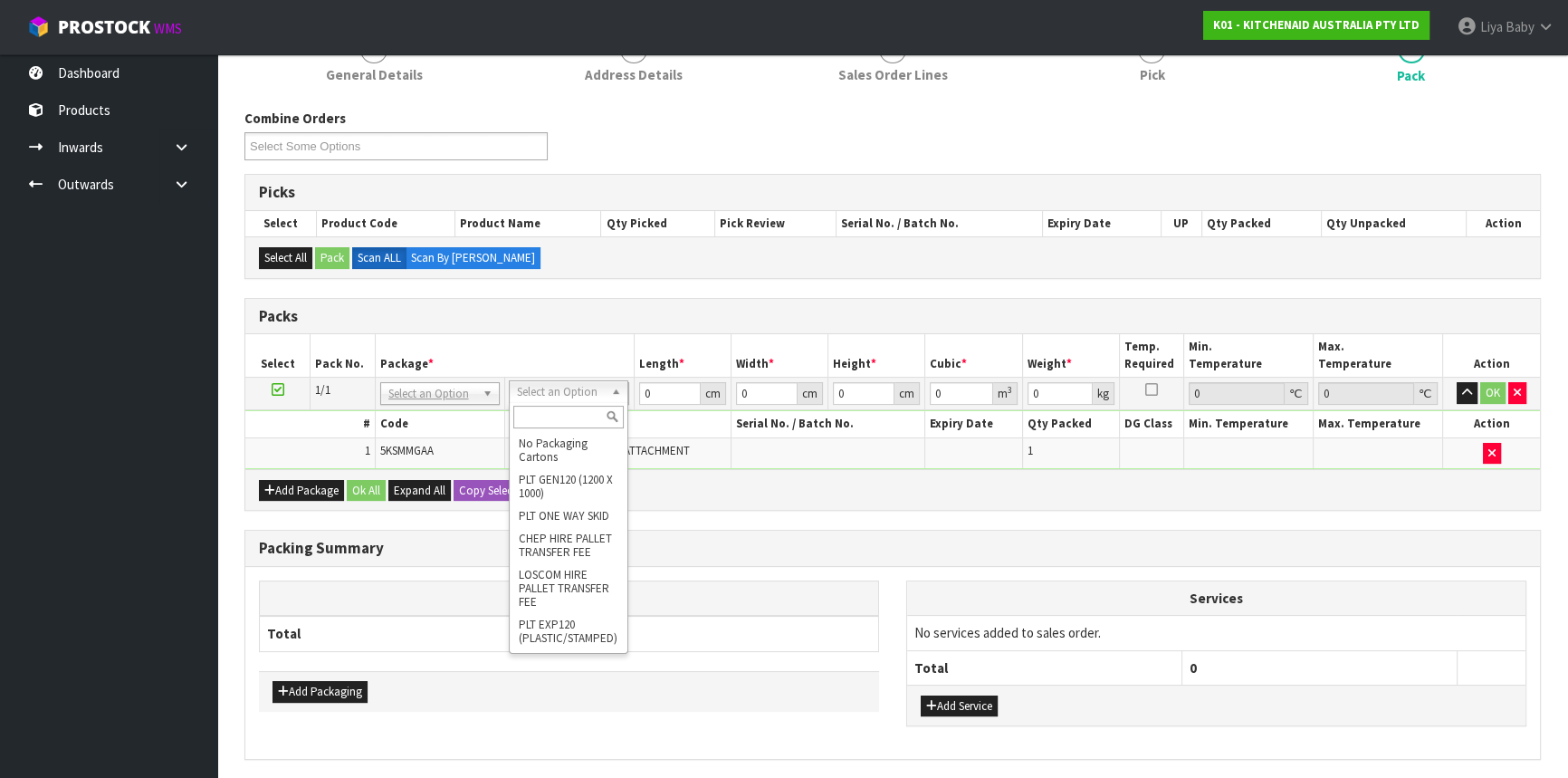
click at [549, 411] on input "text" at bounding box center [568, 416] width 111 height 23
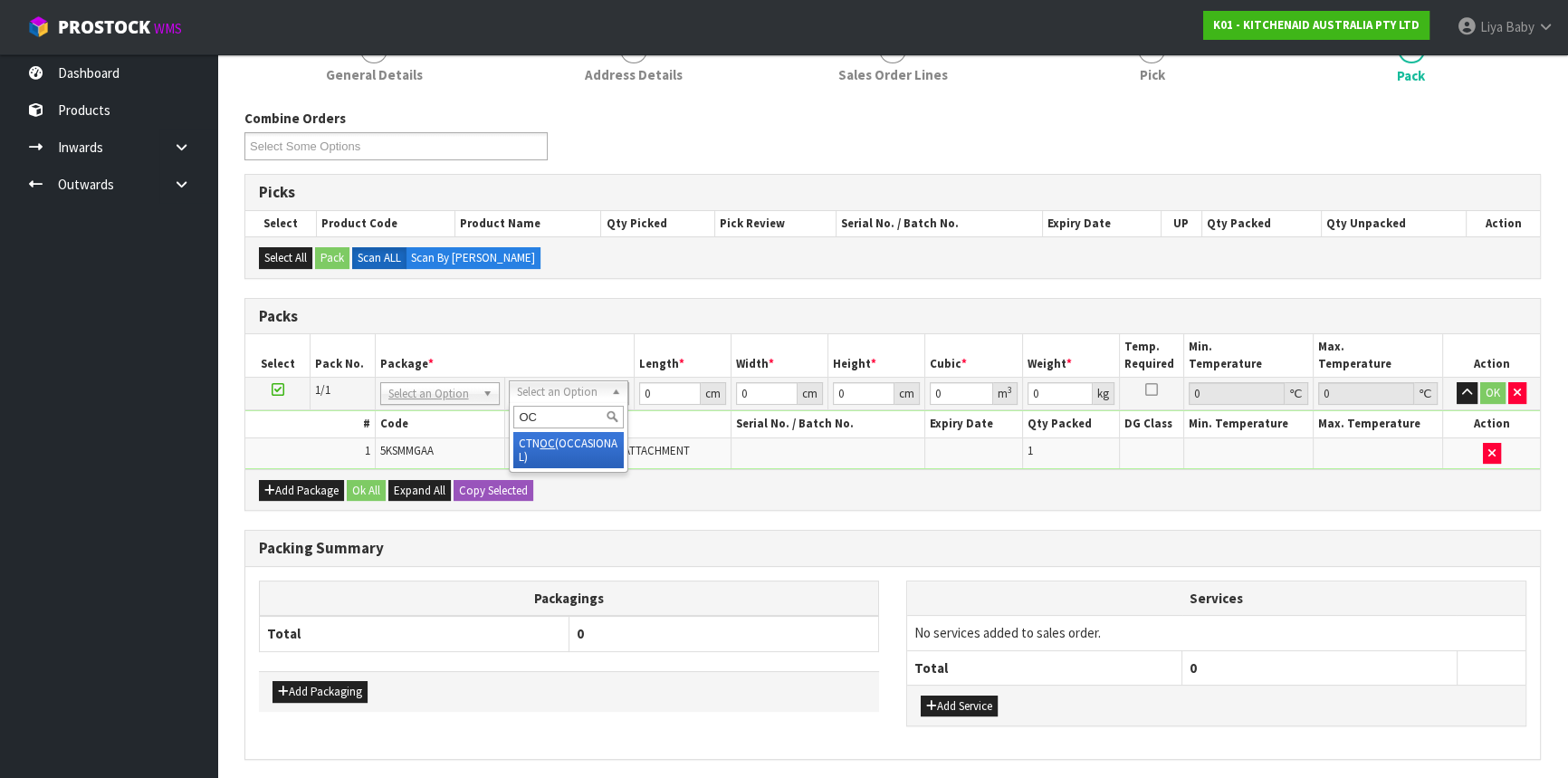
type input "OC"
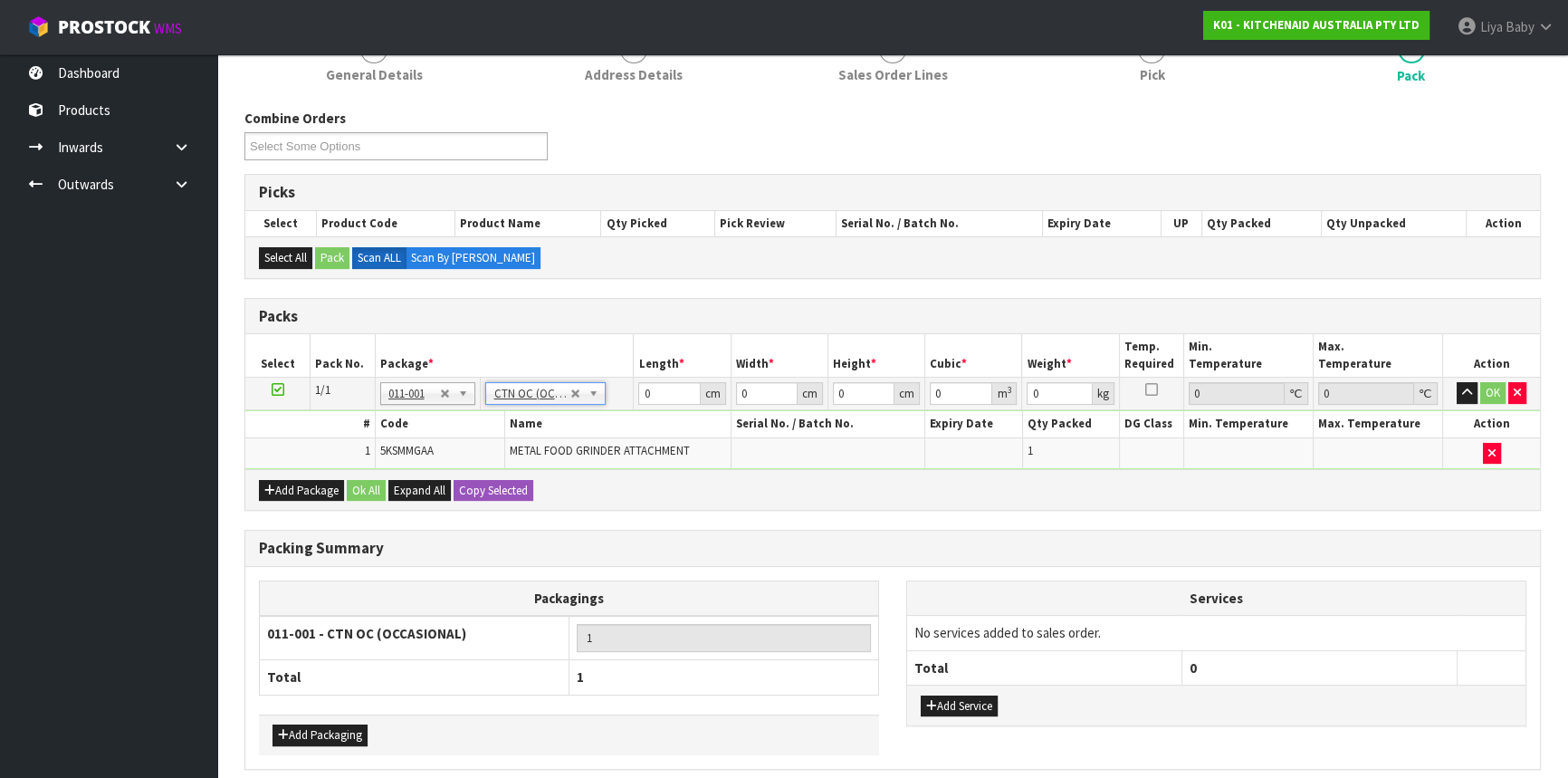
type input "2.3"
click at [659, 397] on input "0" at bounding box center [669, 393] width 62 height 23
type input "42"
click at [745, 398] on input "0" at bounding box center [767, 393] width 62 height 23
type input "28"
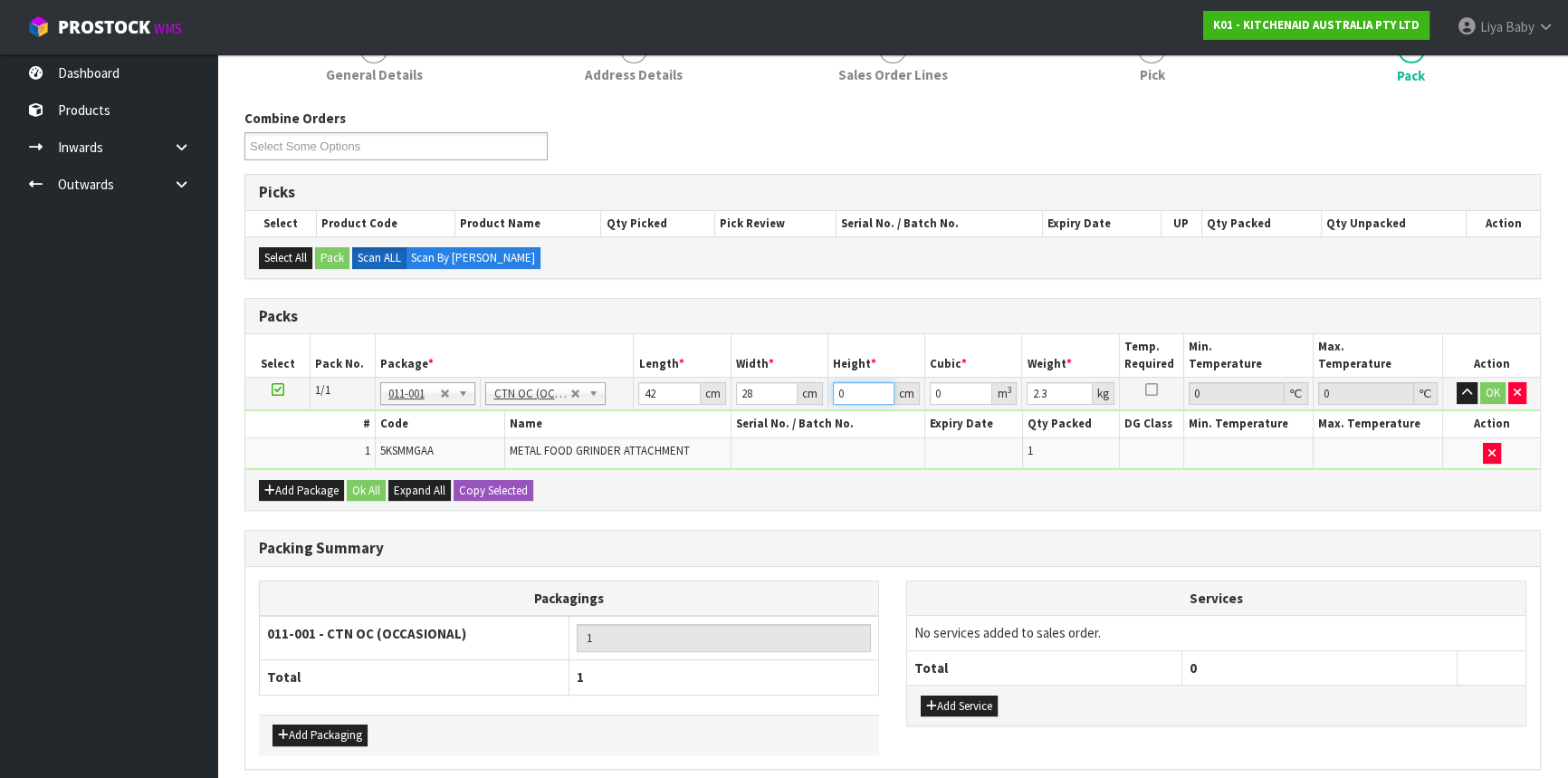
click at [859, 388] on input "0" at bounding box center [863, 393] width 62 height 23
type input "1"
type input "0.001176"
type input "18"
type input "0.021168"
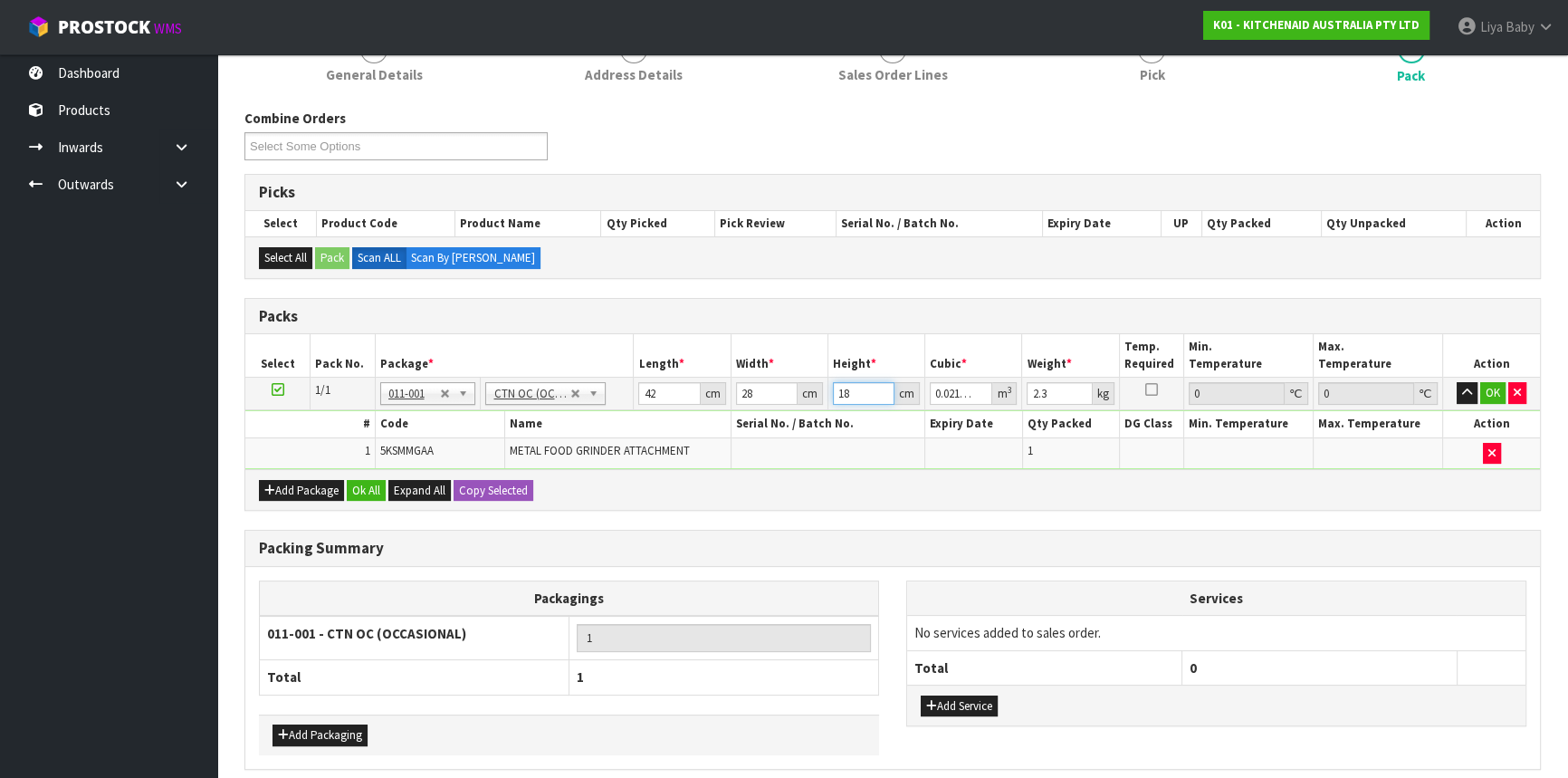
type input "18"
click at [1054, 389] on input "2.3" at bounding box center [1059, 393] width 66 height 23
type input "2"
click at [1049, 398] on input "number" at bounding box center [1059, 393] width 66 height 23
type input "3"
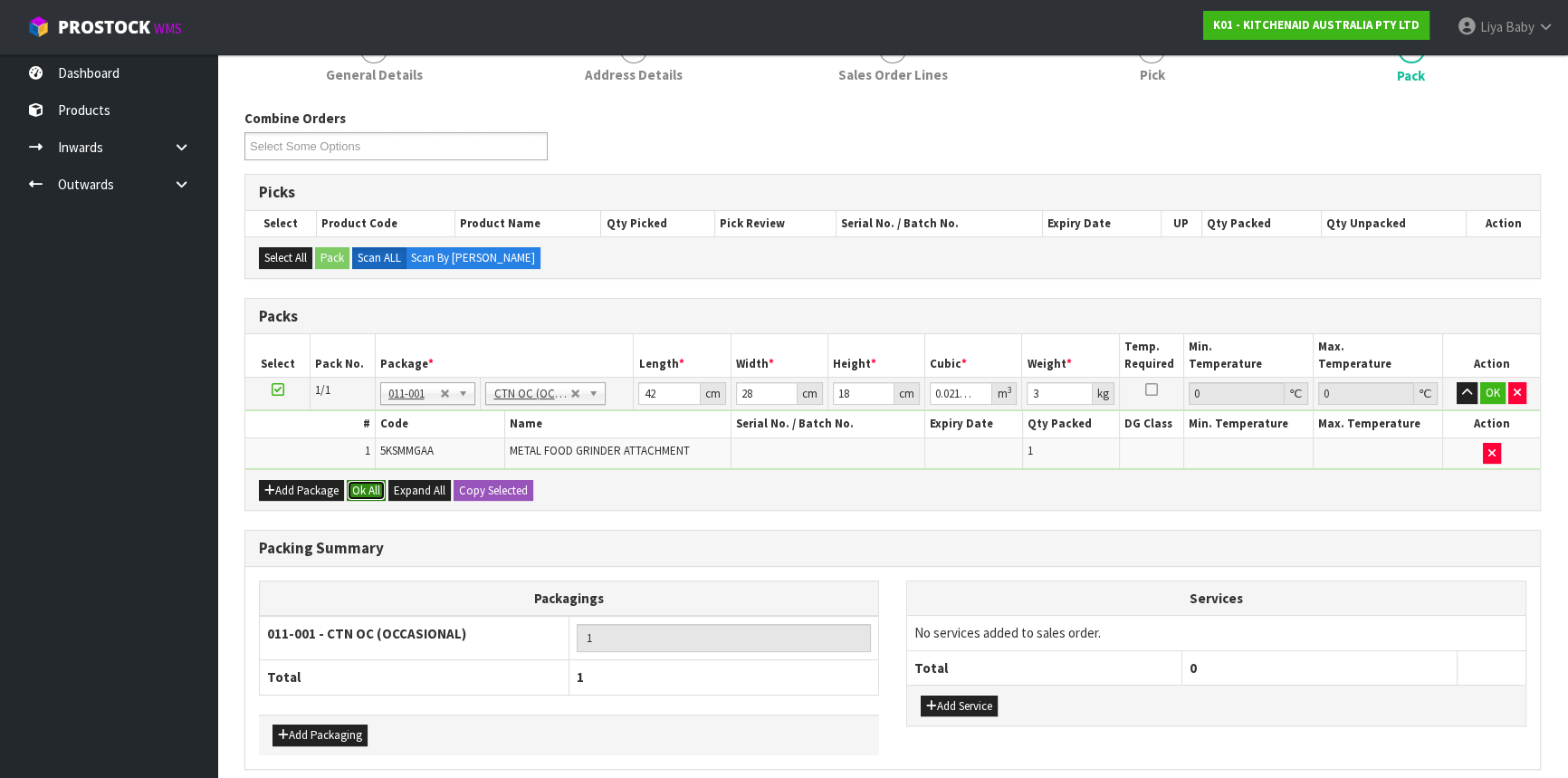
click at [380, 491] on button "Ok All" at bounding box center [366, 491] width 39 height 22
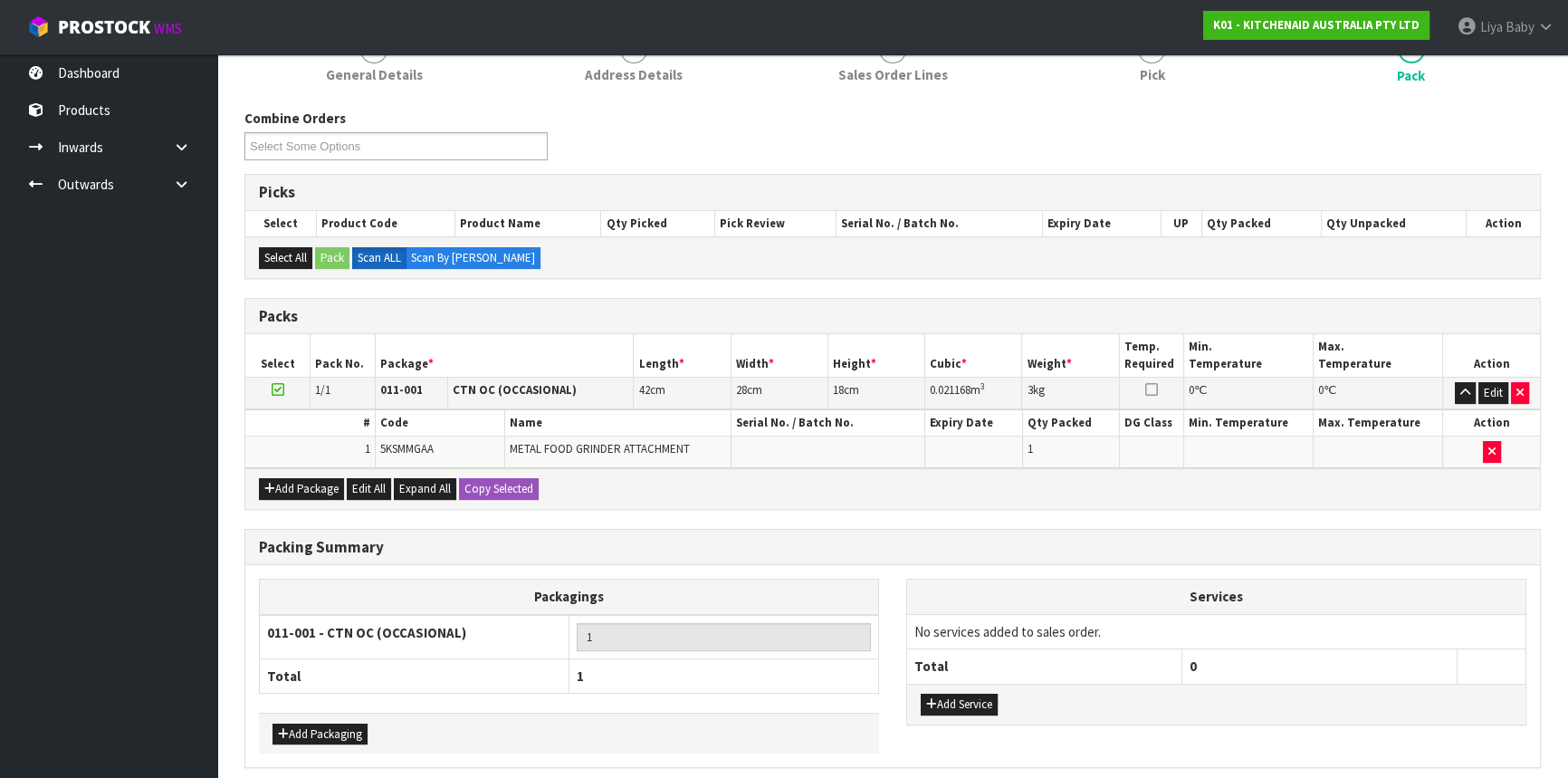
scroll to position [317, 0]
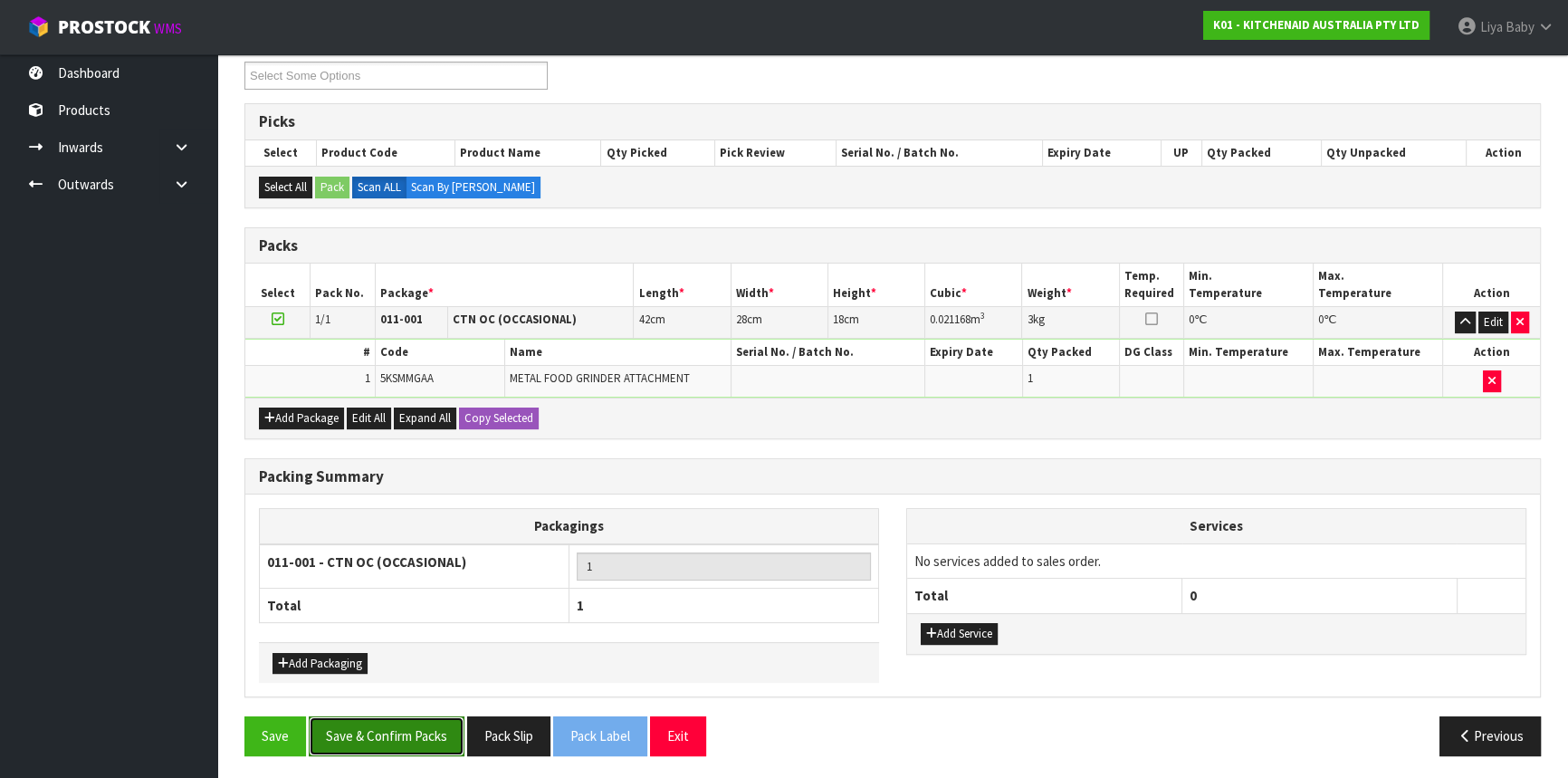
click at [402, 738] on button "Save & Confirm Packs" at bounding box center [386, 736] width 156 height 39
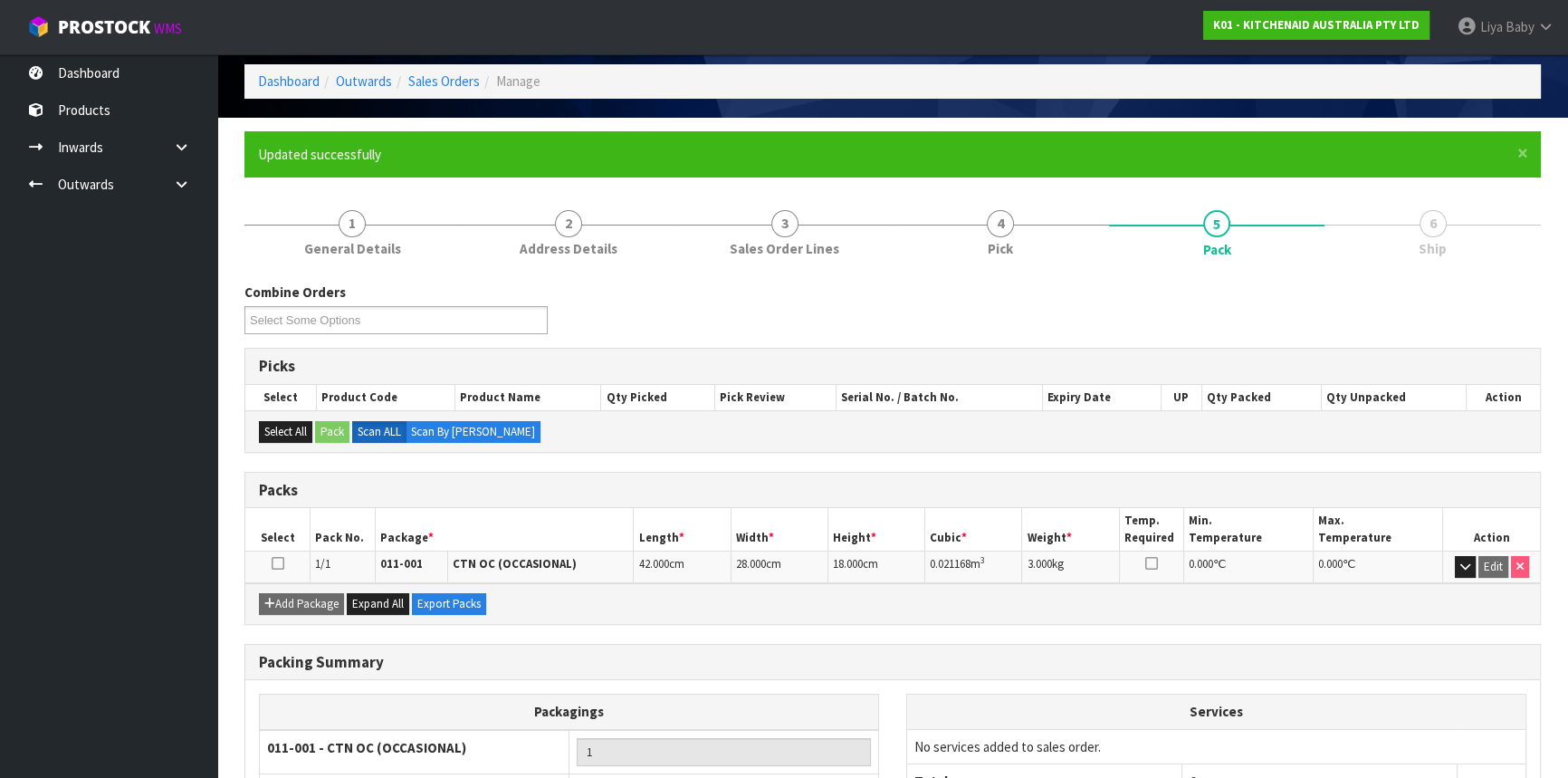
scroll to position [219, 0]
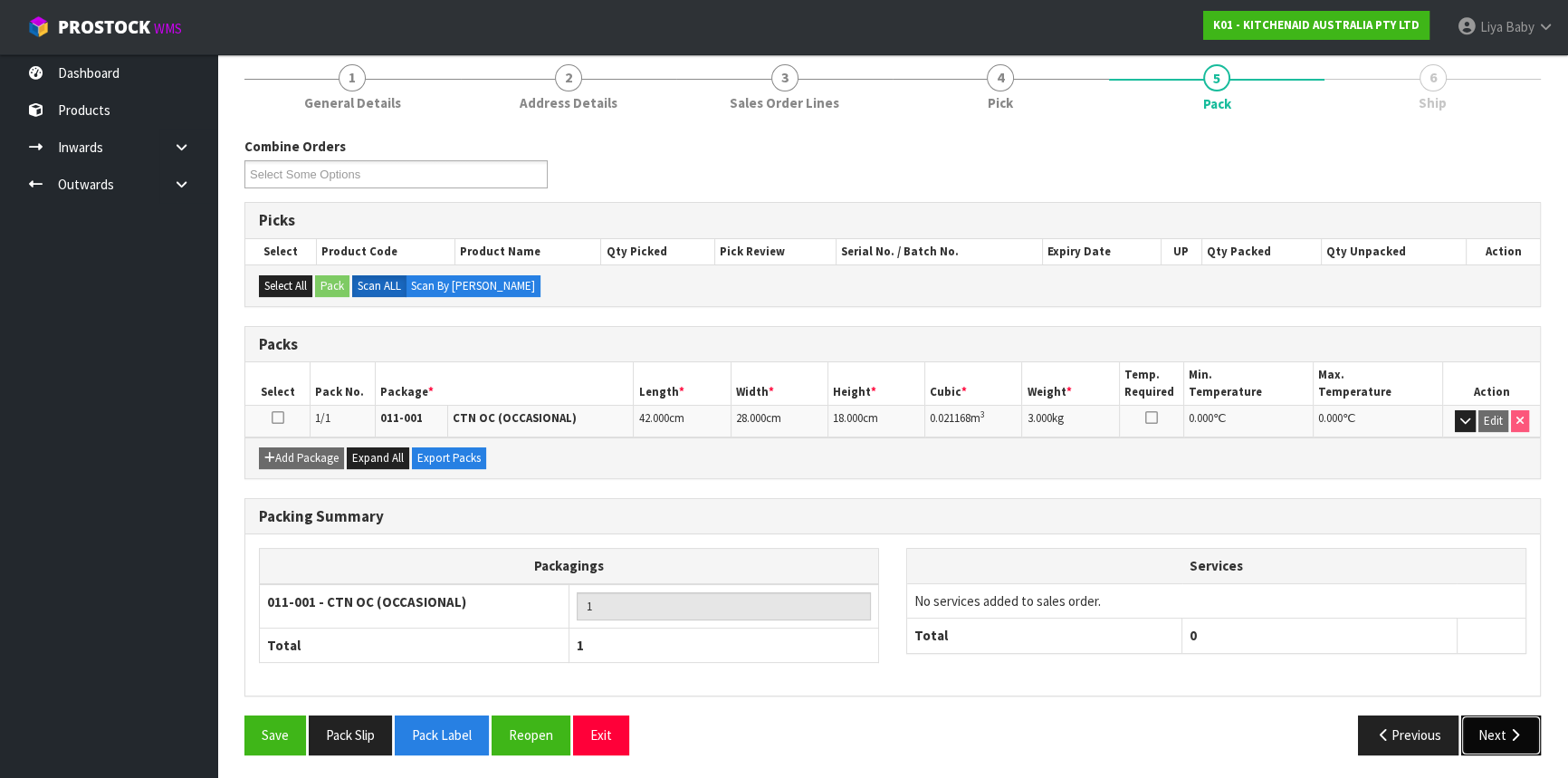
click at [1515, 734] on icon "button" at bounding box center [1515, 735] width 18 height 14
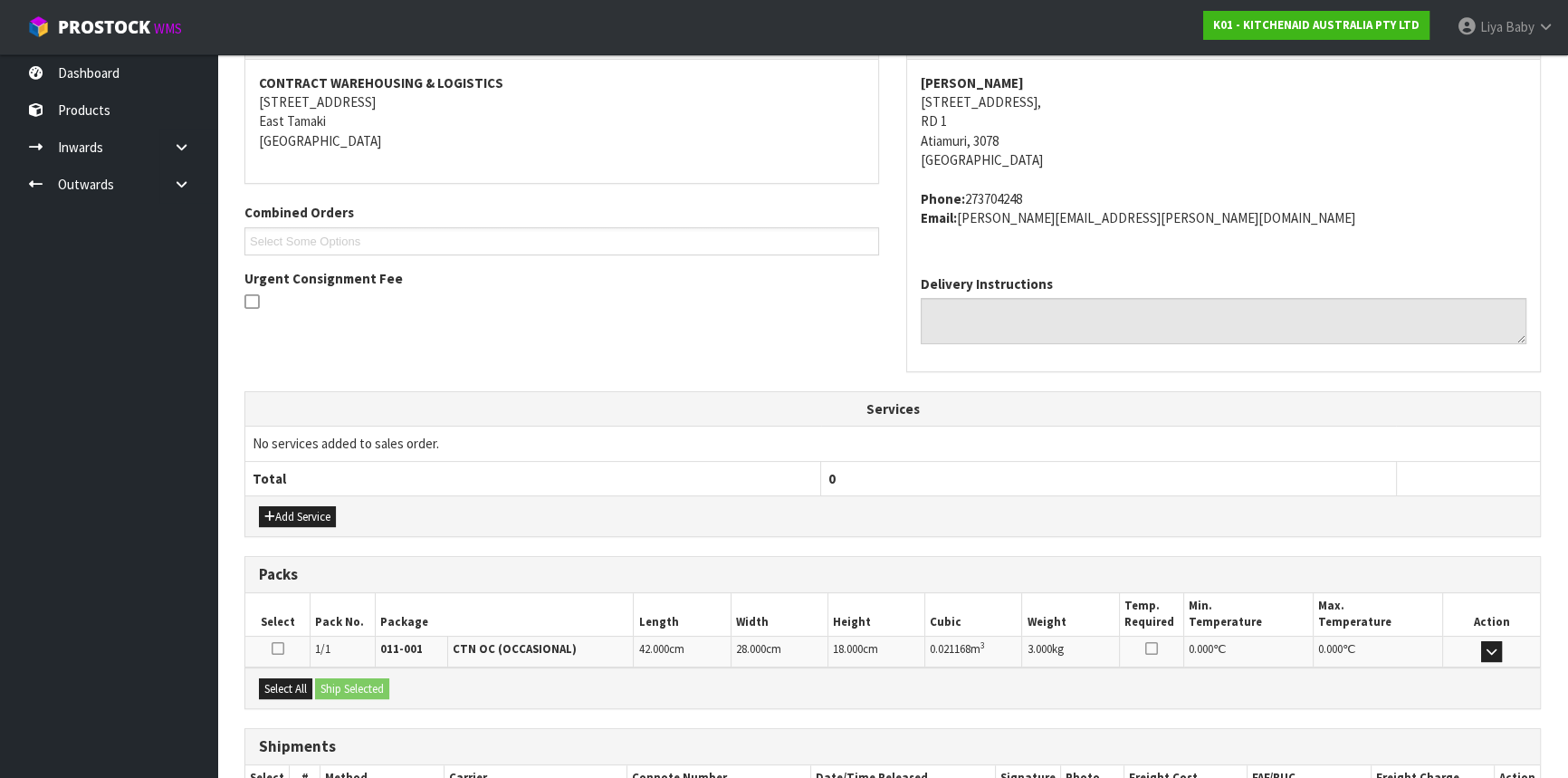
scroll to position [455, 0]
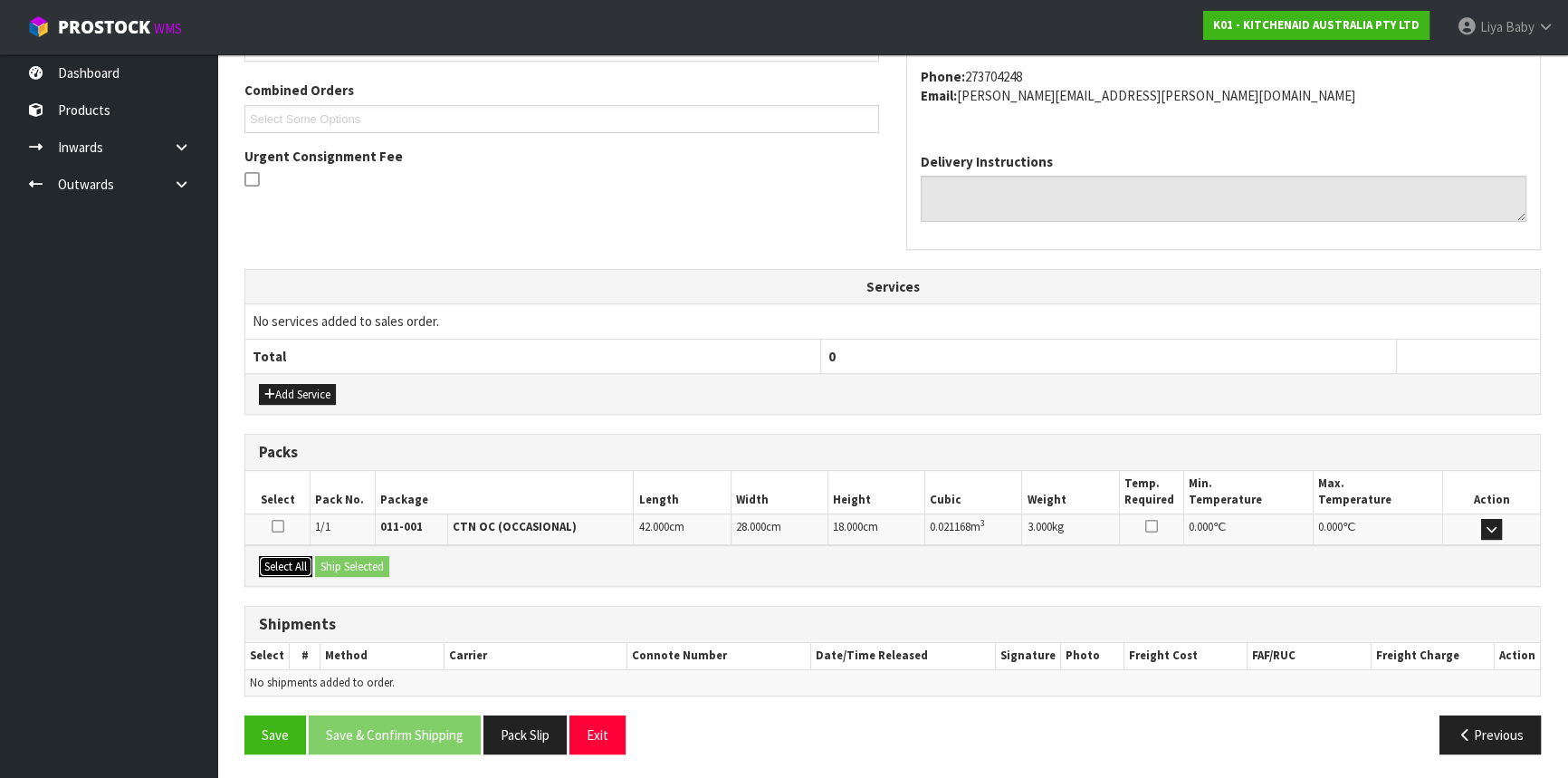
click at [304, 558] on button "Select All" at bounding box center [285, 567] width 54 height 22
click at [335, 565] on button "Ship Selected" at bounding box center [353, 567] width 74 height 22
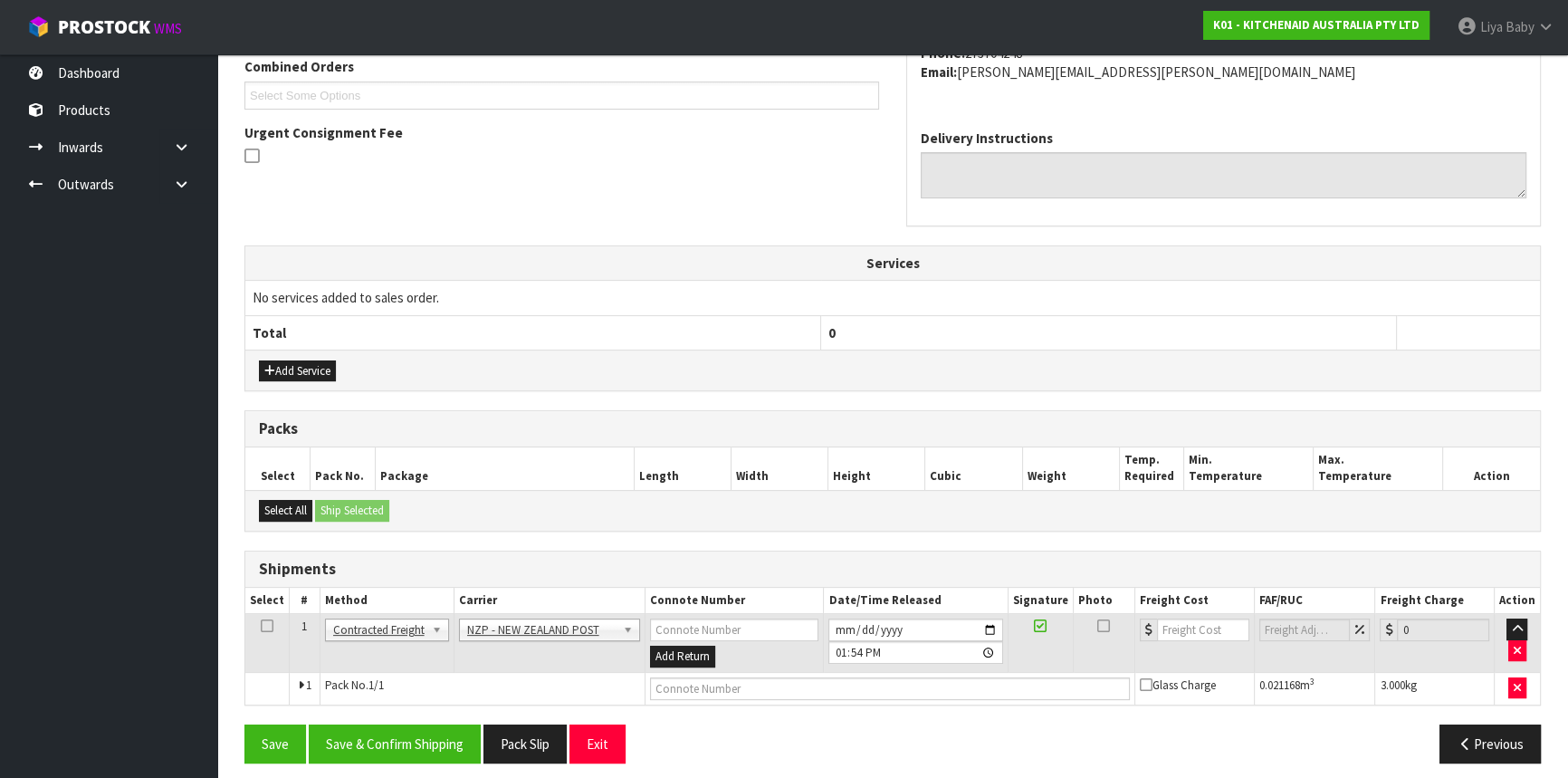
scroll to position [487, 0]
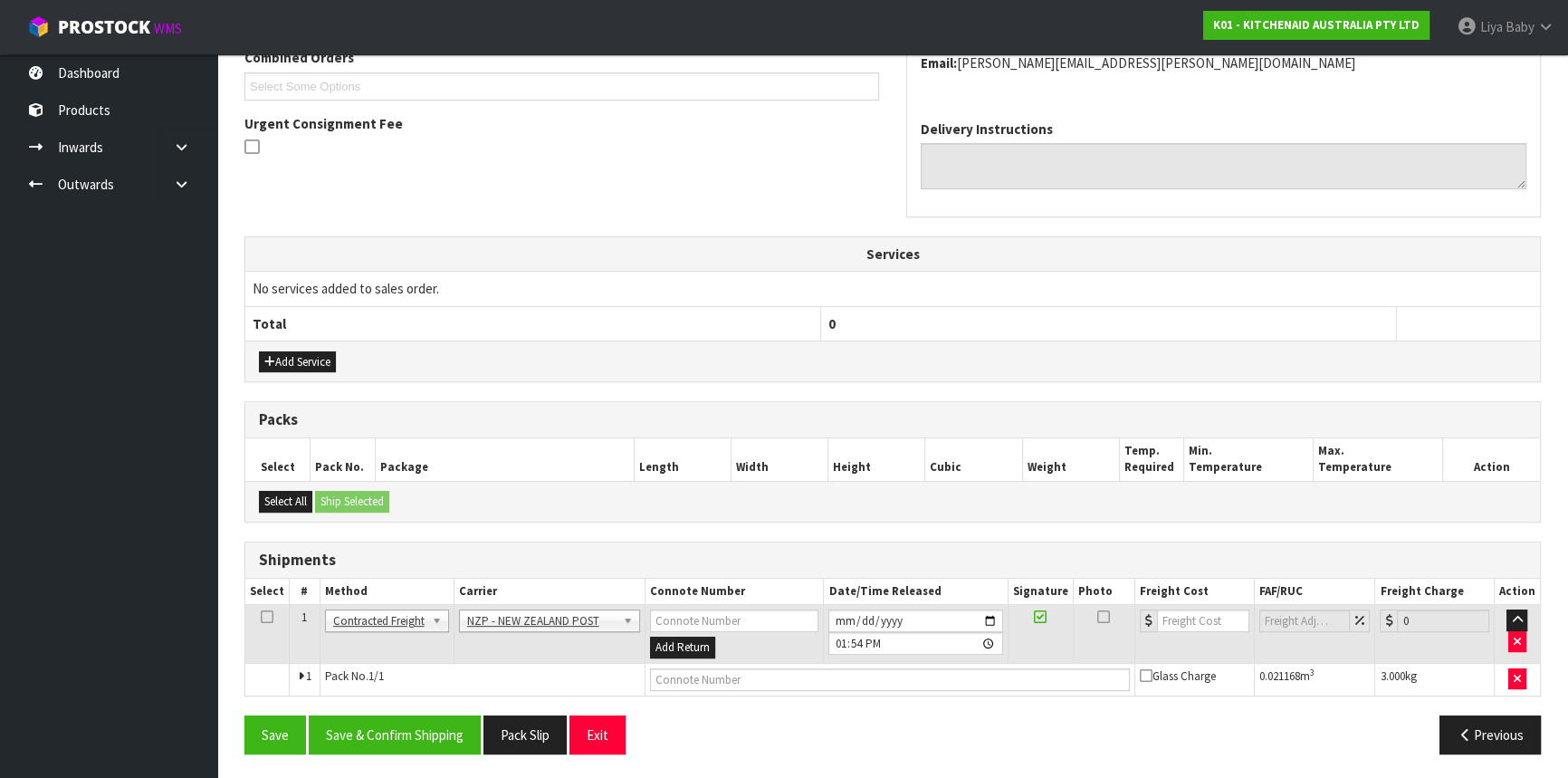
click at [262, 617] on icon at bounding box center [266, 617] width 13 height 1
click at [391, 727] on button "Save & Confirm Shipping" at bounding box center [395, 735] width 172 height 39
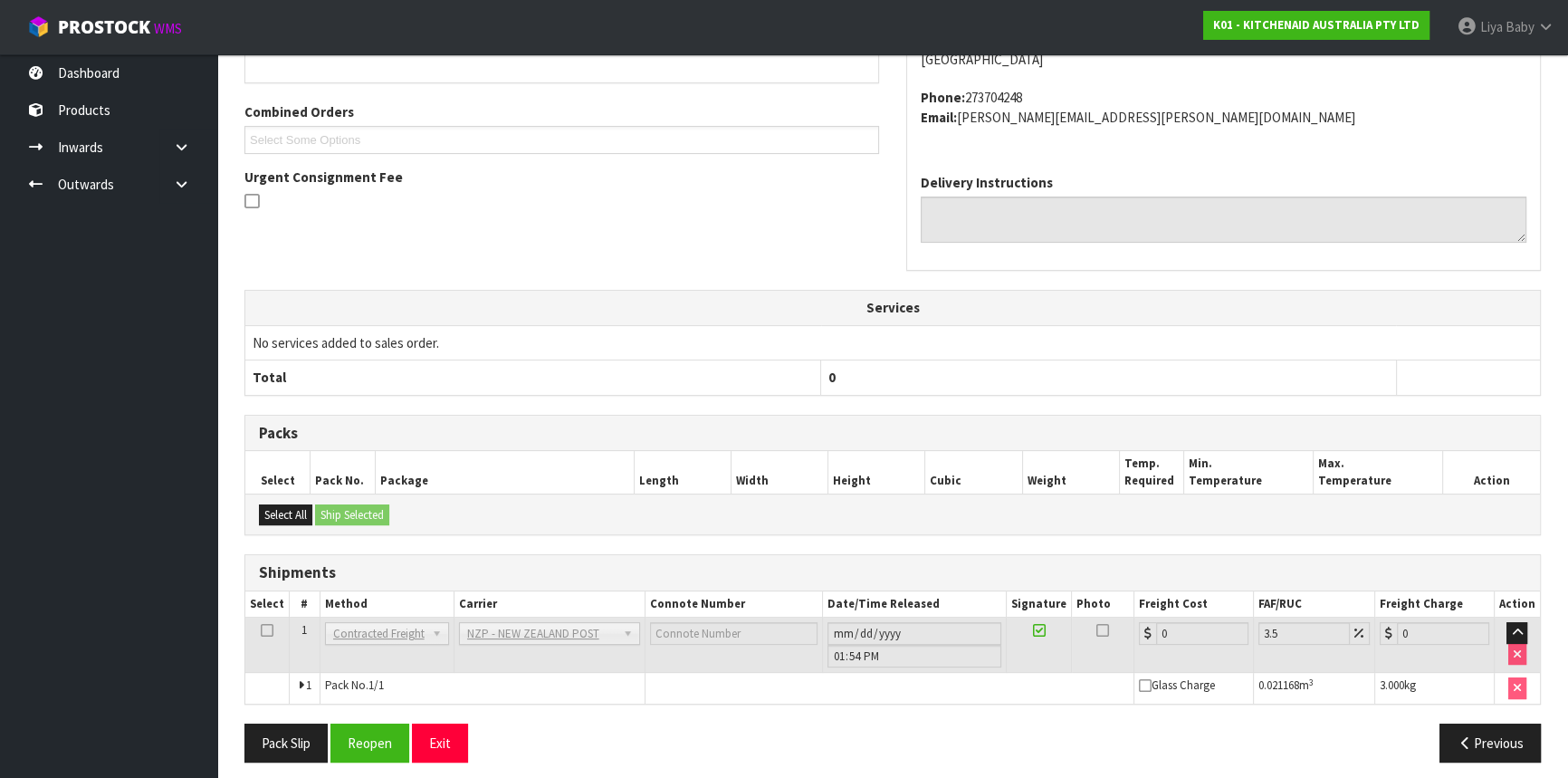
scroll to position [462, 0]
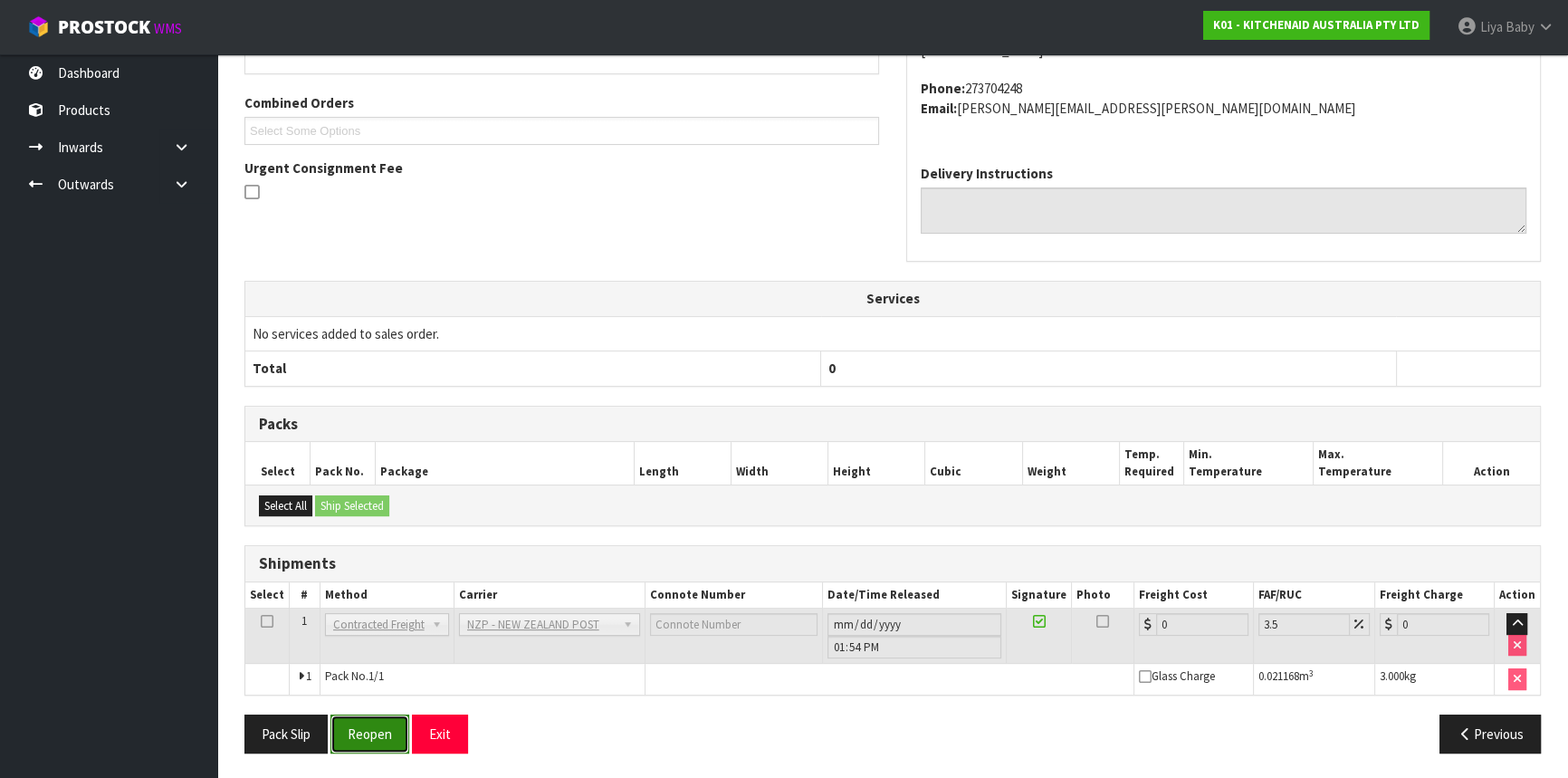
click at [381, 716] on button "Reopen" at bounding box center [369, 734] width 78 height 39
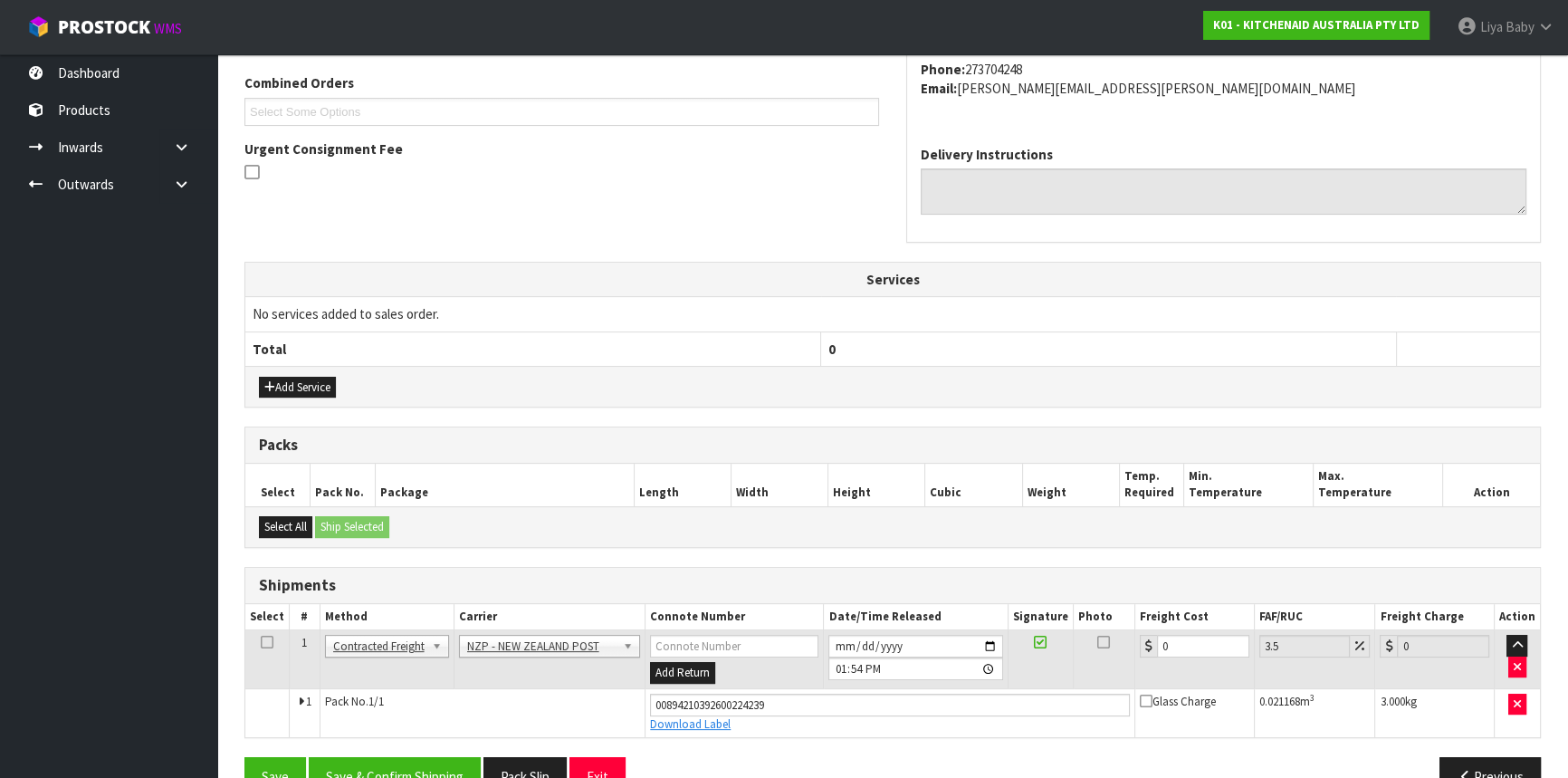
scroll to position [504, 0]
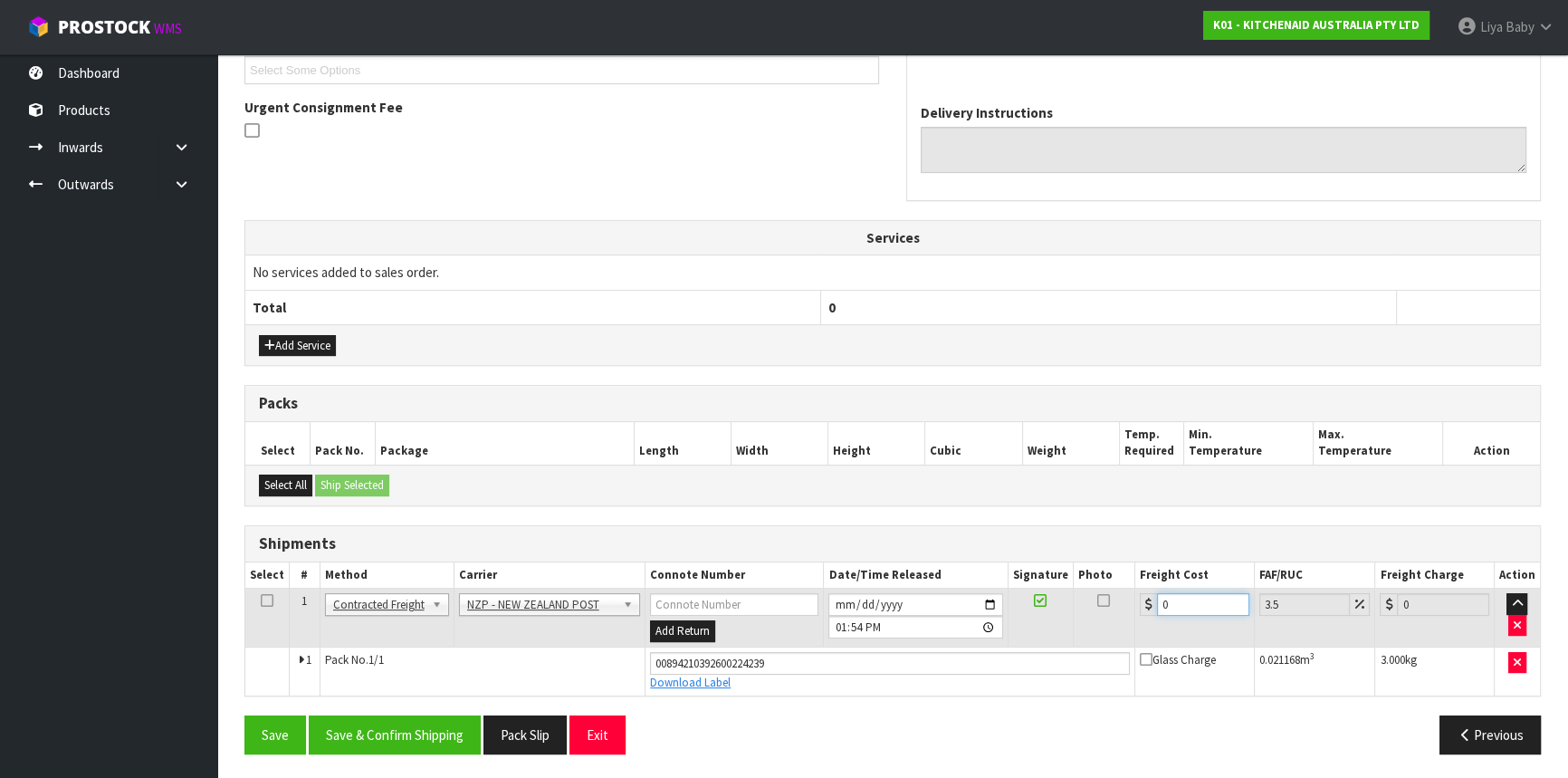
click at [1191, 594] on input "0" at bounding box center [1203, 605] width 92 height 23
type input "1"
type input "1.03"
type input "13"
type input "13.45"
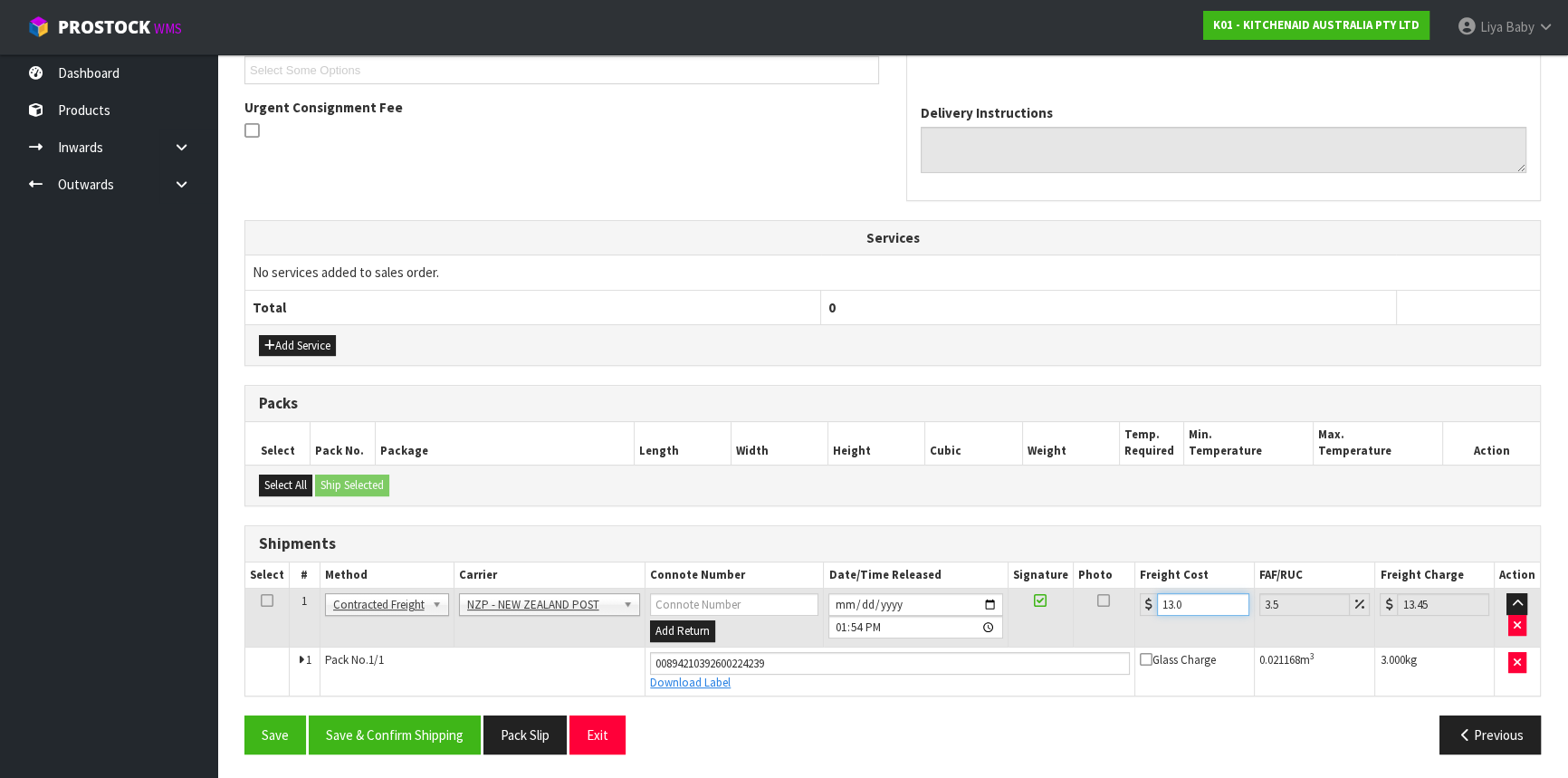
type input "13.04"
type input "13.5"
type input "13.04"
click at [261, 601] on icon at bounding box center [266, 601] width 13 height 1
click at [390, 740] on button "Save & Confirm Shipping" at bounding box center [395, 735] width 172 height 39
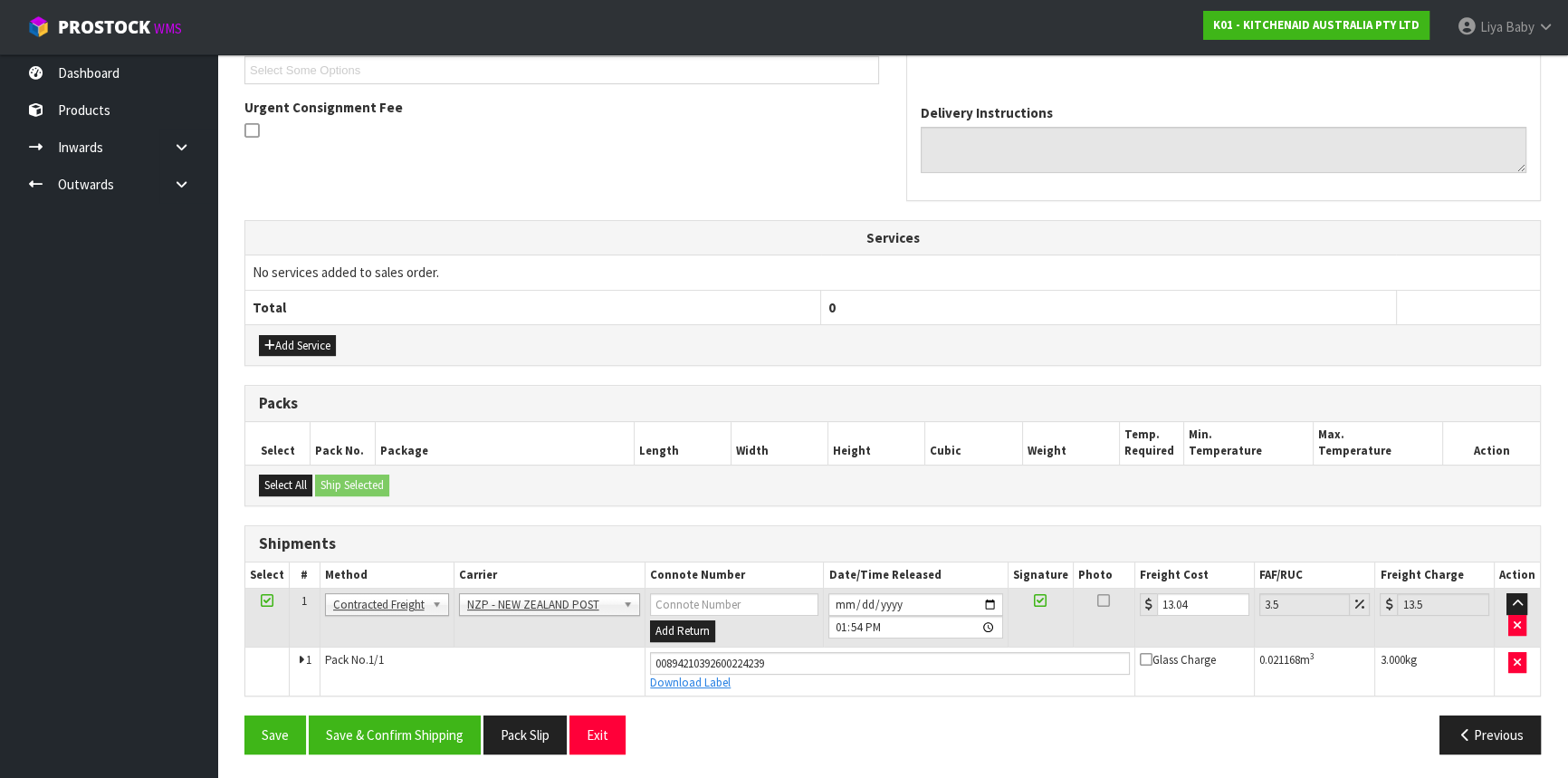
scroll to position [0, 0]
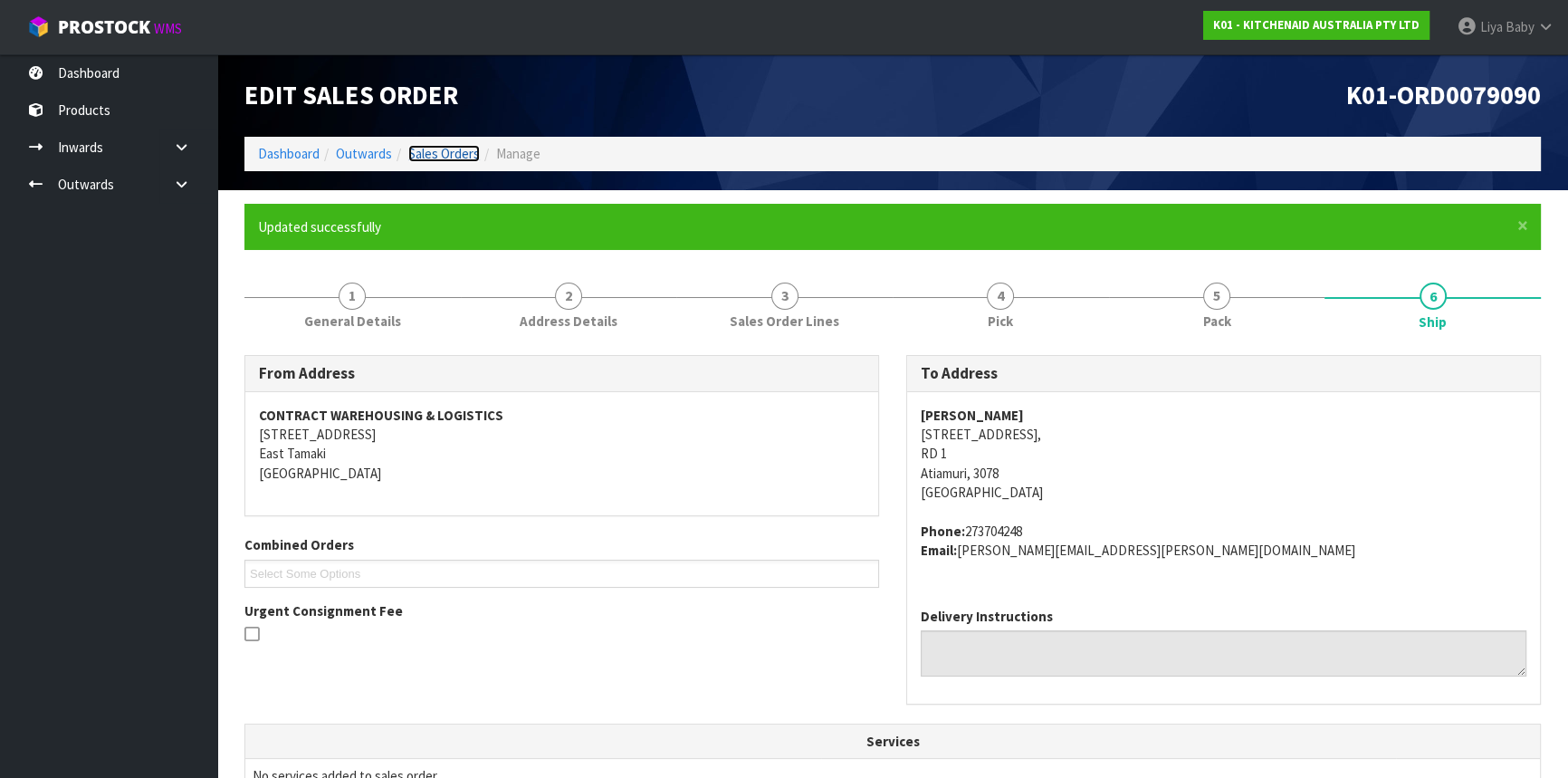
click at [452, 147] on link "Sales Orders" at bounding box center [444, 154] width 71 height 18
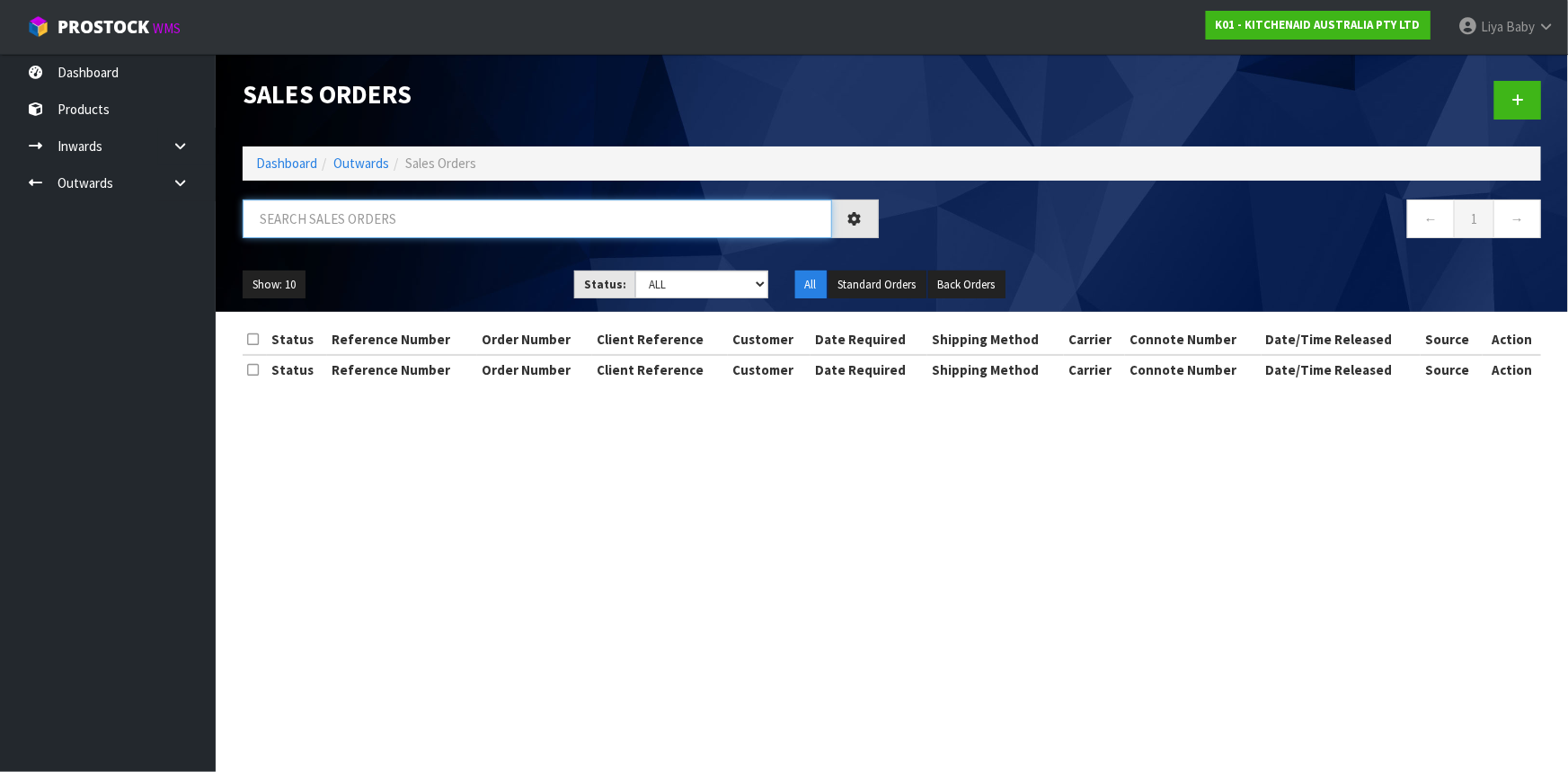
click at [319, 220] on input "text" at bounding box center [538, 219] width 589 height 39
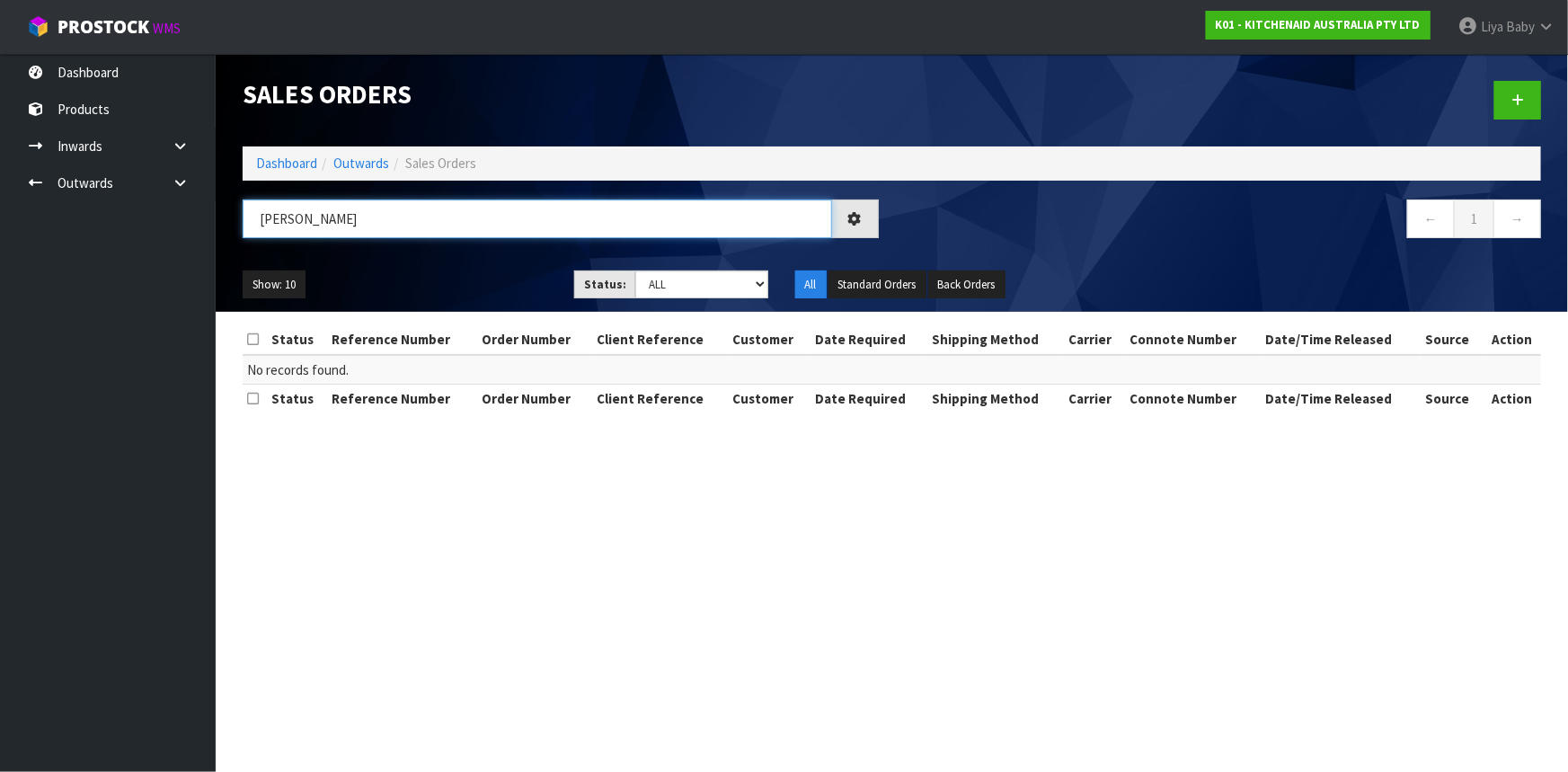
type input "J"
type input "JOB-0412348"
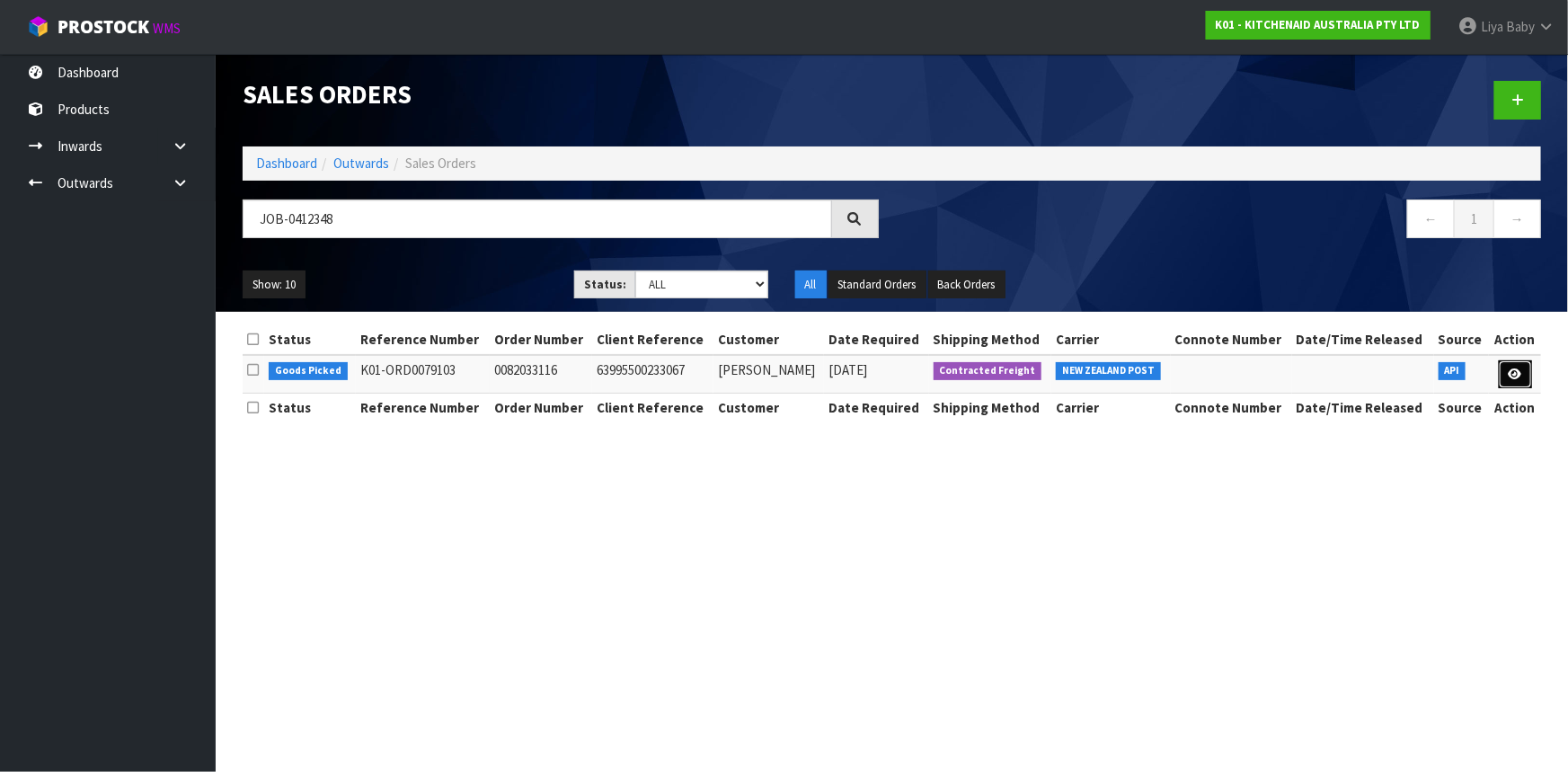
click at [1524, 368] on link at bounding box center [1516, 375] width 33 height 29
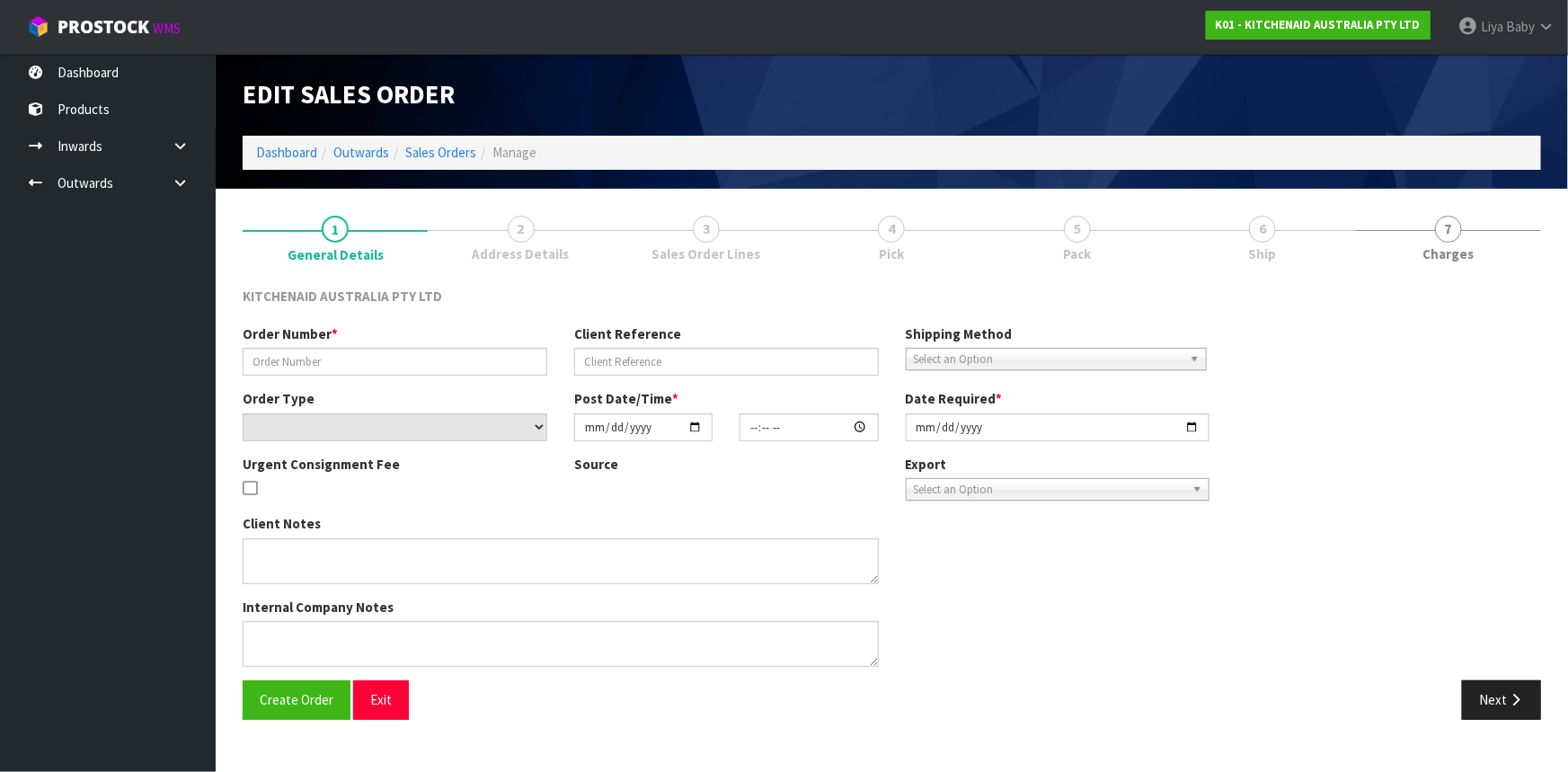
type input "0082033116"
type input "63995500233067"
select select "number:0"
type input "2025-09-13"
type input "11:39:59.000"
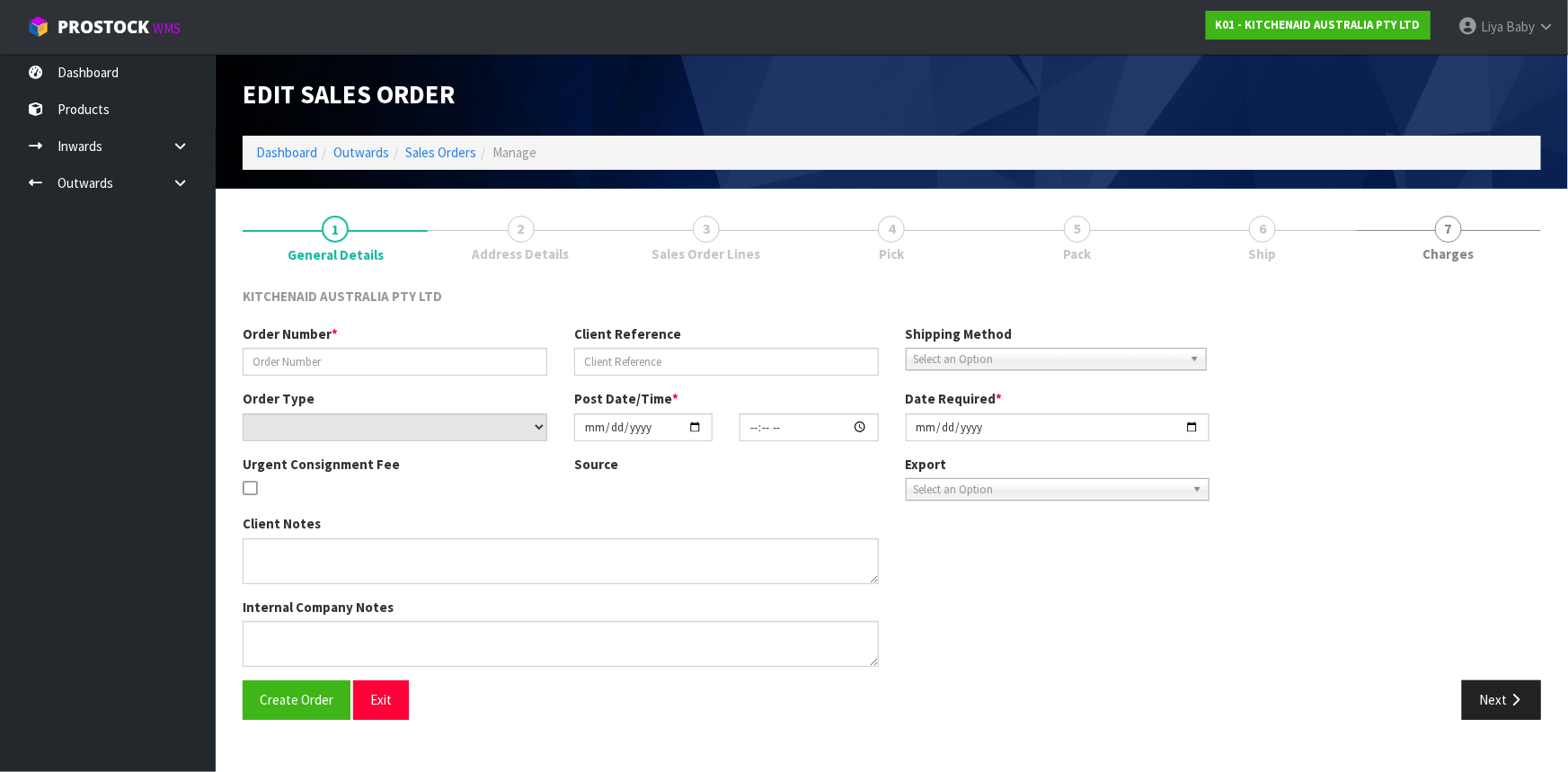
type input "2025-09-13"
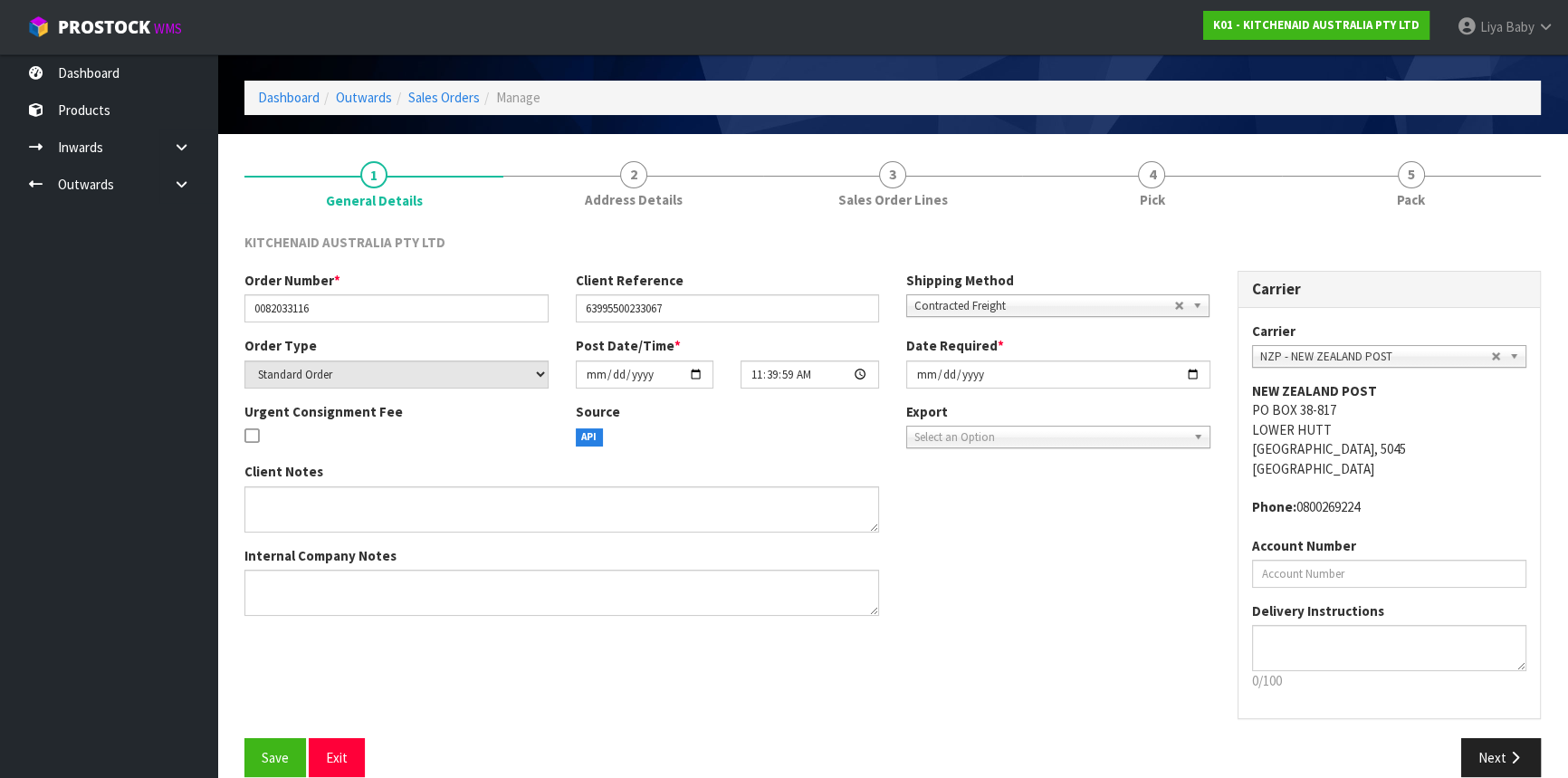
scroll to position [81, 0]
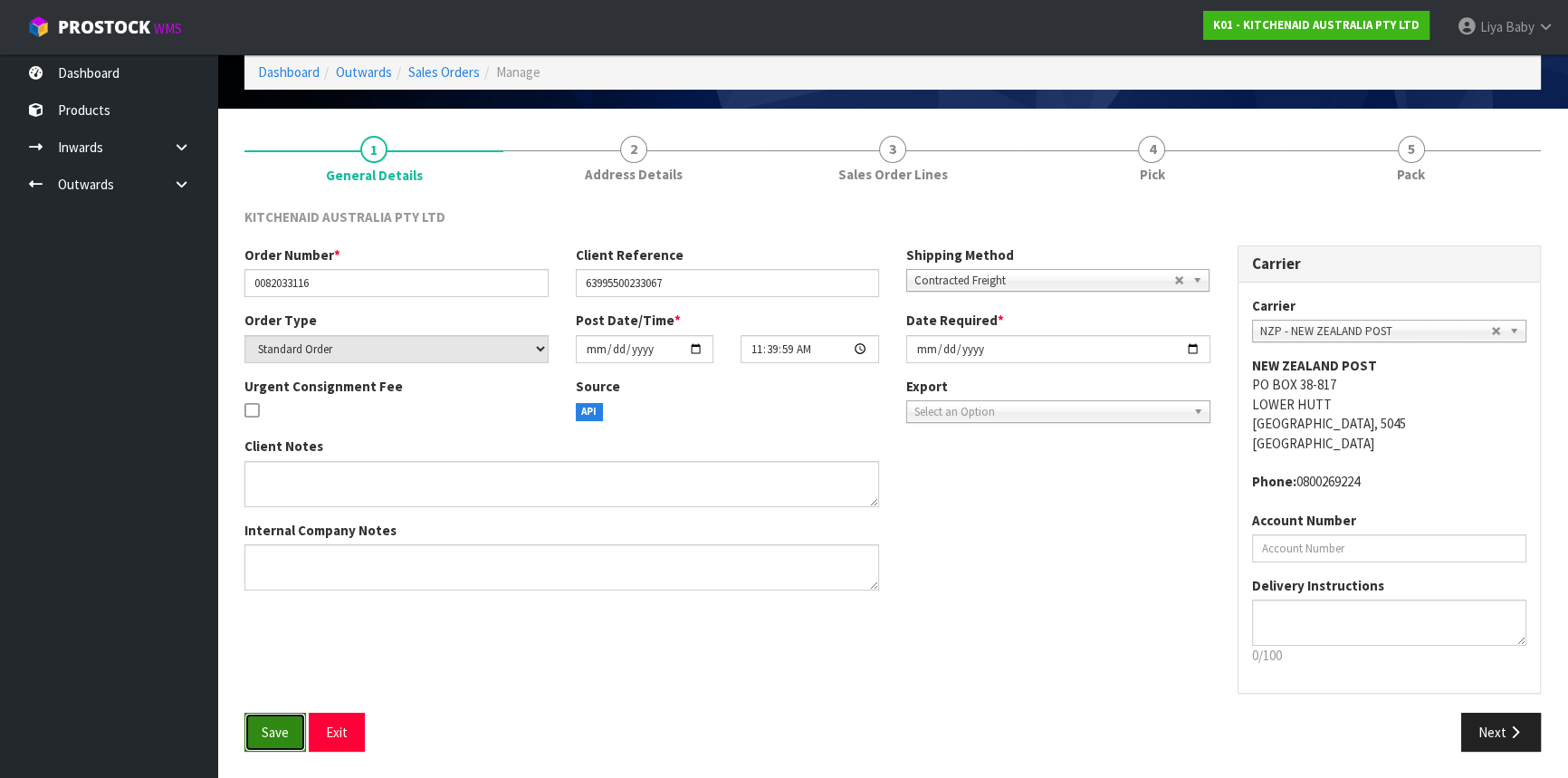
click at [248, 721] on button "Save" at bounding box center [275, 733] width 62 height 39
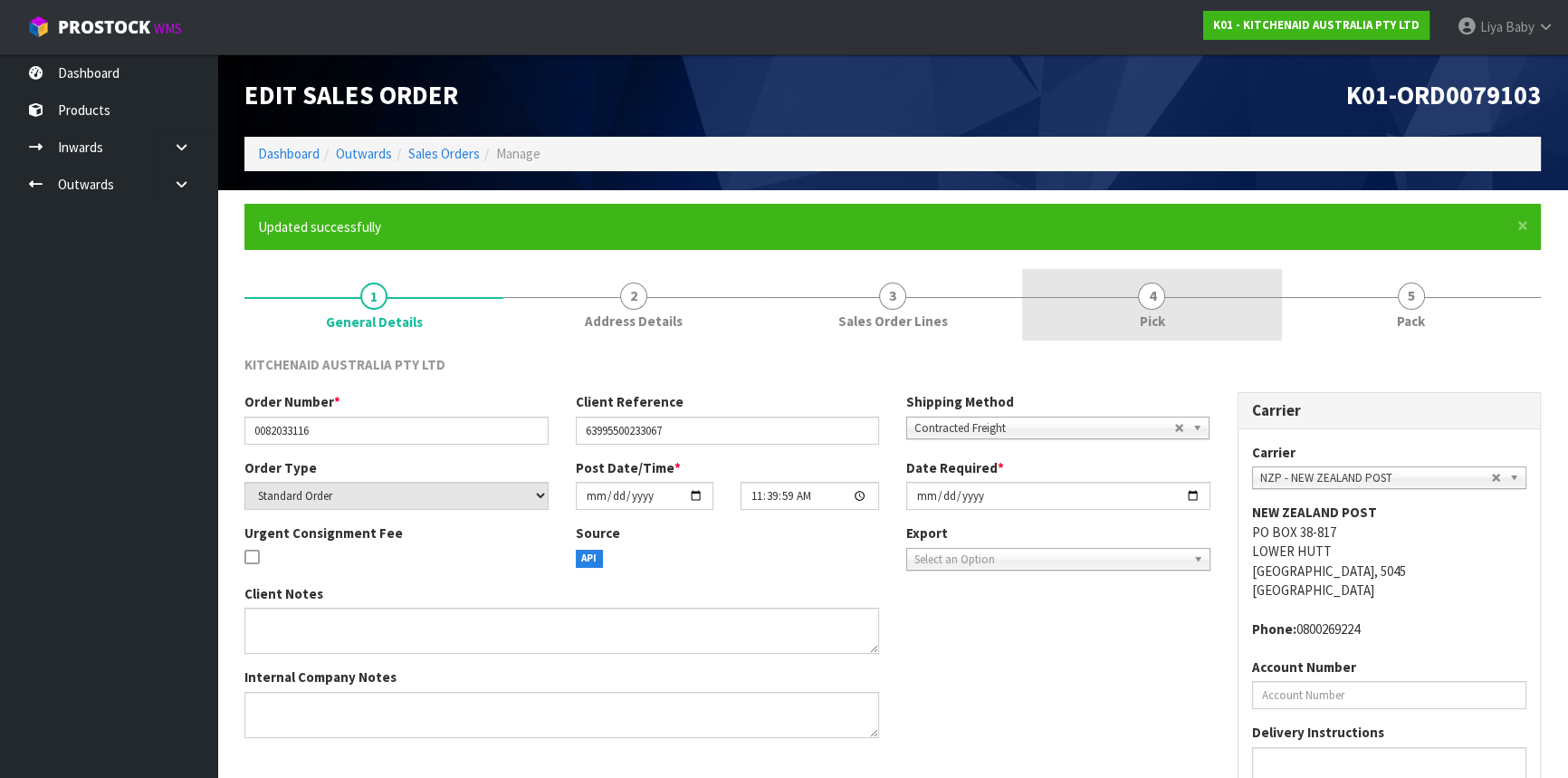
click at [1179, 294] on link "4 Pick" at bounding box center [1152, 305] width 259 height 72
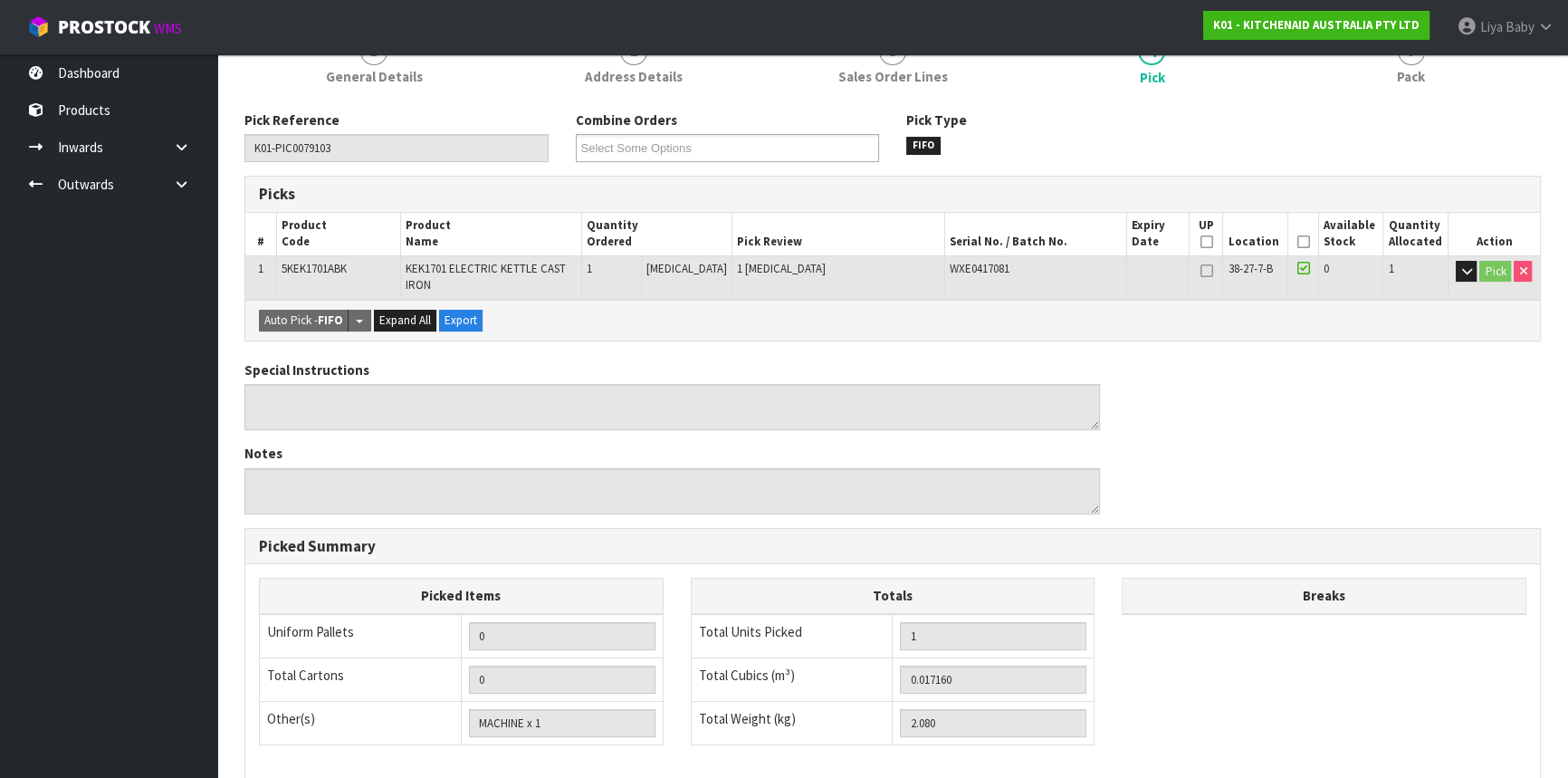
scroll to position [246, 0]
click at [1301, 241] on icon at bounding box center [1303, 240] width 13 height 1
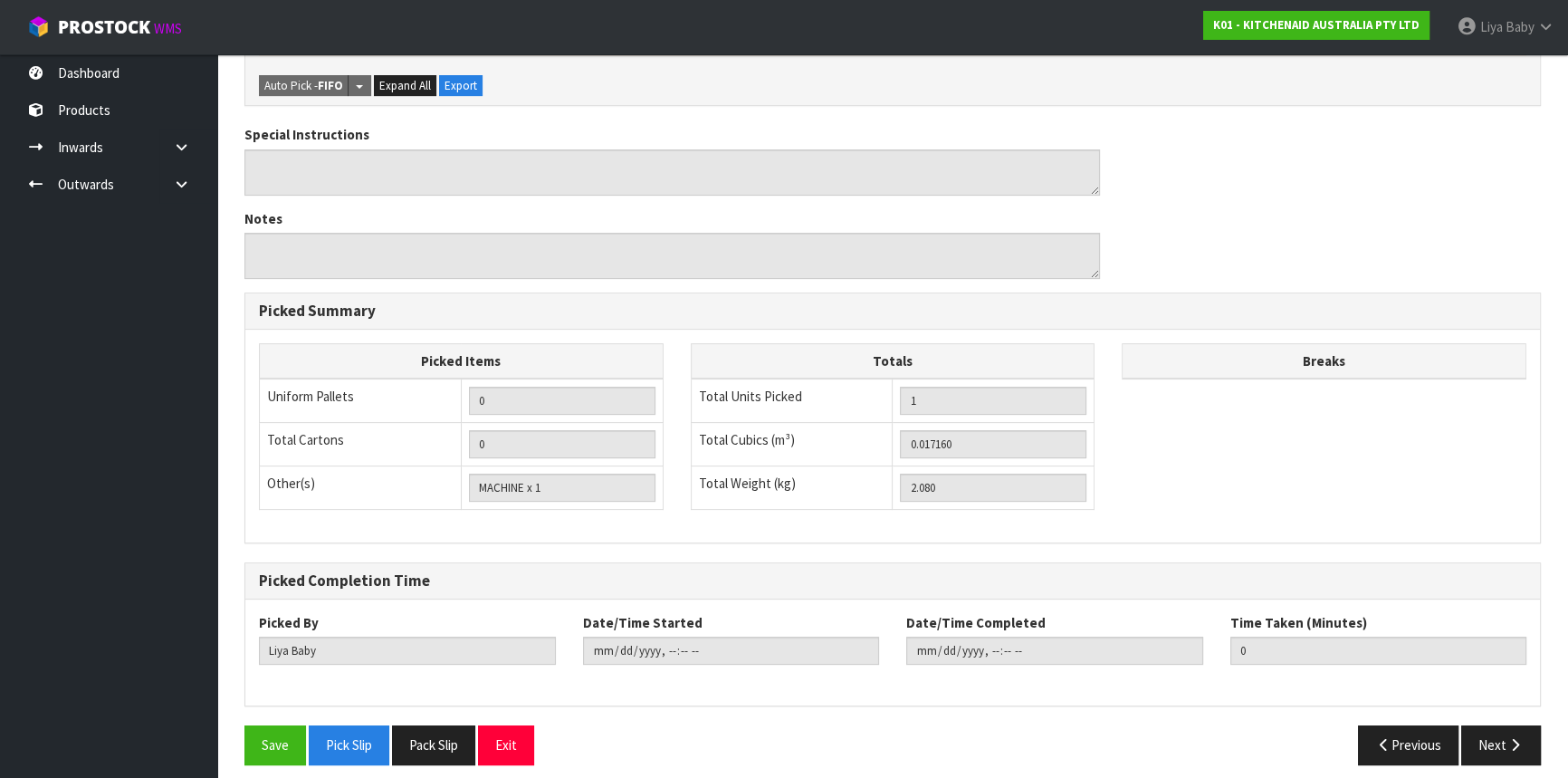
scroll to position [557, 0]
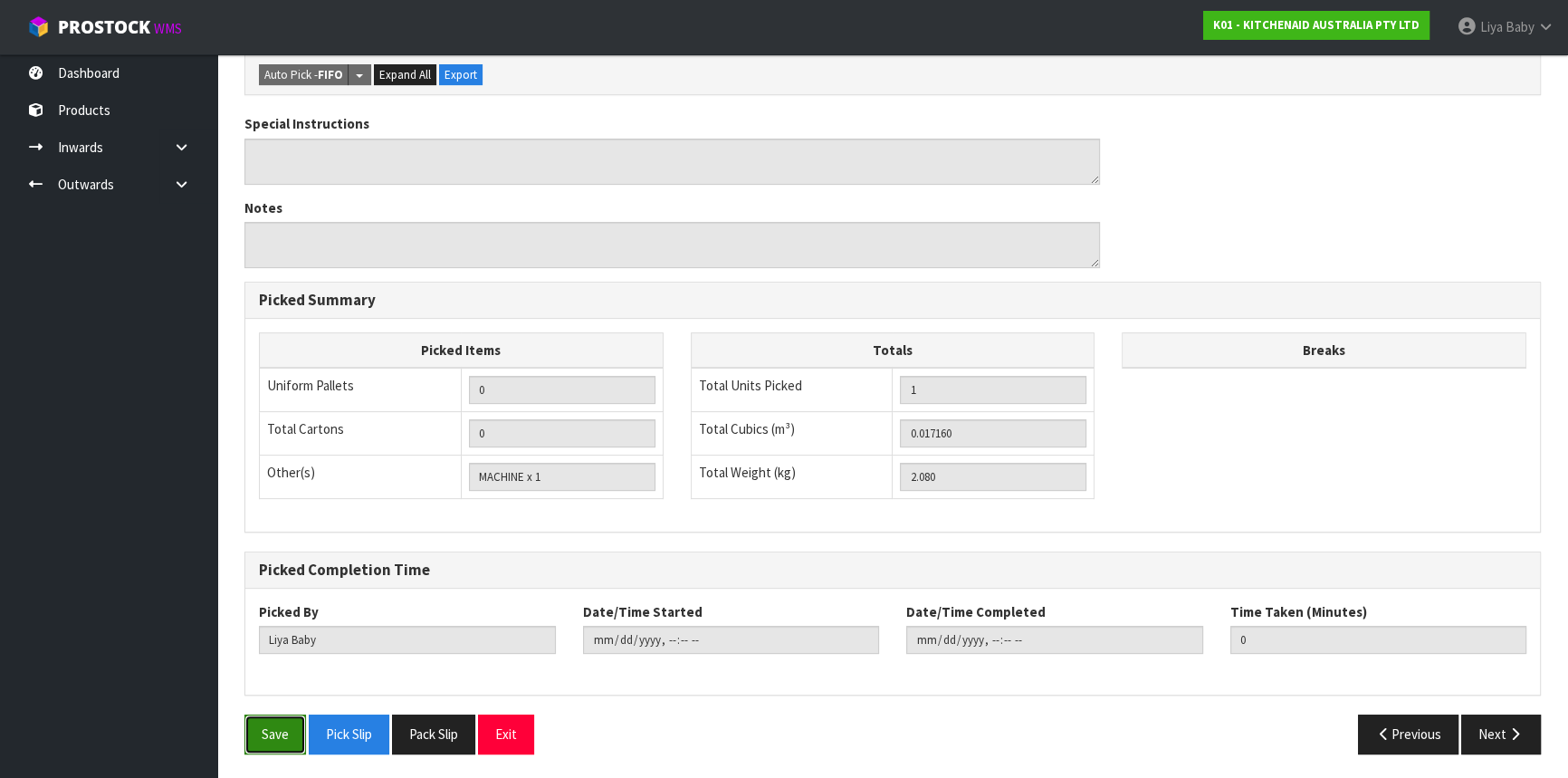
click at [304, 739] on button "Save" at bounding box center [275, 734] width 62 height 39
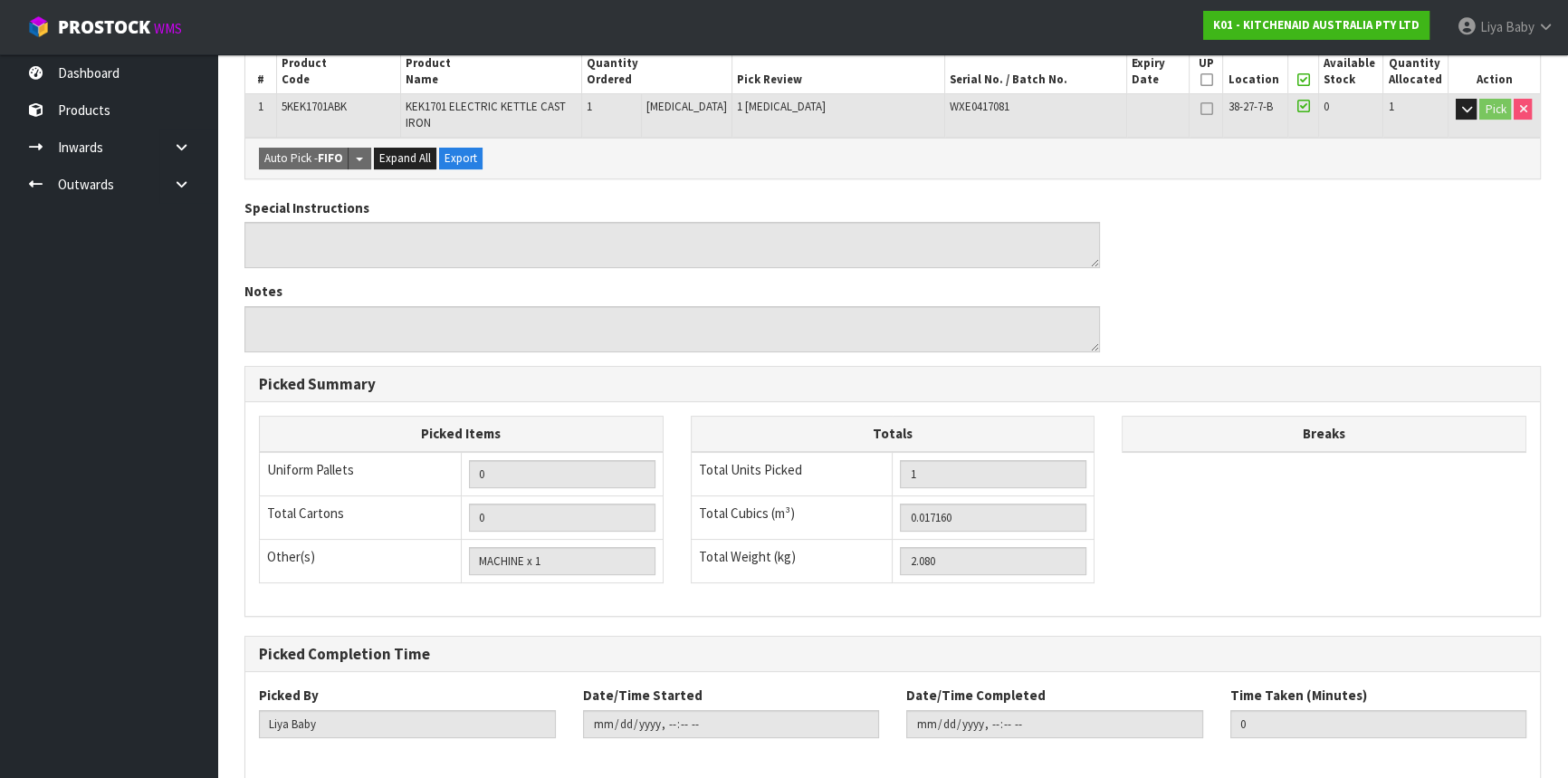
scroll to position [490, 0]
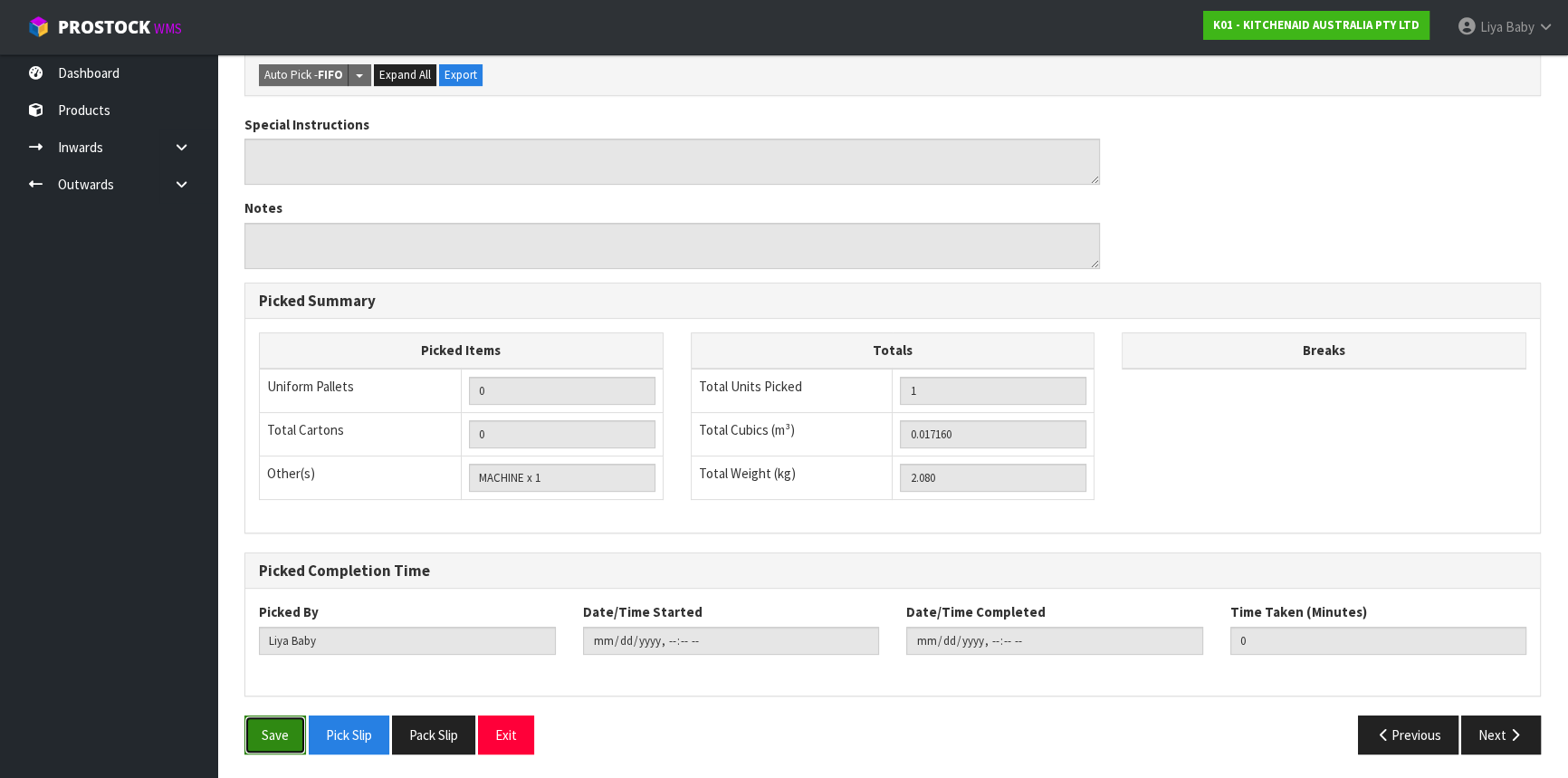
click at [277, 732] on button "Save" at bounding box center [275, 735] width 62 height 39
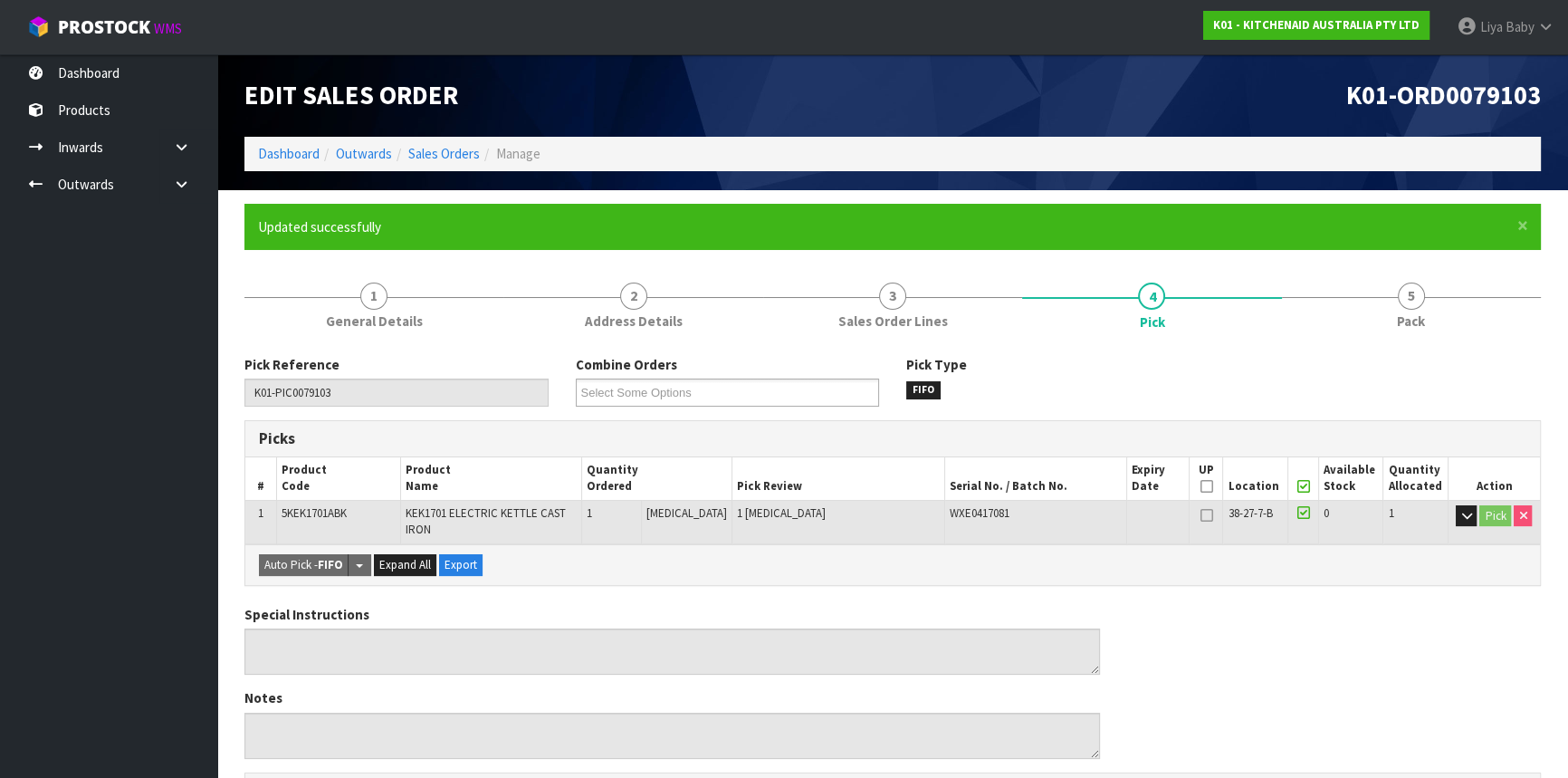
type input "2025-09-15T13:58:15"
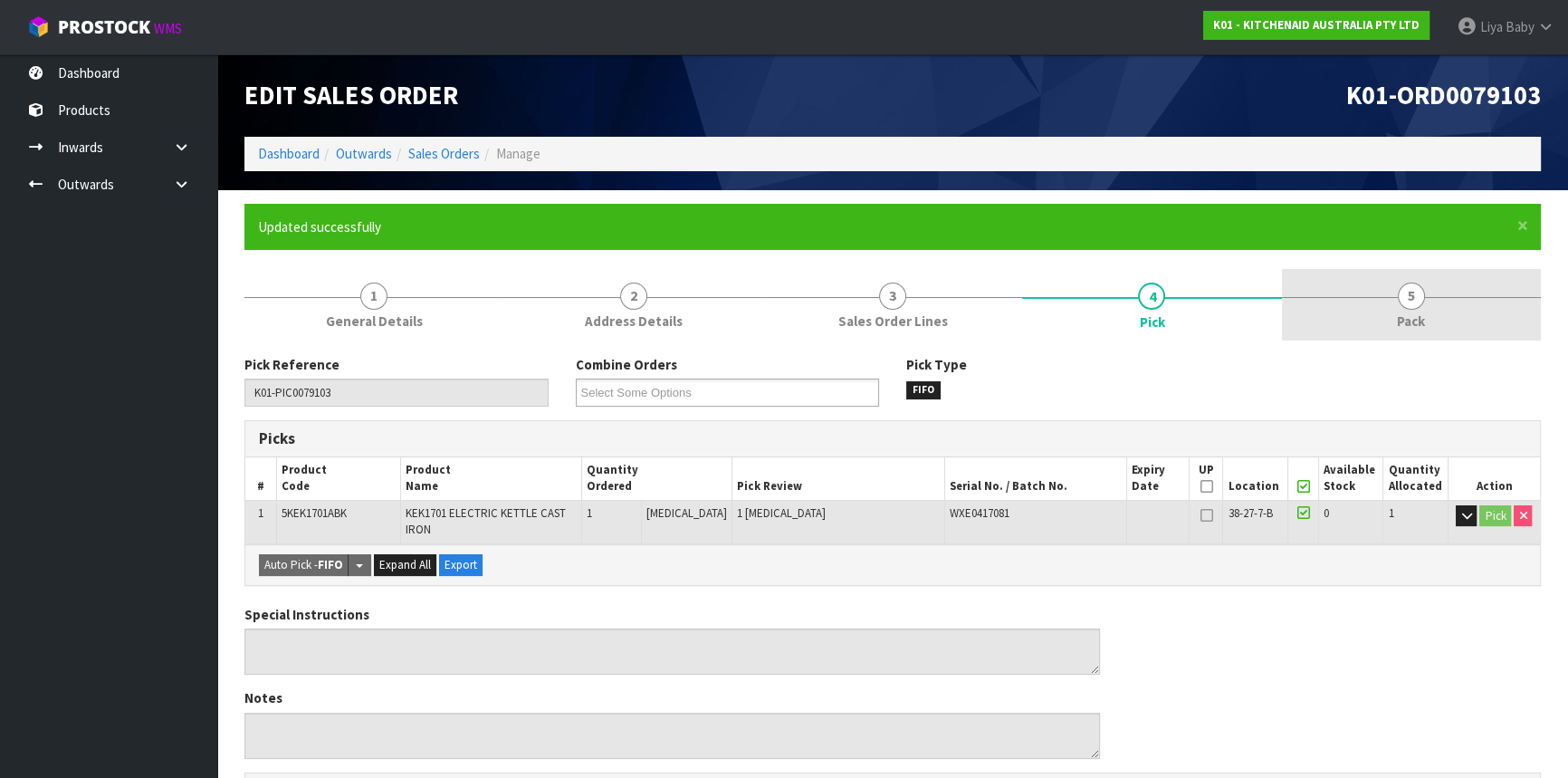
click at [1395, 278] on link "5 Pack" at bounding box center [1411, 305] width 259 height 72
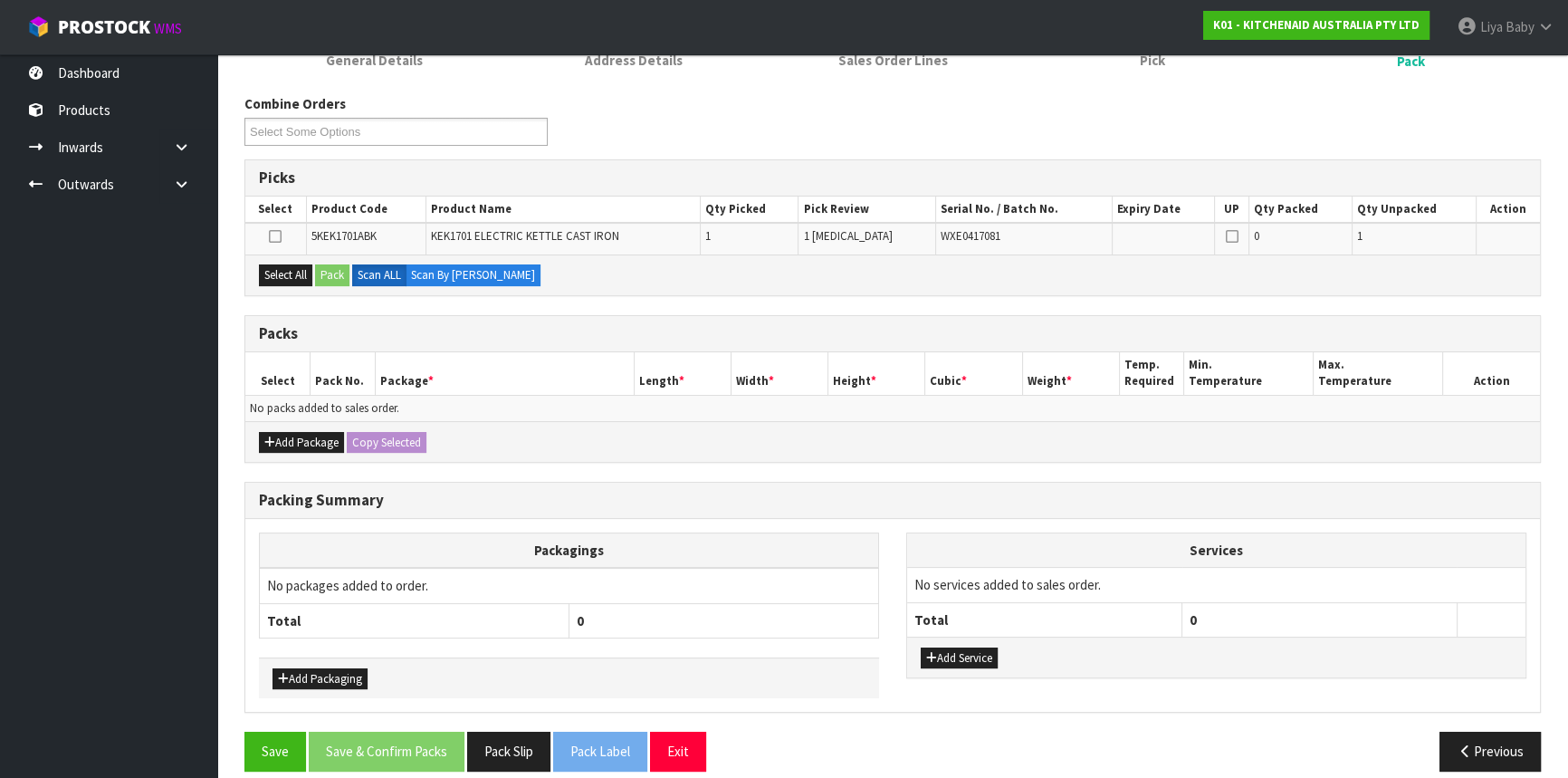
scroll to position [277, 0]
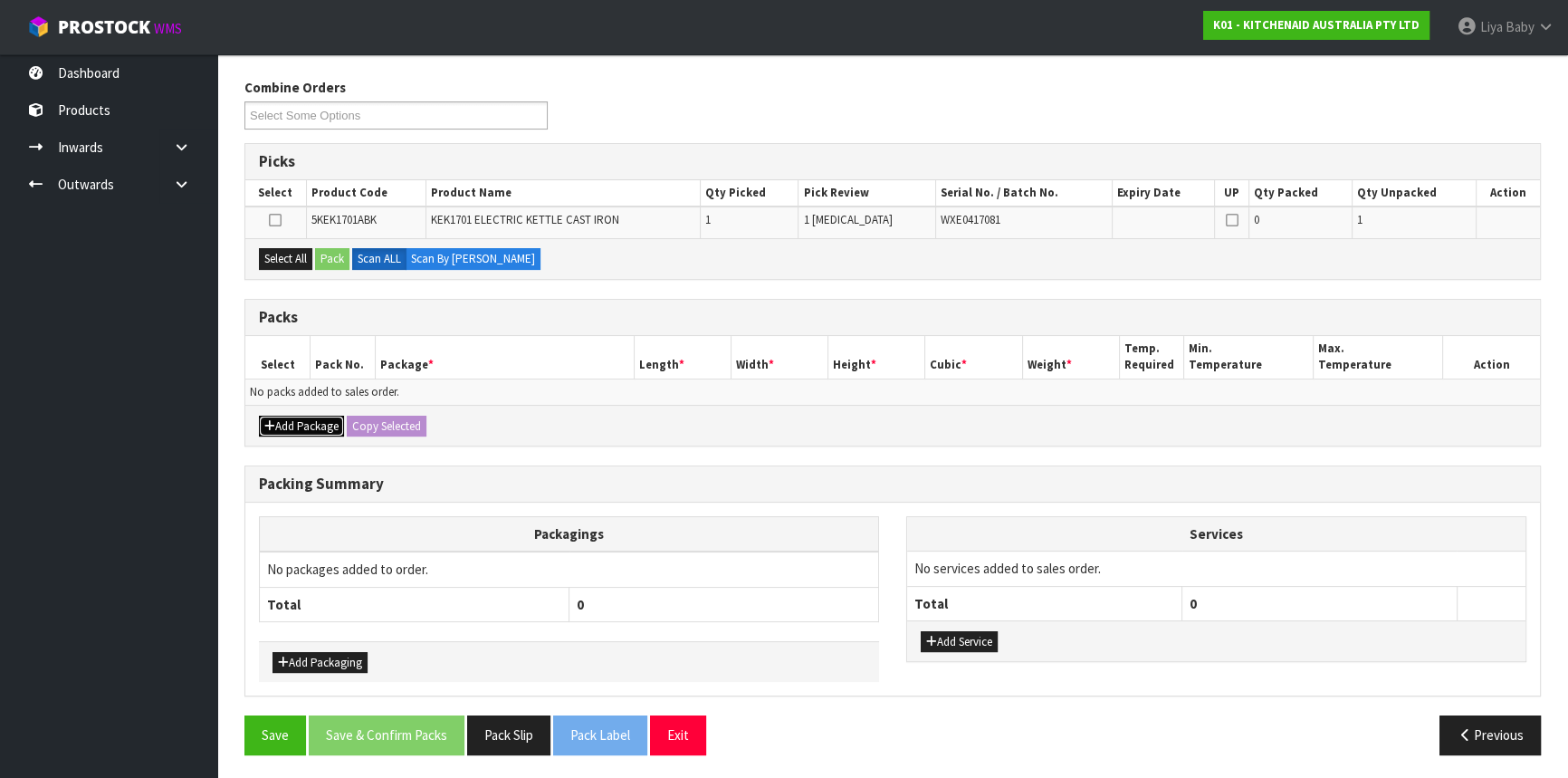
click at [326, 417] on button "Add Package" at bounding box center [301, 426] width 85 height 22
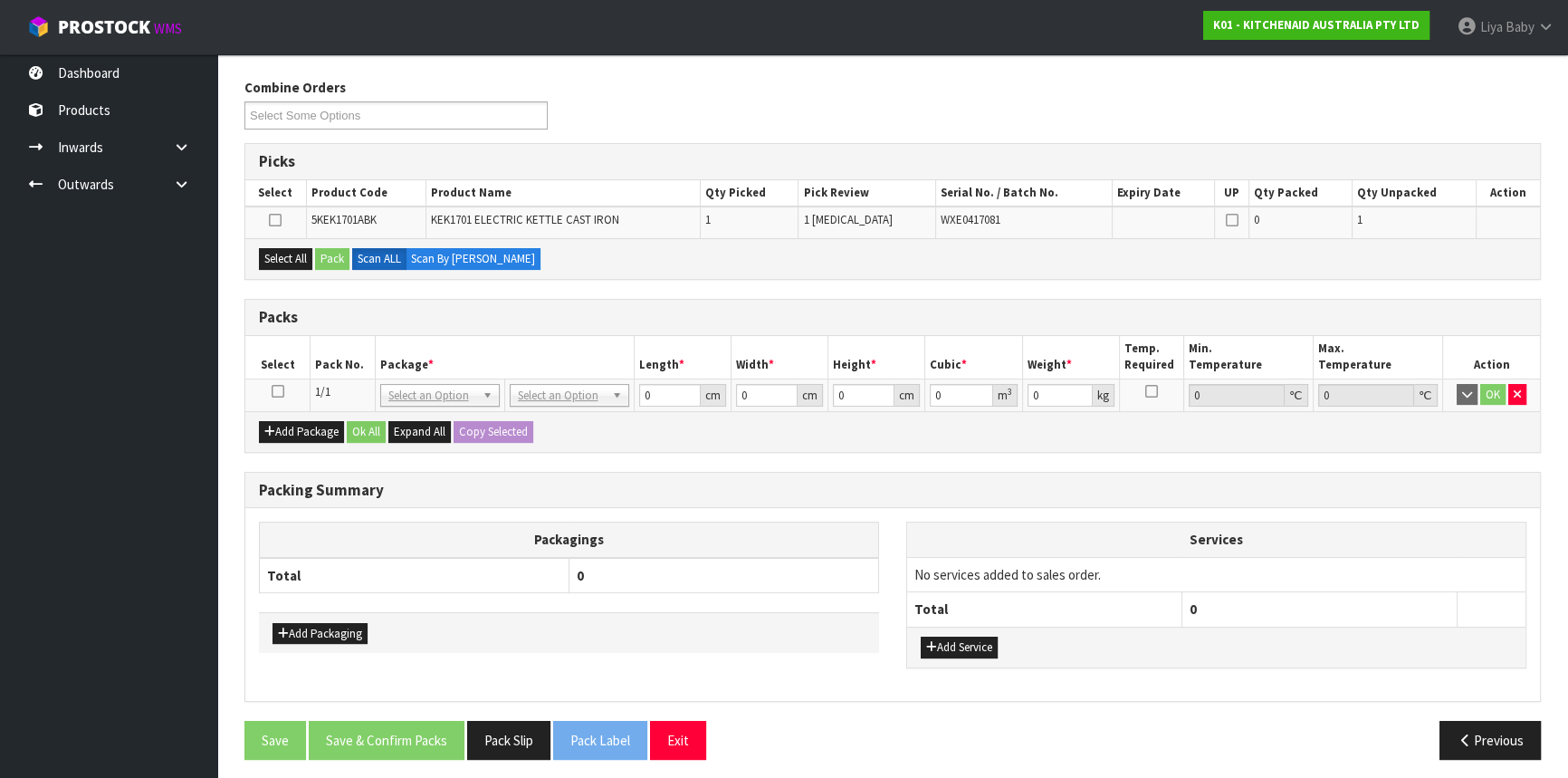
click at [273, 391] on icon at bounding box center [277, 391] width 13 height 1
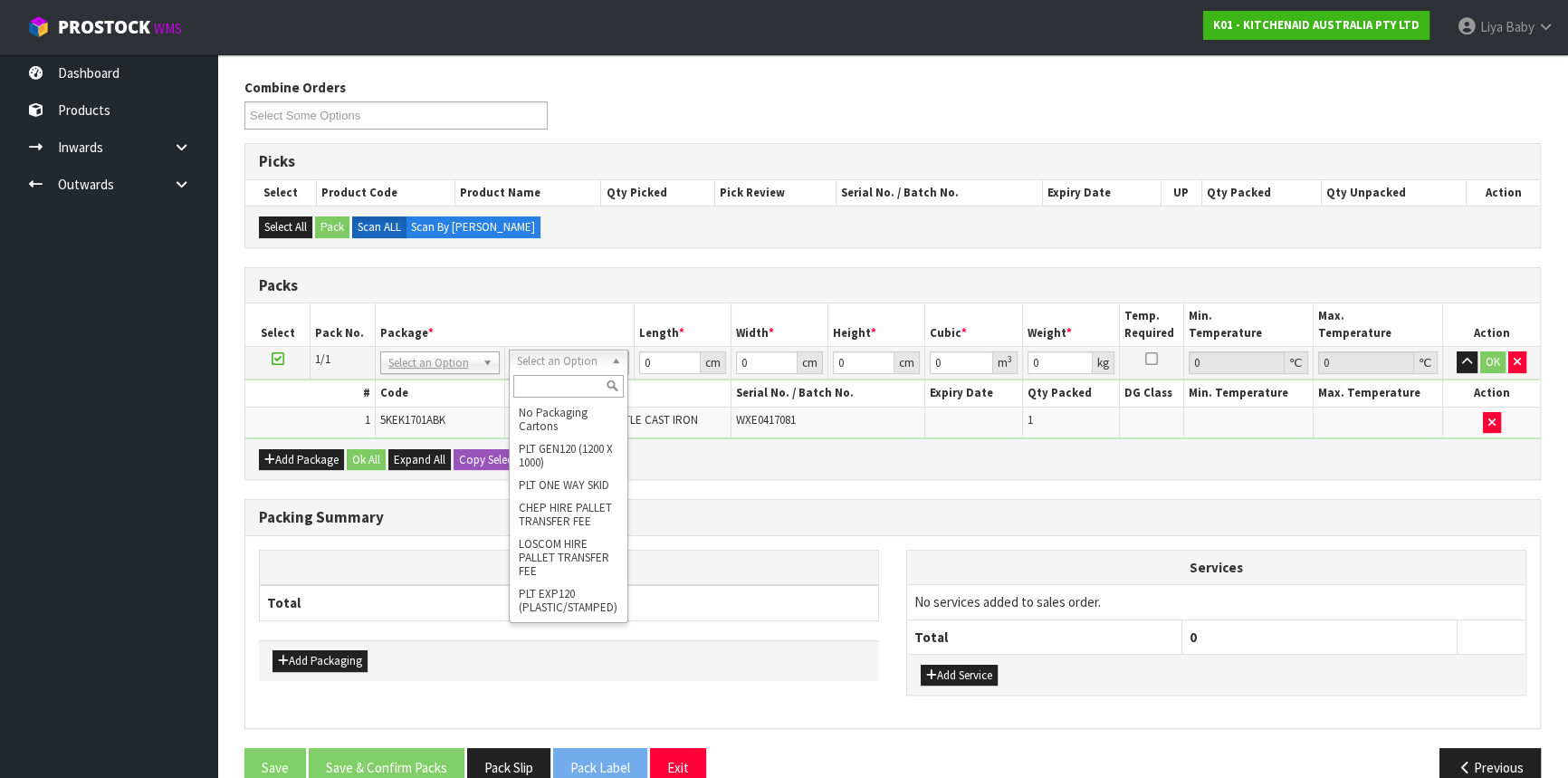
click at [570, 389] on input "text" at bounding box center [568, 386] width 111 height 23
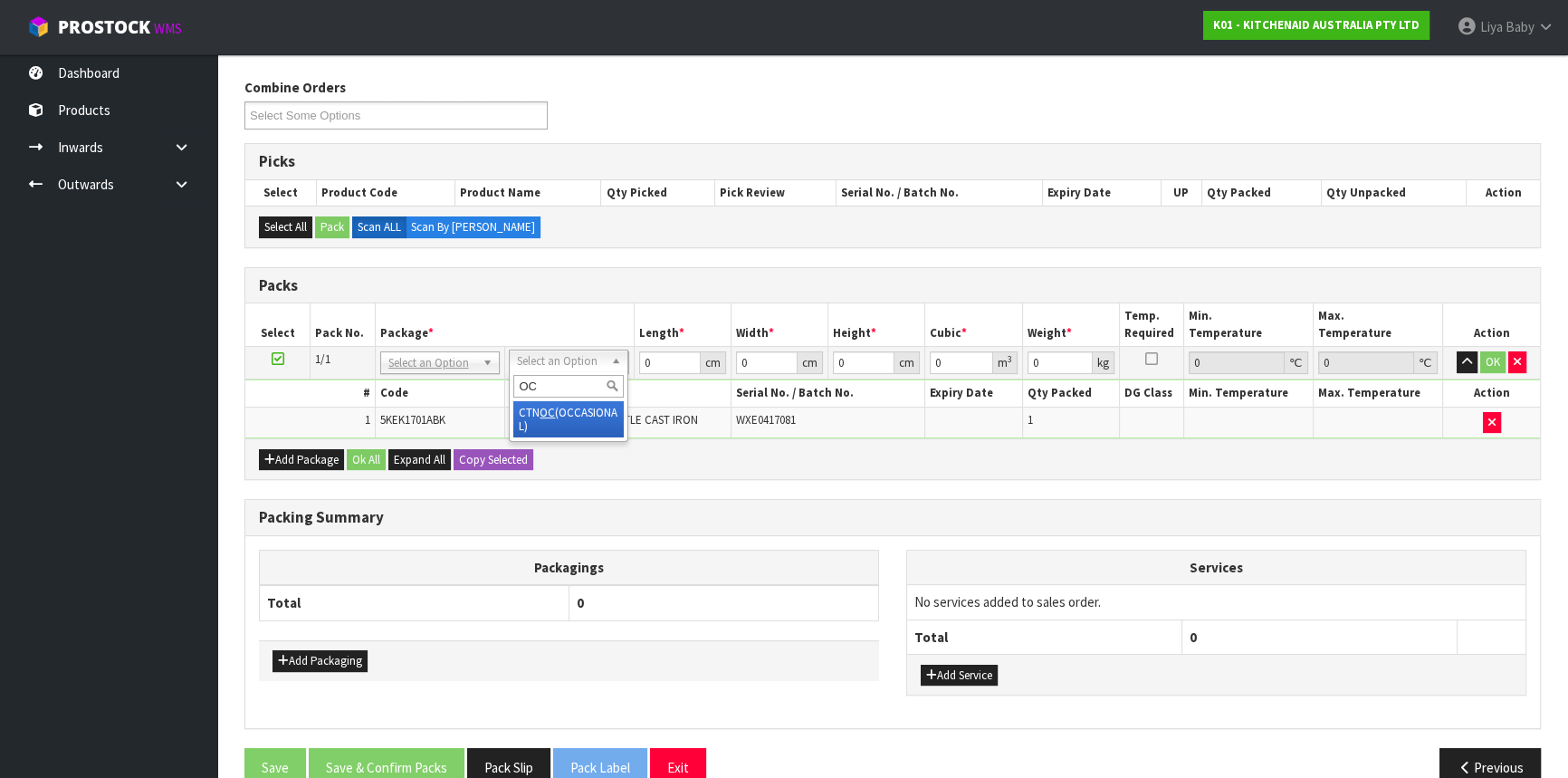
type input "OC"
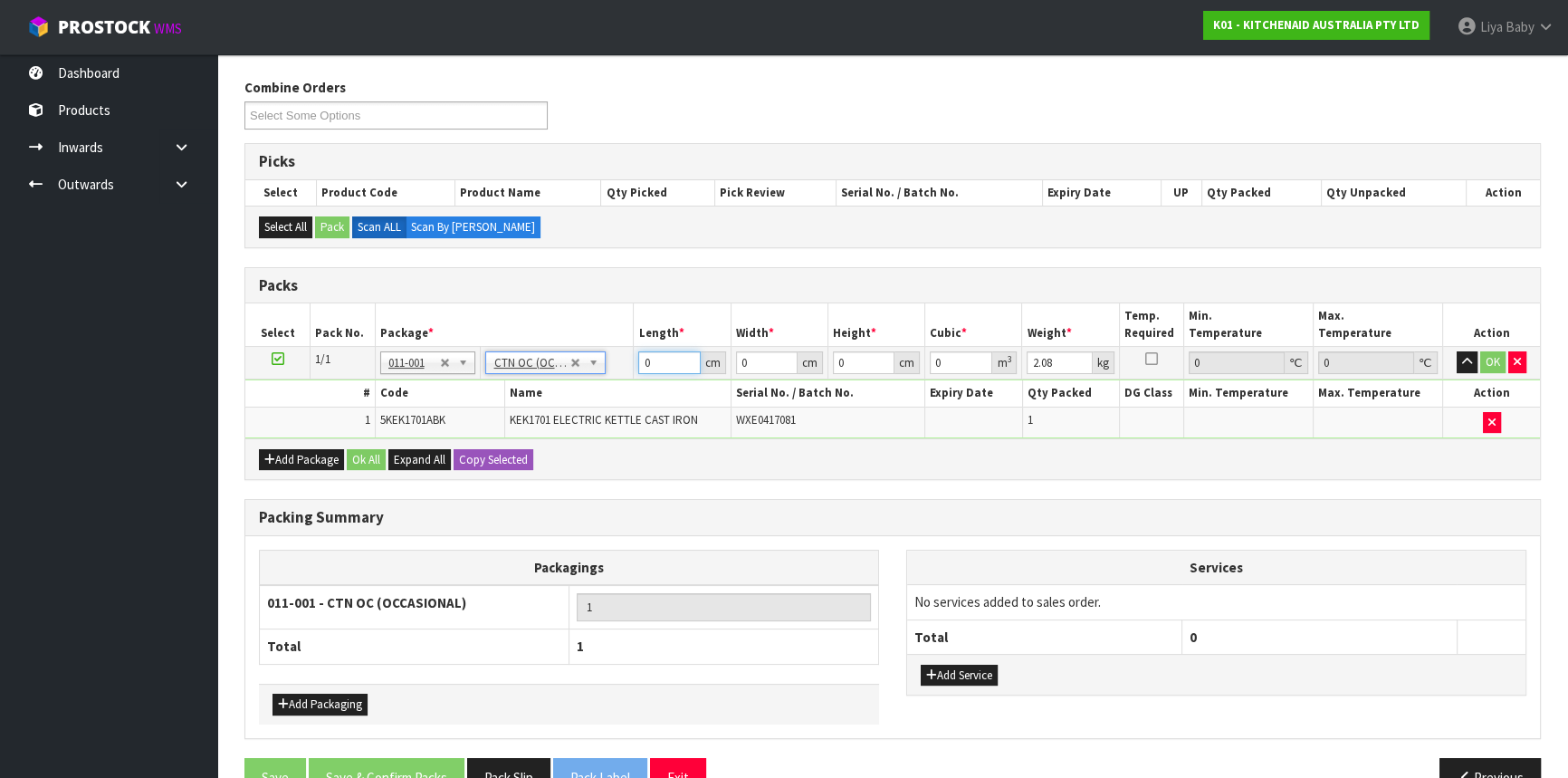
click at [661, 352] on input "0" at bounding box center [669, 363] width 62 height 23
click at [757, 354] on input "0" at bounding box center [767, 363] width 62 height 23
click at [853, 362] on input "0" at bounding box center [863, 363] width 62 height 23
click at [1064, 364] on input "2.08" at bounding box center [1059, 363] width 66 height 23
click at [349, 455] on button "Ok All" at bounding box center [366, 461] width 39 height 22
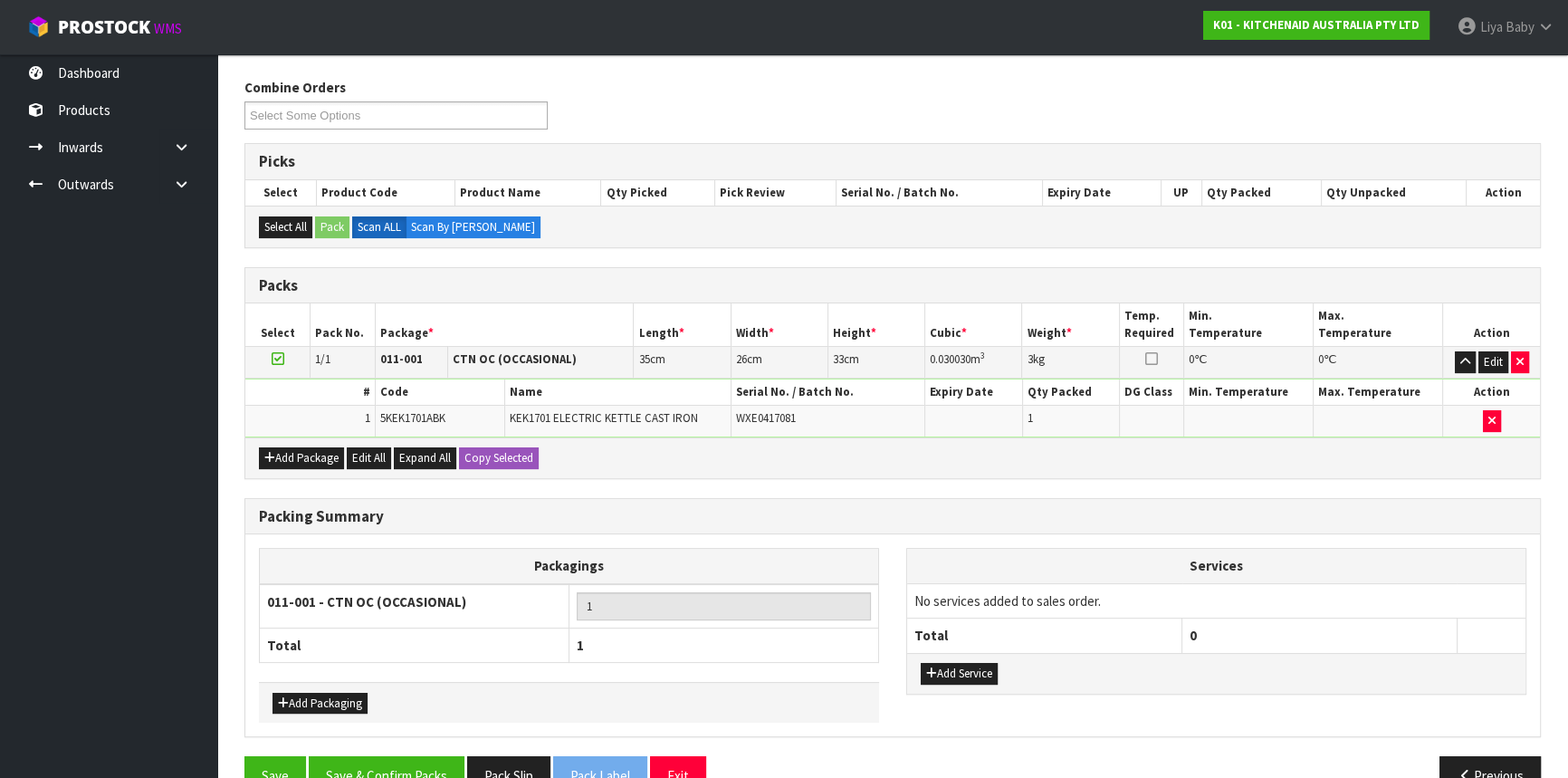
scroll to position [317, 0]
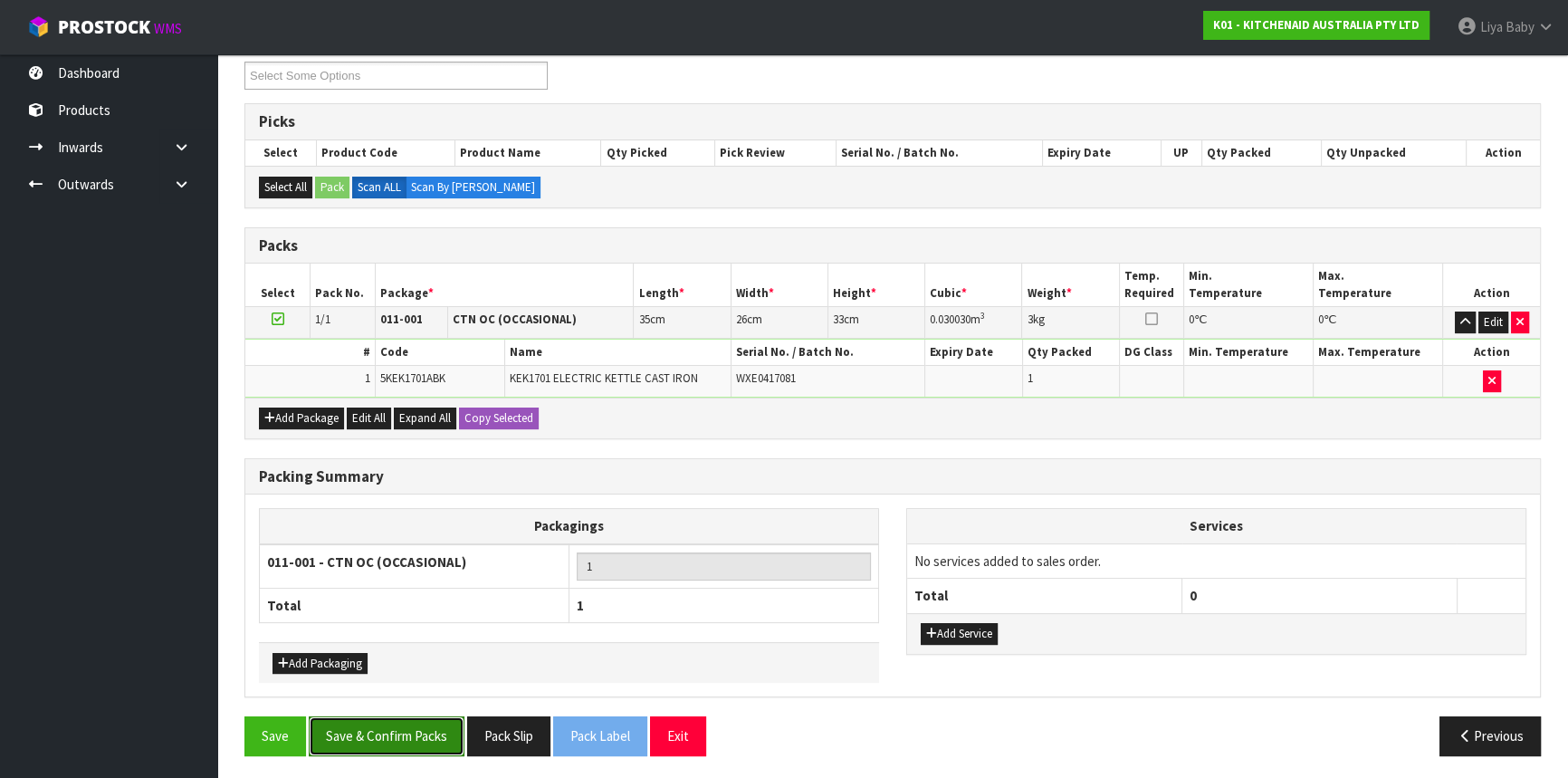
click at [366, 725] on button "Save & Confirm Packs" at bounding box center [386, 736] width 156 height 39
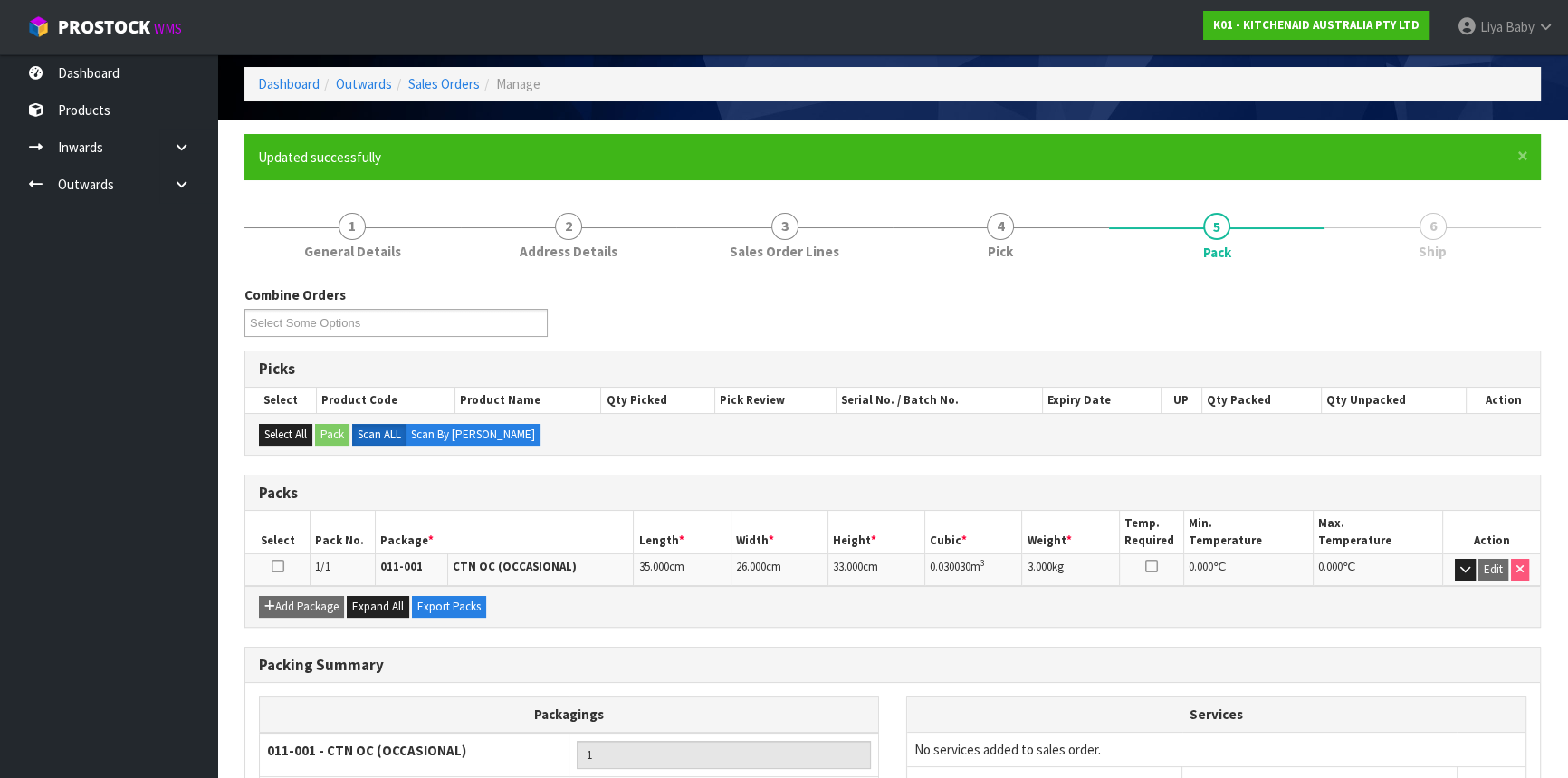
scroll to position [219, 0]
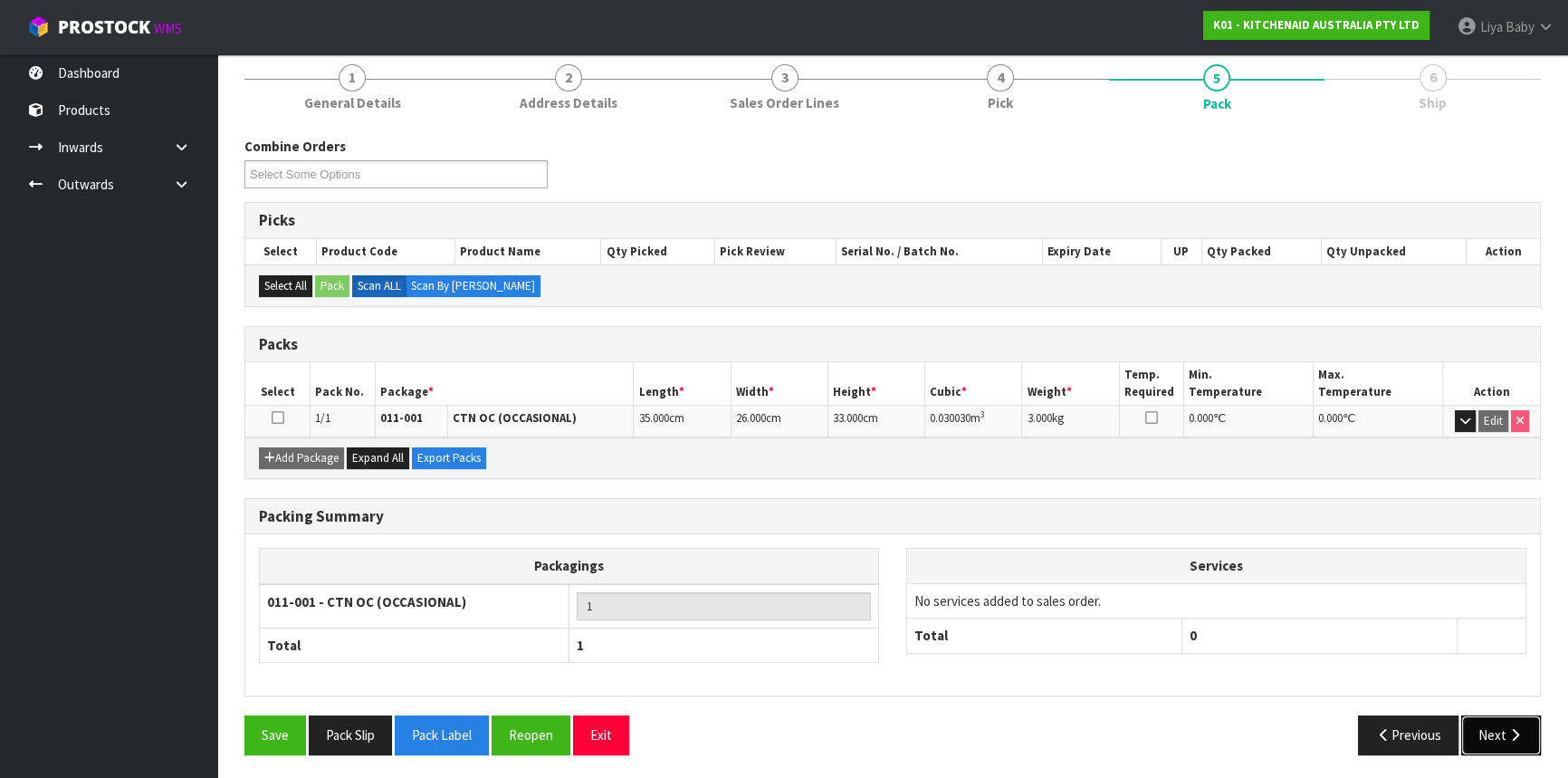
click at [1491, 729] on button "Next" at bounding box center [1500, 735] width 79 height 39
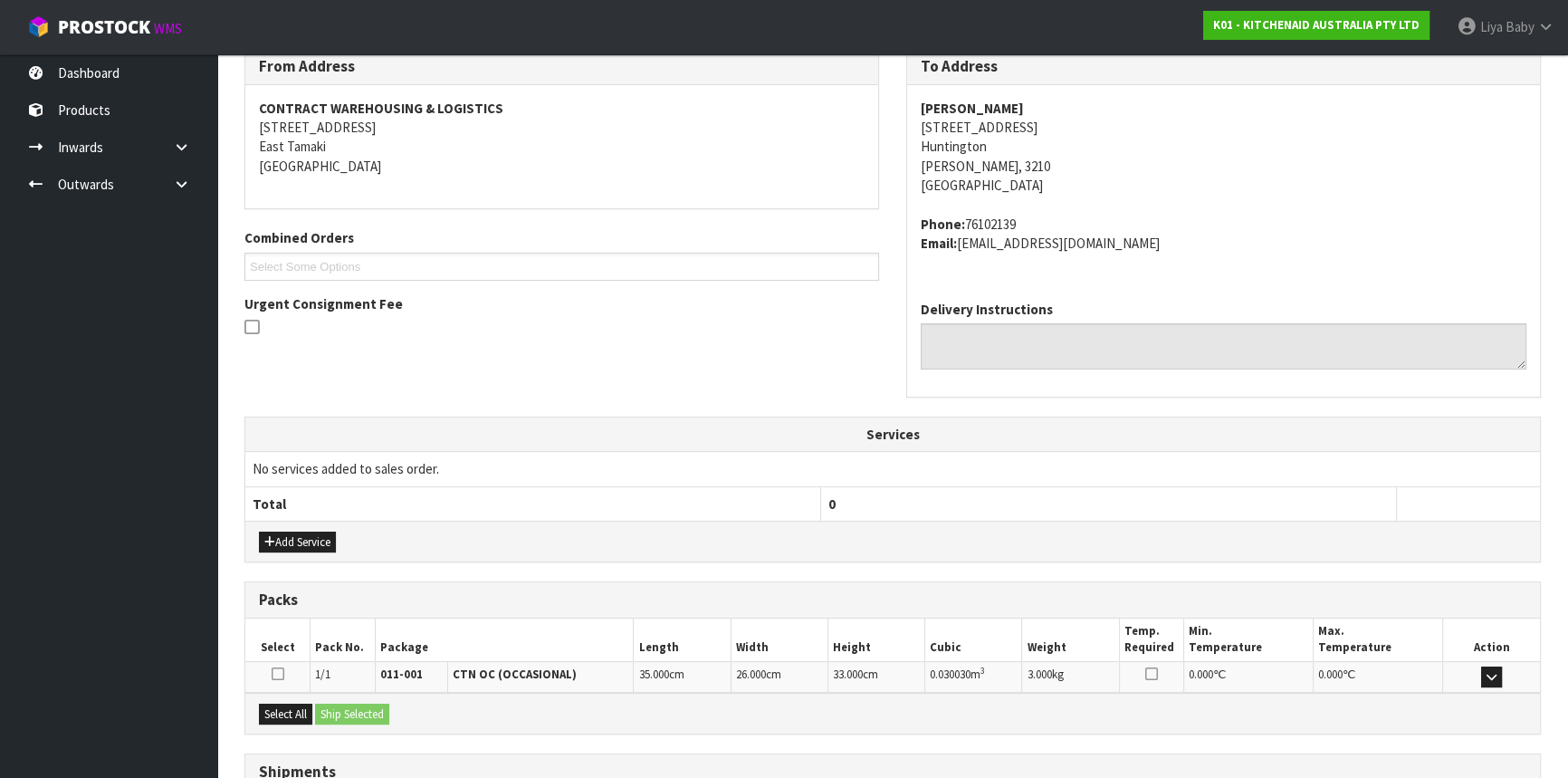
scroll to position [455, 0]
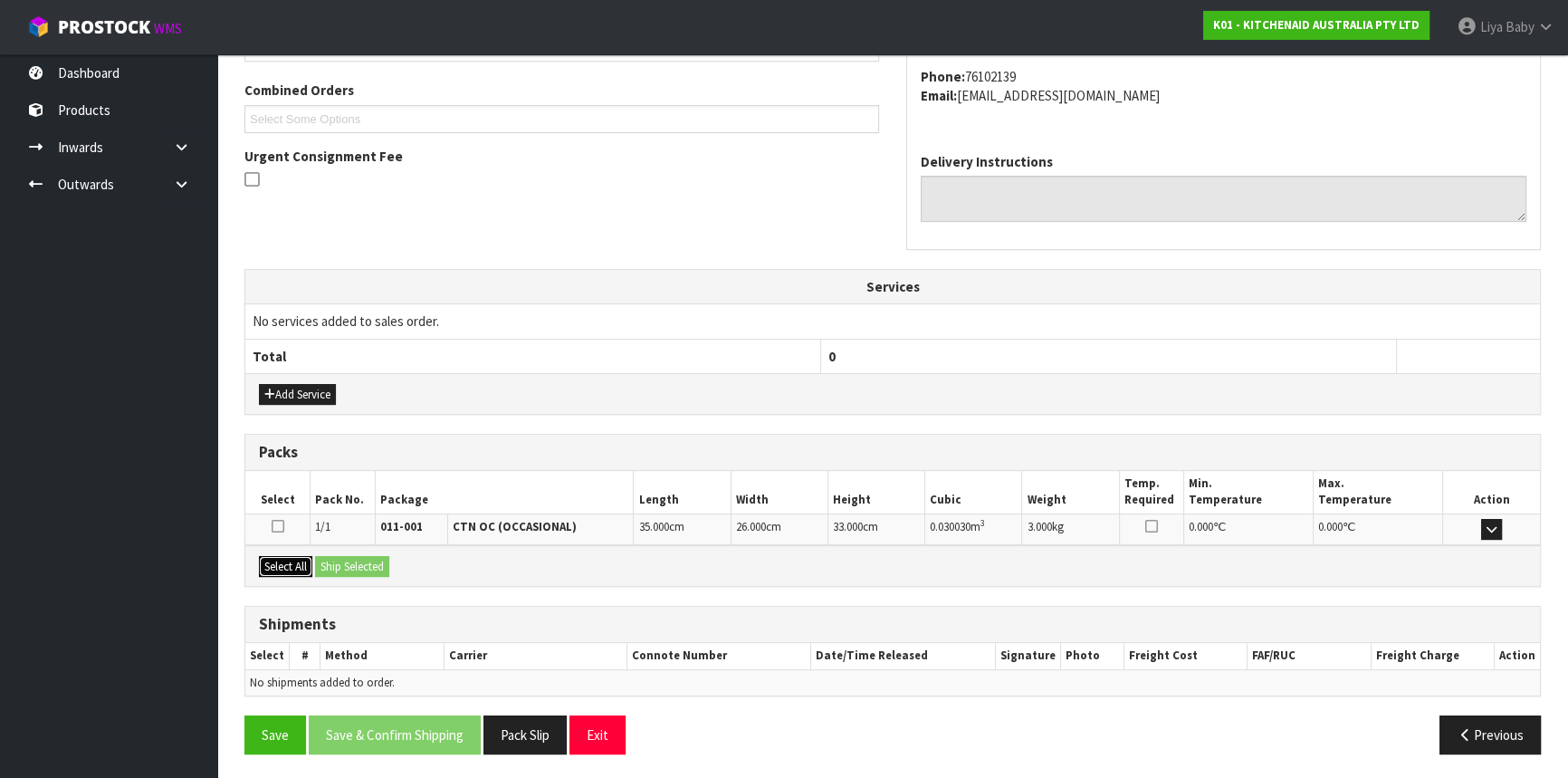
click at [296, 569] on button "Select All" at bounding box center [285, 567] width 54 height 22
click at [384, 562] on button "Ship Selected" at bounding box center [353, 567] width 74 height 22
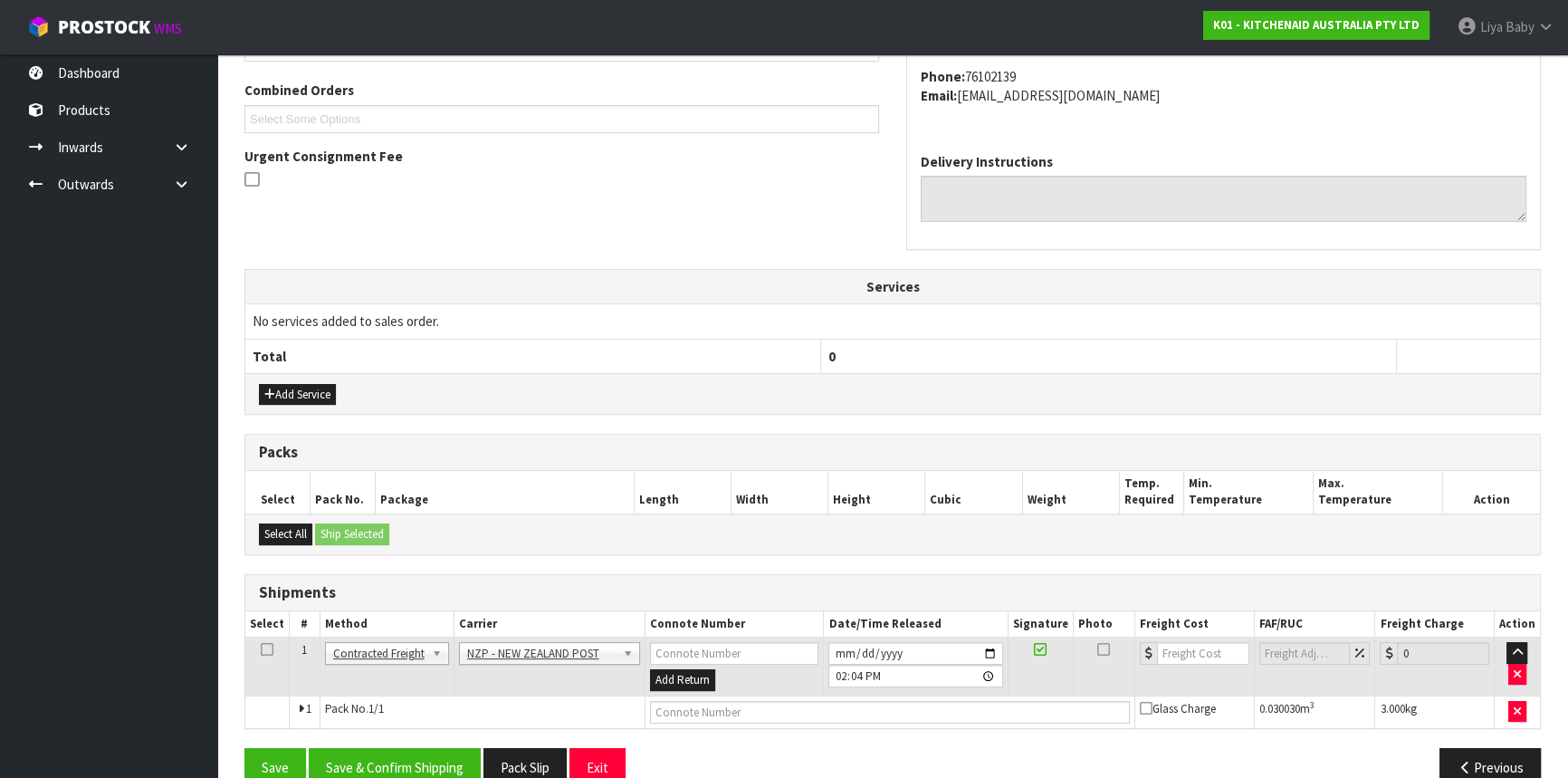
click at [262, 650] on icon at bounding box center [266, 650] width 13 height 1
drag, startPoint x: 390, startPoint y: 757, endPoint x: 447, endPoint y: 725, distance: 65.4
click at [391, 757] on button "Save & Confirm Shipping" at bounding box center [395, 768] width 172 height 39
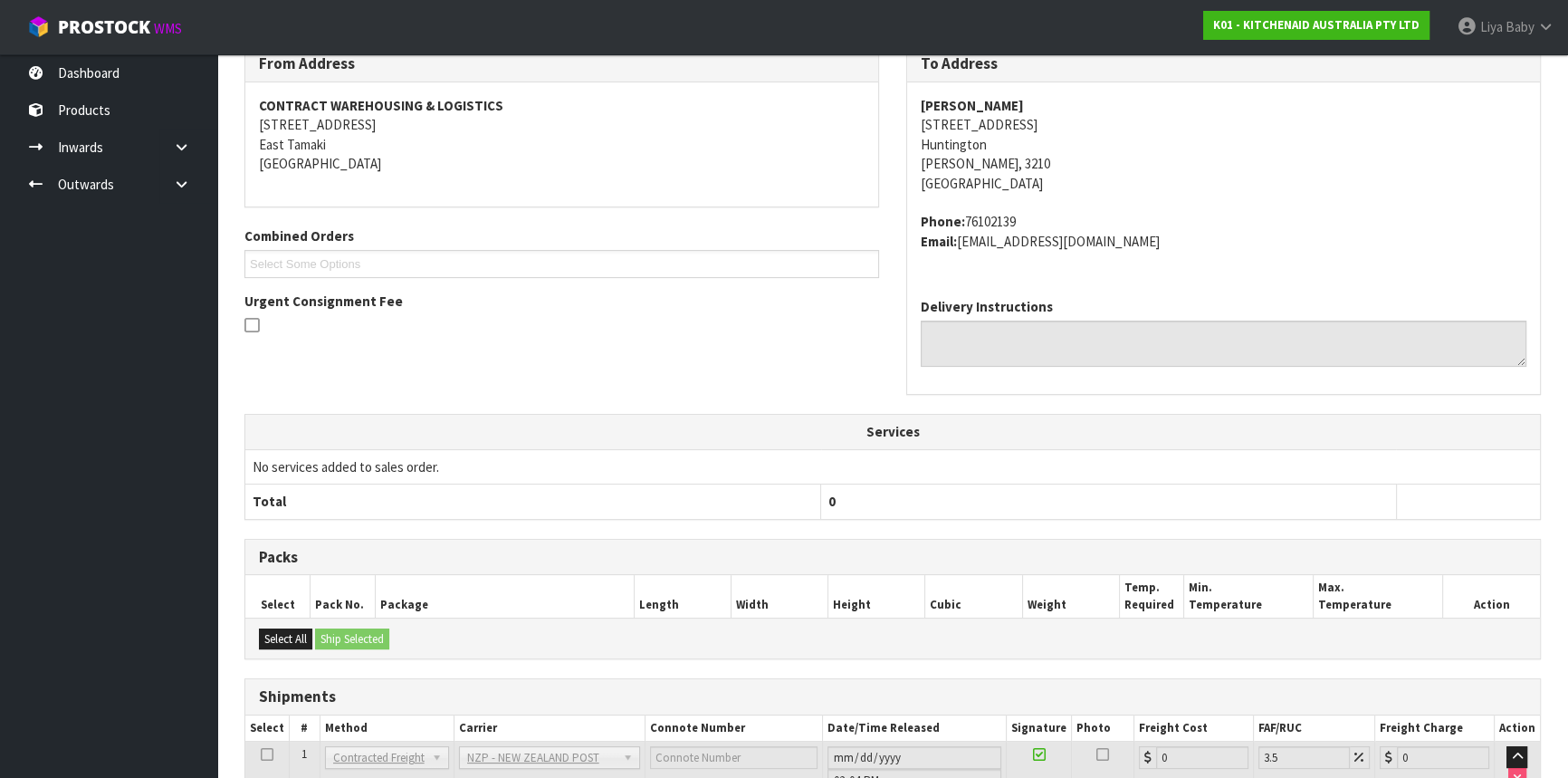
scroll to position [462, 0]
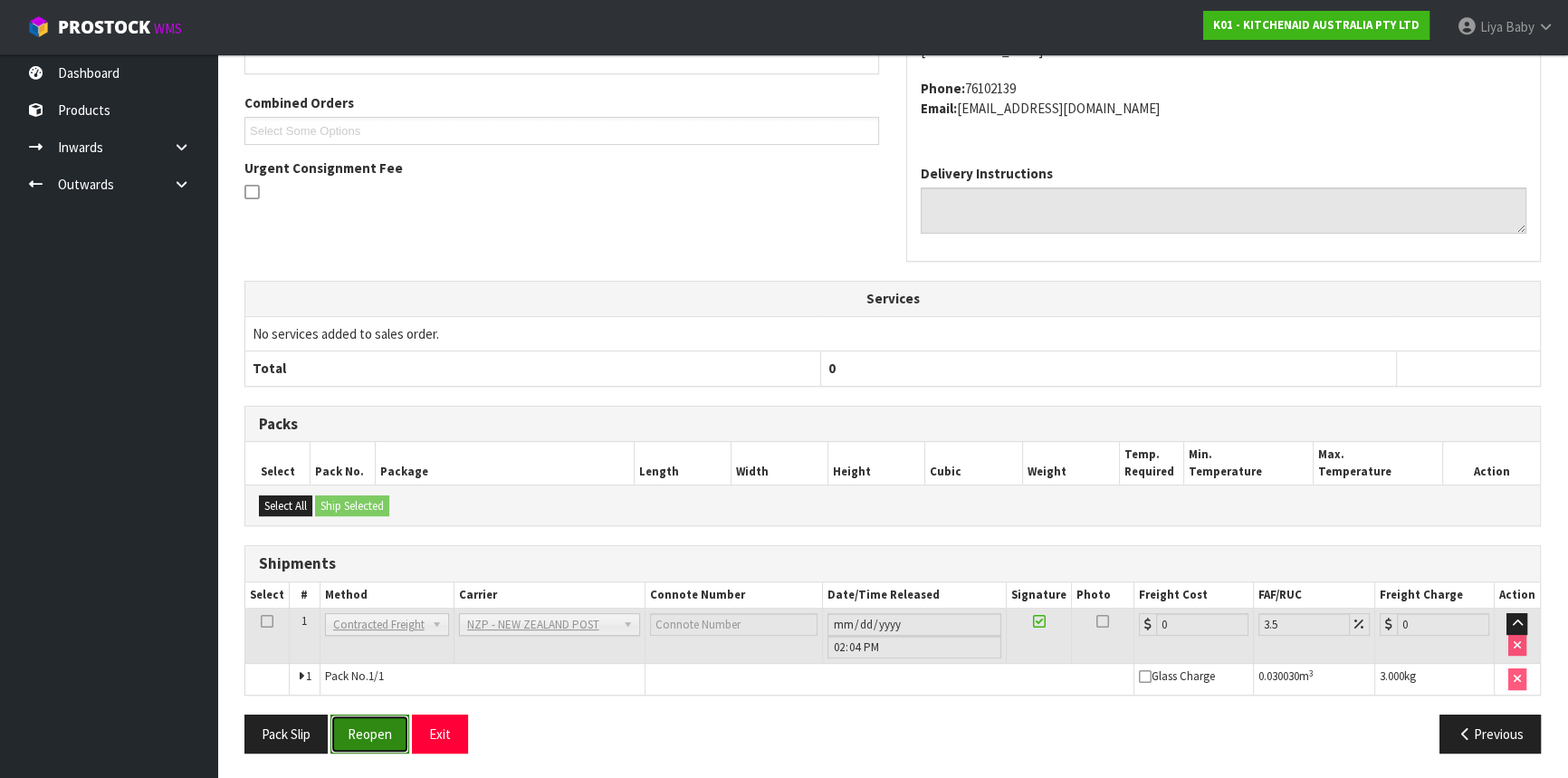
click at [370, 734] on button "Reopen" at bounding box center [369, 734] width 78 height 39
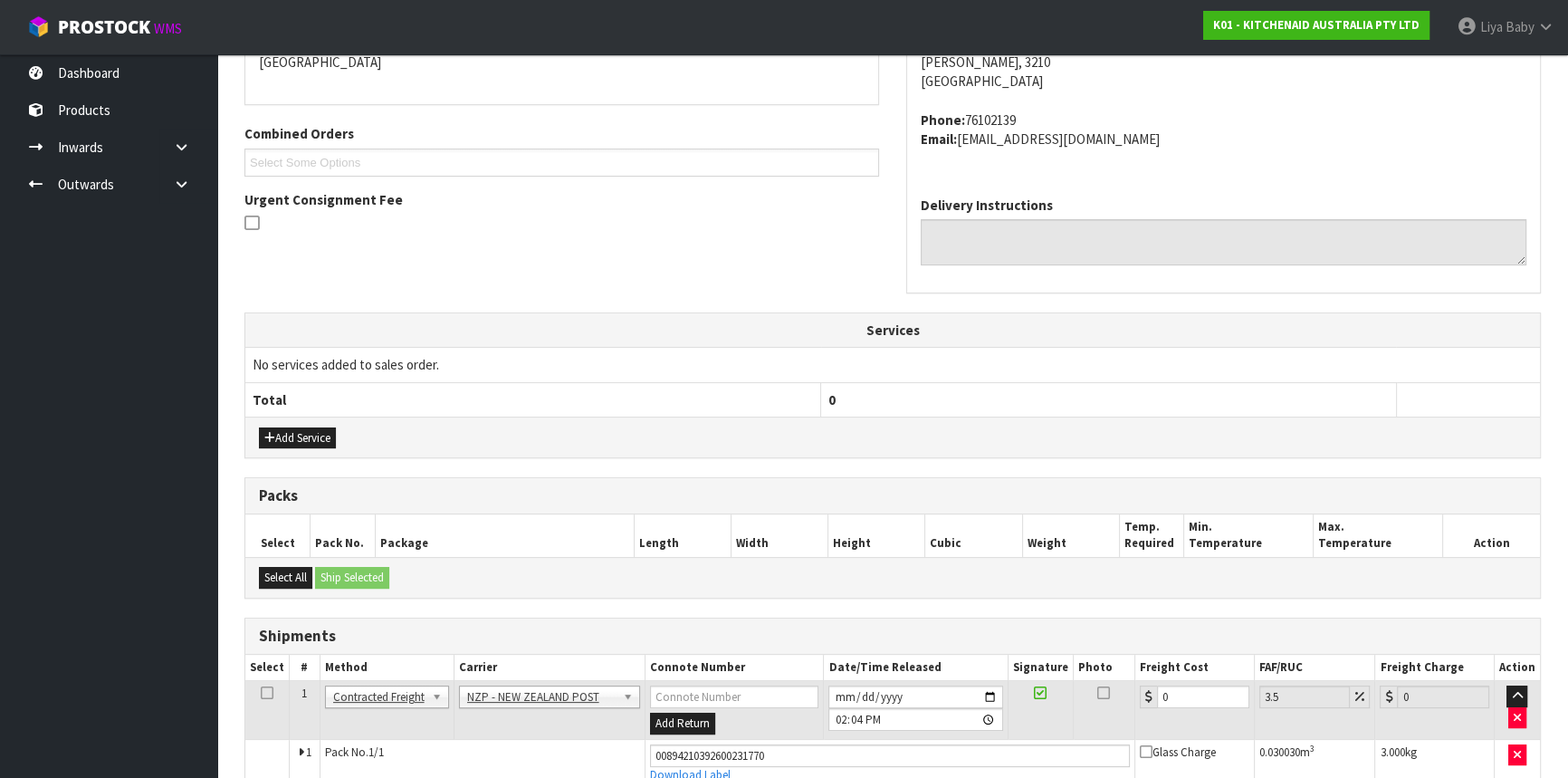
scroll to position [504, 0]
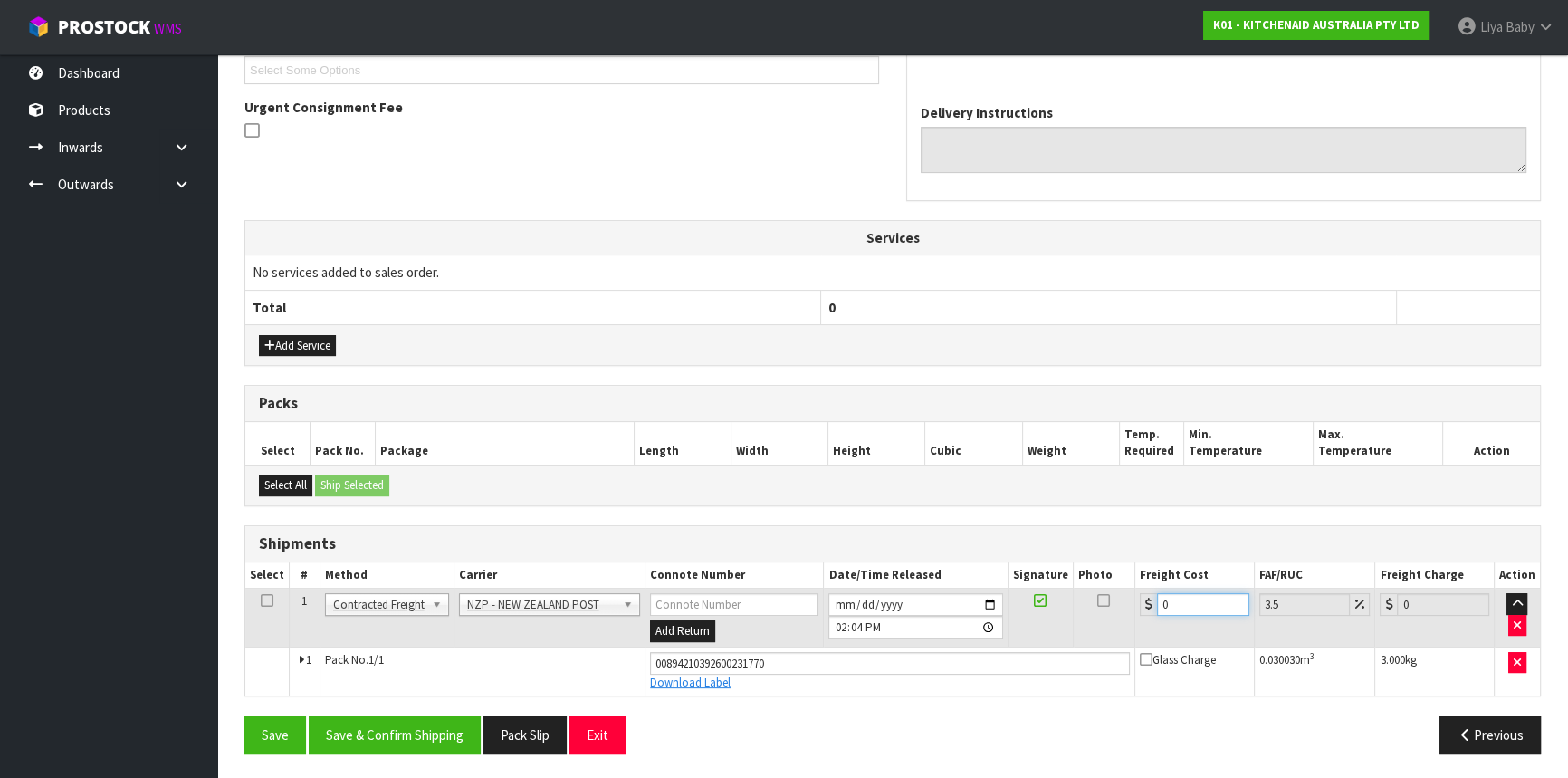
click at [1215, 600] on input "0" at bounding box center [1203, 605] width 92 height 23
click at [273, 595] on td at bounding box center [267, 618] width 44 height 59
click at [267, 601] on icon at bounding box center [266, 601] width 13 height 1
click at [377, 731] on button "Save & Confirm Shipping" at bounding box center [395, 735] width 172 height 39
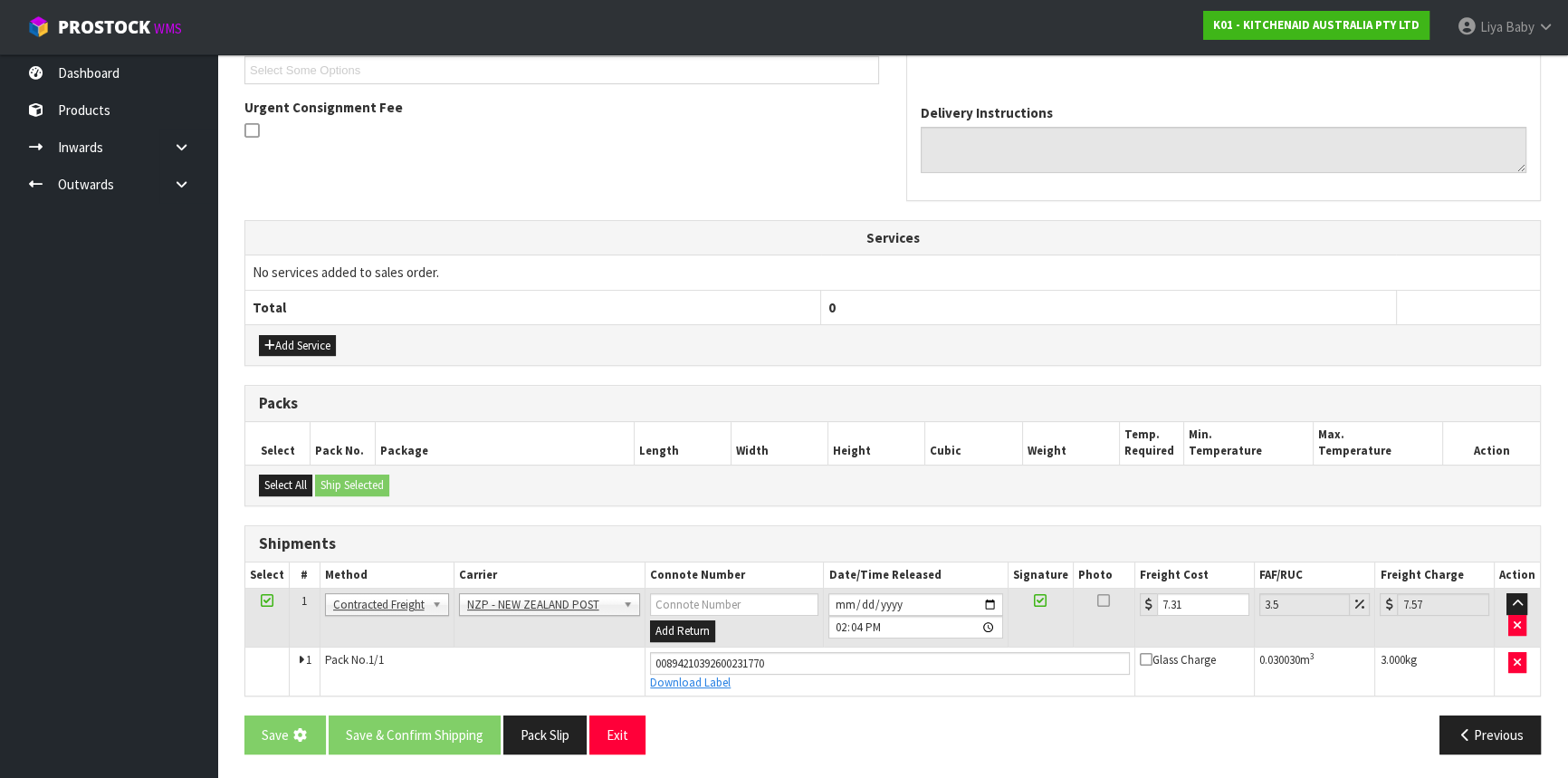
scroll to position [0, 0]
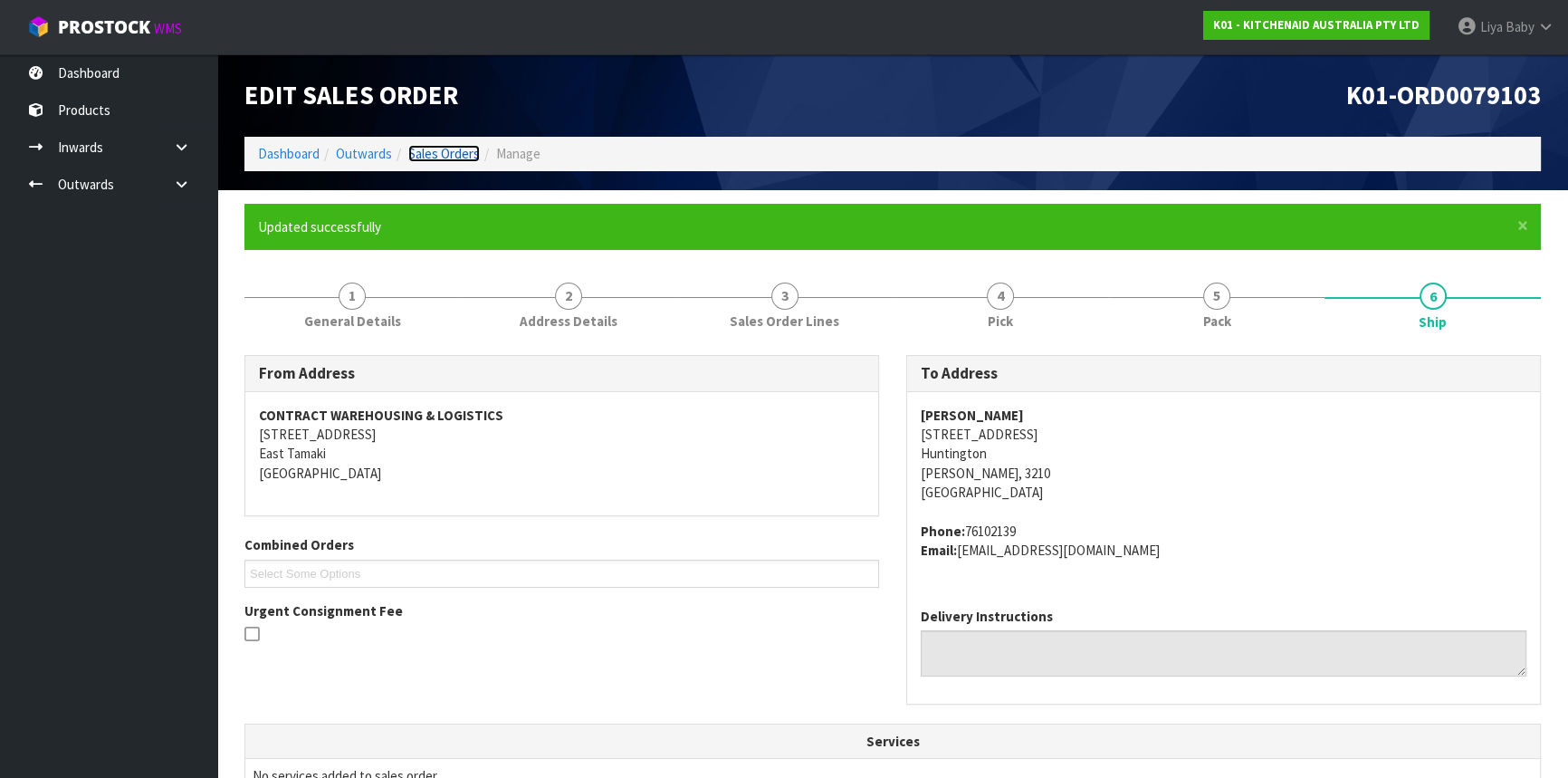
click at [438, 149] on link "Sales Orders" at bounding box center [444, 154] width 71 height 18
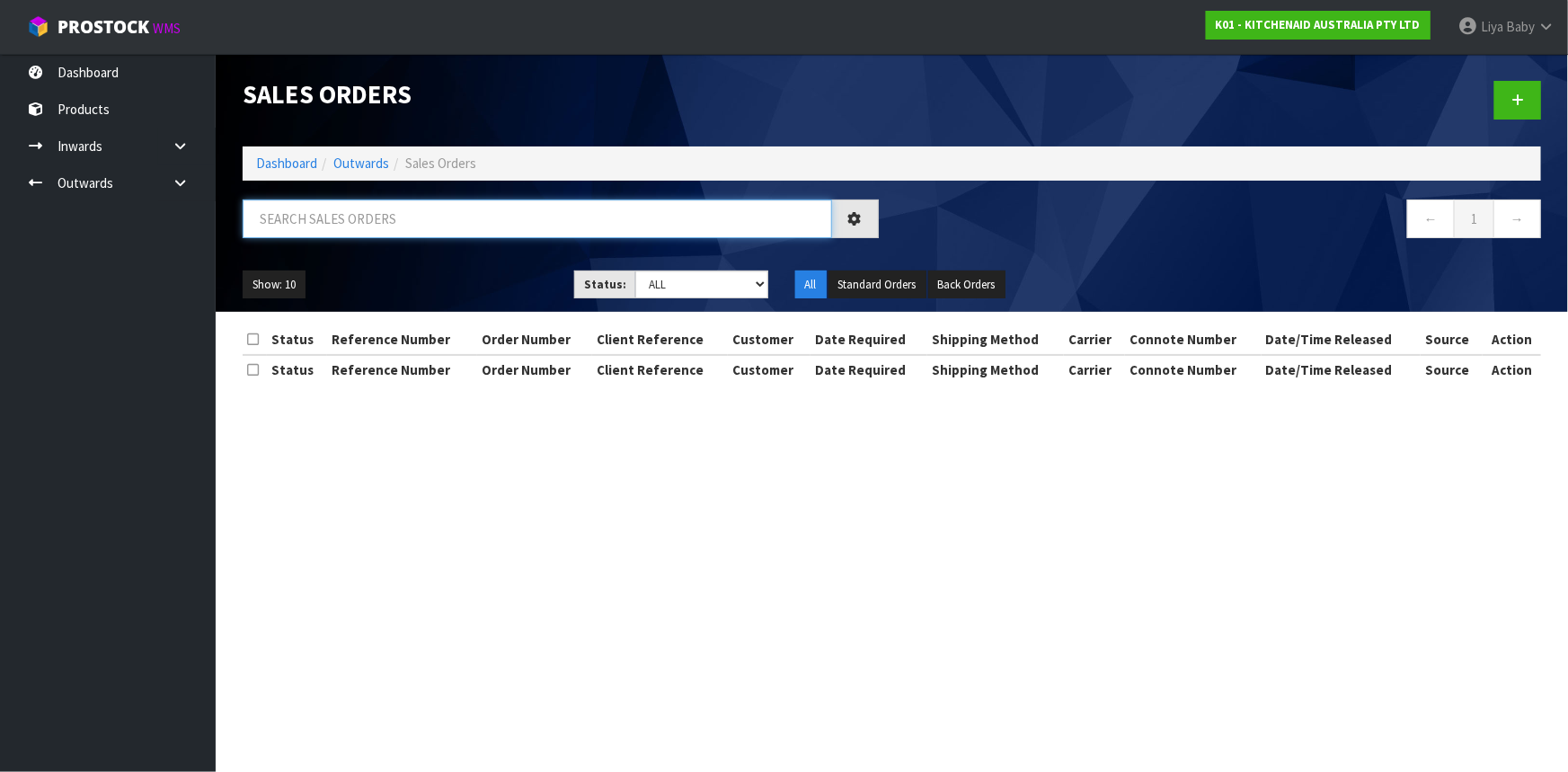
click at [388, 212] on input "text" at bounding box center [538, 219] width 589 height 39
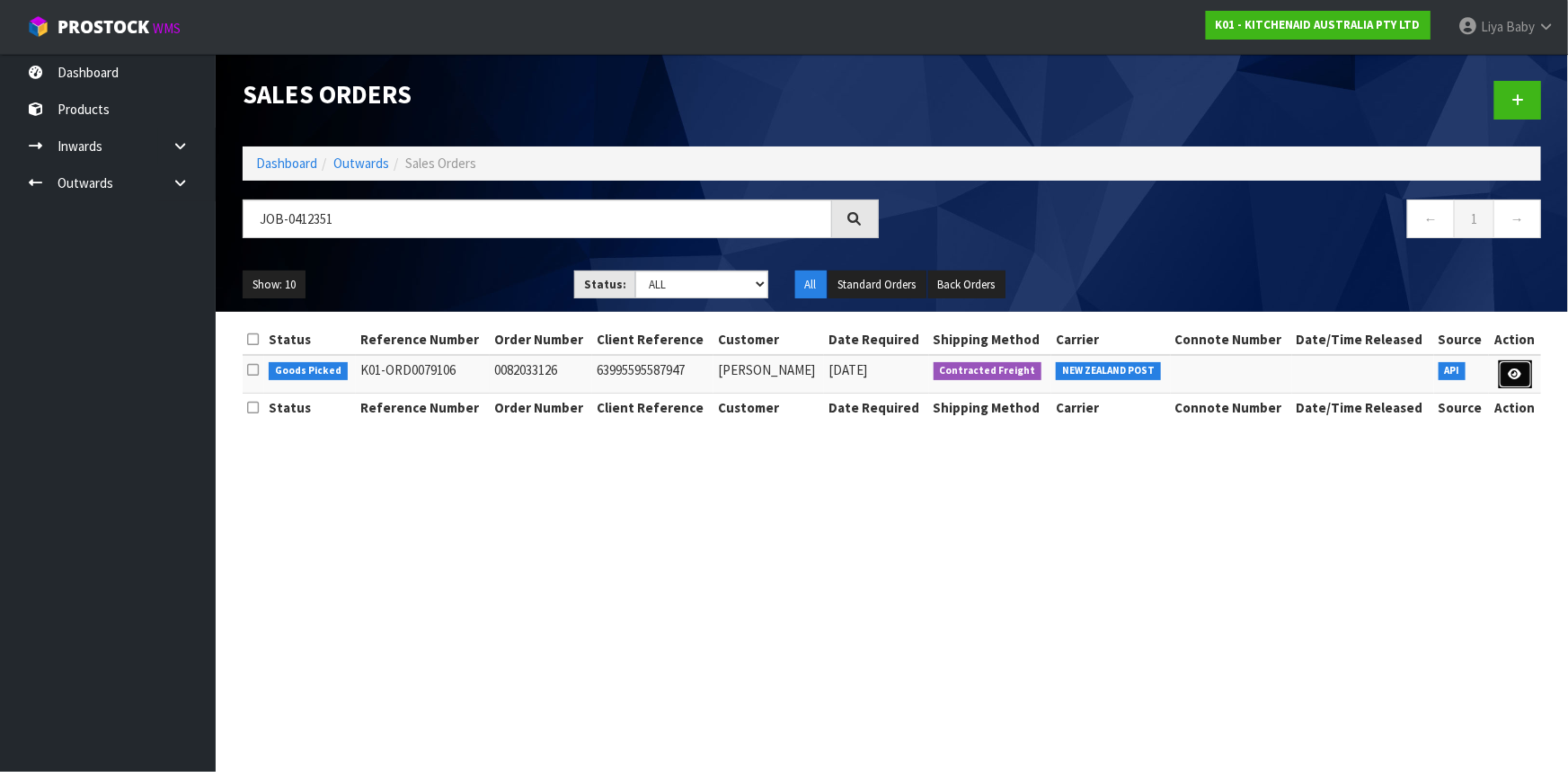
click at [1506, 376] on link at bounding box center [1516, 375] width 33 height 29
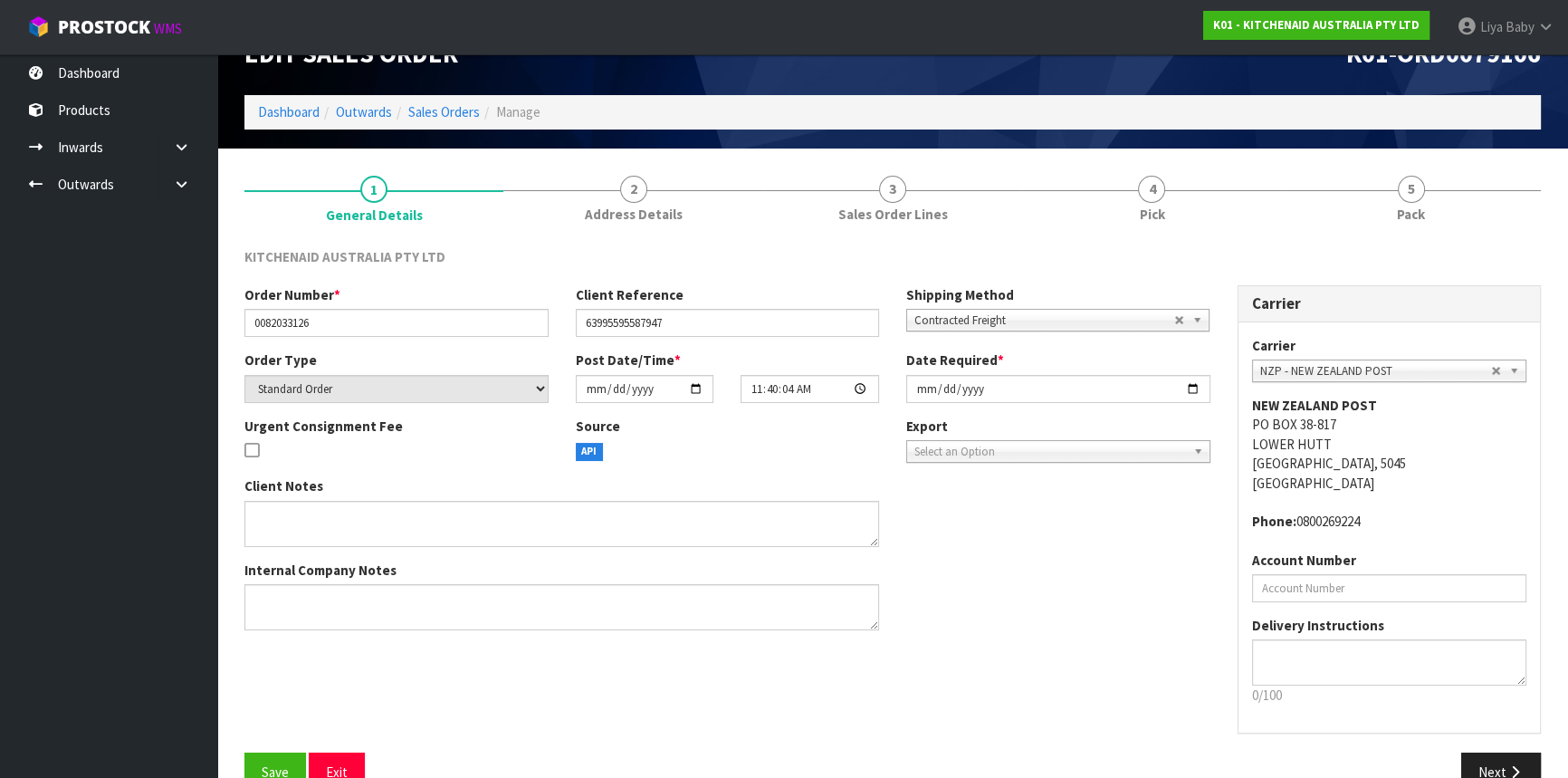
scroll to position [81, 0]
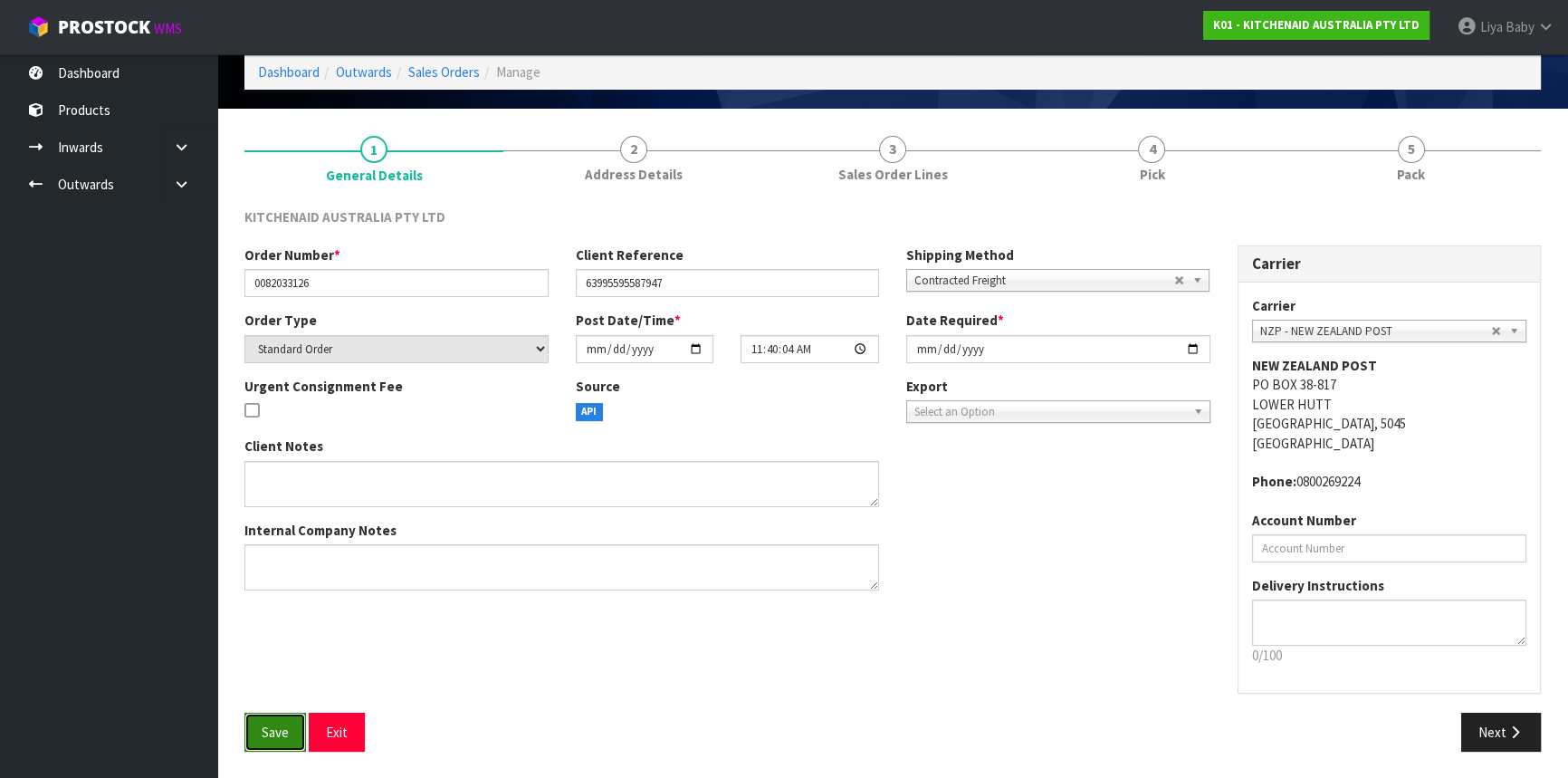
click at [290, 737] on button "Save" at bounding box center [275, 733] width 62 height 39
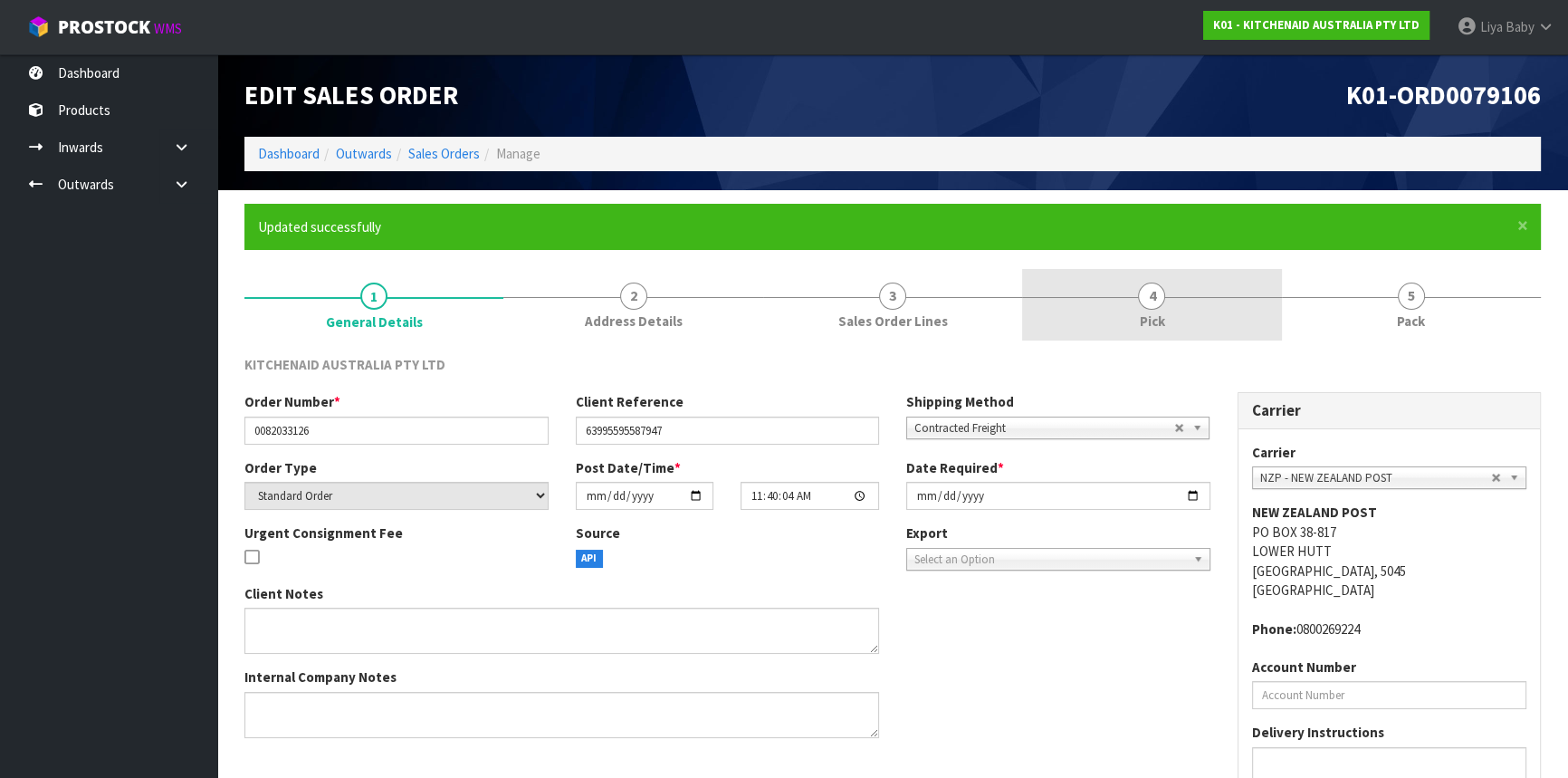
click at [1184, 302] on link "4 Pick" at bounding box center [1152, 305] width 259 height 72
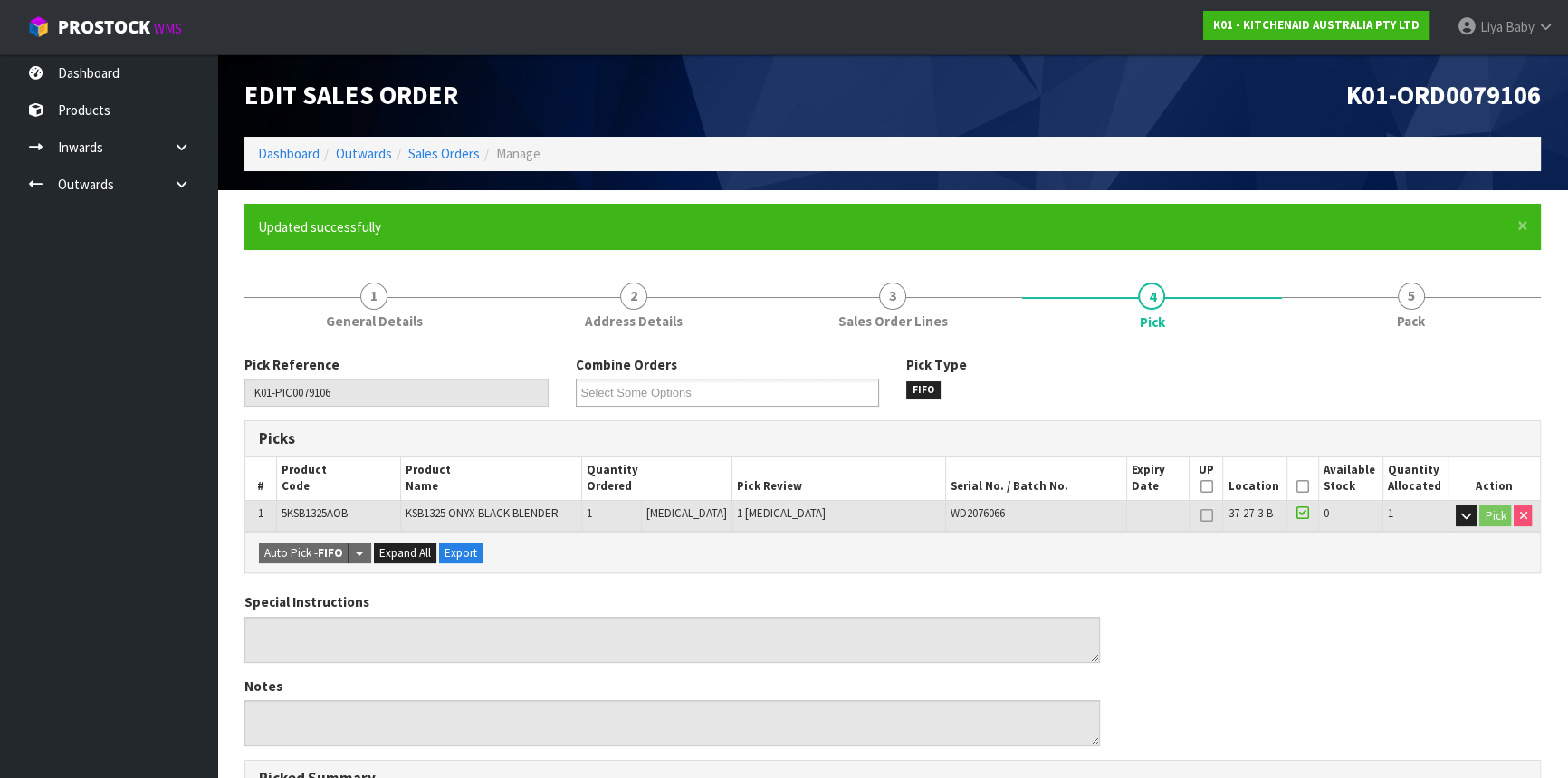
click at [1295, 477] on th "Picked" at bounding box center [1304, 478] width 31 height 42
click at [1297, 486] on icon at bounding box center [1303, 486] width 13 height 1
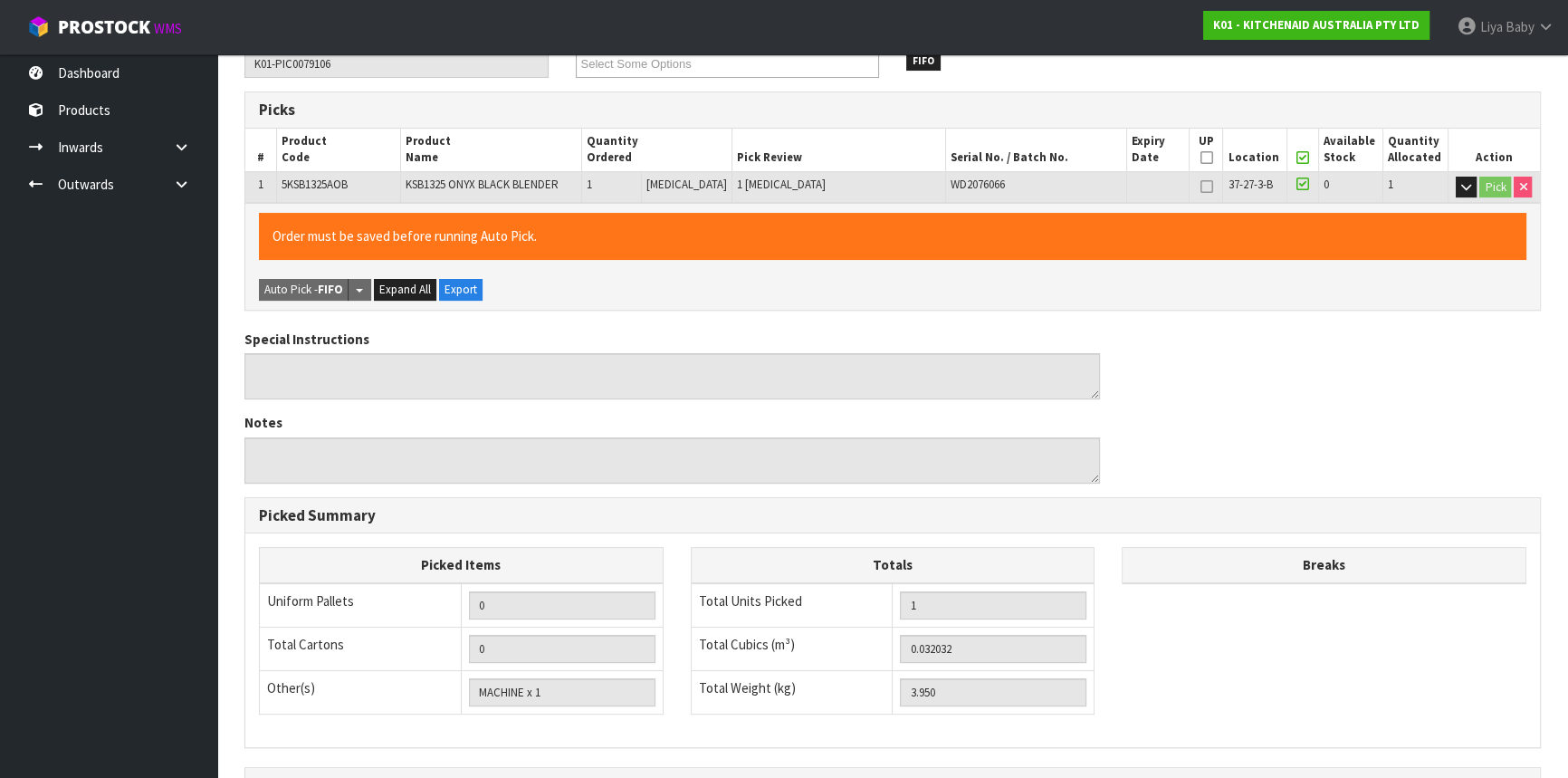
scroll to position [544, 0]
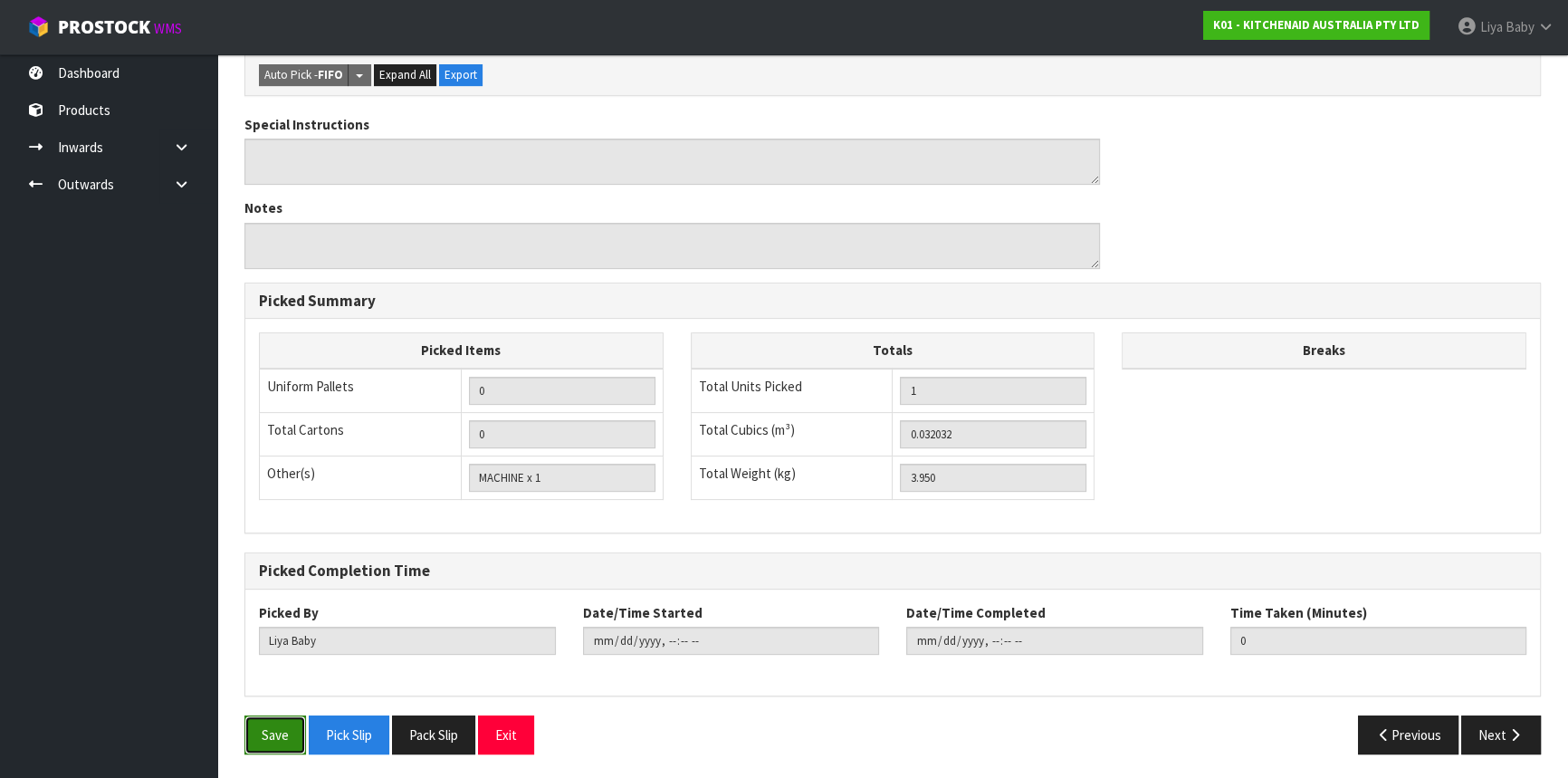
click at [301, 732] on button "Save" at bounding box center [275, 735] width 62 height 39
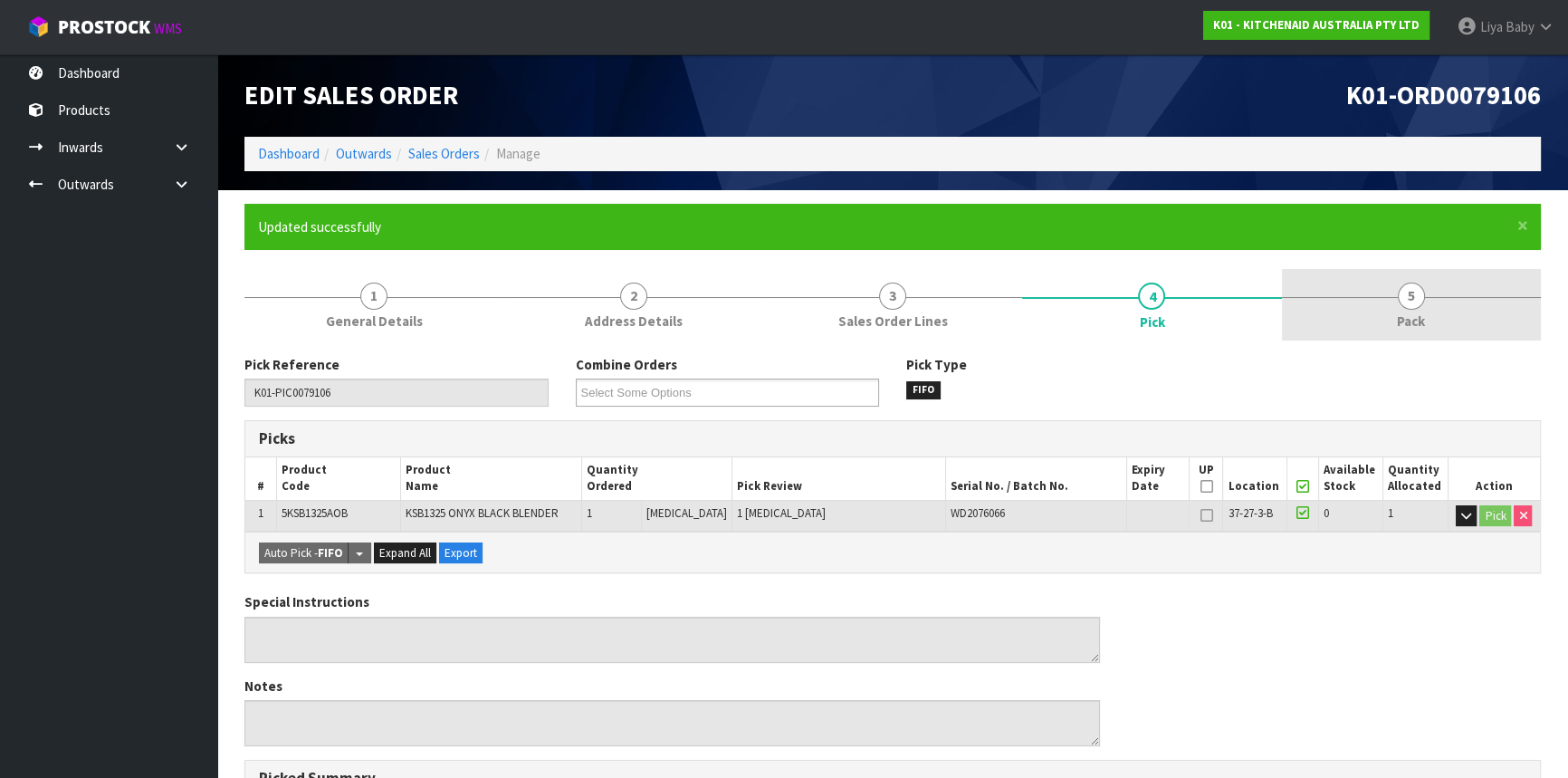
click at [1467, 315] on link "5 Pack" at bounding box center [1411, 305] width 259 height 72
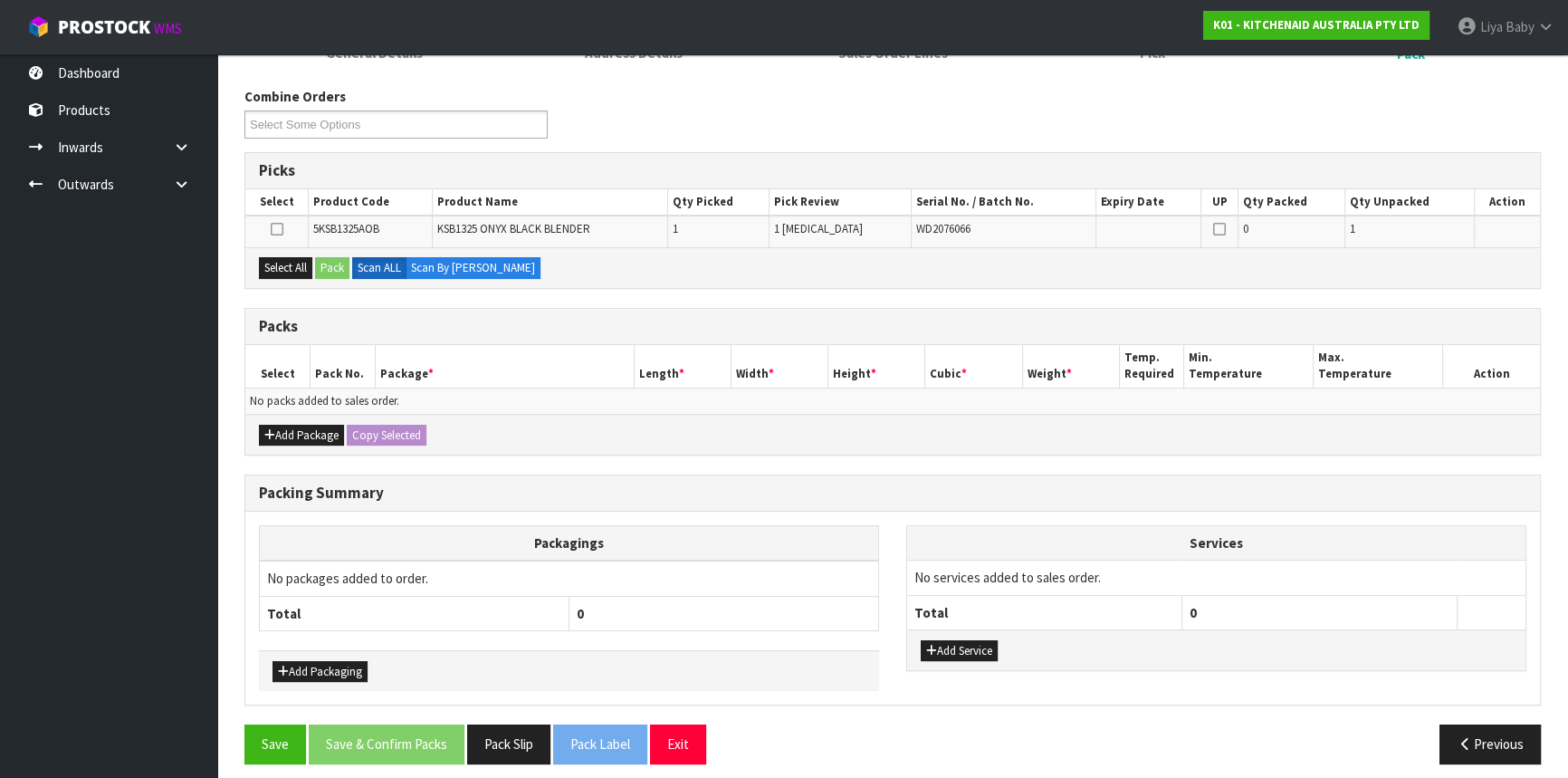
scroll to position [277, 0]
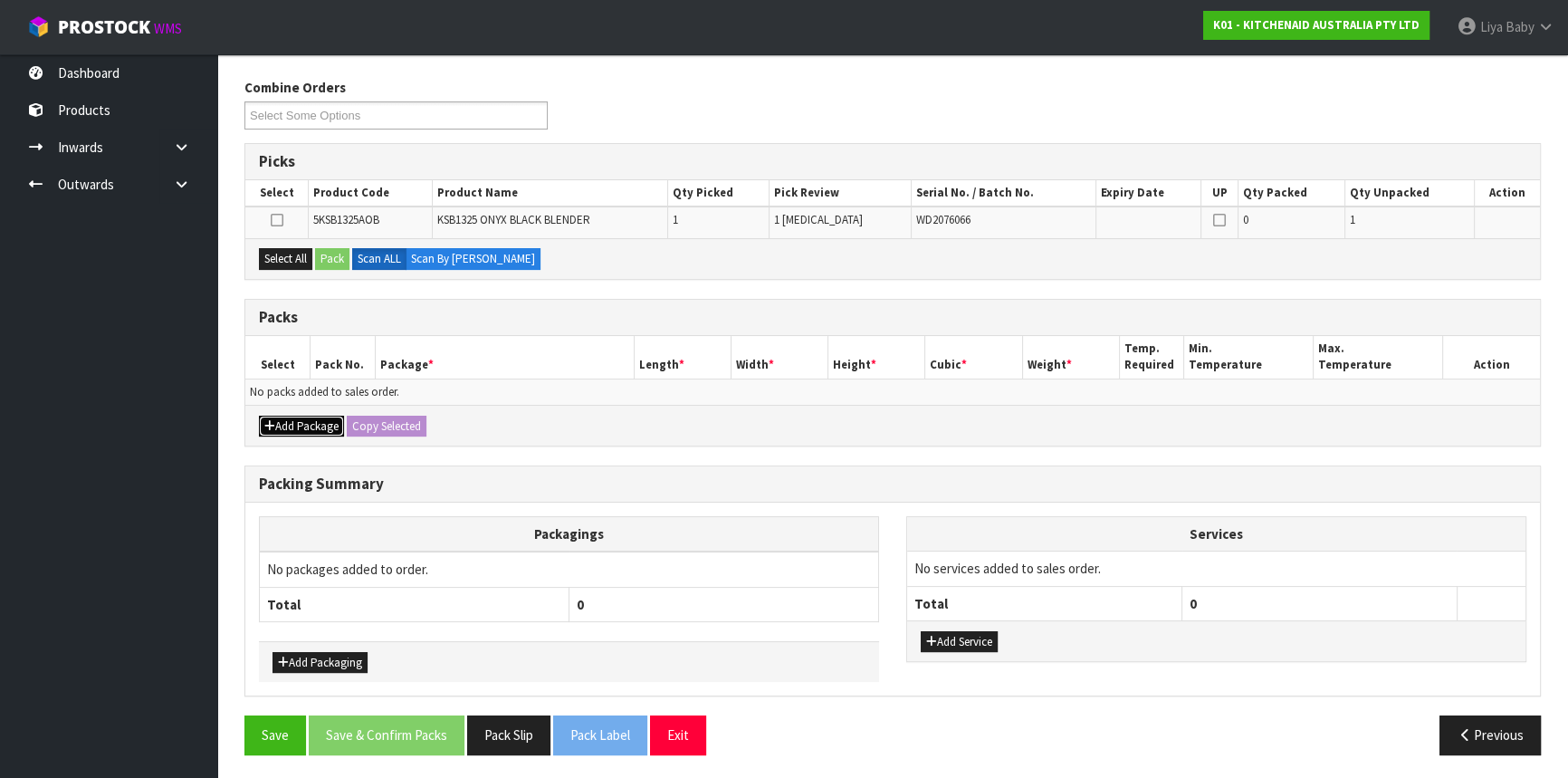
click at [290, 422] on button "Add Package" at bounding box center [301, 426] width 85 height 22
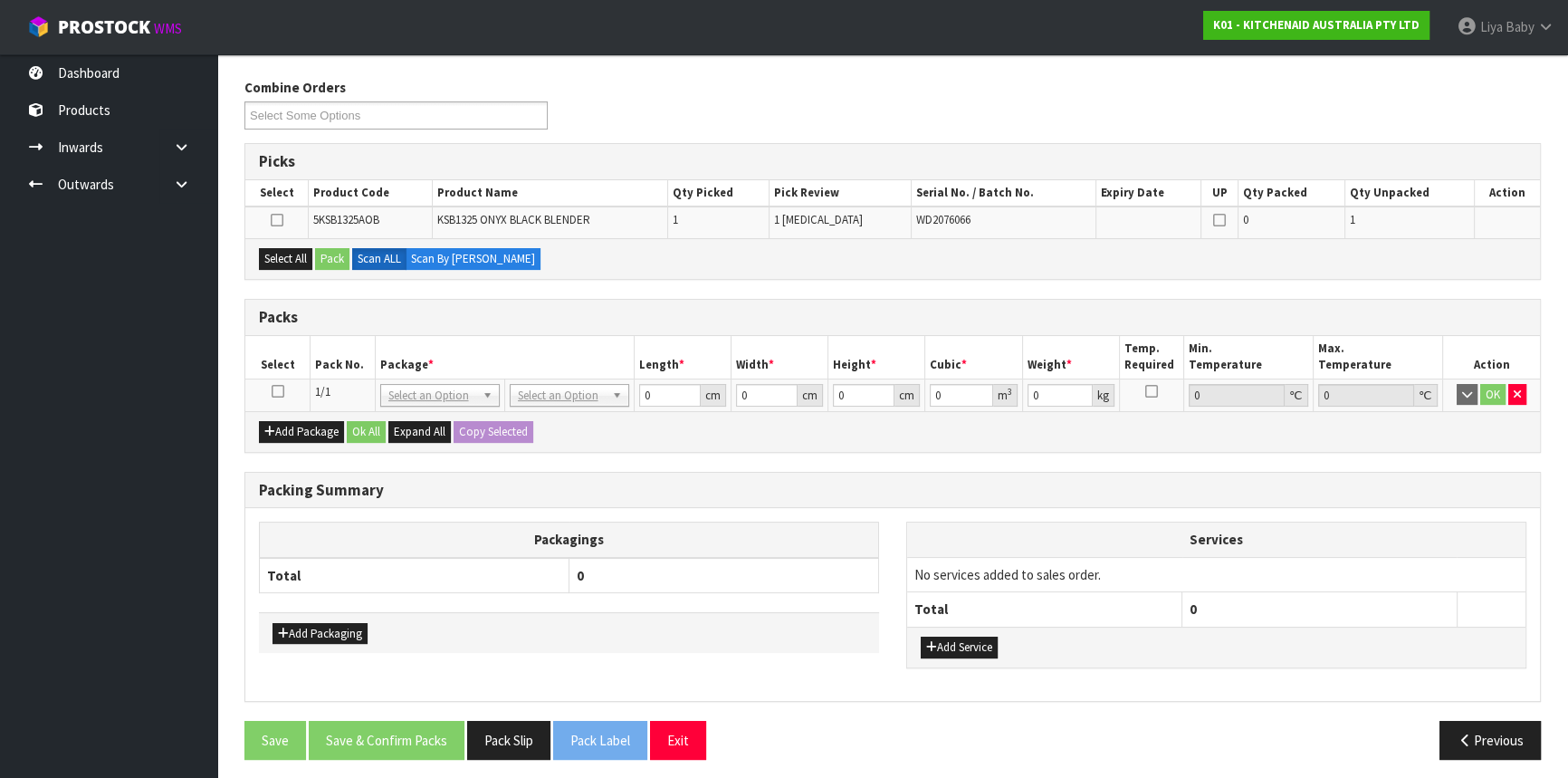
click at [277, 391] on icon at bounding box center [277, 391] width 13 height 1
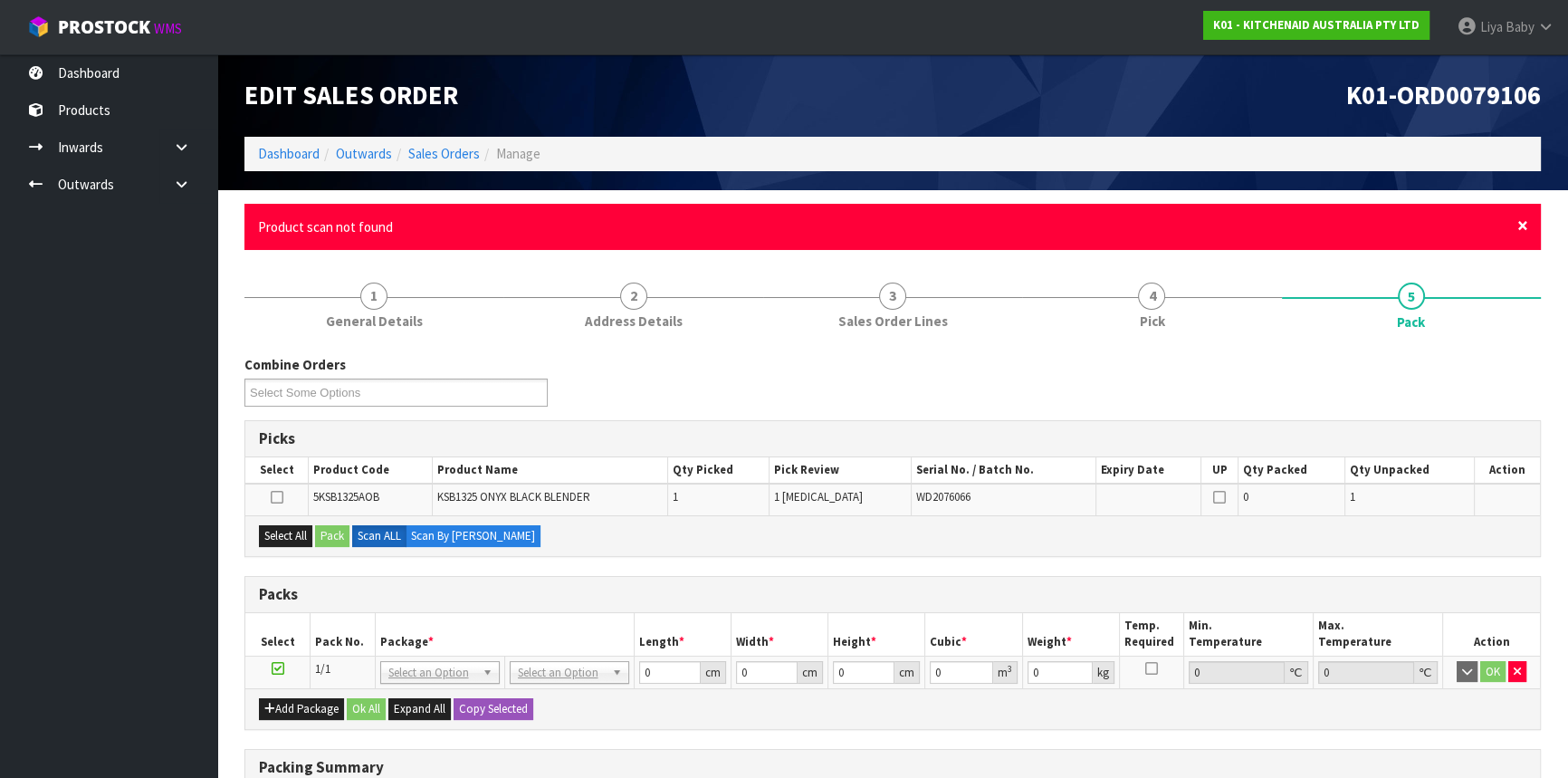
click at [1522, 232] on span "×" at bounding box center [1522, 225] width 11 height 25
click at [1518, 221] on span "×" at bounding box center [1522, 225] width 11 height 25
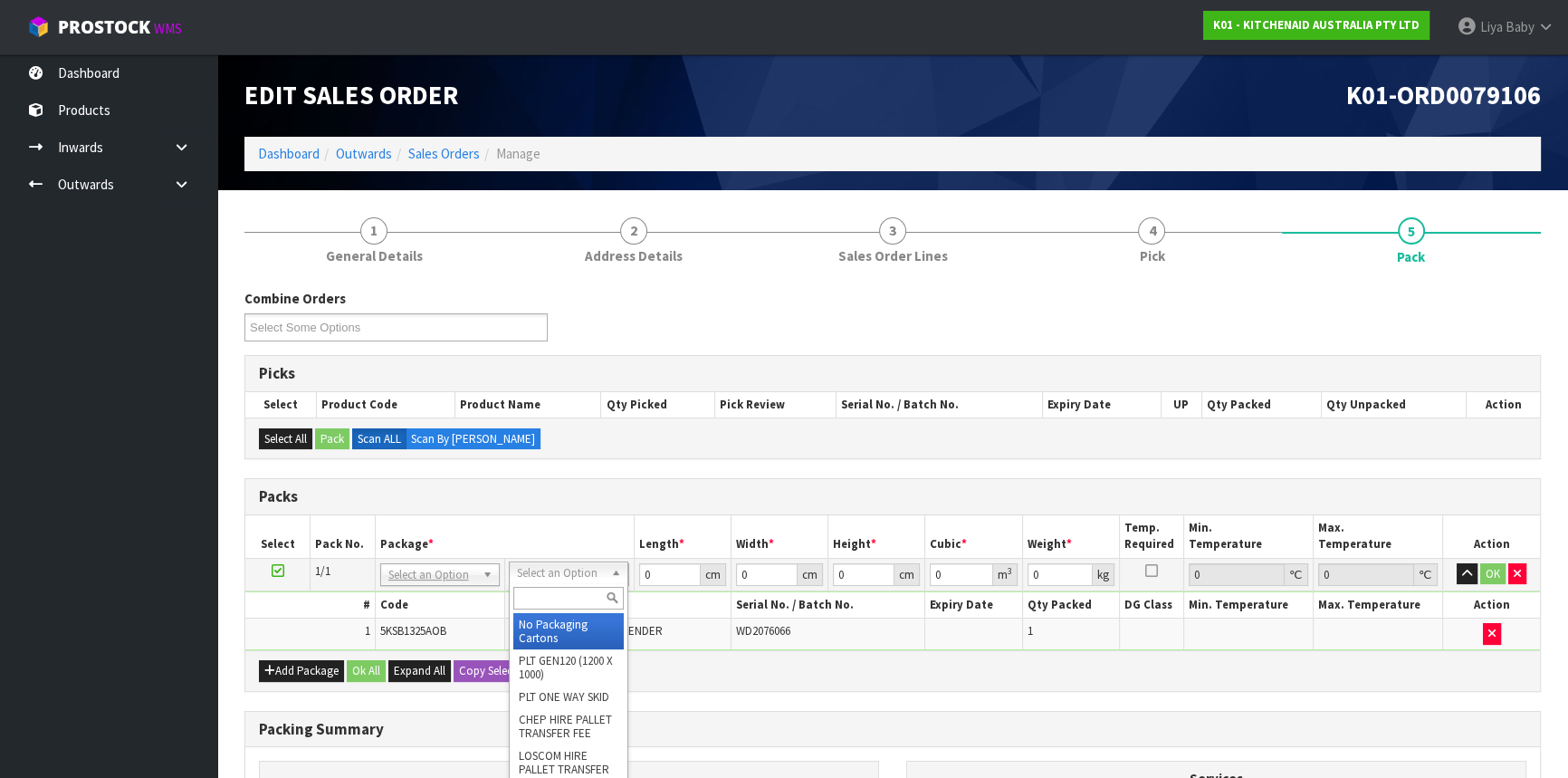
click at [546, 590] on input "text" at bounding box center [568, 598] width 111 height 23
drag, startPoint x: 546, startPoint y: 654, endPoint x: 561, endPoint y: 654, distance: 15.0
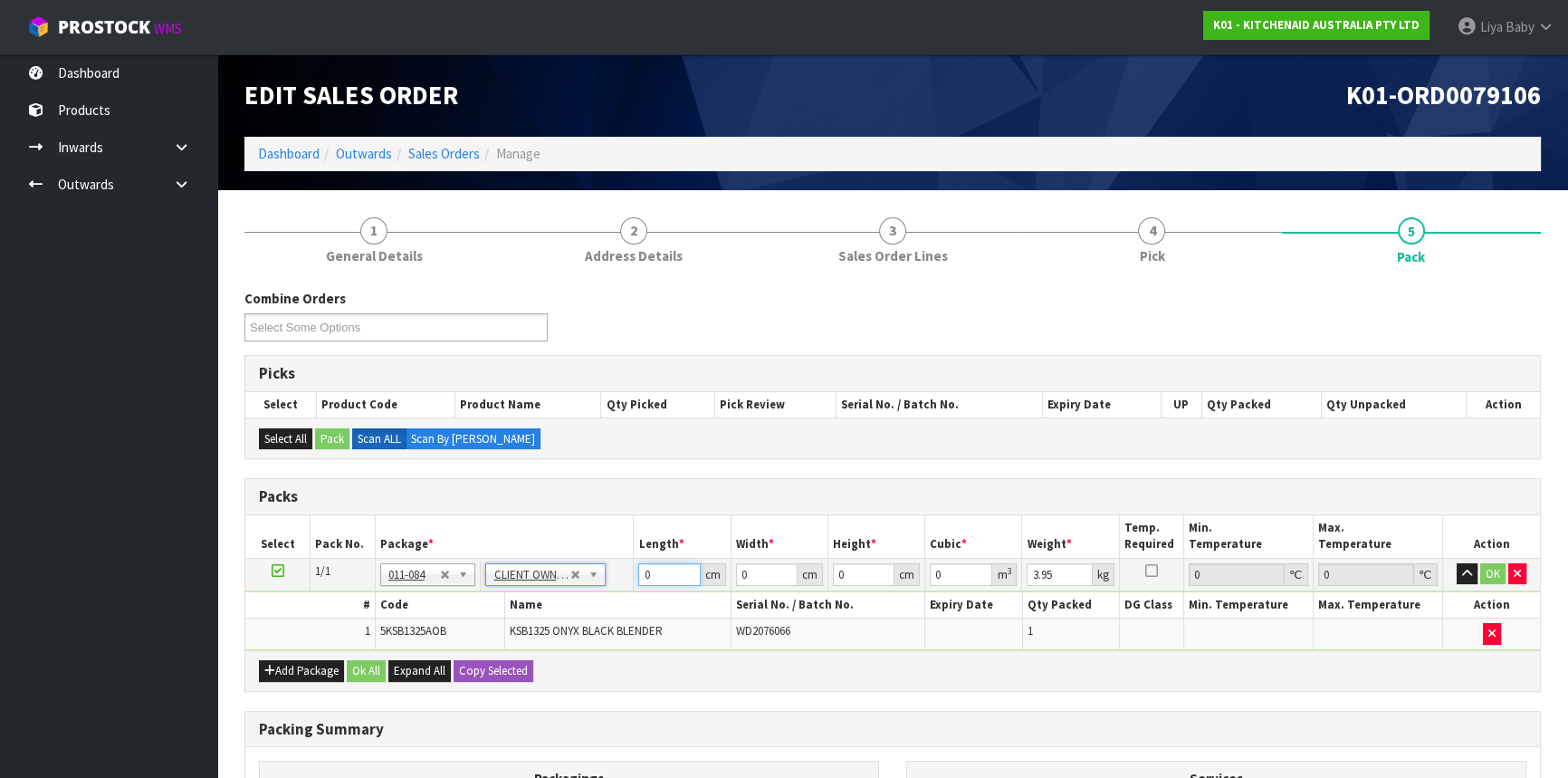
click at [670, 571] on input "0" at bounding box center [669, 574] width 62 height 23
click at [765, 576] on input "0" at bounding box center [767, 574] width 62 height 23
click at [845, 574] on input "0" at bounding box center [863, 574] width 62 height 23
click at [1061, 578] on input "3.95" at bounding box center [1059, 574] width 66 height 23
click at [366, 678] on button "Ok All" at bounding box center [366, 671] width 39 height 22
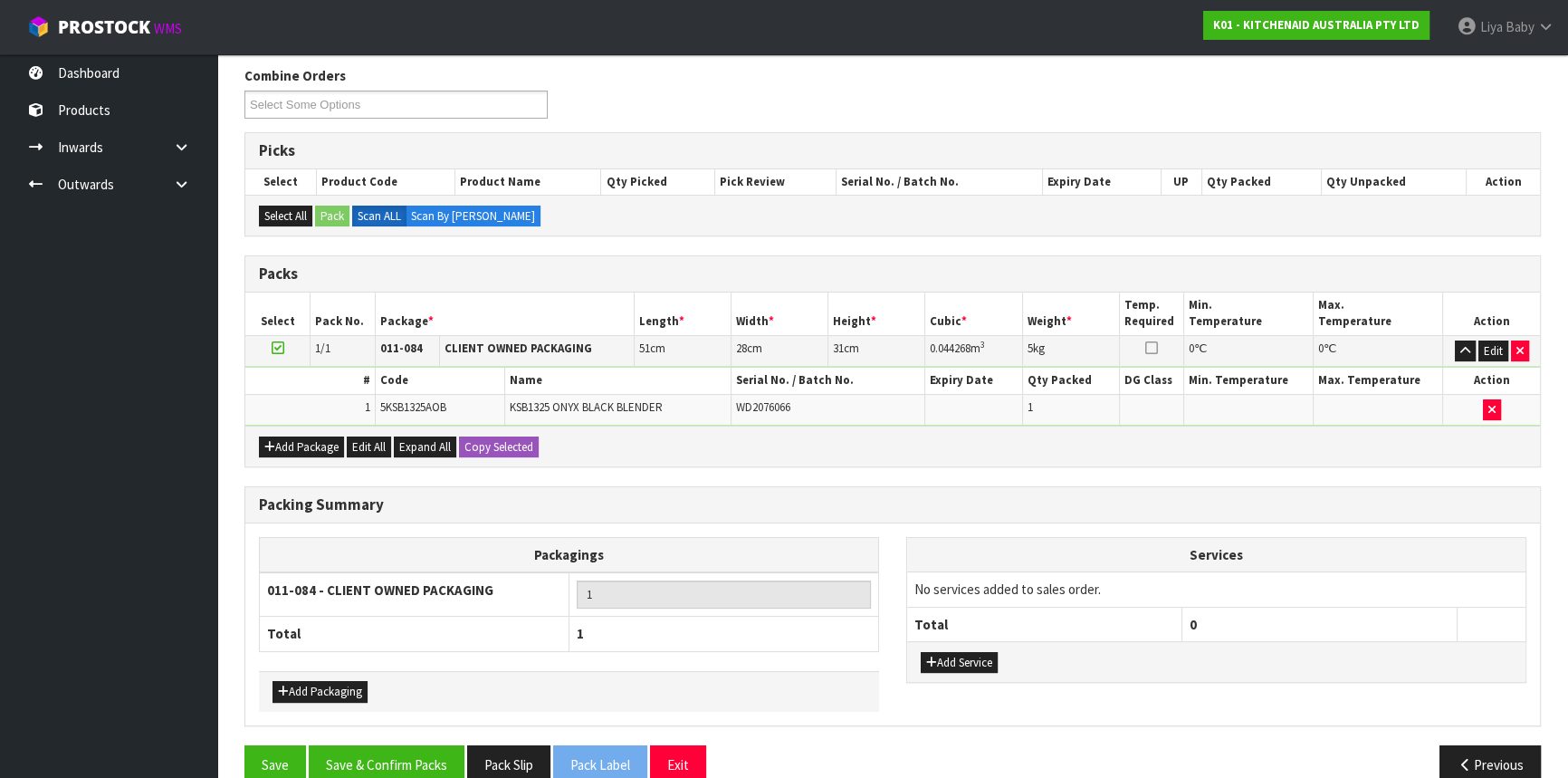
scroll to position [246, 0]
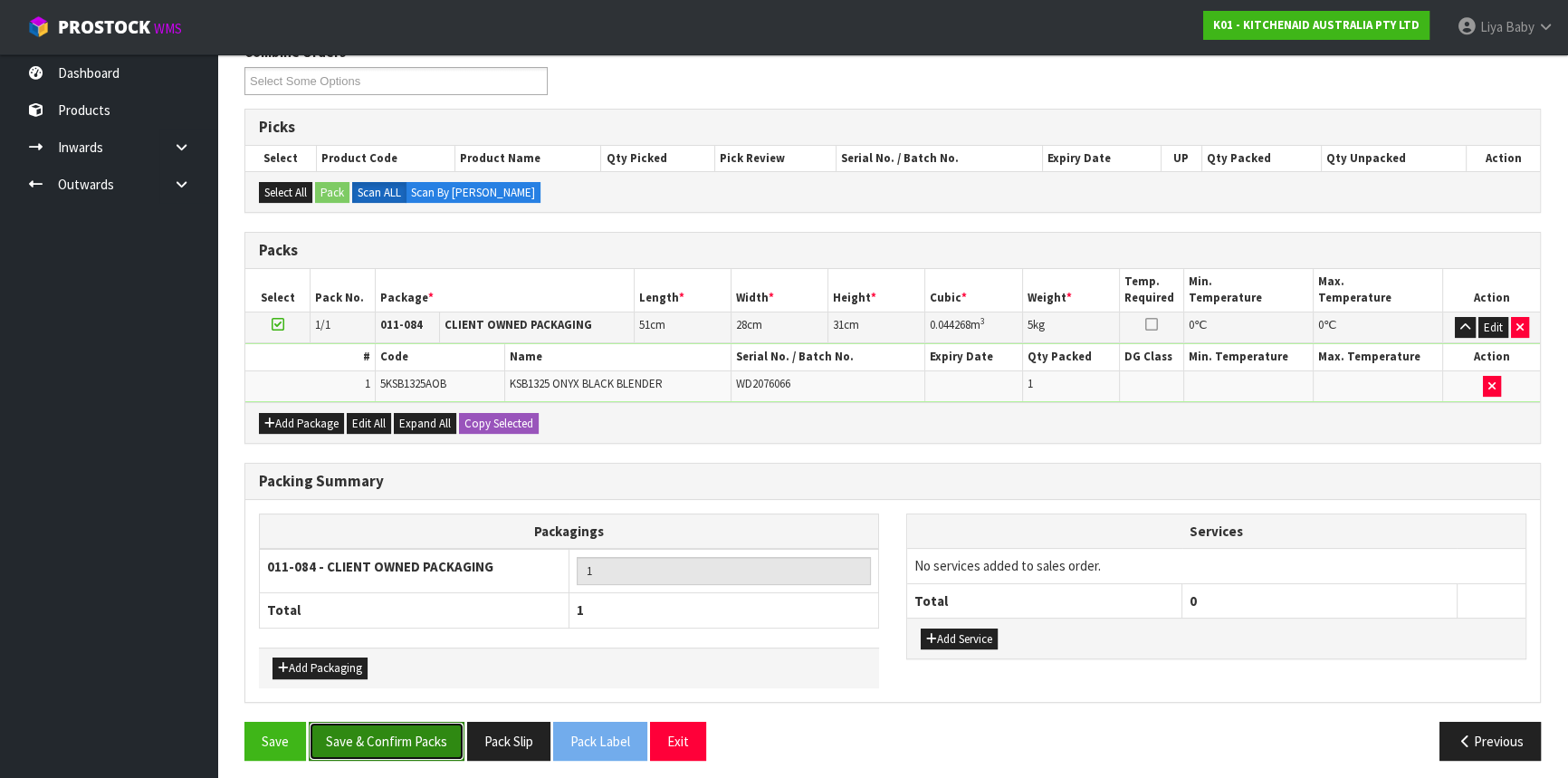
click at [382, 726] on button "Save & Confirm Packs" at bounding box center [386, 742] width 156 height 39
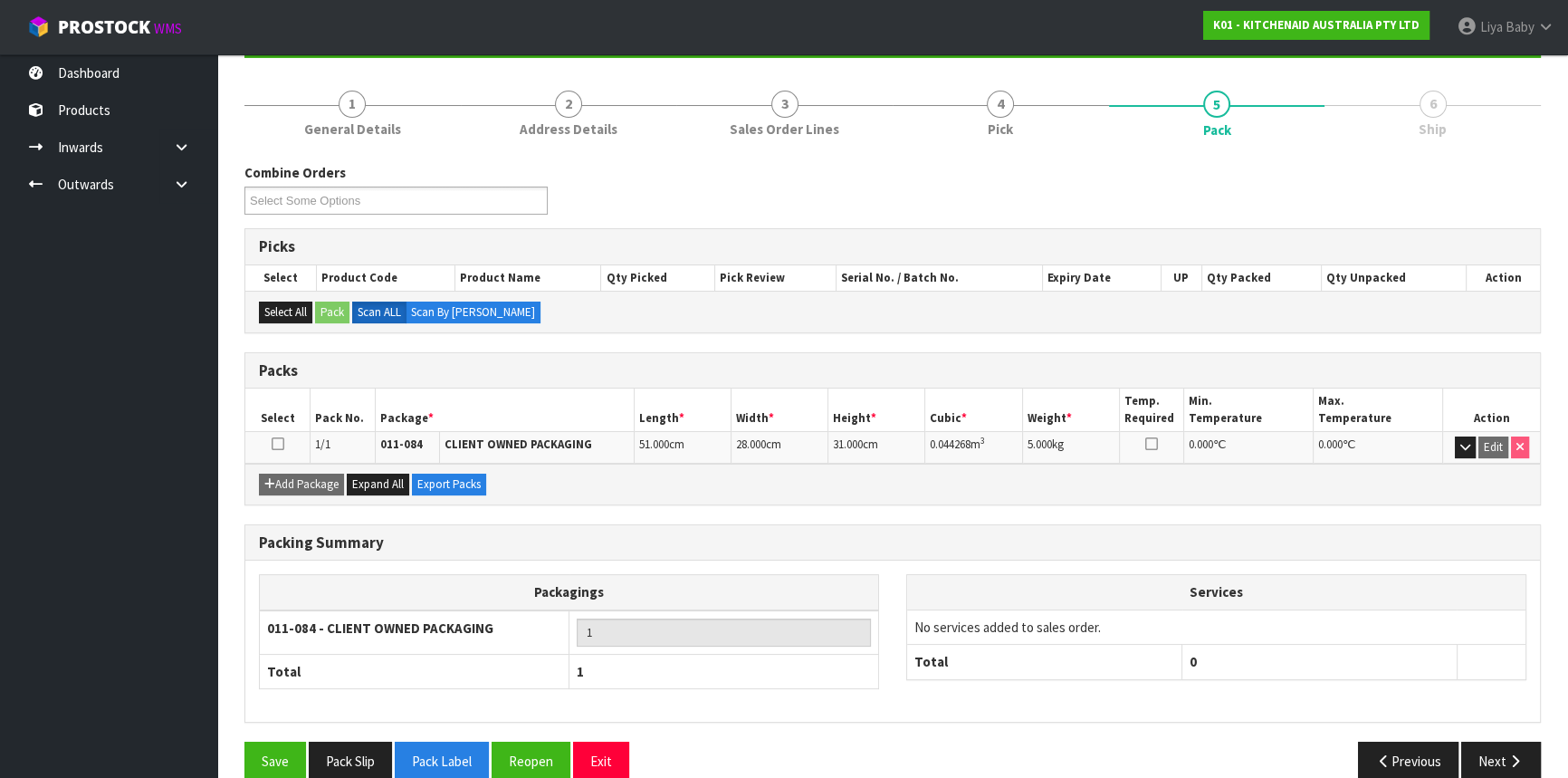
scroll to position [219, 0]
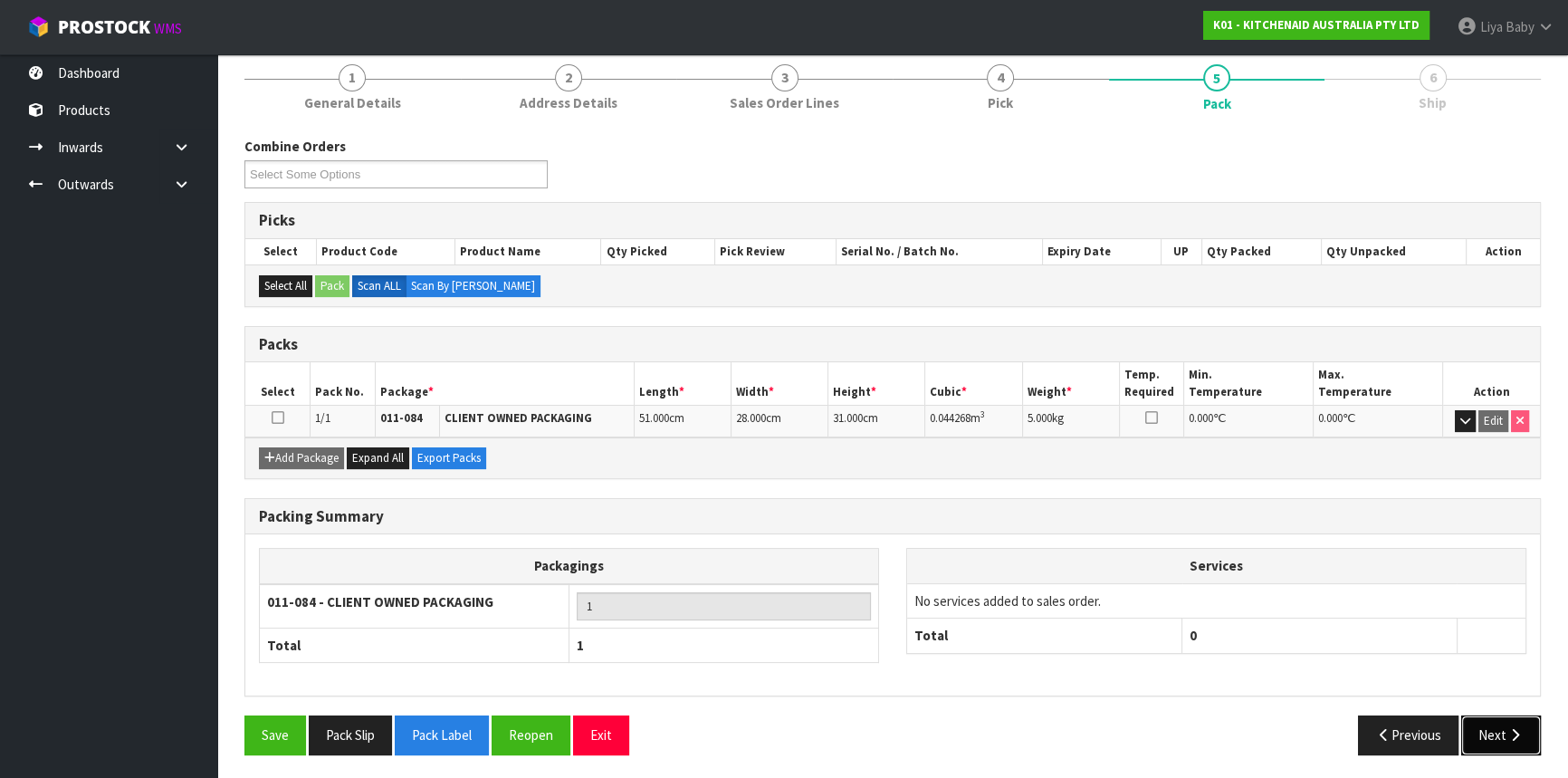
click at [1536, 731] on button "Next" at bounding box center [1500, 735] width 79 height 39
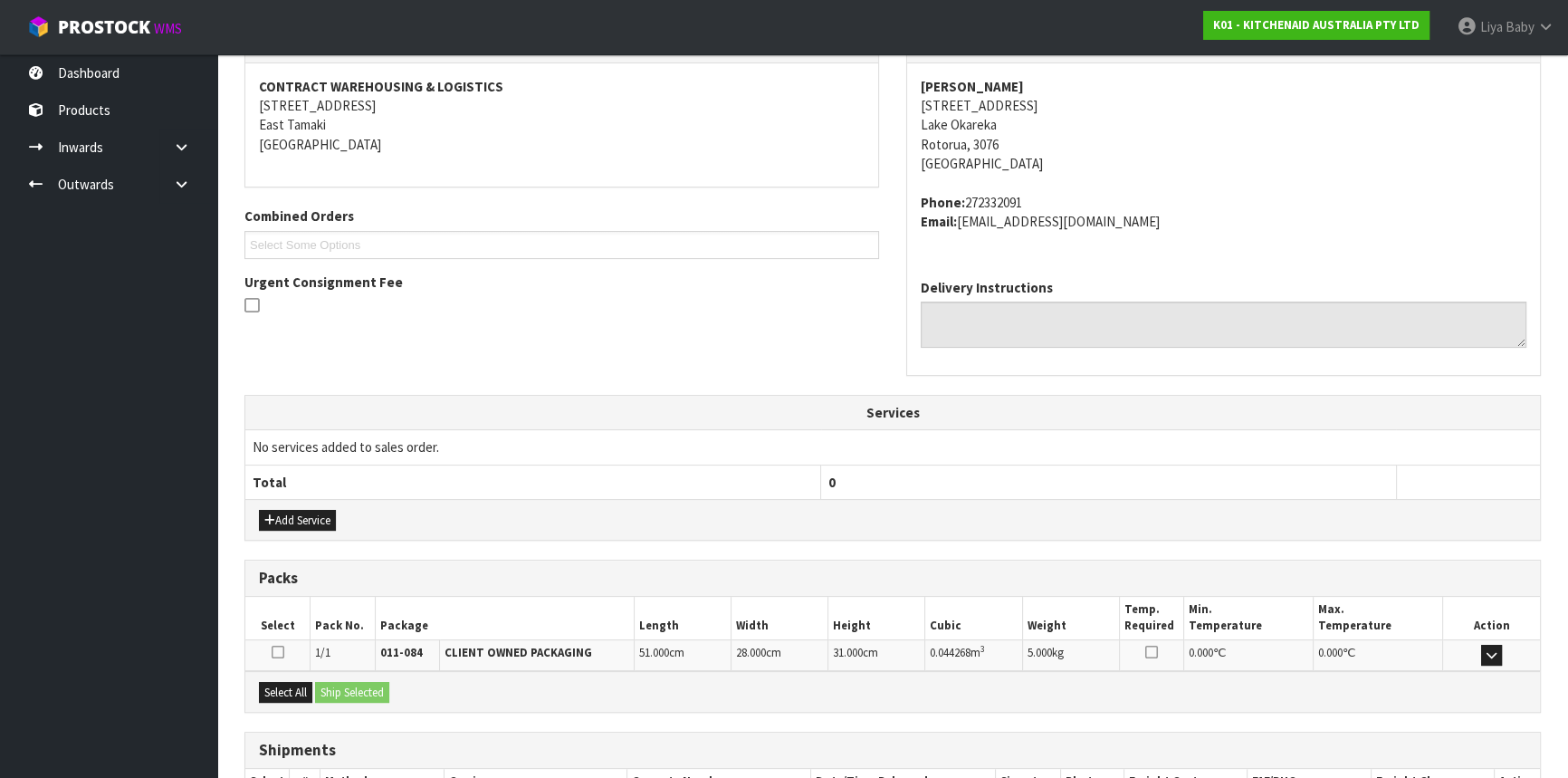
scroll to position [455, 0]
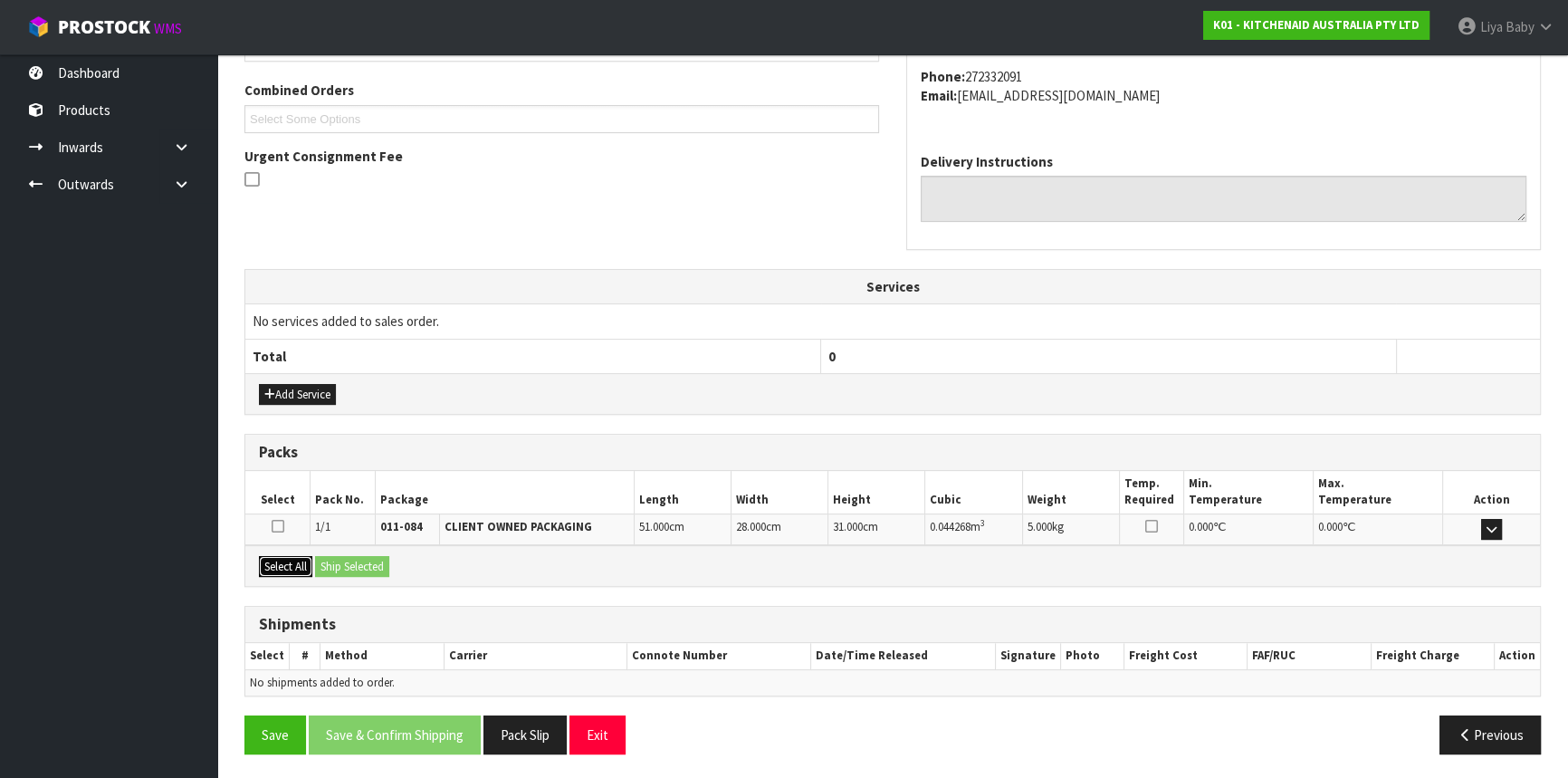
click at [290, 565] on button "Select All" at bounding box center [285, 567] width 54 height 22
click at [386, 563] on button "Ship Selected" at bounding box center [353, 567] width 74 height 22
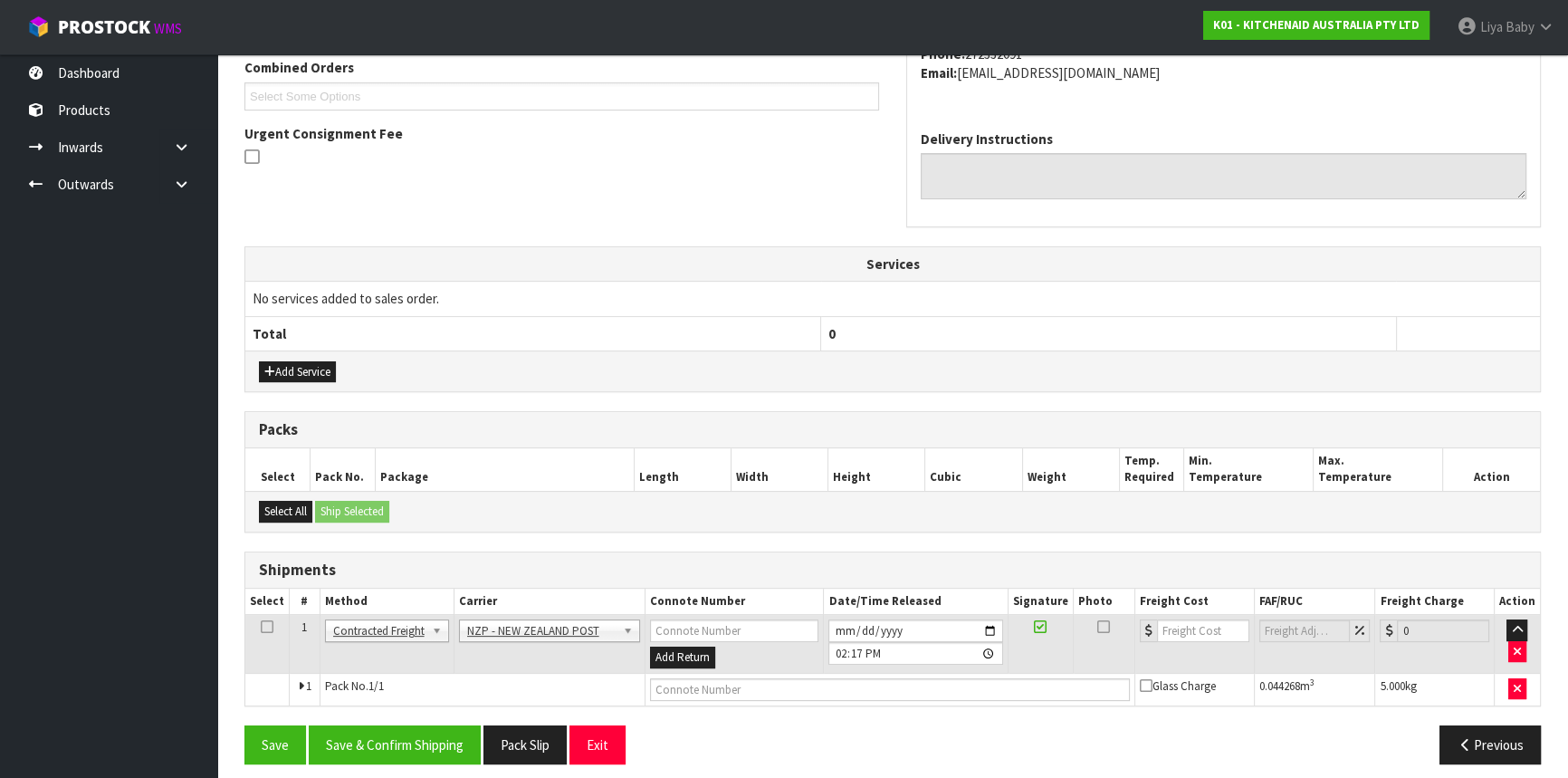
scroll to position [487, 0]
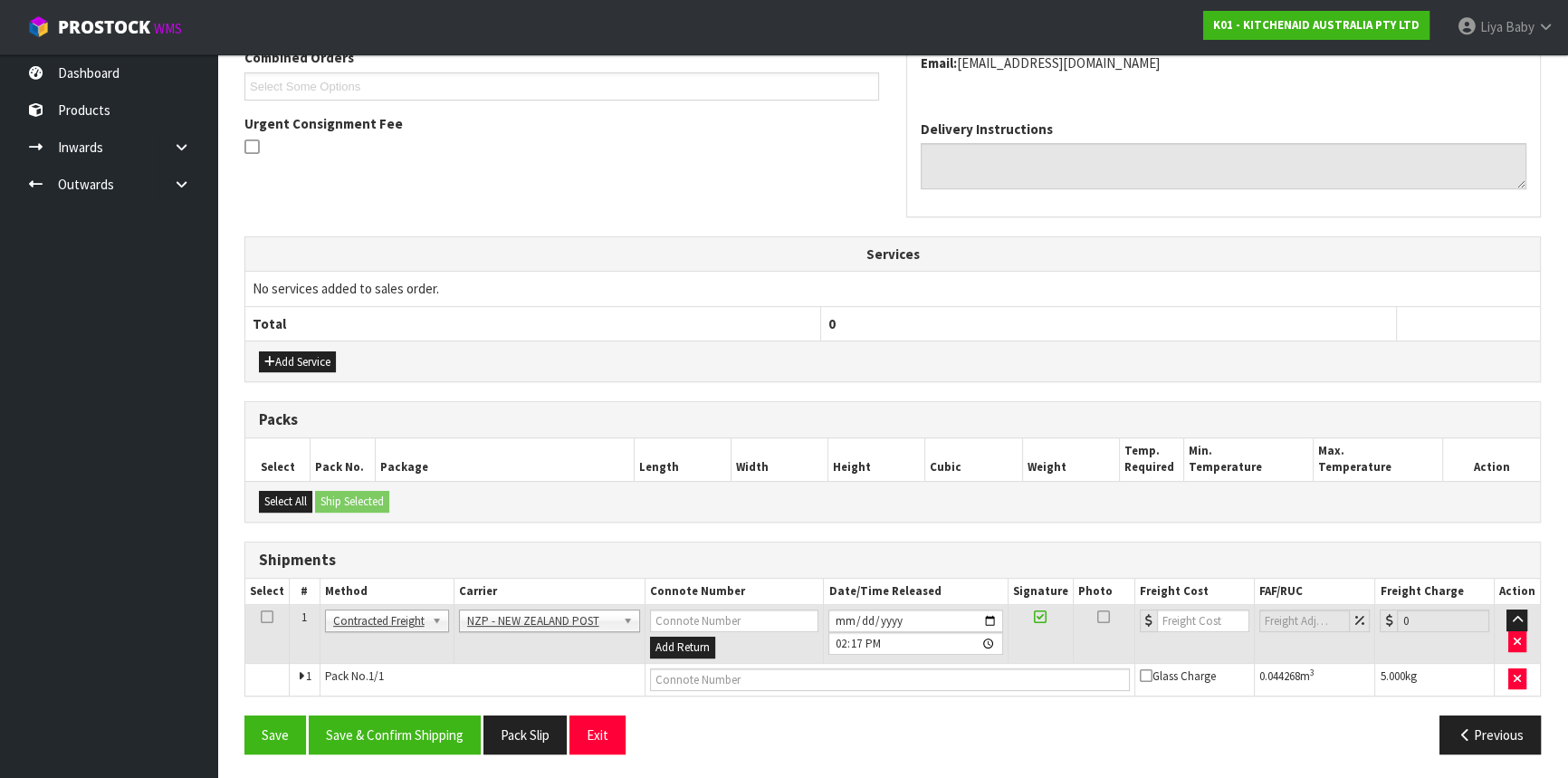
click at [262, 617] on icon at bounding box center [266, 617] width 13 height 1
click at [411, 728] on button "Save & Confirm Shipping" at bounding box center [395, 735] width 172 height 39
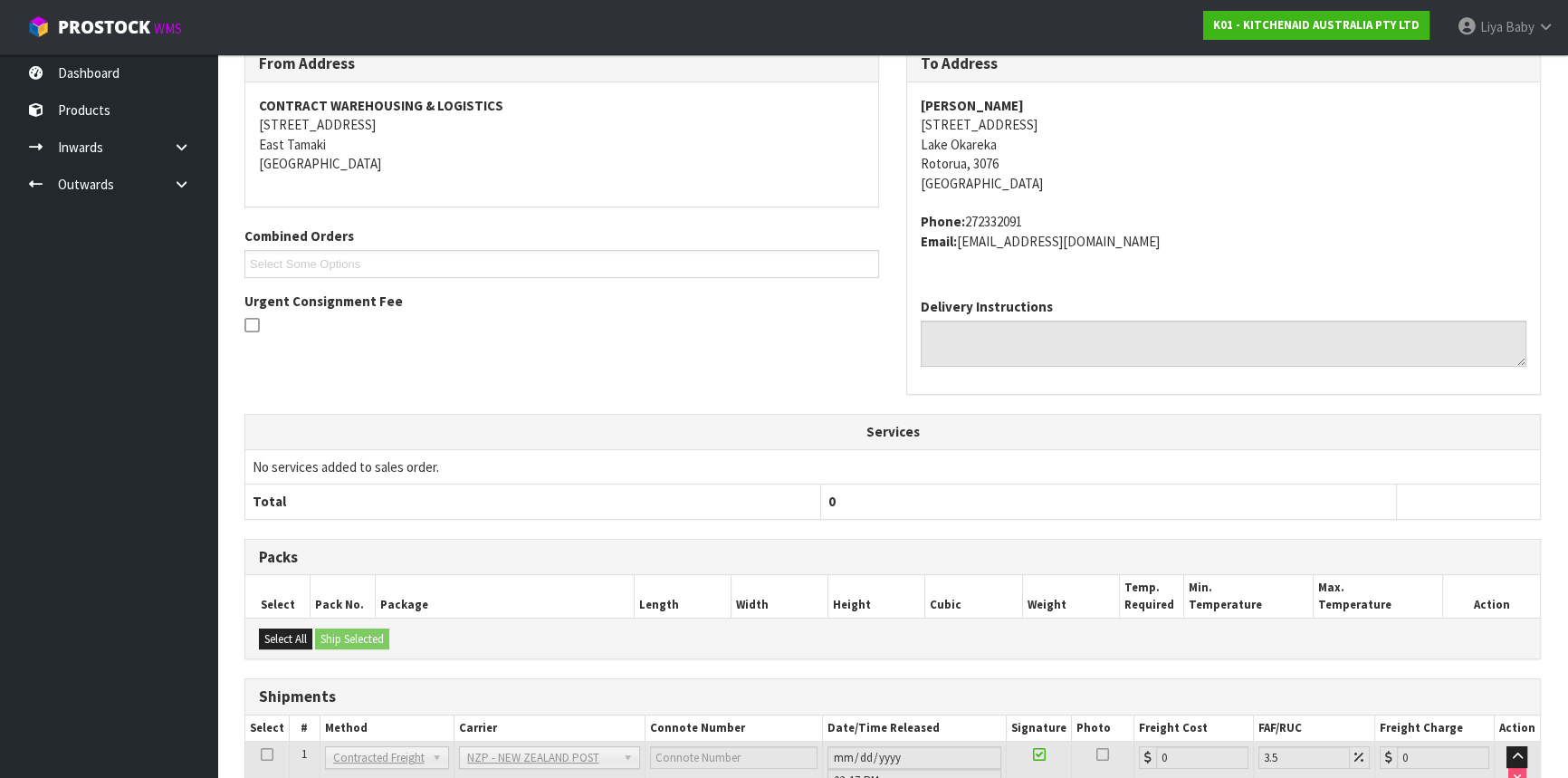
scroll to position [462, 0]
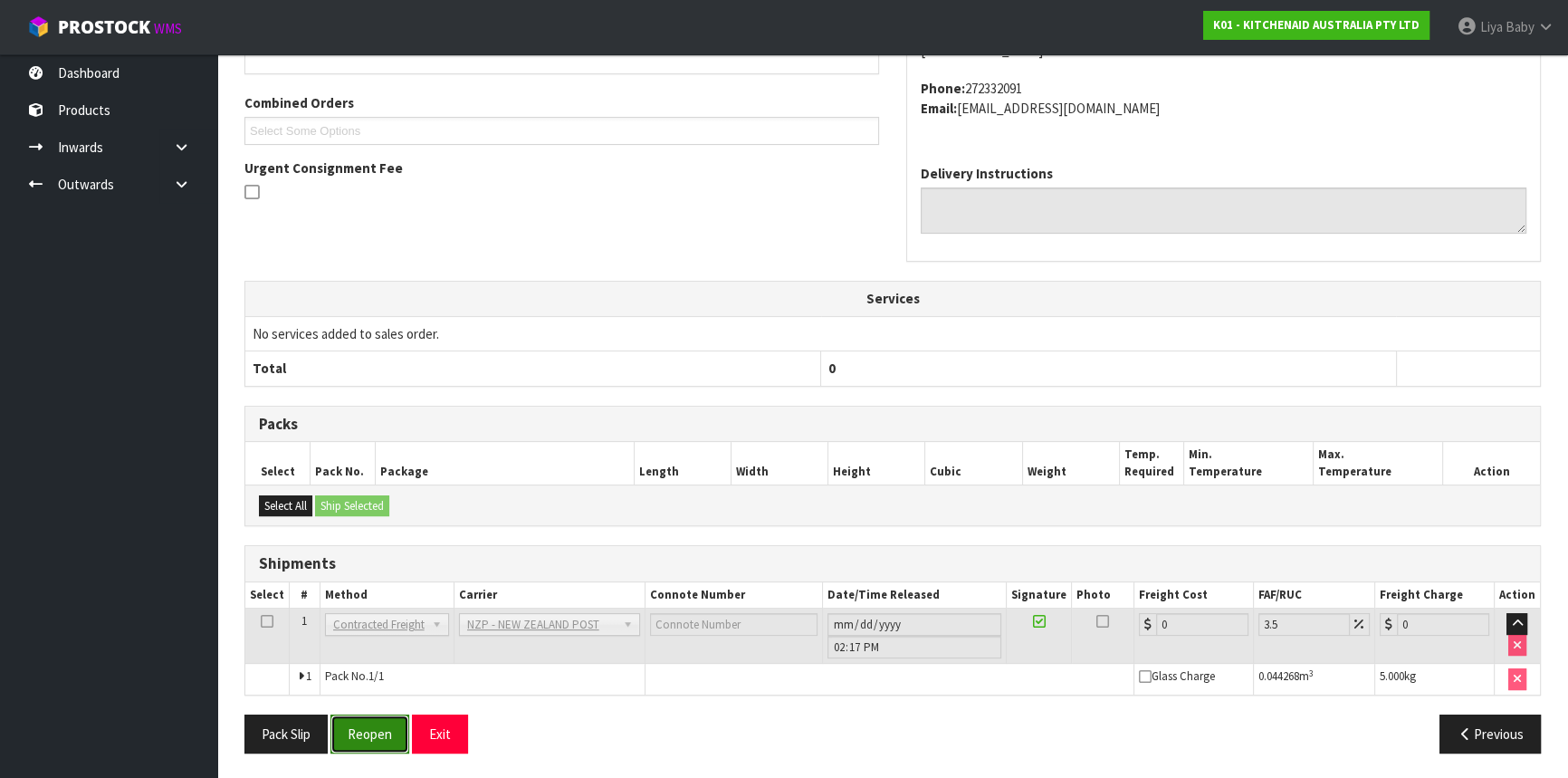
click at [378, 722] on button "Reopen" at bounding box center [369, 734] width 78 height 39
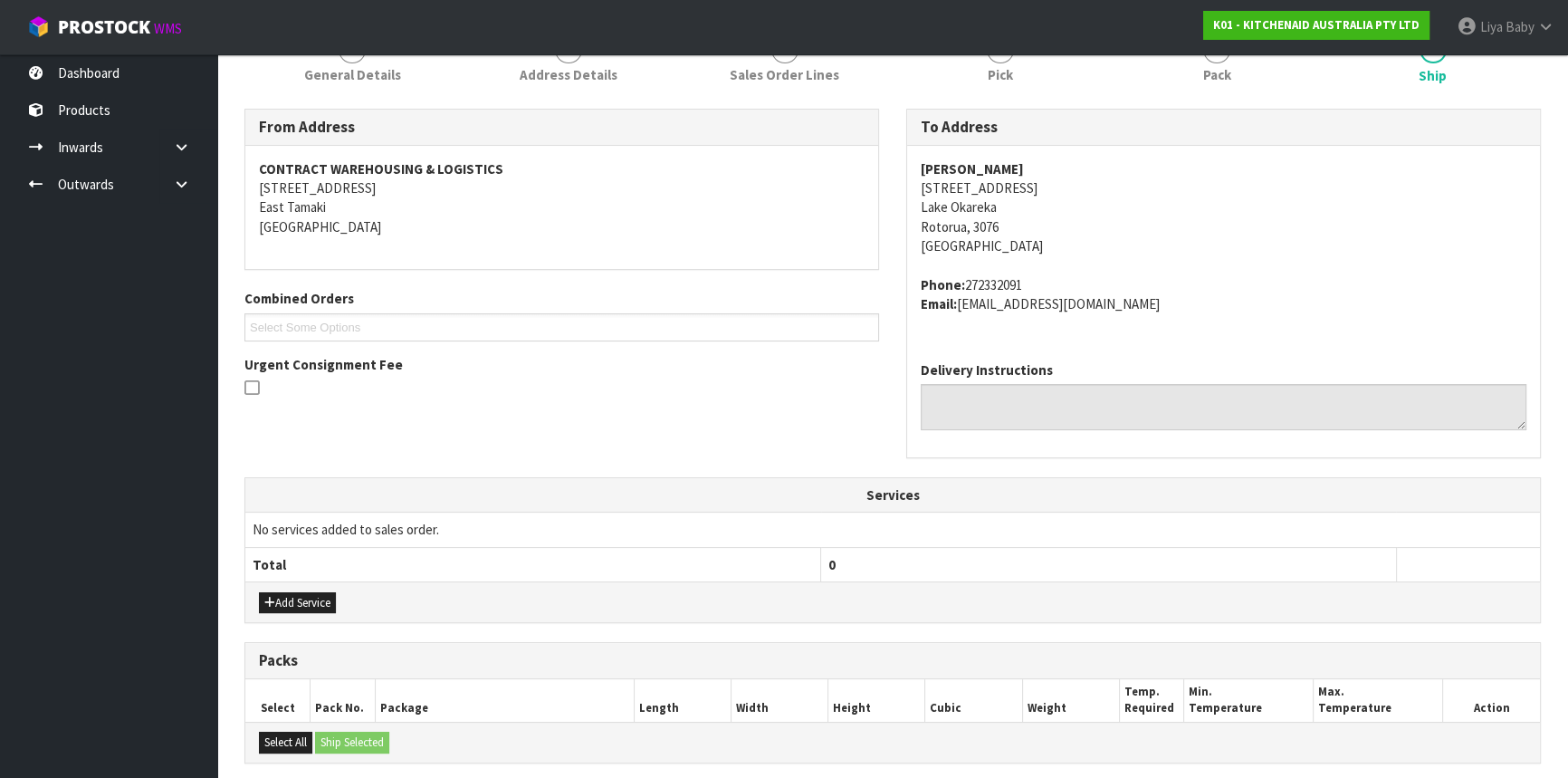
scroll to position [504, 0]
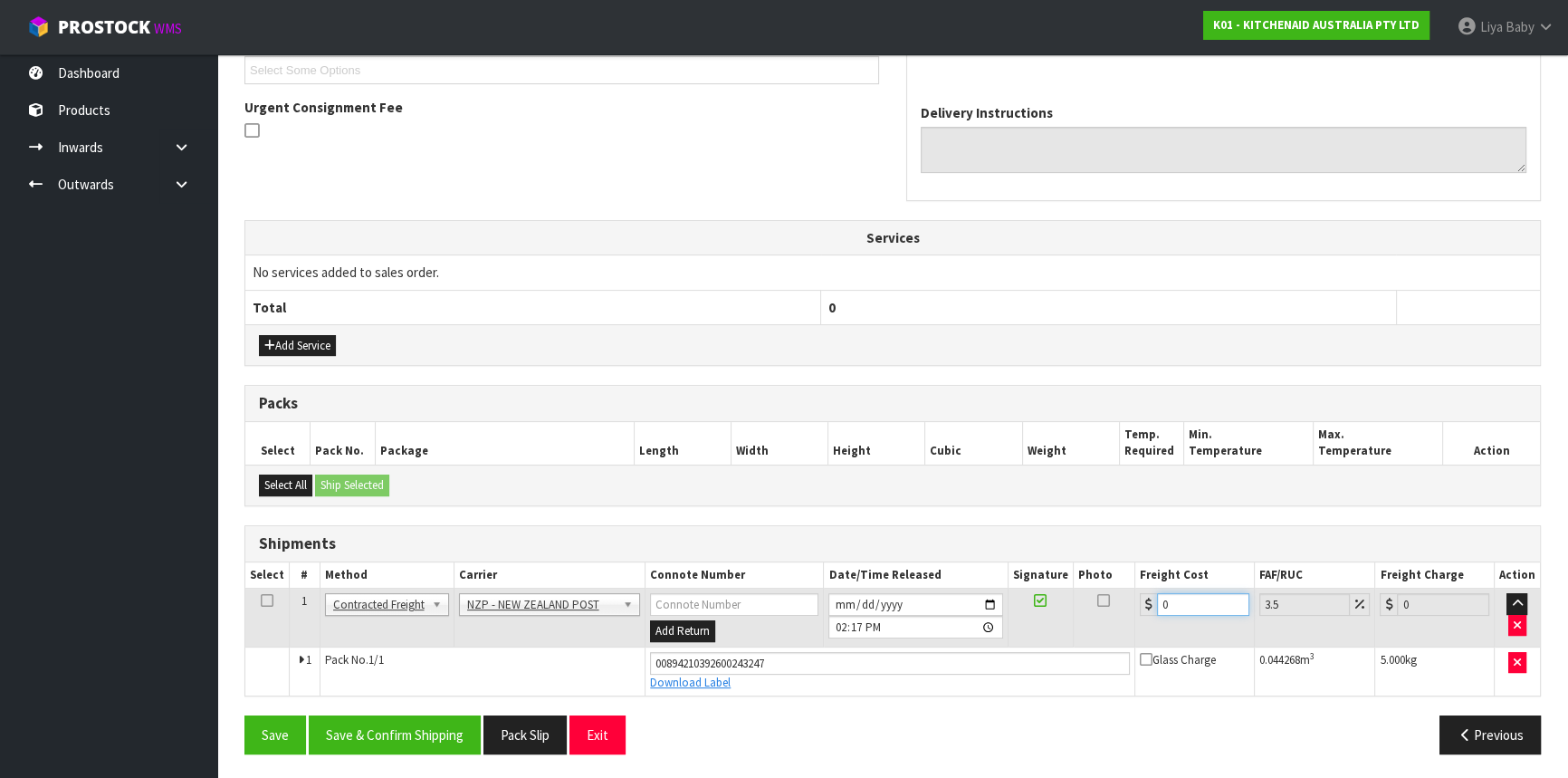
click at [1185, 607] on input "0" at bounding box center [1203, 605] width 92 height 23
click at [261, 601] on icon at bounding box center [266, 601] width 13 height 1
click at [377, 734] on button "Save & Confirm Shipping" at bounding box center [395, 735] width 172 height 39
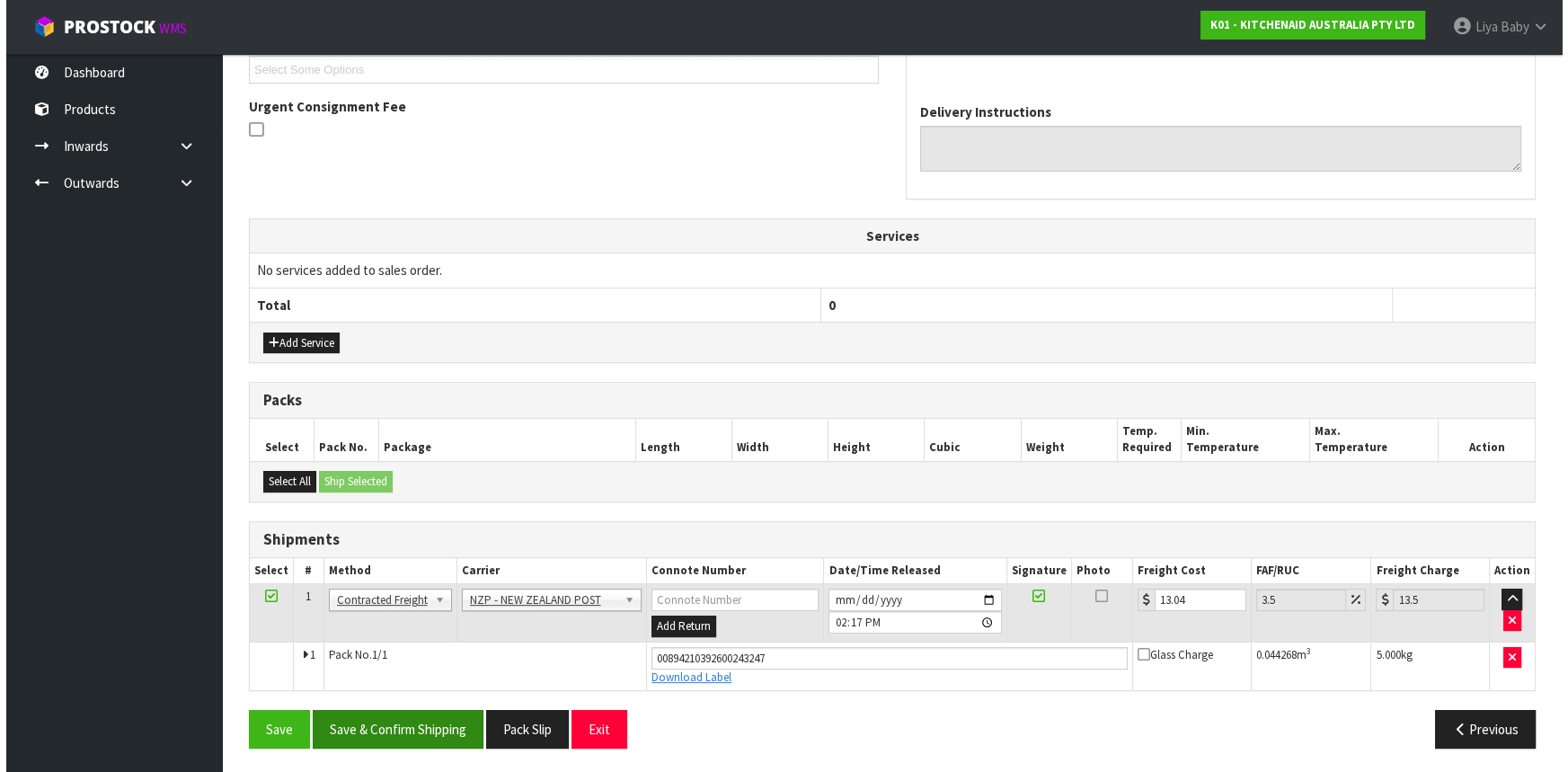
scroll to position [0, 0]
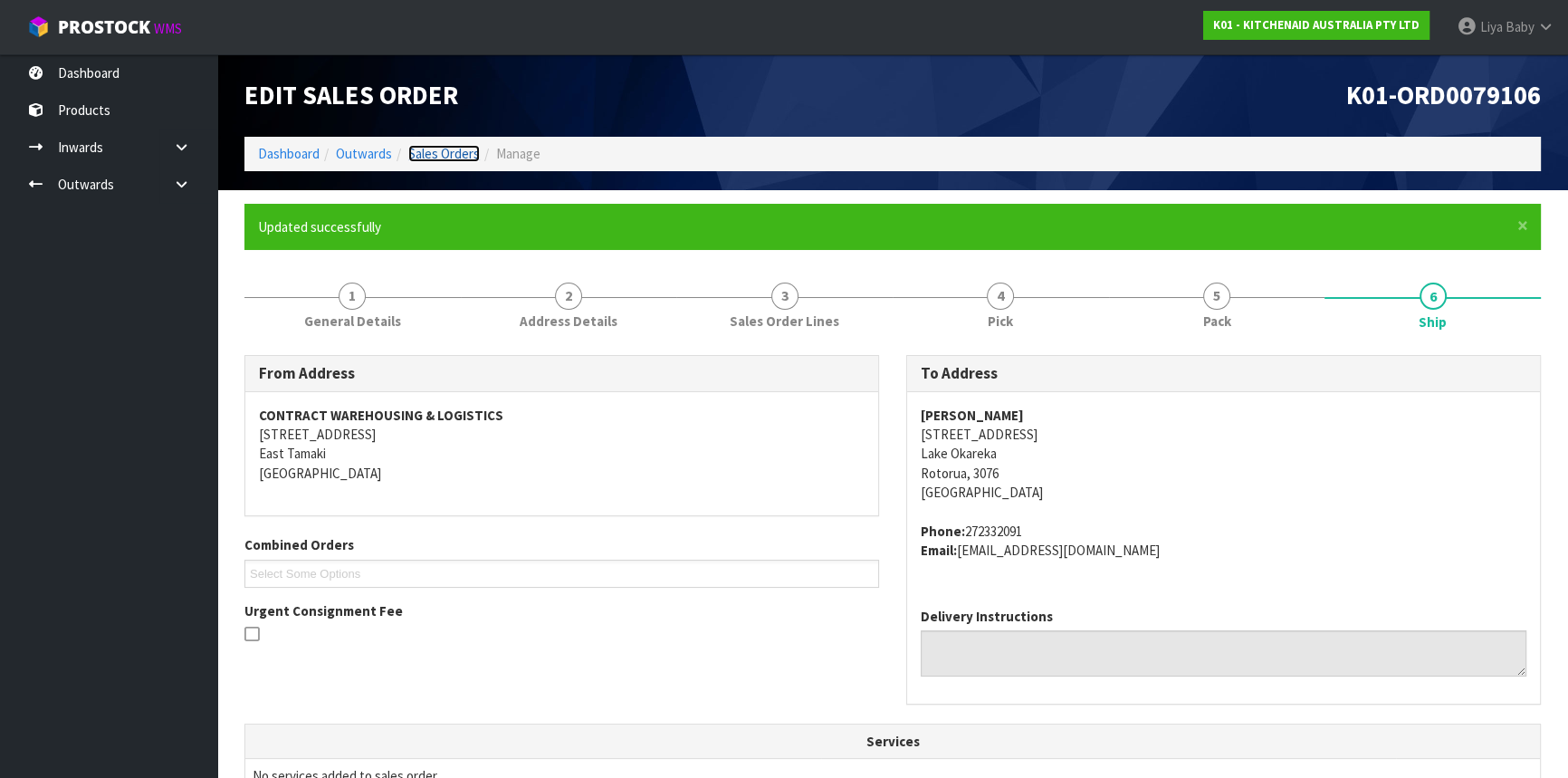
click at [460, 145] on link "Sales Orders" at bounding box center [444, 154] width 71 height 18
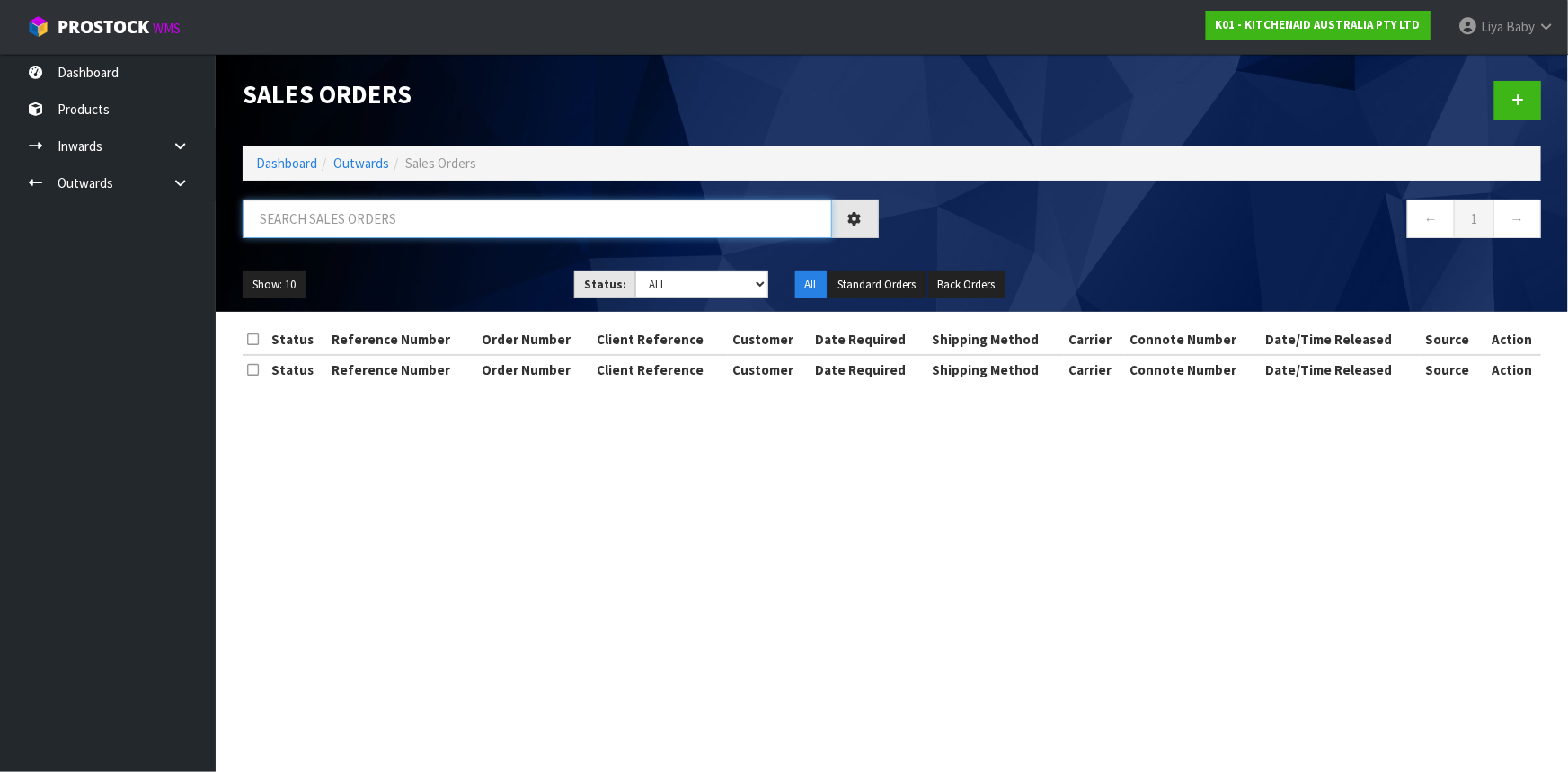
click at [324, 220] on input "text" at bounding box center [538, 219] width 589 height 39
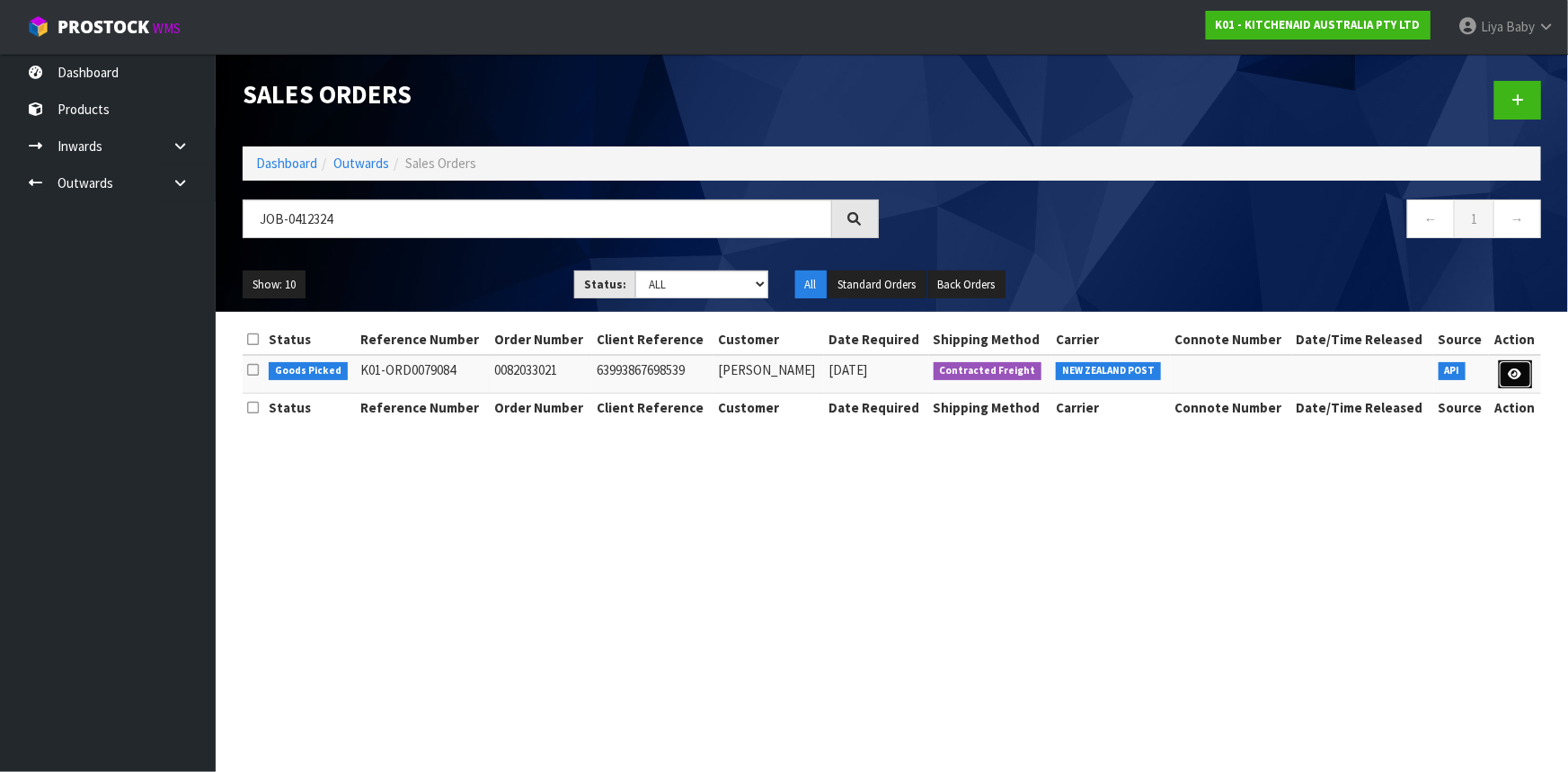
click at [1514, 364] on link at bounding box center [1516, 375] width 33 height 29
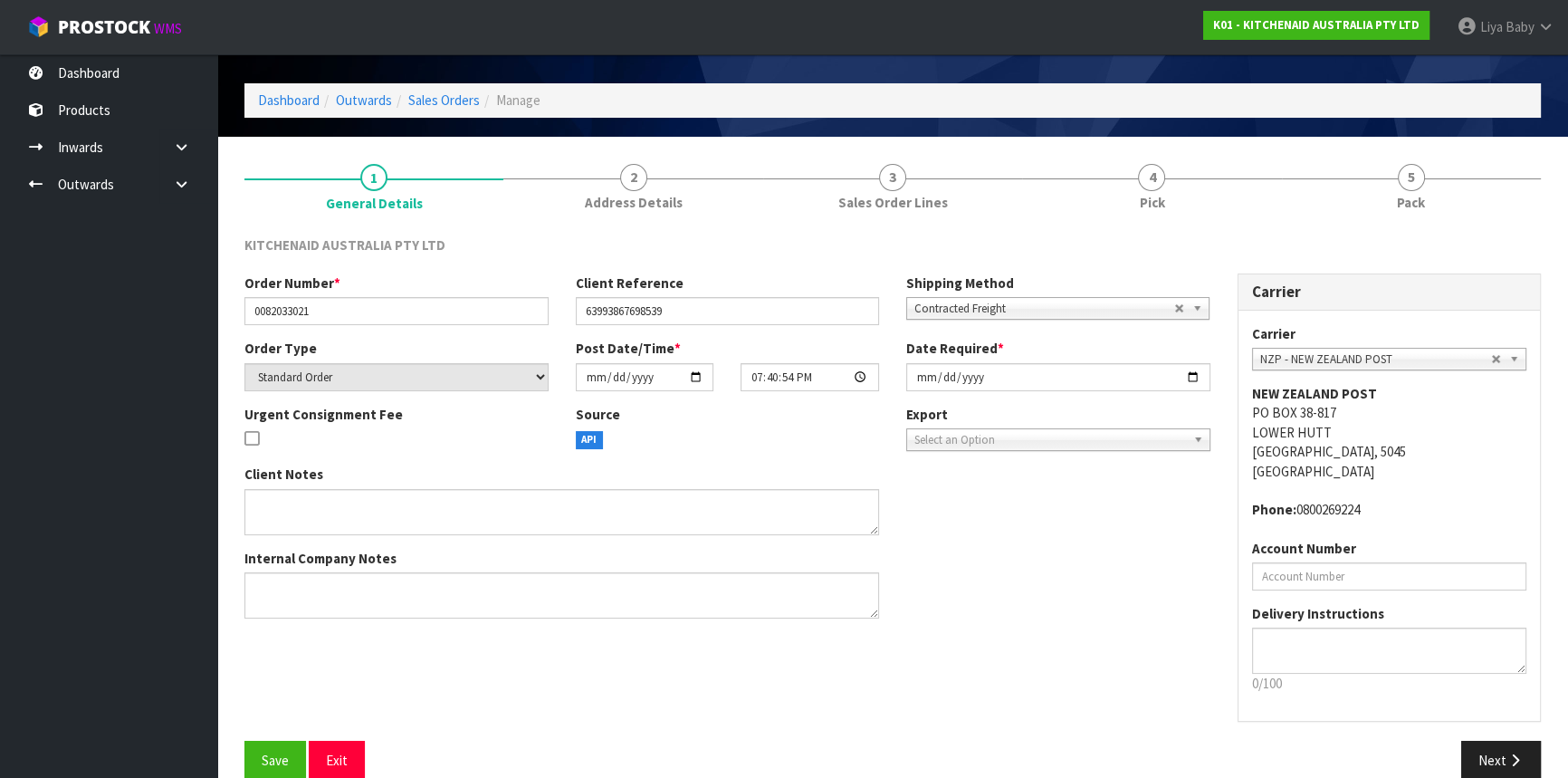
scroll to position [81, 0]
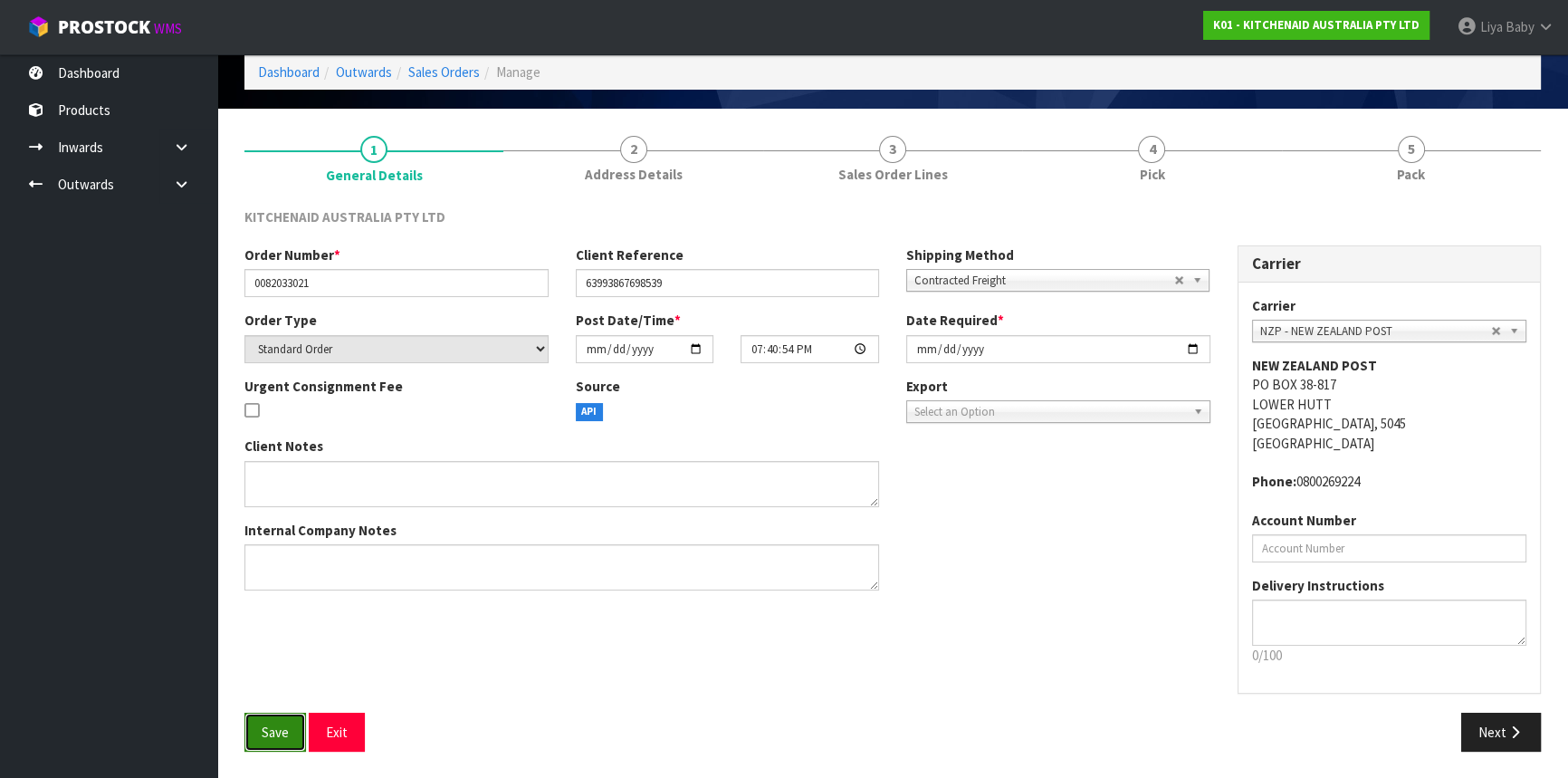
click at [280, 725] on span "Save" at bounding box center [275, 733] width 27 height 18
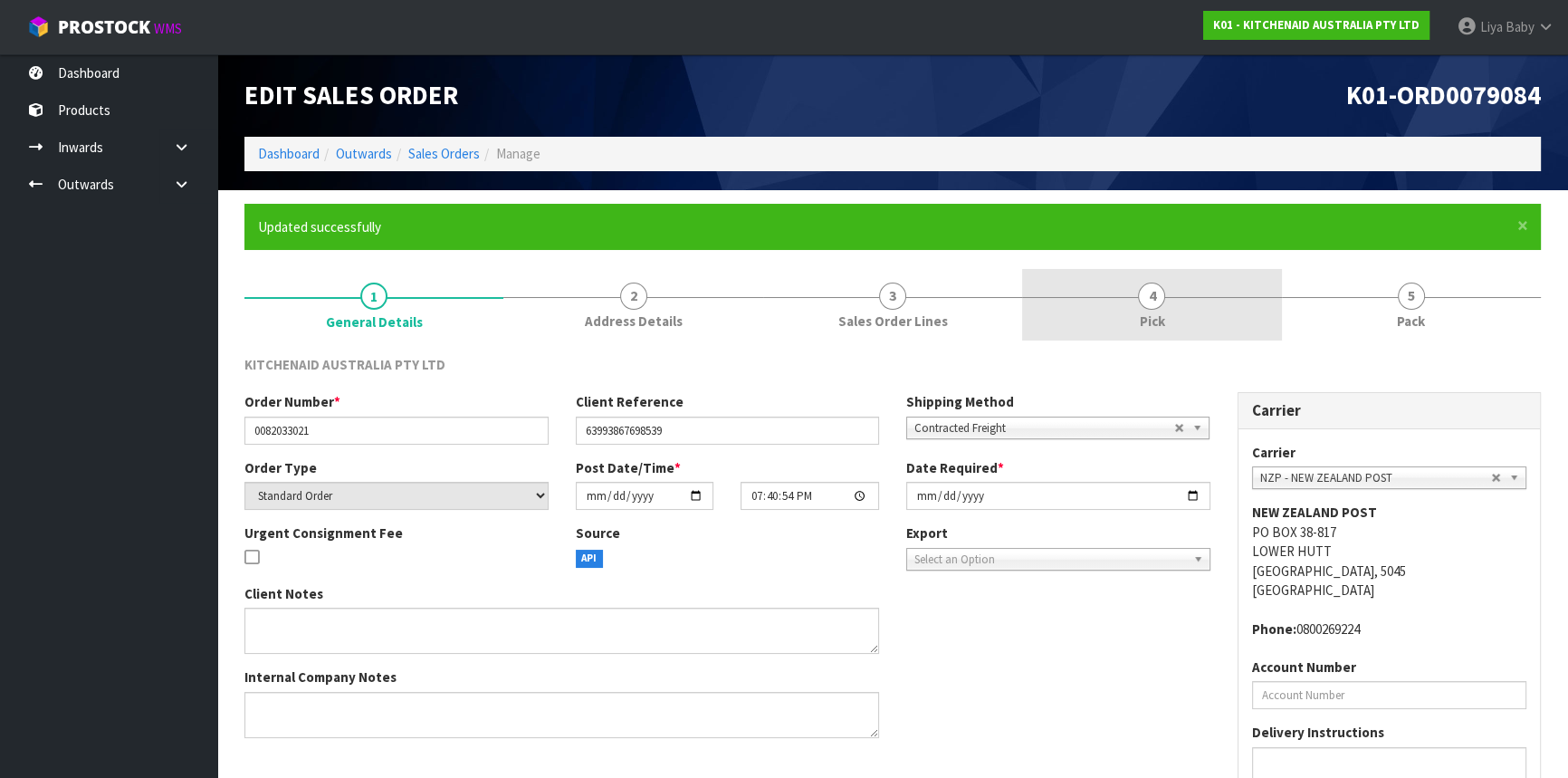
click at [1148, 317] on span "Pick" at bounding box center [1152, 320] width 25 height 19
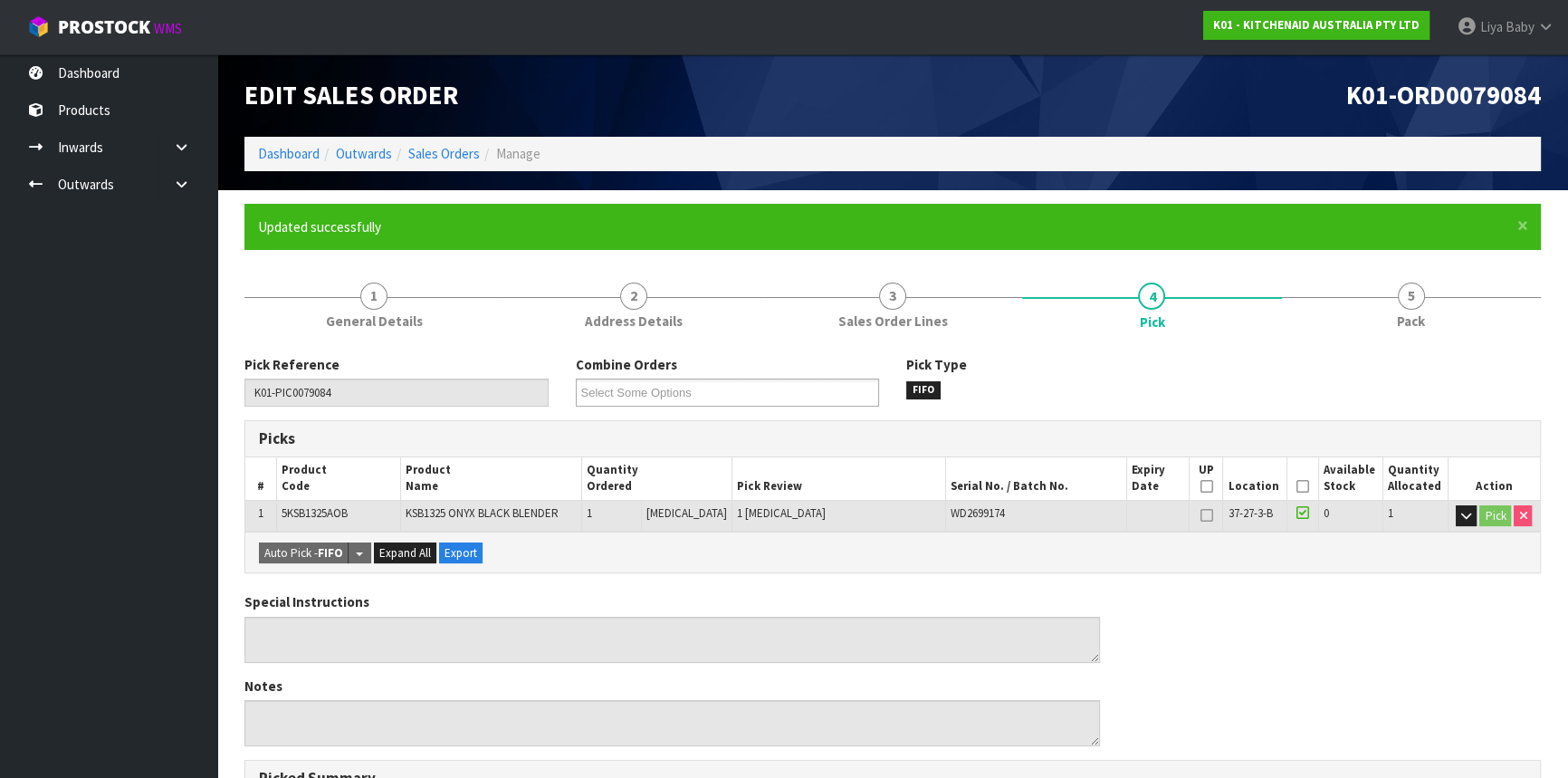
click at [1303, 487] on icon at bounding box center [1303, 486] width 13 height 1
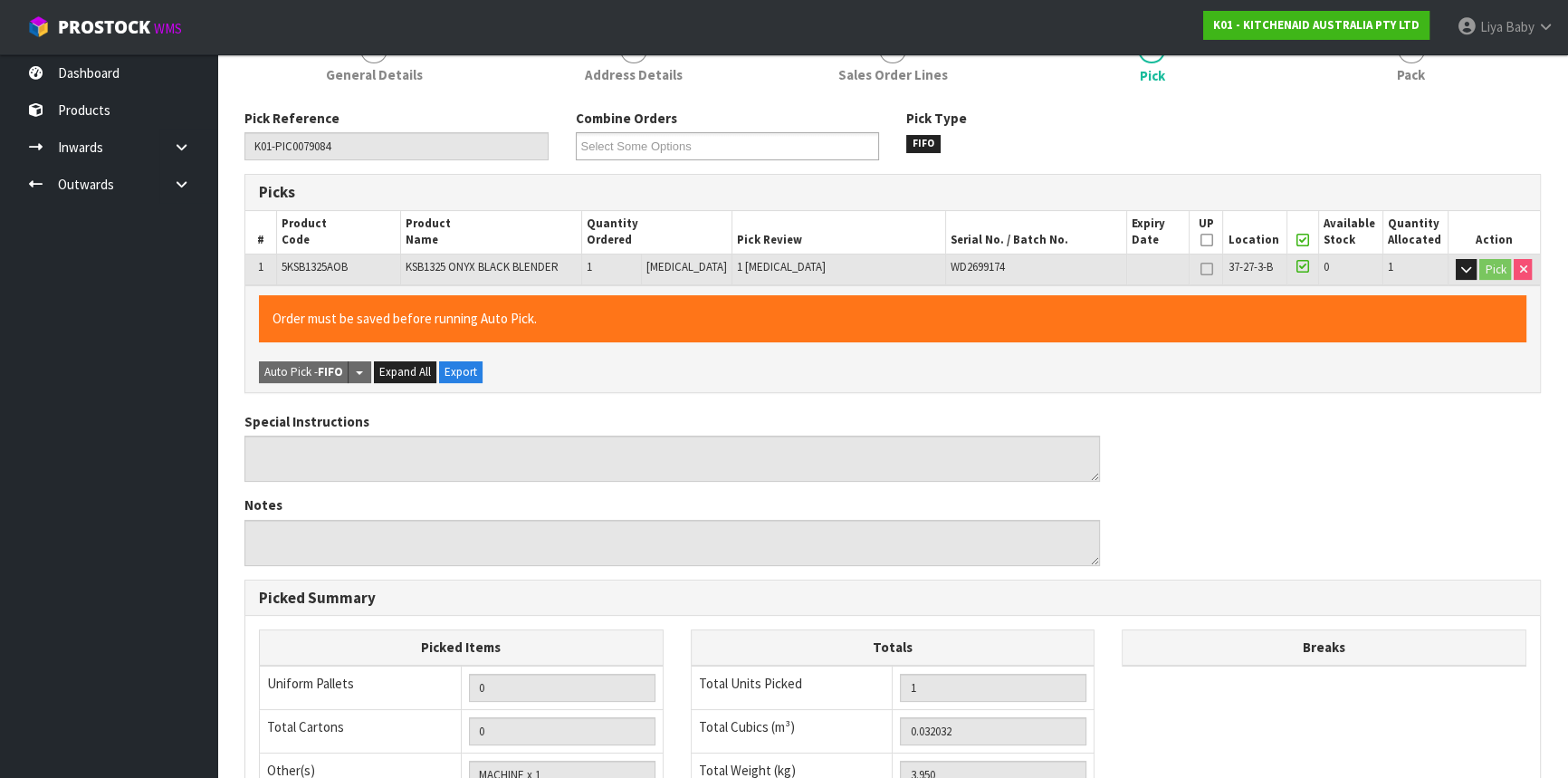
scroll to position [544, 0]
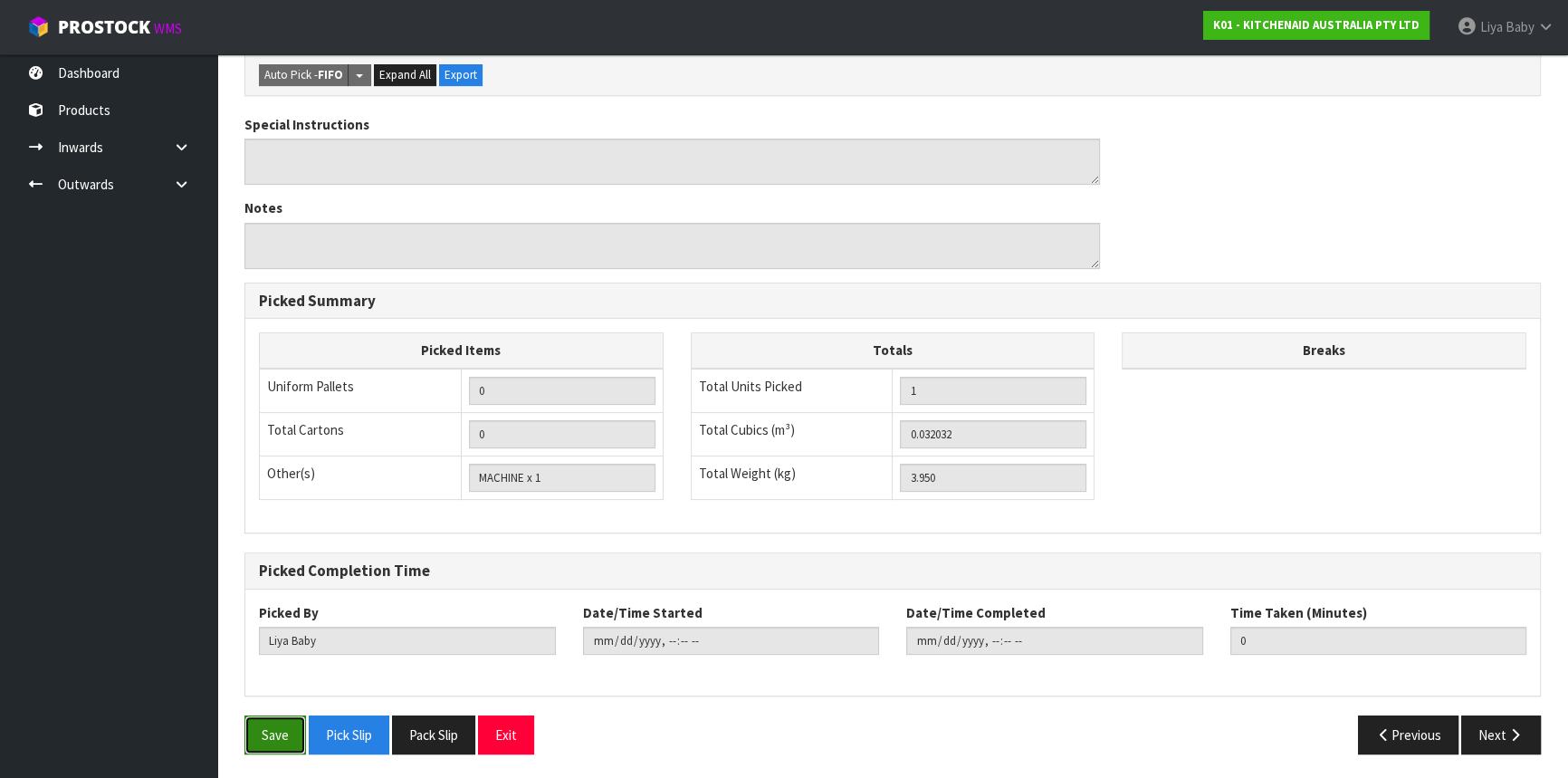
click at [269, 732] on button "Save" at bounding box center [275, 735] width 62 height 39
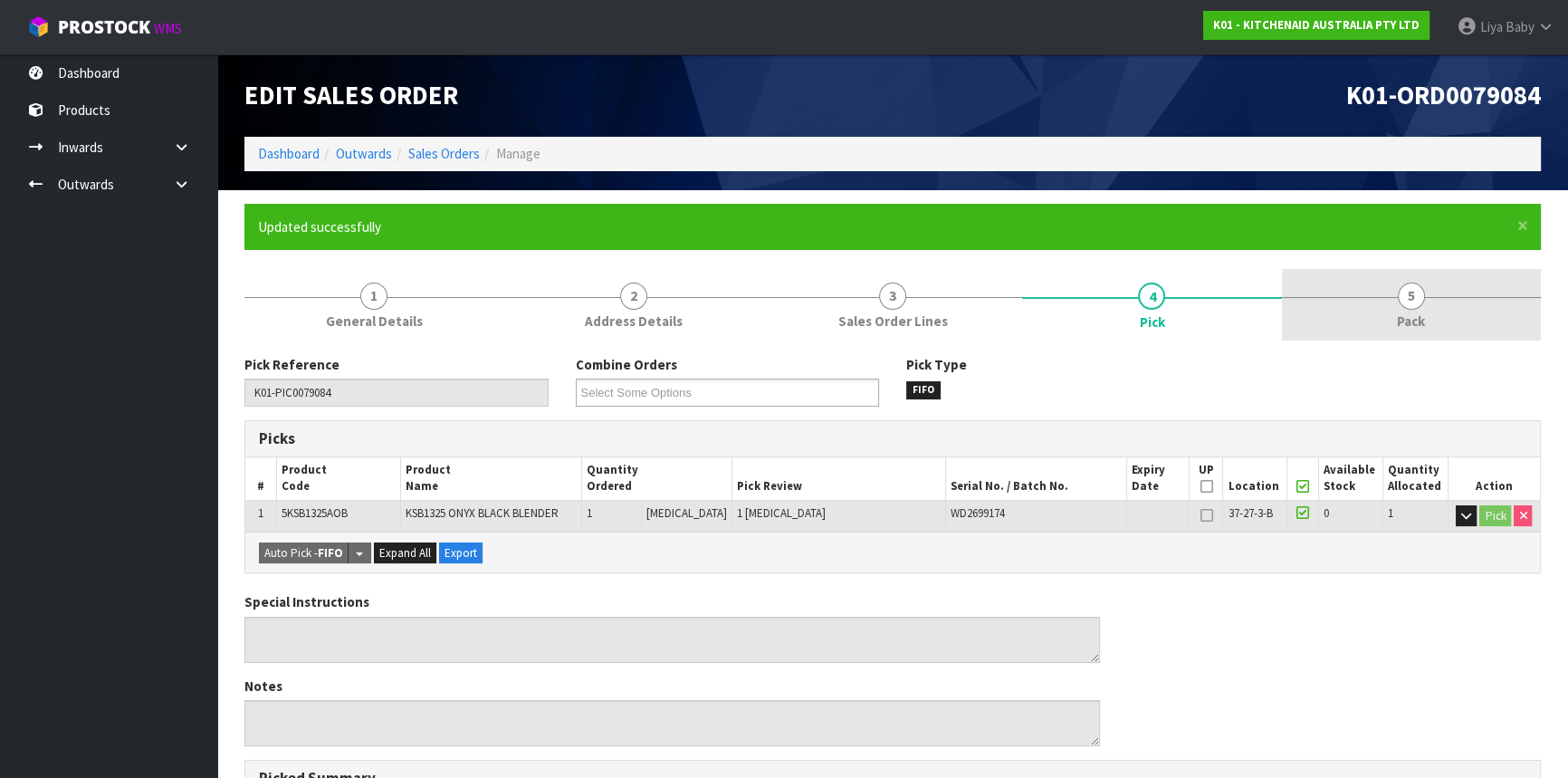
click at [1367, 294] on link "5 Pack" at bounding box center [1411, 305] width 259 height 72
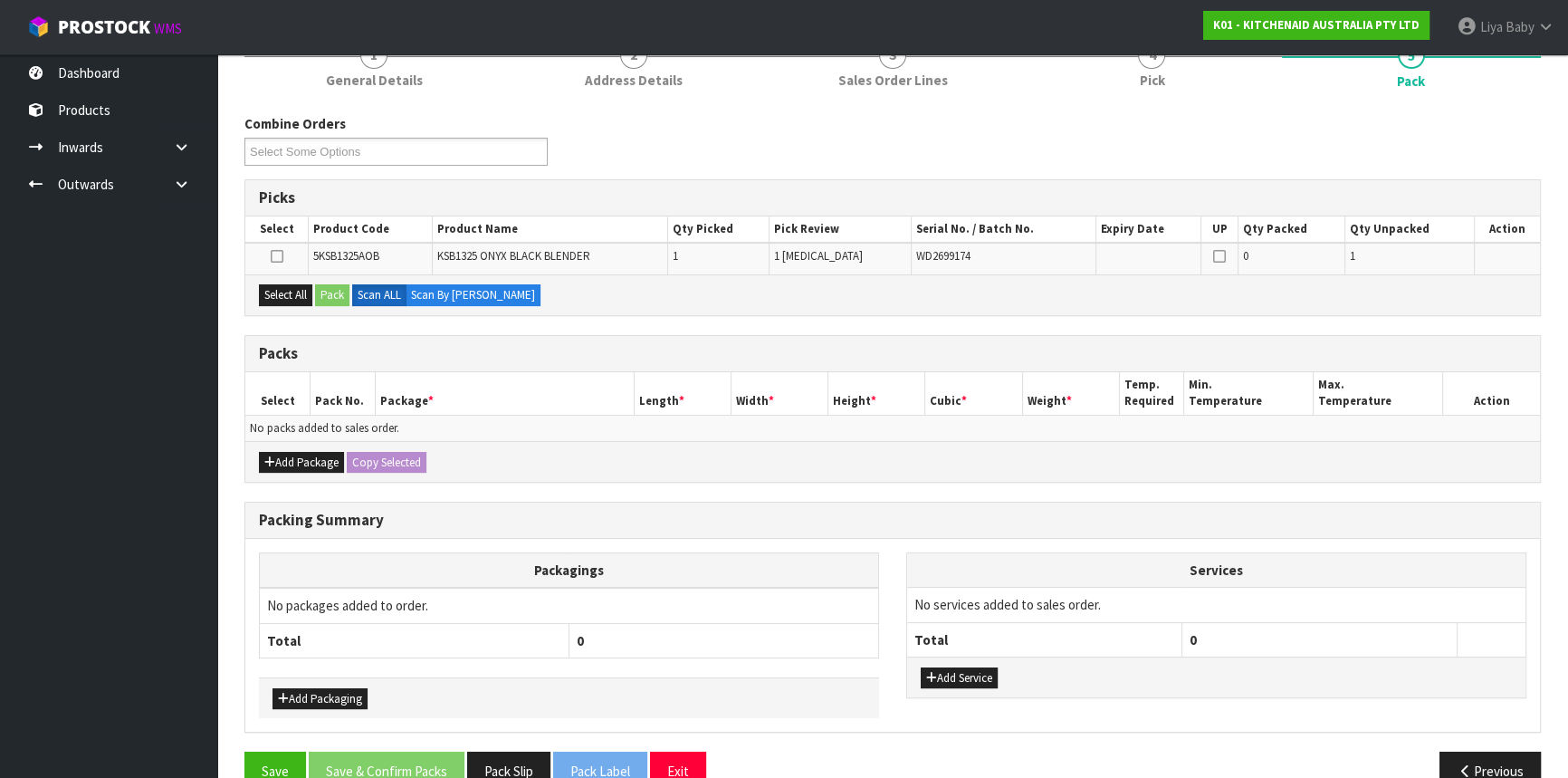
scroll to position [246, 0]
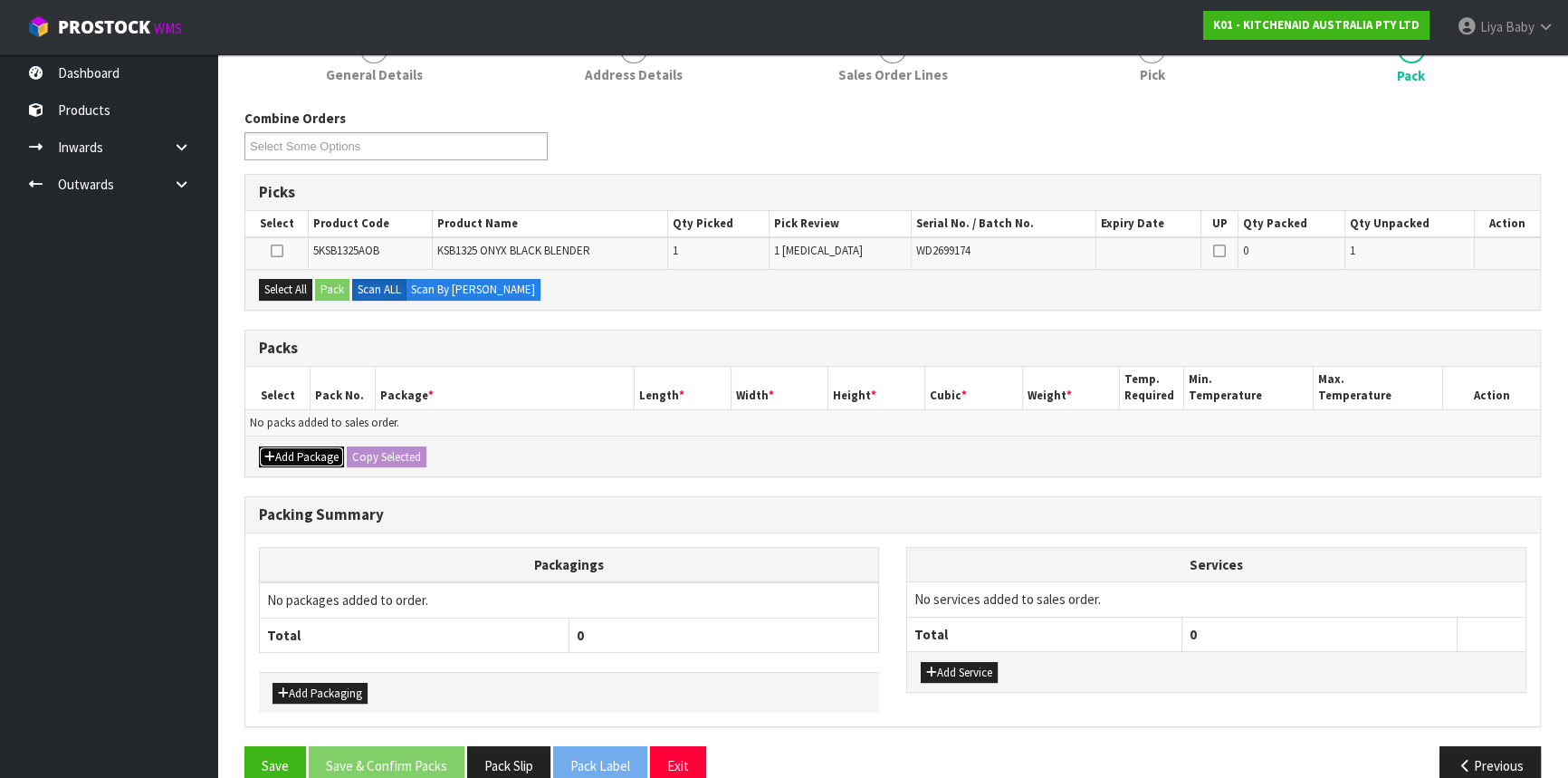
click at [317, 450] on button "Add Package" at bounding box center [301, 458] width 85 height 22
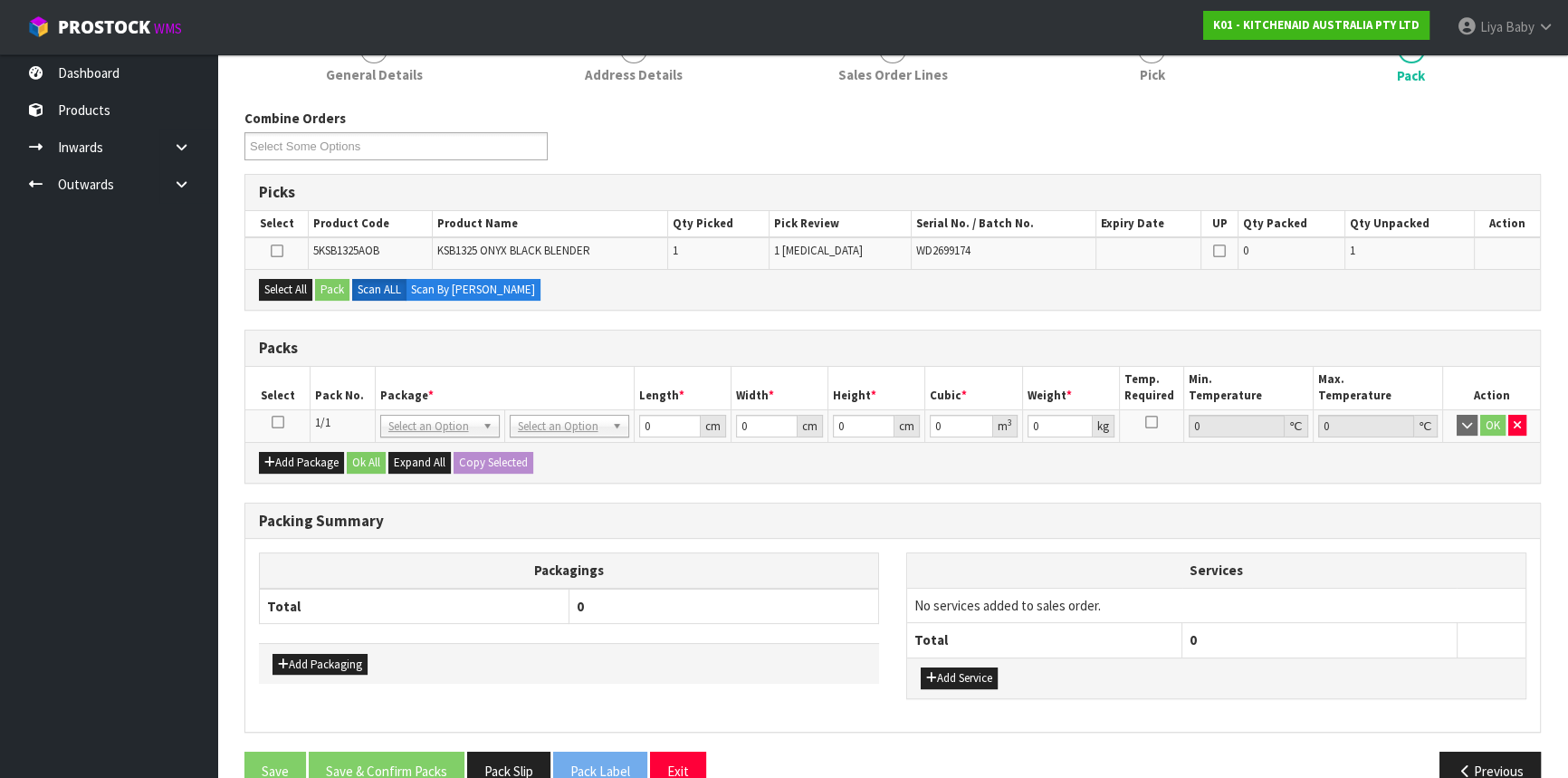
click at [272, 422] on icon at bounding box center [277, 422] width 13 height 1
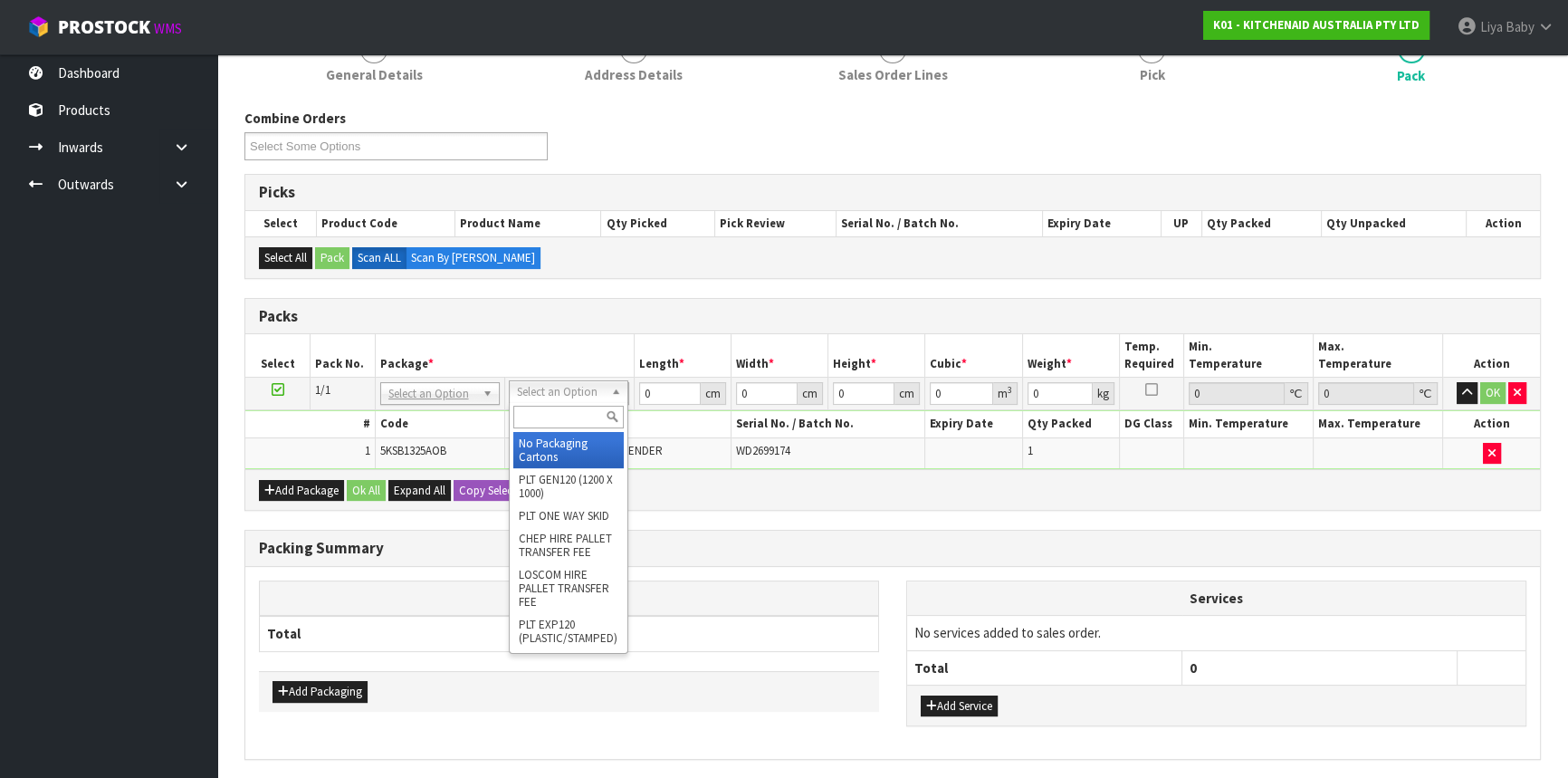
click at [570, 414] on input "text" at bounding box center [568, 416] width 111 height 23
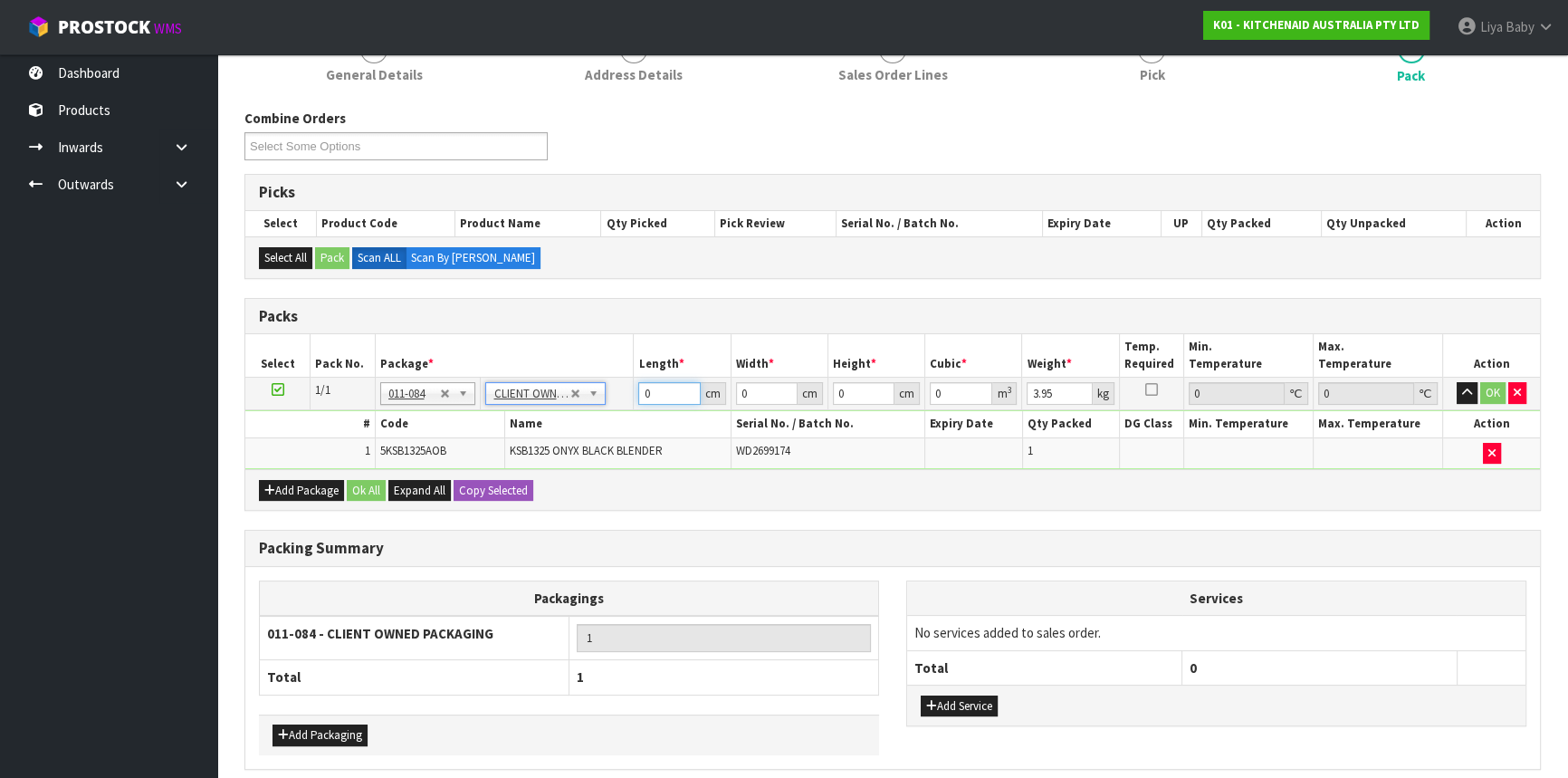
click at [658, 384] on input "0" at bounding box center [669, 393] width 62 height 23
drag, startPoint x: 742, startPoint y: 379, endPoint x: 755, endPoint y: 386, distance: 14.8
click at [744, 382] on input "0" at bounding box center [767, 393] width 62 height 23
click at [763, 390] on input "0" at bounding box center [767, 393] width 62 height 23
click at [757, 389] on input "0" at bounding box center [767, 393] width 62 height 23
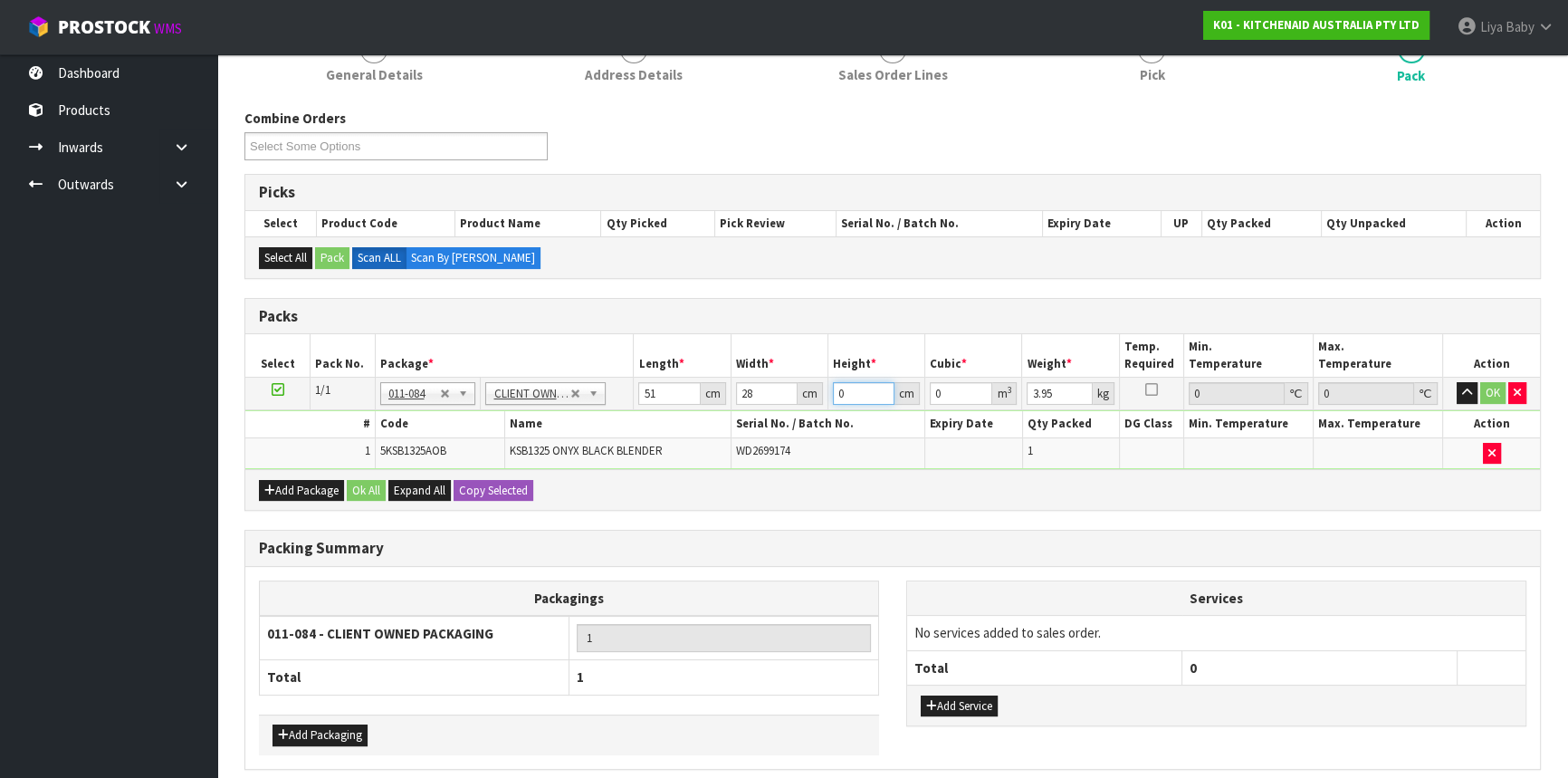
click at [850, 390] on input "0" at bounding box center [863, 393] width 62 height 23
click at [1068, 399] on input "3.95" at bounding box center [1059, 393] width 66 height 23
click at [370, 492] on button "Ok All" at bounding box center [366, 491] width 39 height 22
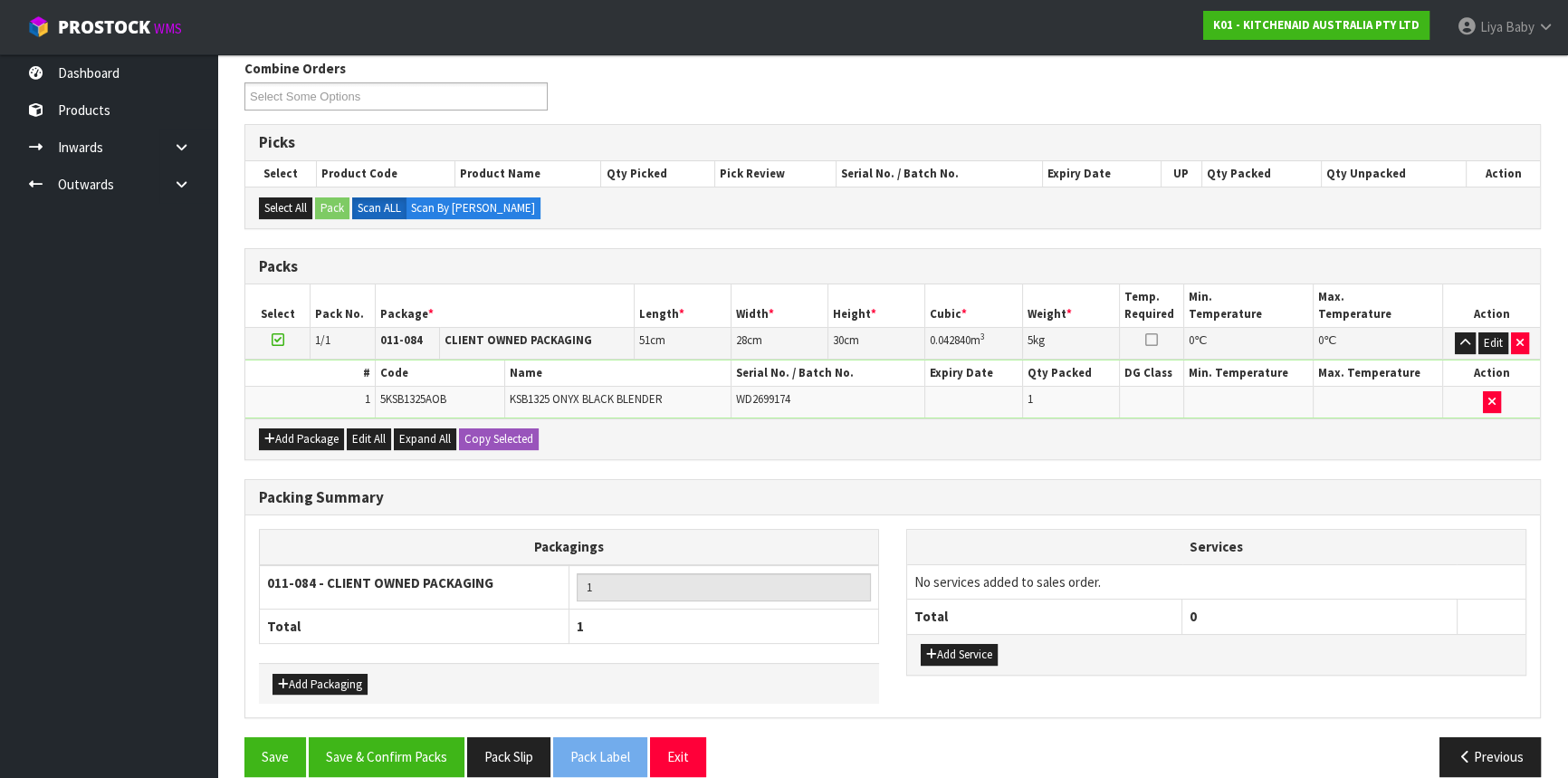
scroll to position [317, 0]
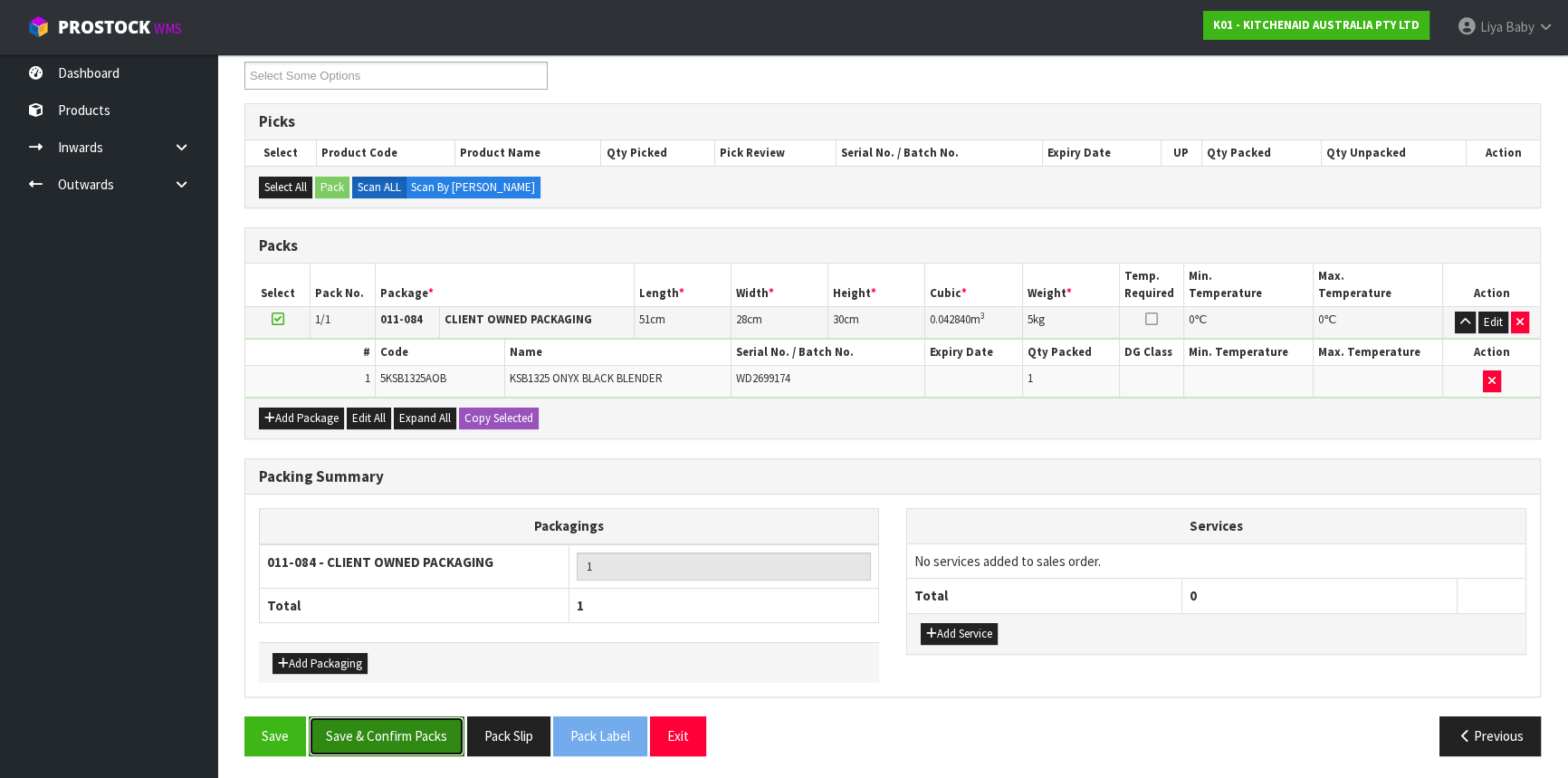
click at [356, 716] on button "Save & Confirm Packs" at bounding box center [386, 736] width 156 height 39
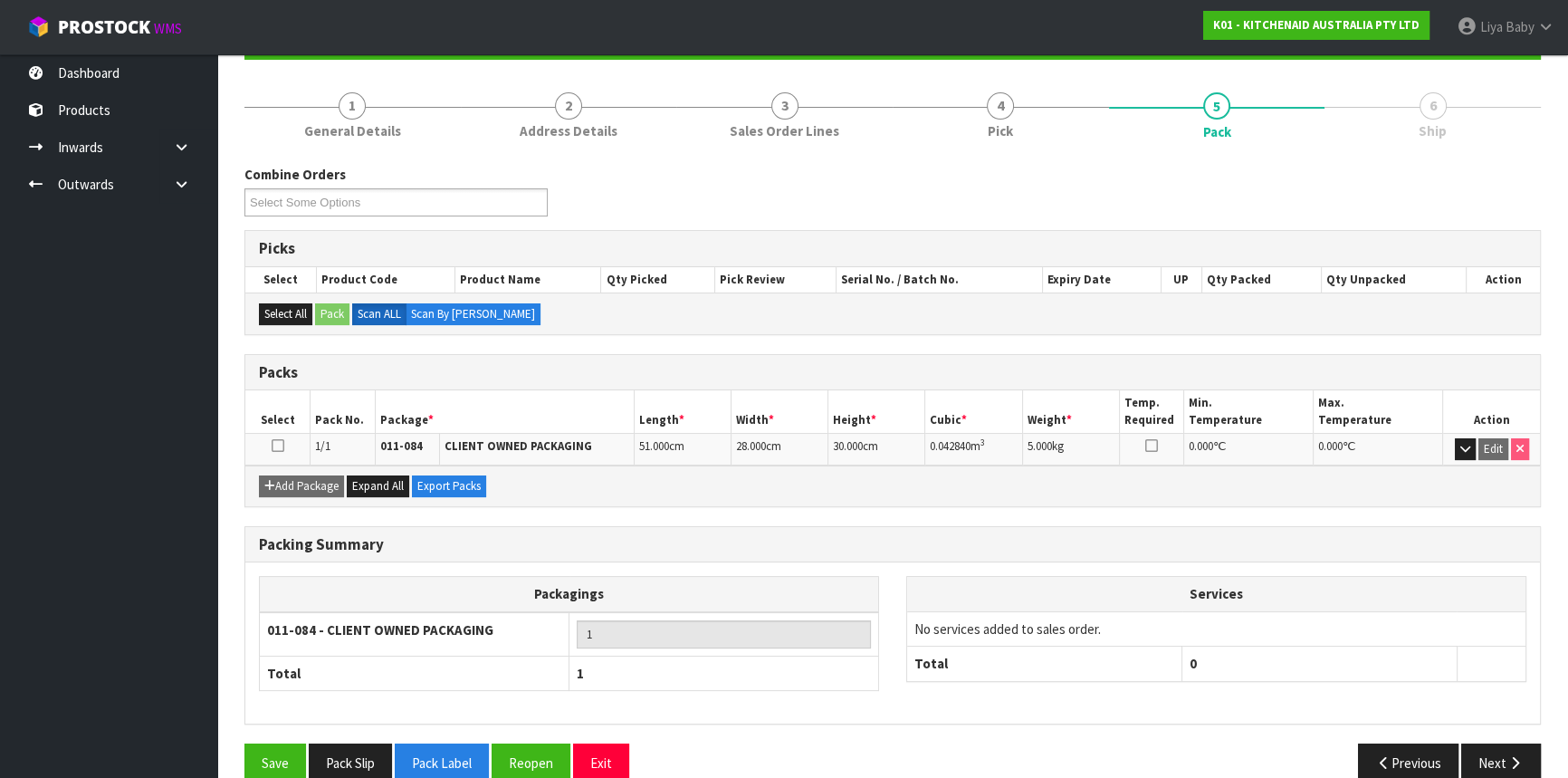
scroll to position [219, 0]
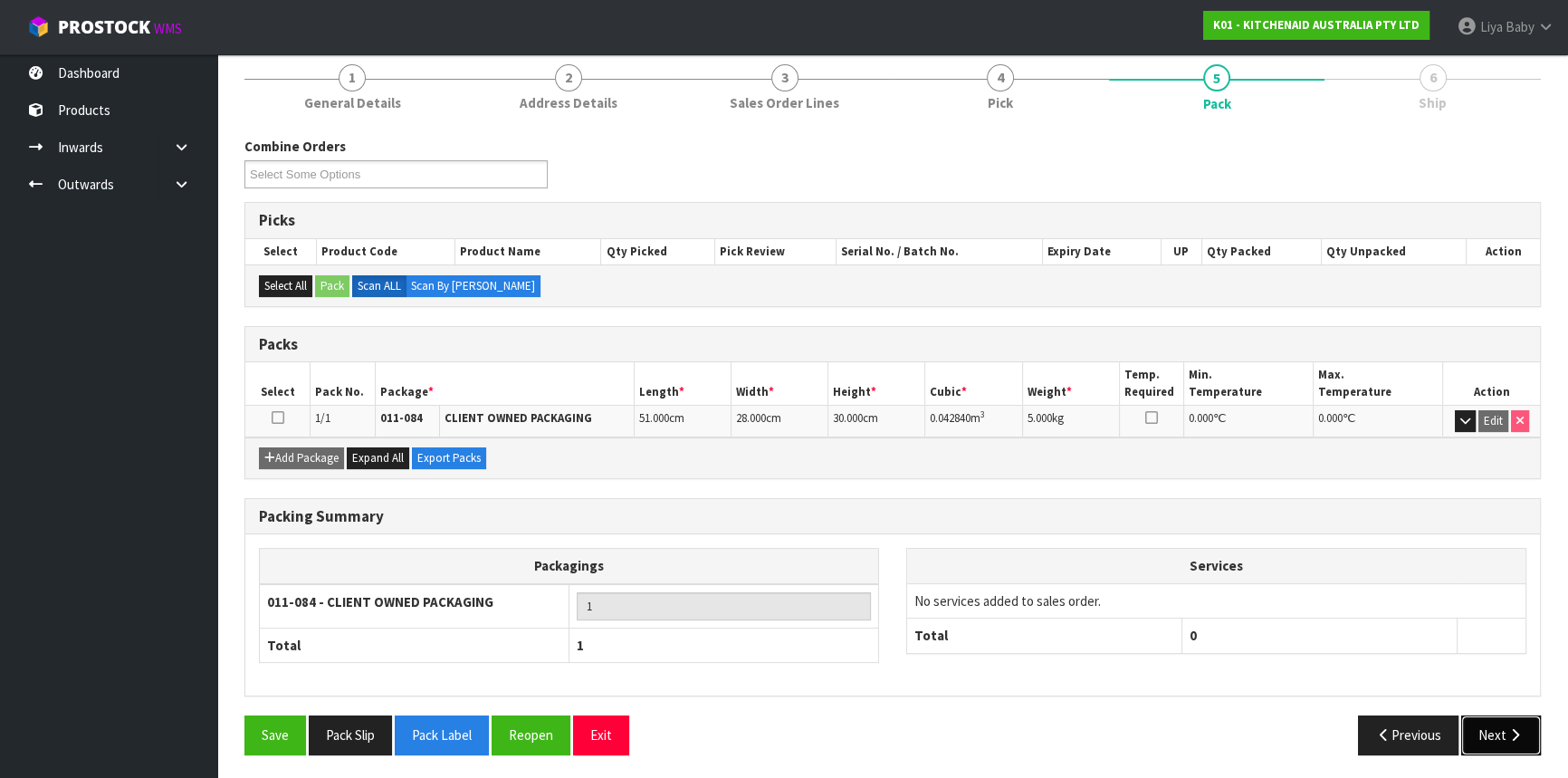
click at [1497, 738] on button "Next" at bounding box center [1500, 735] width 79 height 39
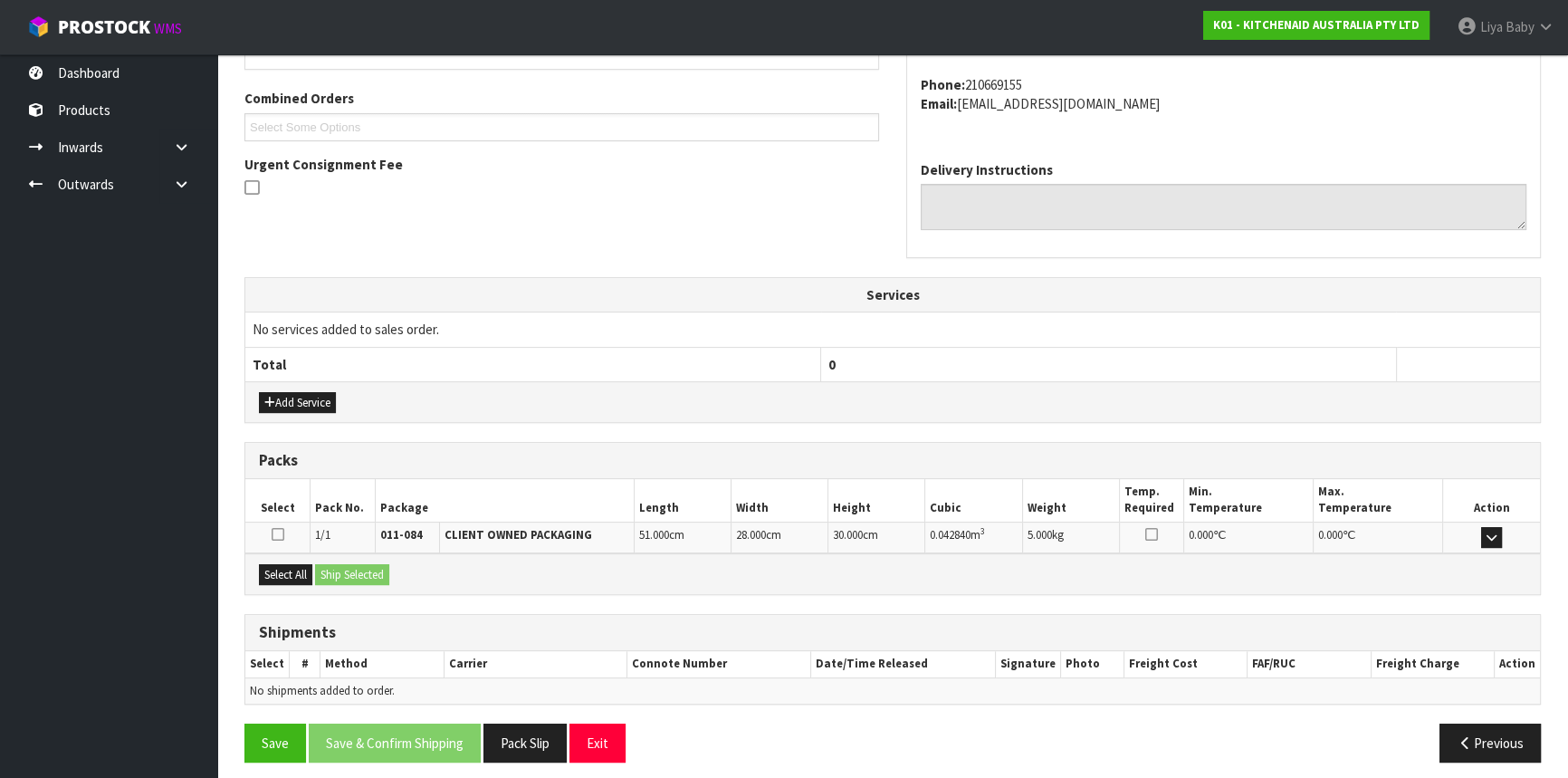
scroll to position [455, 0]
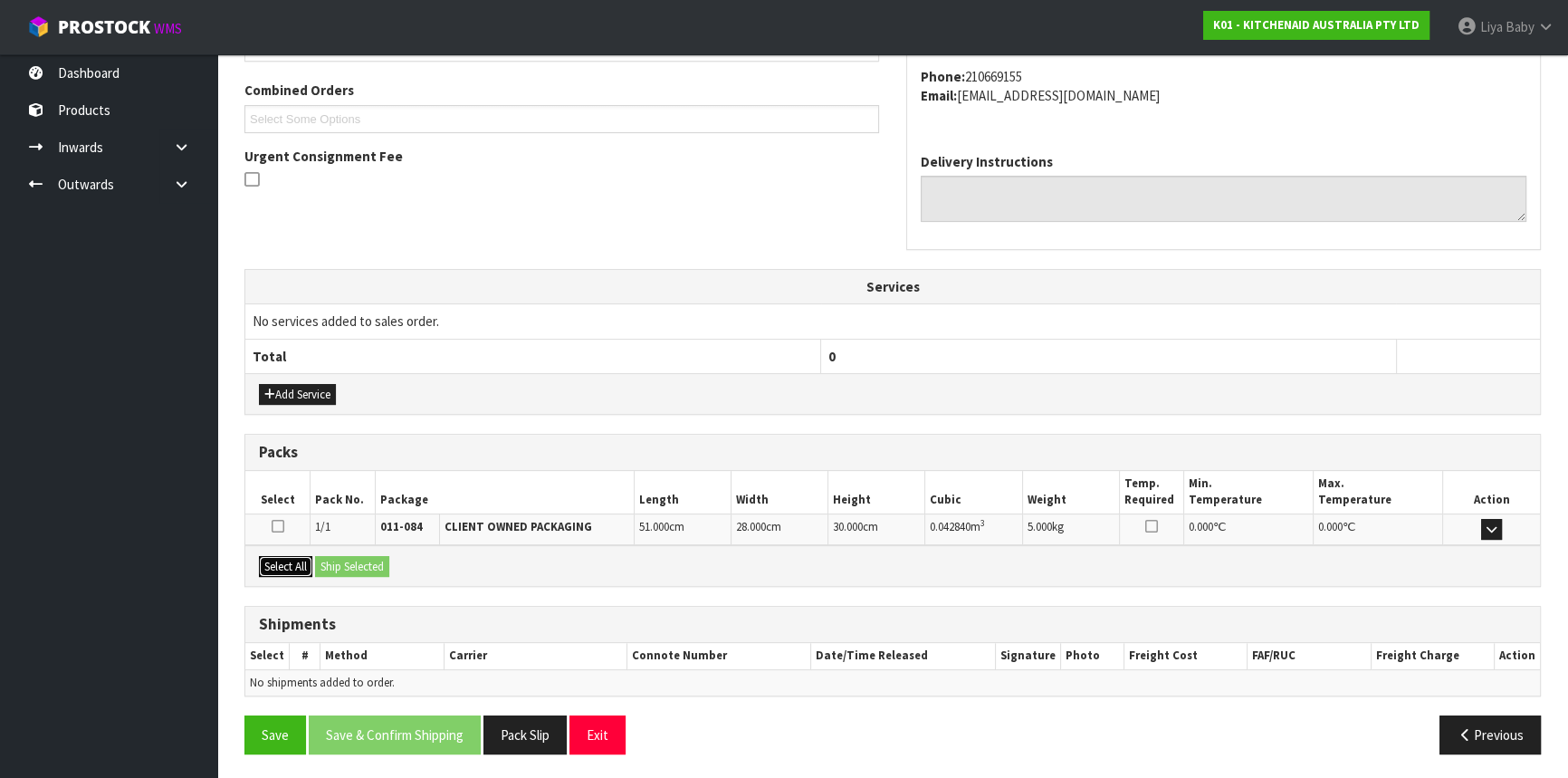
click at [280, 557] on button "Select All" at bounding box center [285, 567] width 54 height 22
click at [335, 557] on button "Ship Selected" at bounding box center [353, 567] width 74 height 22
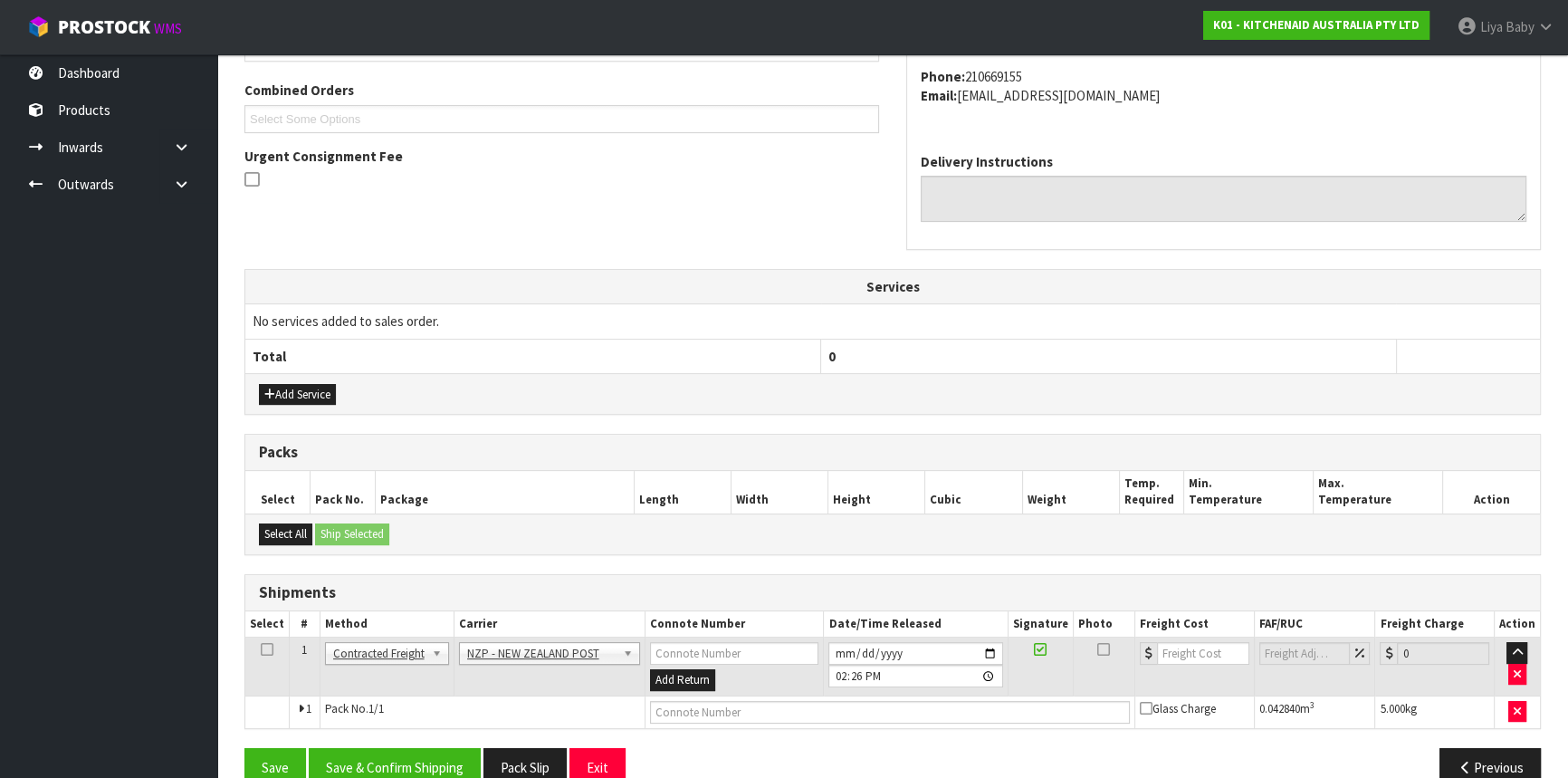
click at [264, 650] on icon at bounding box center [266, 650] width 13 height 1
click at [421, 775] on button "Save & Confirm Shipping" at bounding box center [395, 768] width 172 height 39
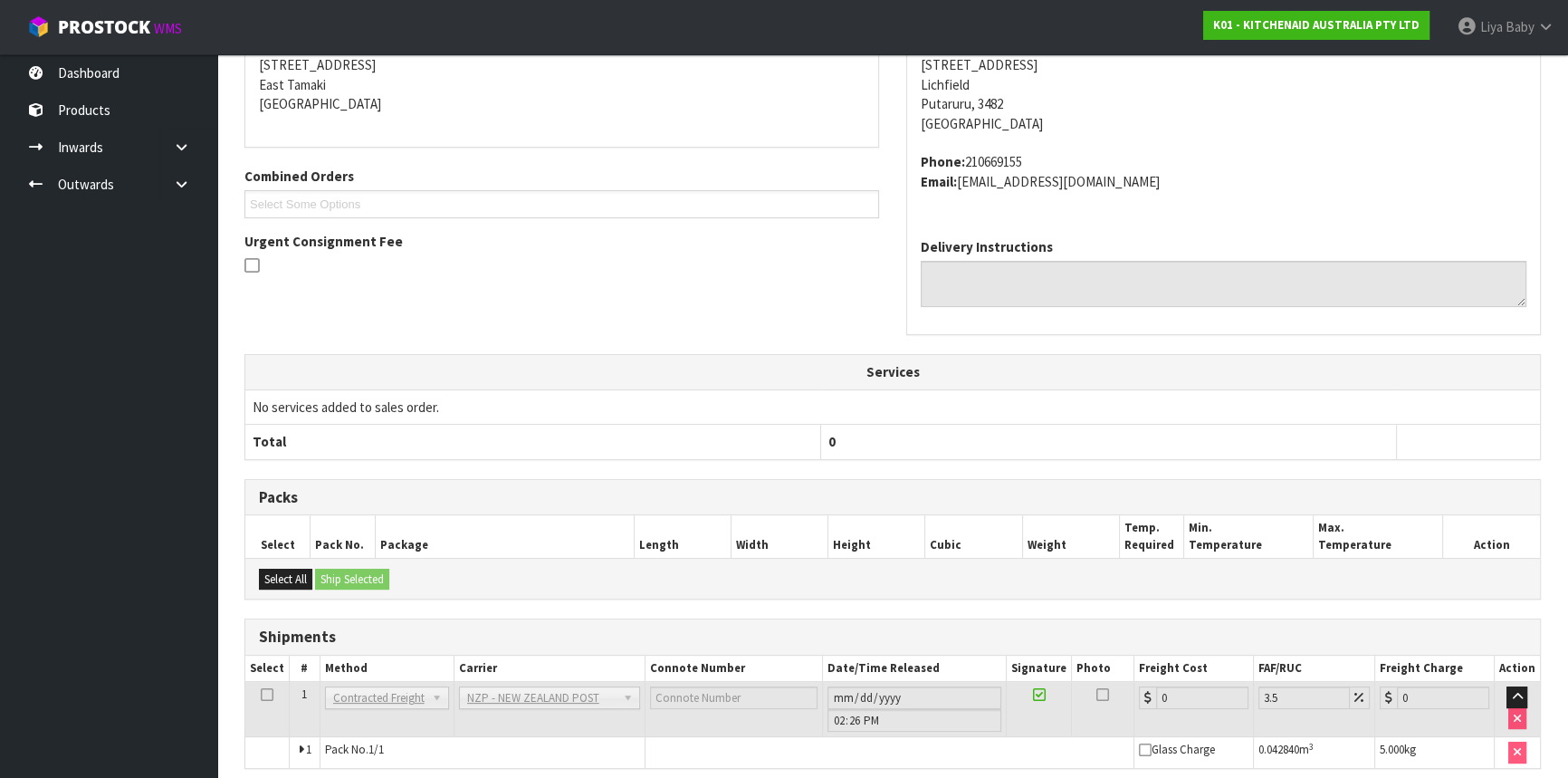
scroll to position [462, 0]
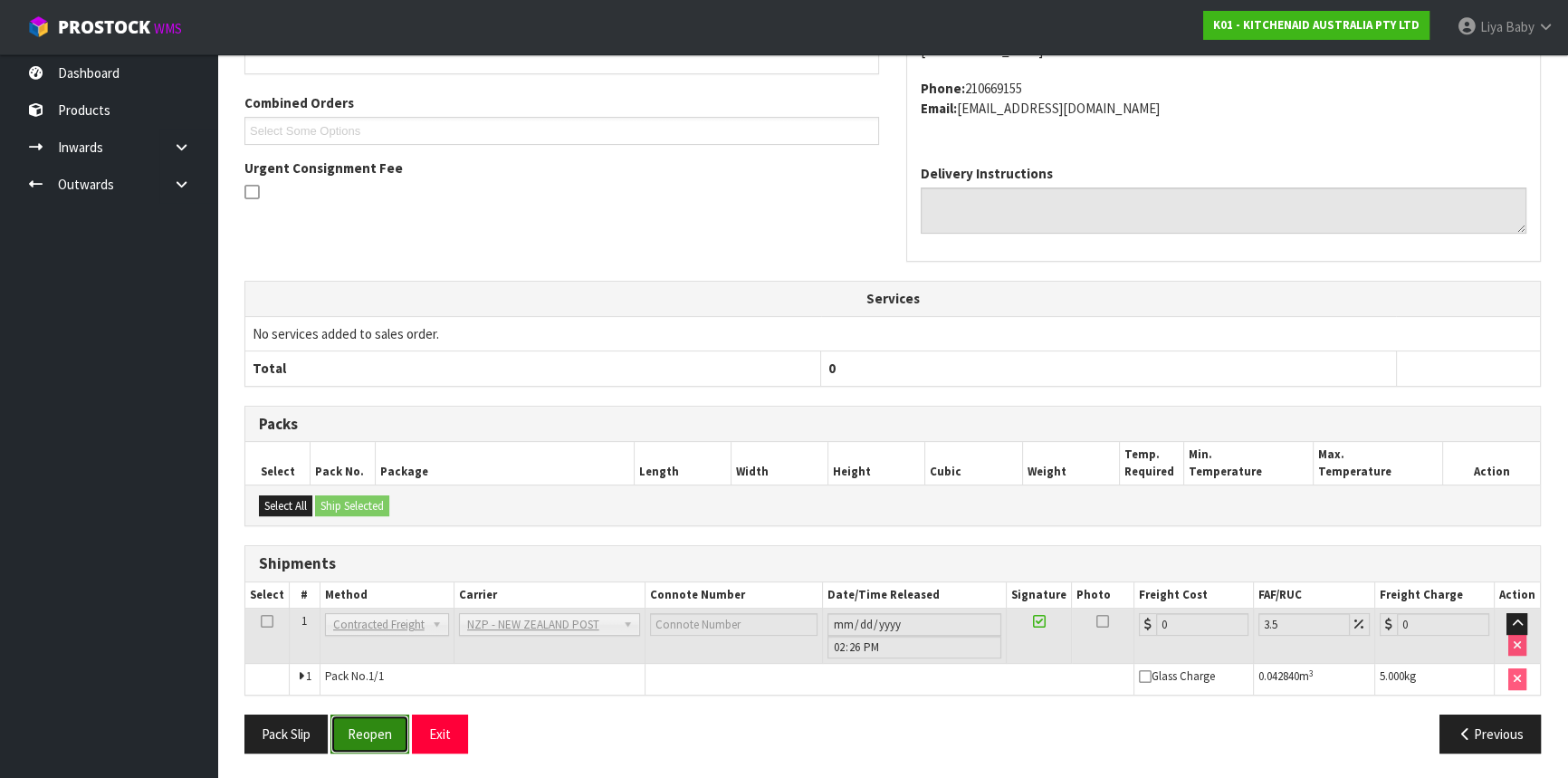
click at [390, 732] on button "Reopen" at bounding box center [369, 734] width 78 height 39
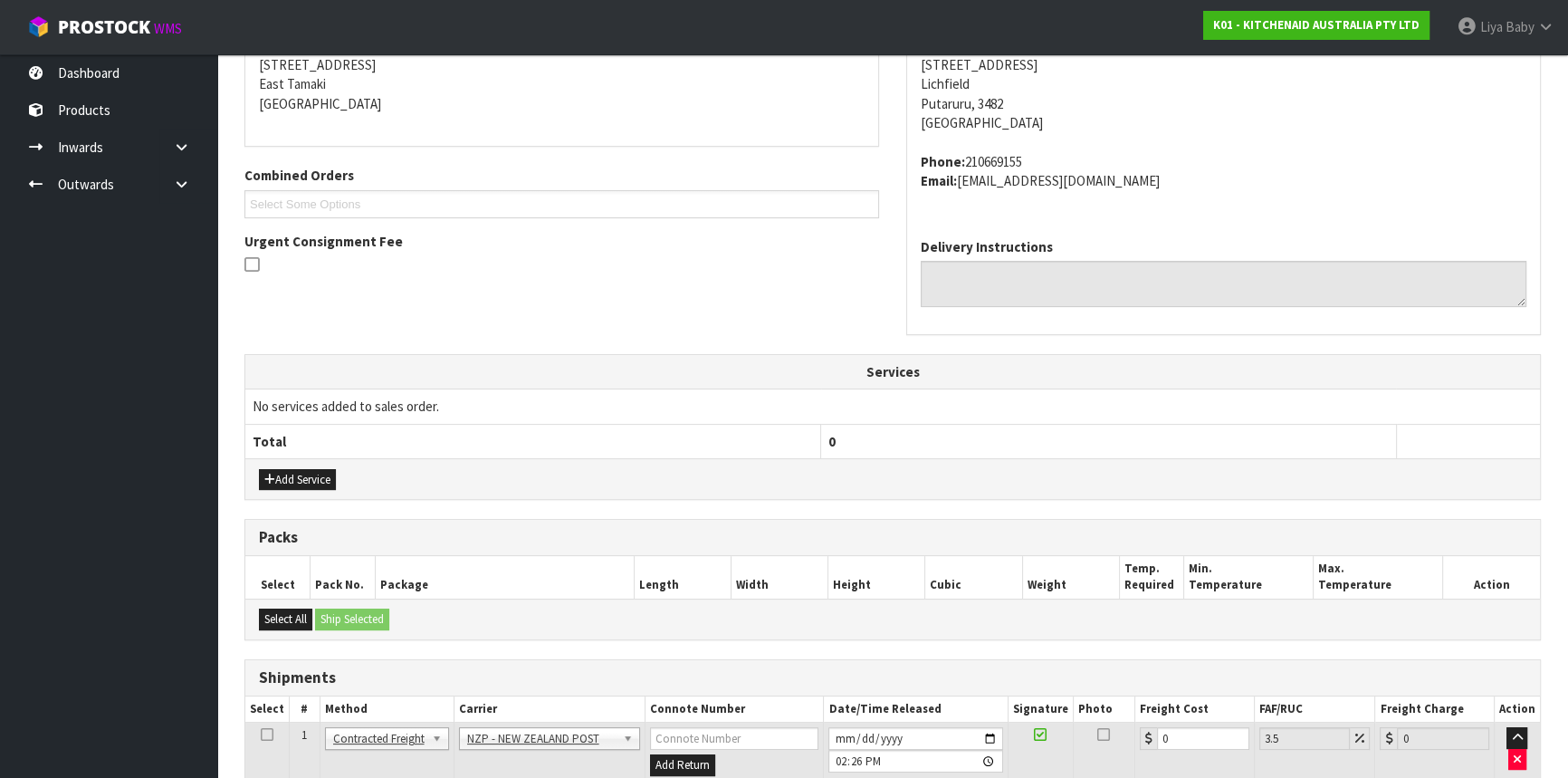
scroll to position [504, 0]
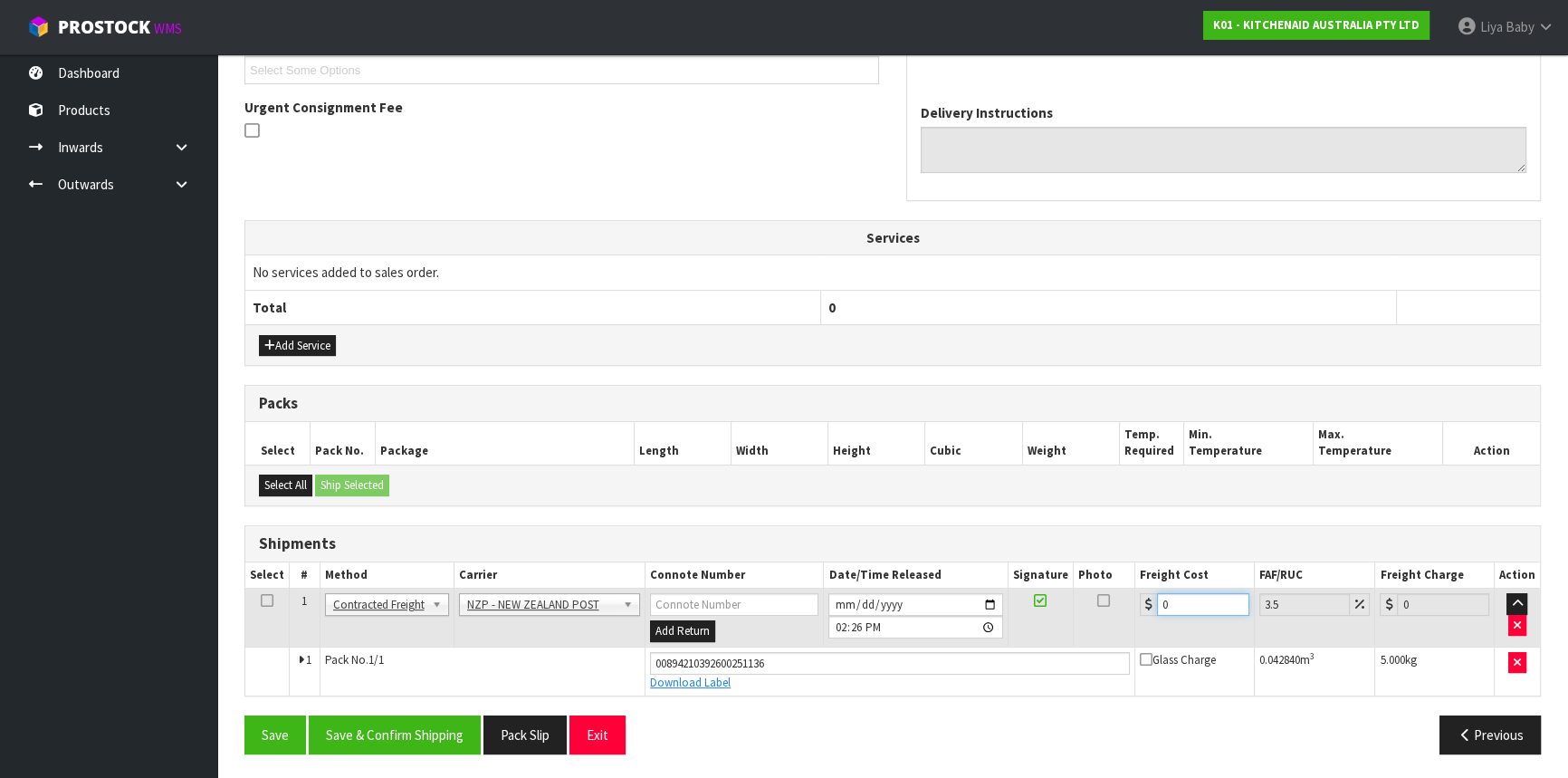
click at [1200, 594] on input "0" at bounding box center [1203, 605] width 92 height 23
click at [269, 601] on icon at bounding box center [266, 601] width 13 height 1
click at [390, 731] on button "Save & Confirm Shipping" at bounding box center [395, 735] width 172 height 39
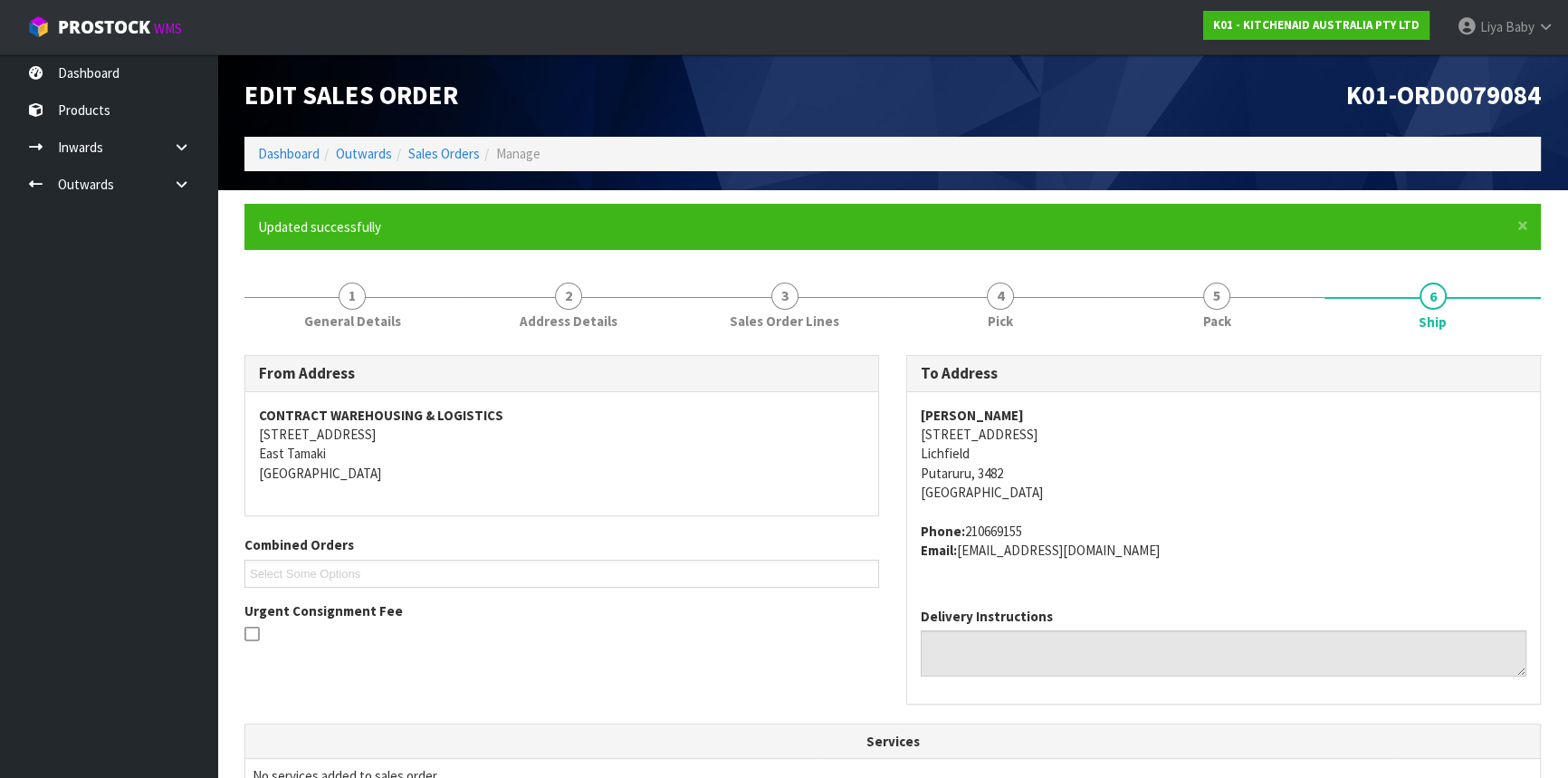
click at [428, 142] on ol "Dashboard Outwards Sales Orders Manage" at bounding box center [893, 154] width 1297 height 33
click at [464, 157] on link "Sales Orders" at bounding box center [444, 154] width 71 height 18
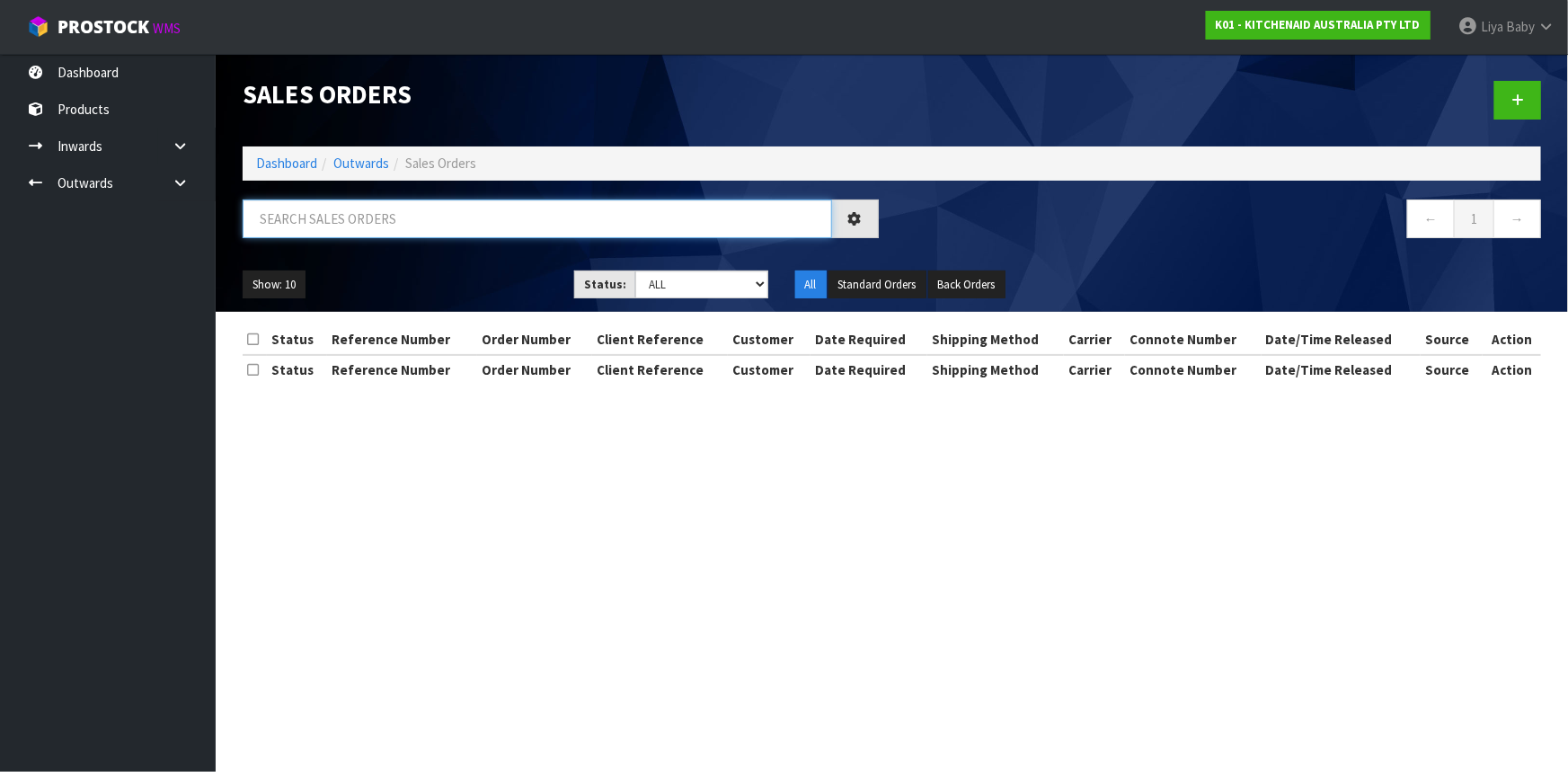
click at [378, 206] on input "text" at bounding box center [538, 219] width 589 height 39
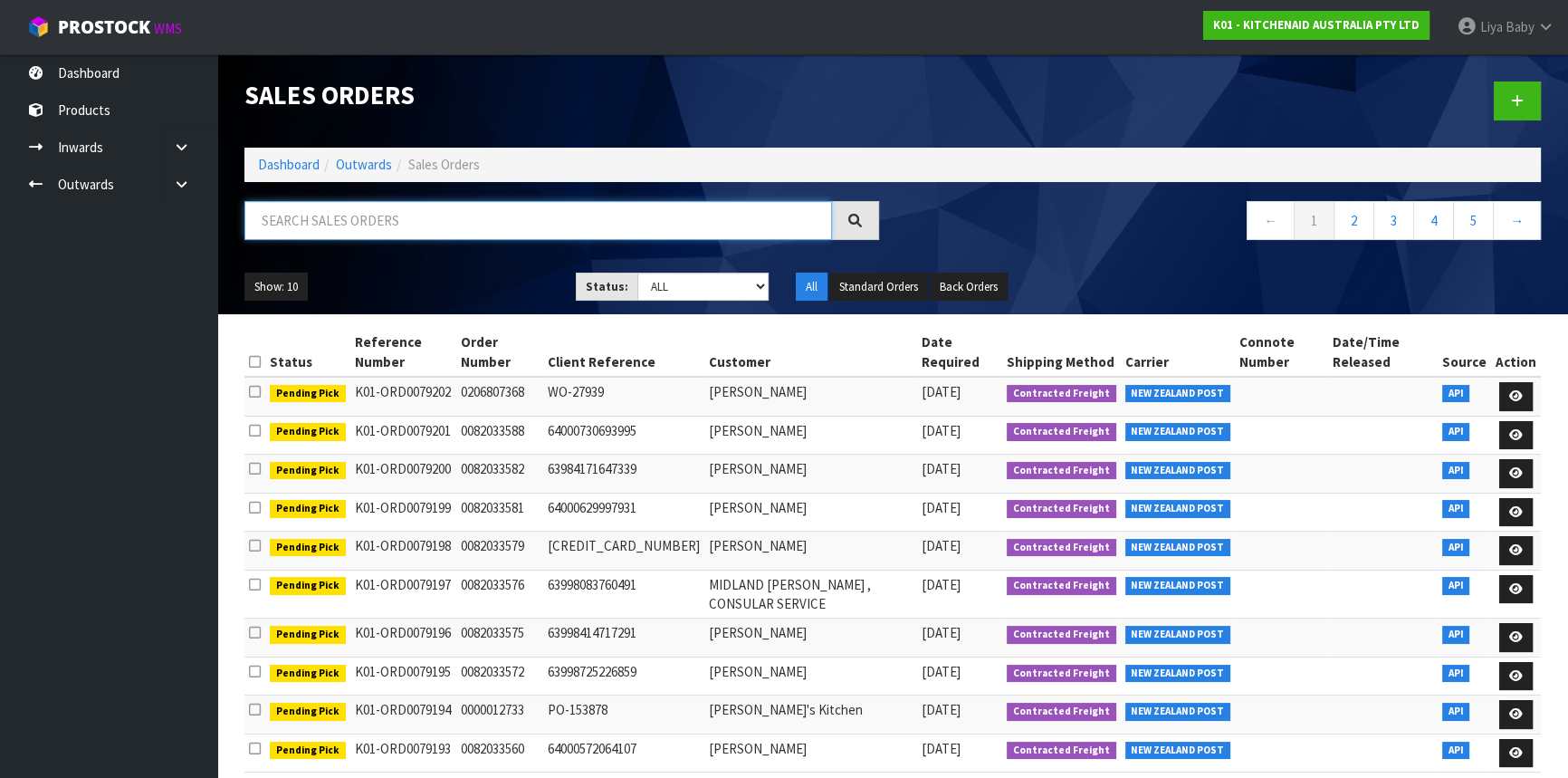
click at [366, 232] on input "text" at bounding box center [539, 220] width 588 height 39
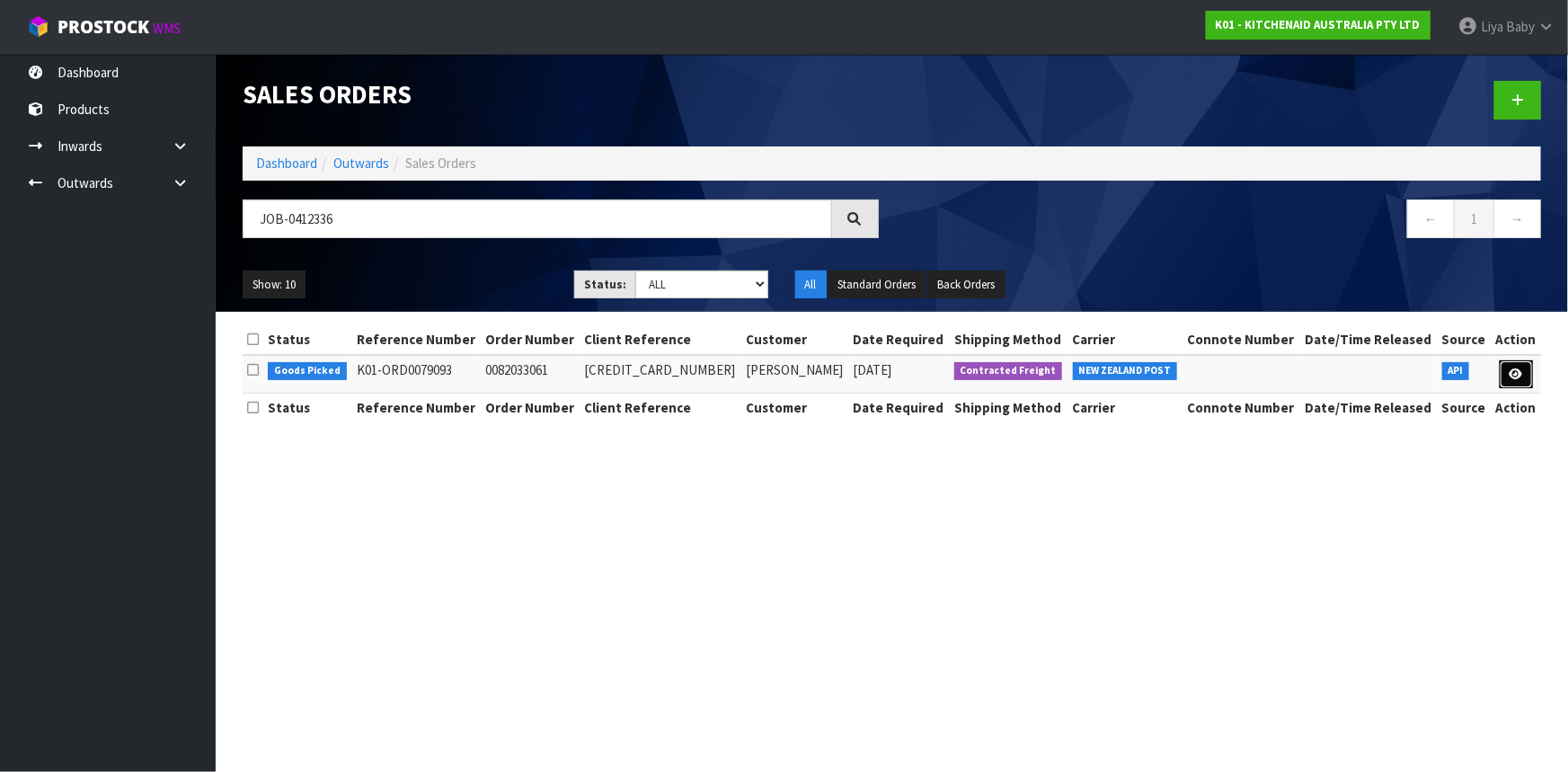
click at [1517, 370] on icon at bounding box center [1516, 374] width 14 height 12
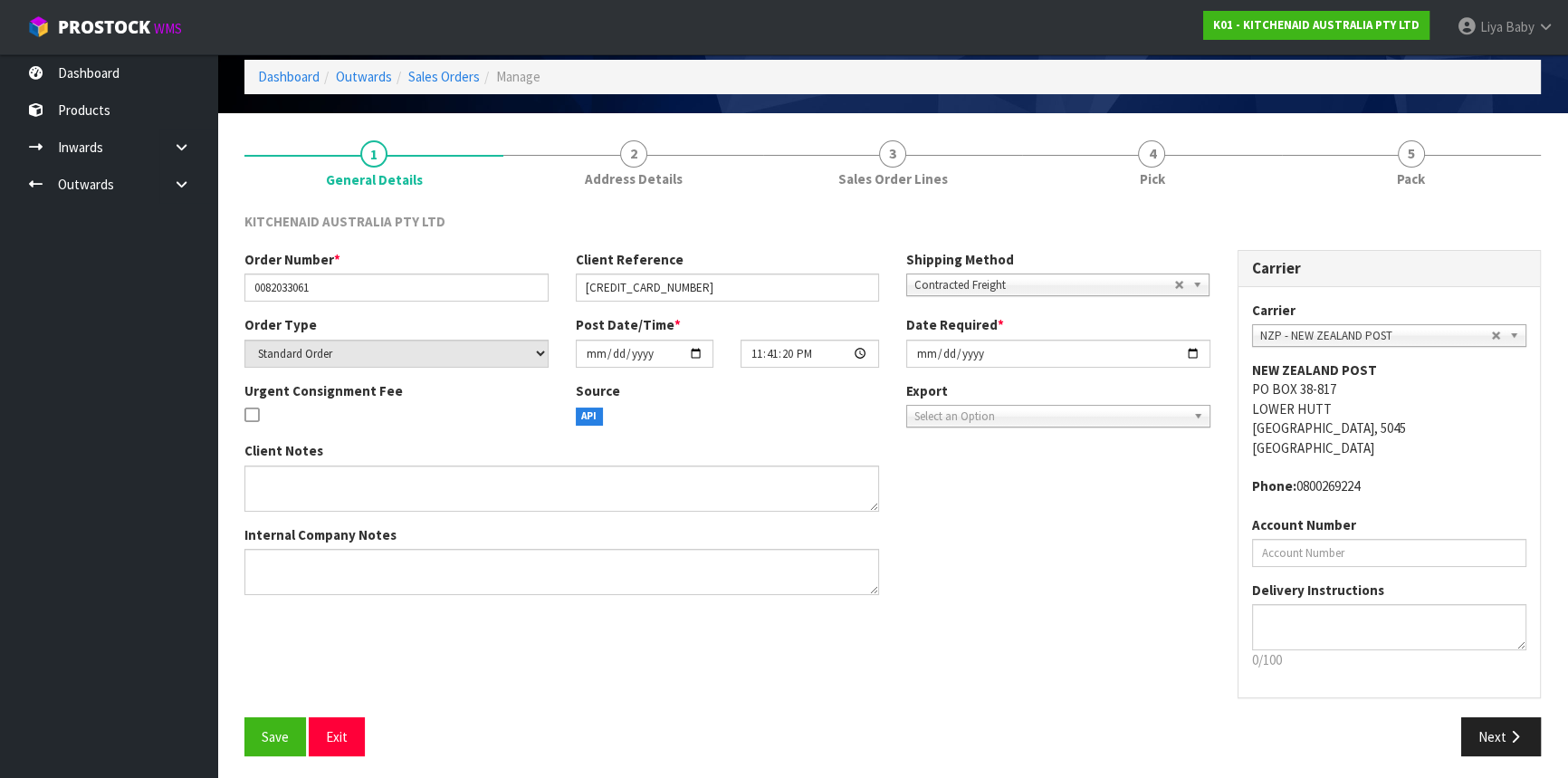
scroll to position [81, 0]
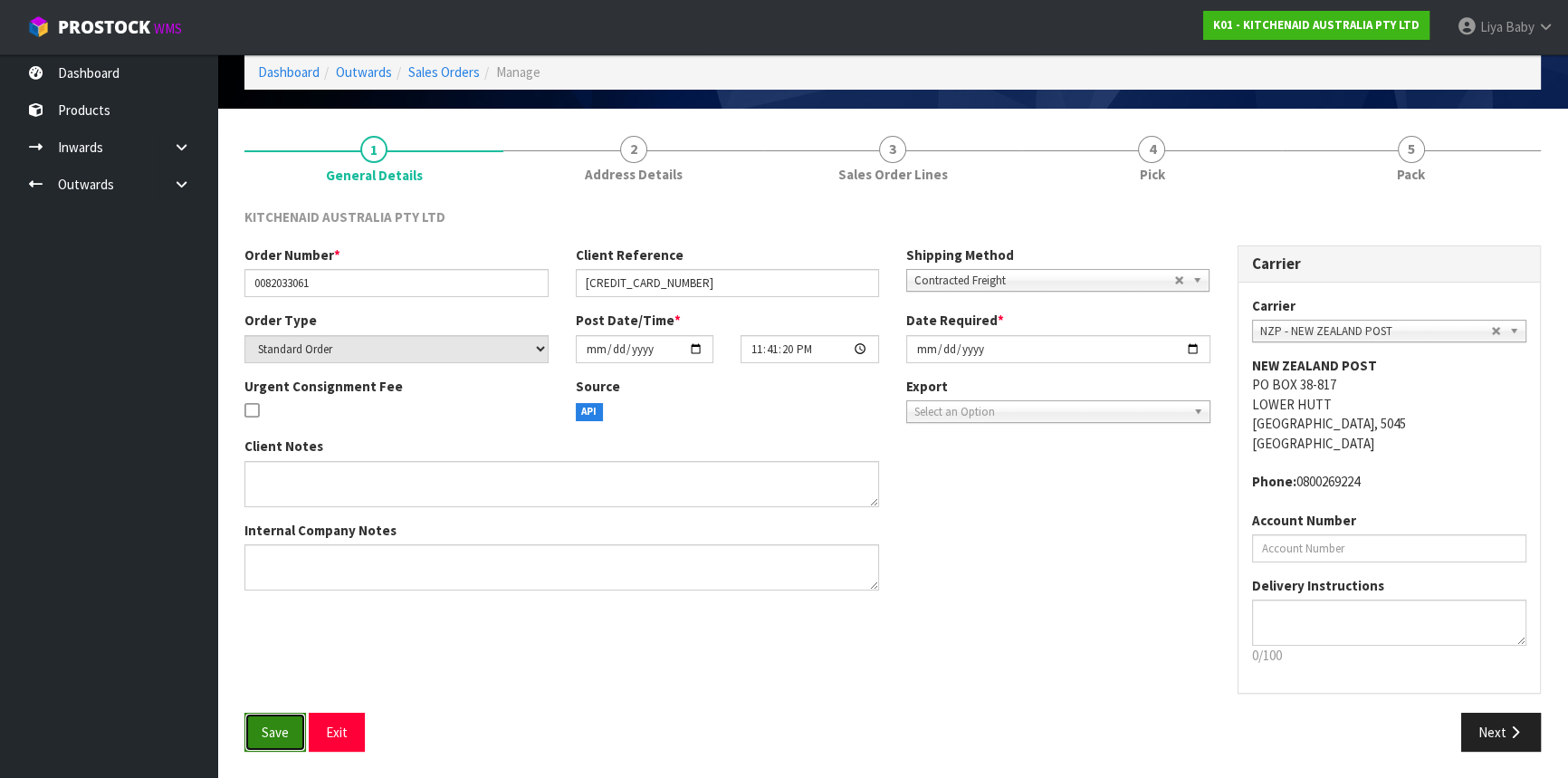
click at [254, 736] on button "Save" at bounding box center [275, 733] width 62 height 39
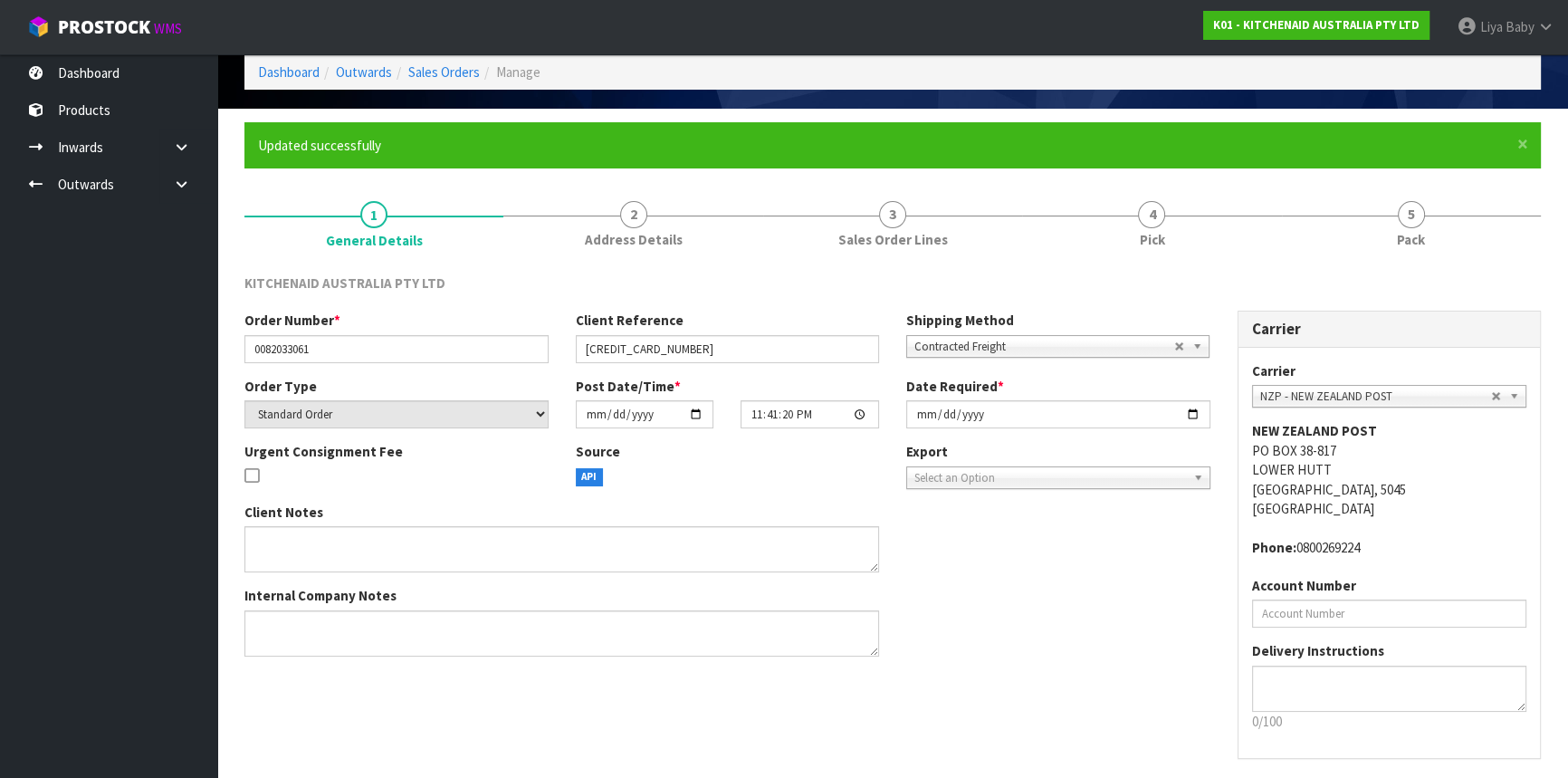
scroll to position [0, 0]
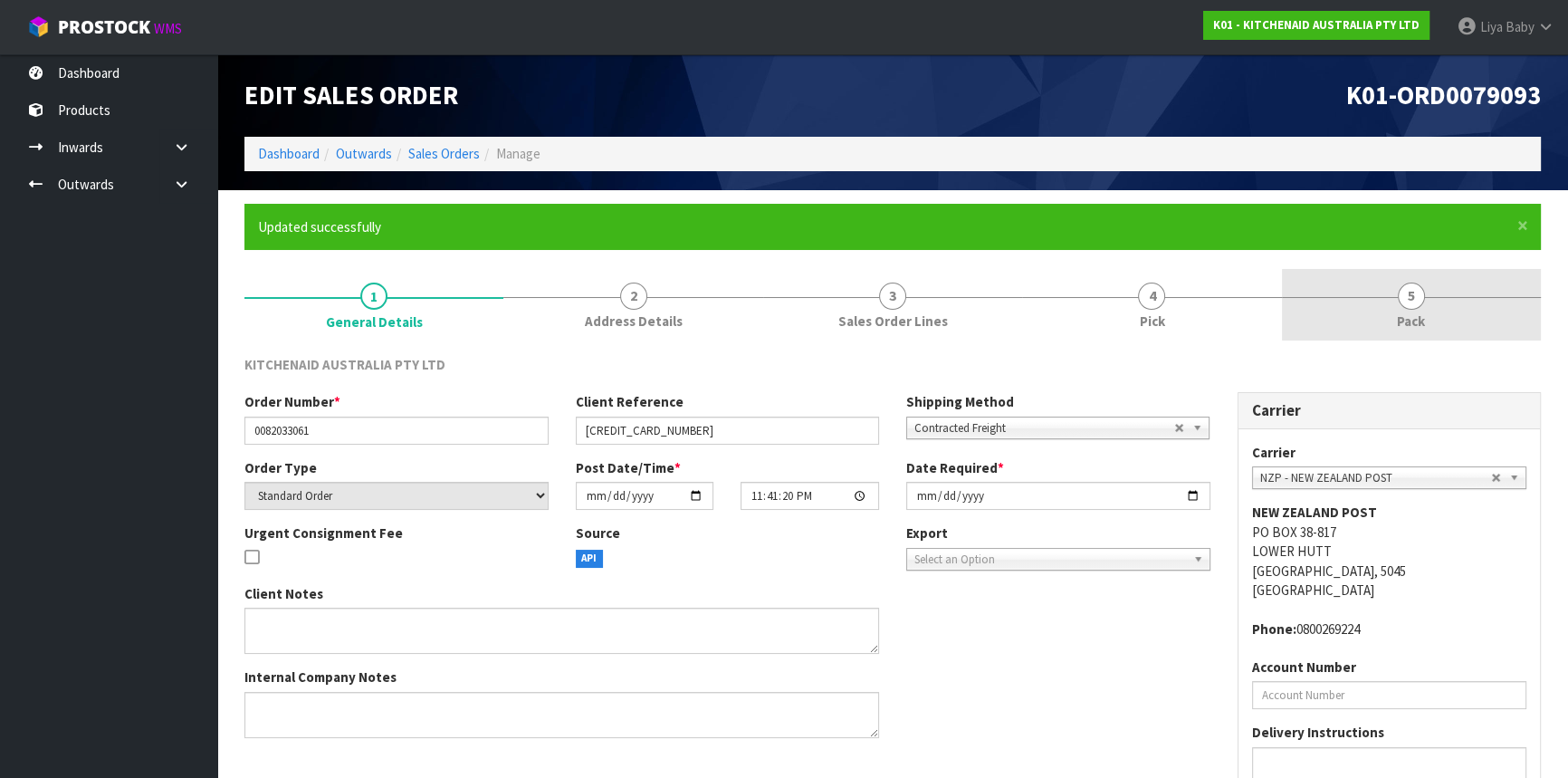
click at [1381, 311] on link "5 Pack" at bounding box center [1411, 305] width 259 height 72
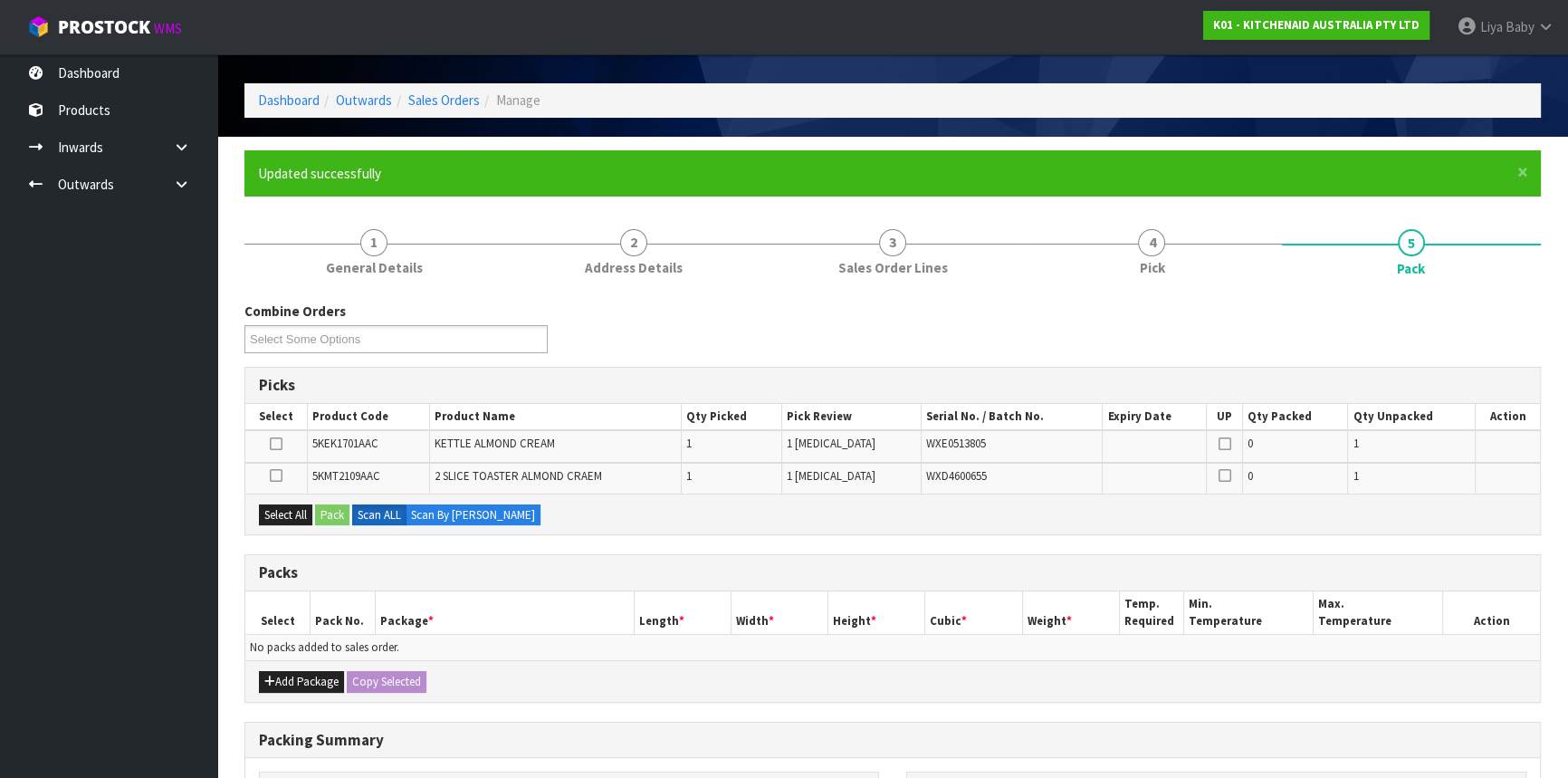
scroll to position [81, 0]
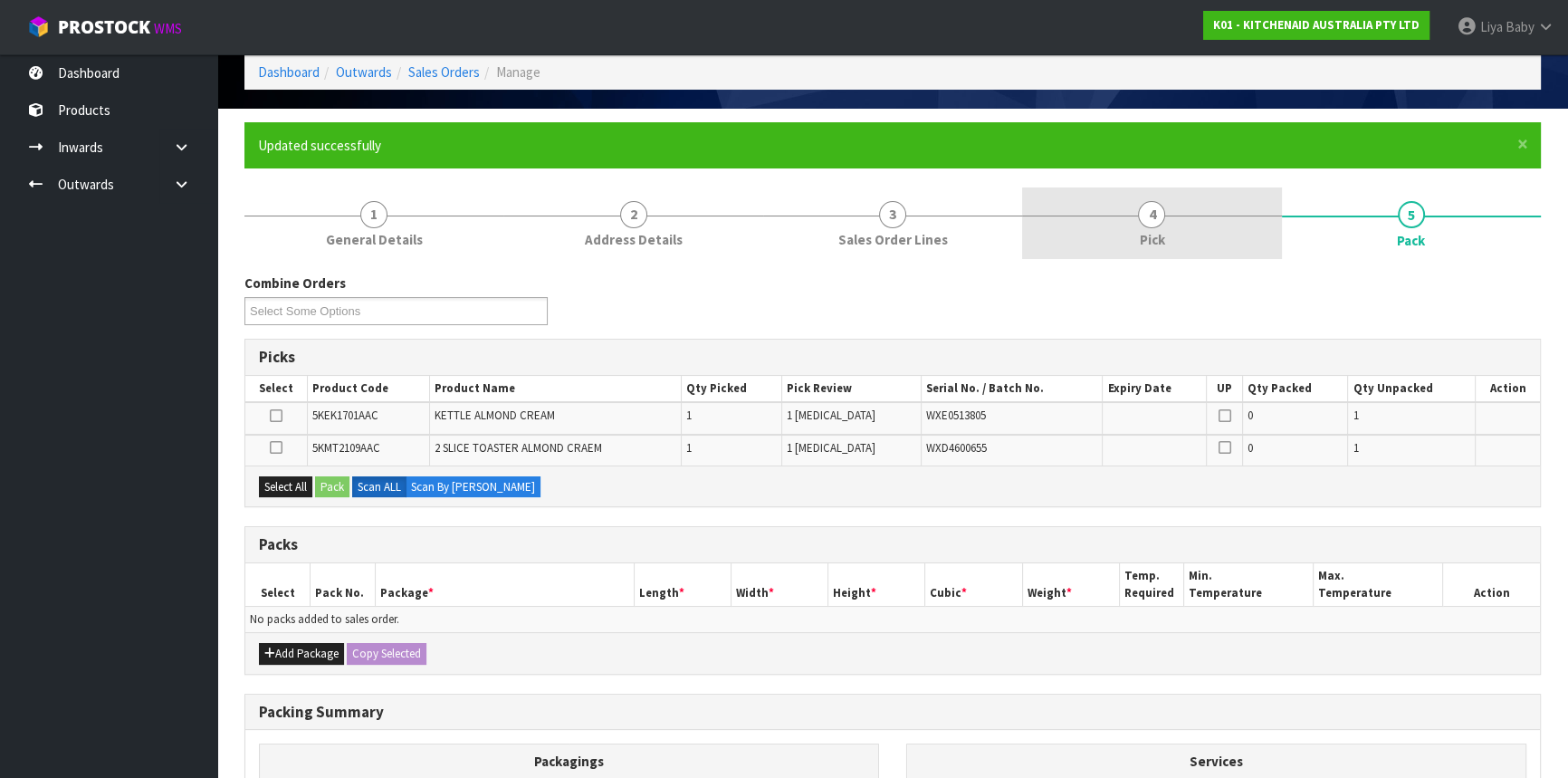
click at [1162, 227] on link "4 Pick" at bounding box center [1152, 222] width 259 height 72
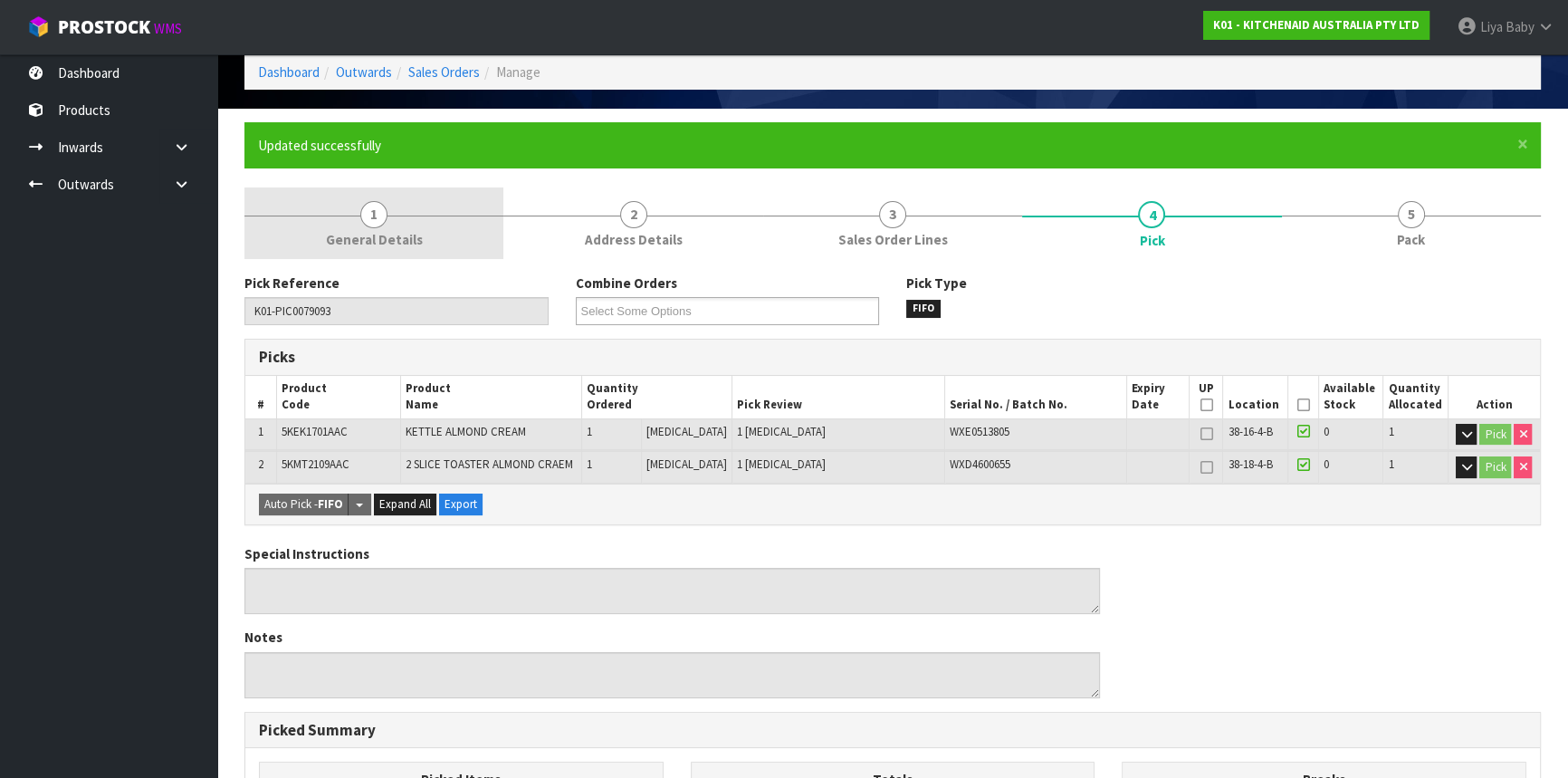
click at [360, 205] on link "1 General Details" at bounding box center [374, 222] width 259 height 72
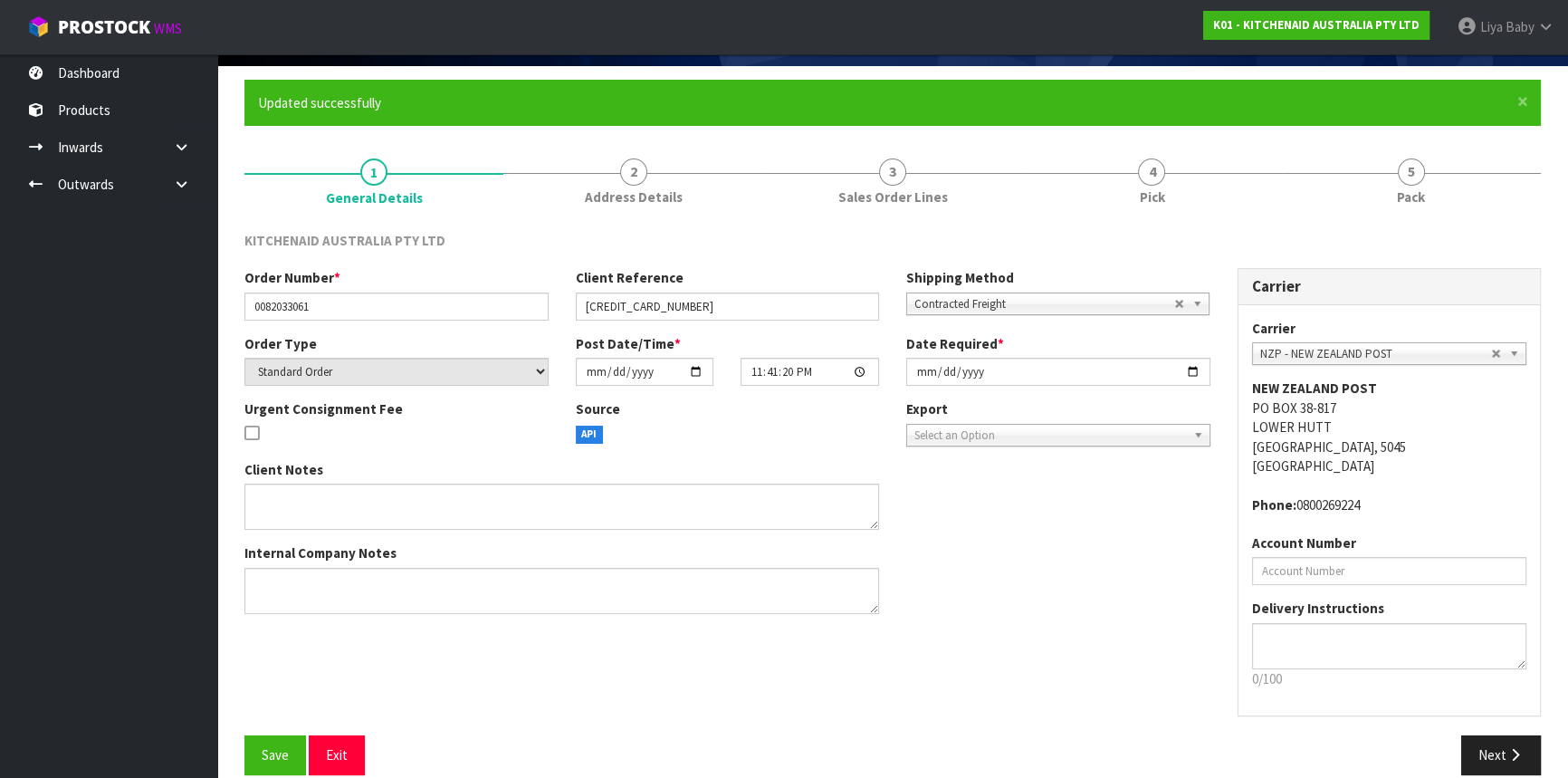
scroll to position [147, 0]
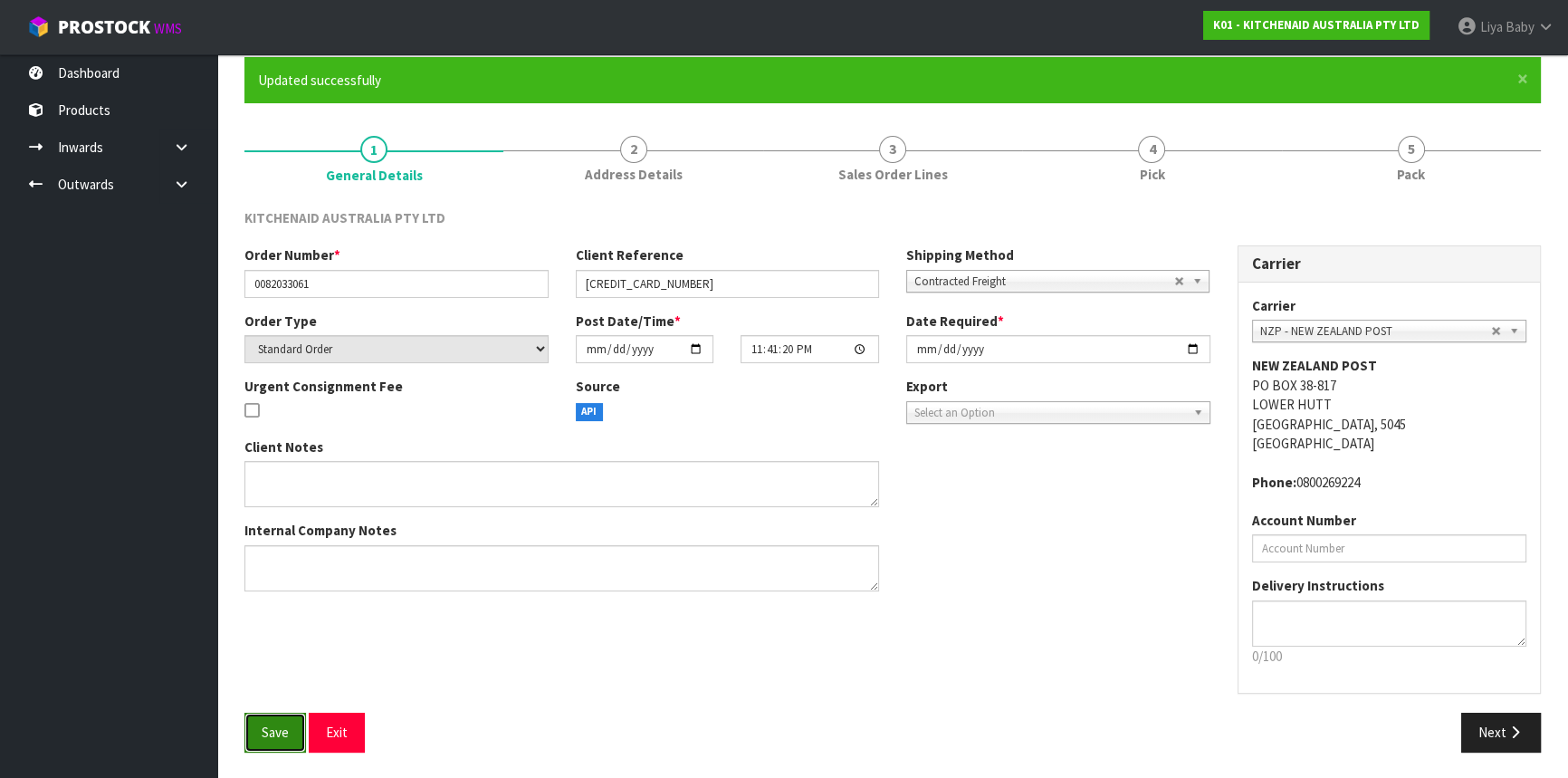
drag, startPoint x: 254, startPoint y: 731, endPoint x: 299, endPoint y: 652, distance: 90.9
click at [254, 730] on button "Save" at bounding box center [275, 733] width 62 height 39
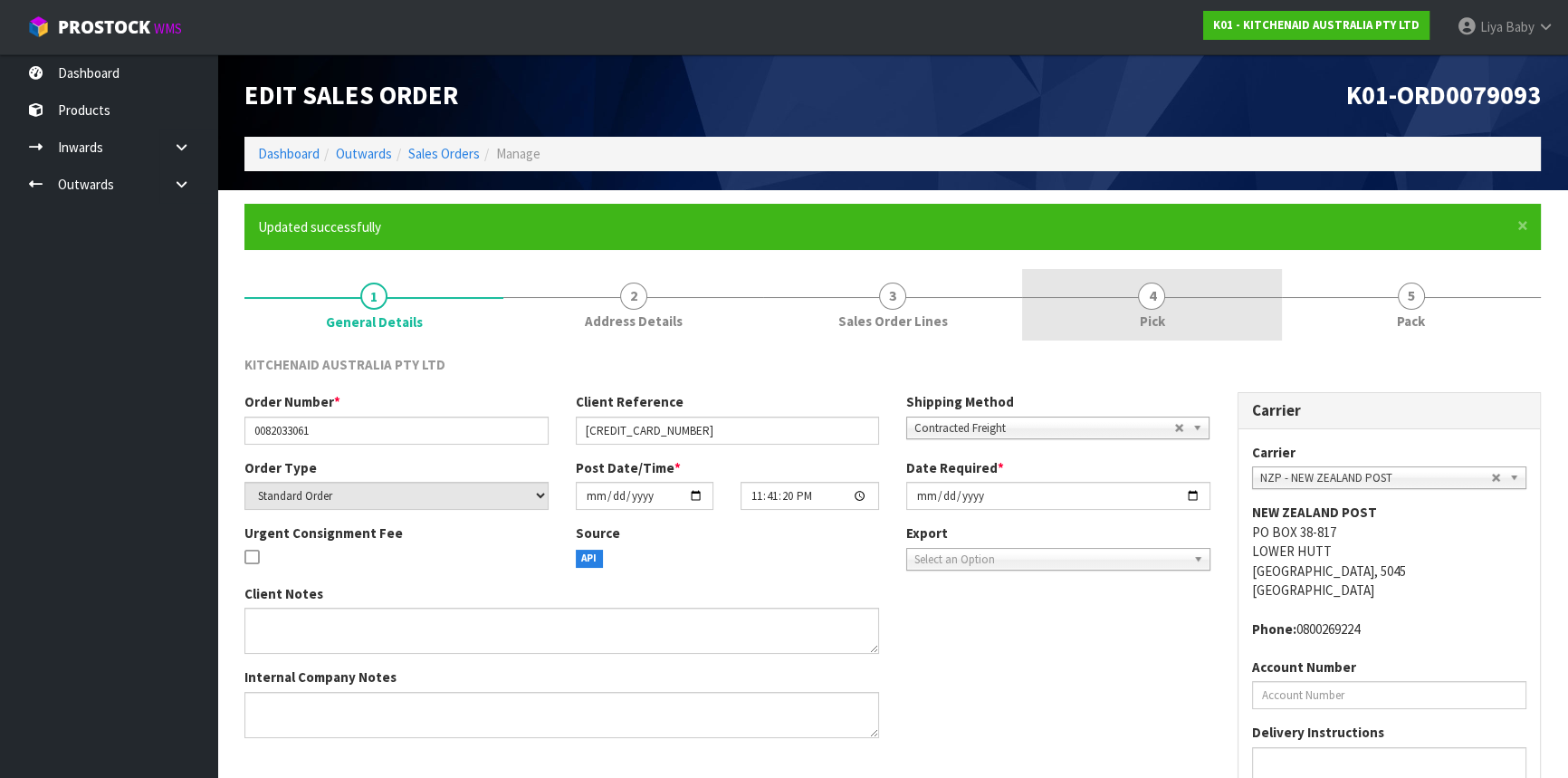
click at [1145, 312] on span "Pick" at bounding box center [1152, 320] width 25 height 19
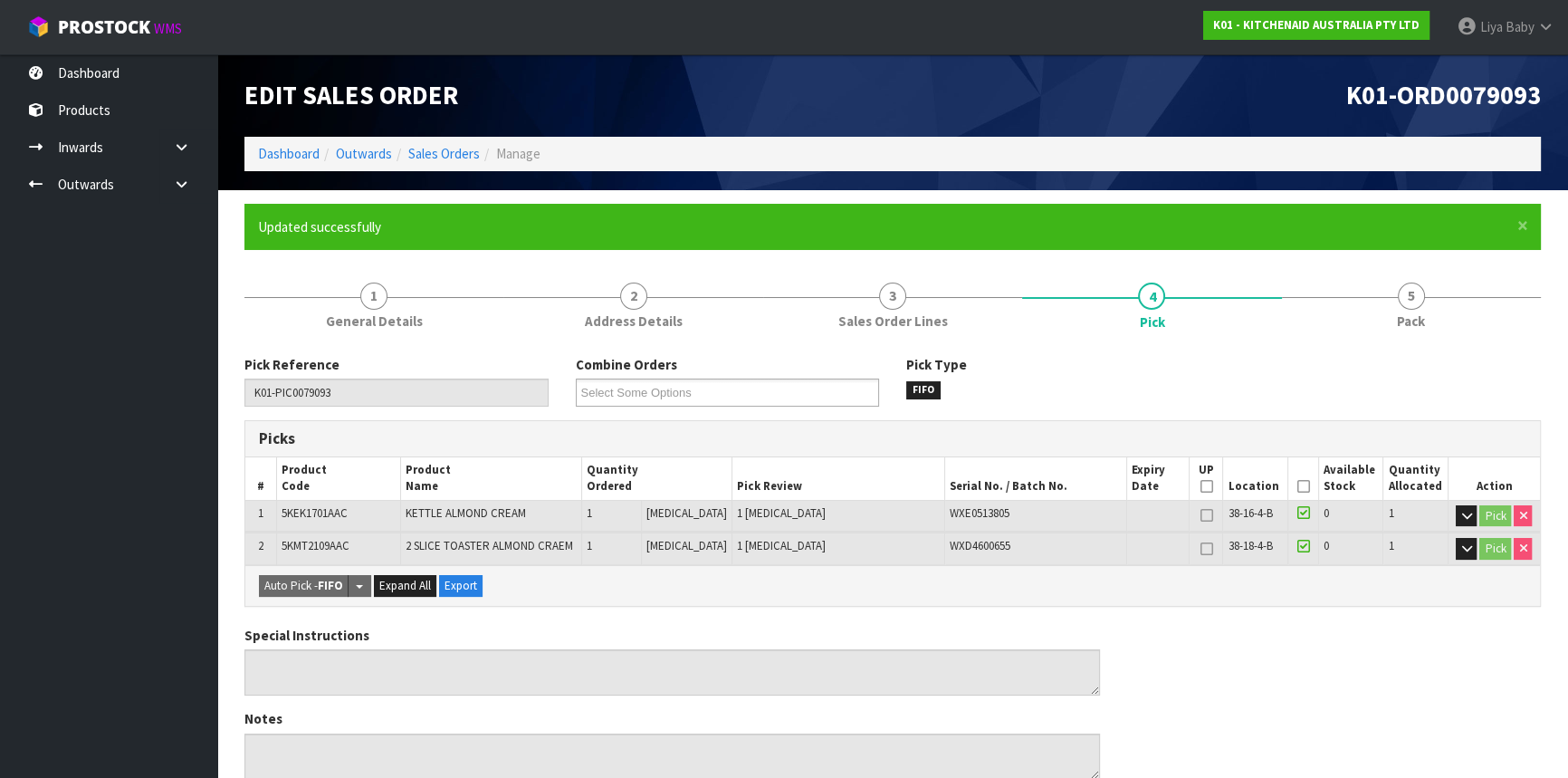
click at [1301, 487] on icon at bounding box center [1303, 486] width 13 height 1
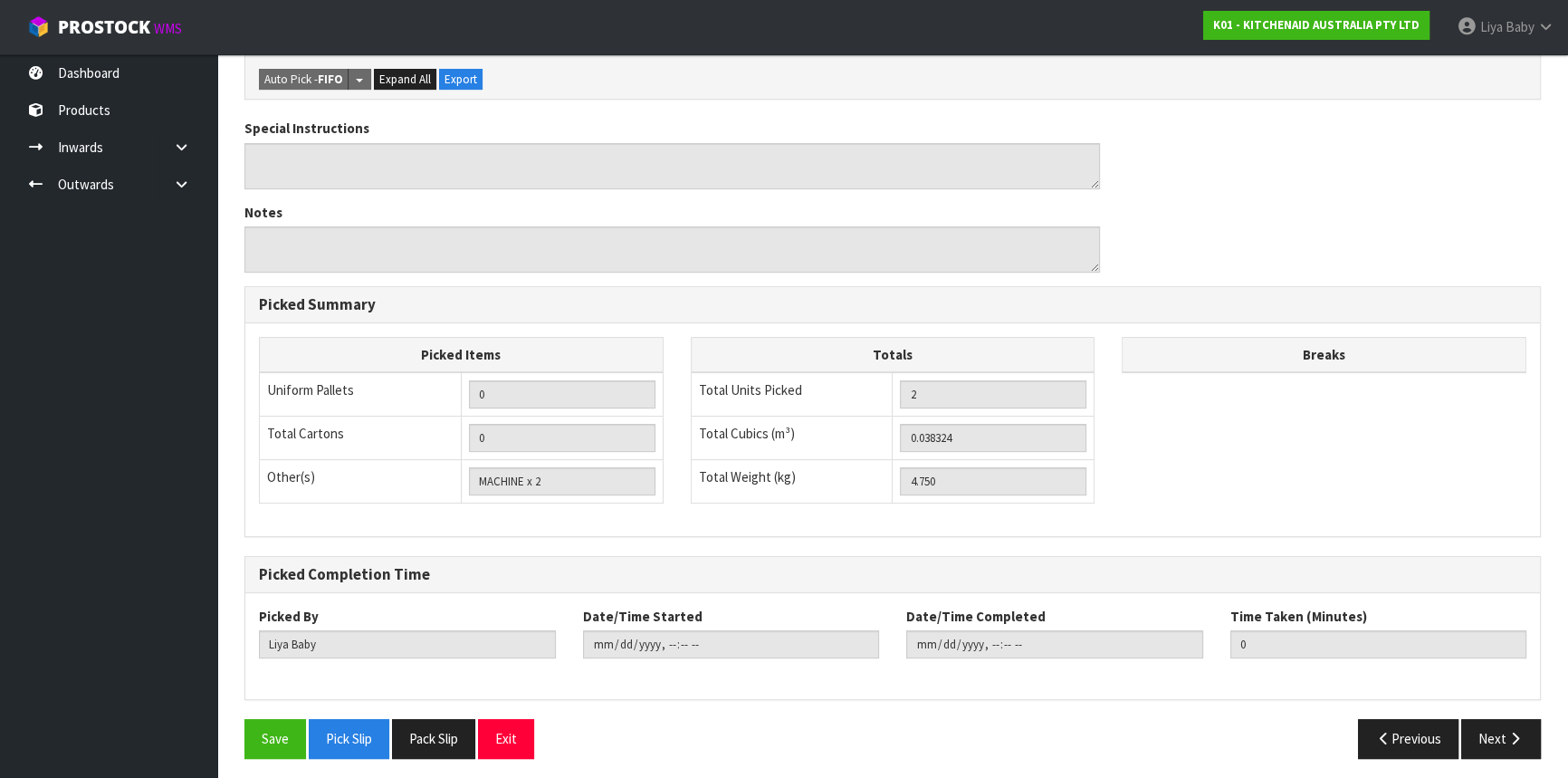
scroll to position [577, 0]
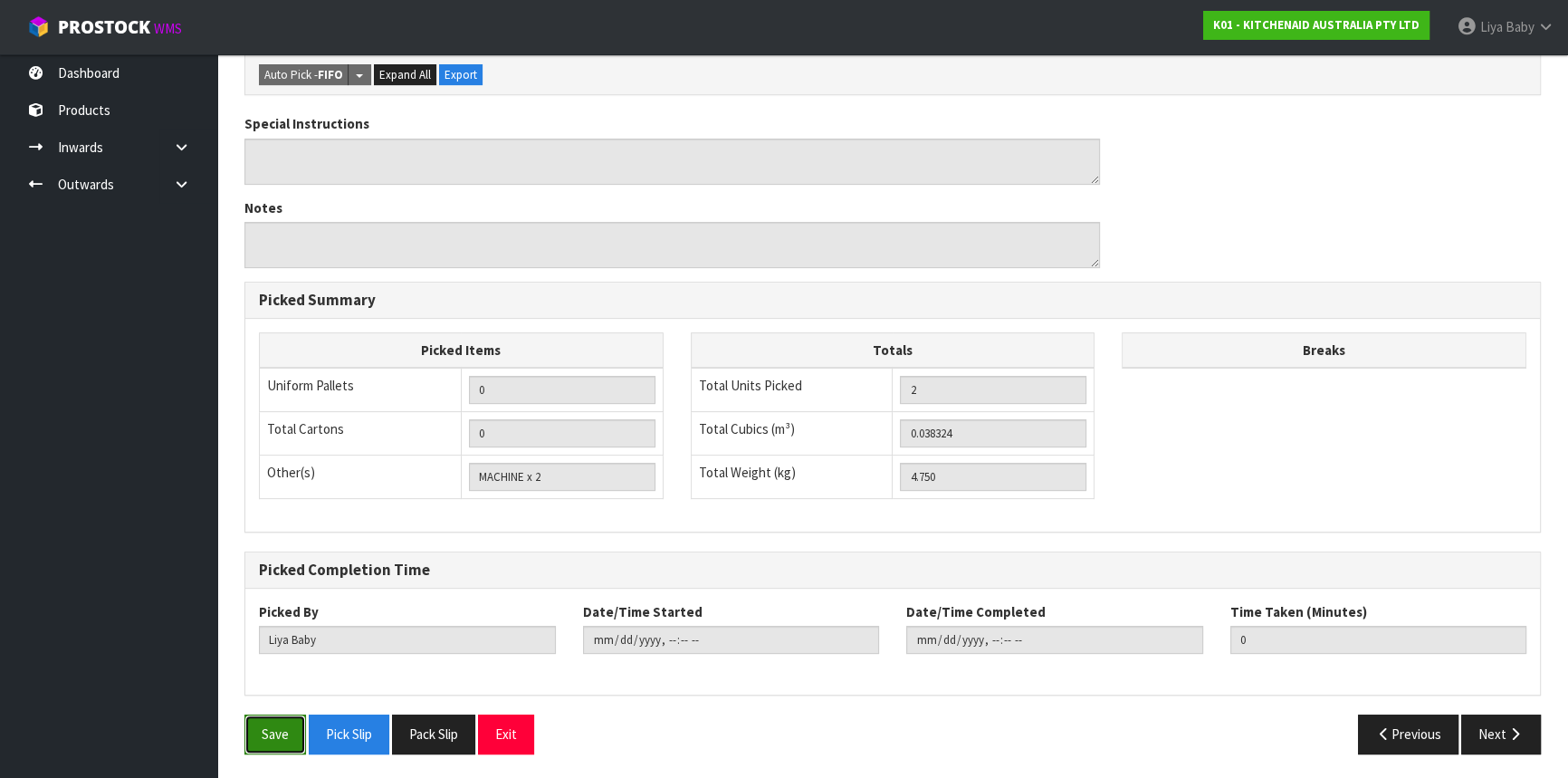
click at [263, 730] on button "Save" at bounding box center [275, 734] width 62 height 39
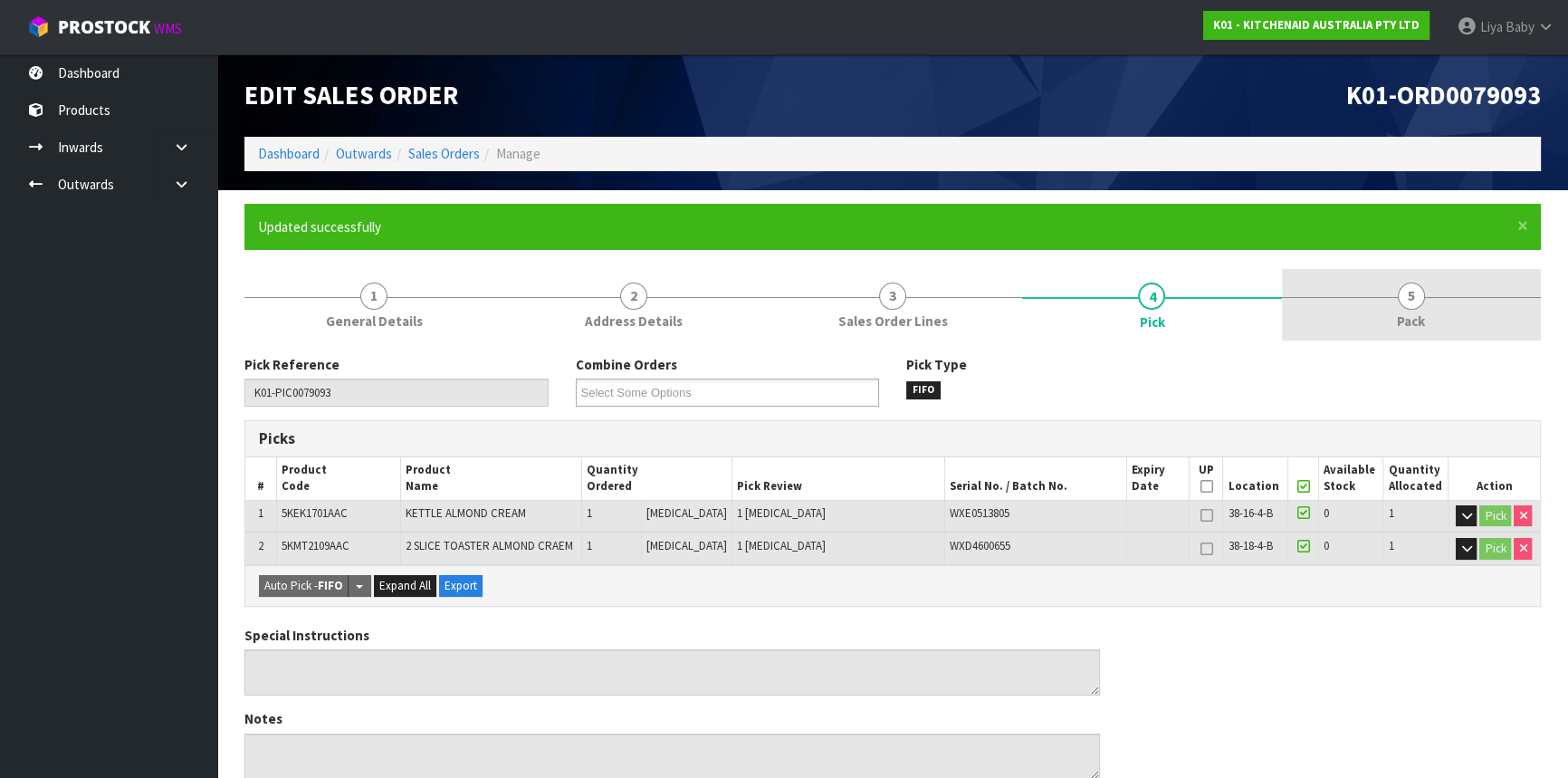
click at [1408, 314] on span "Pack" at bounding box center [1410, 320] width 28 height 19
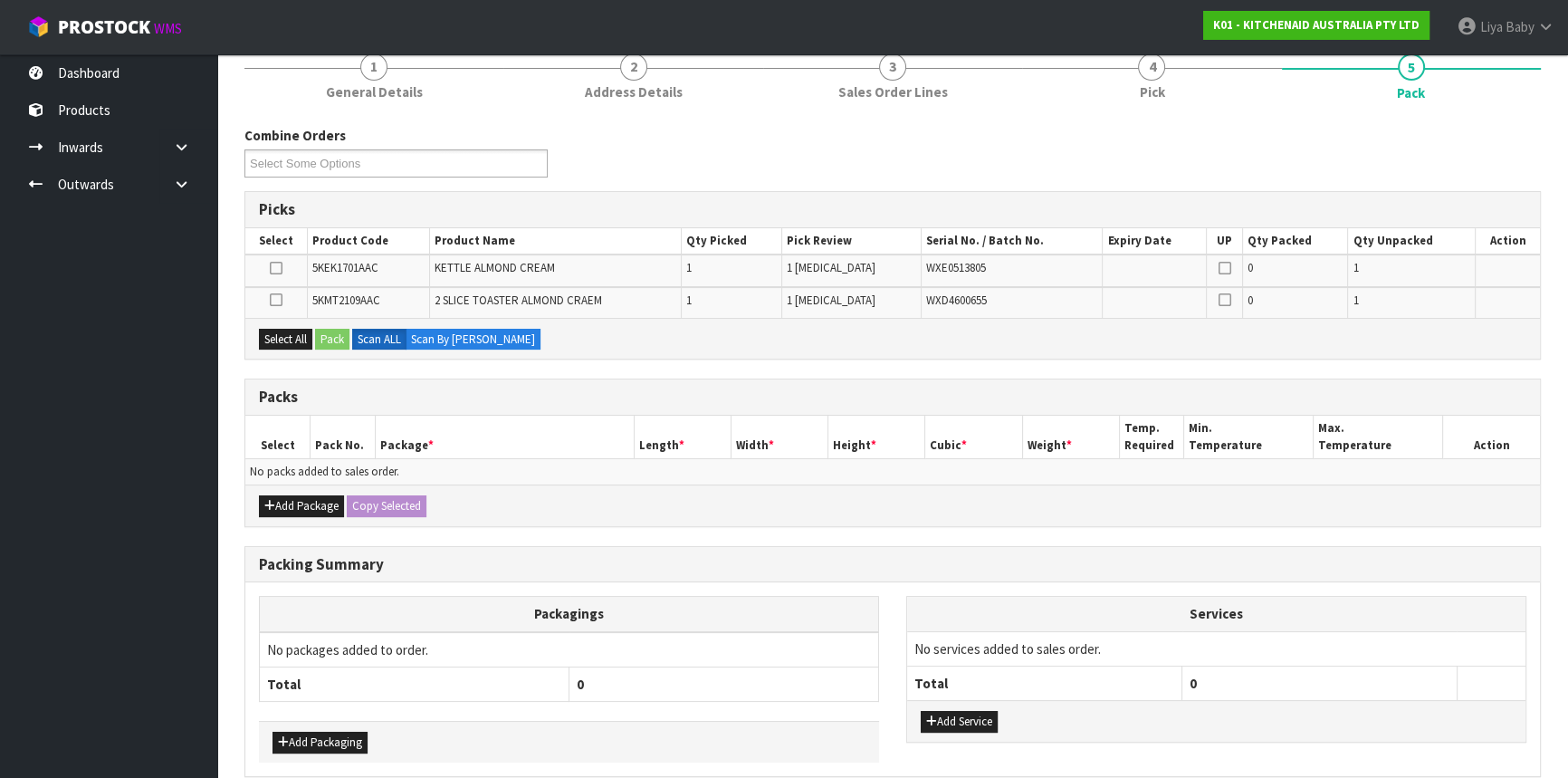
scroll to position [308, 0]
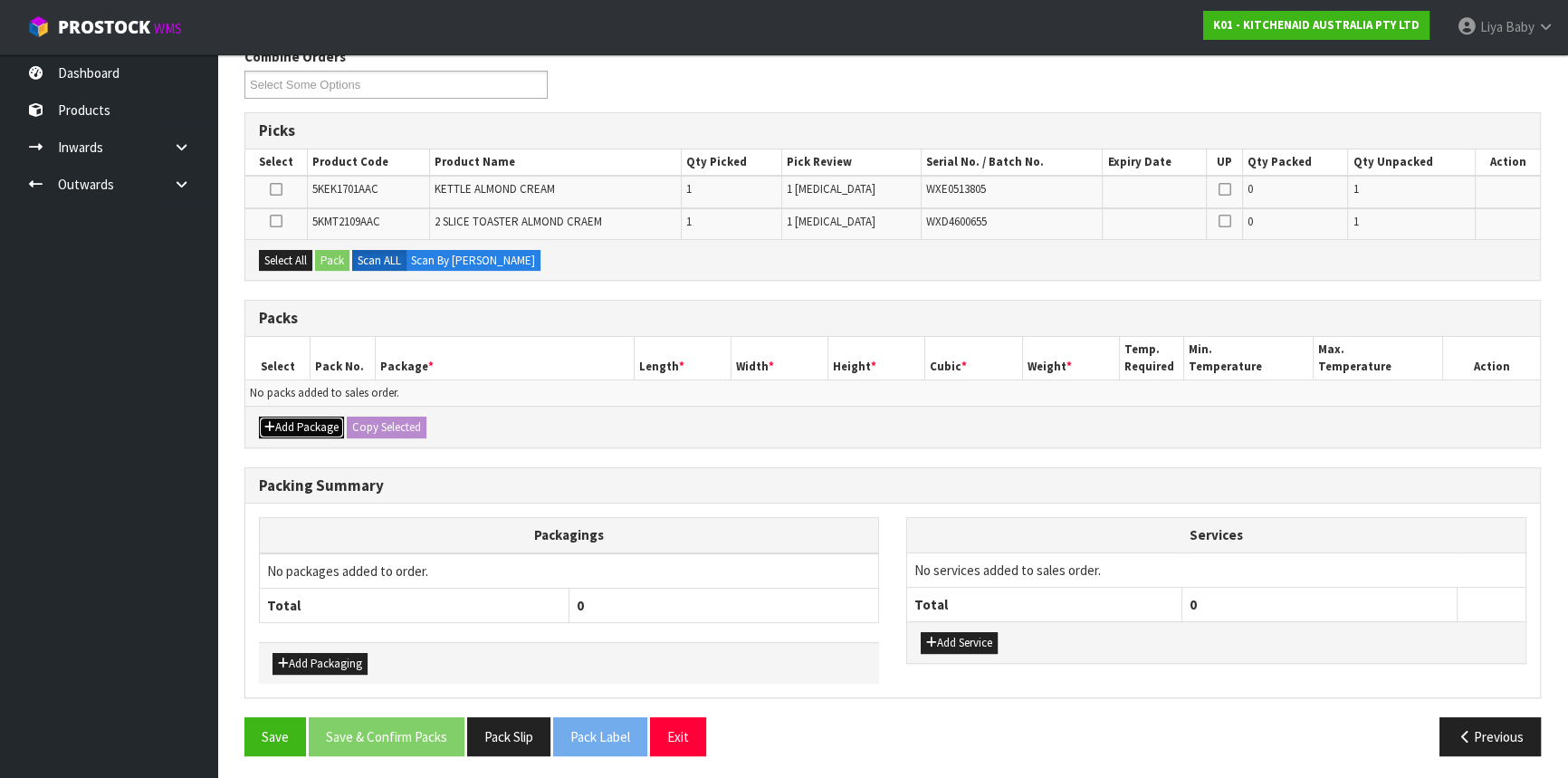
click at [308, 425] on button "Add Package" at bounding box center [301, 427] width 85 height 22
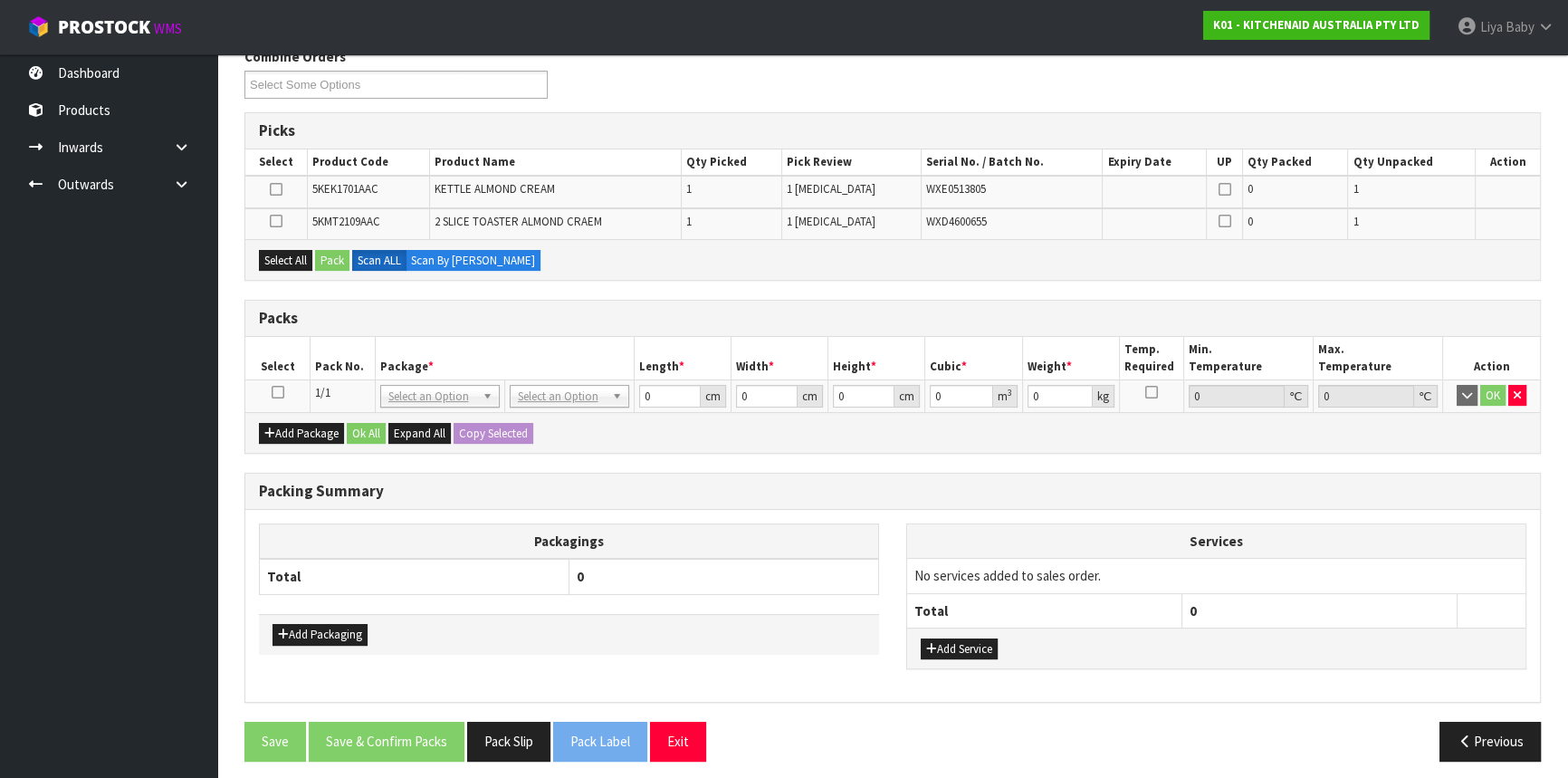
click at [274, 392] on icon at bounding box center [277, 392] width 13 height 1
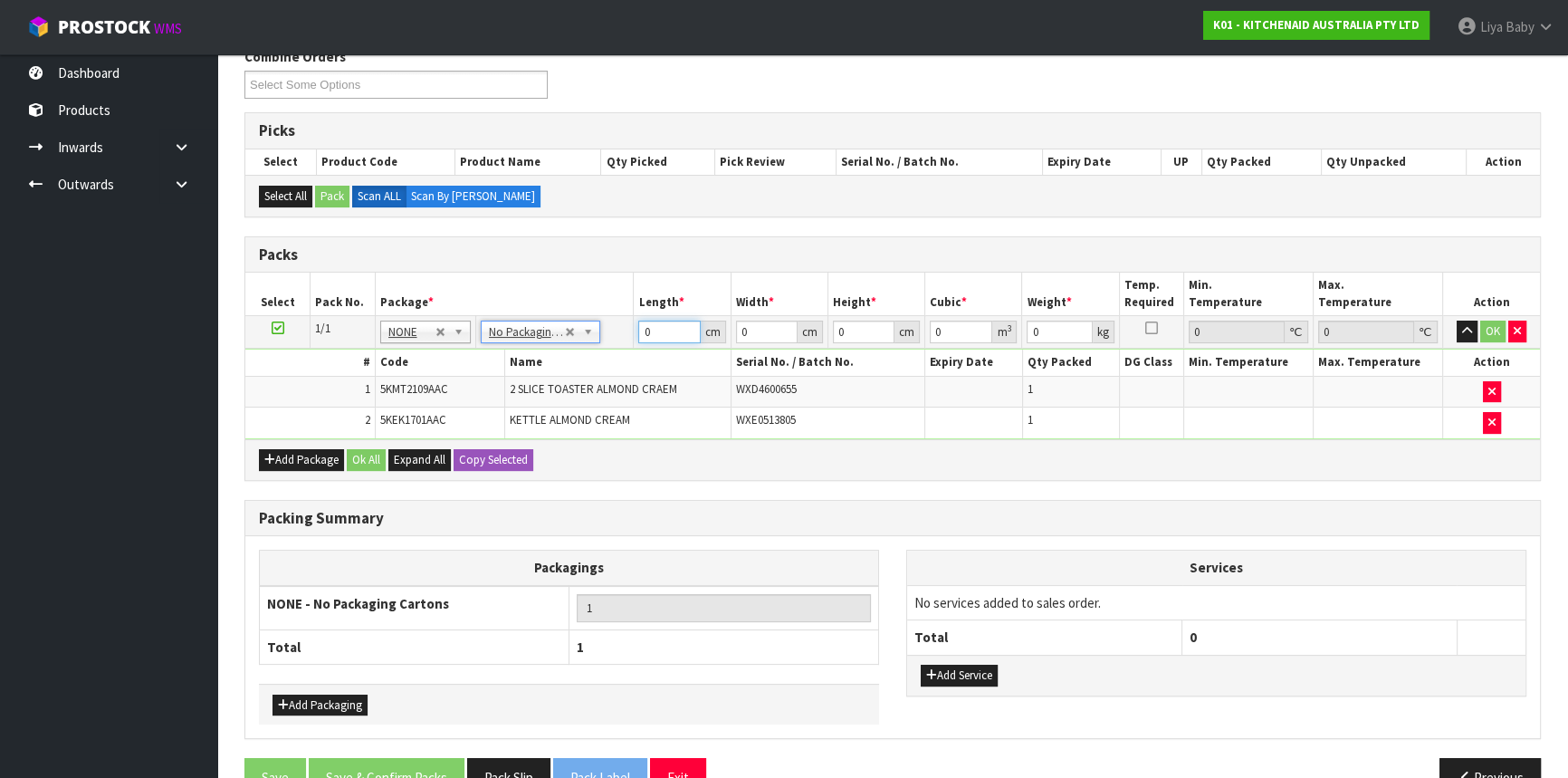
click at [666, 328] on input "0" at bounding box center [669, 331] width 62 height 23
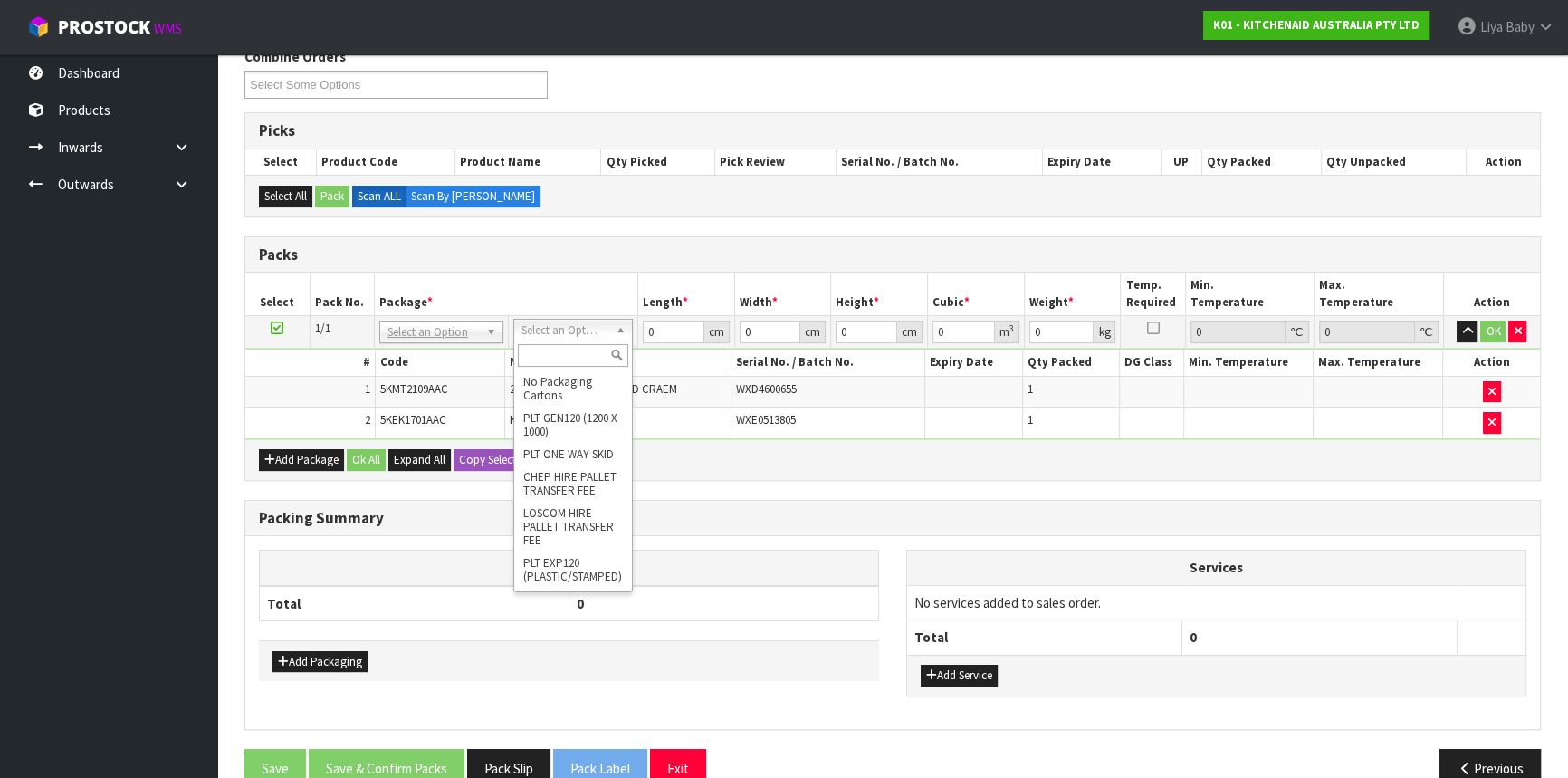
click at [564, 346] on input "text" at bounding box center [573, 355] width 111 height 23
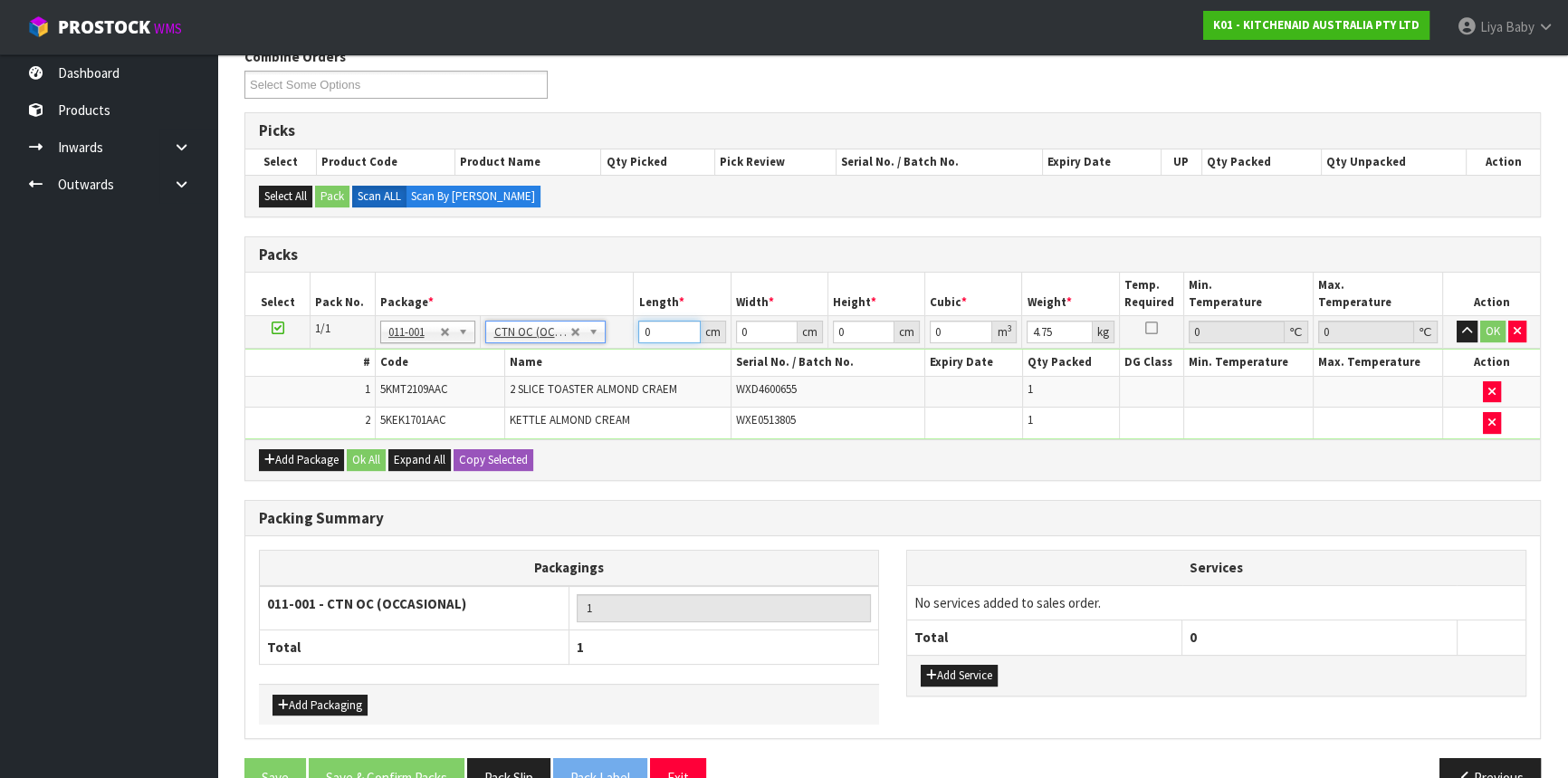
click at [661, 330] on input "0" at bounding box center [669, 331] width 62 height 23
click at [763, 326] on input "0" at bounding box center [767, 331] width 62 height 23
click at [868, 337] on input "0" at bounding box center [863, 331] width 62 height 23
click at [1071, 328] on input "4.75" at bounding box center [1059, 331] width 66 height 23
click at [353, 456] on button "Ok All" at bounding box center [366, 461] width 39 height 22
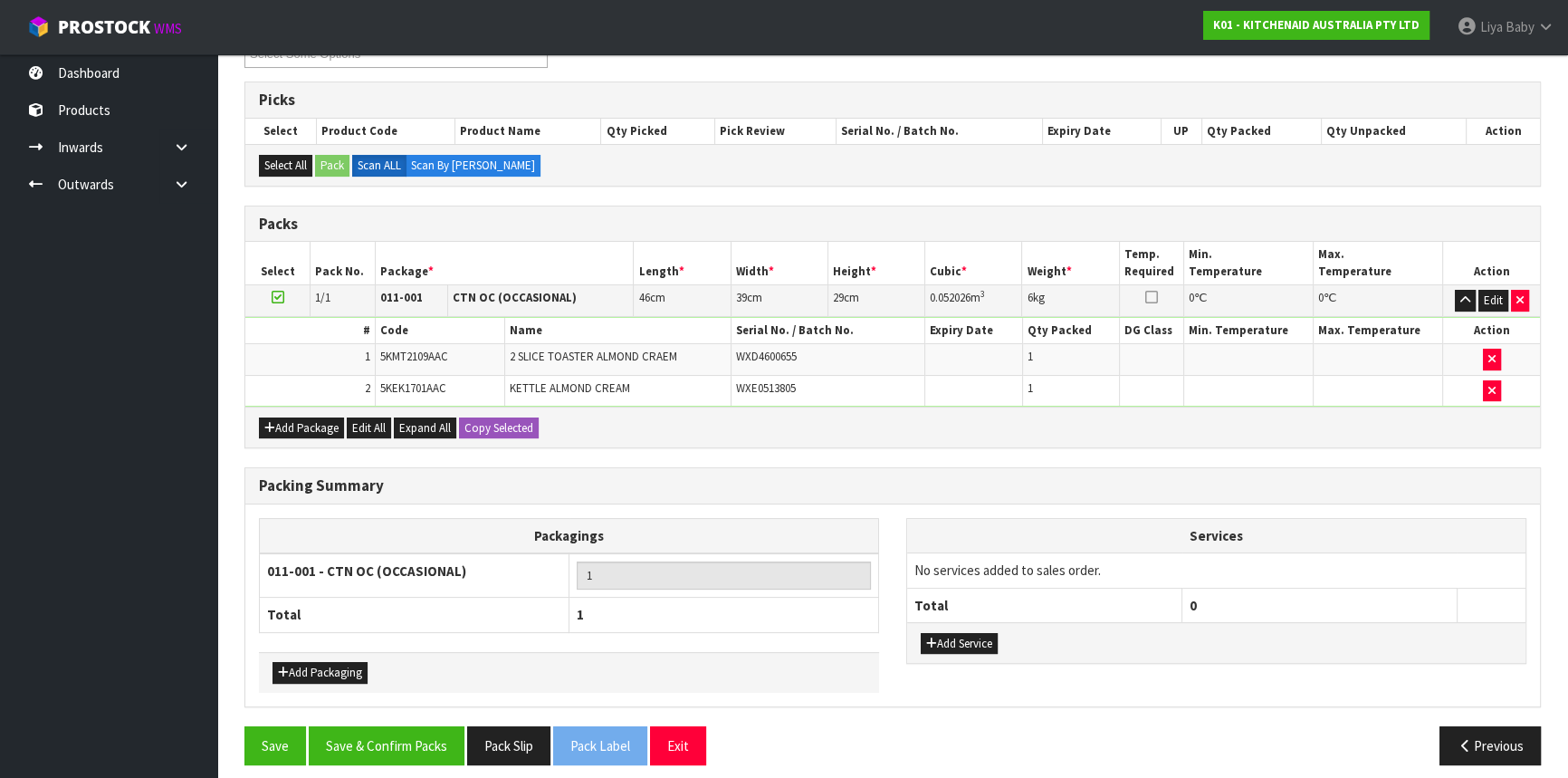
scroll to position [348, 0]
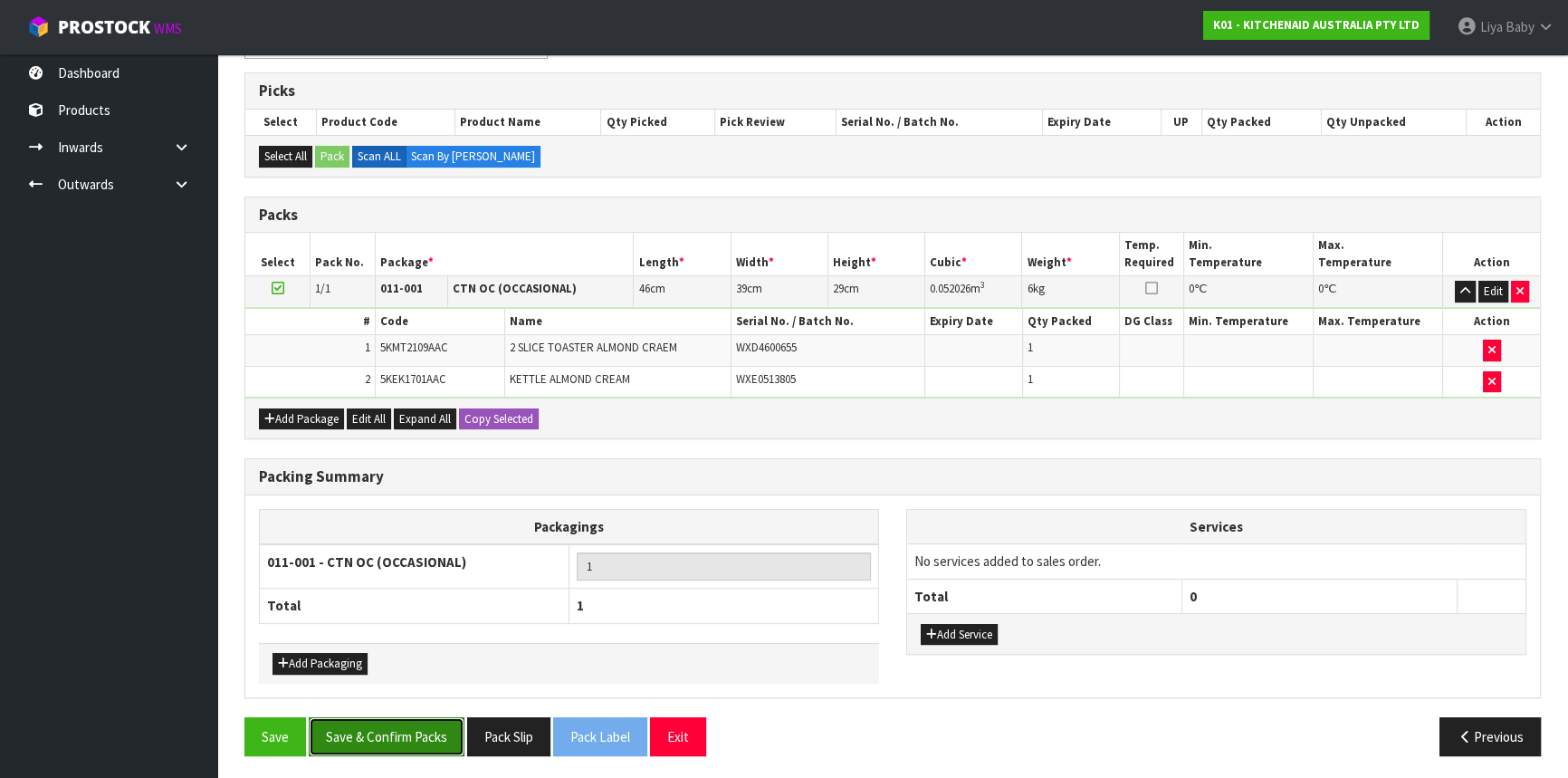
click at [425, 717] on button "Save & Confirm Packs" at bounding box center [386, 737] width 156 height 39
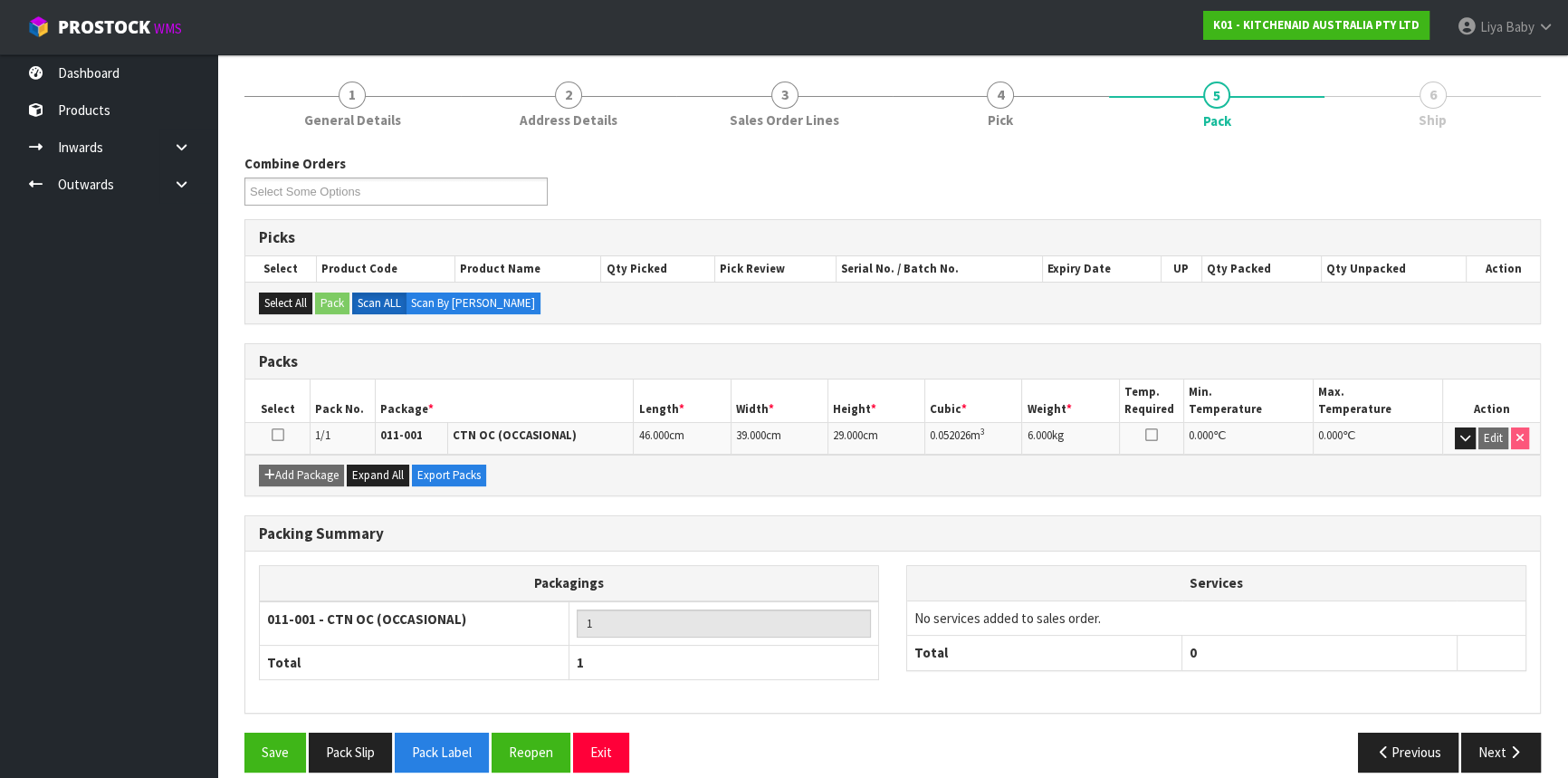
scroll to position [219, 0]
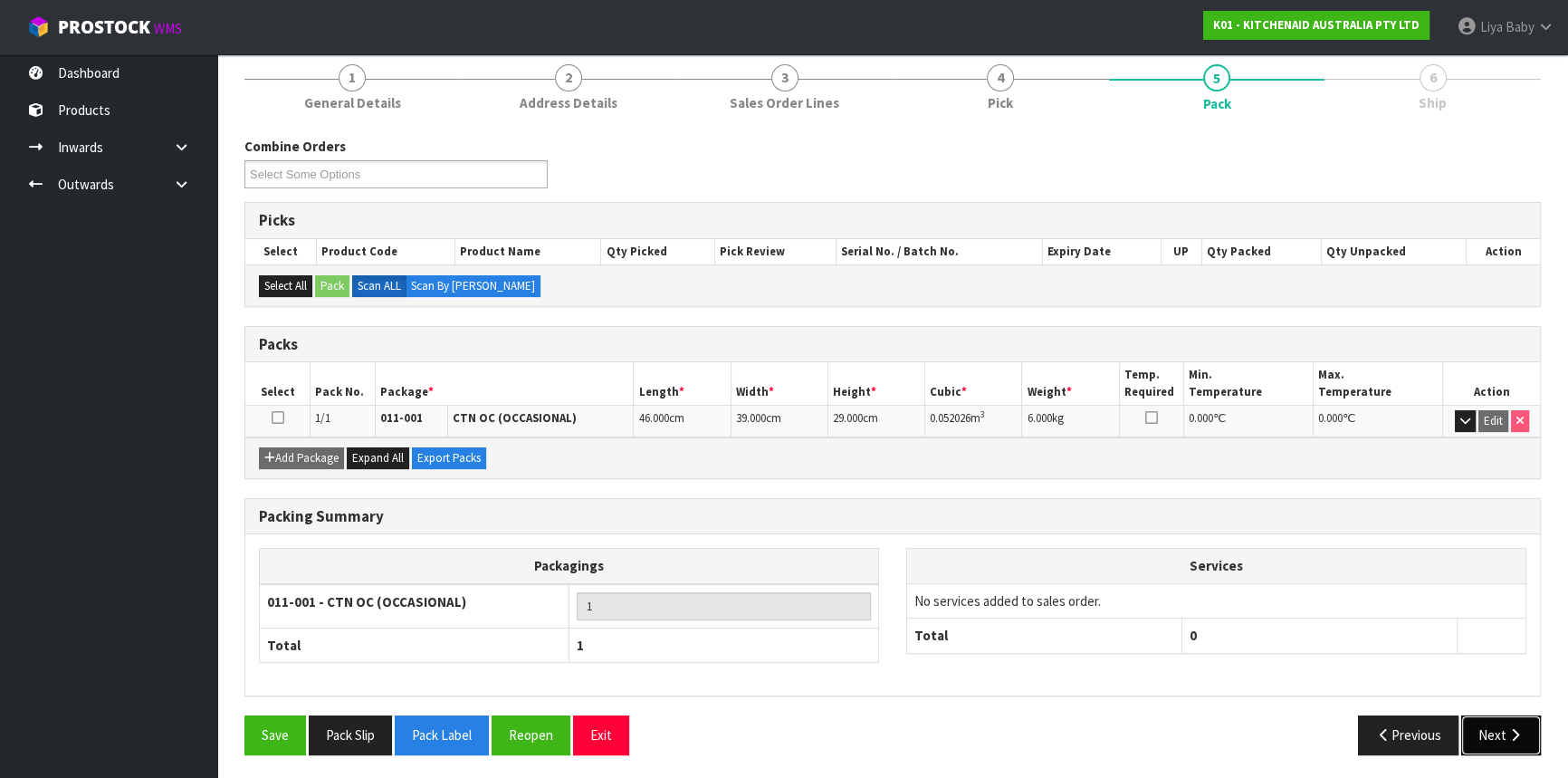
click at [1508, 731] on icon "button" at bounding box center [1515, 735] width 18 height 14
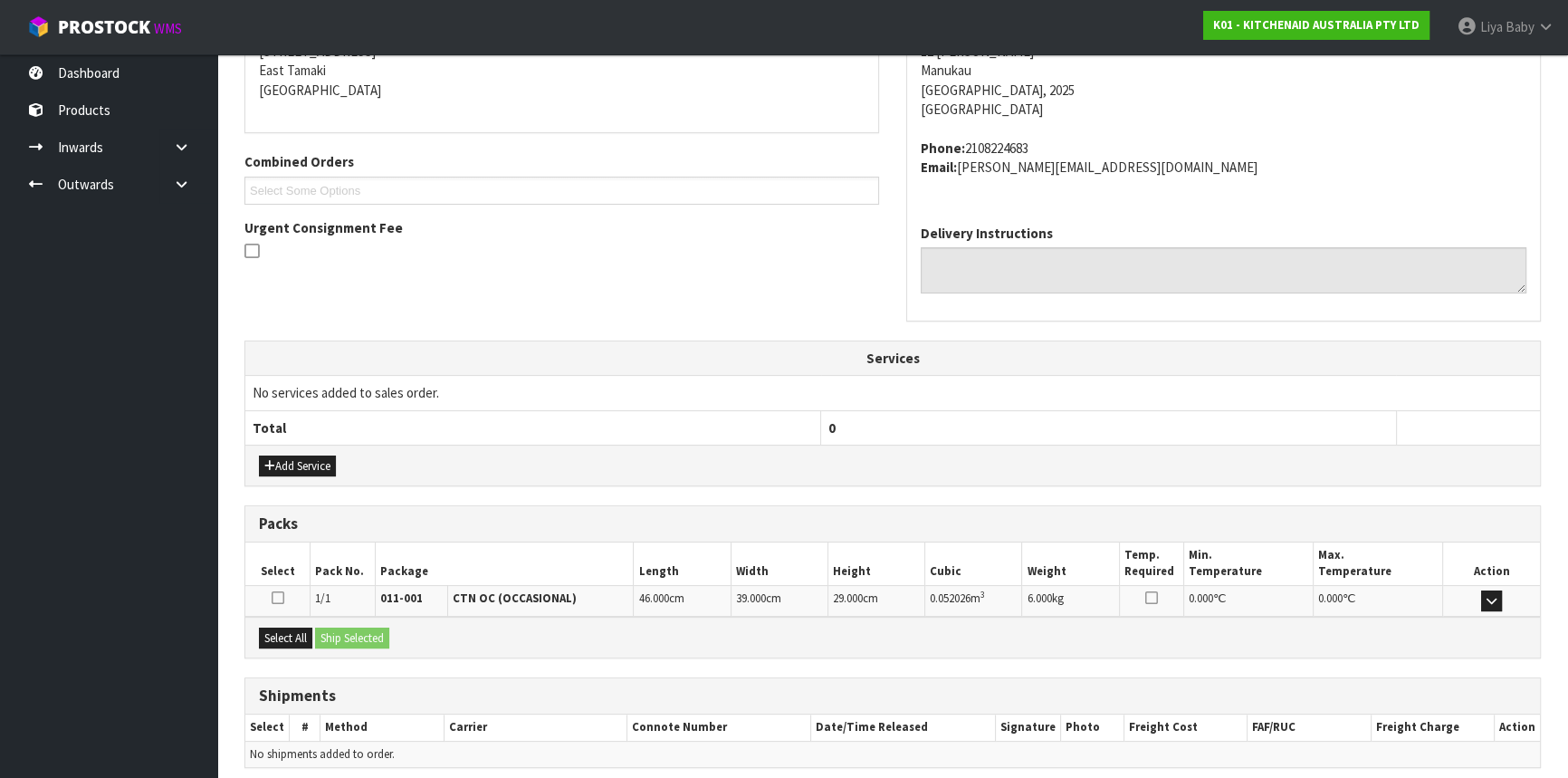
scroll to position [455, 0]
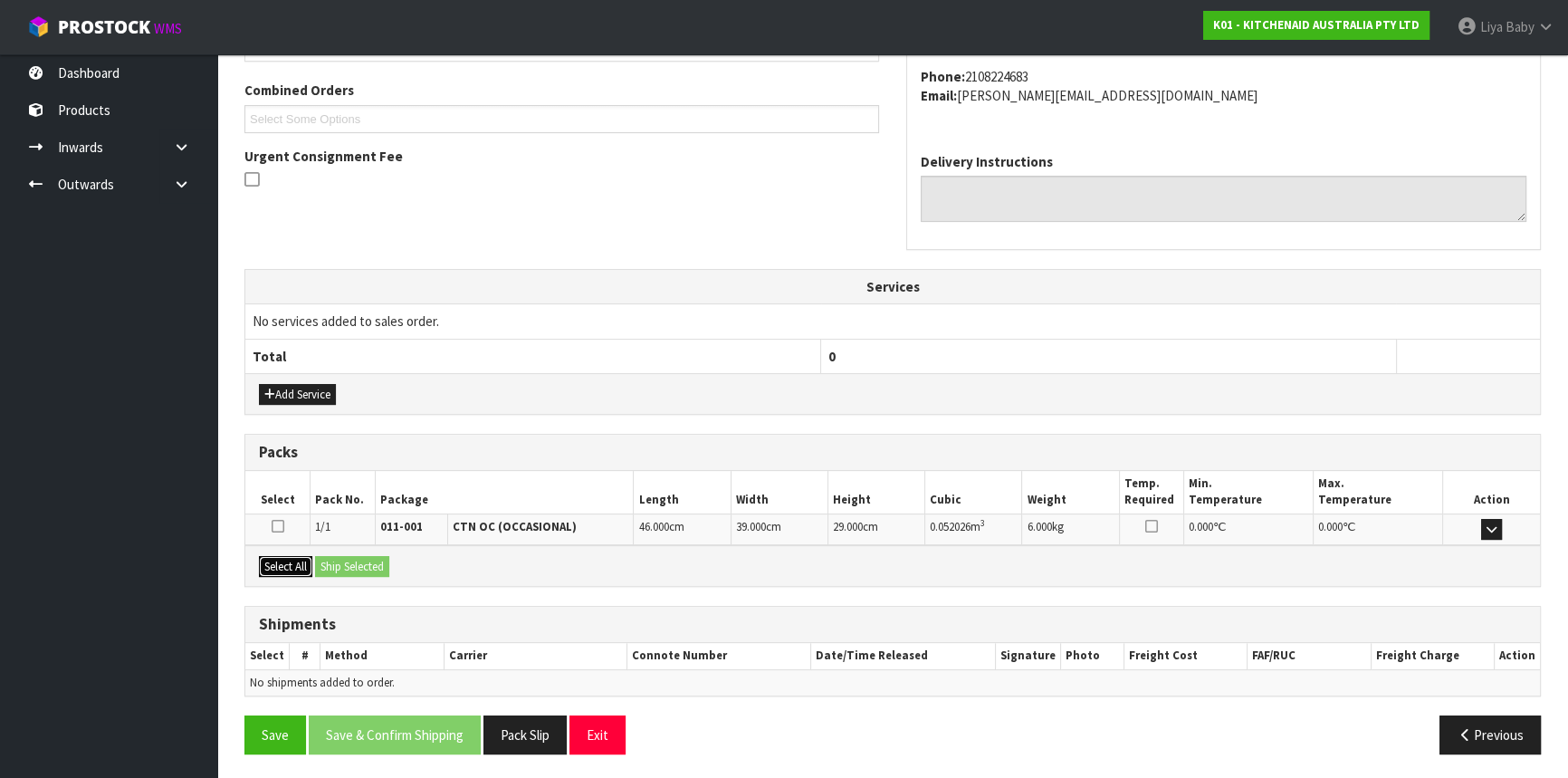
click at [294, 567] on button "Select All" at bounding box center [285, 567] width 54 height 22
click at [389, 567] on button "Ship Selected" at bounding box center [353, 567] width 74 height 22
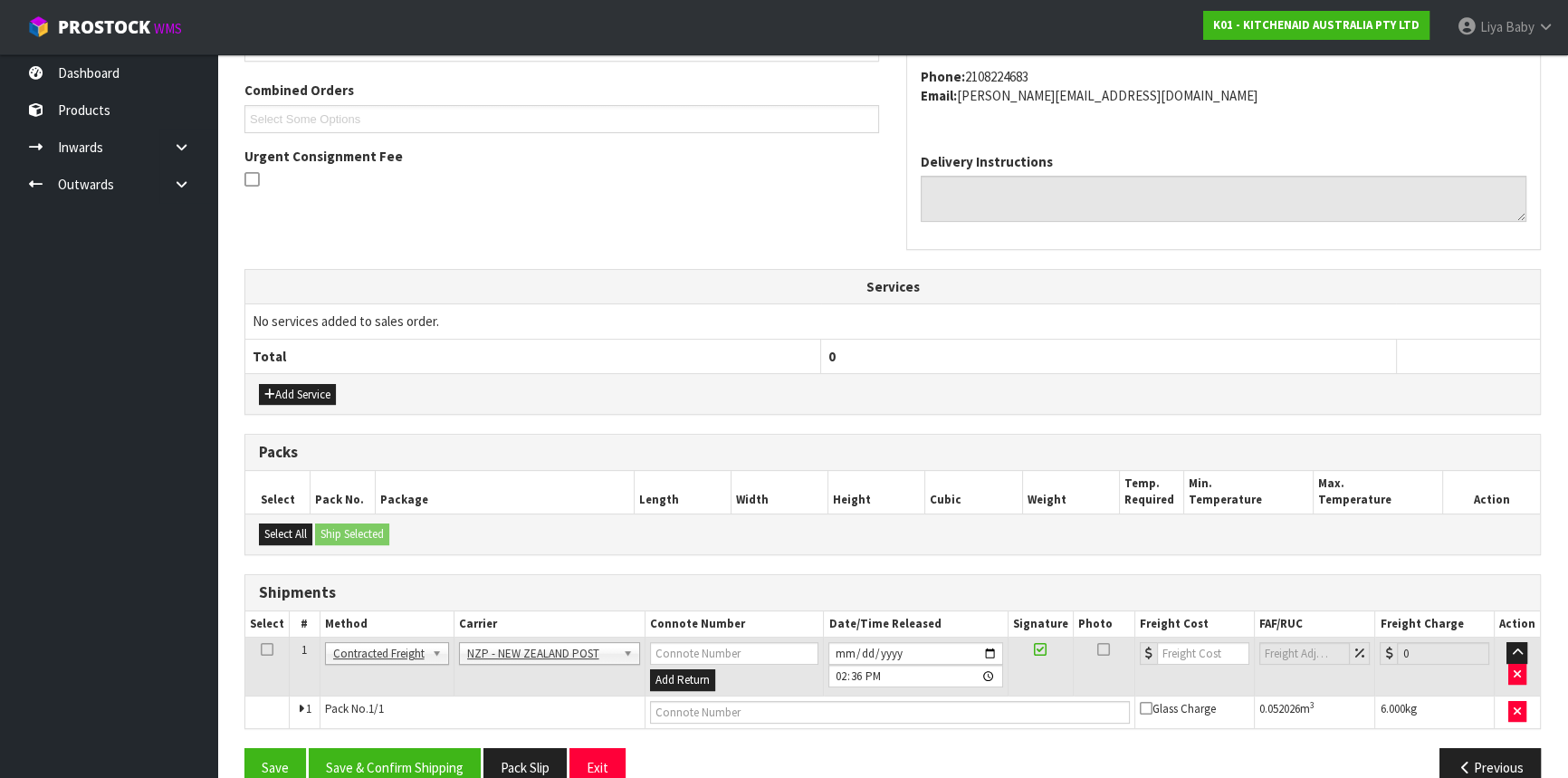
click at [265, 650] on icon at bounding box center [266, 650] width 13 height 1
click at [386, 749] on button "Save & Confirm Shipping" at bounding box center [395, 768] width 172 height 39
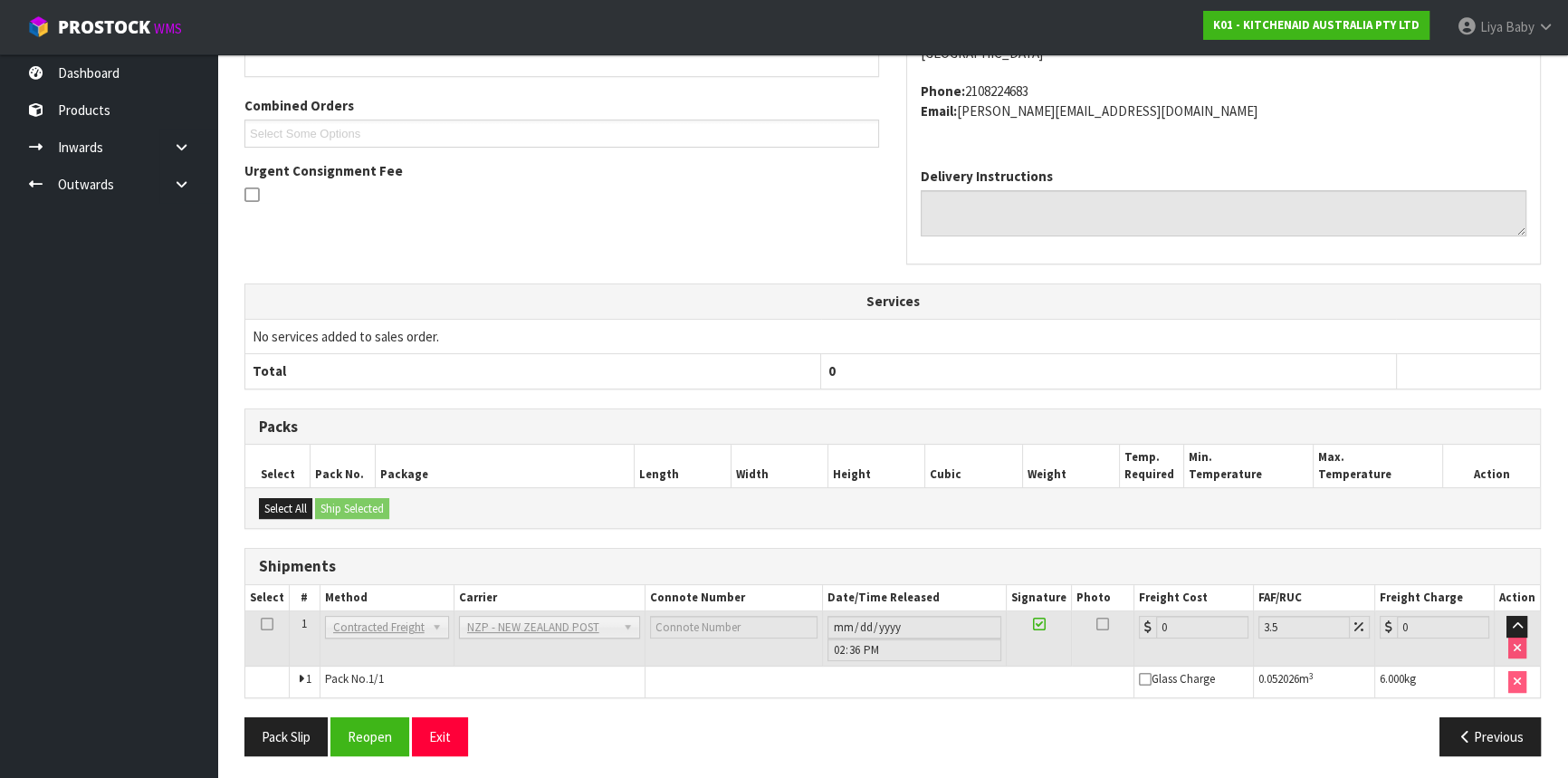
scroll to position [462, 0]
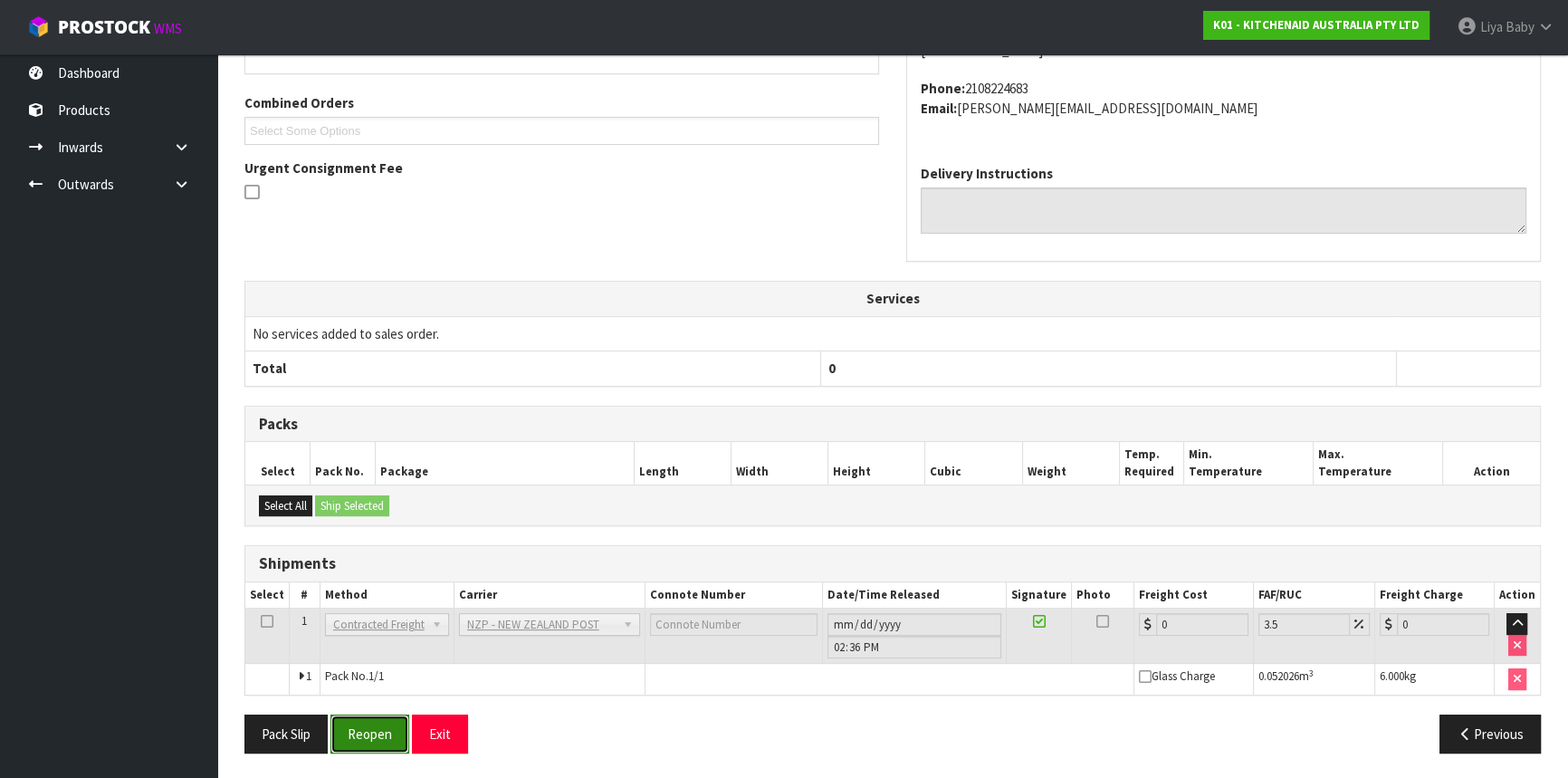
click at [372, 744] on button "Reopen" at bounding box center [369, 734] width 78 height 39
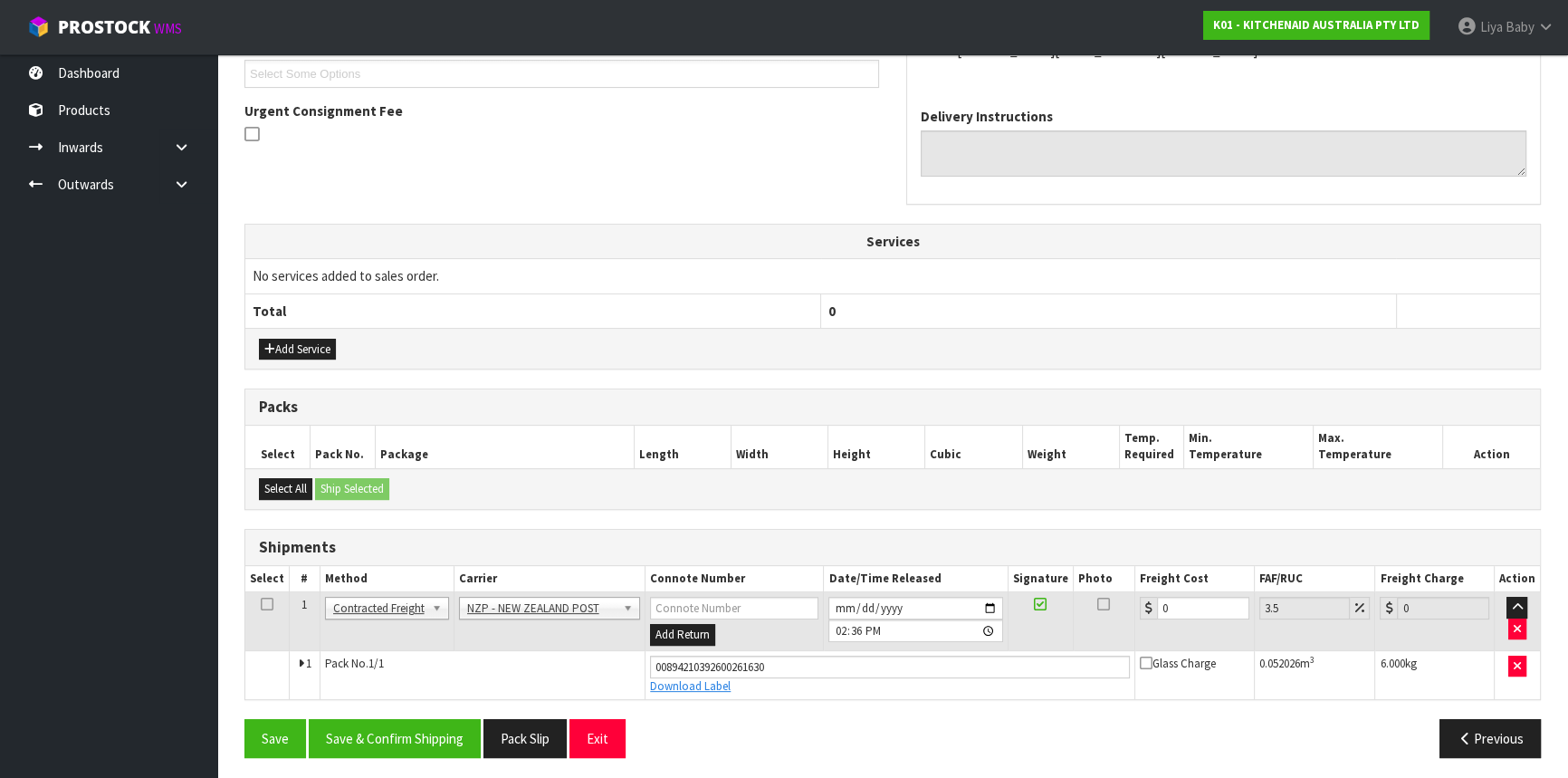
scroll to position [504, 0]
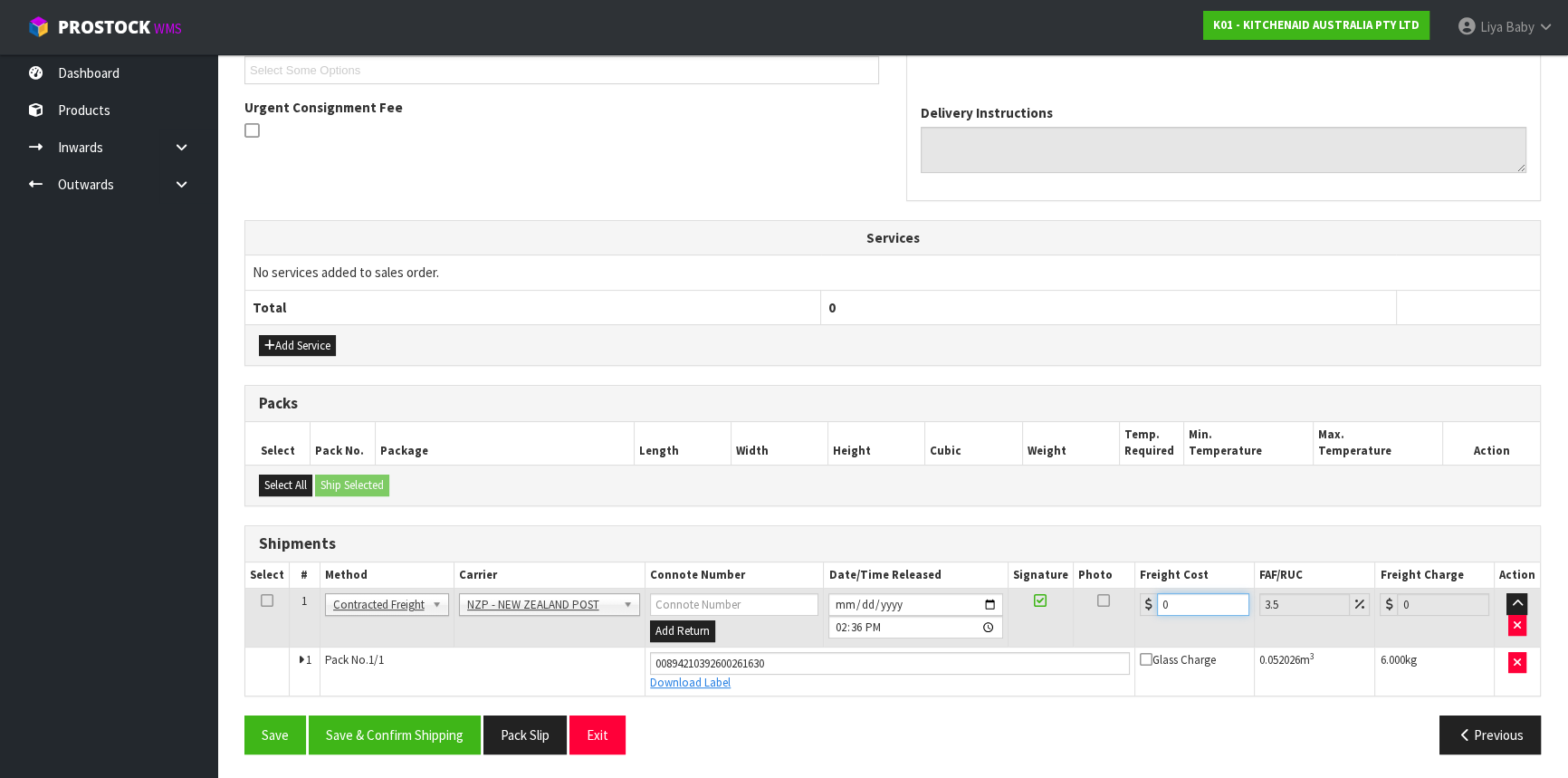
click at [1195, 598] on input "0" at bounding box center [1203, 605] width 92 height 23
click at [271, 601] on icon at bounding box center [266, 601] width 13 height 1
click at [426, 722] on button "Save & Confirm Shipping" at bounding box center [395, 735] width 172 height 39
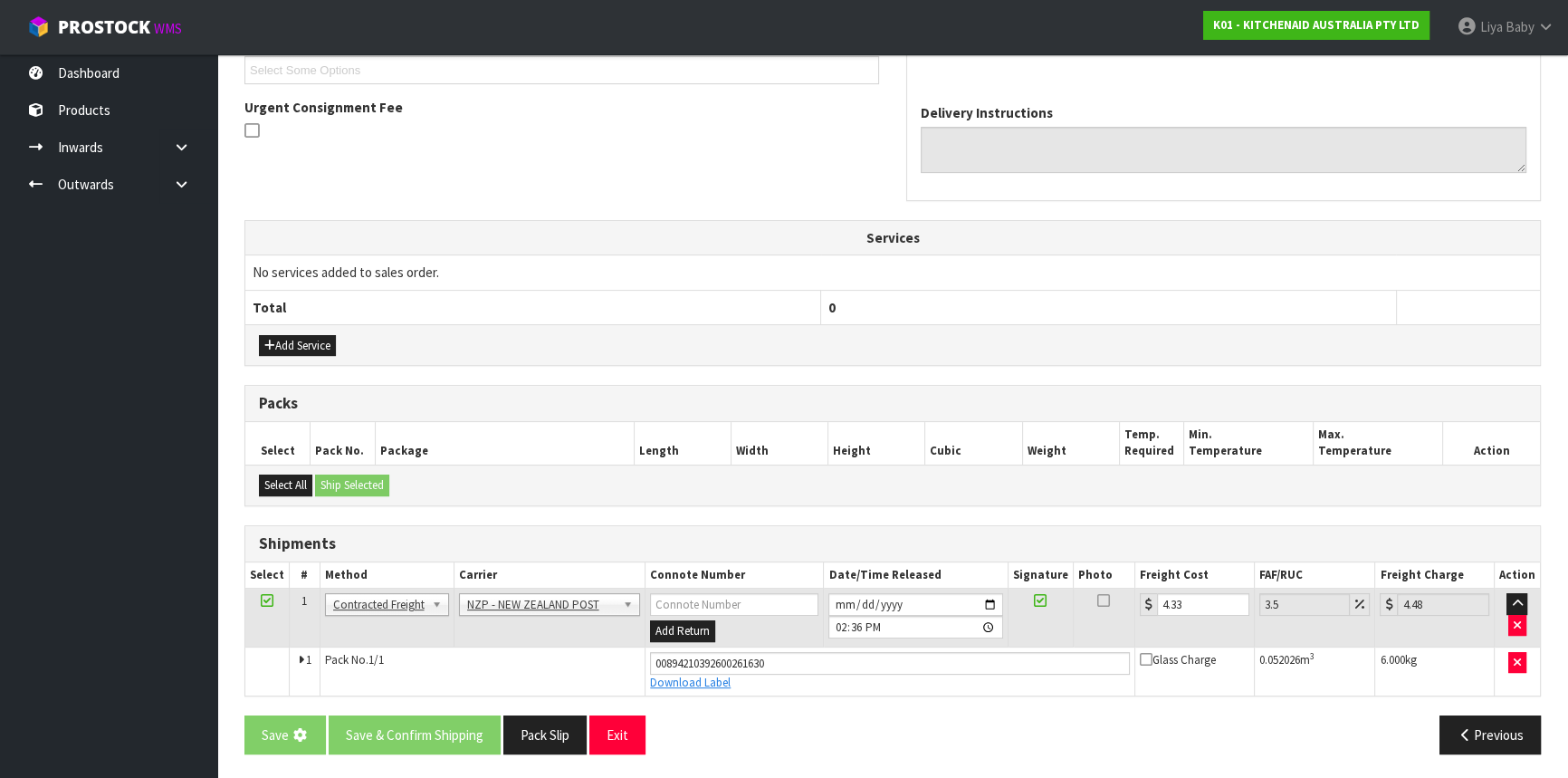
scroll to position [0, 0]
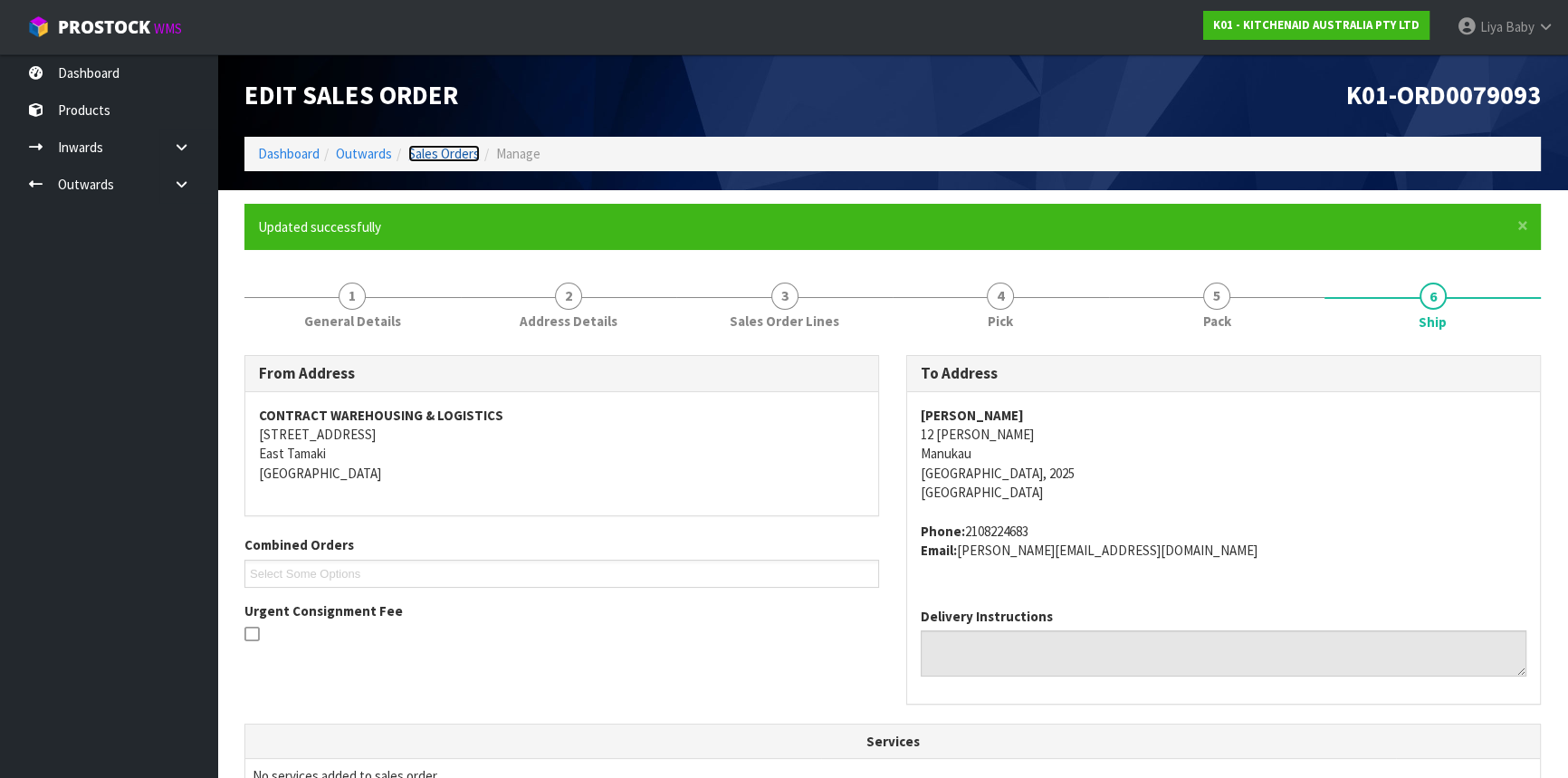
click at [438, 150] on link "Sales Orders" at bounding box center [444, 154] width 71 height 18
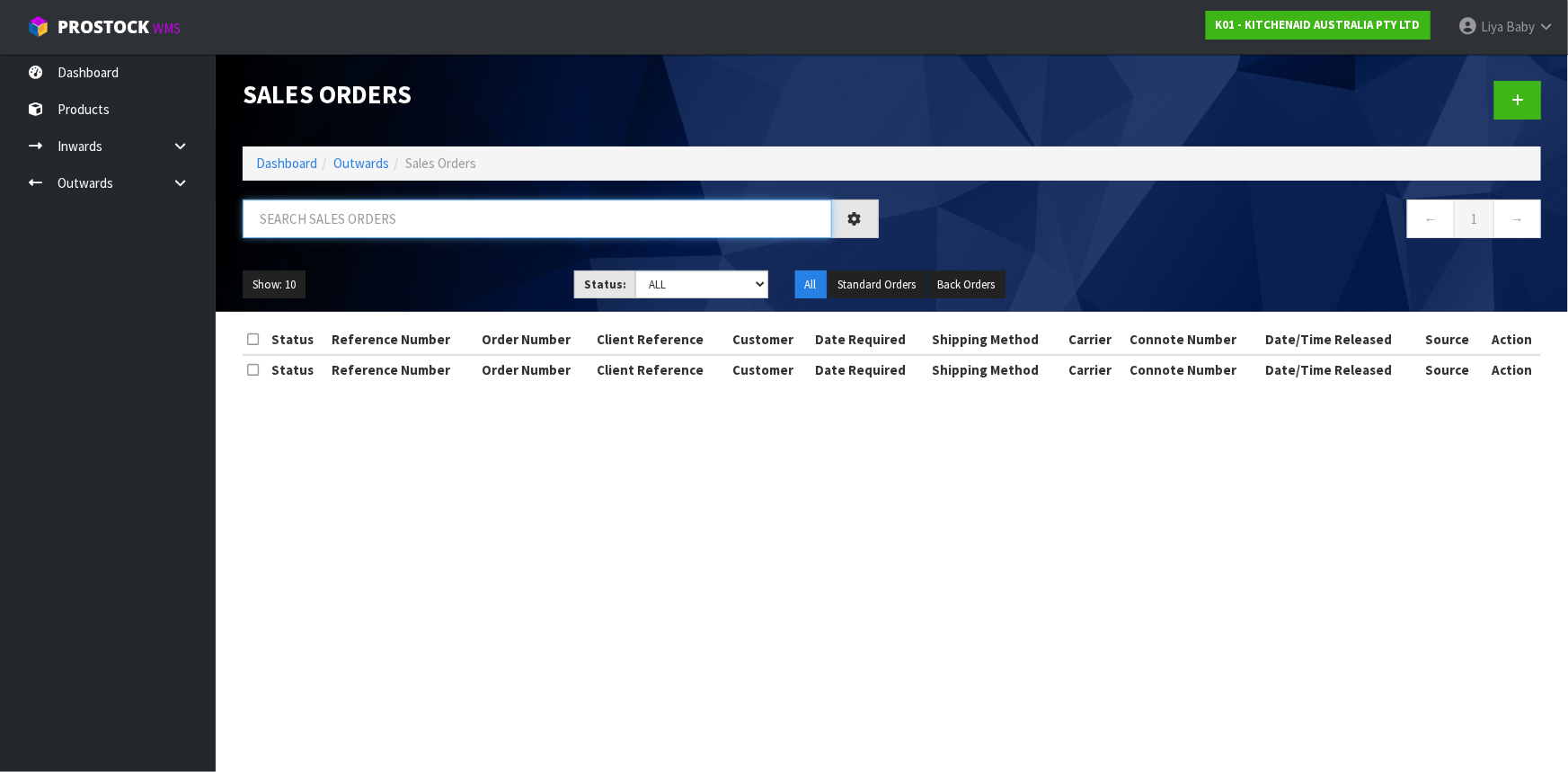
click at [366, 220] on input "text" at bounding box center [538, 219] width 589 height 39
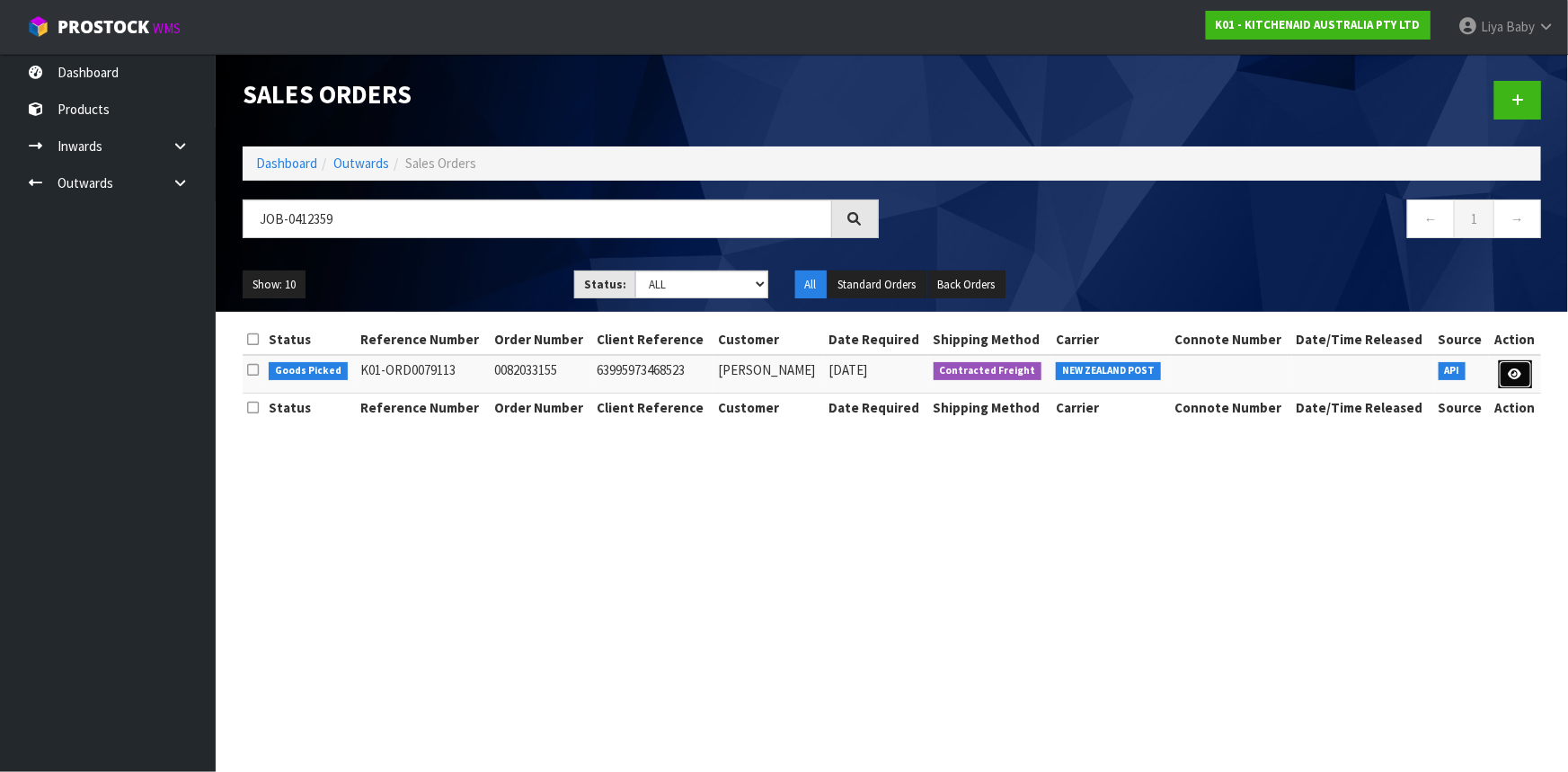
click at [1524, 366] on link at bounding box center [1516, 375] width 33 height 29
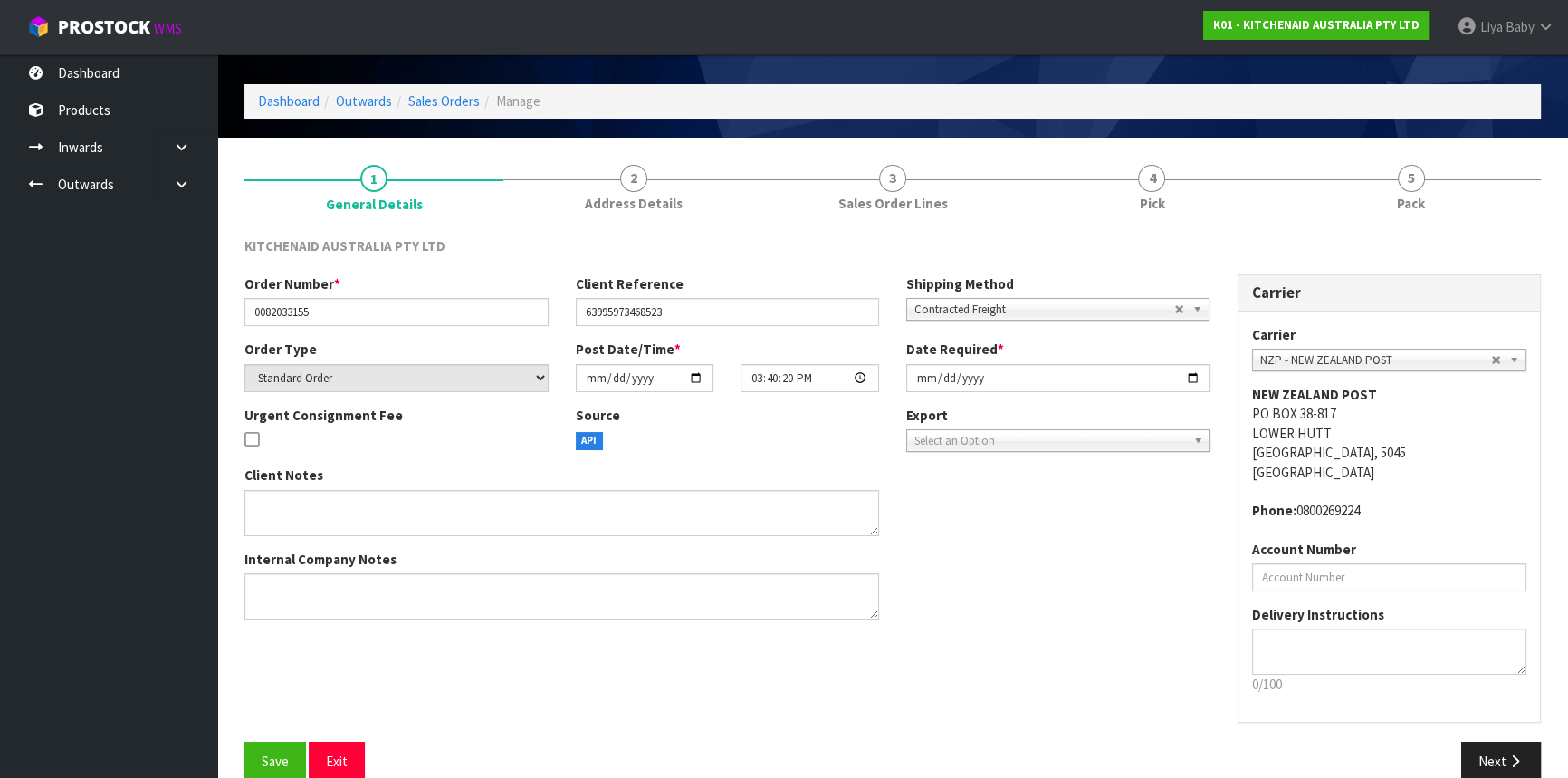
scroll to position [81, 0]
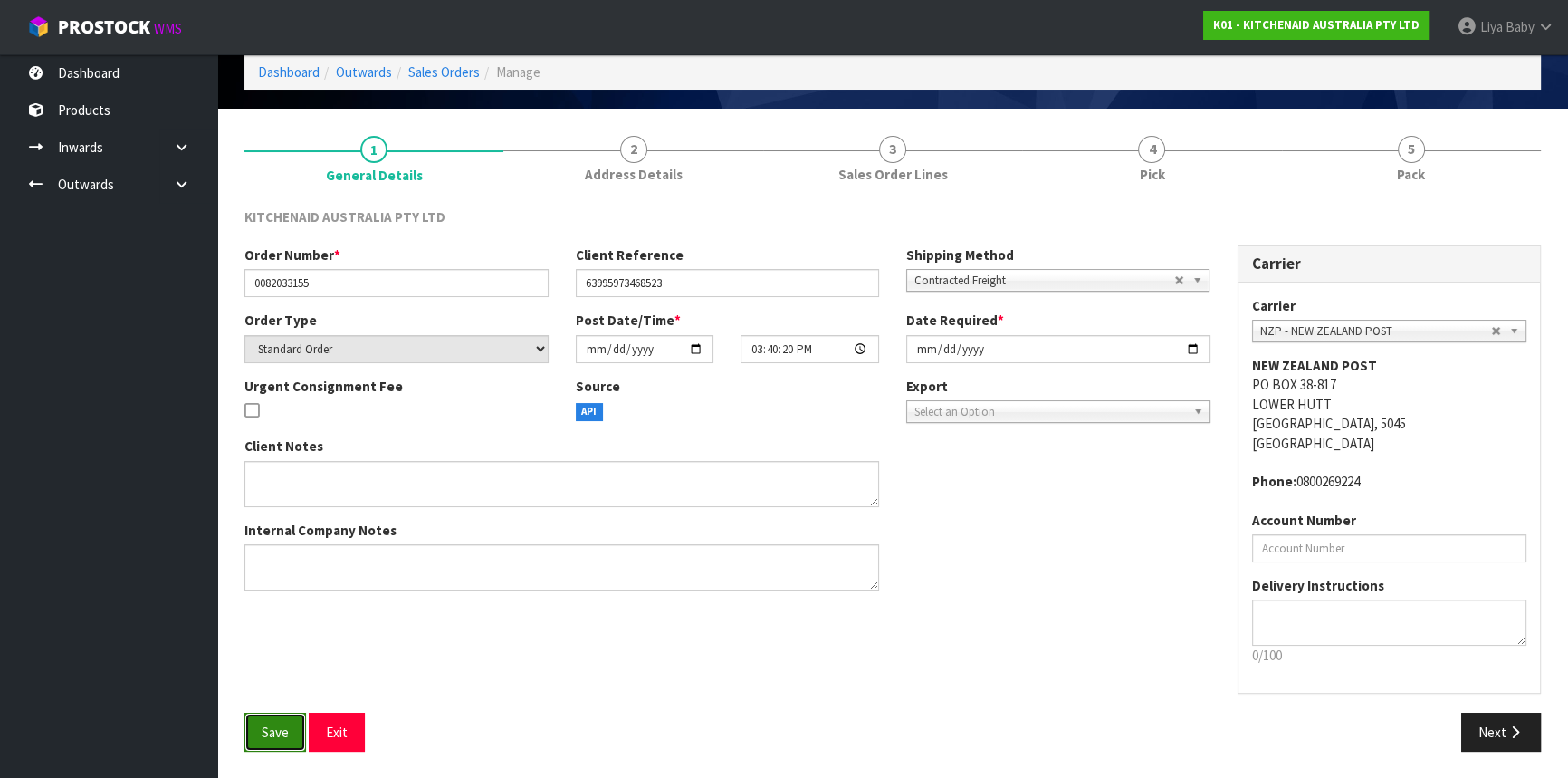
click at [287, 739] on span "Save" at bounding box center [275, 733] width 27 height 18
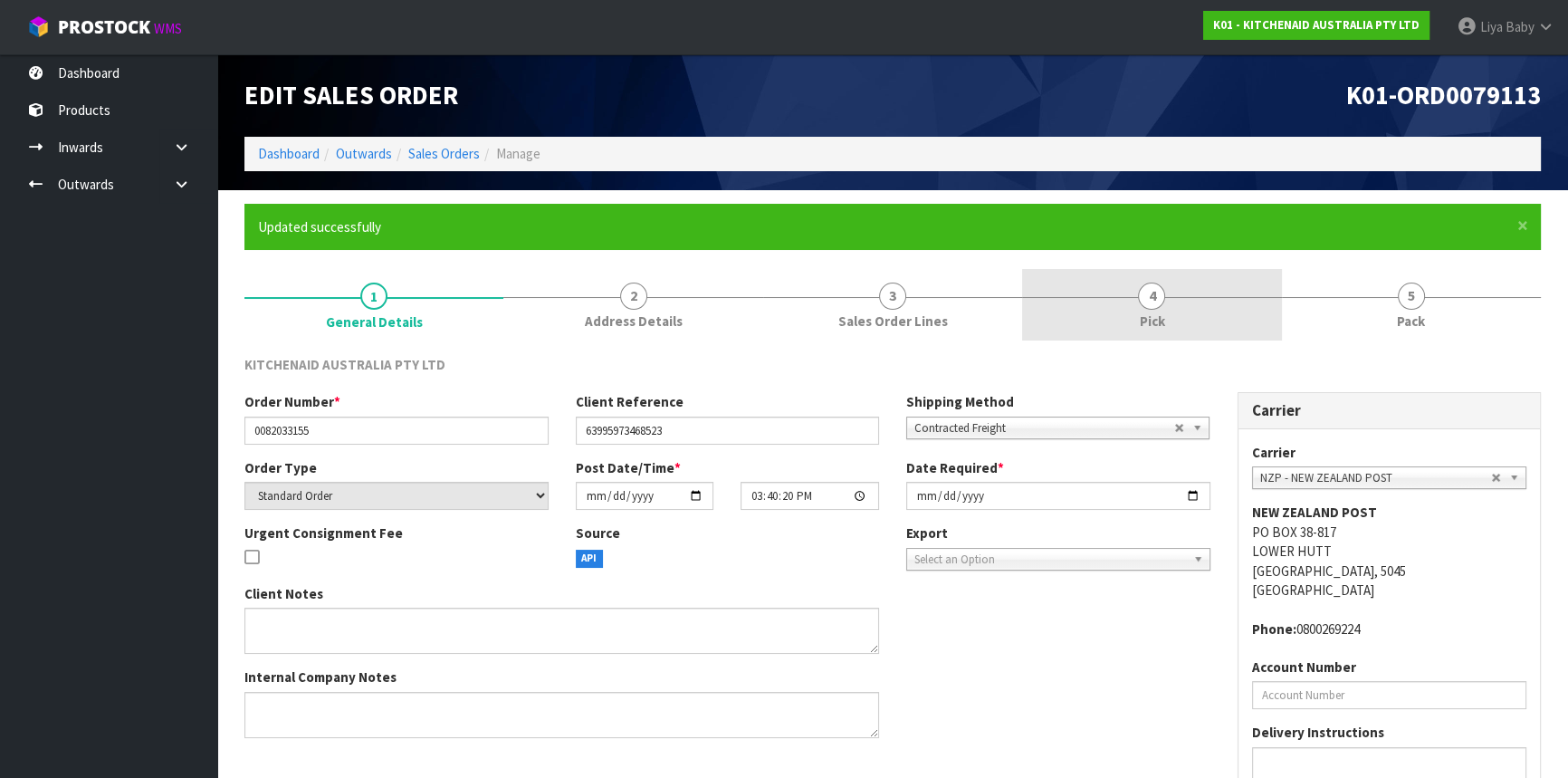
click at [1169, 305] on link "4 Pick" at bounding box center [1152, 305] width 259 height 72
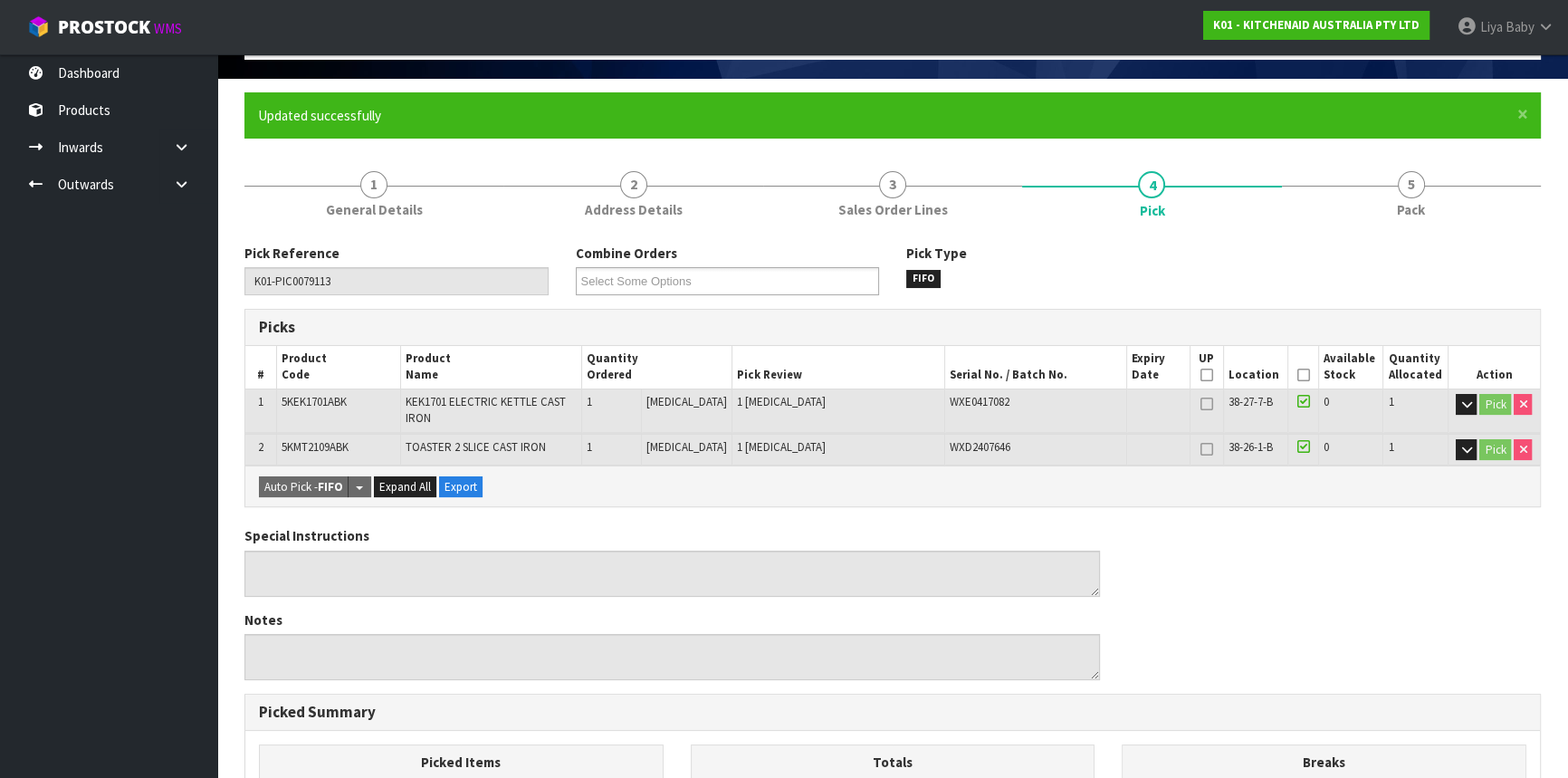
scroll to position [246, 0]
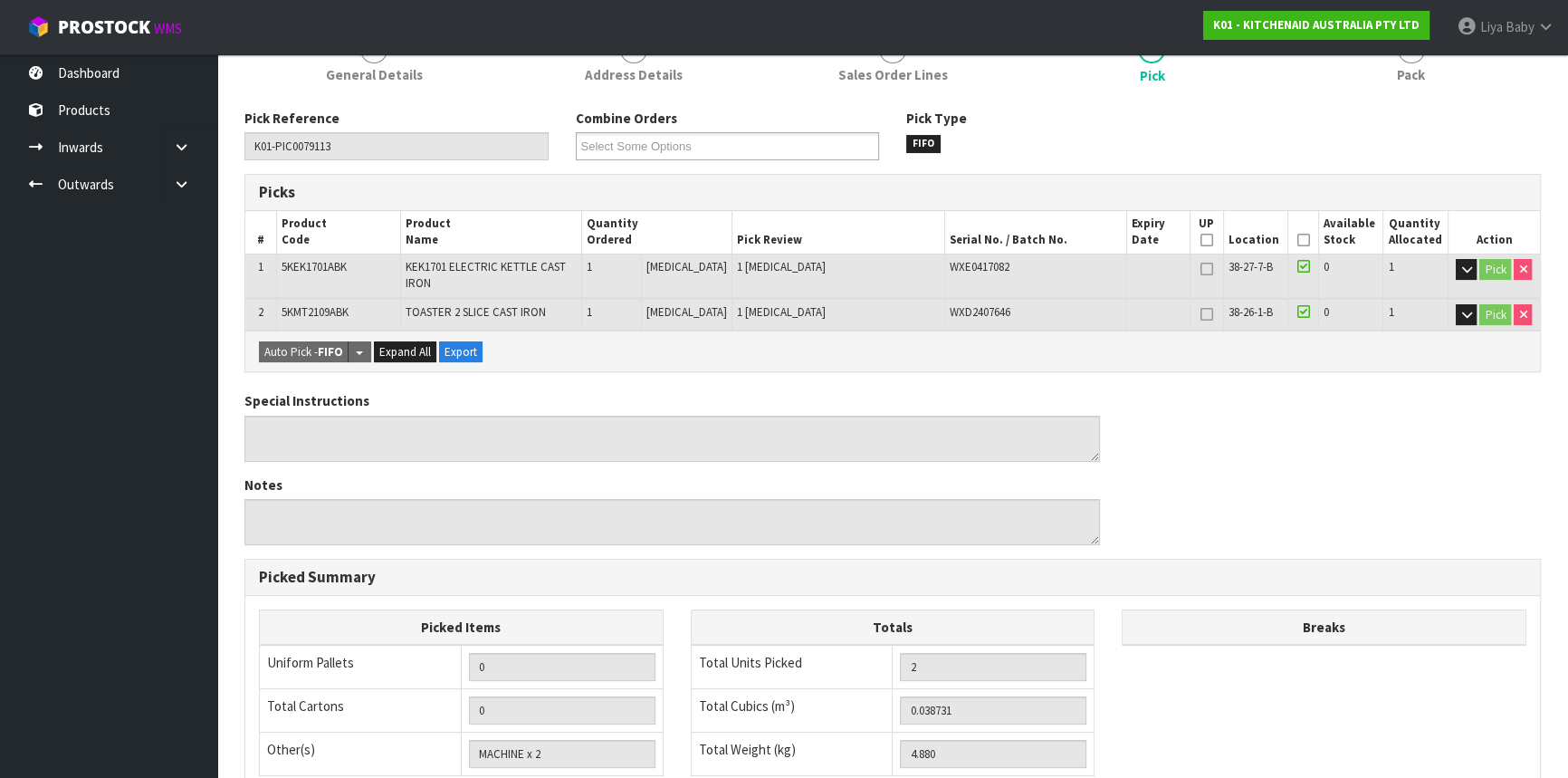
click at [1298, 240] on icon at bounding box center [1303, 240] width 13 height 1
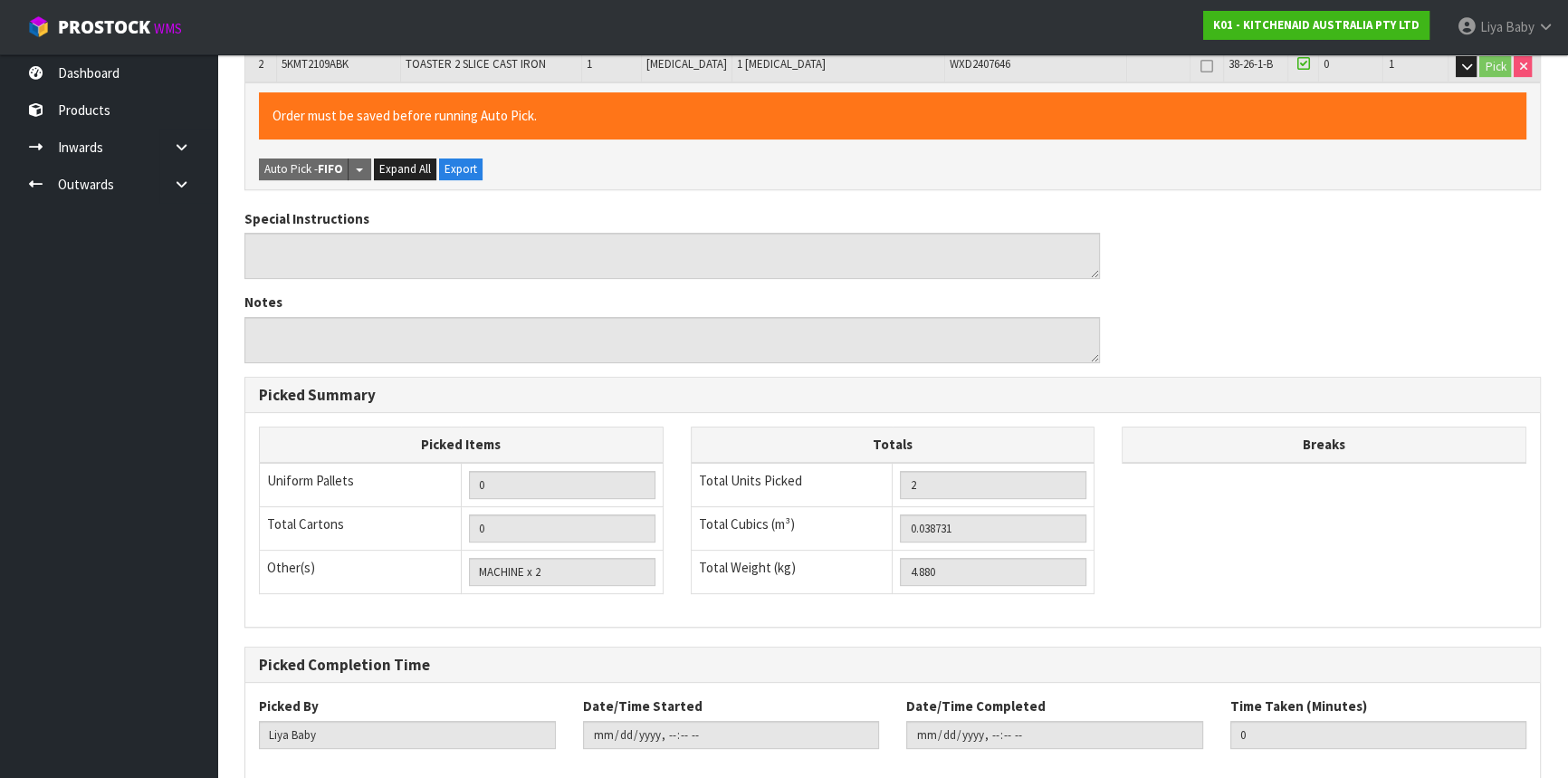
scroll to position [589, 0]
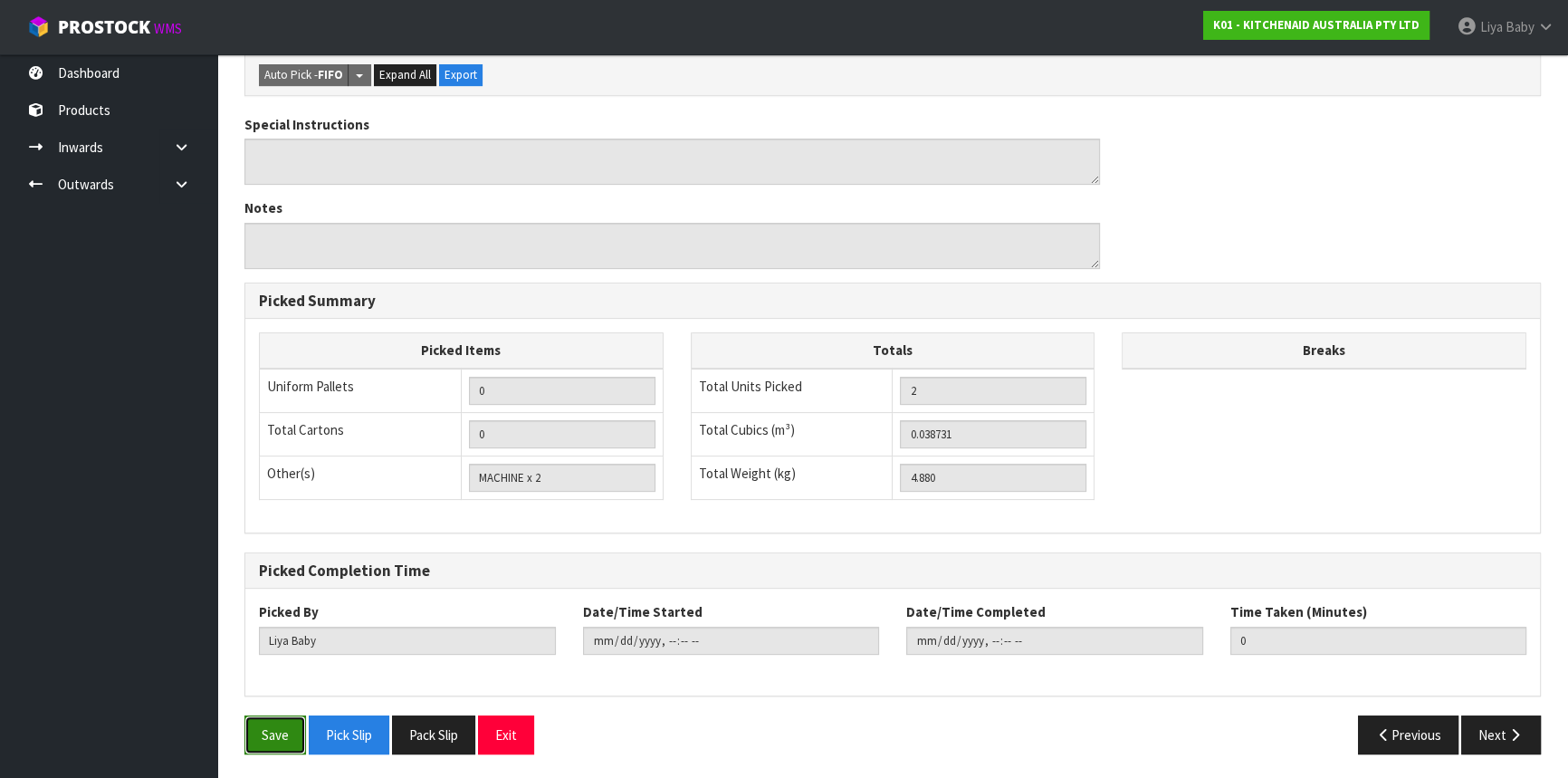
click at [283, 743] on button "Save" at bounding box center [275, 735] width 62 height 39
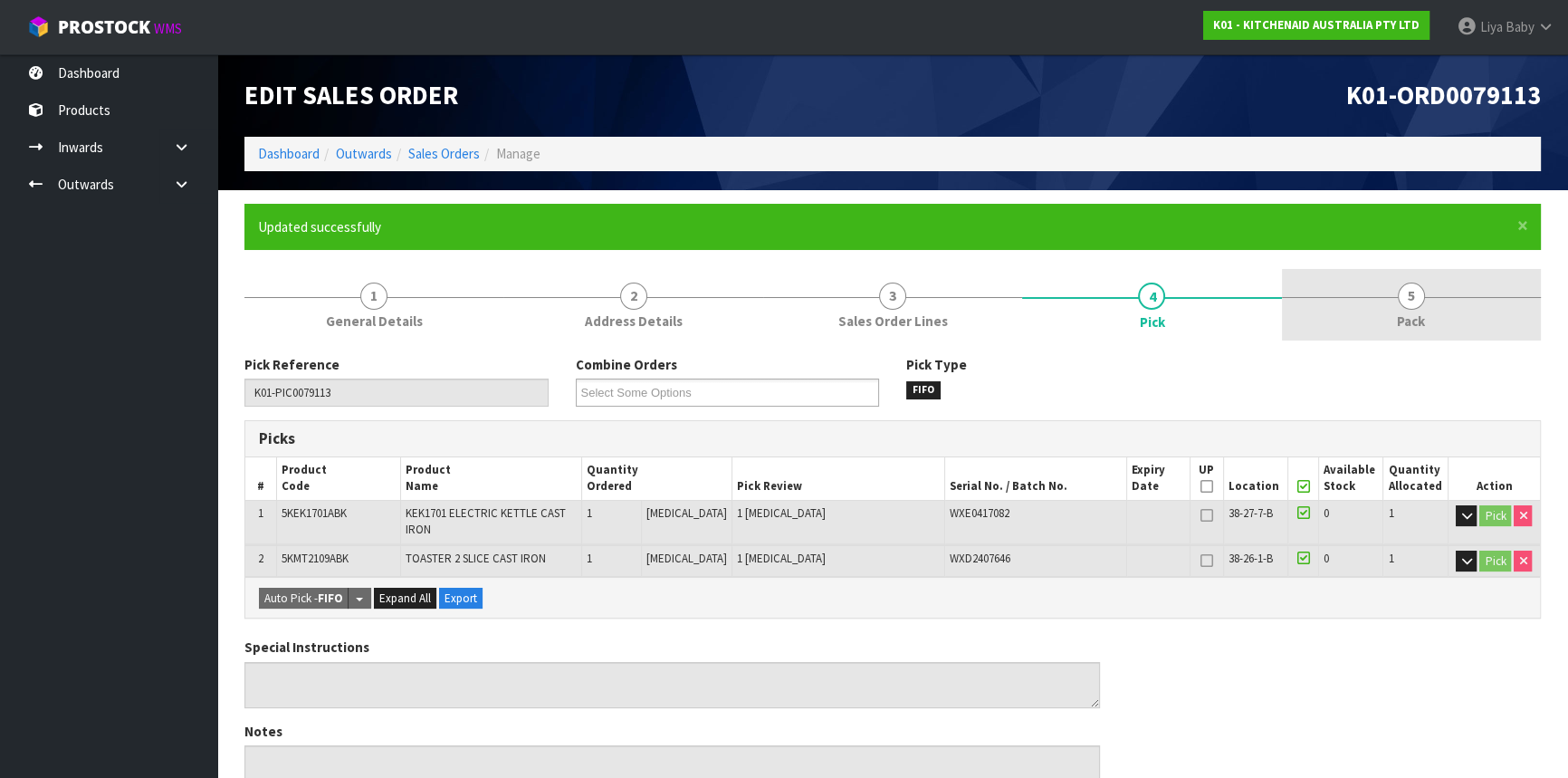
click at [1402, 310] on link "5 Pack" at bounding box center [1411, 305] width 259 height 72
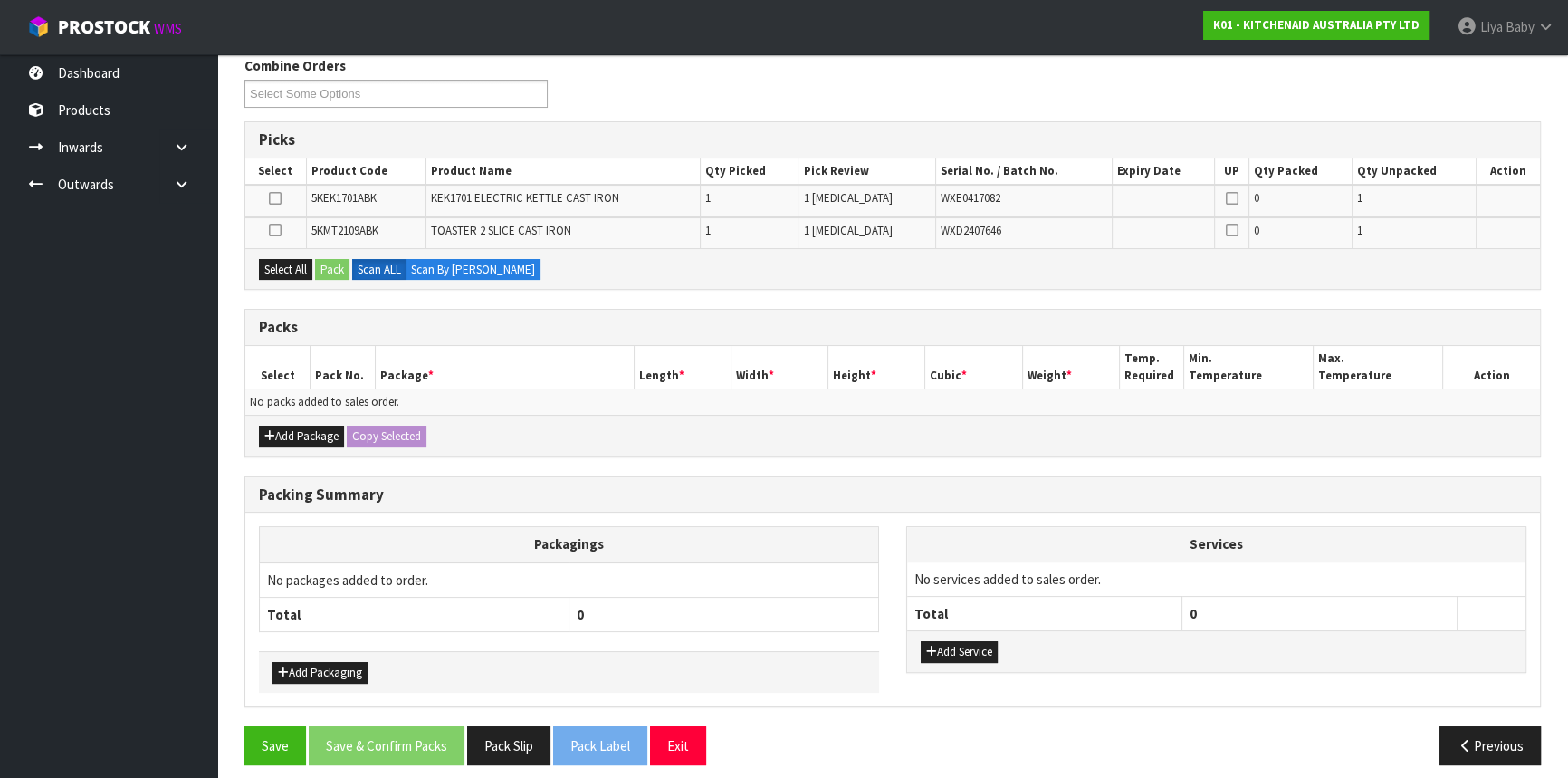
scroll to position [308, 0]
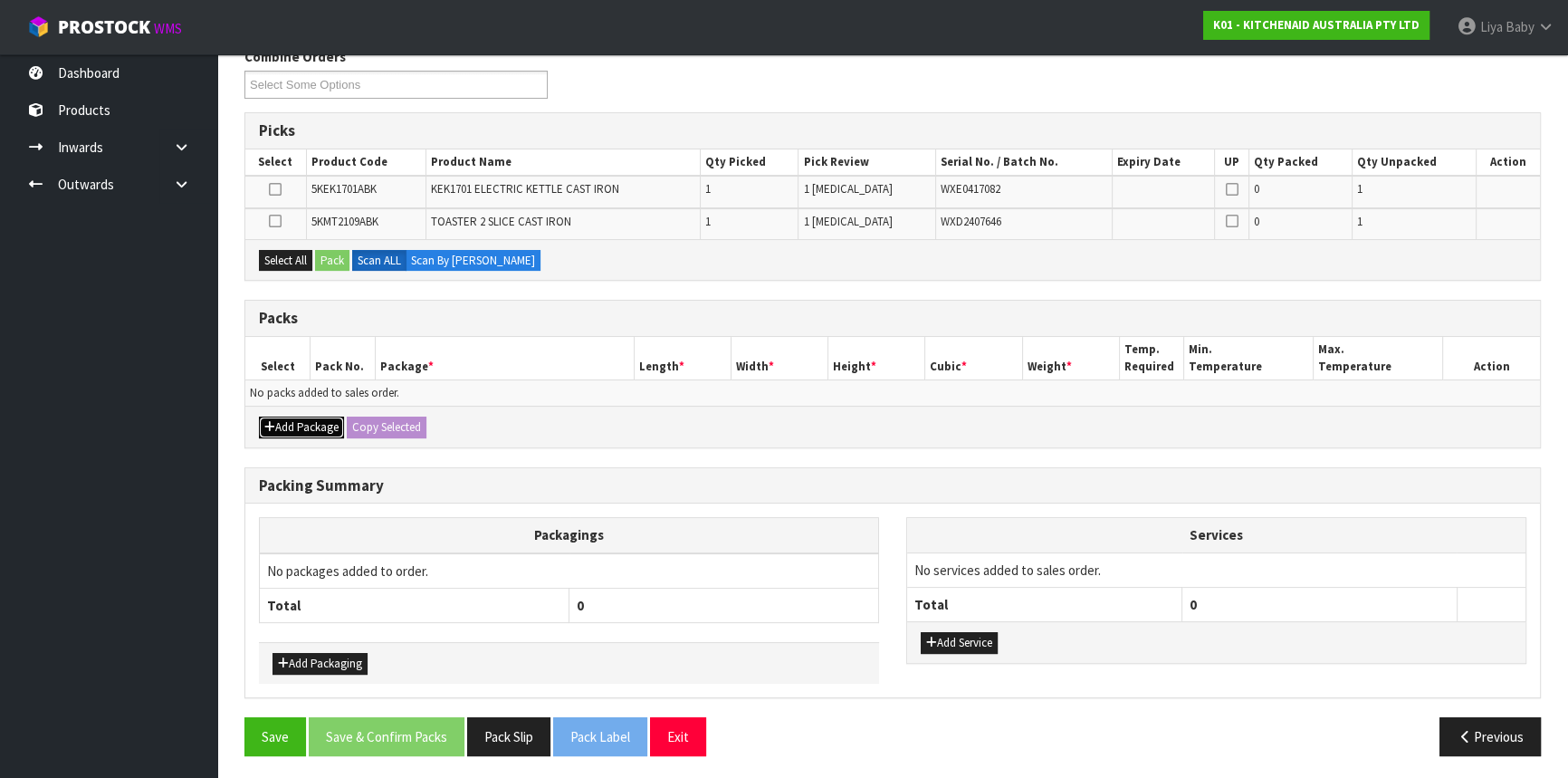
click at [262, 425] on button "Add Package" at bounding box center [301, 427] width 85 height 22
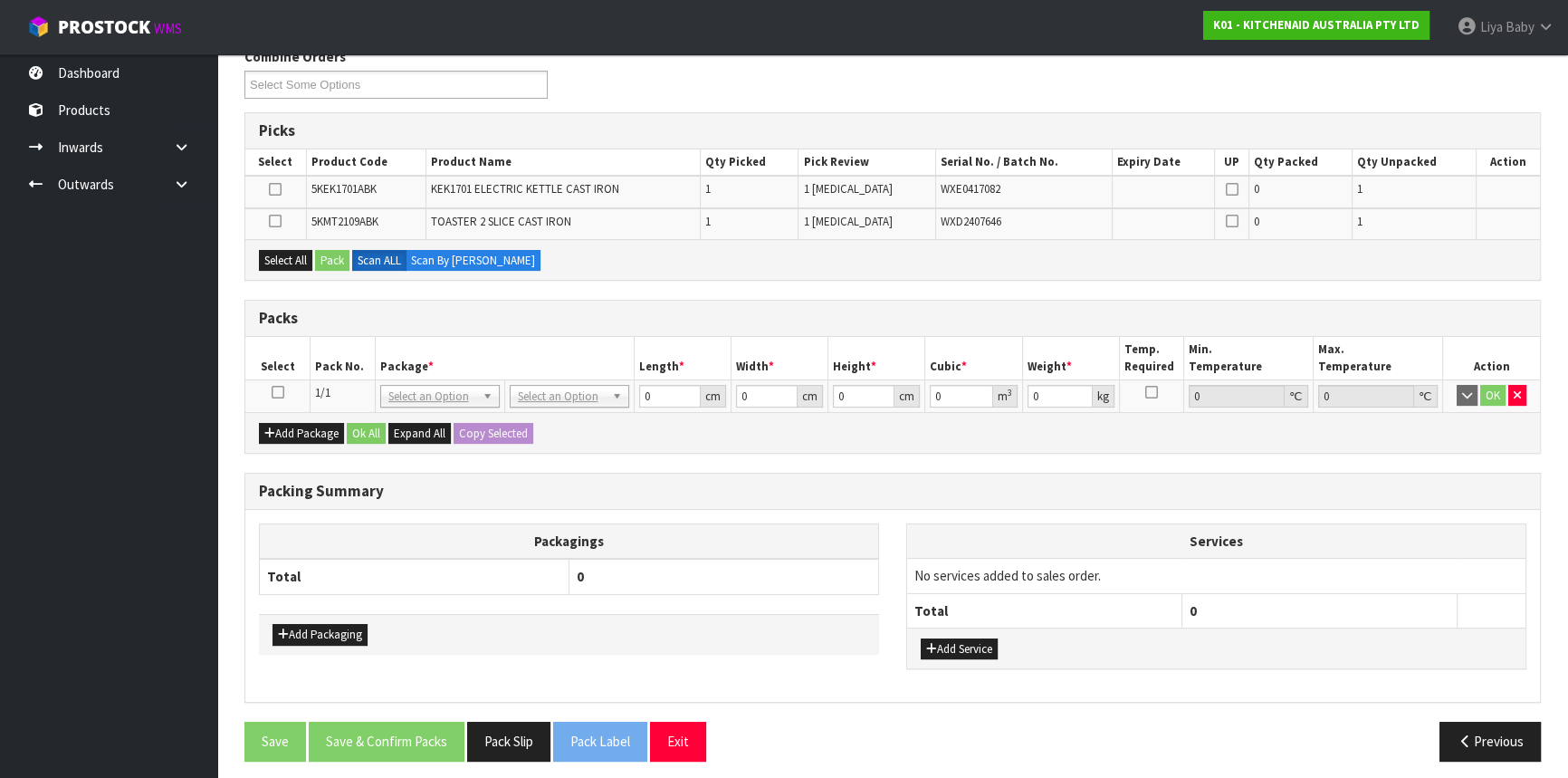
click at [271, 392] on icon at bounding box center [277, 392] width 13 height 1
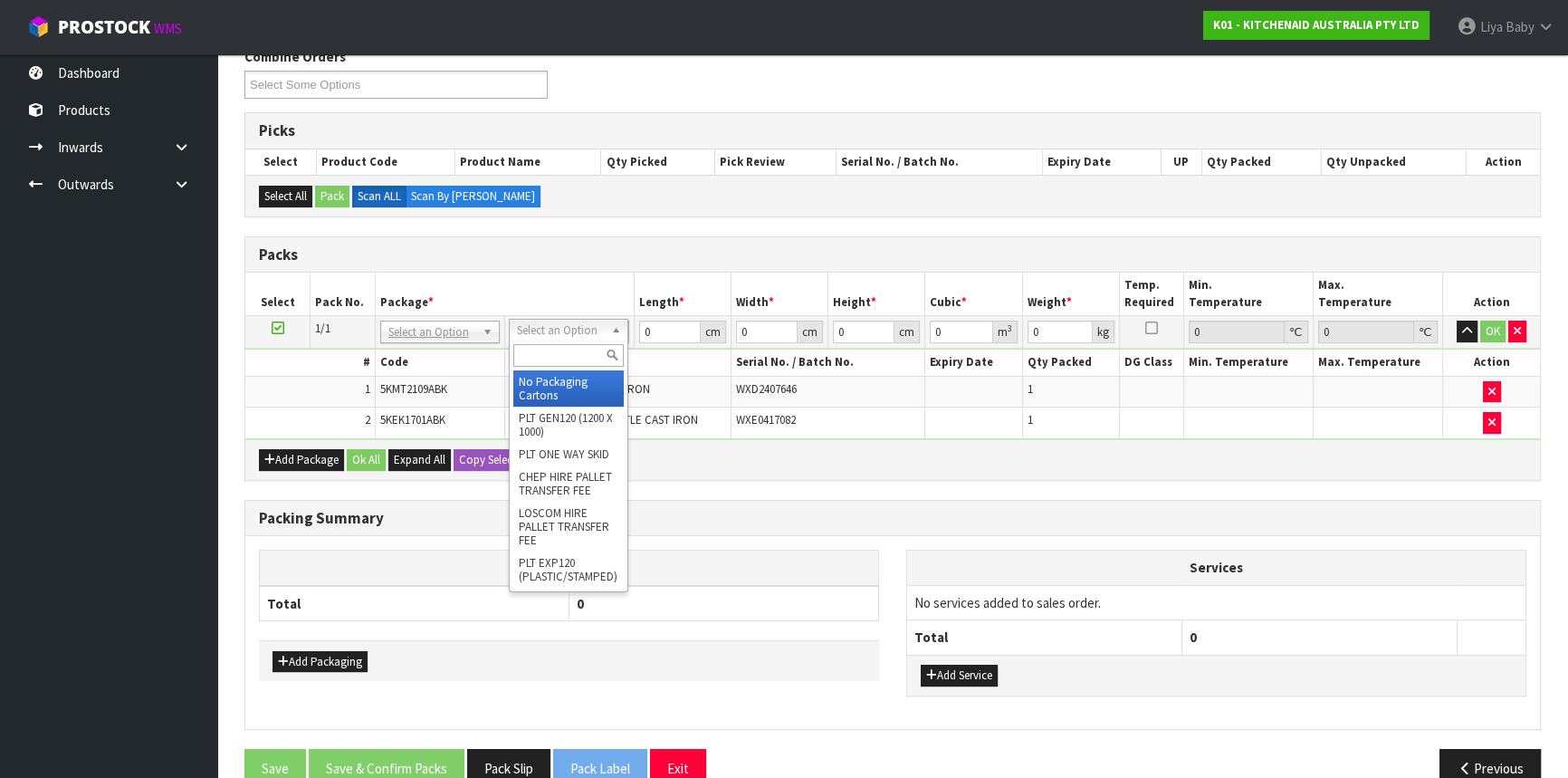
click at [555, 344] on input "text" at bounding box center [568, 355] width 111 height 23
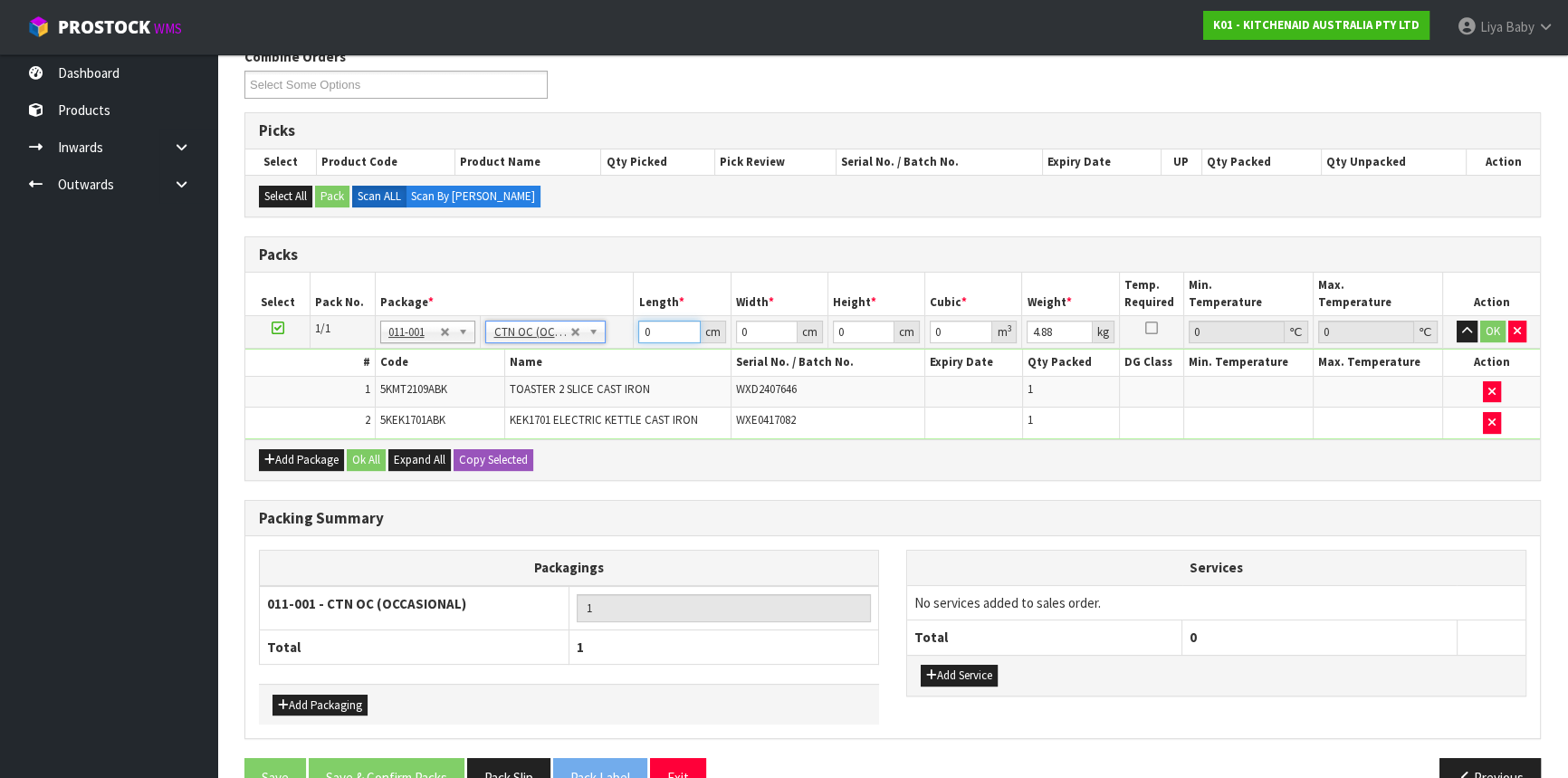
click at [670, 324] on input "0" at bounding box center [669, 331] width 62 height 23
click at [759, 322] on input "0" at bounding box center [767, 331] width 62 height 23
click at [866, 335] on input "0" at bounding box center [863, 331] width 62 height 23
click at [1069, 329] on input "4.88" at bounding box center [1059, 331] width 66 height 23
click at [358, 460] on button "Ok All" at bounding box center [366, 461] width 39 height 22
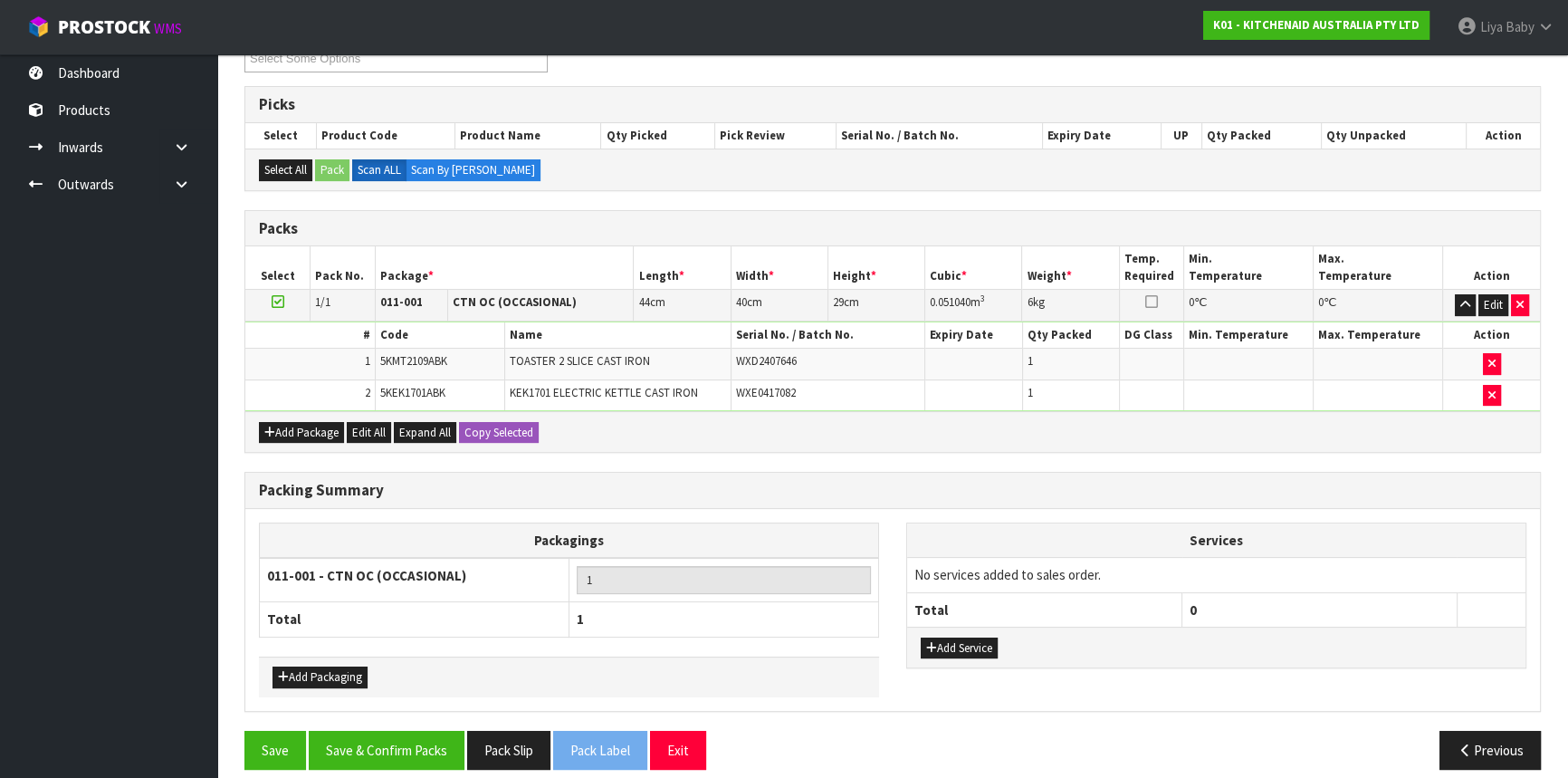
scroll to position [348, 0]
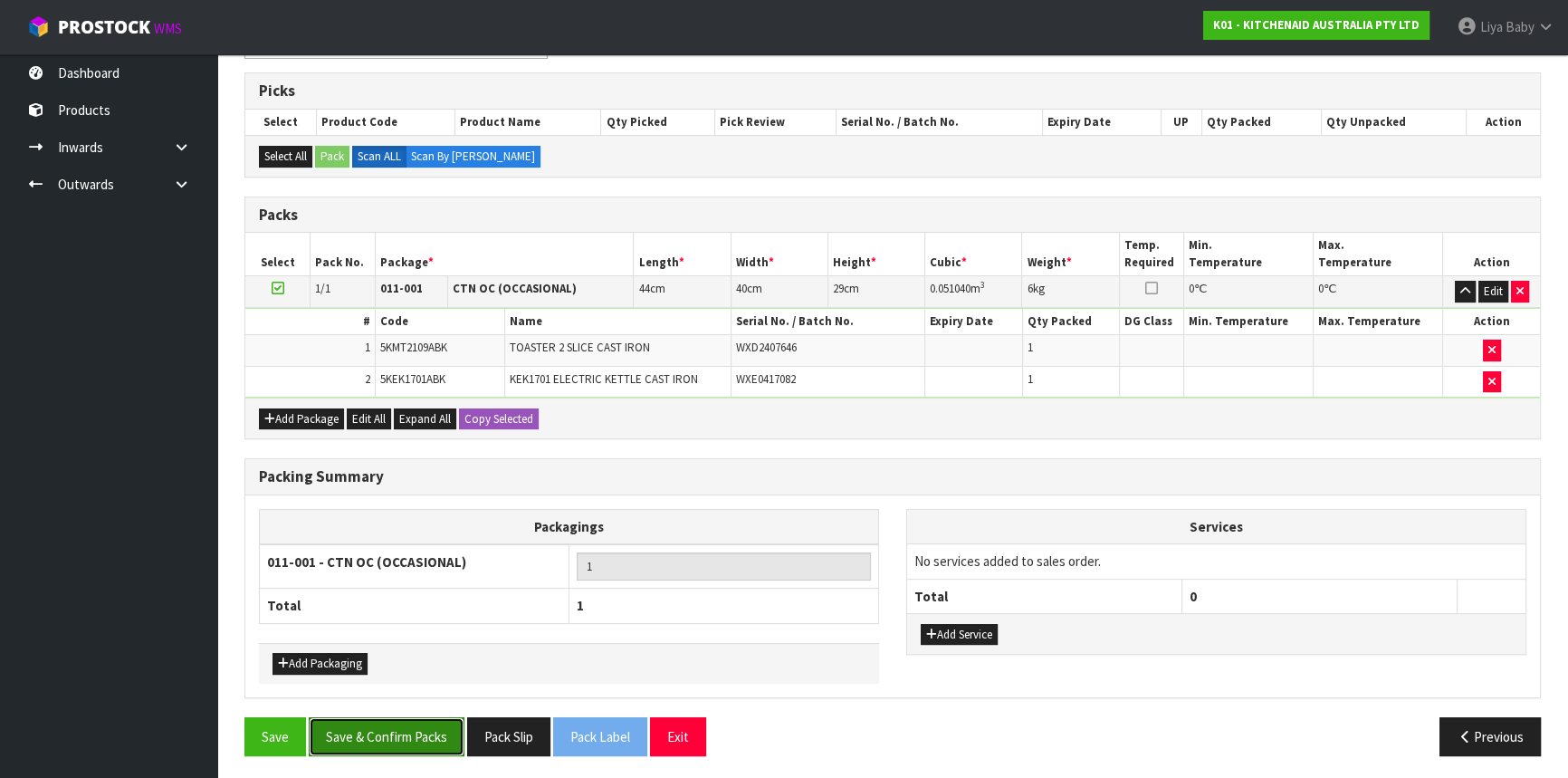
click at [371, 733] on button "Save & Confirm Packs" at bounding box center [386, 737] width 156 height 39
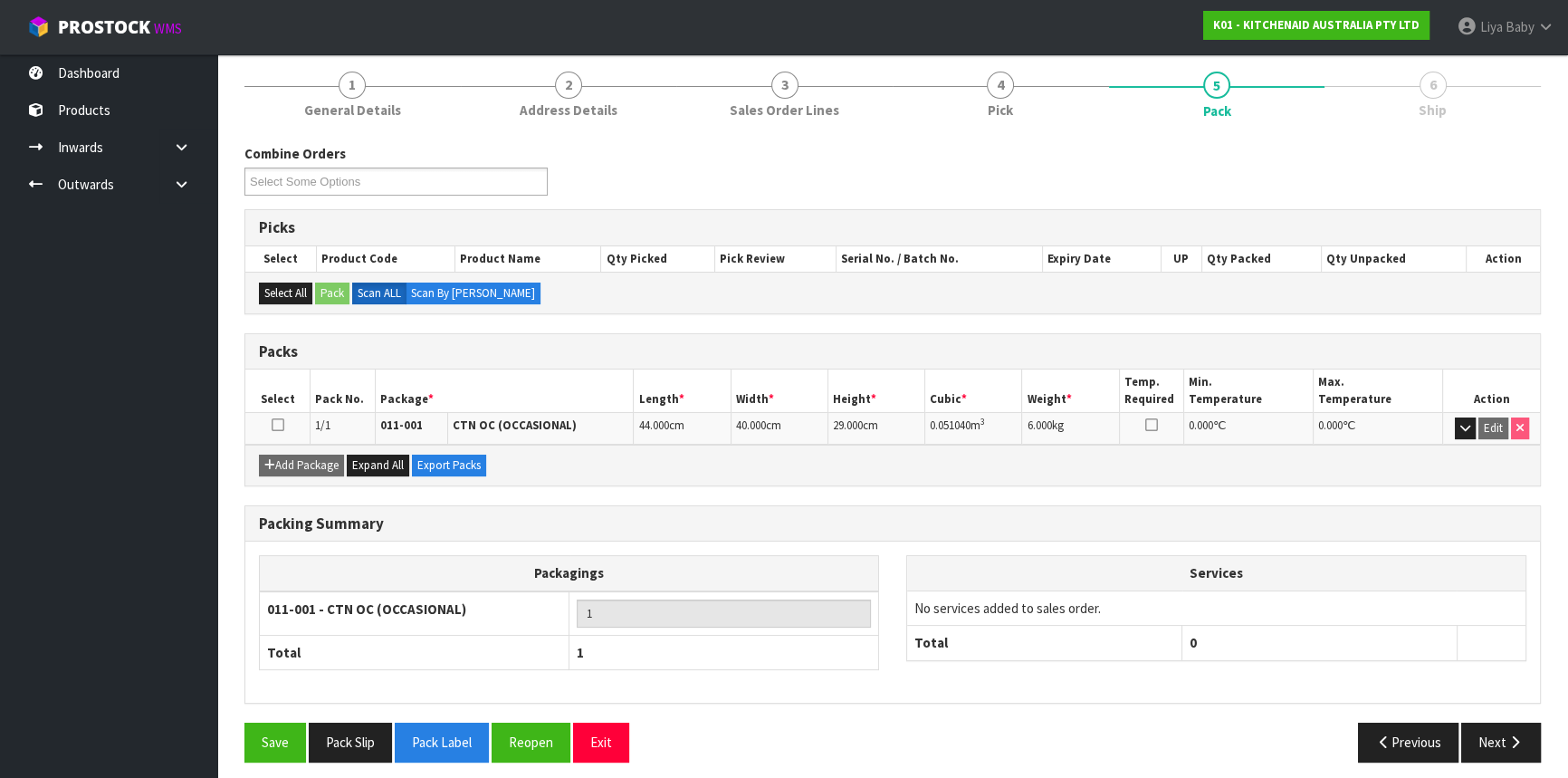
scroll to position [219, 0]
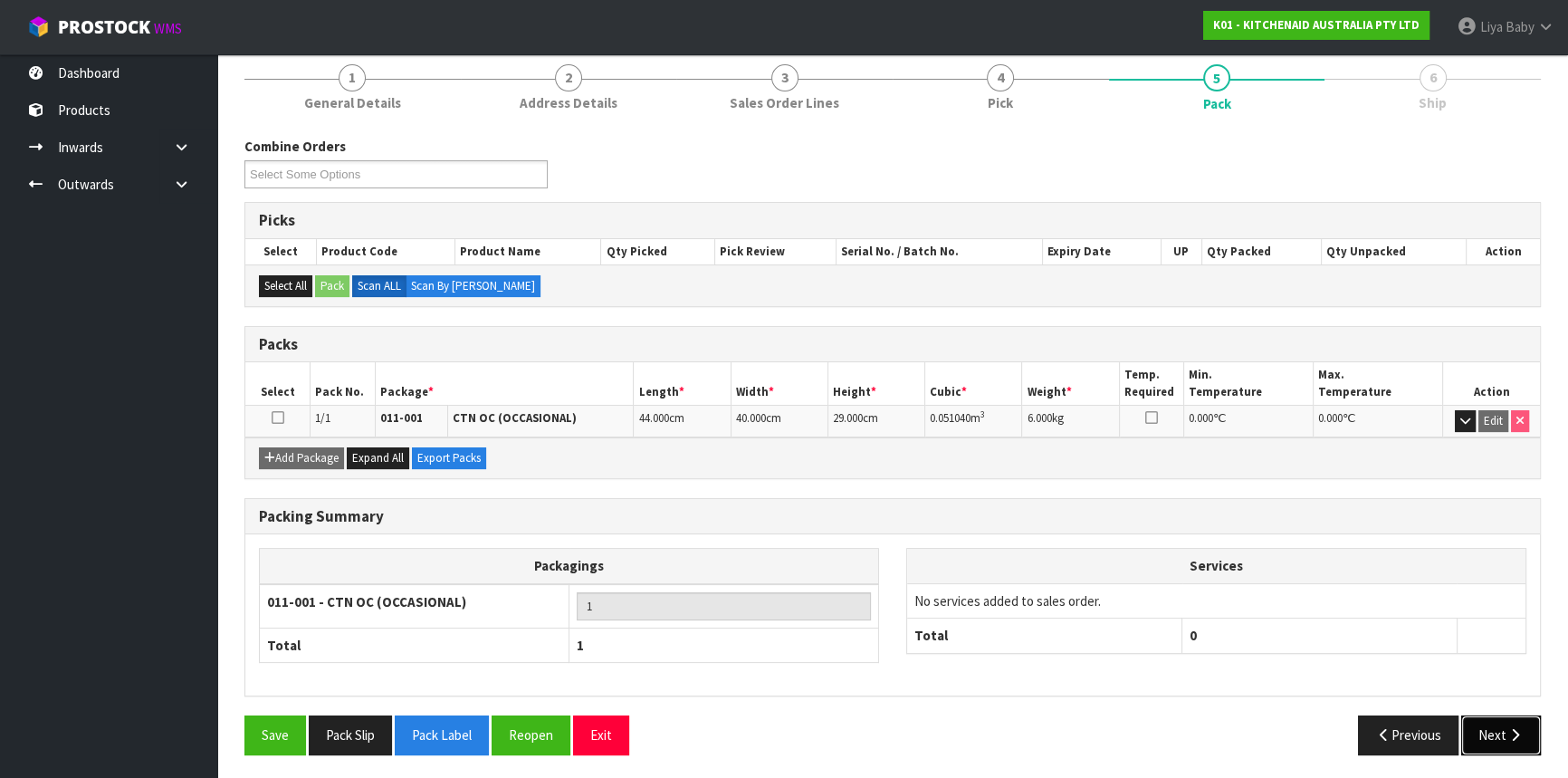
click at [1525, 744] on button "Next" at bounding box center [1500, 735] width 79 height 39
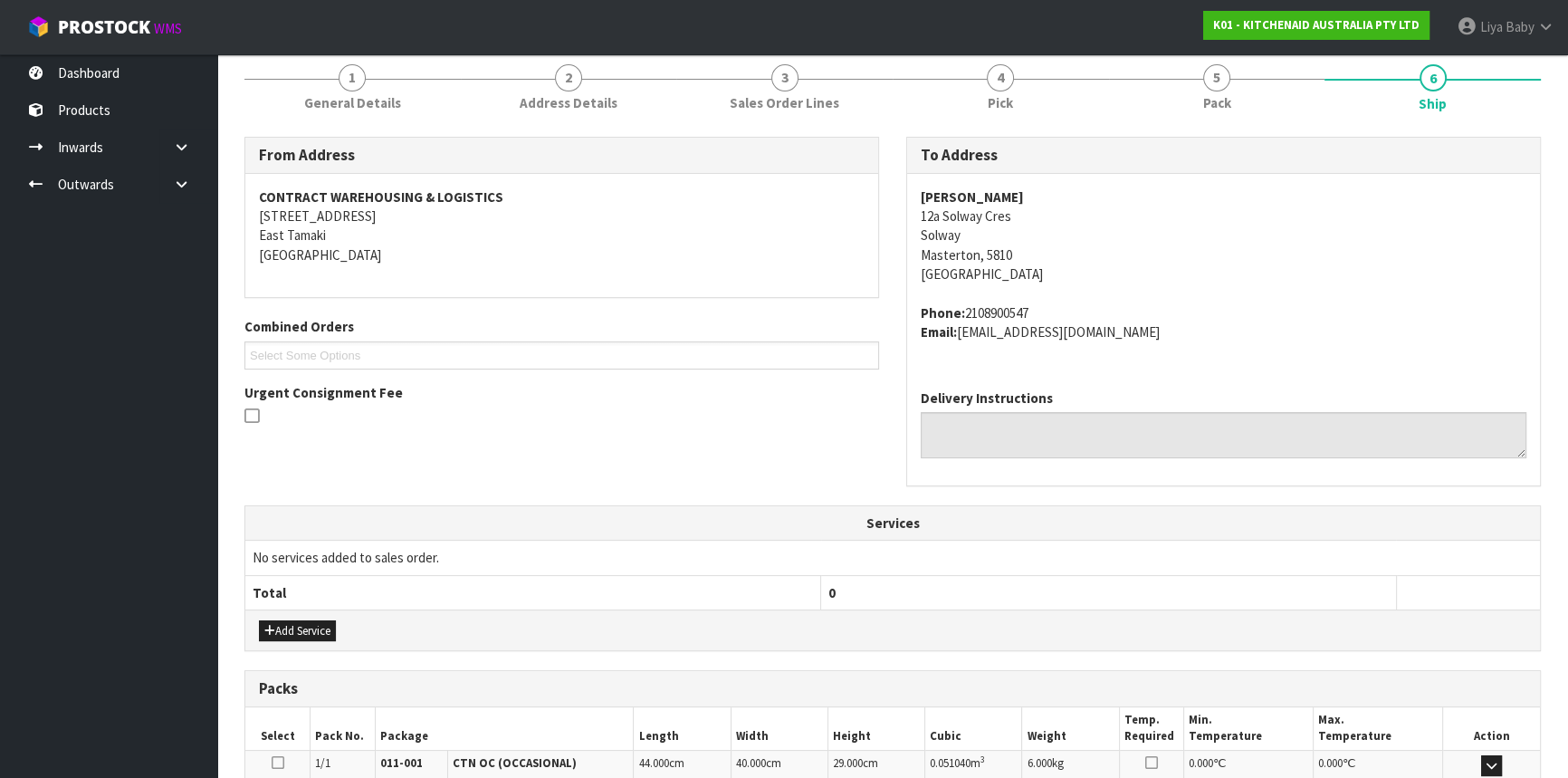
scroll to position [455, 0]
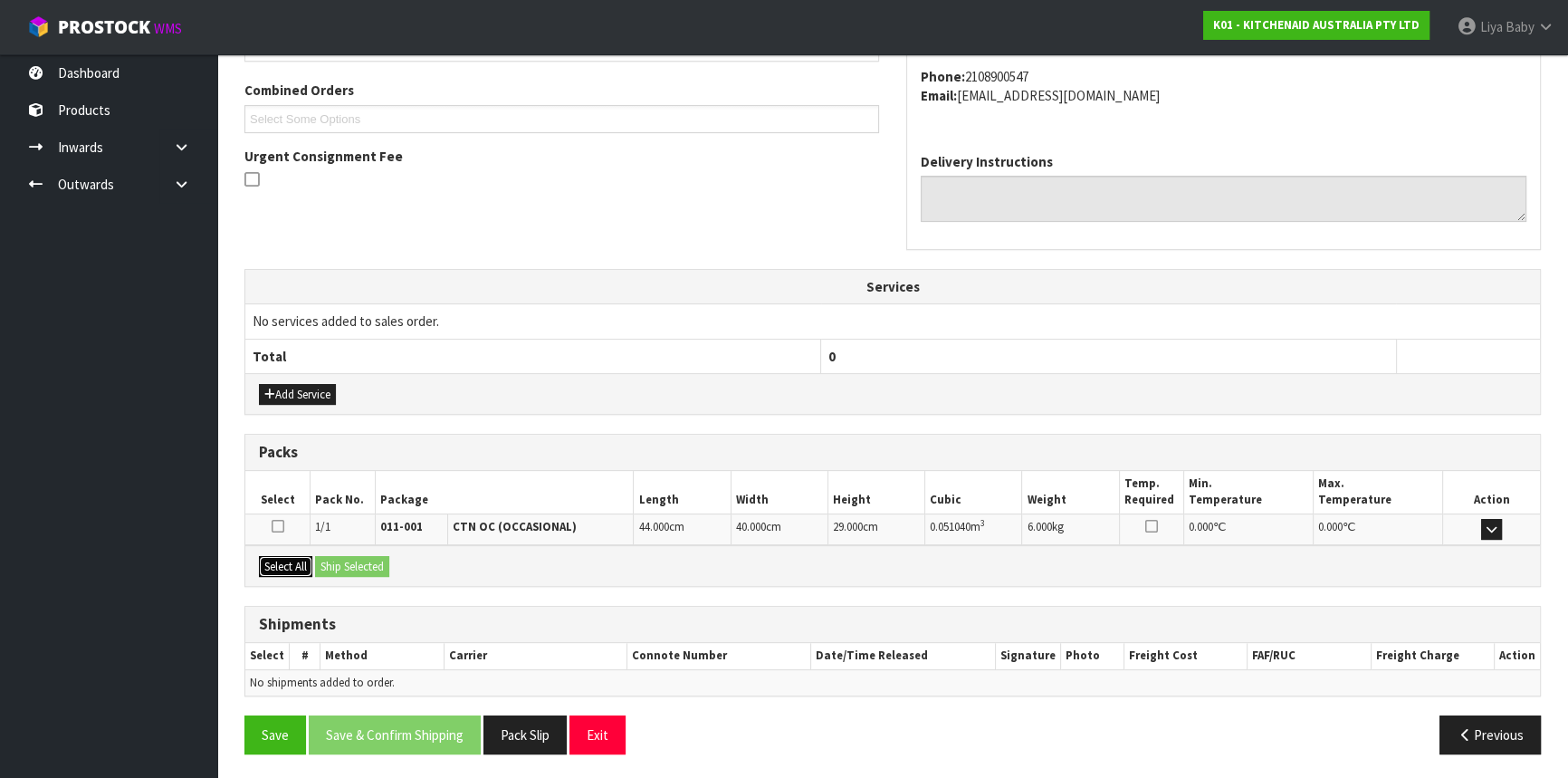
click at [288, 561] on button "Select All" at bounding box center [285, 567] width 54 height 22
click at [383, 561] on button "Ship Selected" at bounding box center [353, 567] width 74 height 22
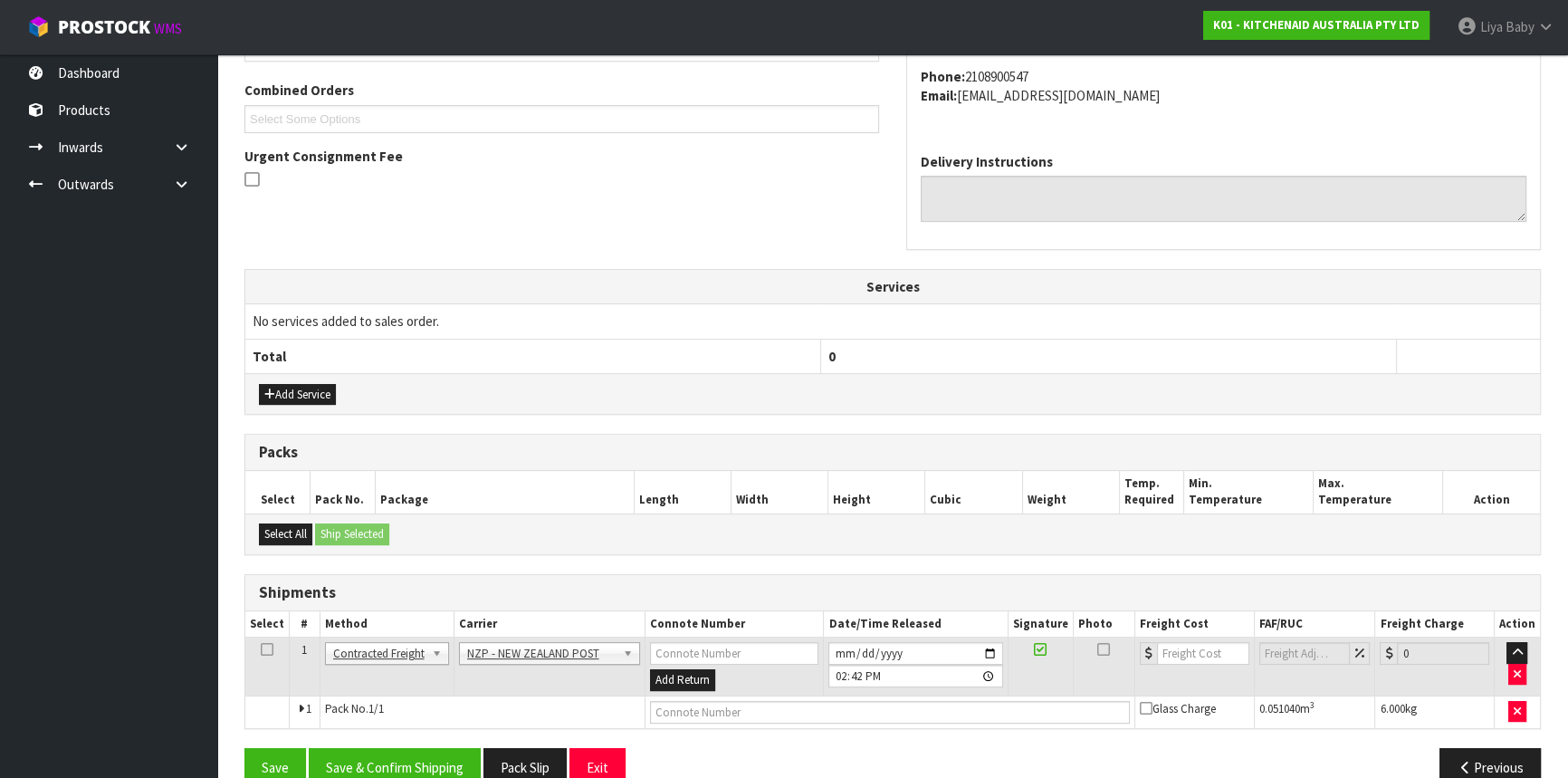
click at [269, 650] on icon at bounding box center [266, 650] width 13 height 1
click at [397, 761] on button "Save & Confirm Shipping" at bounding box center [395, 768] width 172 height 39
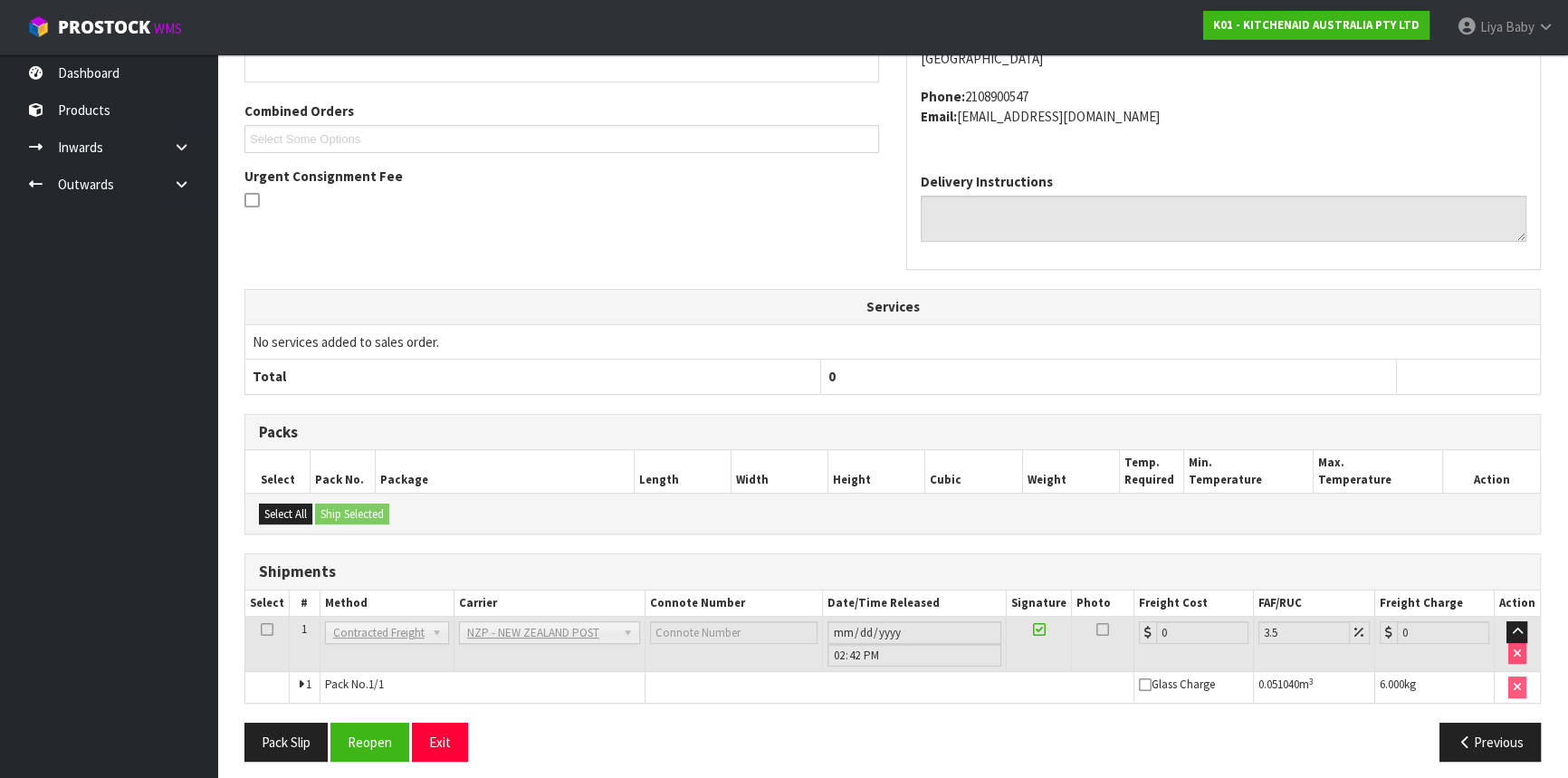
scroll to position [462, 0]
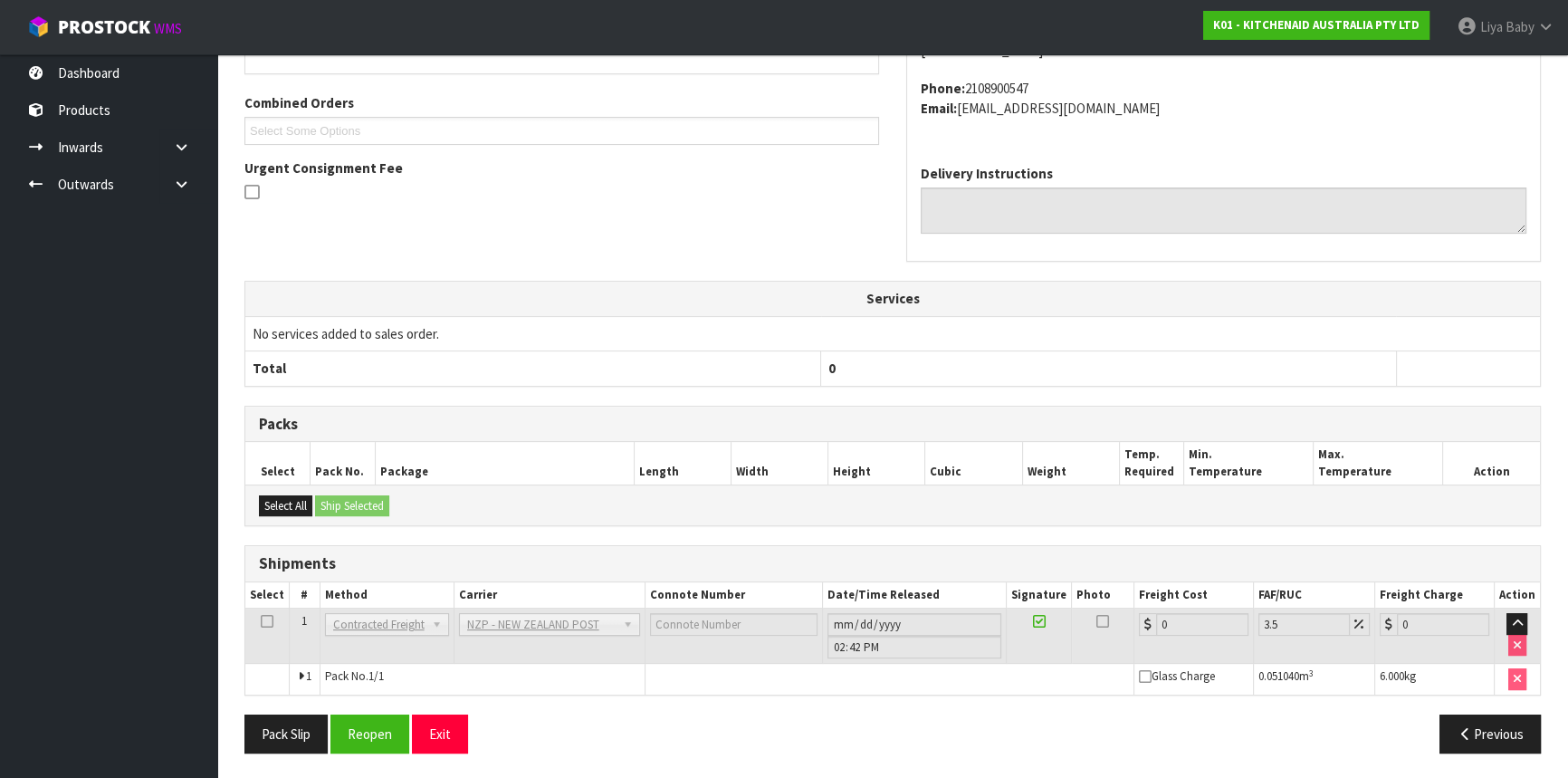
click at [263, 621] on icon at bounding box center [266, 621] width 13 height 1
click at [371, 731] on button "Reopen" at bounding box center [369, 734] width 78 height 39
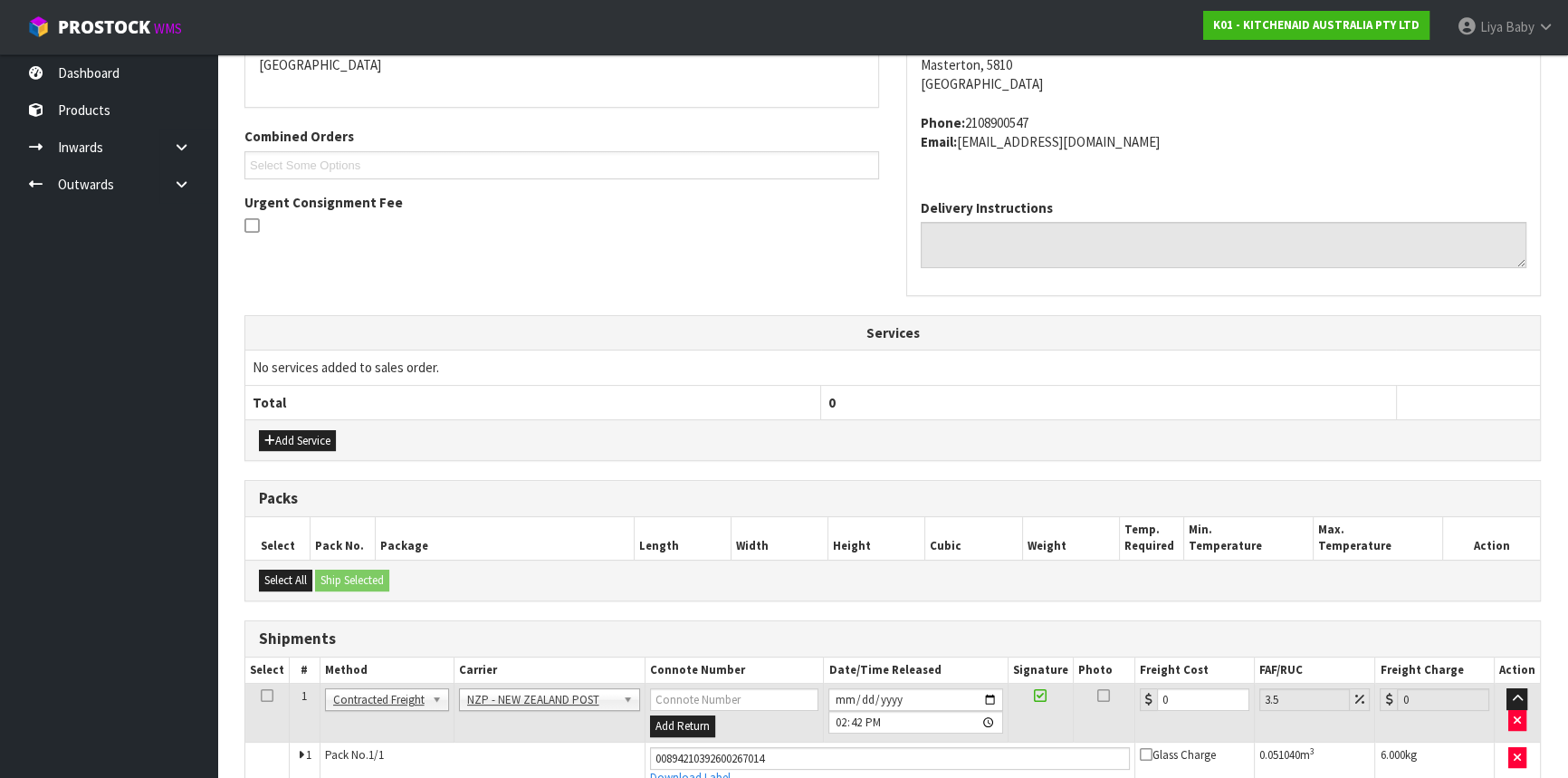
scroll to position [504, 0]
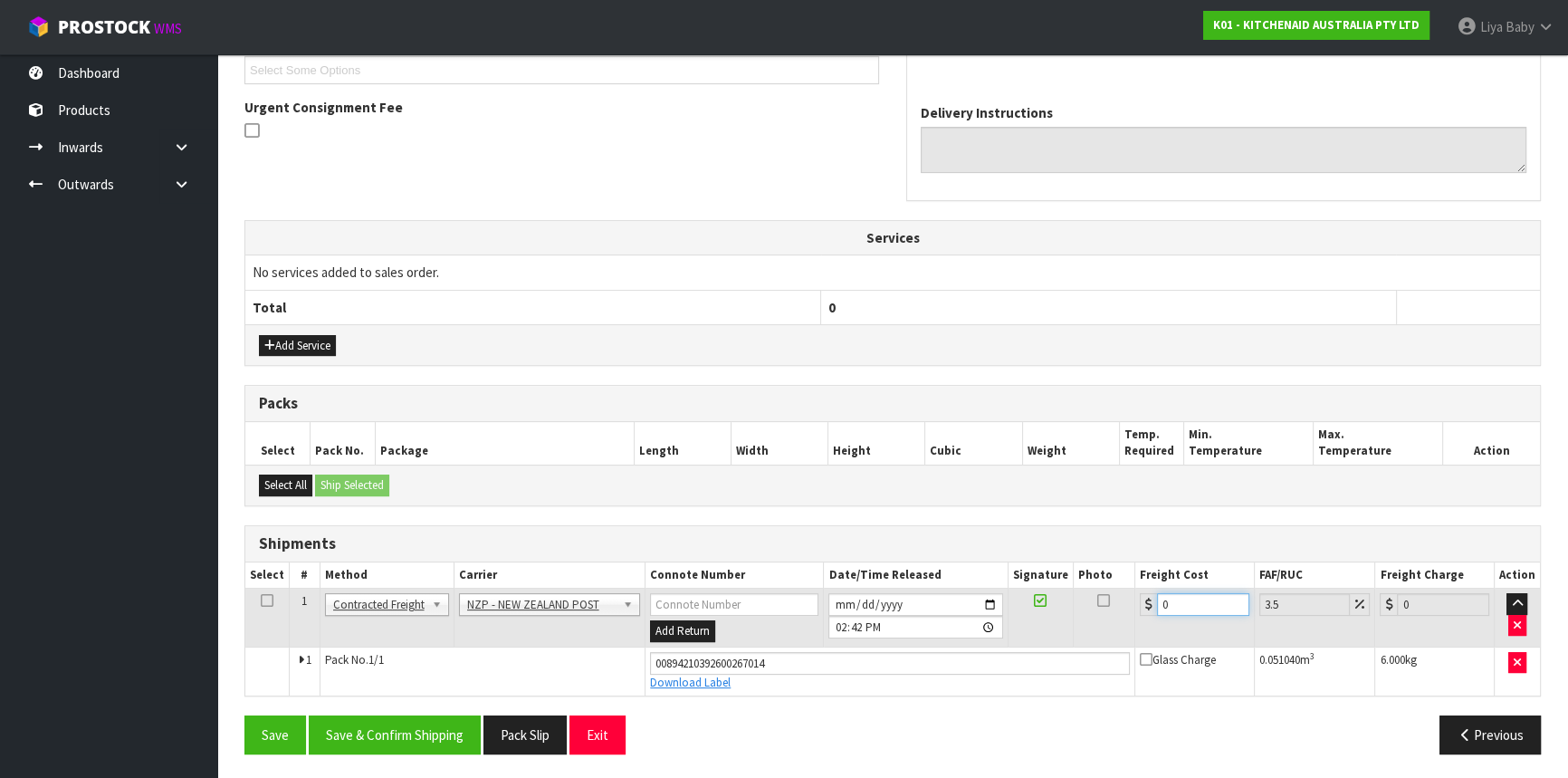
click at [1201, 599] on input "0" at bounding box center [1203, 605] width 92 height 23
click at [262, 601] on icon at bounding box center [266, 601] width 13 height 1
click at [371, 734] on button "Save & Confirm Shipping" at bounding box center [395, 735] width 172 height 39
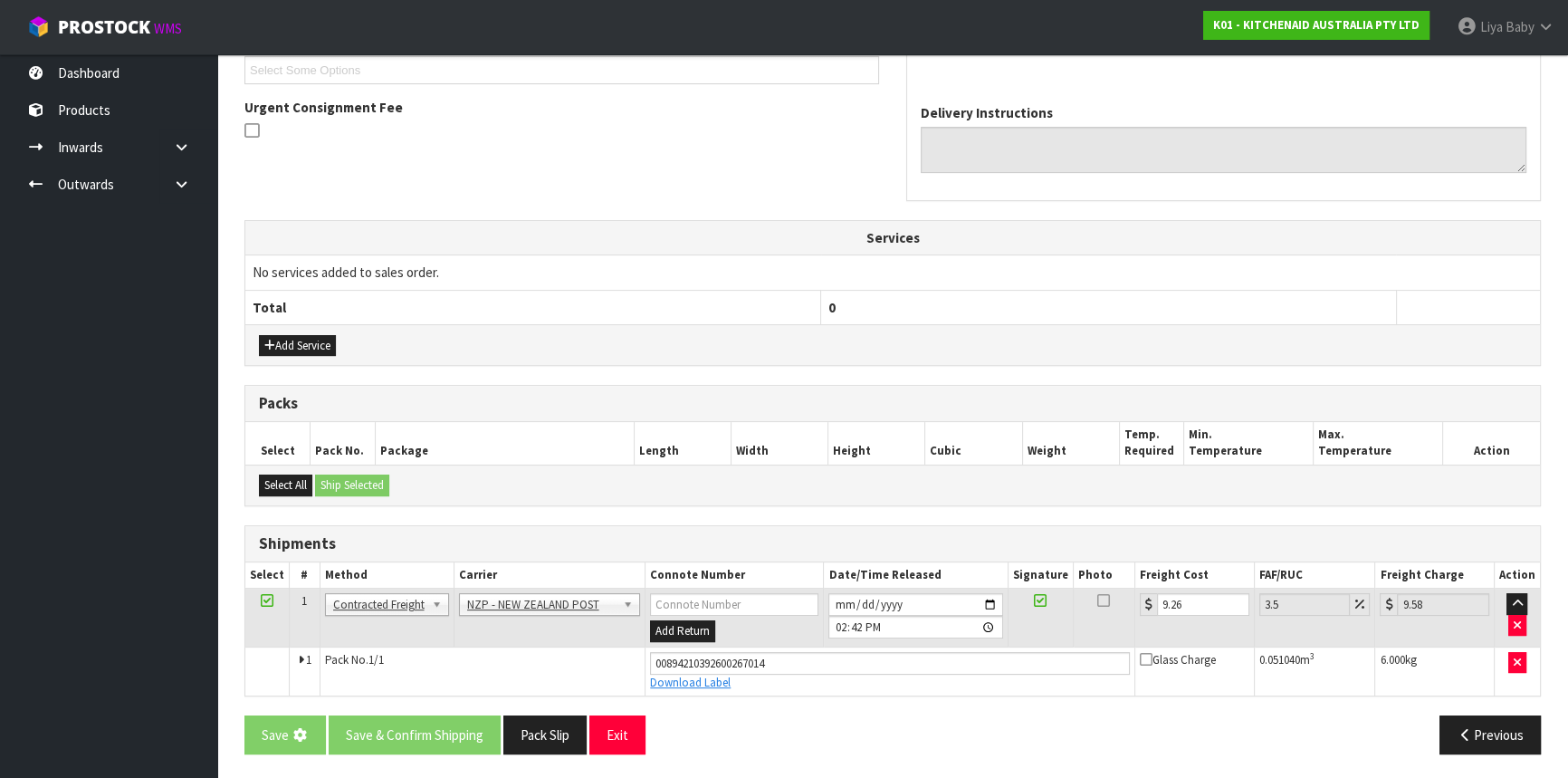
scroll to position [0, 0]
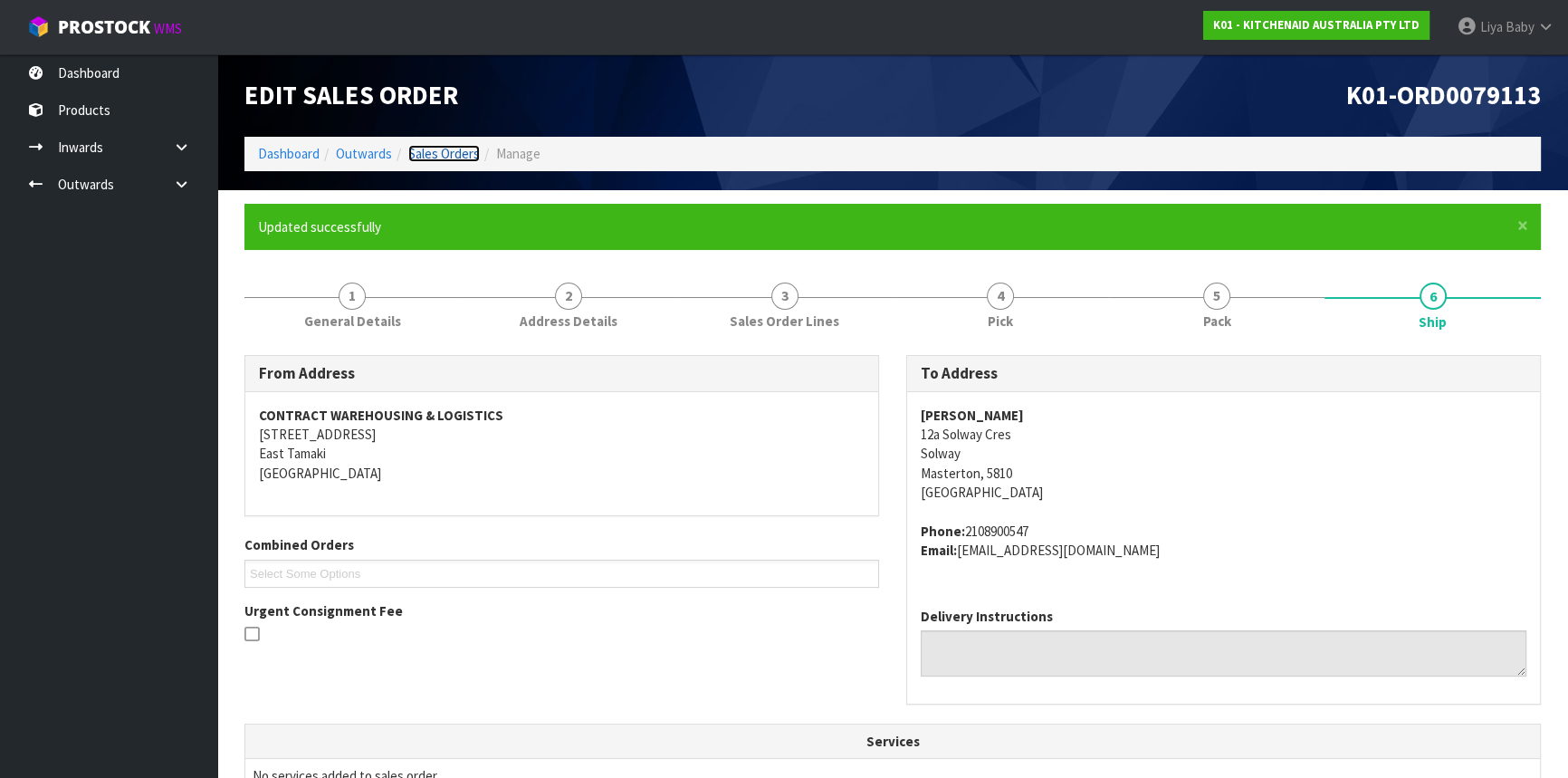
click at [427, 145] on link "Sales Orders" at bounding box center [444, 154] width 71 height 18
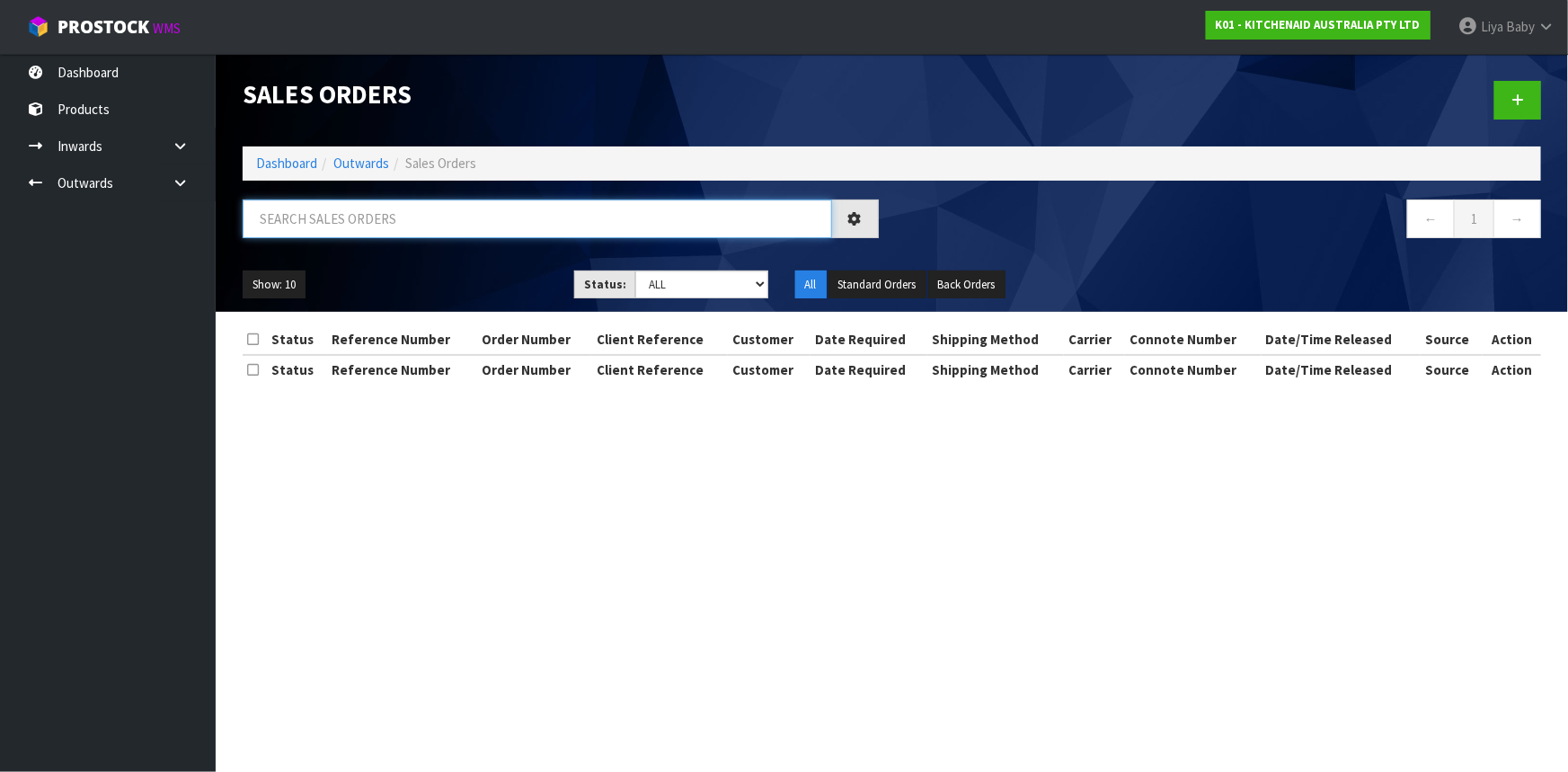
click at [339, 230] on input "text" at bounding box center [538, 219] width 589 height 39
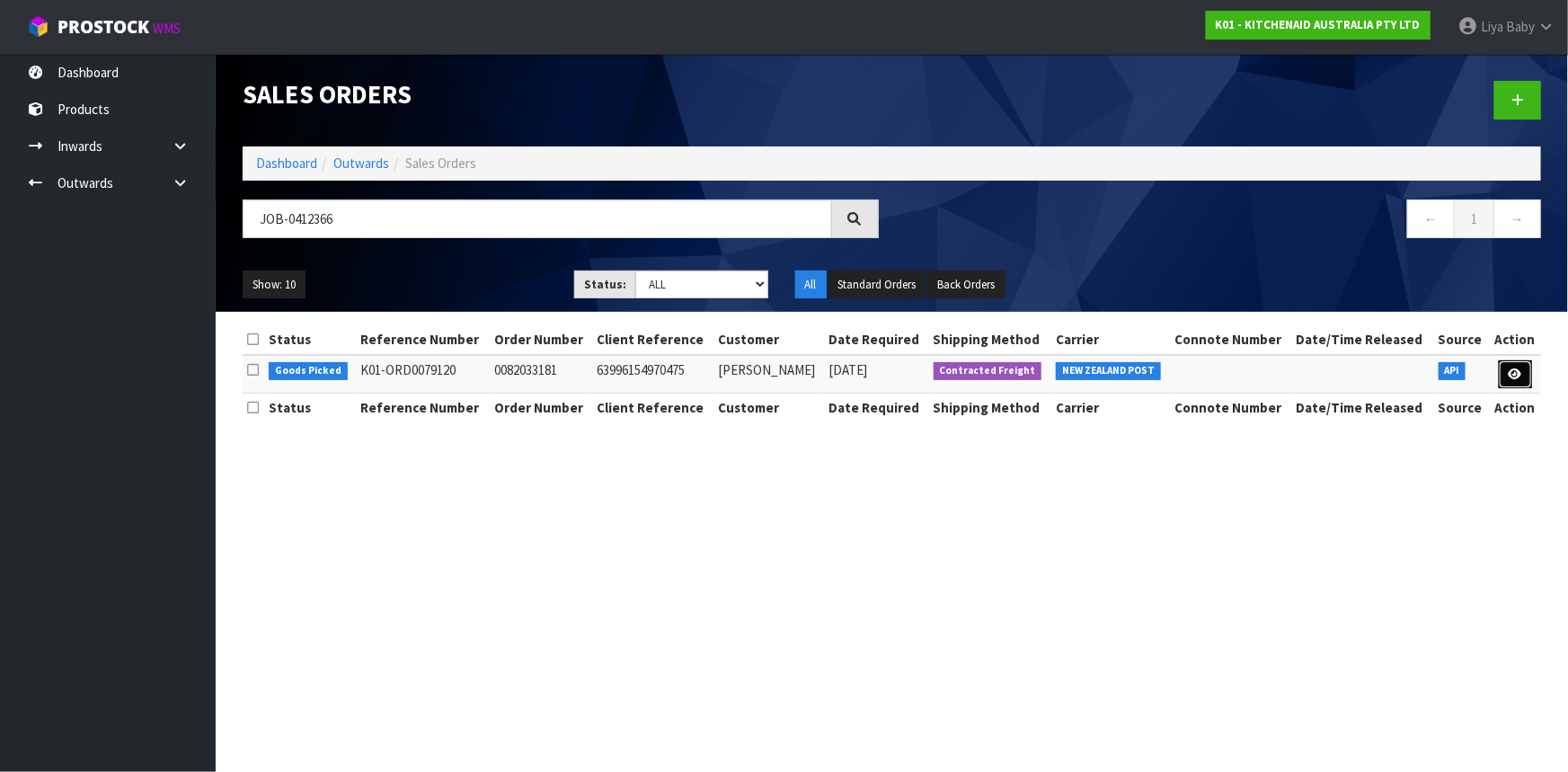
click at [1522, 367] on link at bounding box center [1516, 375] width 33 height 29
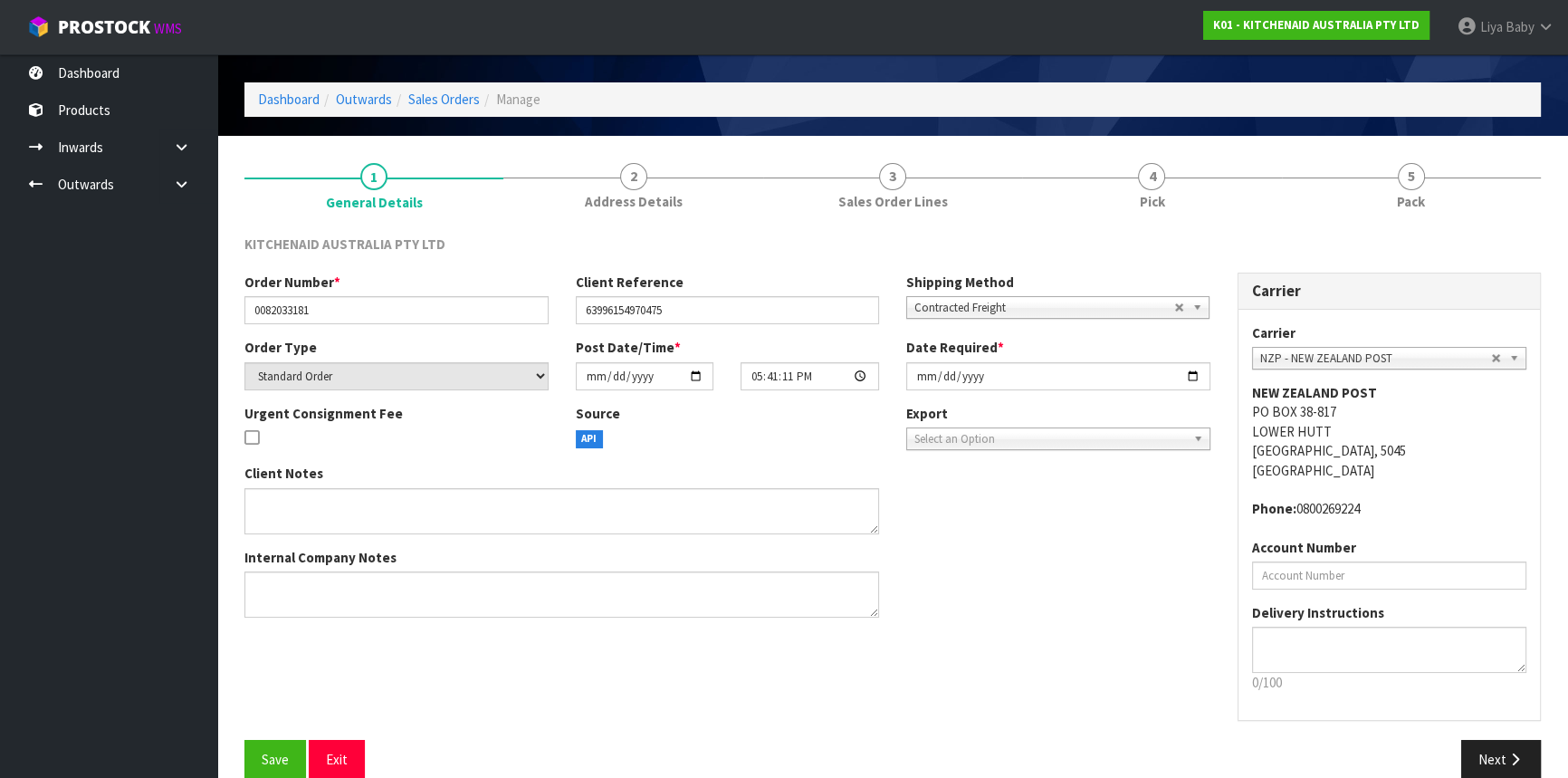
scroll to position [81, 0]
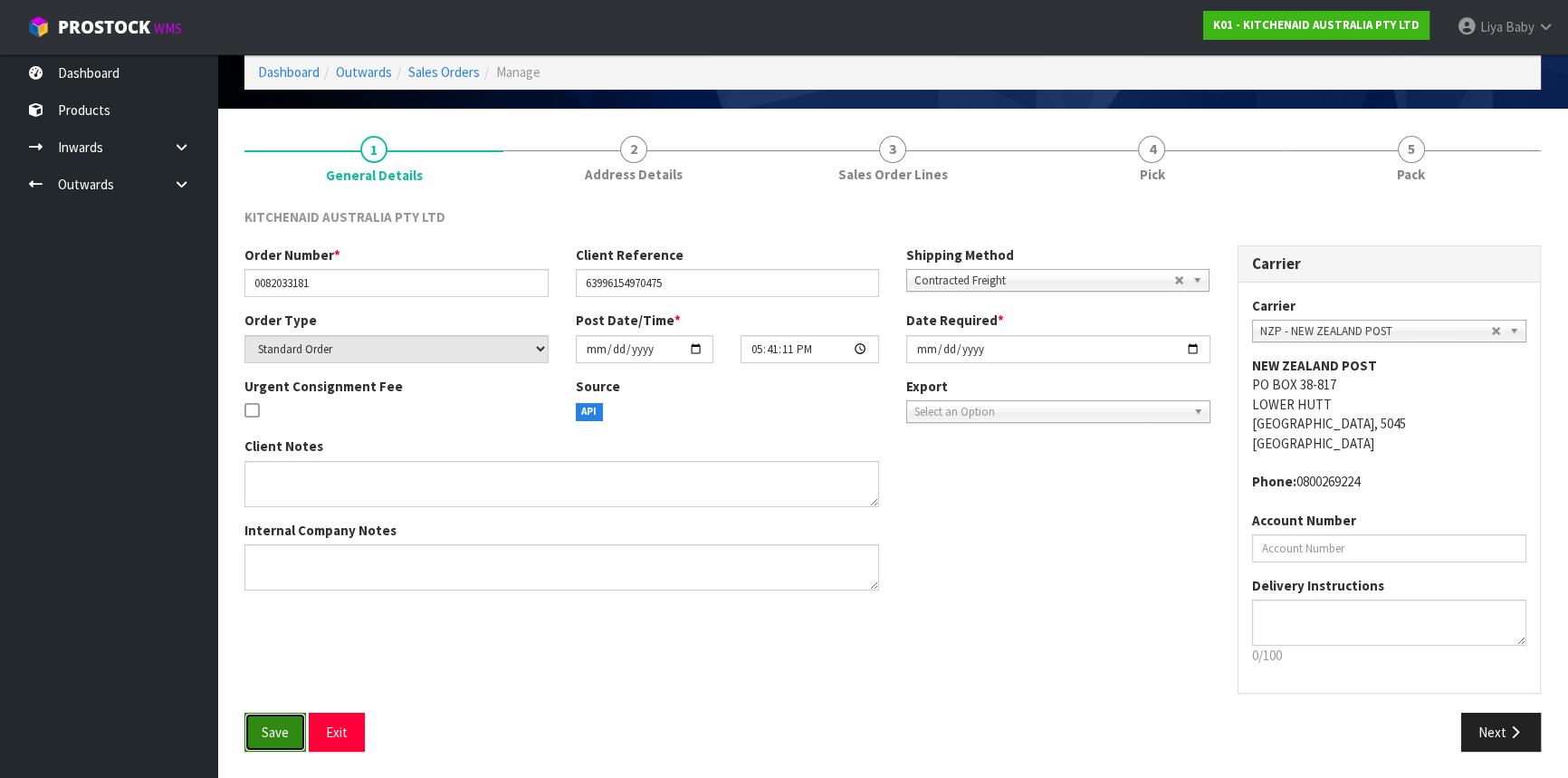
click at [268, 732] on span "Save" at bounding box center [275, 733] width 27 height 18
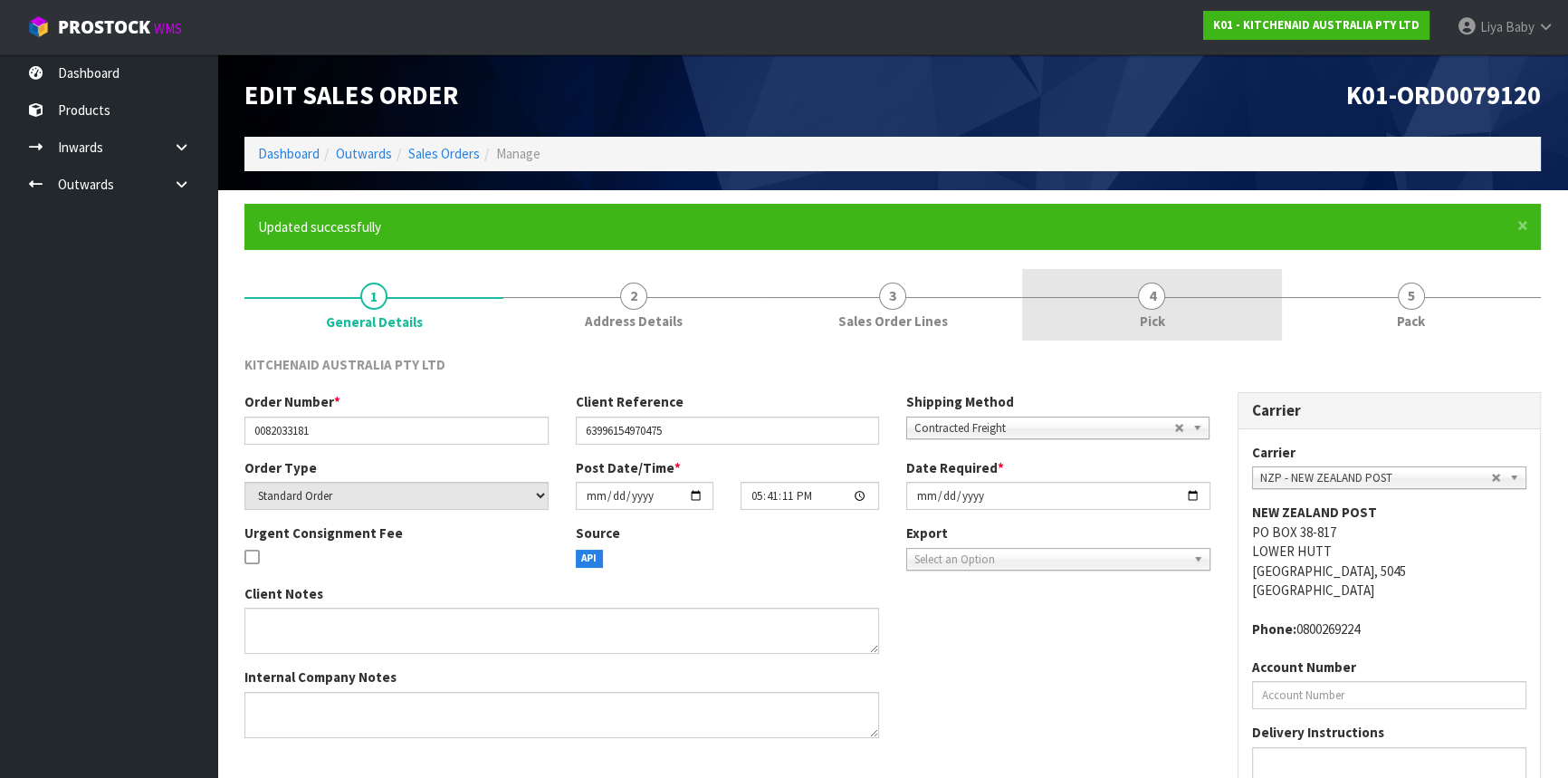
click at [1166, 292] on link "4 Pick" at bounding box center [1152, 305] width 259 height 72
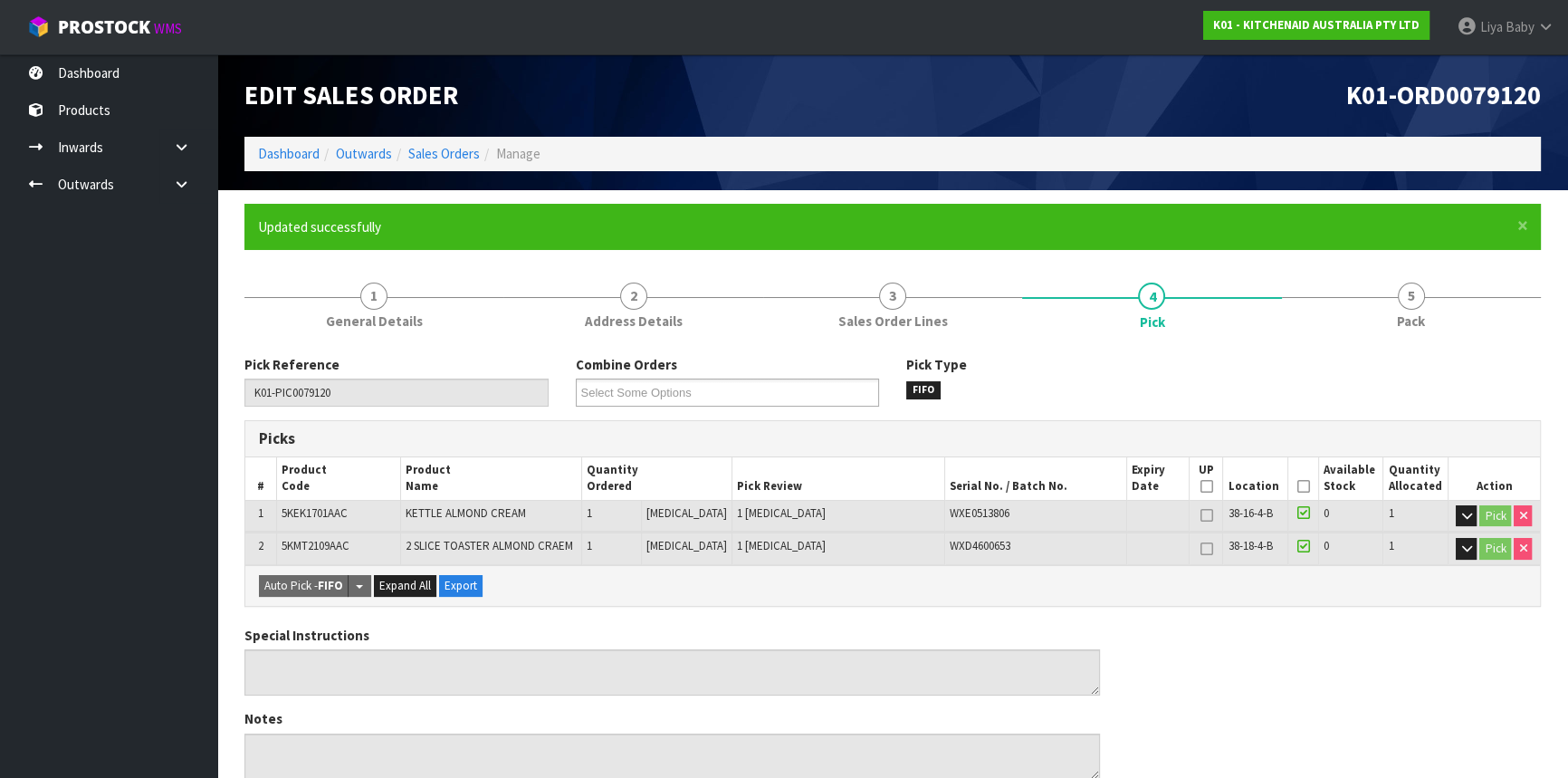
click at [1296, 494] on th "Picked" at bounding box center [1304, 478] width 31 height 42
click at [1297, 487] on icon at bounding box center [1303, 486] width 13 height 1
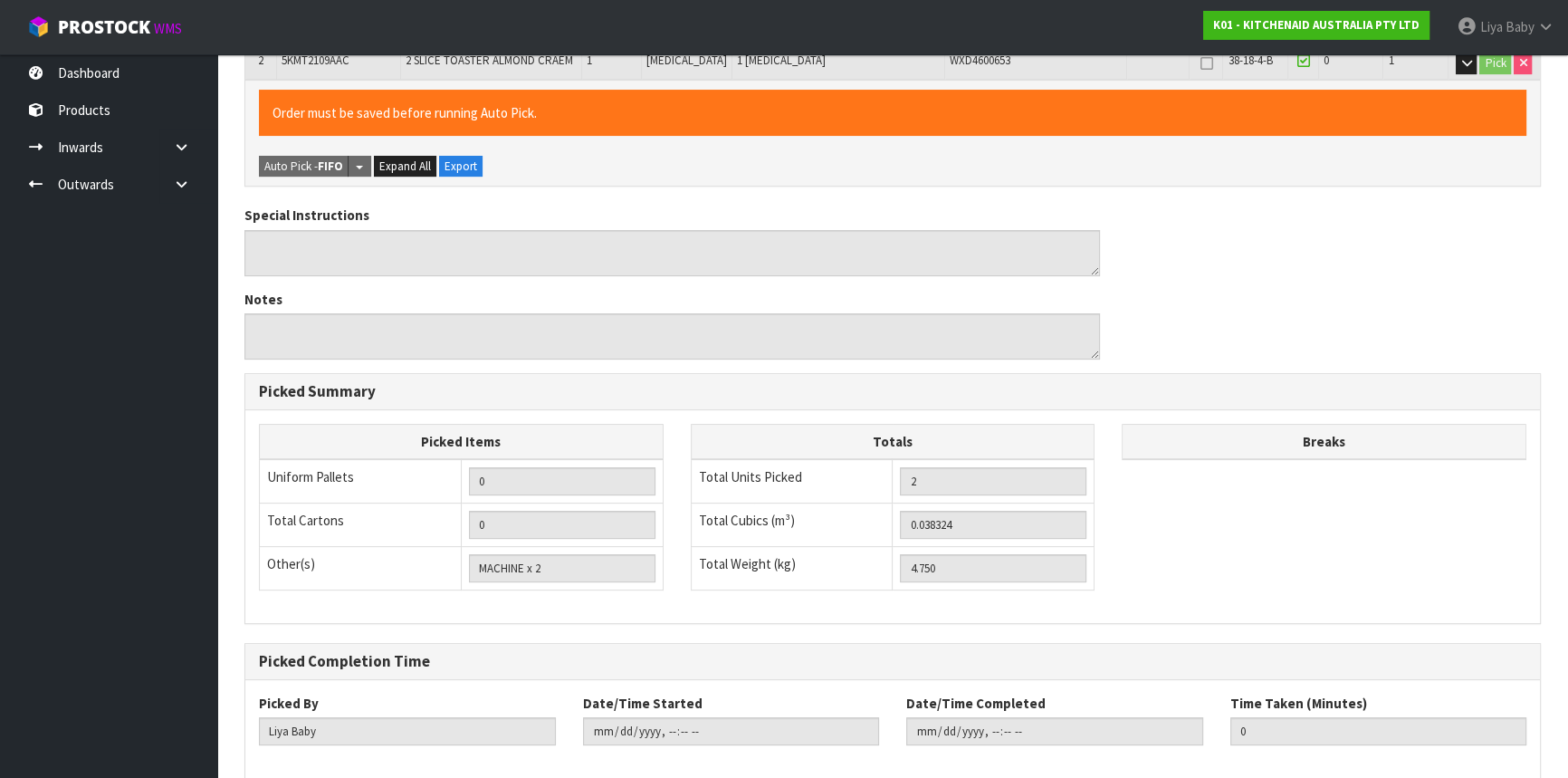
scroll to position [577, 0]
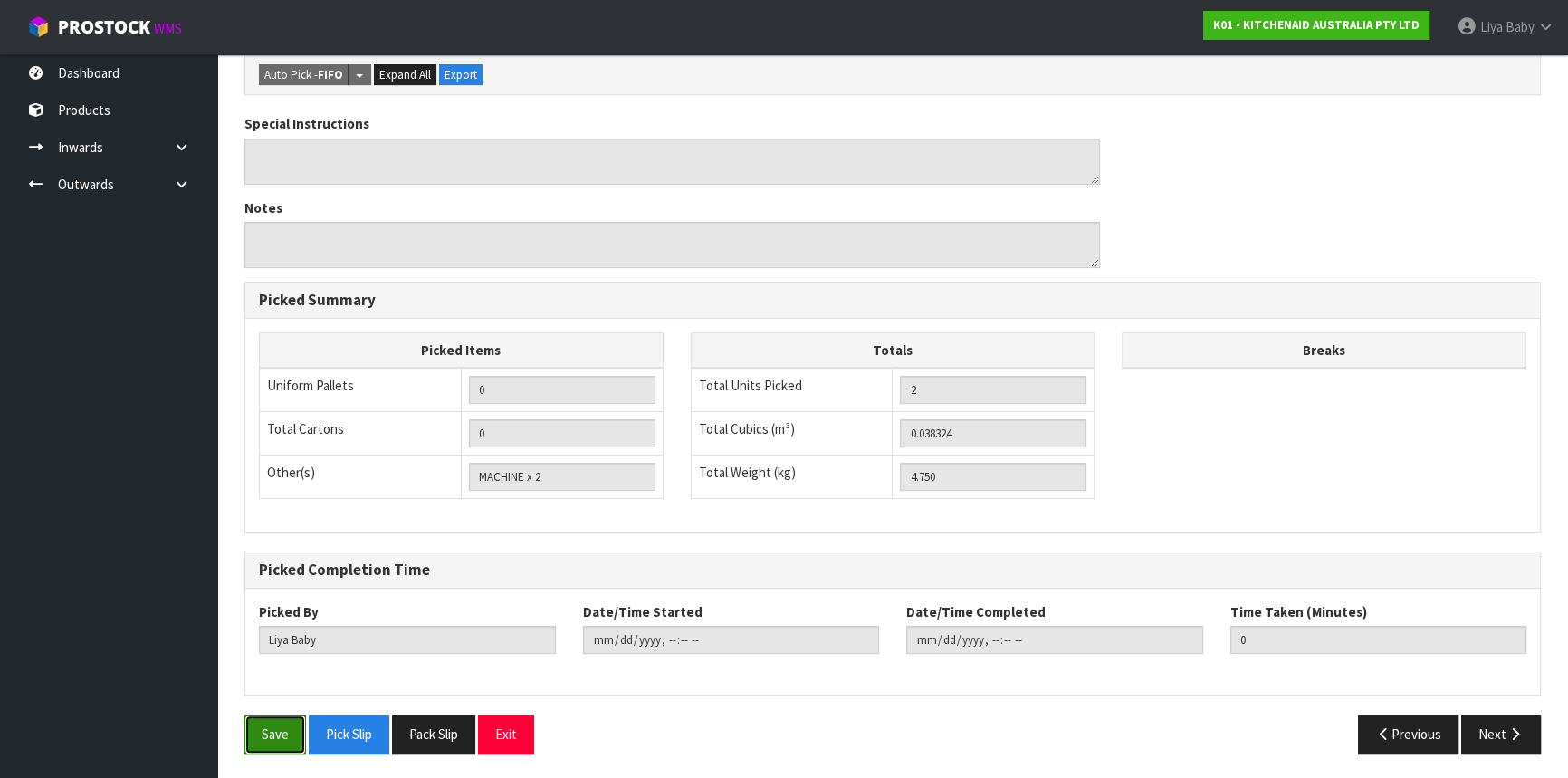
click at [275, 725] on button "Save" at bounding box center [275, 734] width 62 height 39
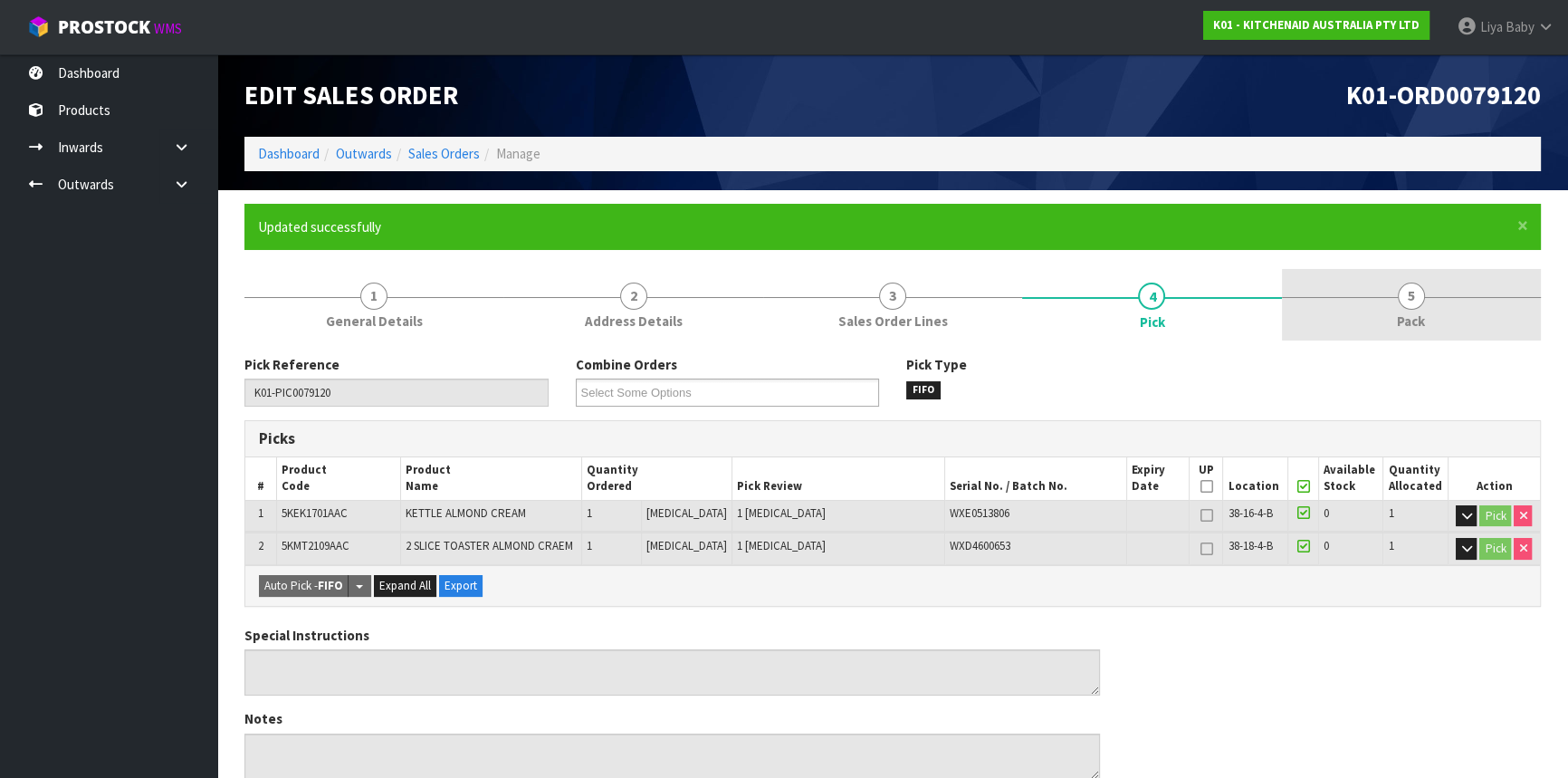
click at [1396, 303] on link "5 Pack" at bounding box center [1411, 305] width 259 height 72
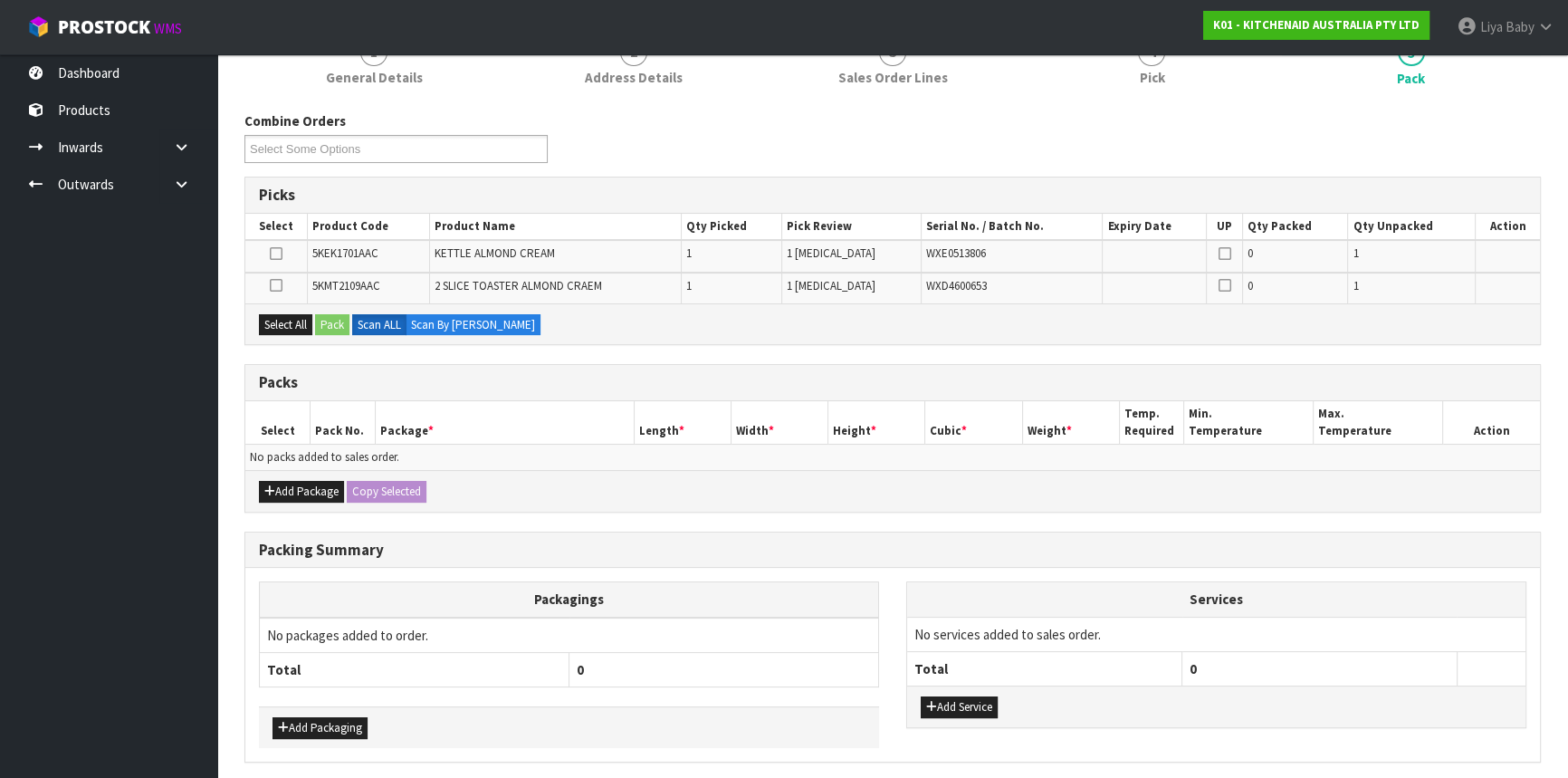
scroll to position [246, 0]
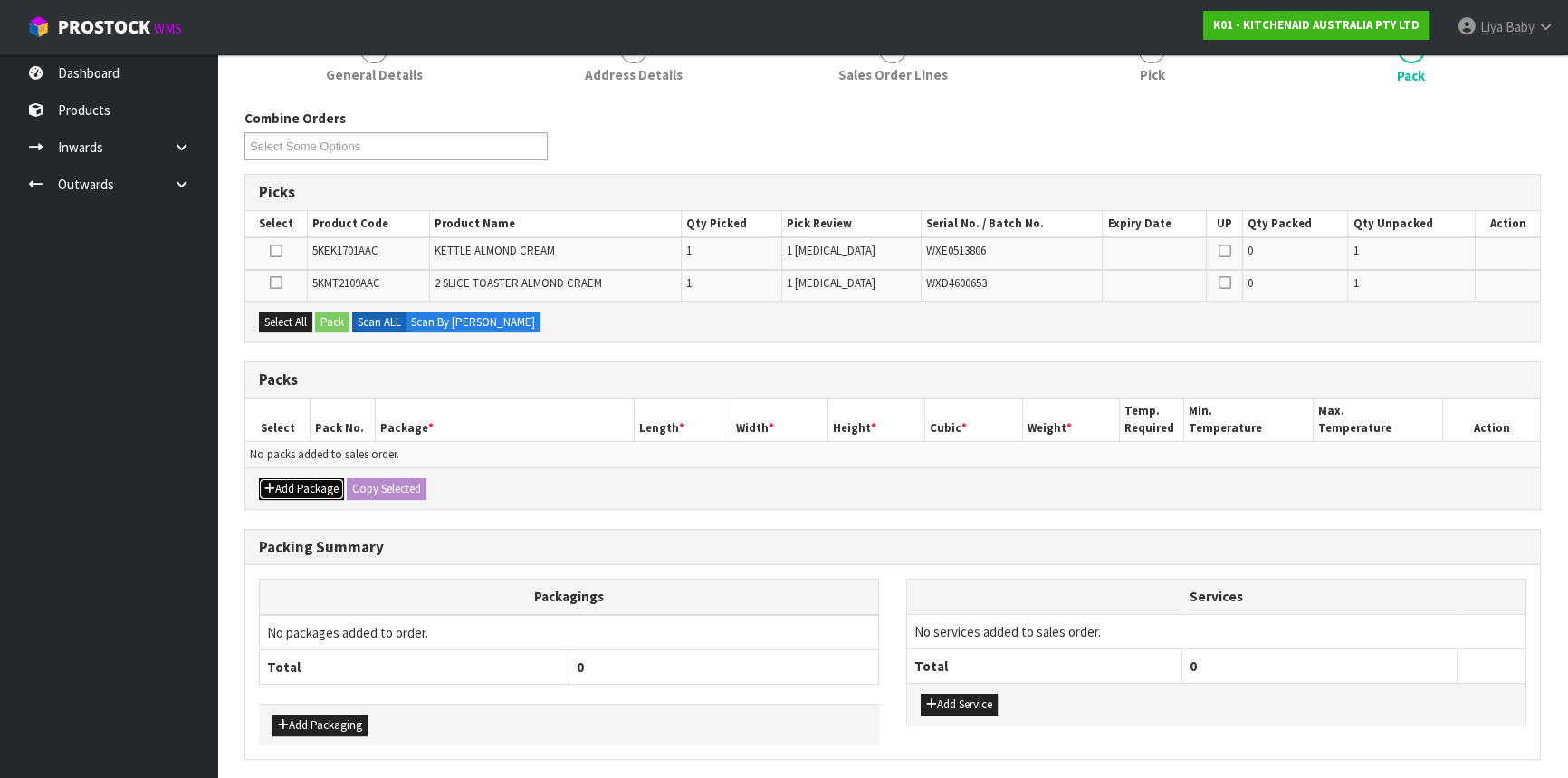
click at [318, 479] on button "Add Package" at bounding box center [301, 489] width 85 height 22
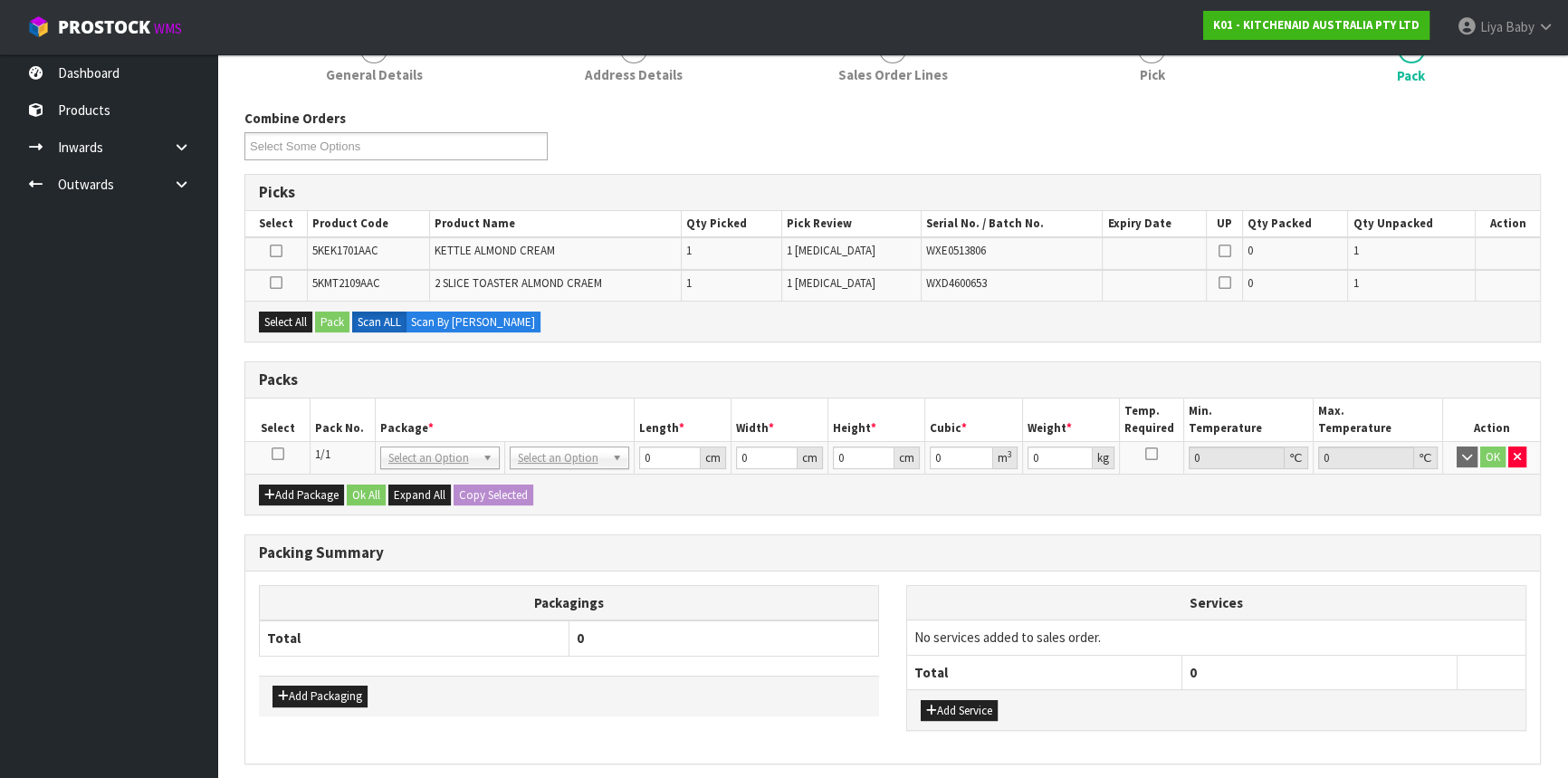
click at [281, 454] on icon at bounding box center [277, 454] width 13 height 1
click at [282, 317] on button "Select All" at bounding box center [285, 322] width 54 height 22
click at [299, 322] on button "Select All" at bounding box center [285, 322] width 54 height 22
click at [288, 317] on button "Select All" at bounding box center [285, 322] width 54 height 22
click at [274, 282] on icon at bounding box center [275, 282] width 13 height 1
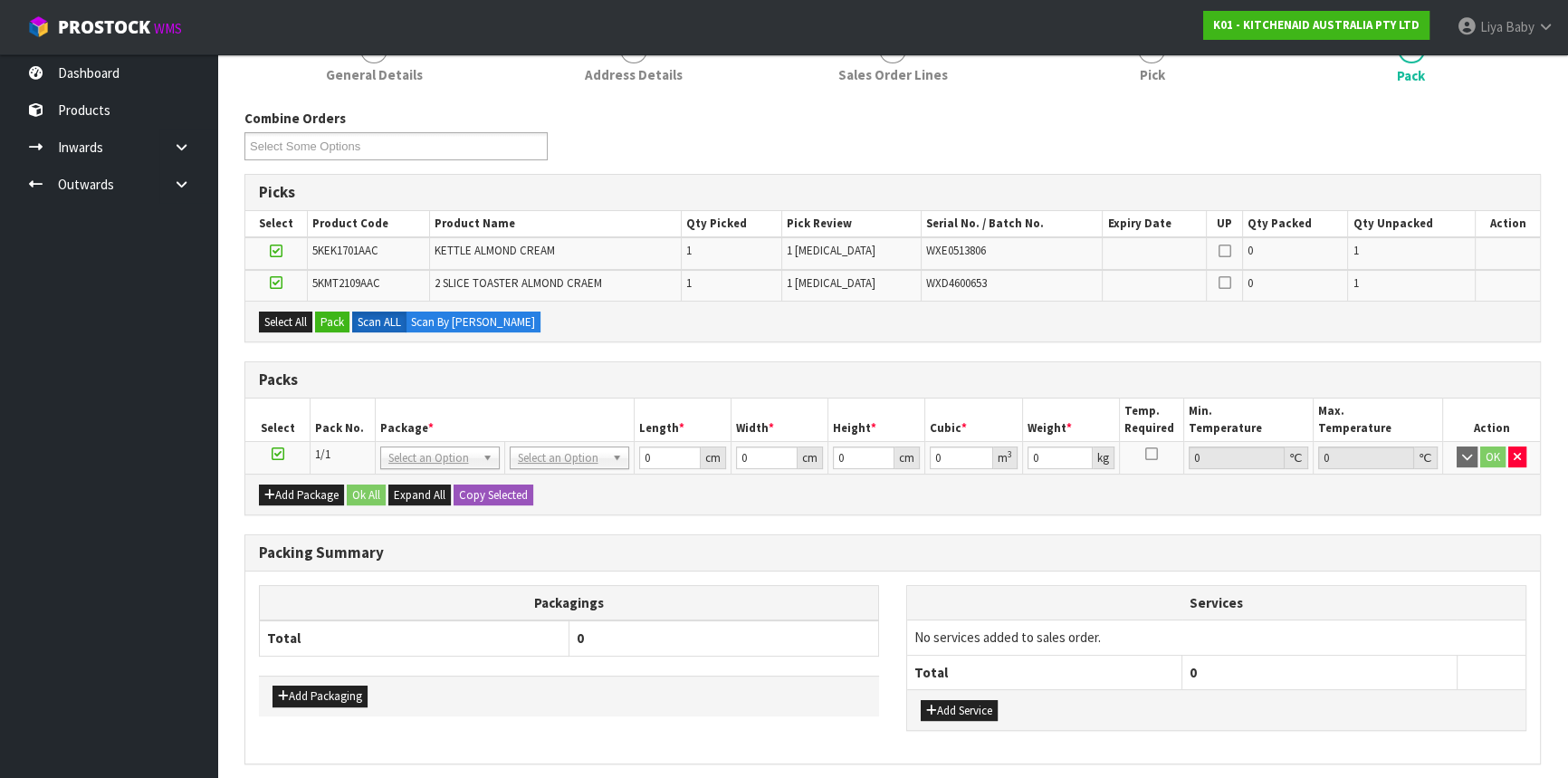
click at [0, 0] on input "checkbox" at bounding box center [0, 0] width 0 height 0
click at [275, 251] on icon at bounding box center [275, 251] width 13 height 1
click at [0, 0] on input "checkbox" at bounding box center [0, 0] width 0 height 0
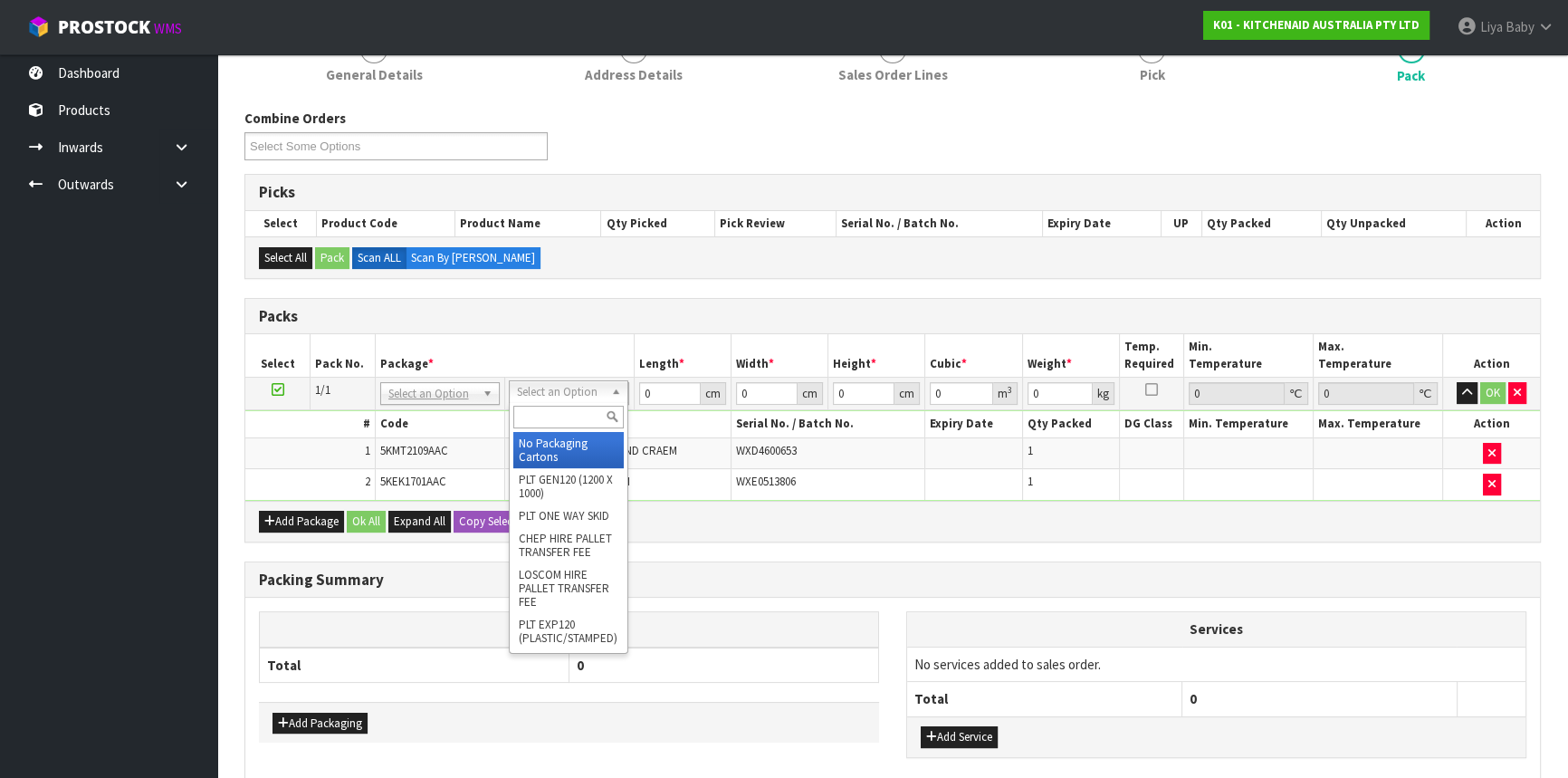
click at [592, 424] on input "text" at bounding box center [568, 416] width 111 height 23
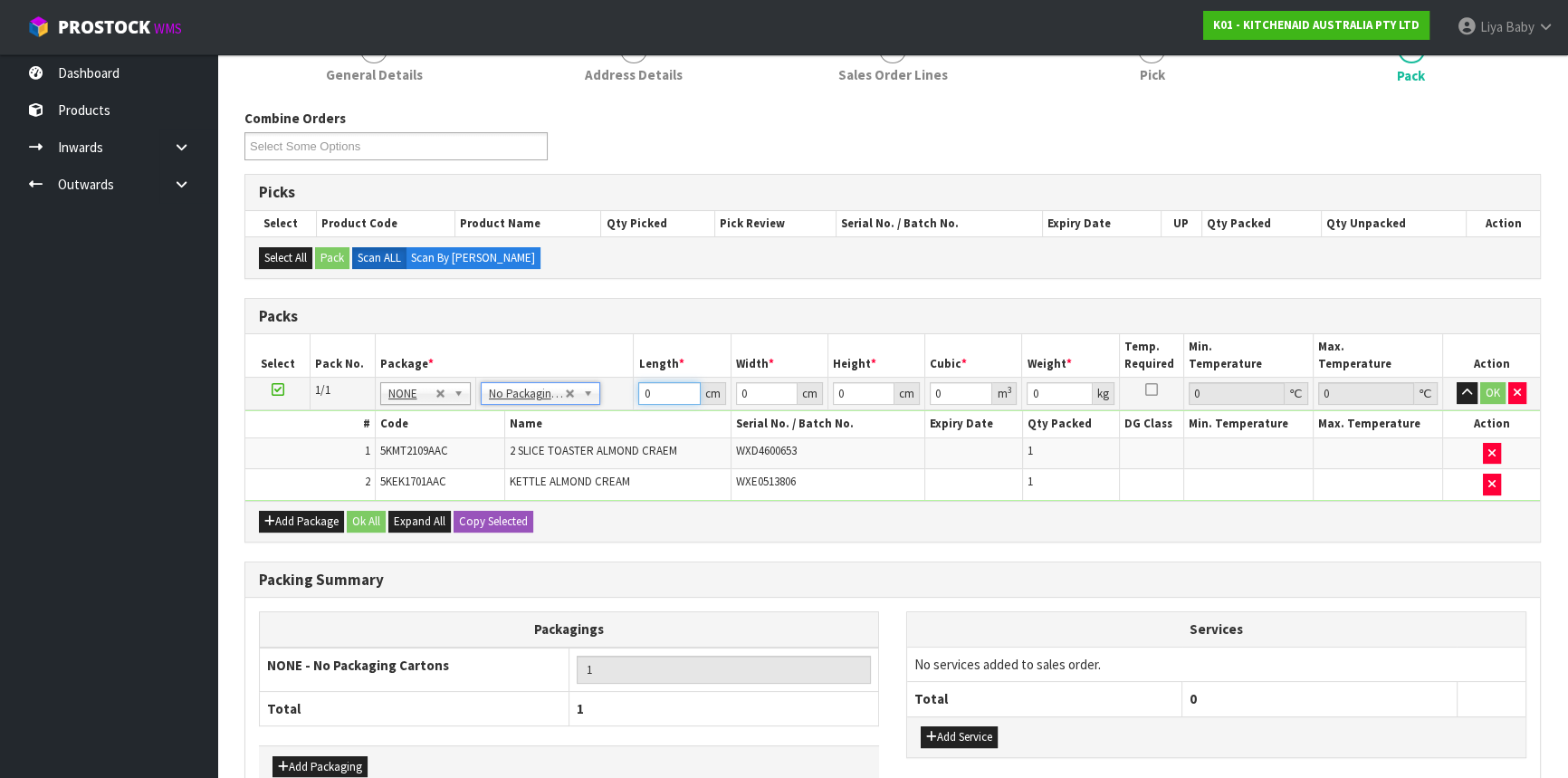
click at [664, 396] on input "0" at bounding box center [669, 393] width 62 height 23
click at [671, 397] on input "0" at bounding box center [669, 393] width 62 height 23
click at [766, 398] on input "0" at bounding box center [767, 393] width 62 height 23
click at [366, 523] on button "Ok All" at bounding box center [366, 521] width 39 height 22
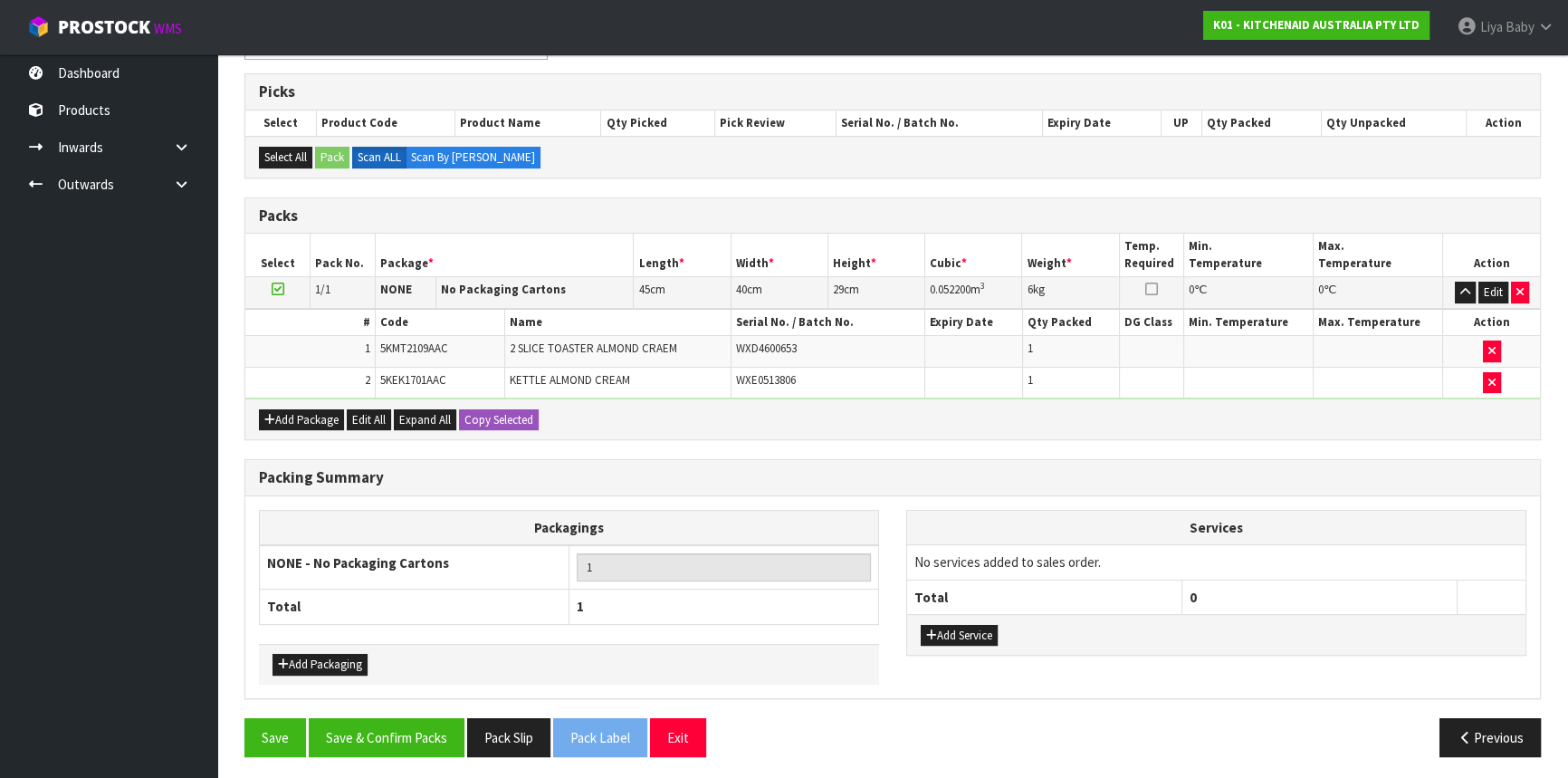
scroll to position [348, 0]
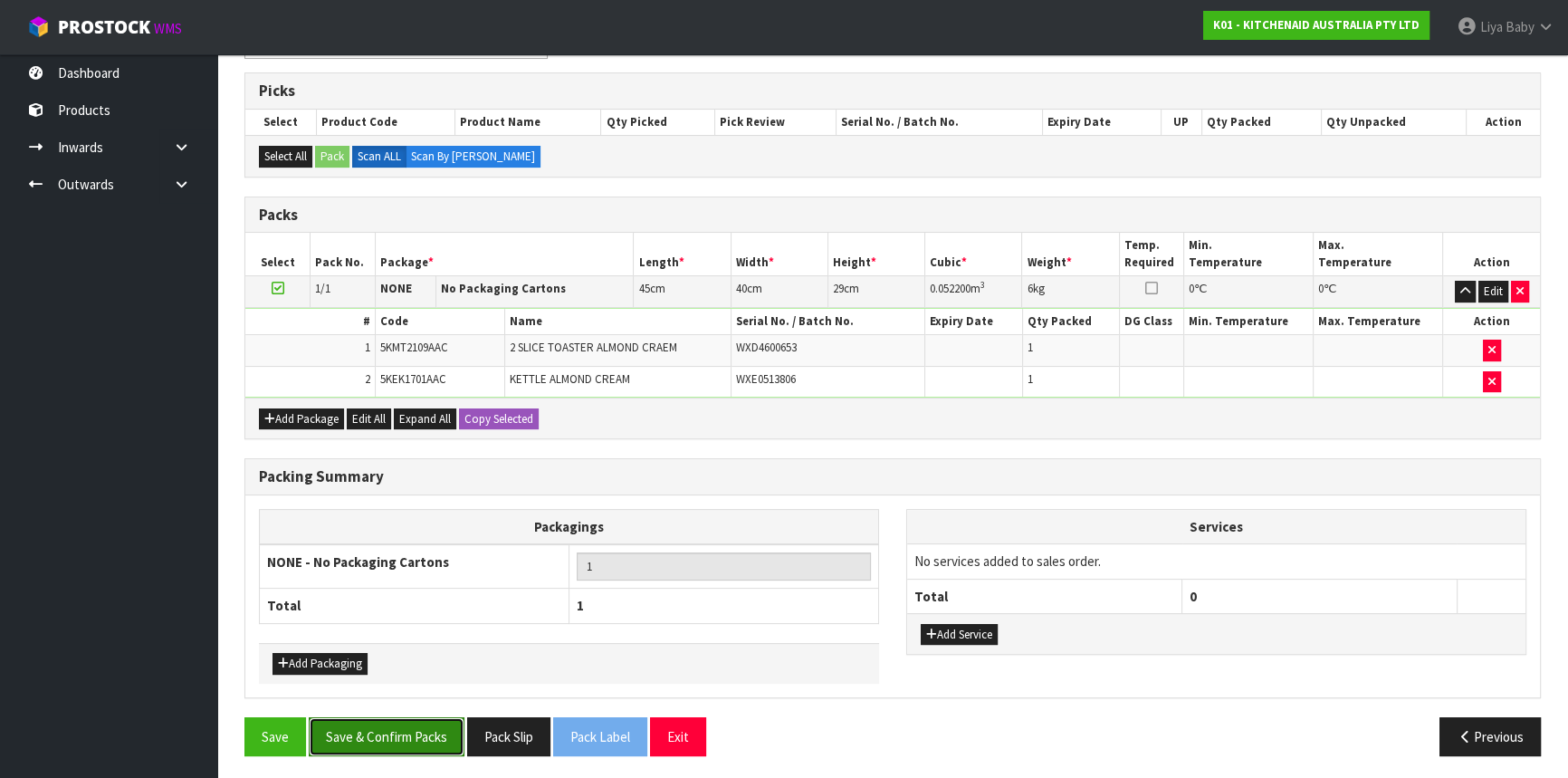
click at [396, 730] on button "Save & Confirm Packs" at bounding box center [386, 737] width 156 height 39
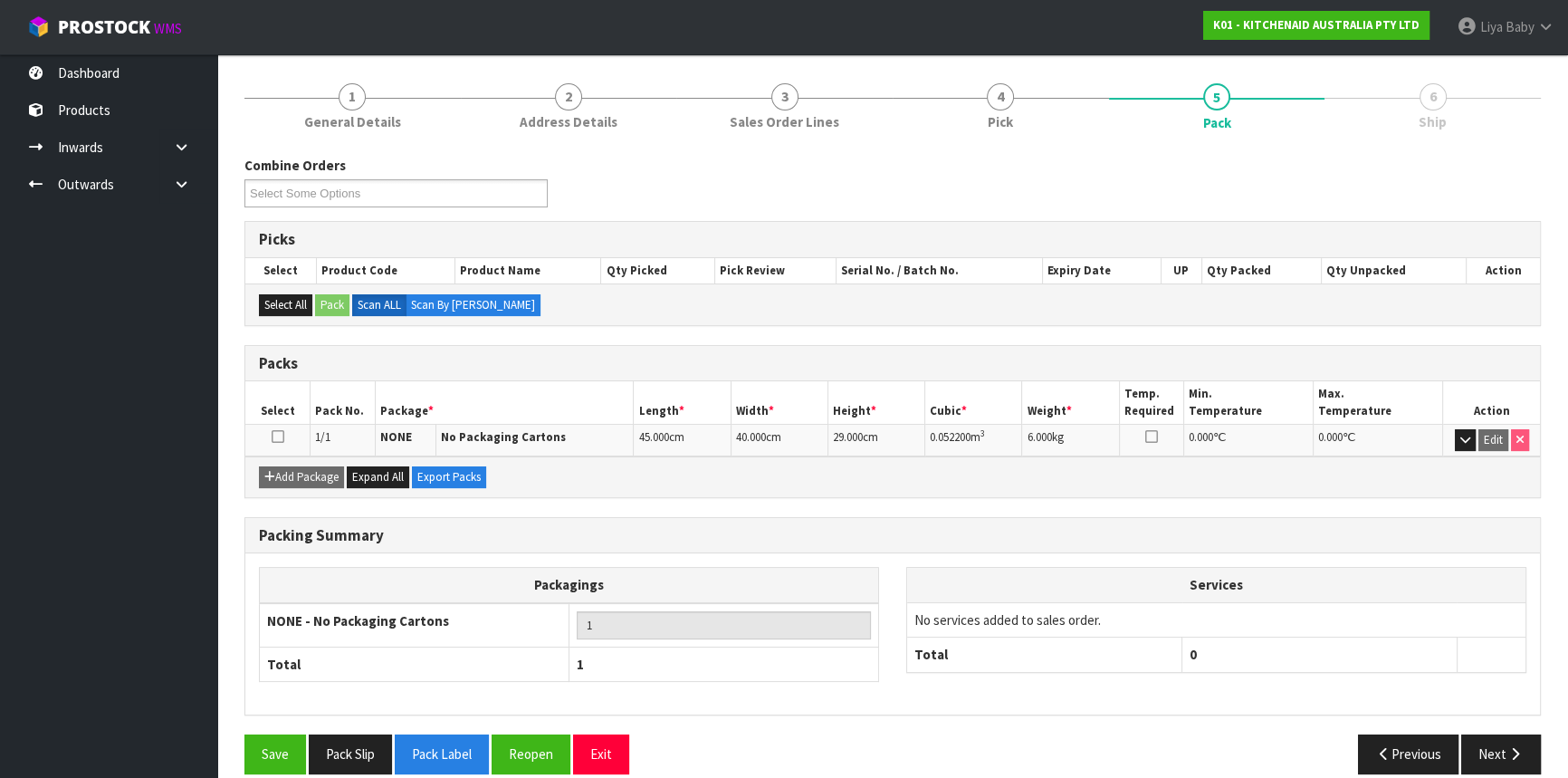
scroll to position [219, 0]
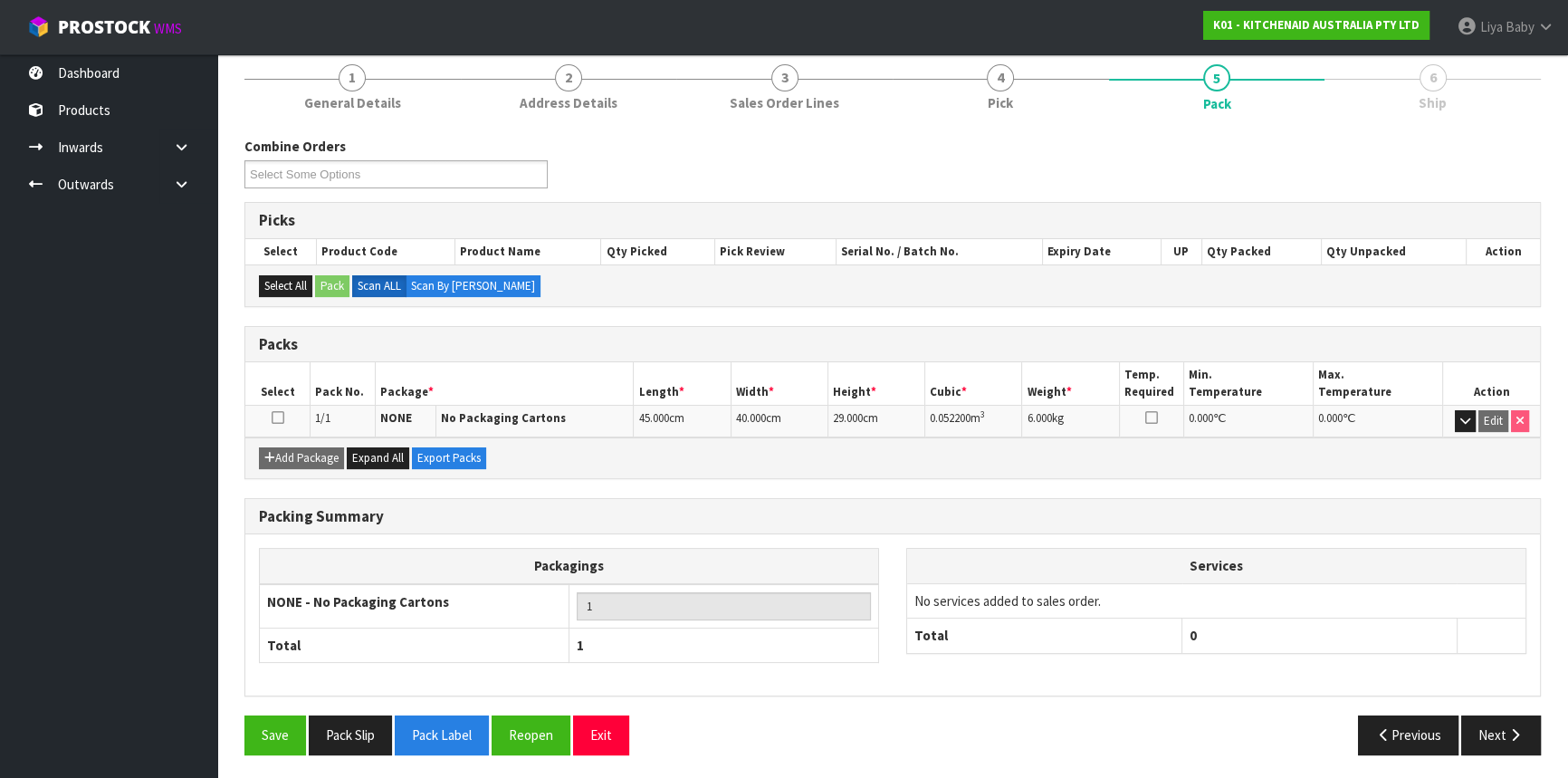
click at [276, 417] on icon at bounding box center [277, 417] width 13 height 1
click at [1520, 730] on icon "button" at bounding box center [1515, 735] width 18 height 14
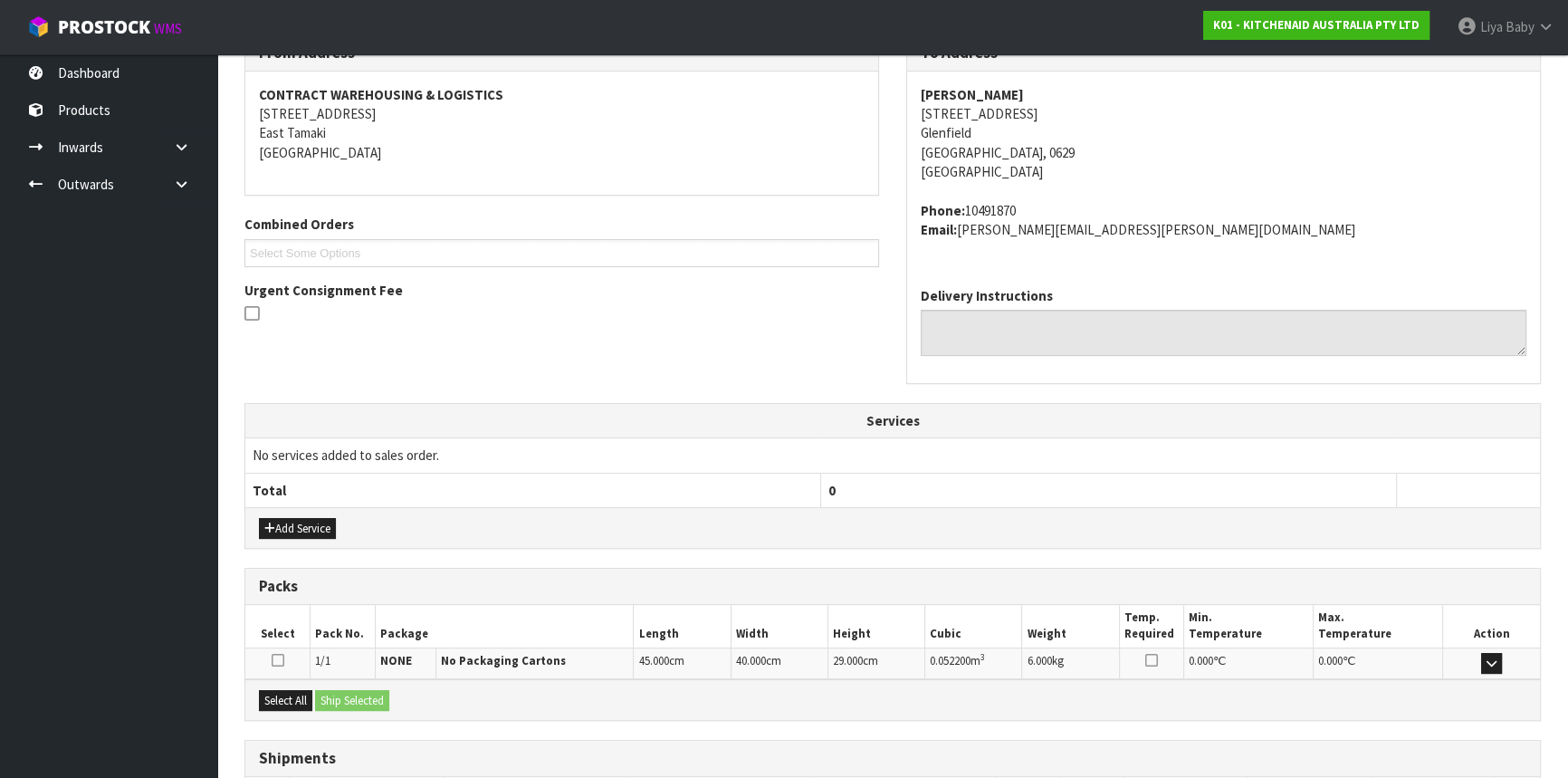
scroll to position [455, 0]
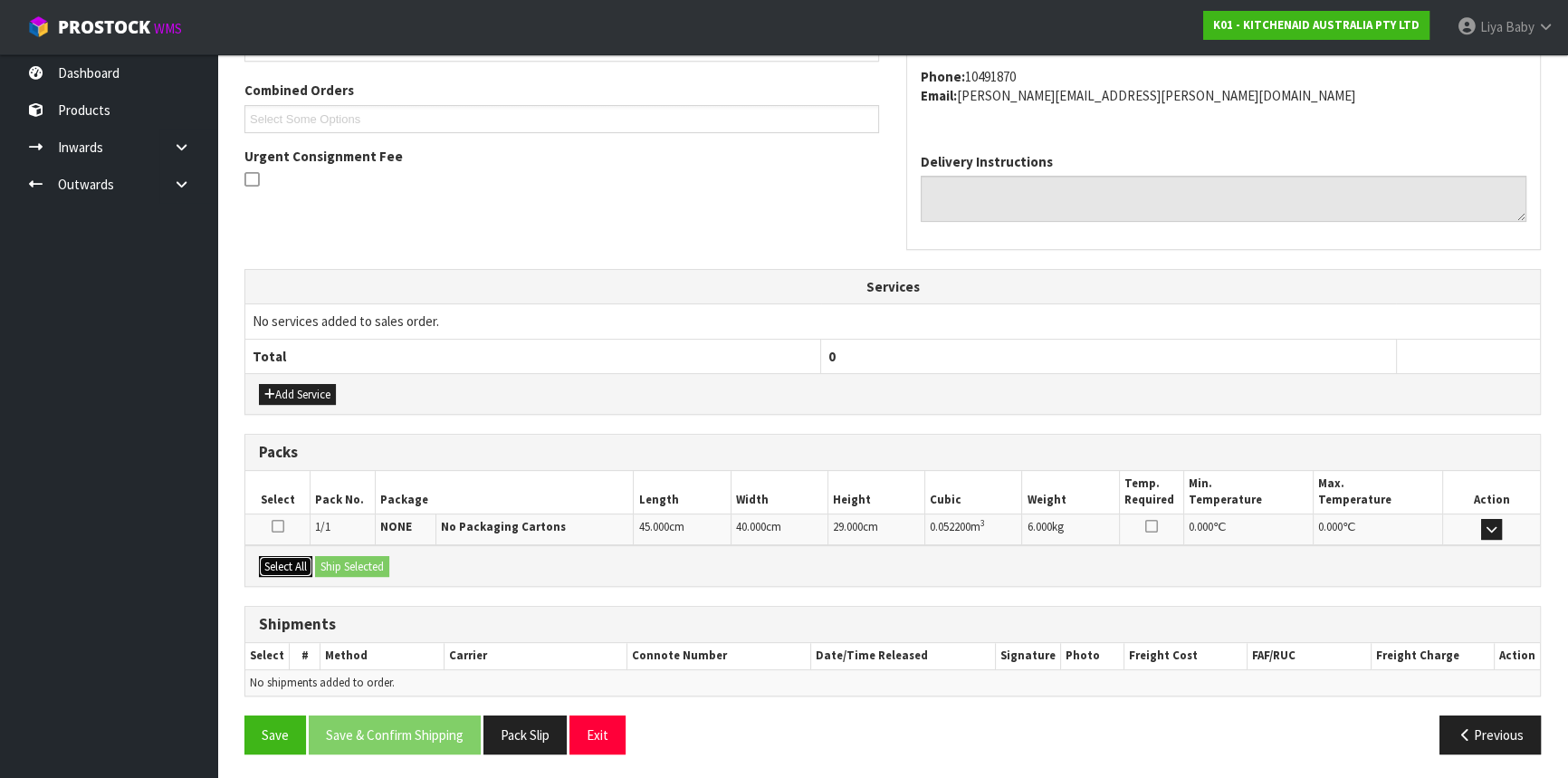
click at [293, 564] on button "Select All" at bounding box center [285, 567] width 54 height 22
click at [347, 564] on button "Ship Selected" at bounding box center [353, 567] width 74 height 22
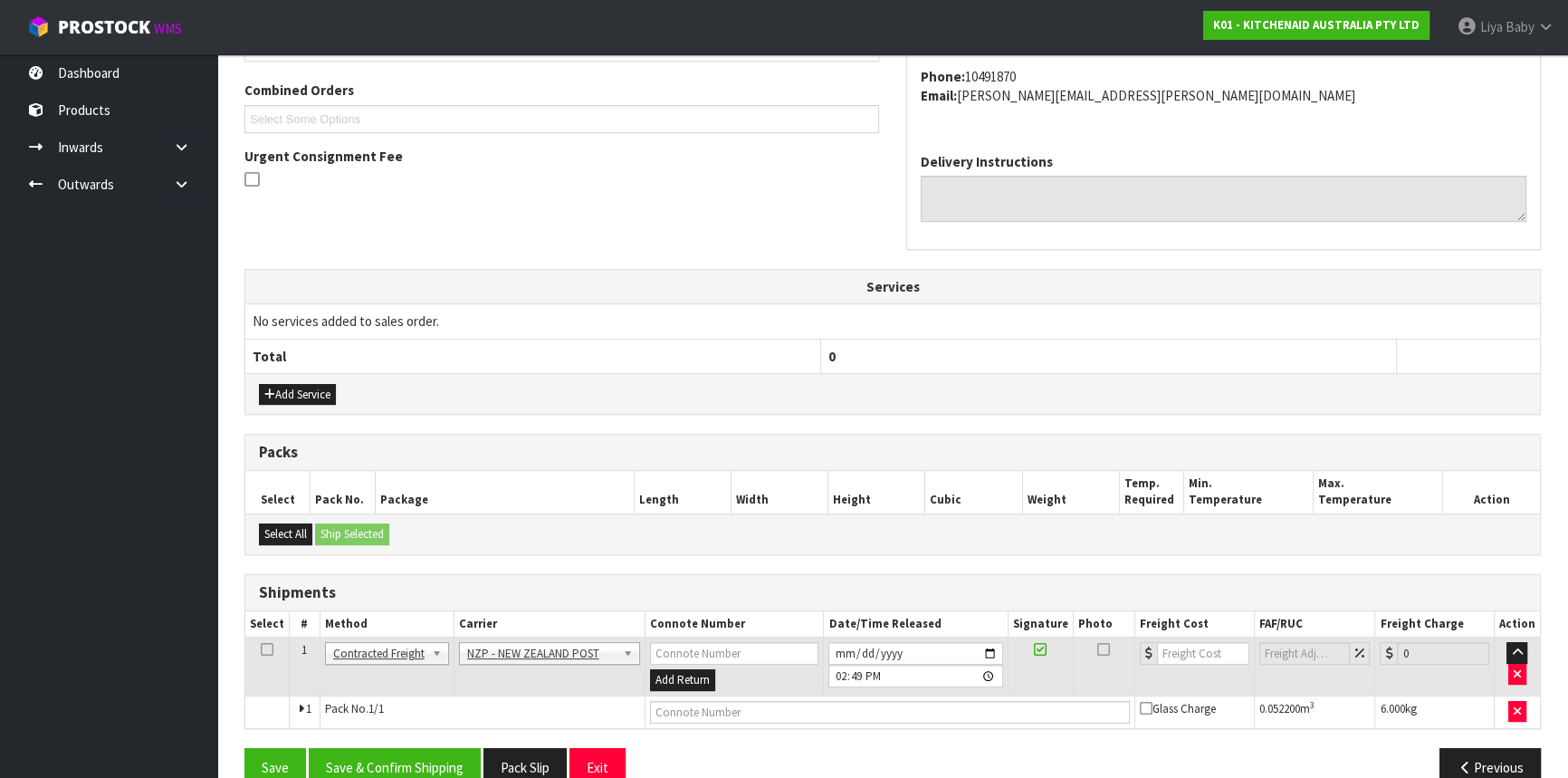
click at [273, 643] on td at bounding box center [267, 667] width 44 height 59
click at [271, 644] on td at bounding box center [267, 667] width 44 height 59
click at [265, 651] on icon at bounding box center [266, 650] width 13 height 1
click at [402, 768] on button "Save & Confirm Shipping" at bounding box center [395, 768] width 172 height 39
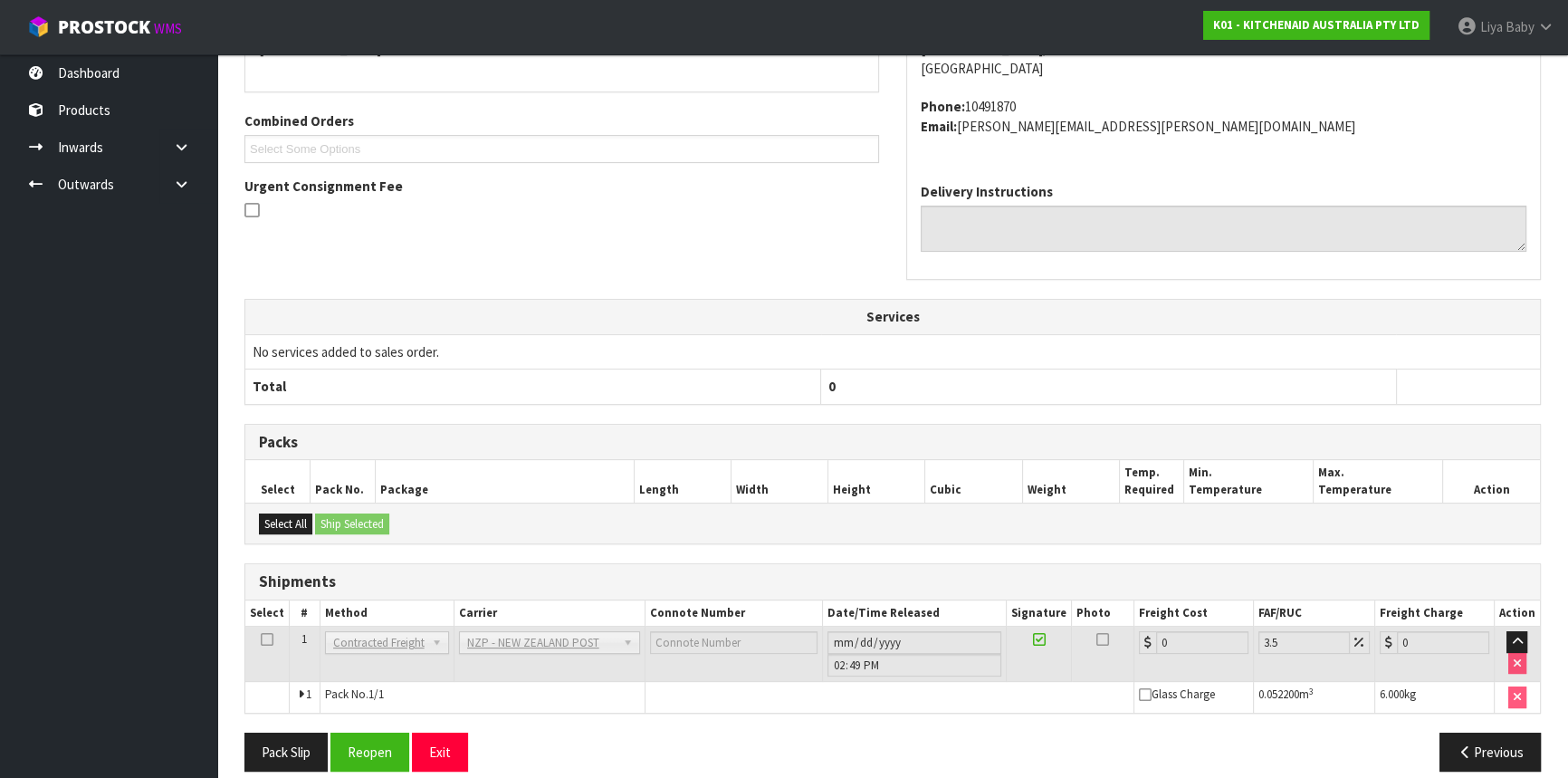
scroll to position [462, 0]
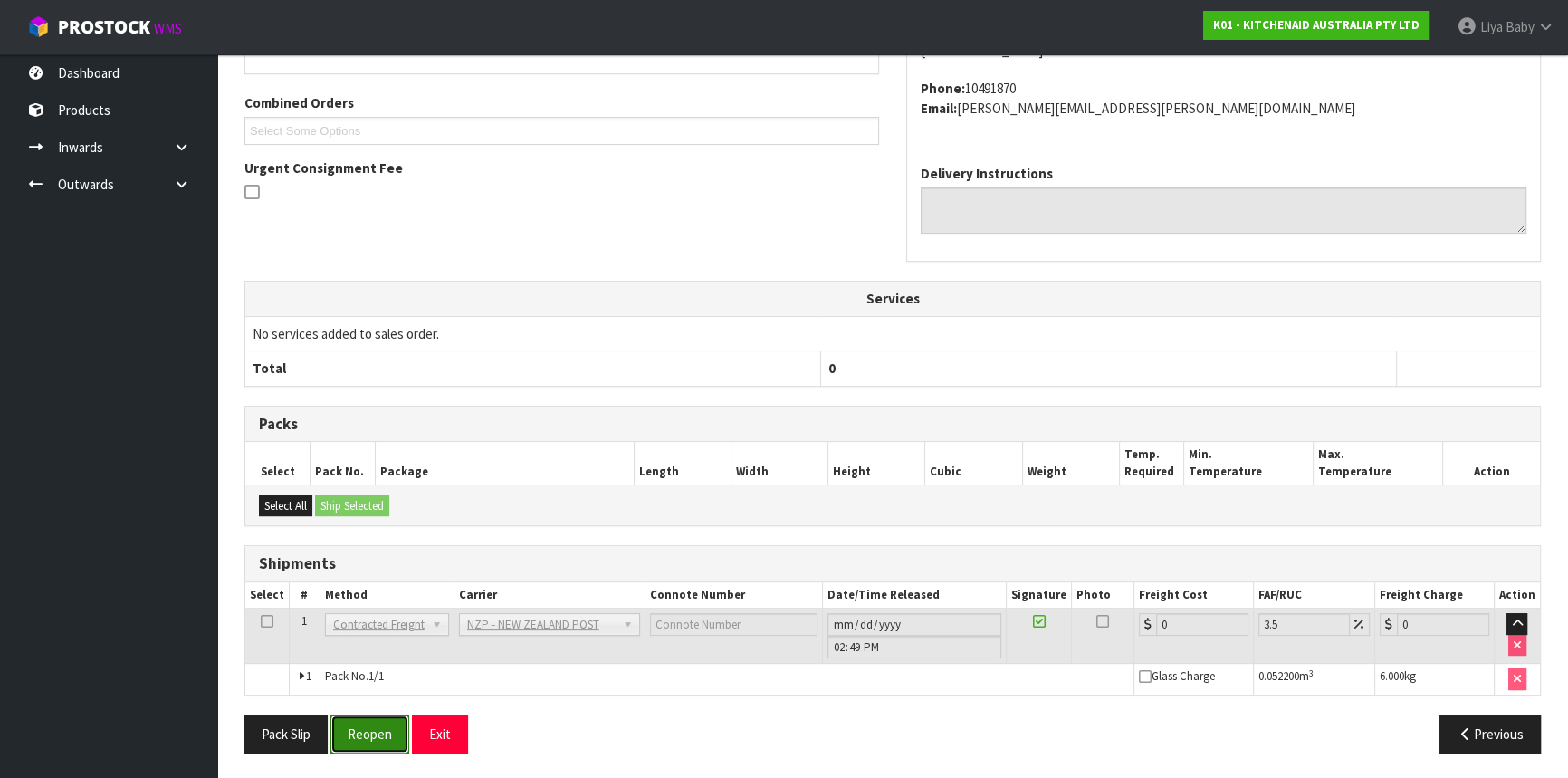
click at [366, 728] on button "Reopen" at bounding box center [369, 734] width 78 height 39
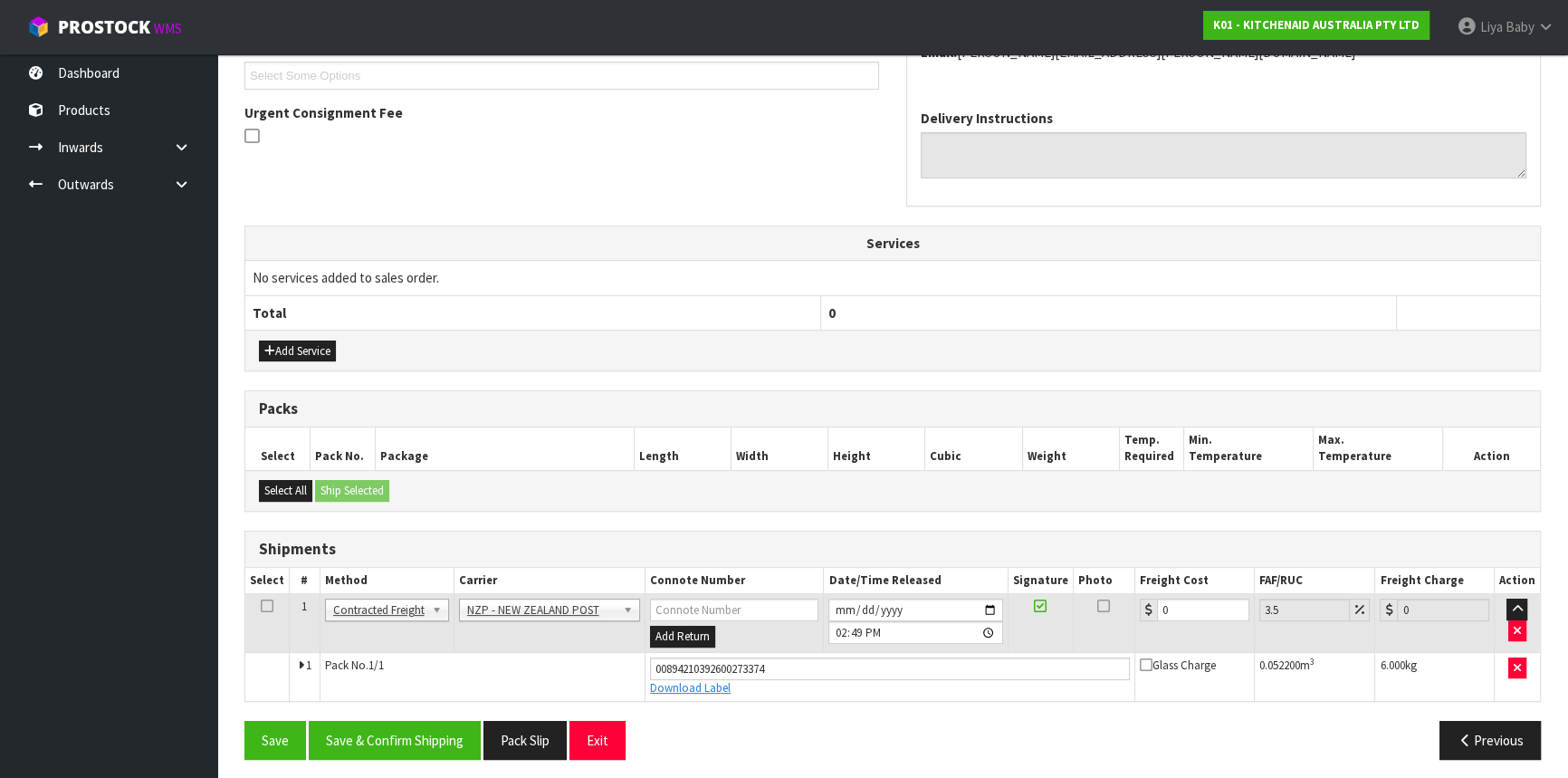
scroll to position [504, 0]
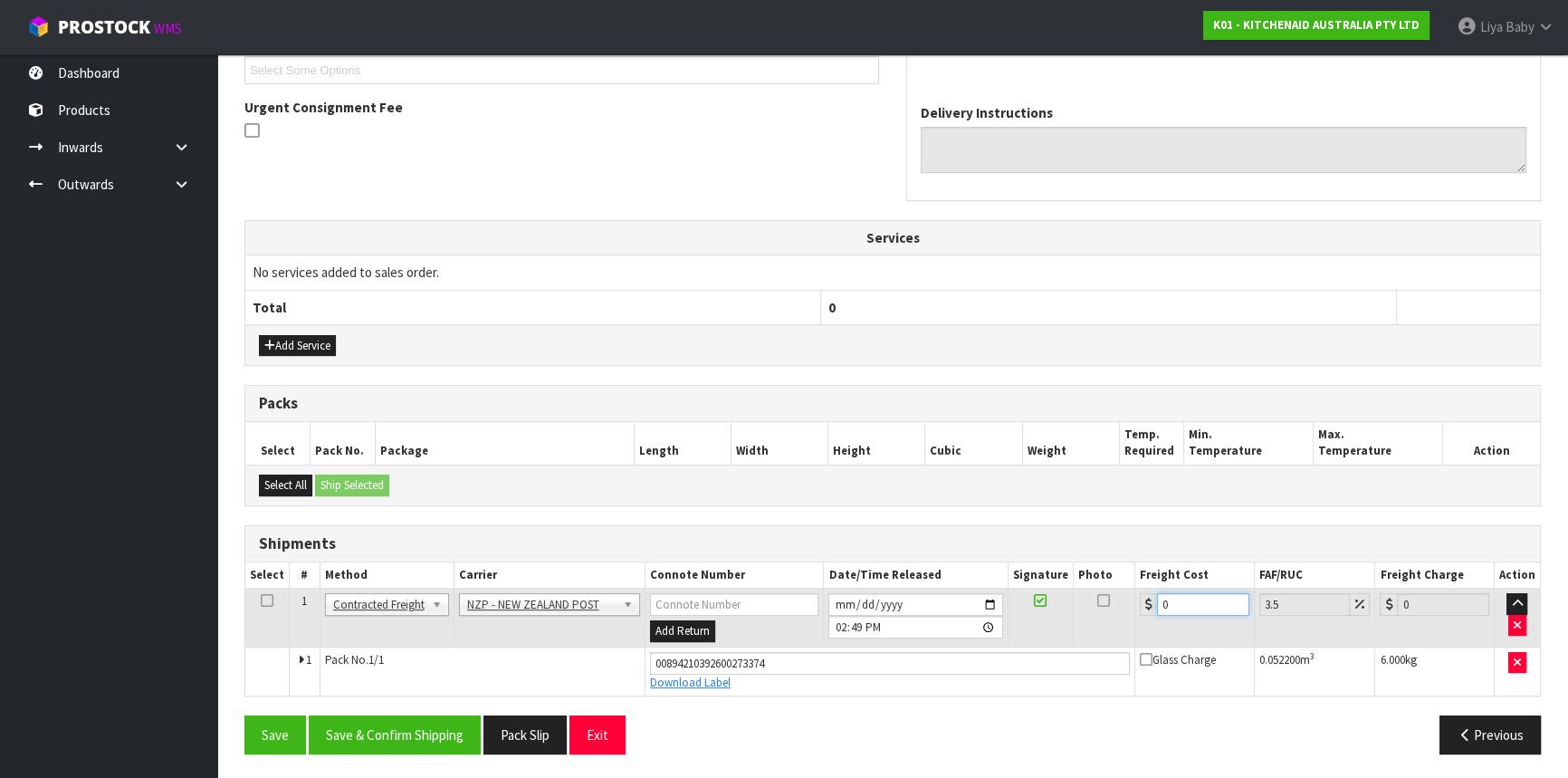
click at [1173, 594] on input "0" at bounding box center [1203, 605] width 92 height 23
click at [263, 601] on icon at bounding box center [266, 601] width 13 height 1
click at [378, 728] on button "Save & Confirm Shipping" at bounding box center [395, 735] width 172 height 39
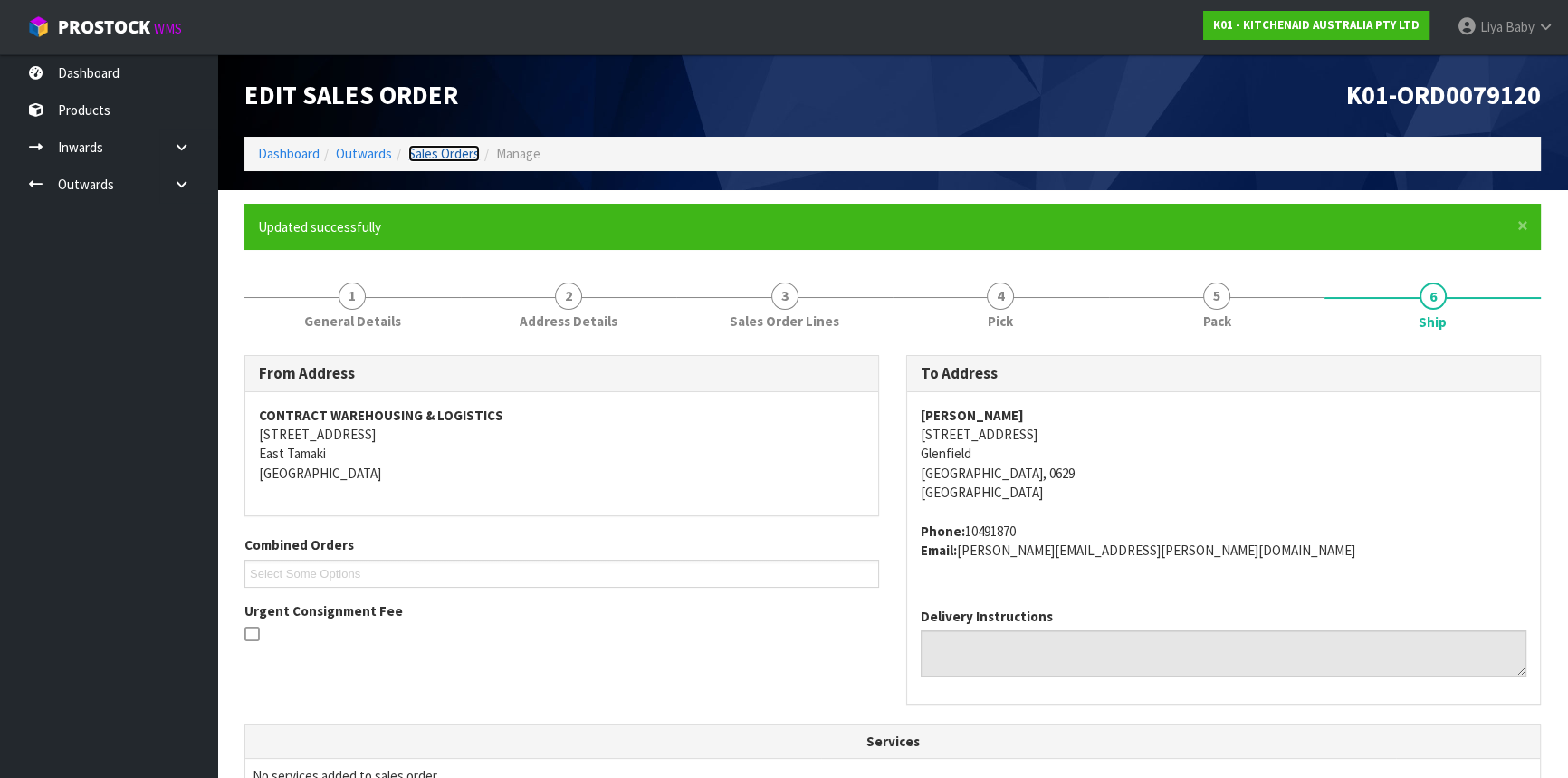
click at [443, 153] on link "Sales Orders" at bounding box center [444, 154] width 71 height 18
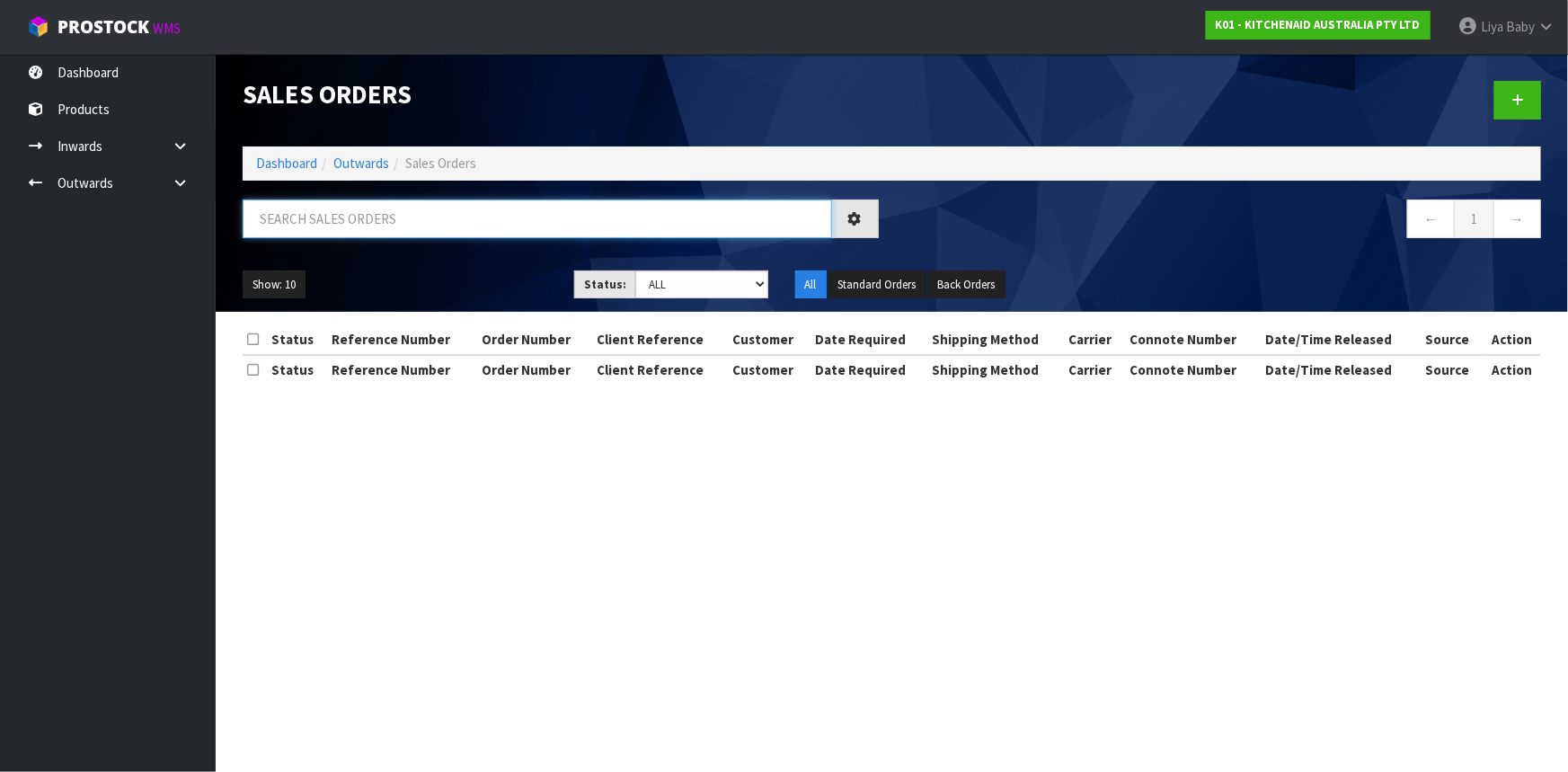
click at [373, 224] on input "text" at bounding box center [538, 219] width 589 height 39
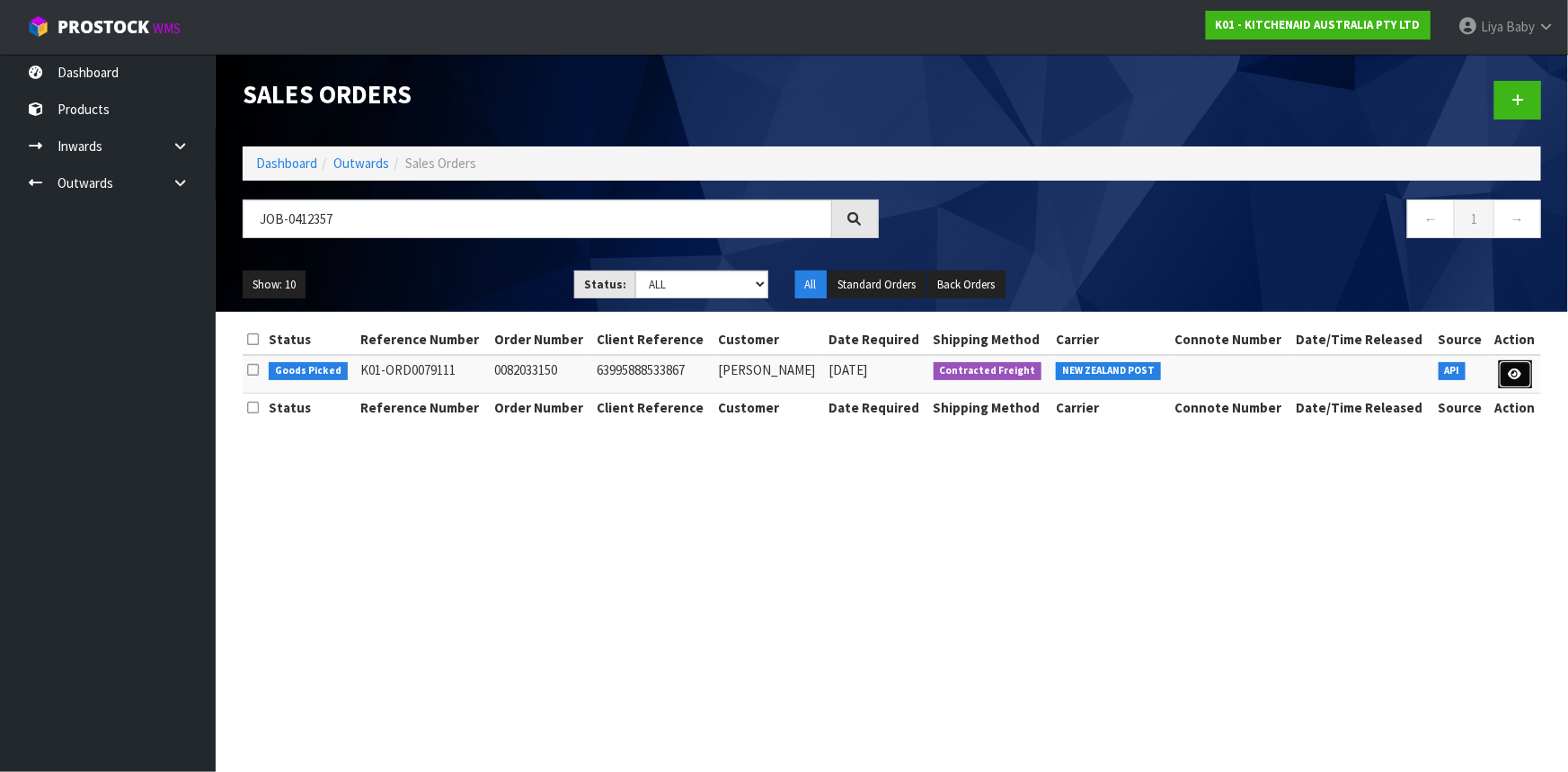
click at [1516, 363] on link at bounding box center [1516, 375] width 33 height 29
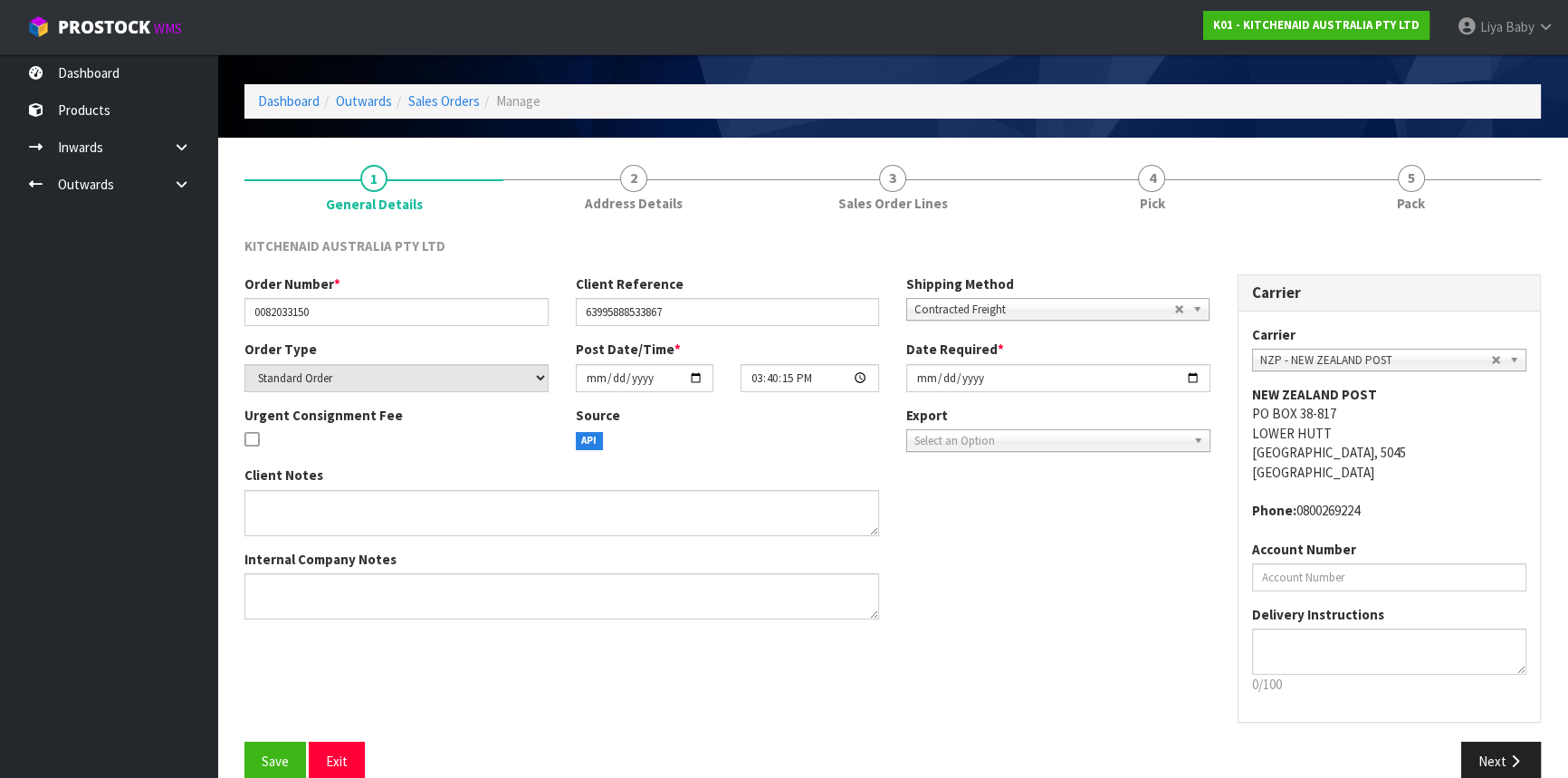
scroll to position [81, 0]
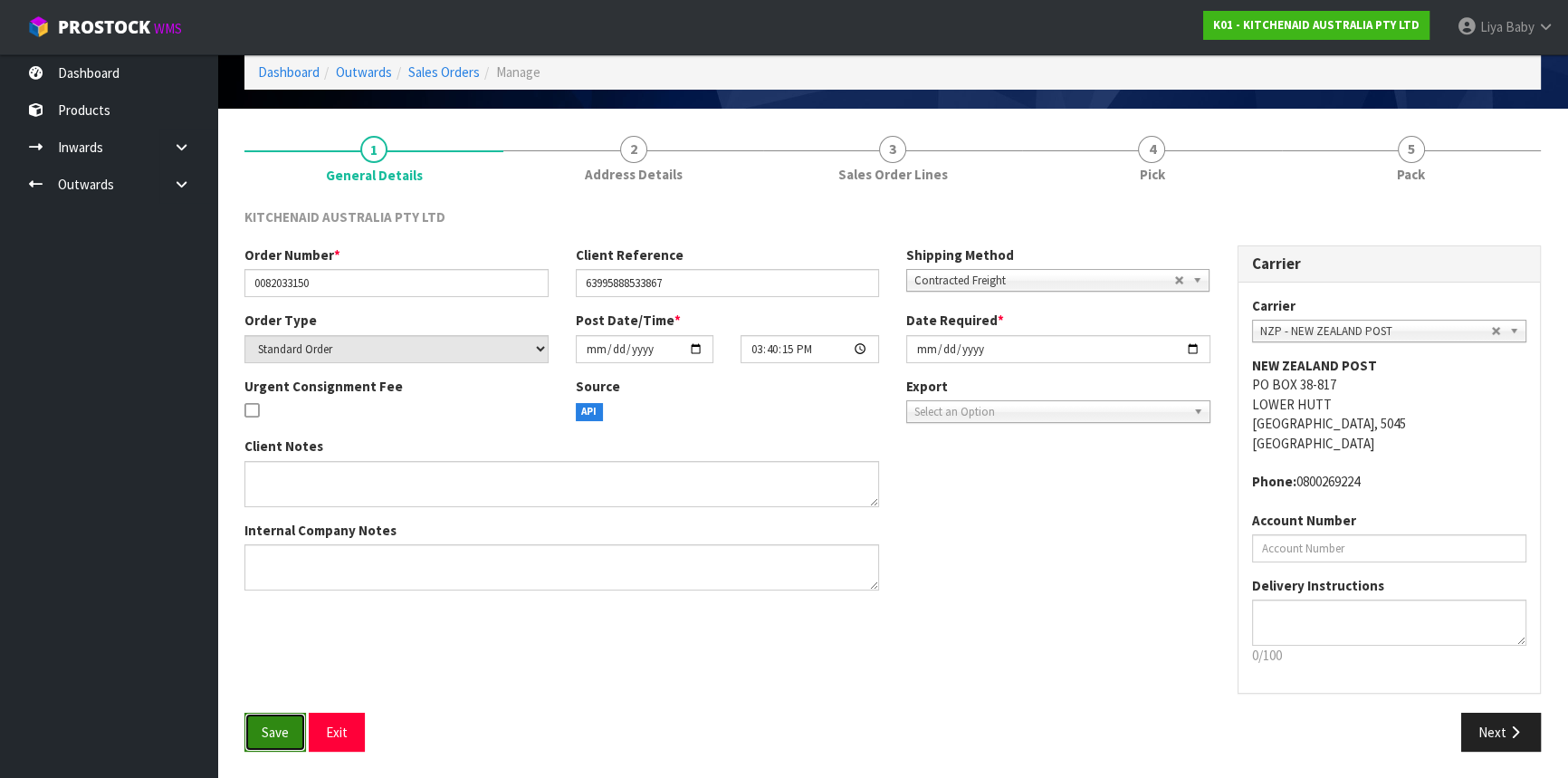
click at [276, 732] on span "Save" at bounding box center [275, 733] width 27 height 18
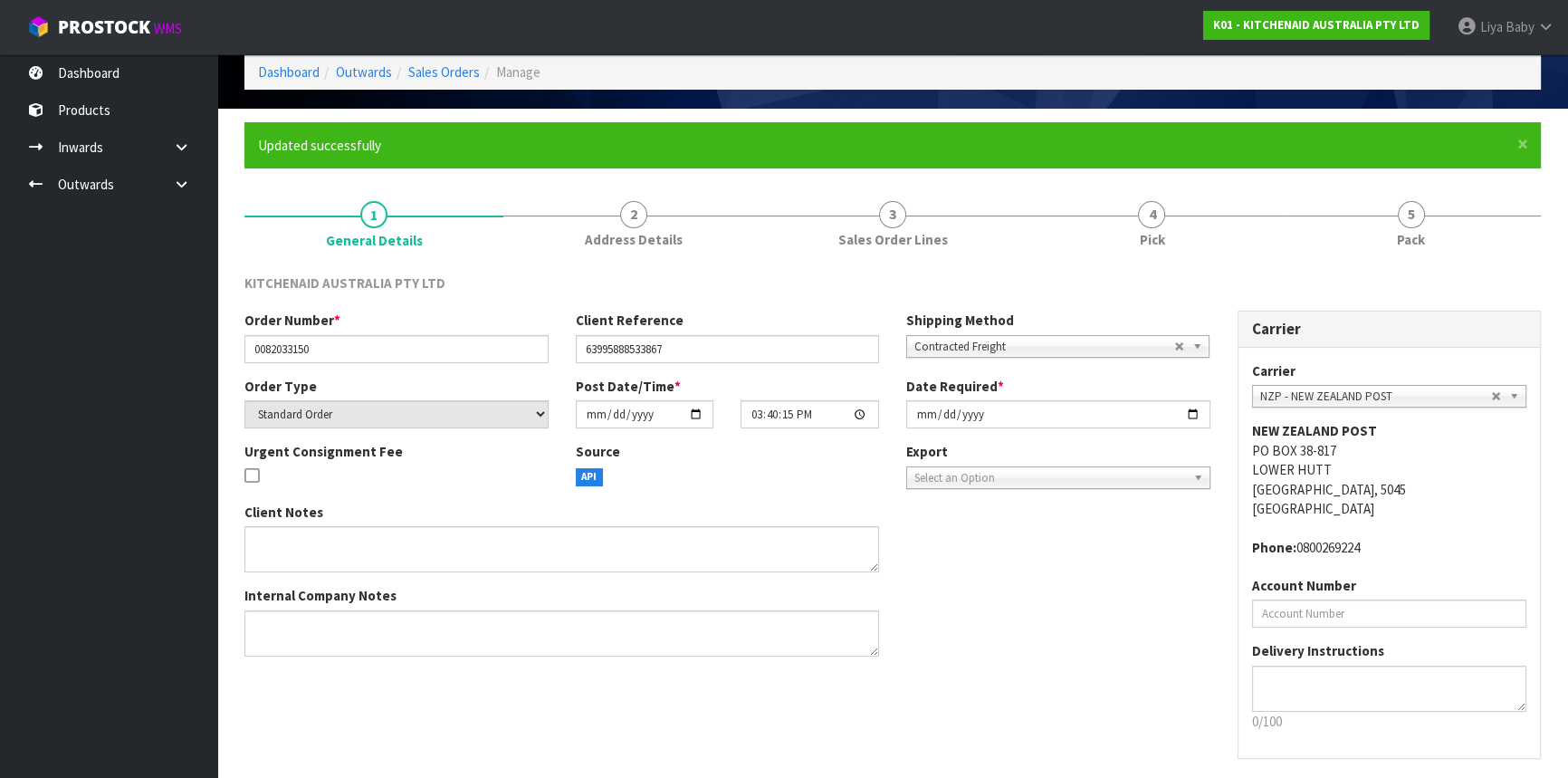
scroll to position [0, 0]
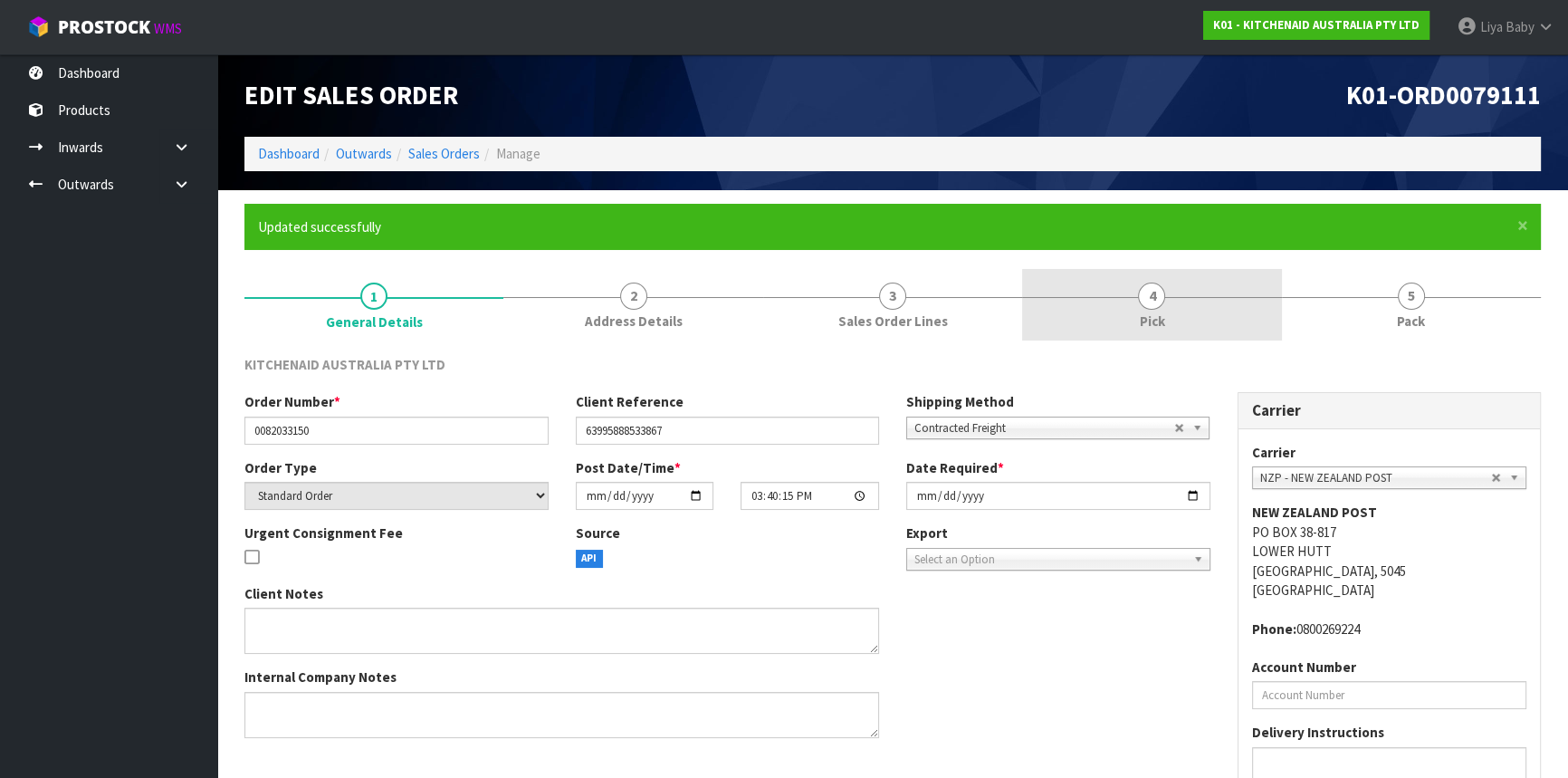
click at [1163, 293] on span "4" at bounding box center [1152, 296] width 27 height 27
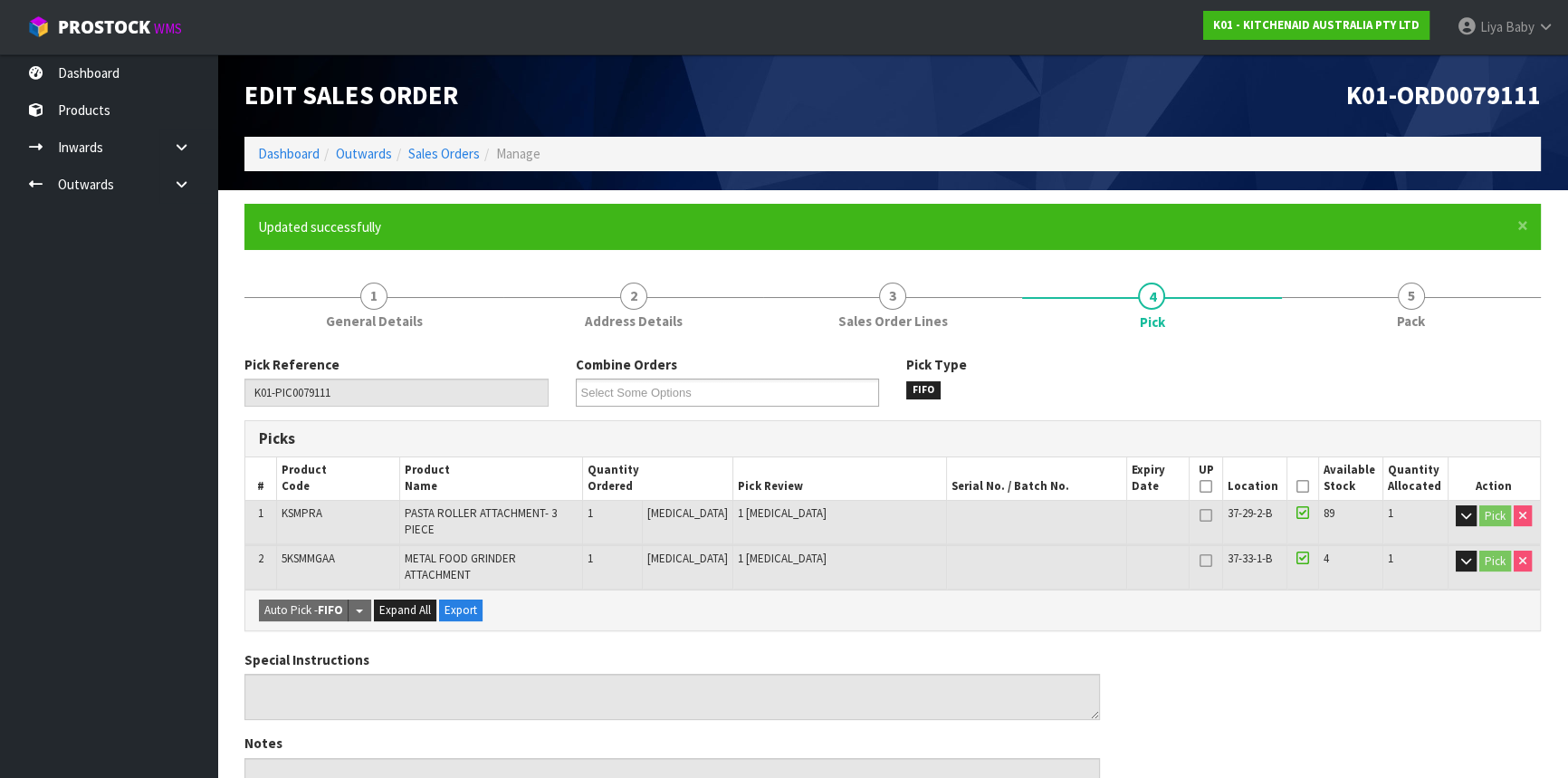
click at [1297, 486] on icon at bounding box center [1303, 486] width 13 height 1
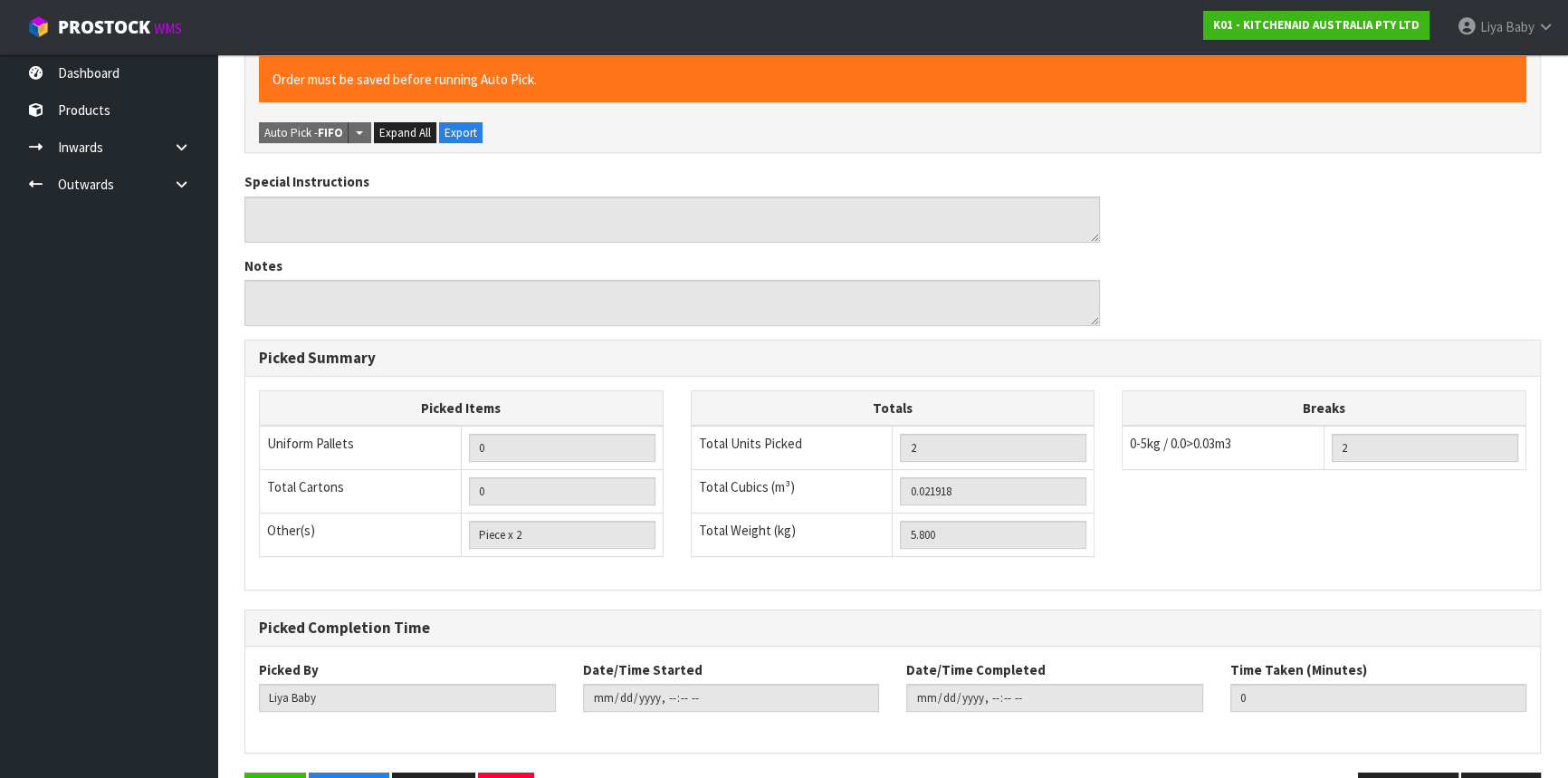
scroll to position [577, 0]
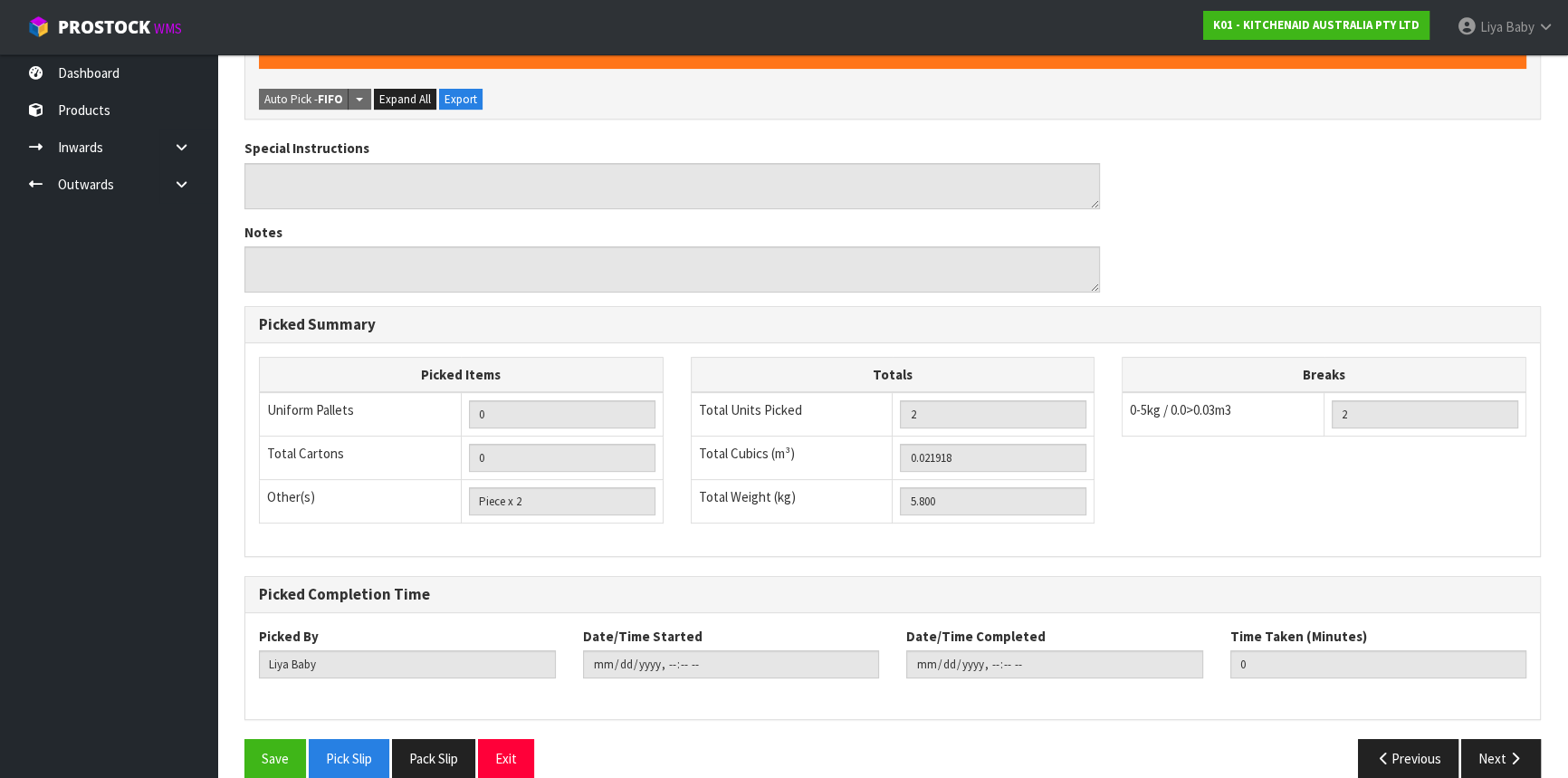
click at [239, 739] on div "Save Pick Slip Pack Slip Exit" at bounding box center [562, 758] width 662 height 39
click at [258, 739] on button "Save" at bounding box center [275, 758] width 62 height 39
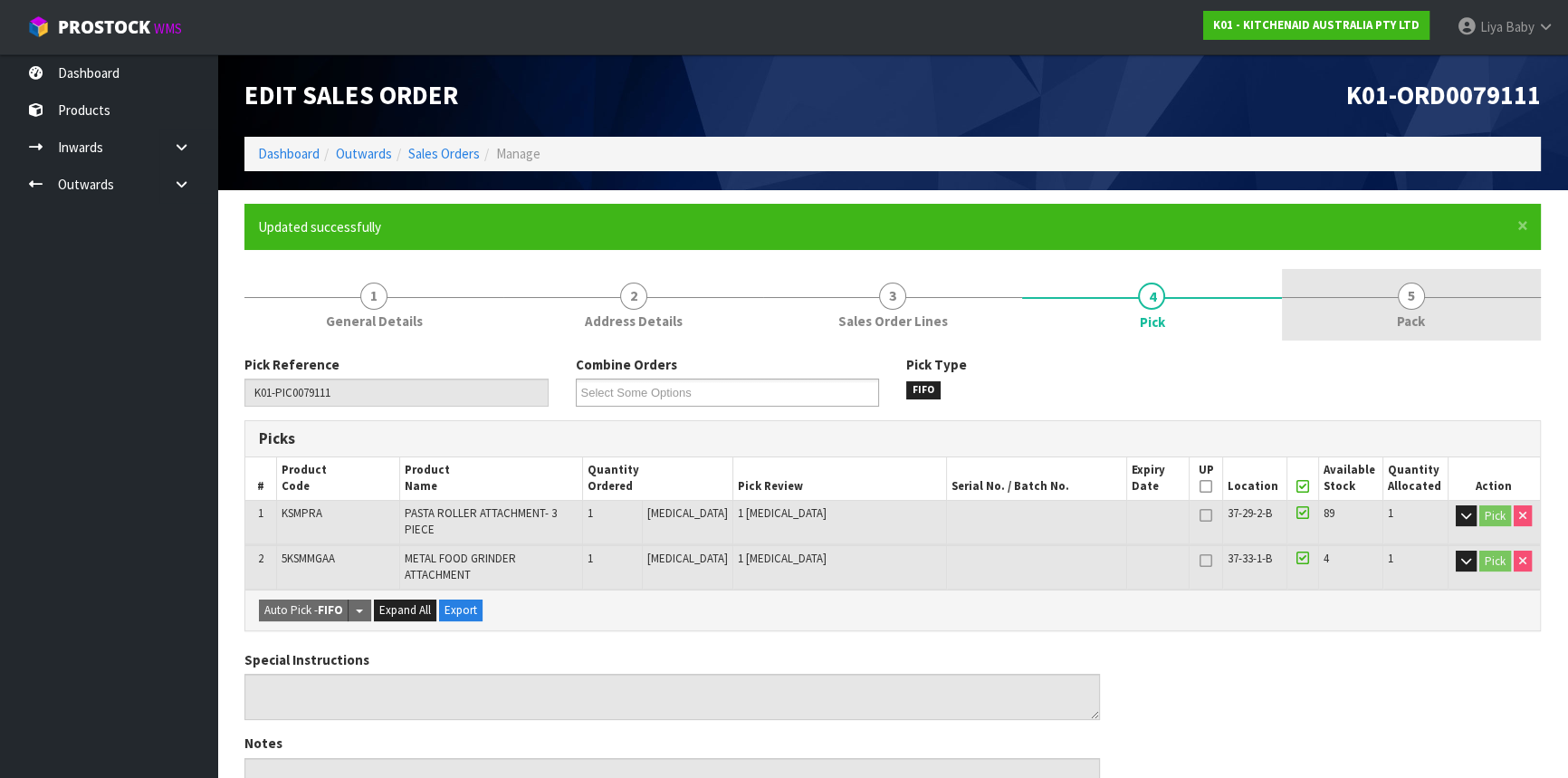
click at [1435, 282] on link "5 Pack" at bounding box center [1411, 305] width 259 height 72
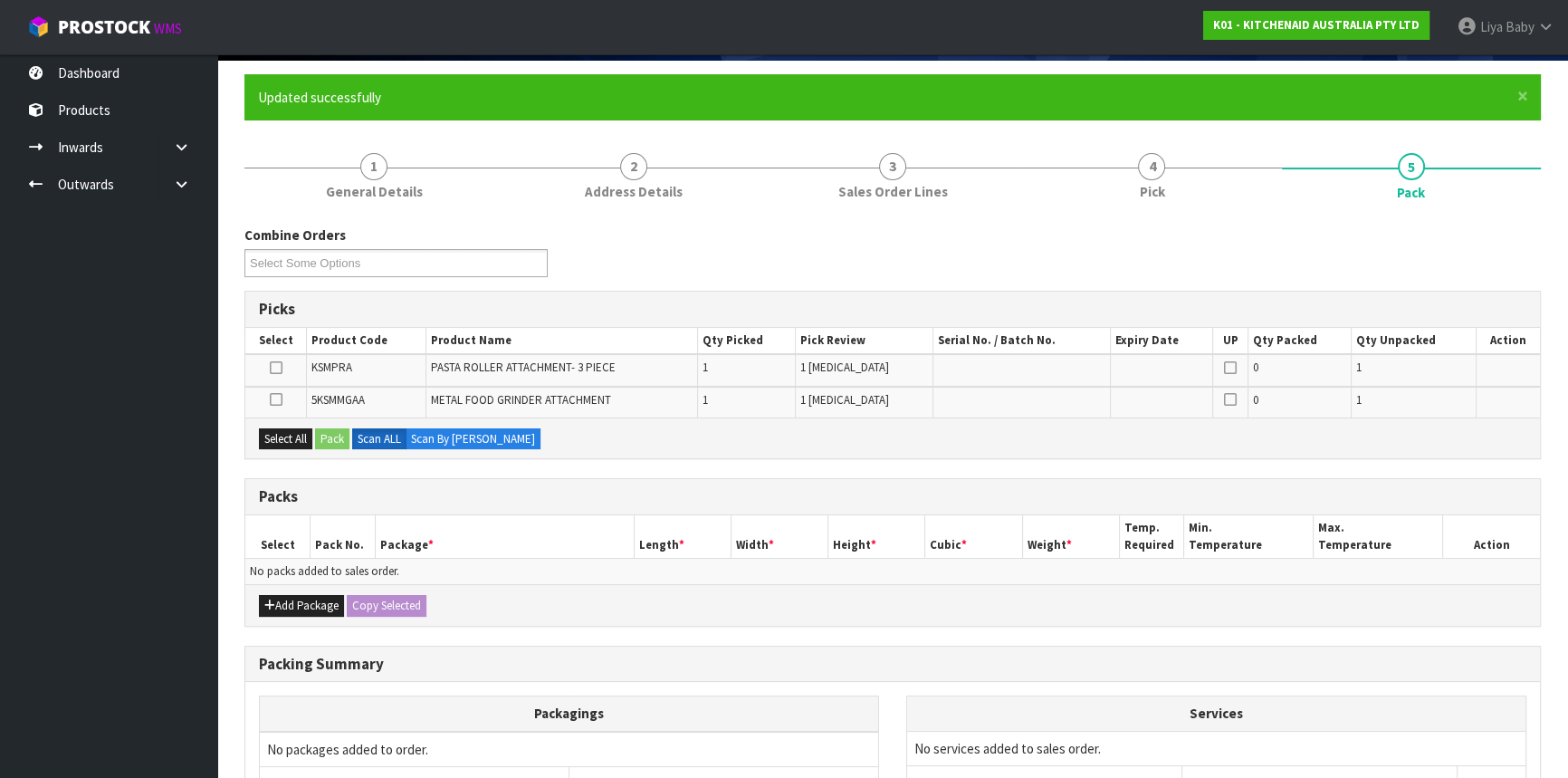
scroll to position [308, 0]
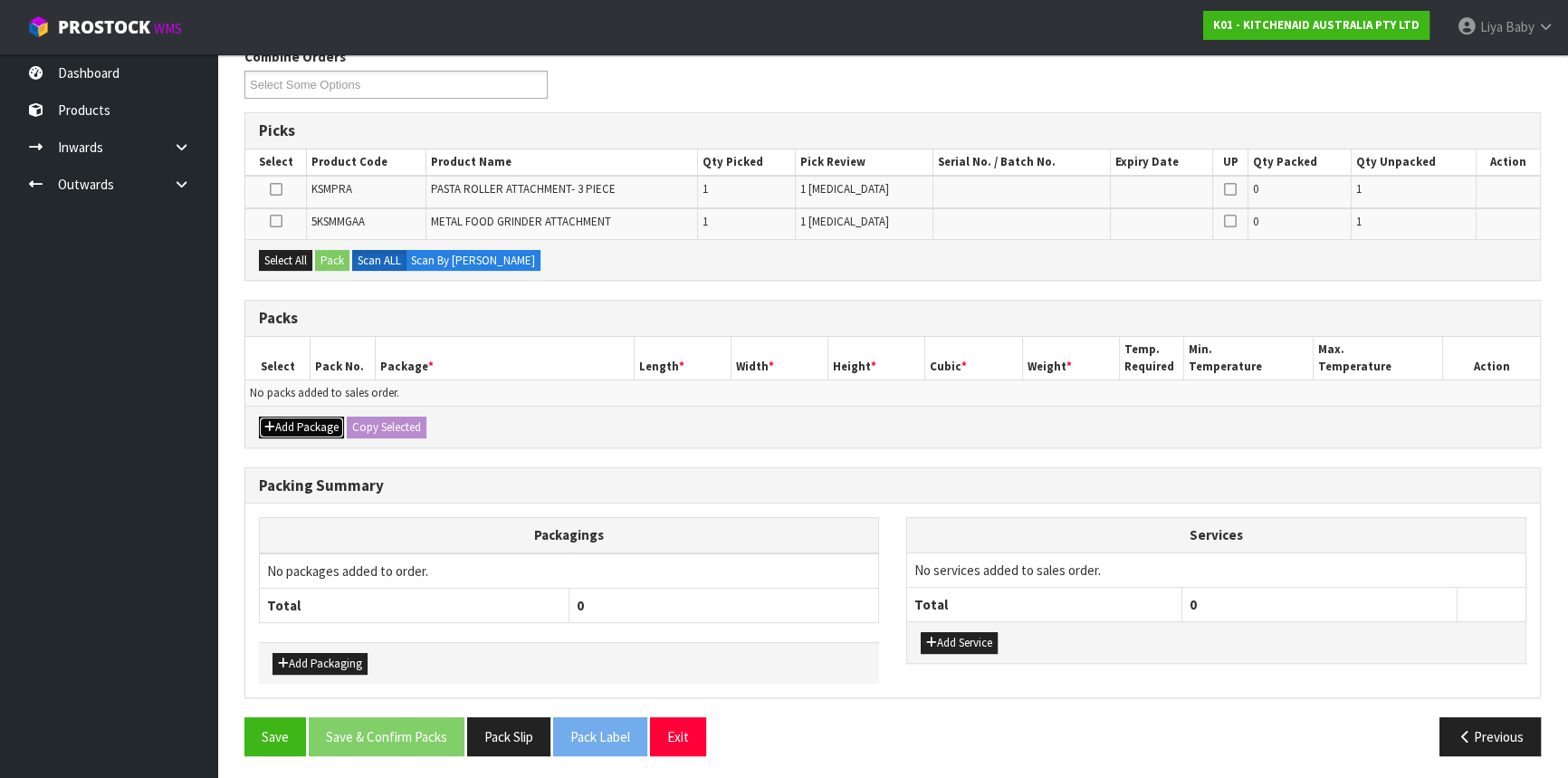
click at [324, 423] on button "Add Package" at bounding box center [301, 427] width 85 height 22
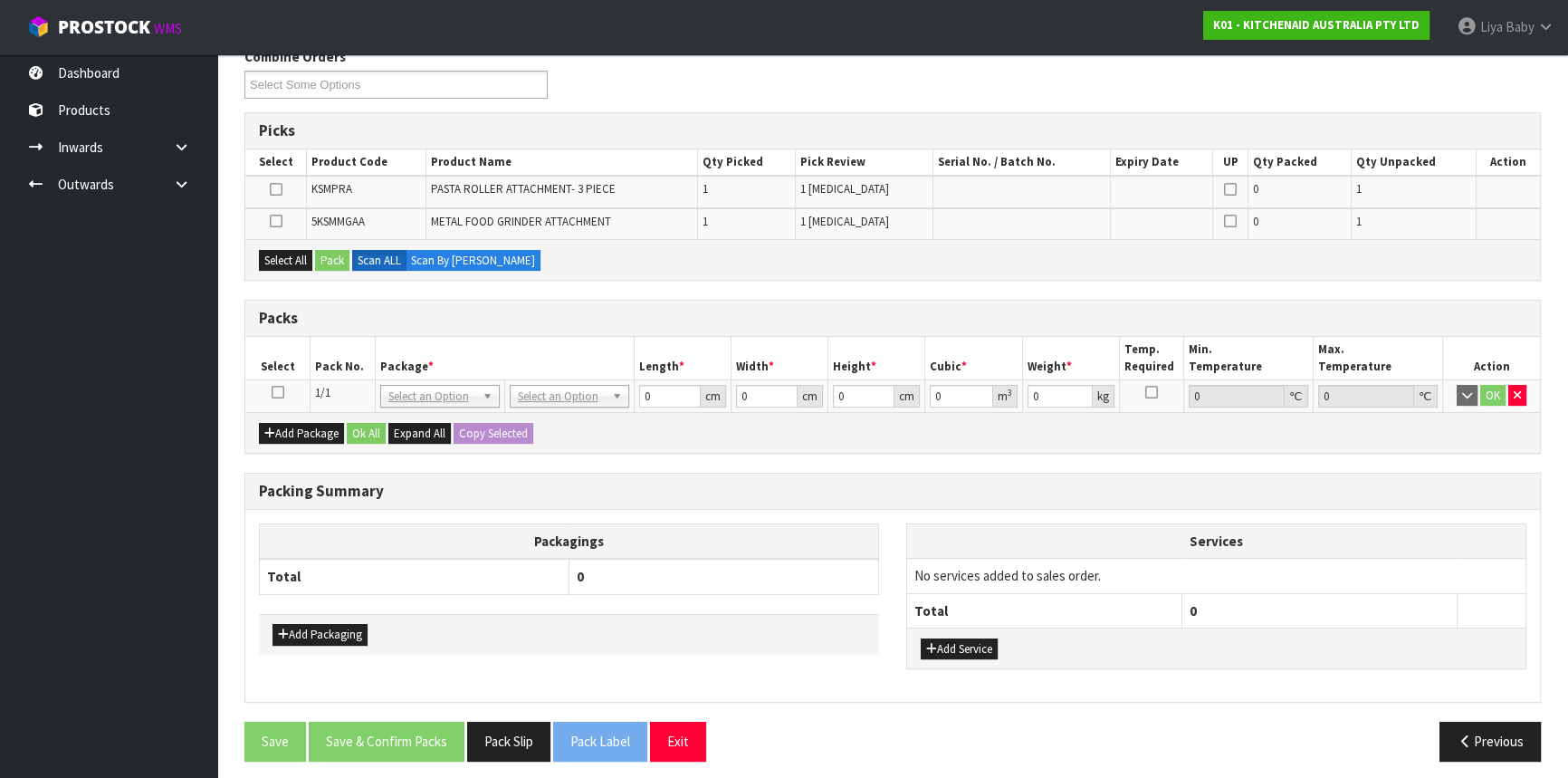
click at [278, 392] on icon at bounding box center [277, 392] width 13 height 1
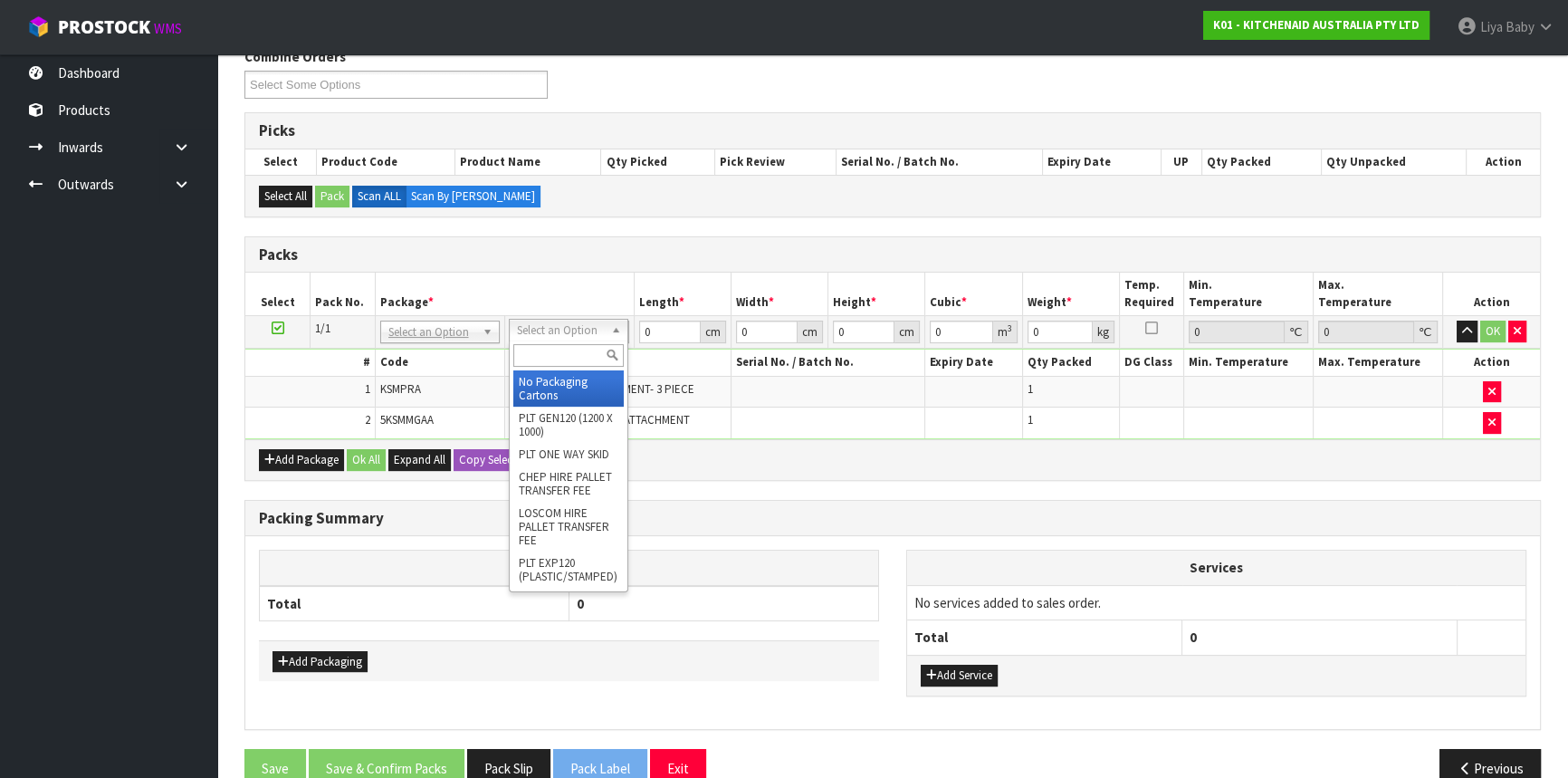
click at [587, 354] on input "text" at bounding box center [568, 355] width 111 height 23
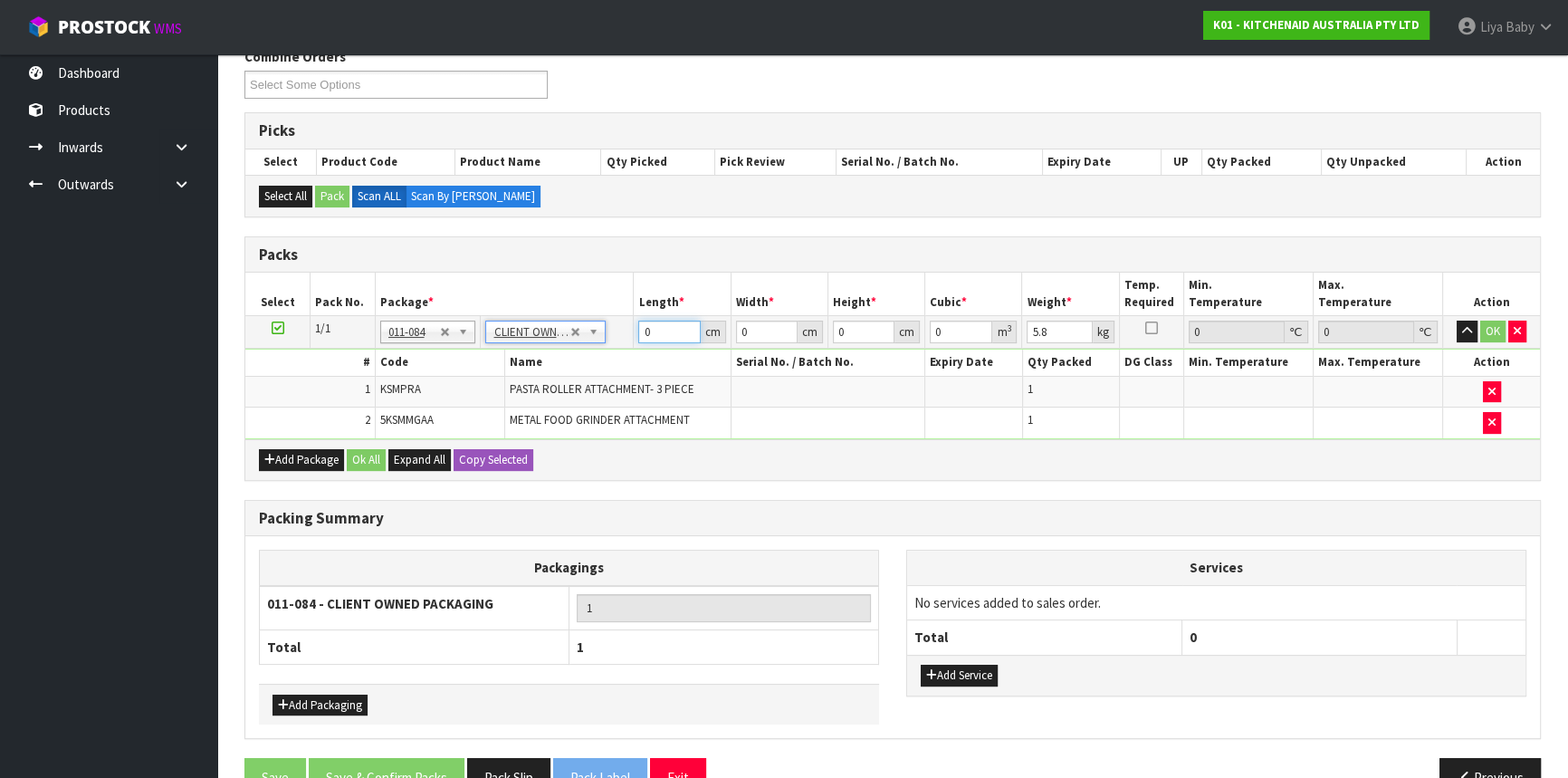
click at [656, 330] on input "0" at bounding box center [669, 331] width 62 height 23
click at [365, 450] on button "Ok All" at bounding box center [366, 461] width 39 height 22
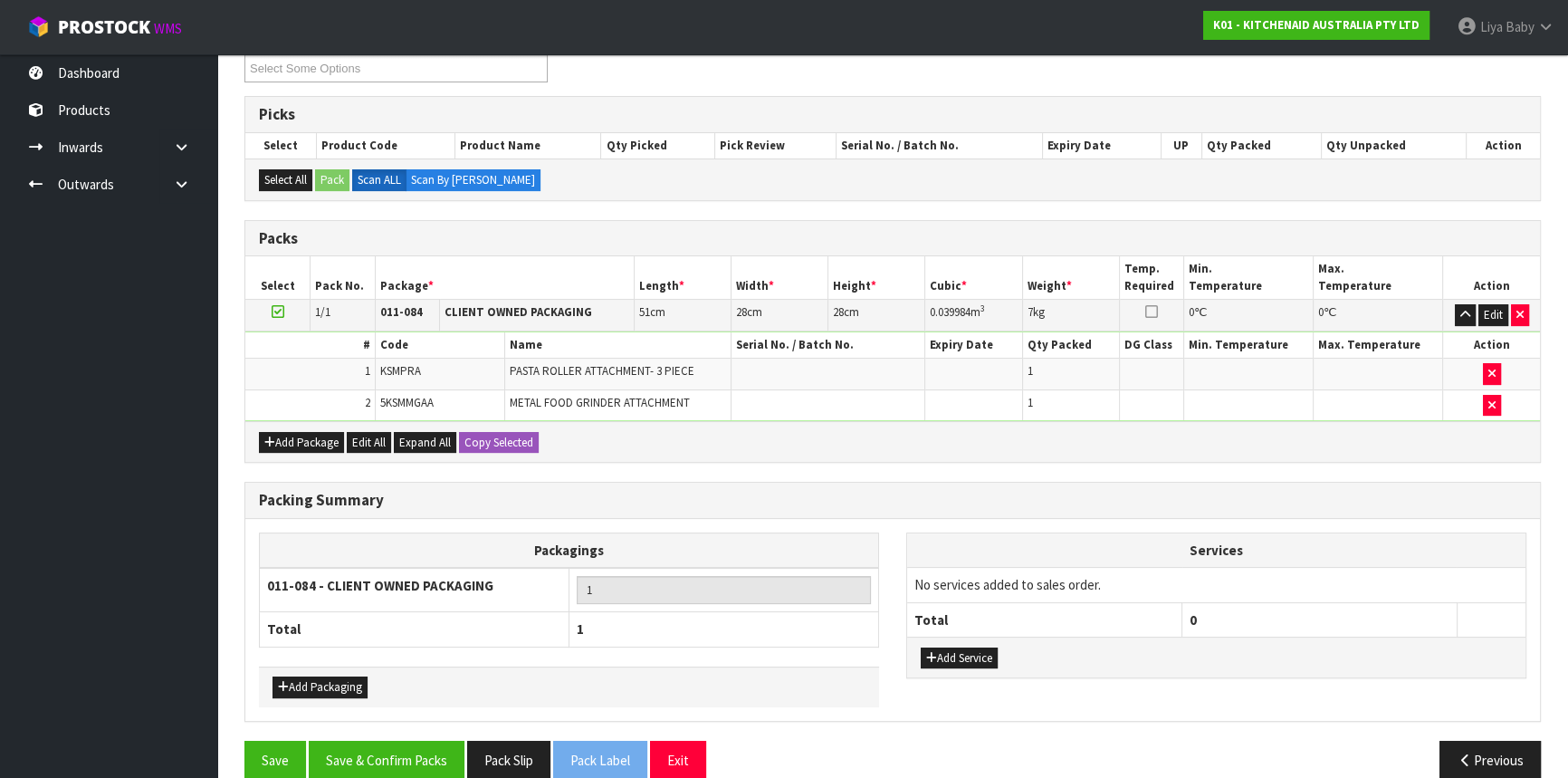
scroll to position [348, 0]
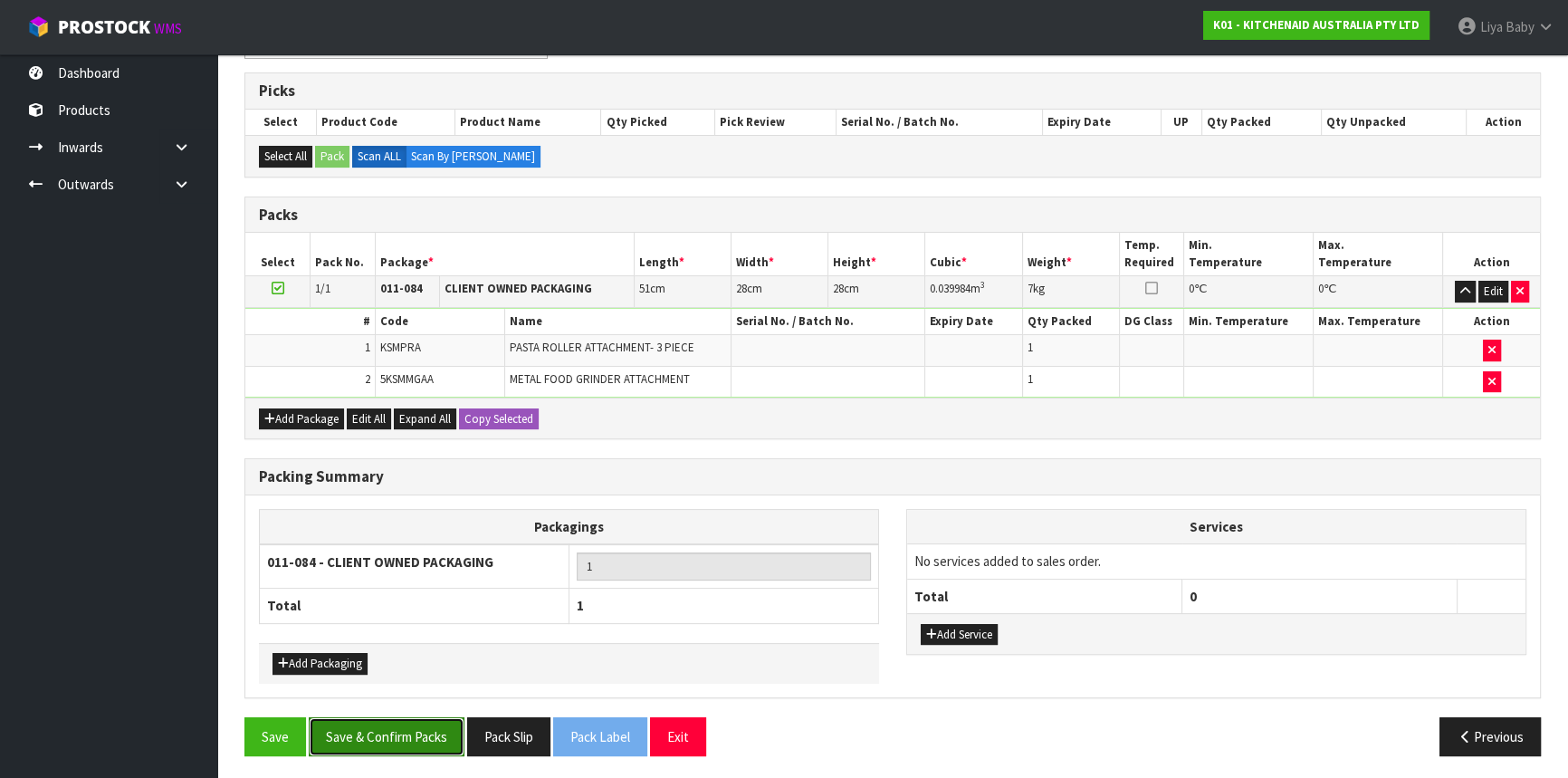
click at [389, 717] on button "Save & Confirm Packs" at bounding box center [386, 737] width 156 height 39
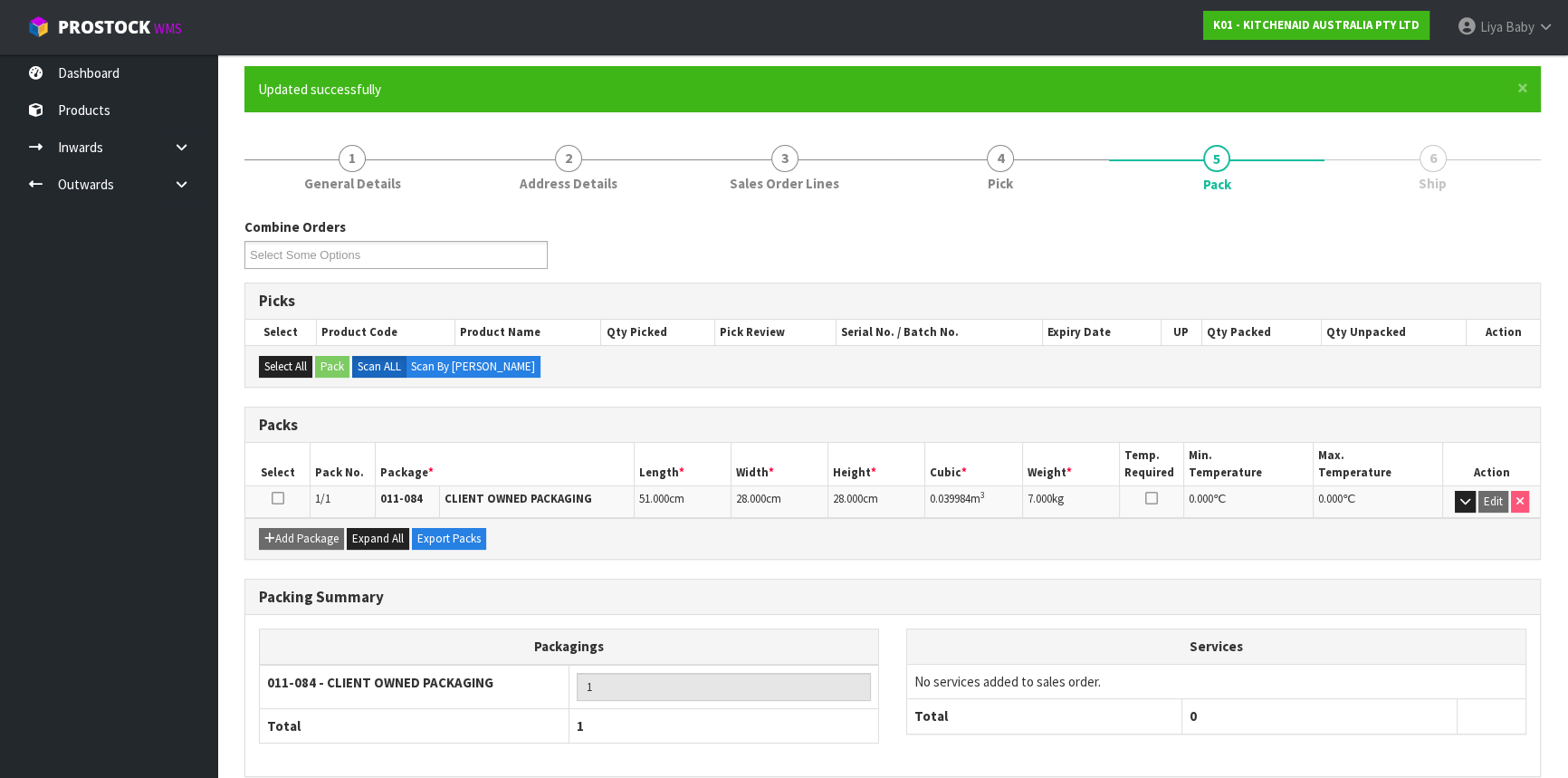
scroll to position [219, 0]
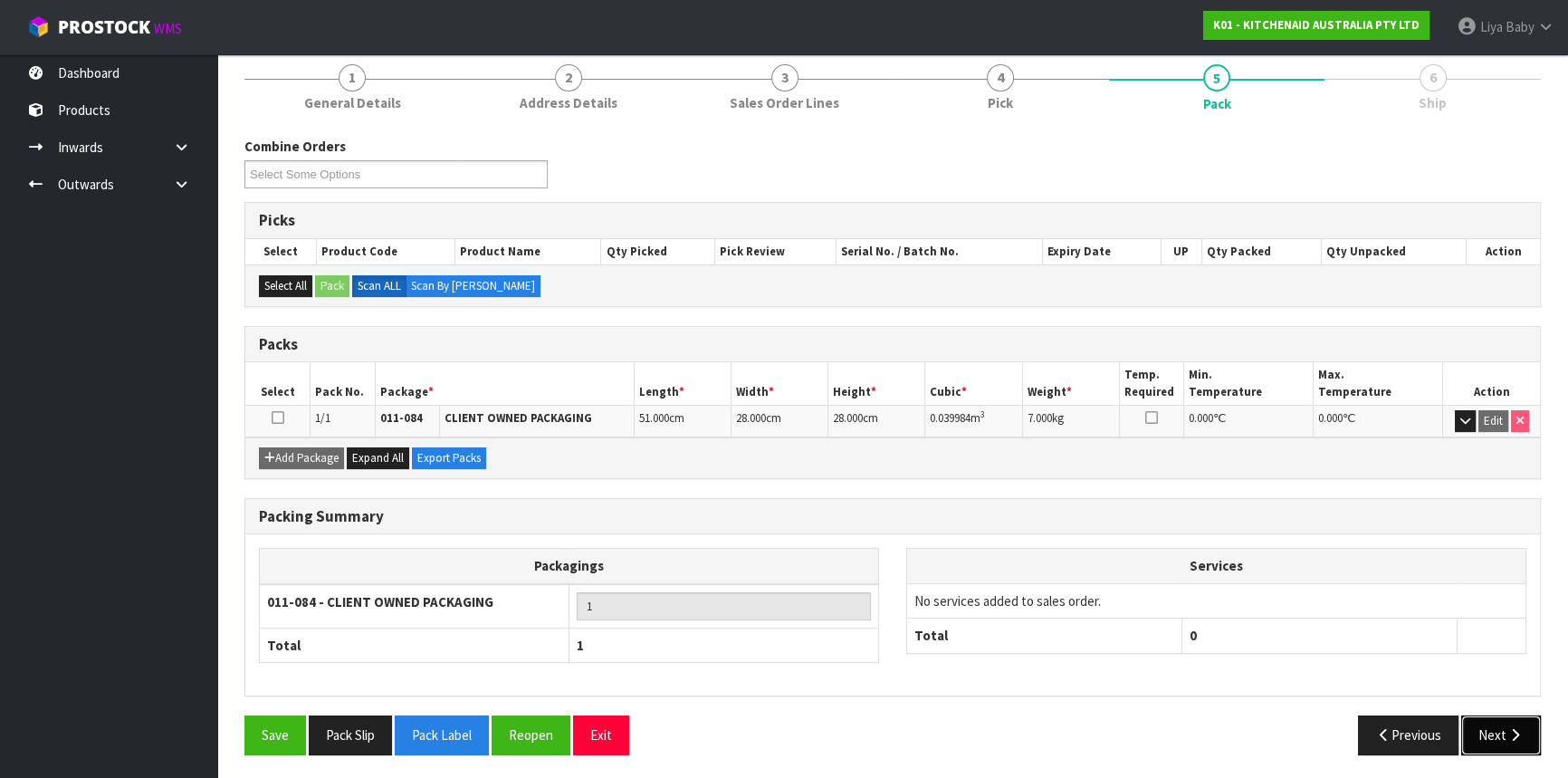
click at [1511, 733] on icon "button" at bounding box center [1515, 735] width 18 height 14
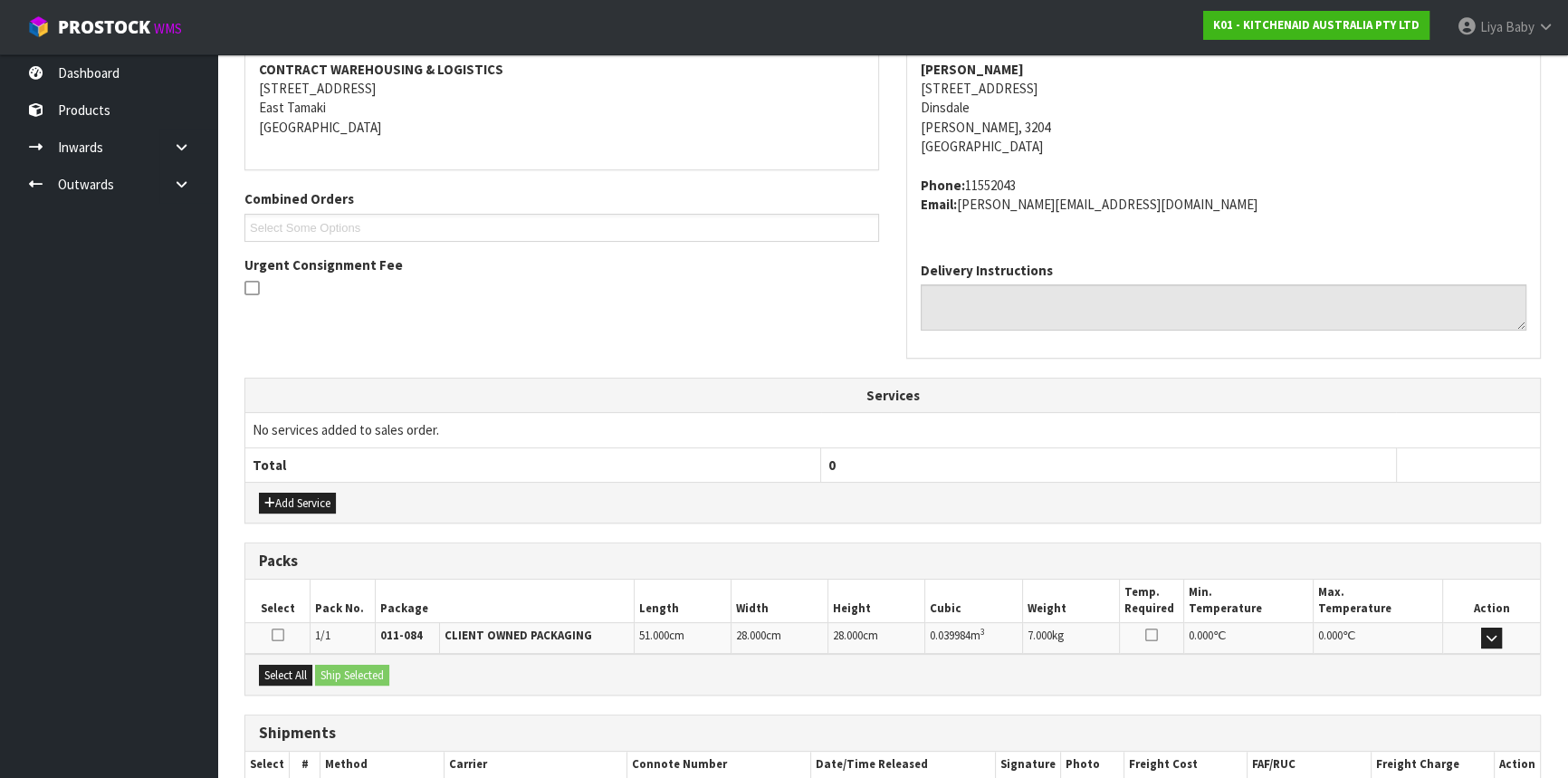
scroll to position [455, 0]
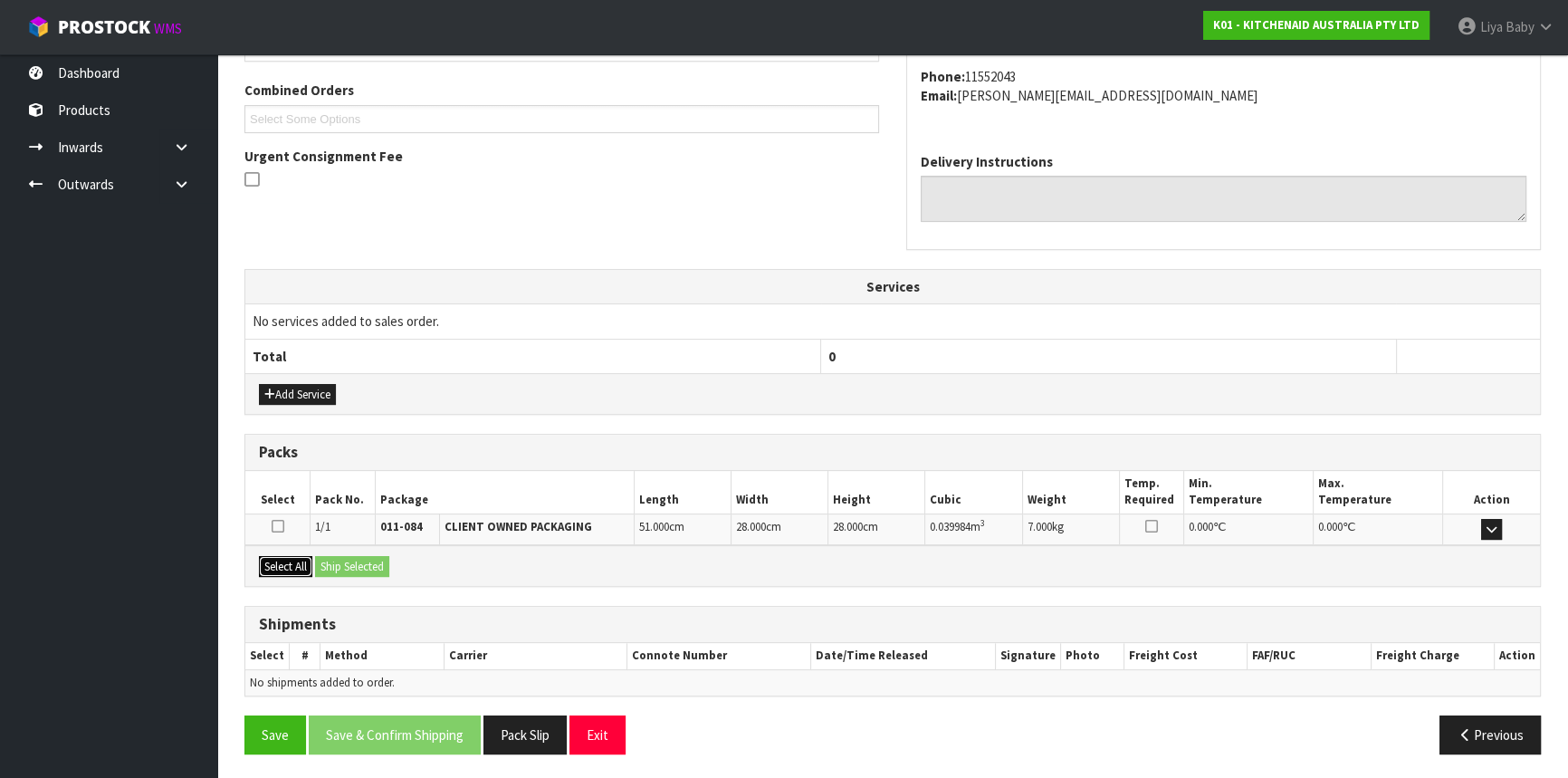
click at [282, 561] on button "Select All" at bounding box center [285, 567] width 54 height 22
click at [340, 561] on button "Ship Selected" at bounding box center [353, 567] width 74 height 22
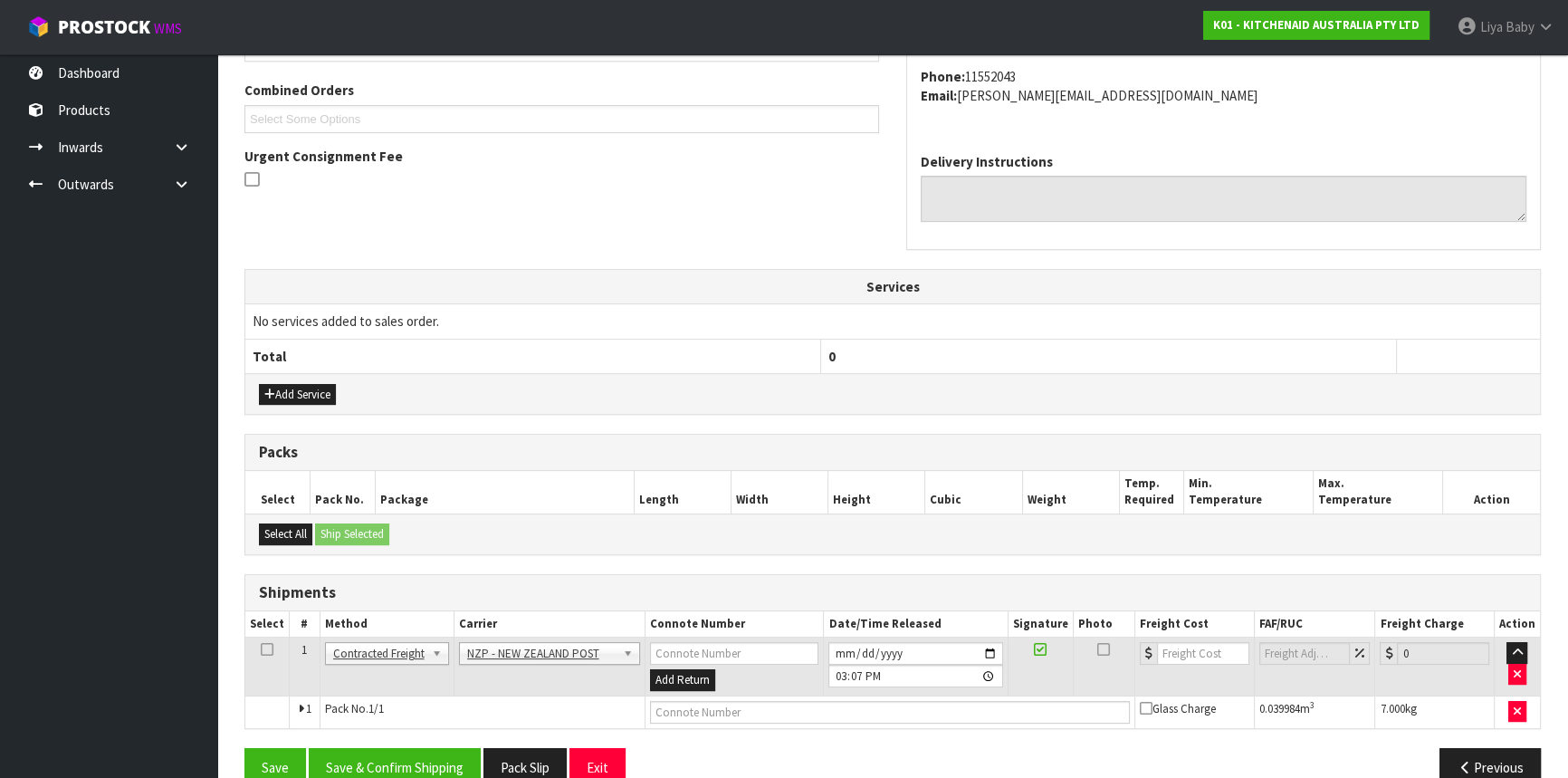
click at [271, 650] on icon at bounding box center [266, 650] width 13 height 1
click at [350, 767] on button "Save & Confirm Shipping" at bounding box center [395, 768] width 172 height 39
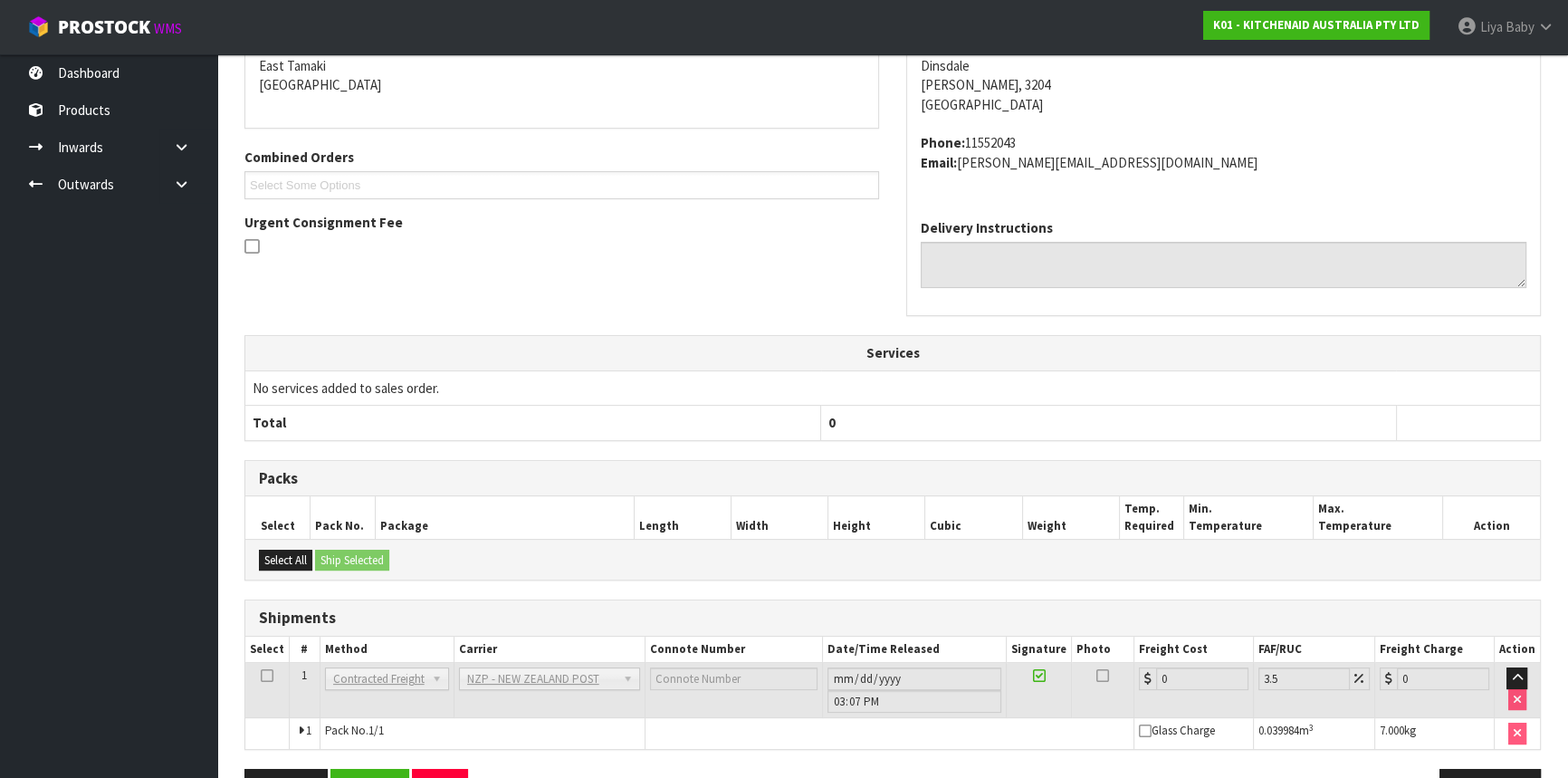
scroll to position [462, 0]
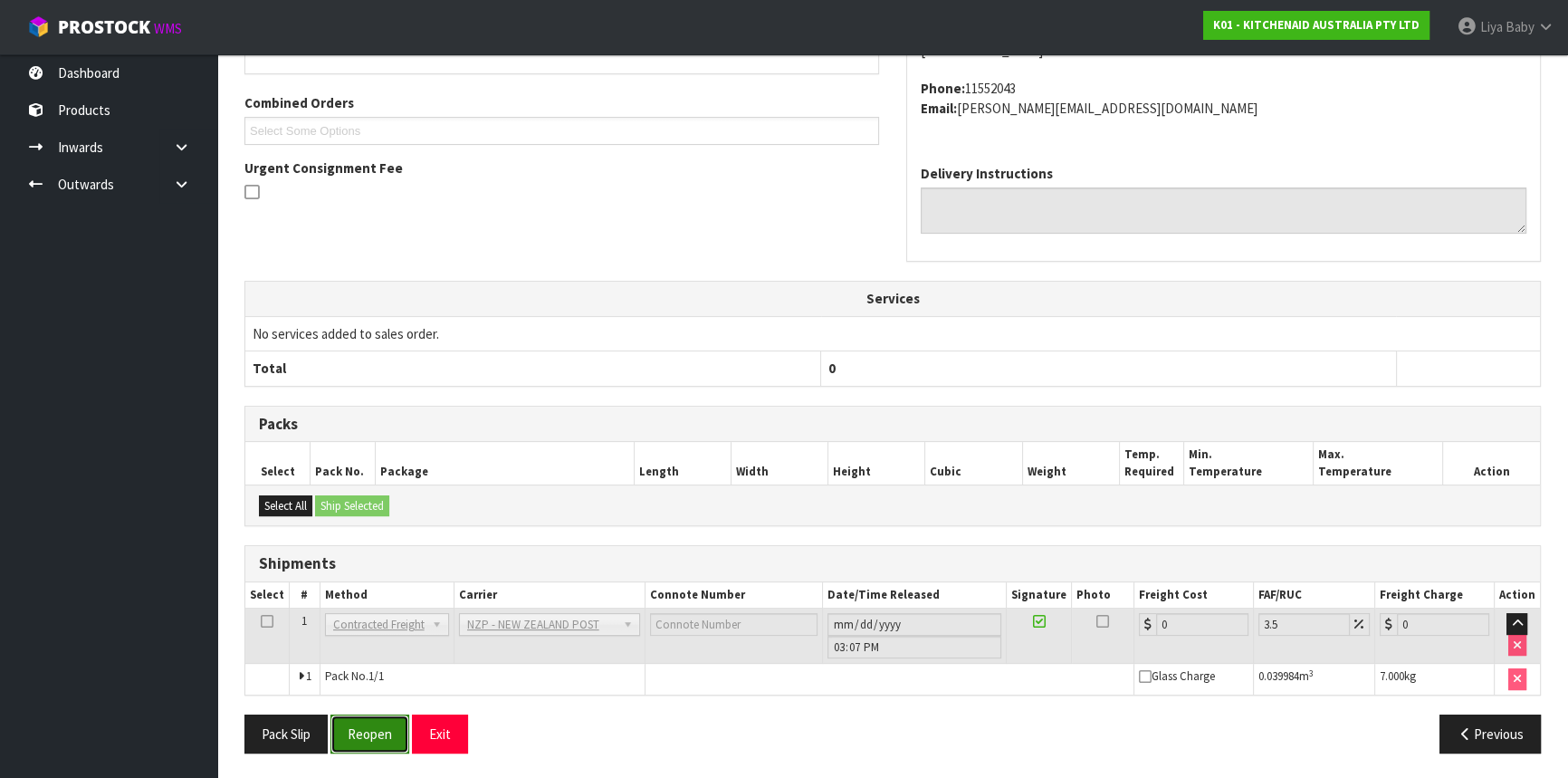
click at [352, 736] on button "Reopen" at bounding box center [369, 734] width 78 height 39
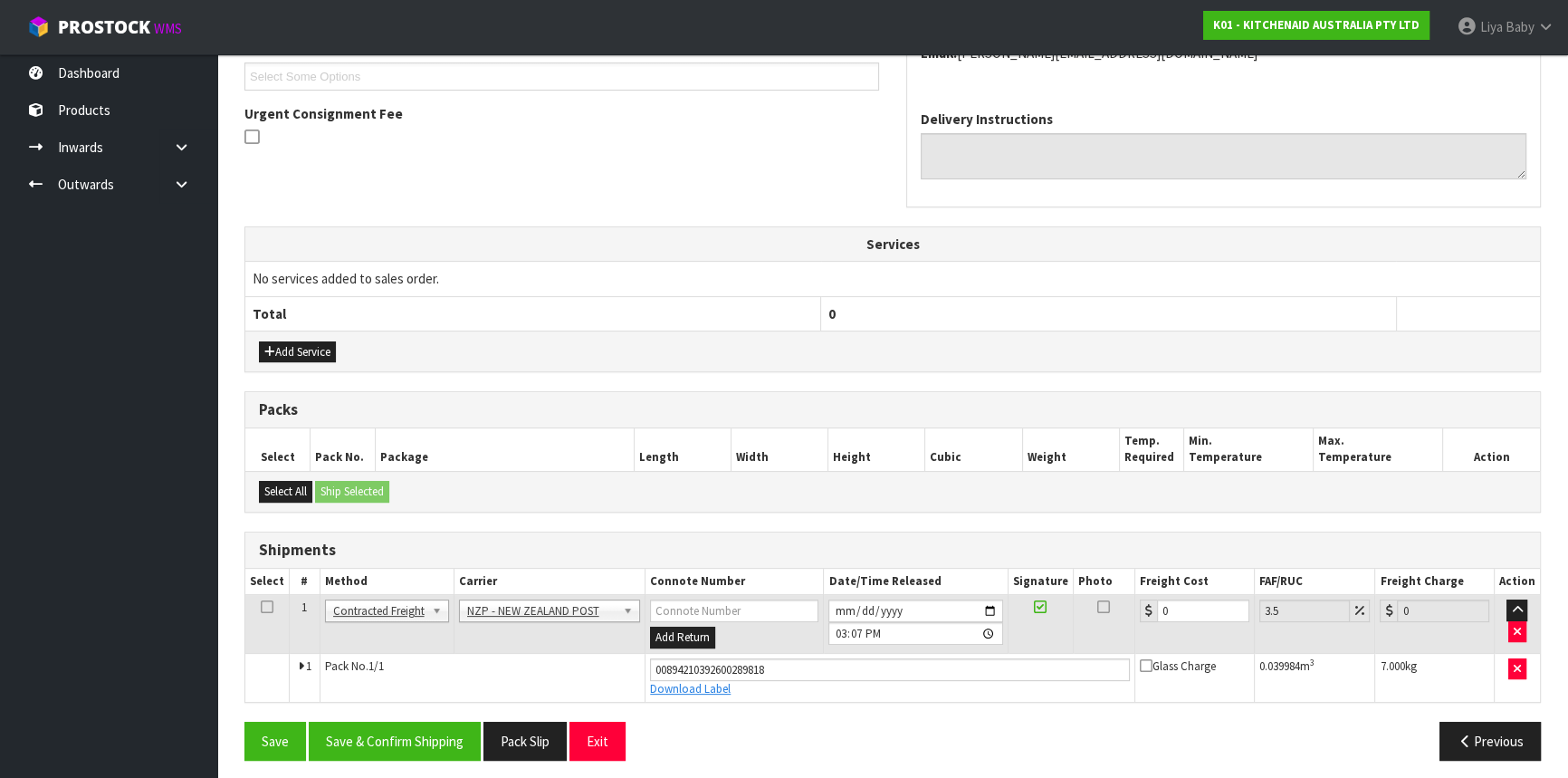
scroll to position [504, 0]
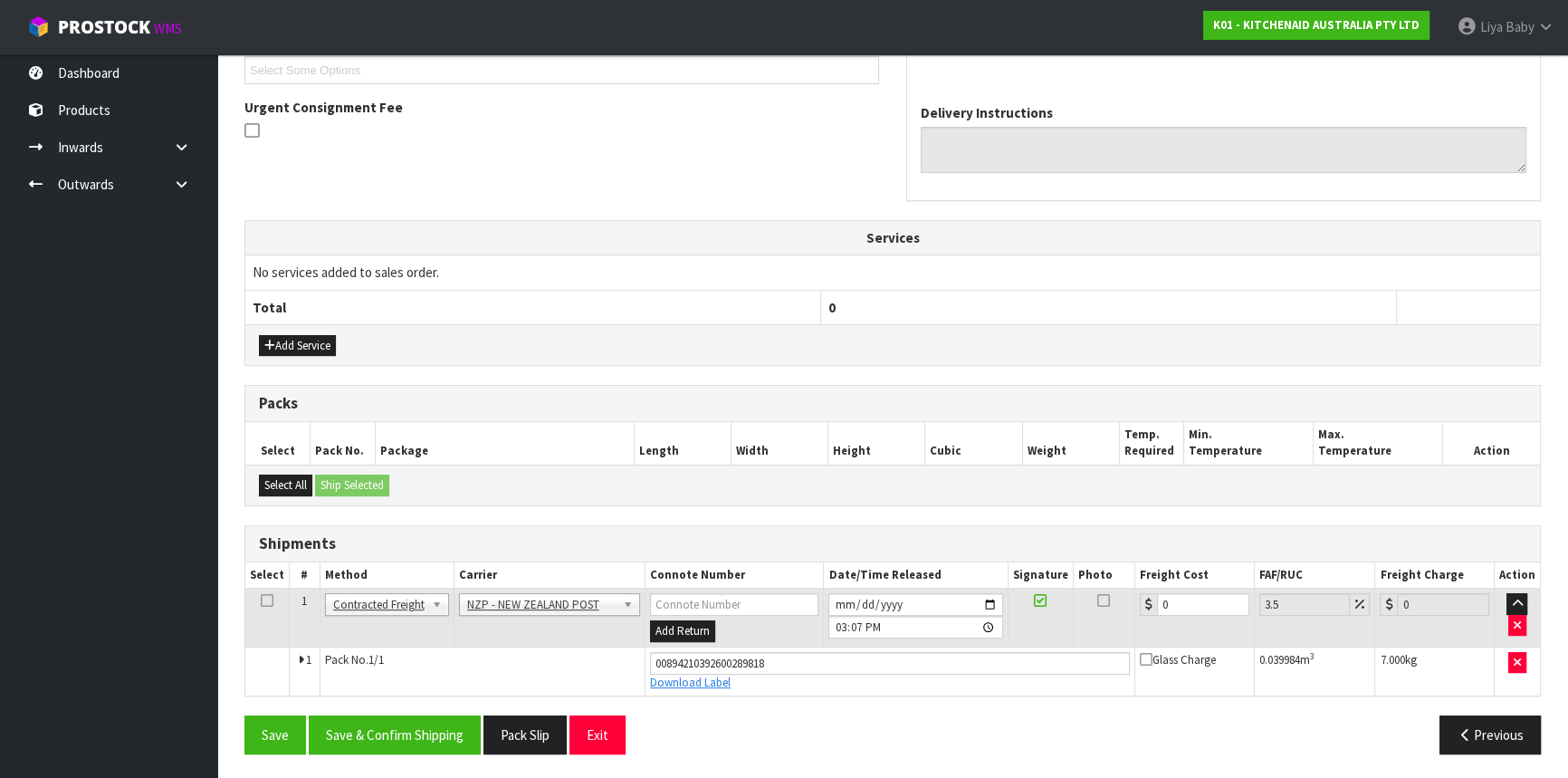
click at [1203, 580] on th "Freight Cost" at bounding box center [1195, 575] width 119 height 26
click at [1201, 615] on td "0" at bounding box center [1195, 618] width 119 height 59
click at [1184, 598] on input "0" at bounding box center [1203, 605] width 92 height 23
click at [269, 601] on icon at bounding box center [266, 601] width 13 height 1
drag, startPoint x: 361, startPoint y: 731, endPoint x: 353, endPoint y: 707, distance: 25.3
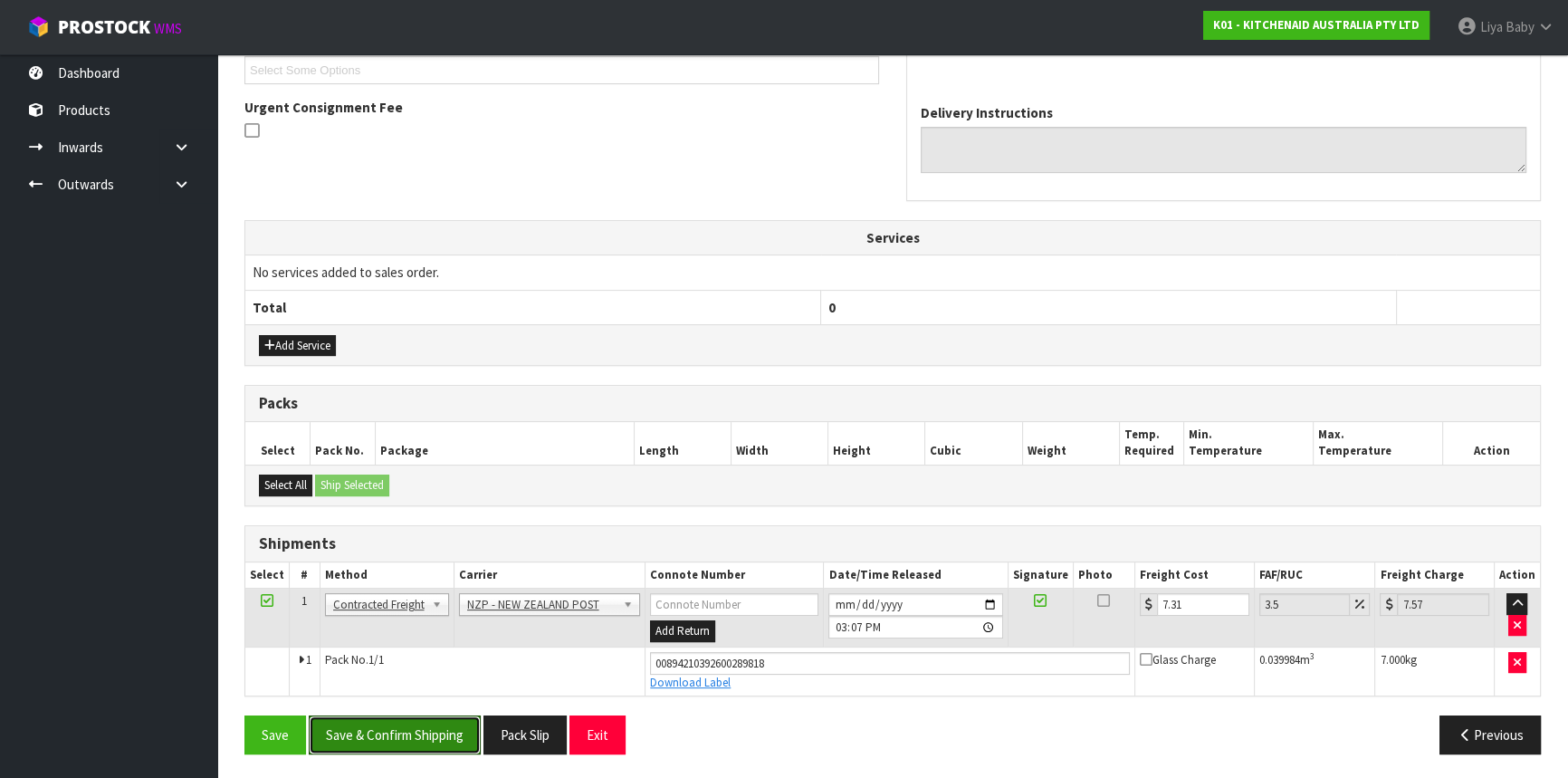
click at [362, 731] on button "Save & Confirm Shipping" at bounding box center [395, 735] width 172 height 39
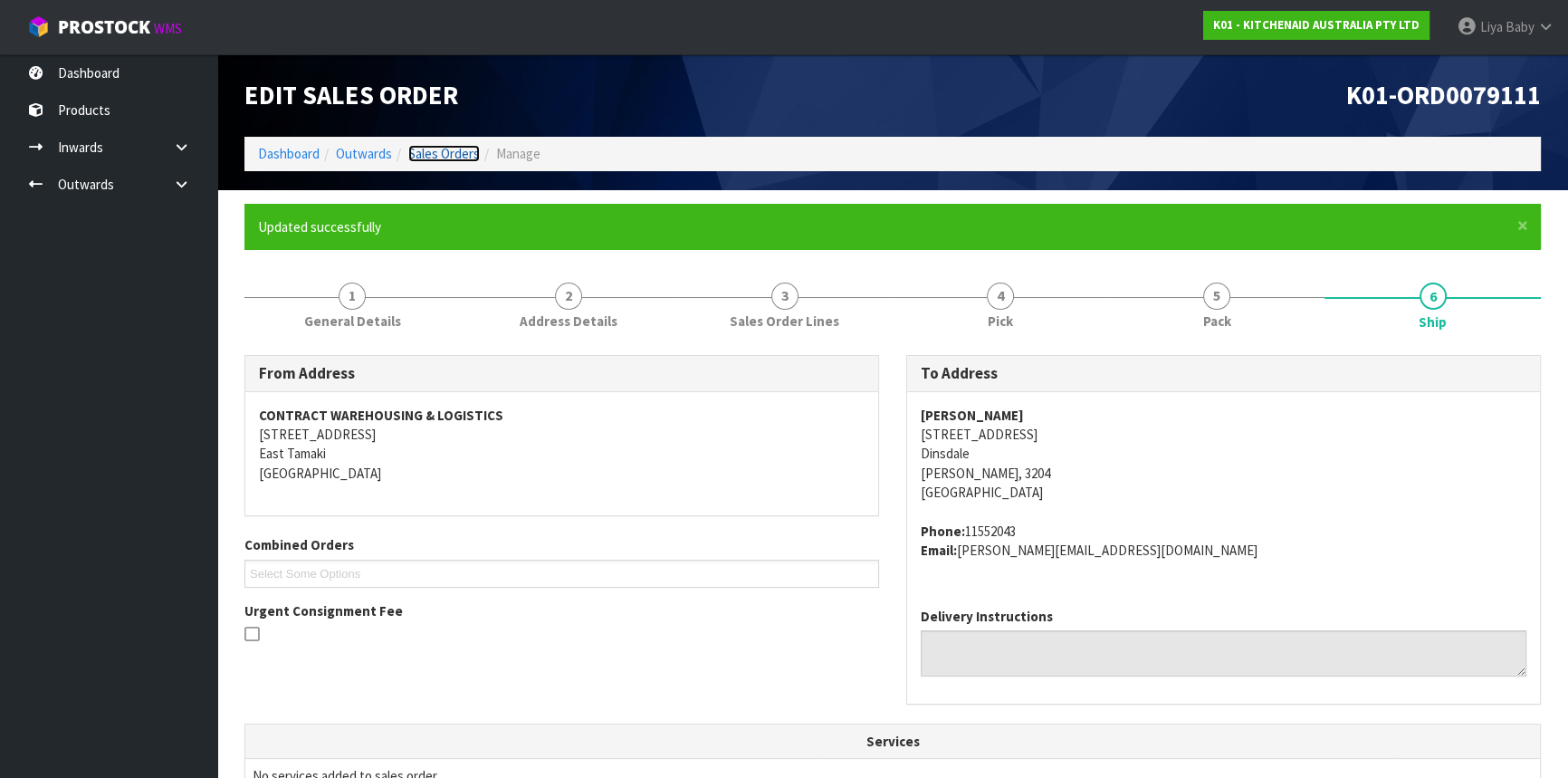
click at [473, 156] on link "Sales Orders" at bounding box center [444, 154] width 71 height 18
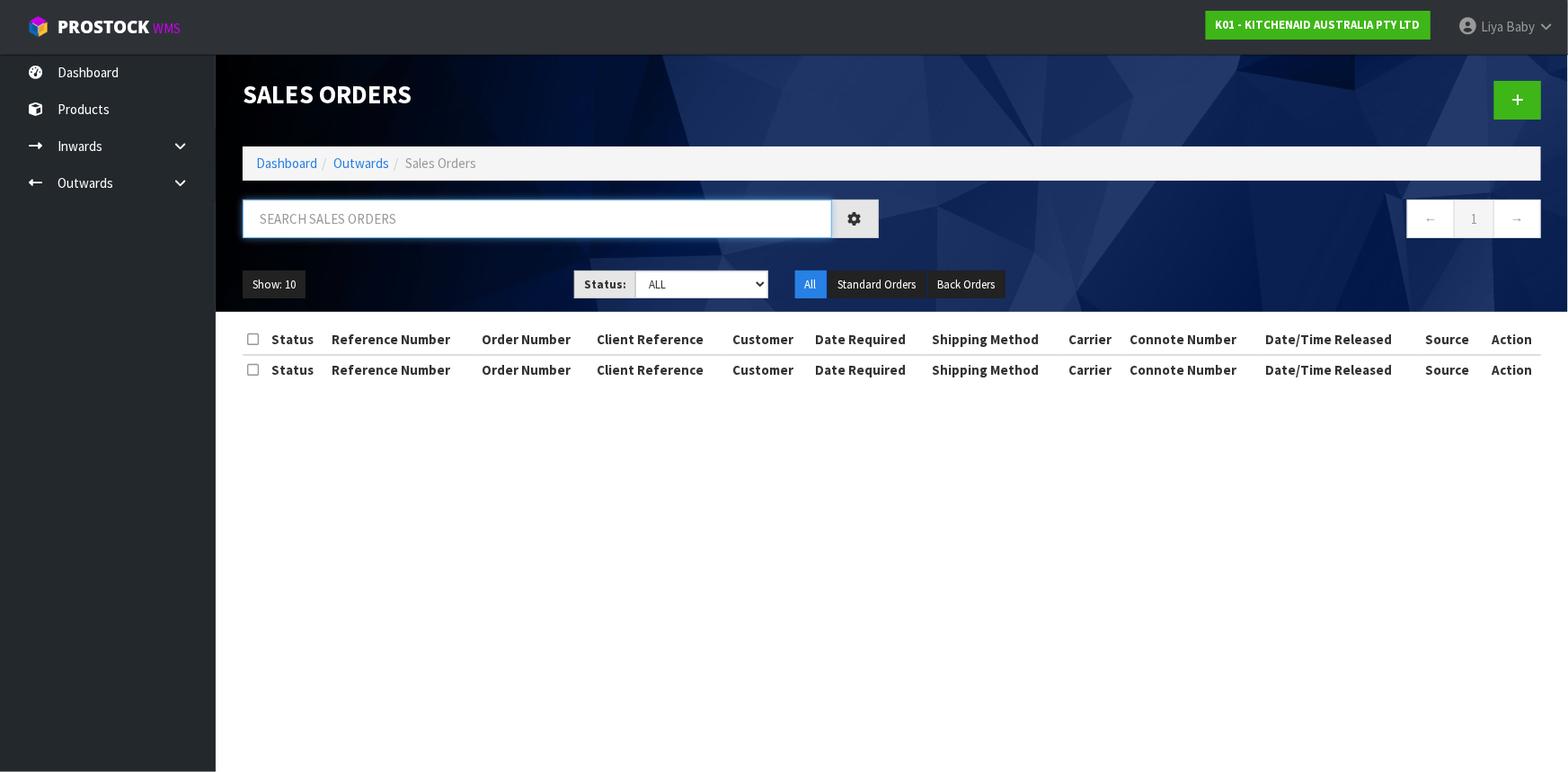
click at [319, 218] on input "text" at bounding box center [538, 219] width 589 height 39
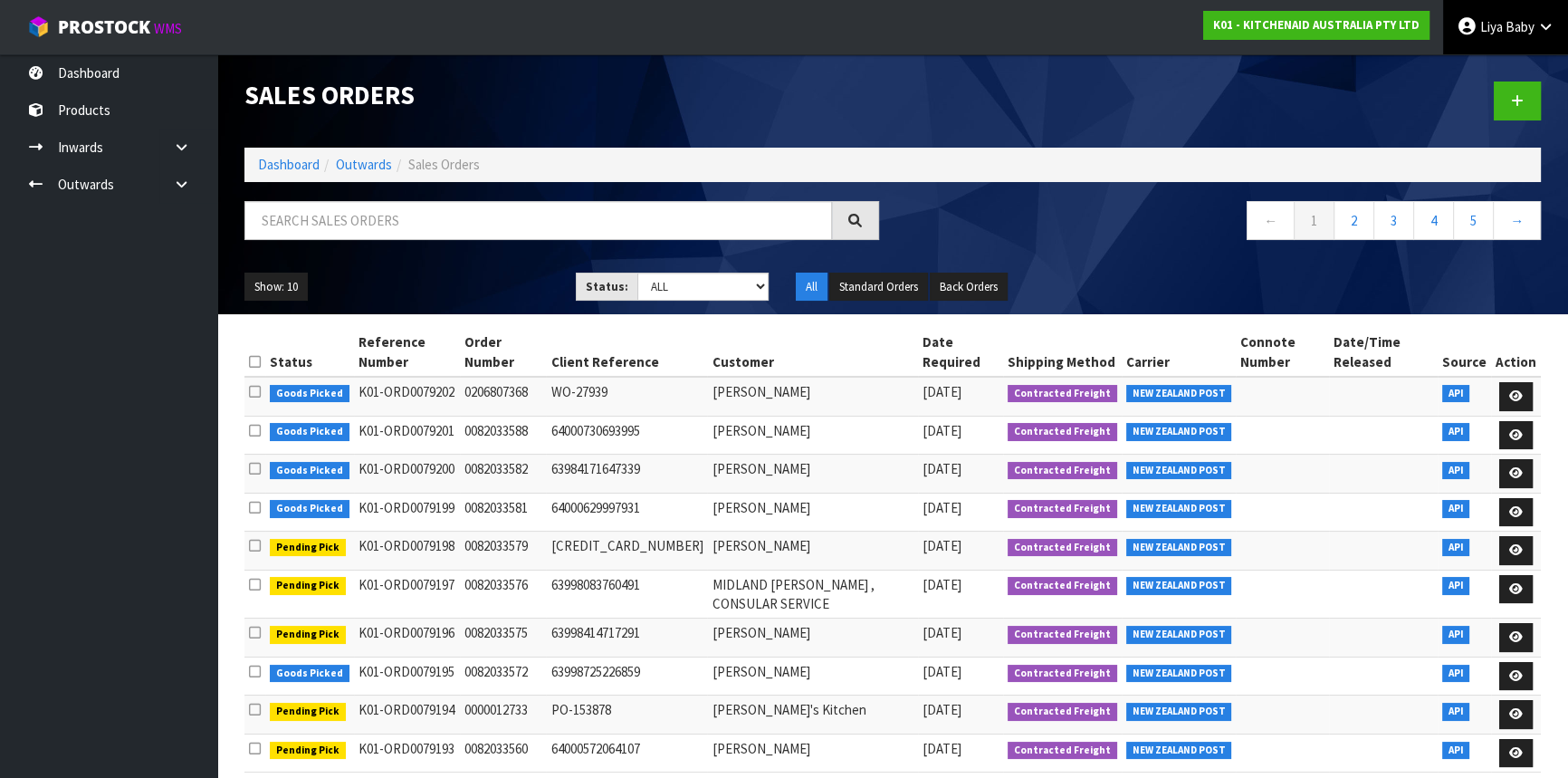
click at [1516, 29] on span "Baby" at bounding box center [1520, 26] width 29 height 18
click at [1493, 69] on link "Logout" at bounding box center [1496, 72] width 143 height 24
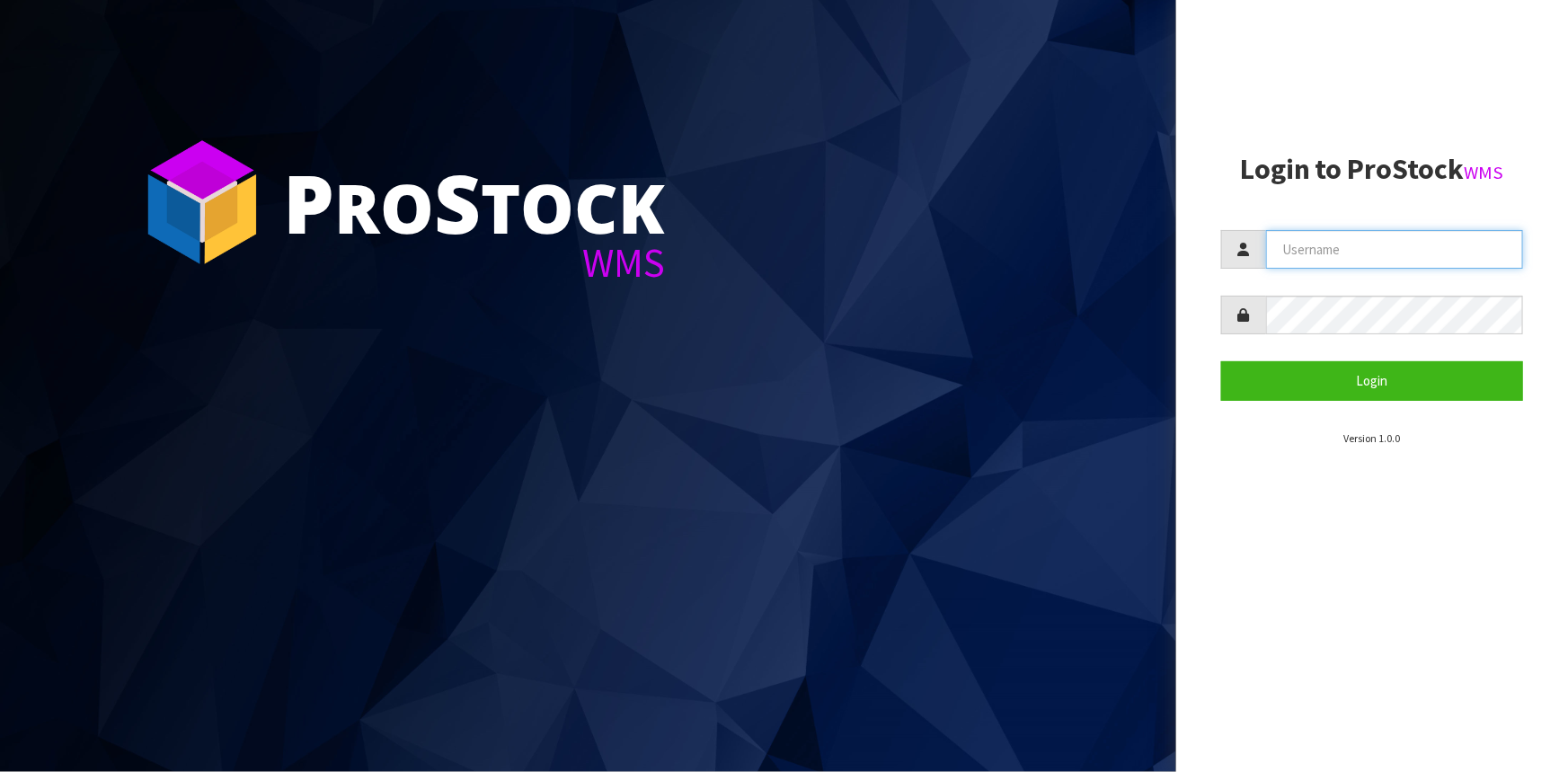
click at [1396, 260] on input "text" at bounding box center [1395, 250] width 257 height 39
type input "Talia"
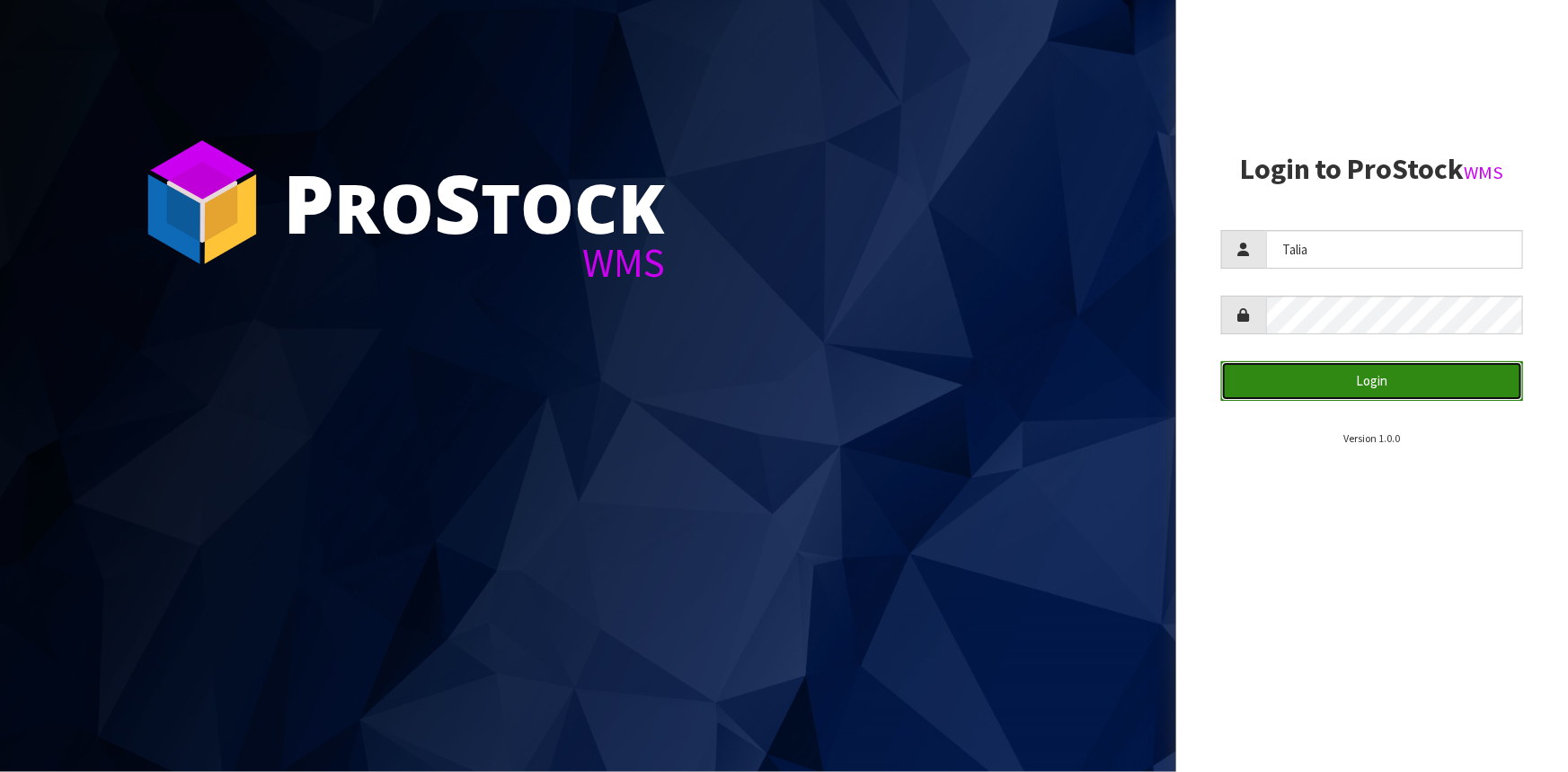
click at [1368, 368] on button "Login" at bounding box center [1372, 381] width 302 height 39
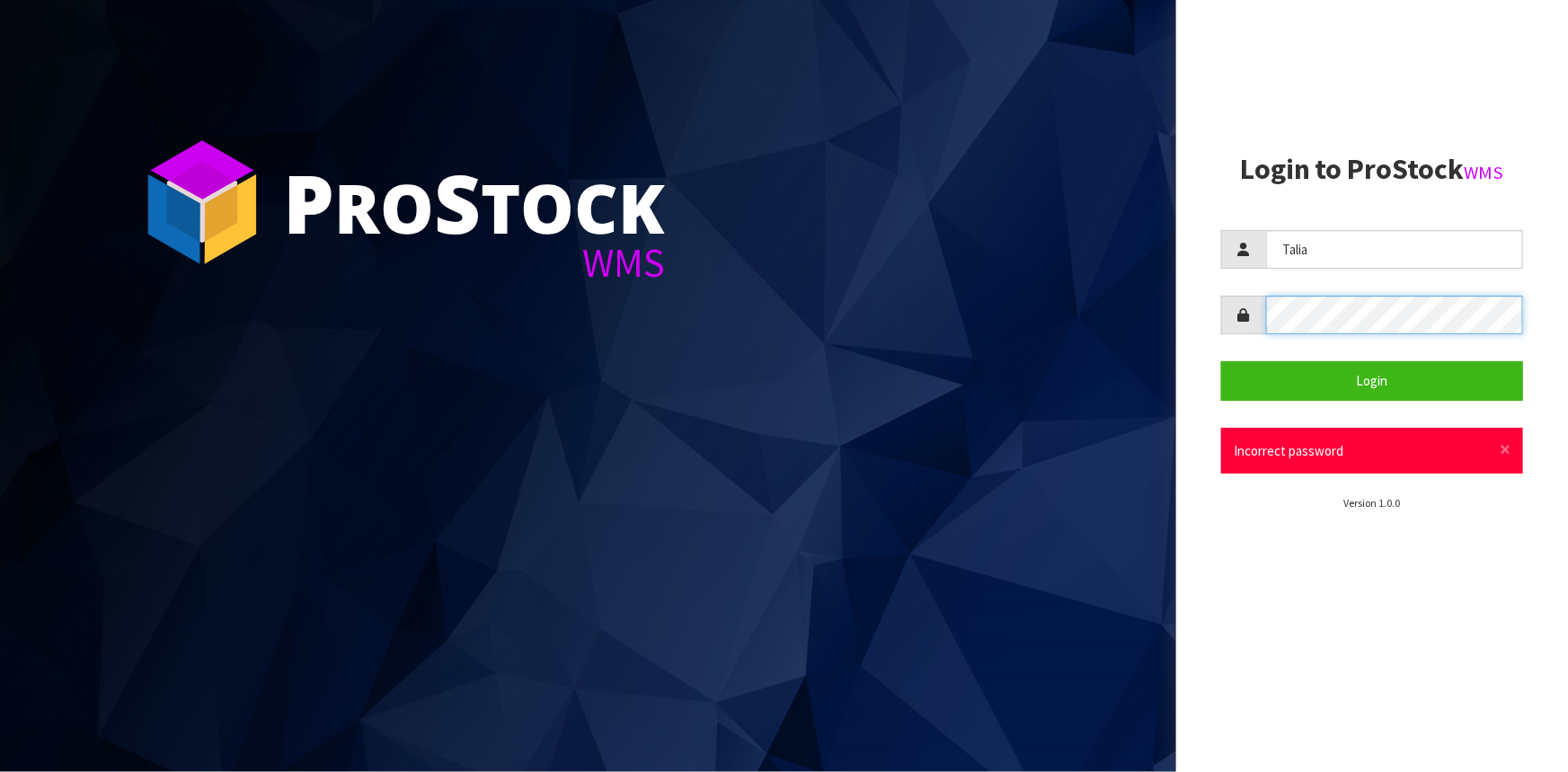
click at [1218, 333] on aside "Login to ProStock WMS [GEOGRAPHIC_DATA] Login × Close Incorrect password Versio…" at bounding box center [1372, 386] width 392 height 772
click at [1221, 362] on button "Login" at bounding box center [1372, 381] width 302 height 39
